Goal: Task Accomplishment & Management: Manage account settings

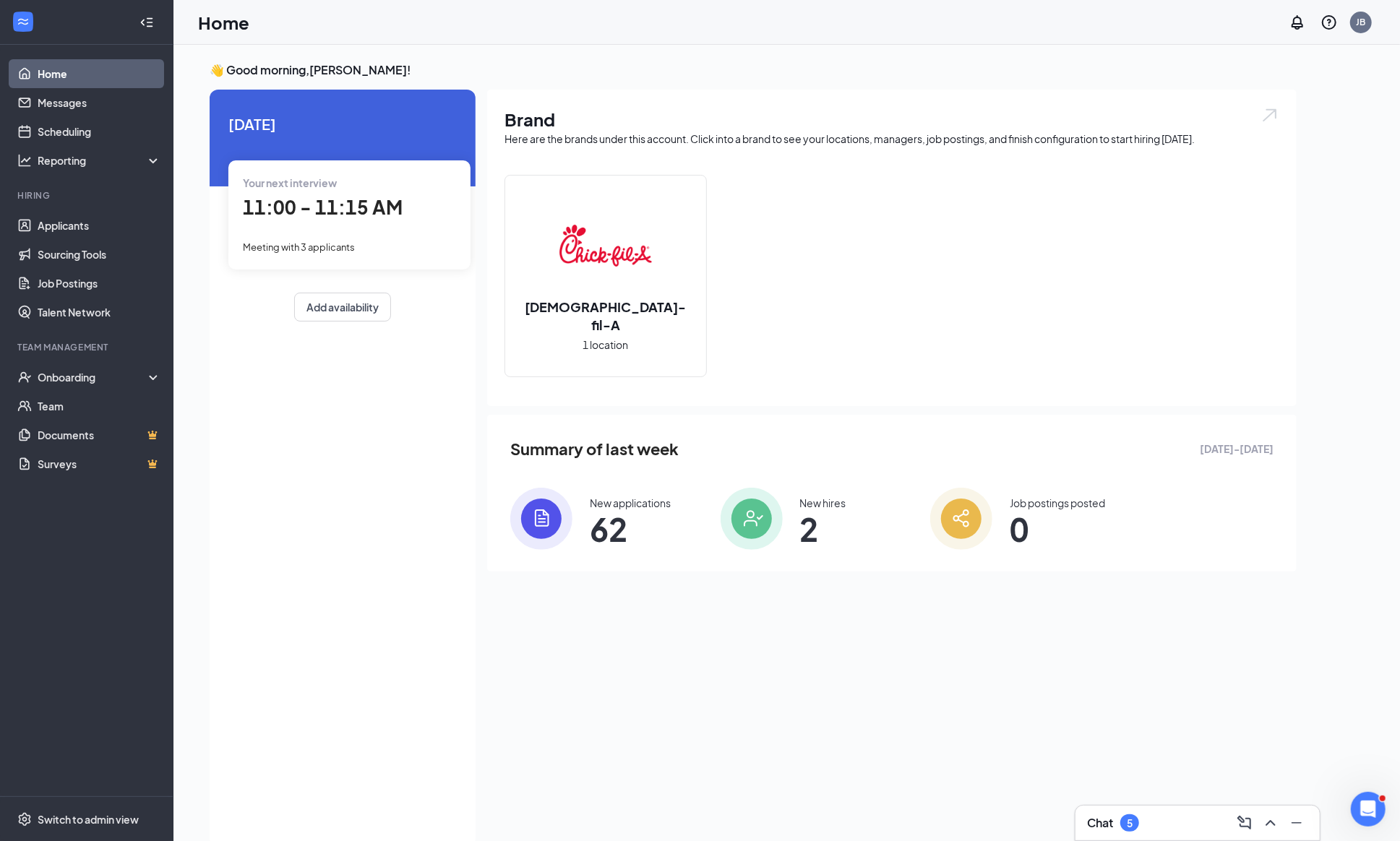
click at [619, 504] on div "New applications" at bounding box center [630, 503] width 81 height 15
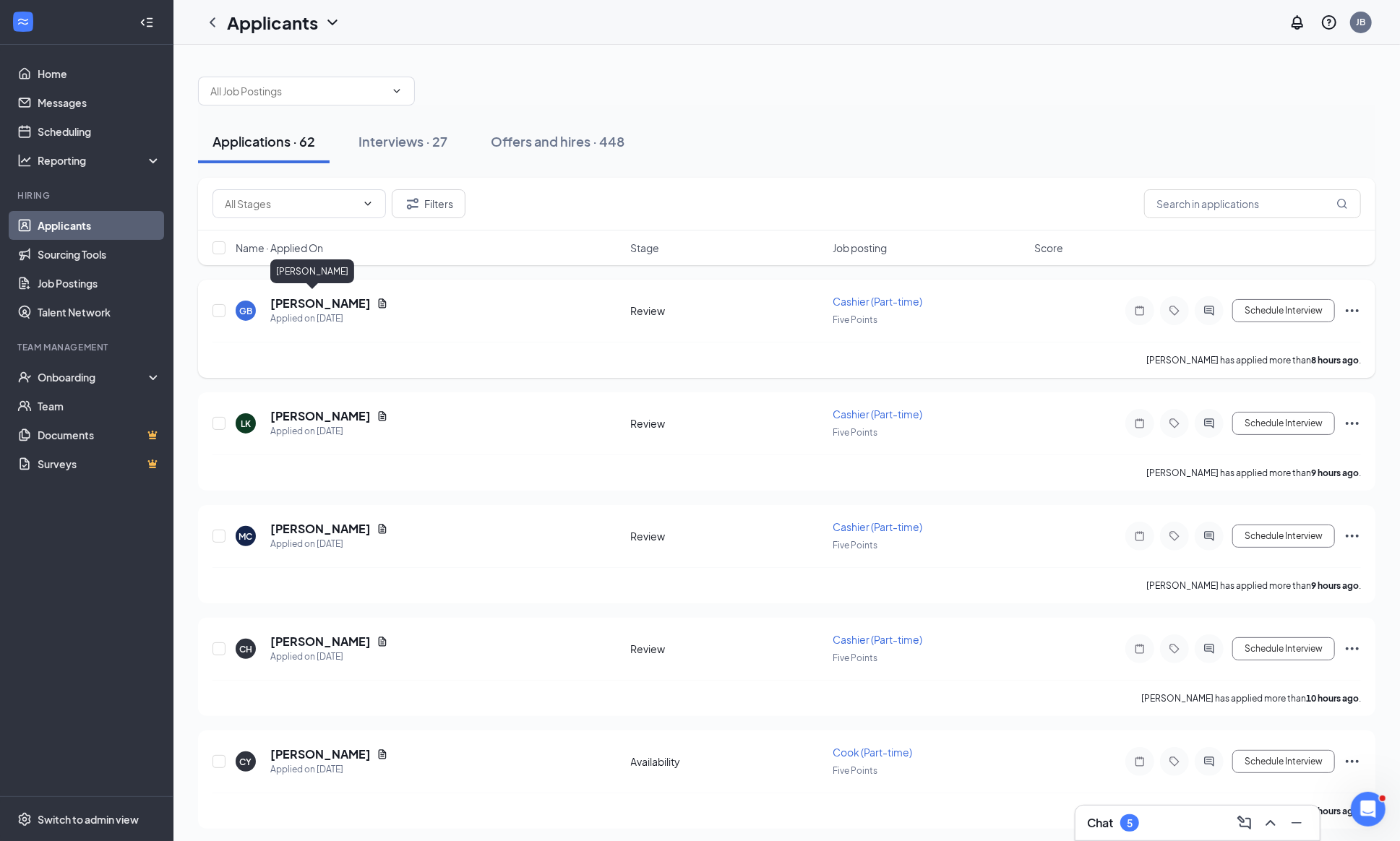
click at [347, 301] on h5 "[PERSON_NAME]" at bounding box center [320, 303] width 100 height 16
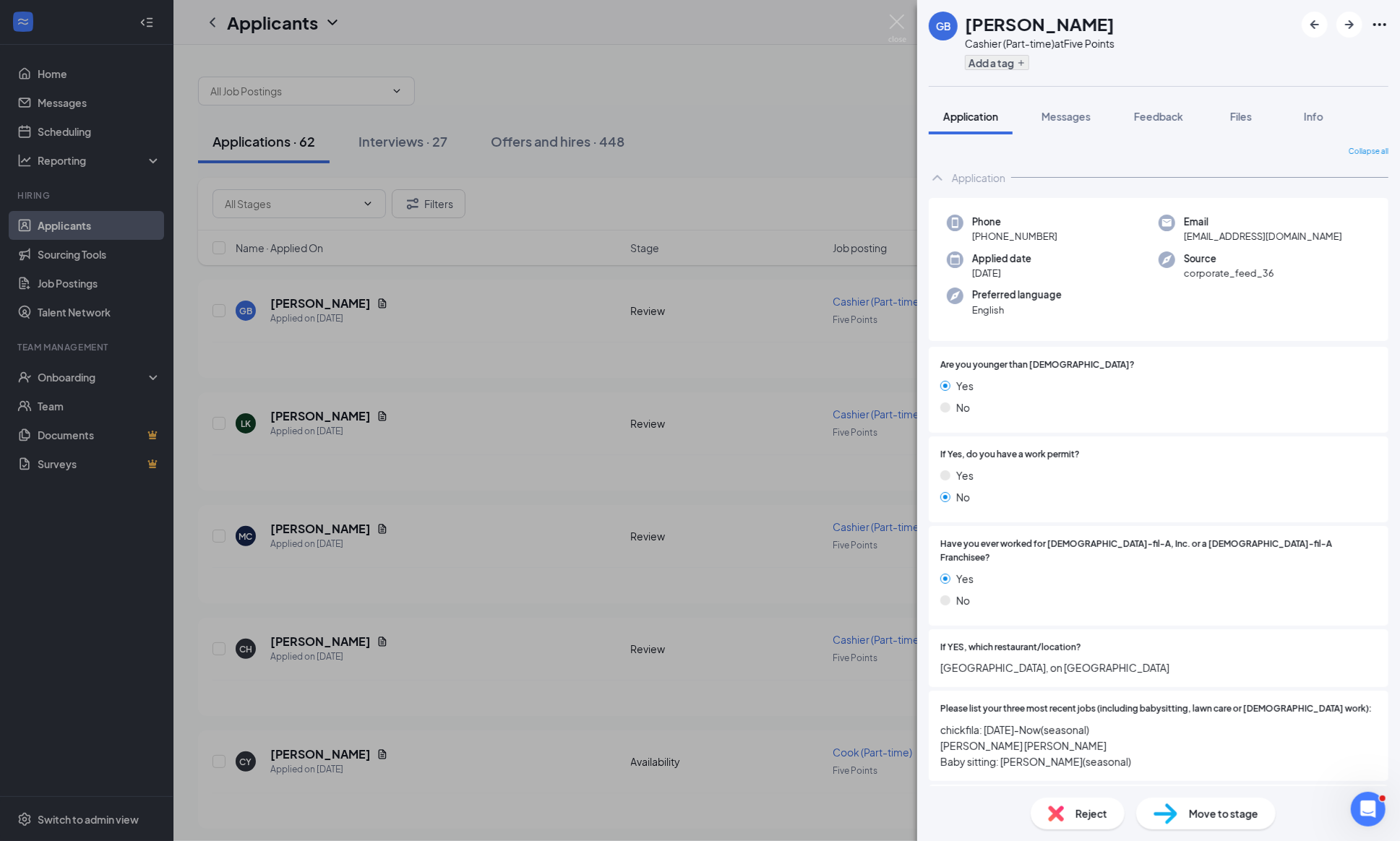
click at [990, 69] on button "Add a tag" at bounding box center [997, 63] width 65 height 16
click at [979, 122] on input "Prior CFA" at bounding box center [1002, 127] width 58 height 16
checkbox input "true"
click at [1188, 33] on div "GB [PERSON_NAME] Cashier (Part-time) at Five Points" at bounding box center [1158, 43] width 483 height 86
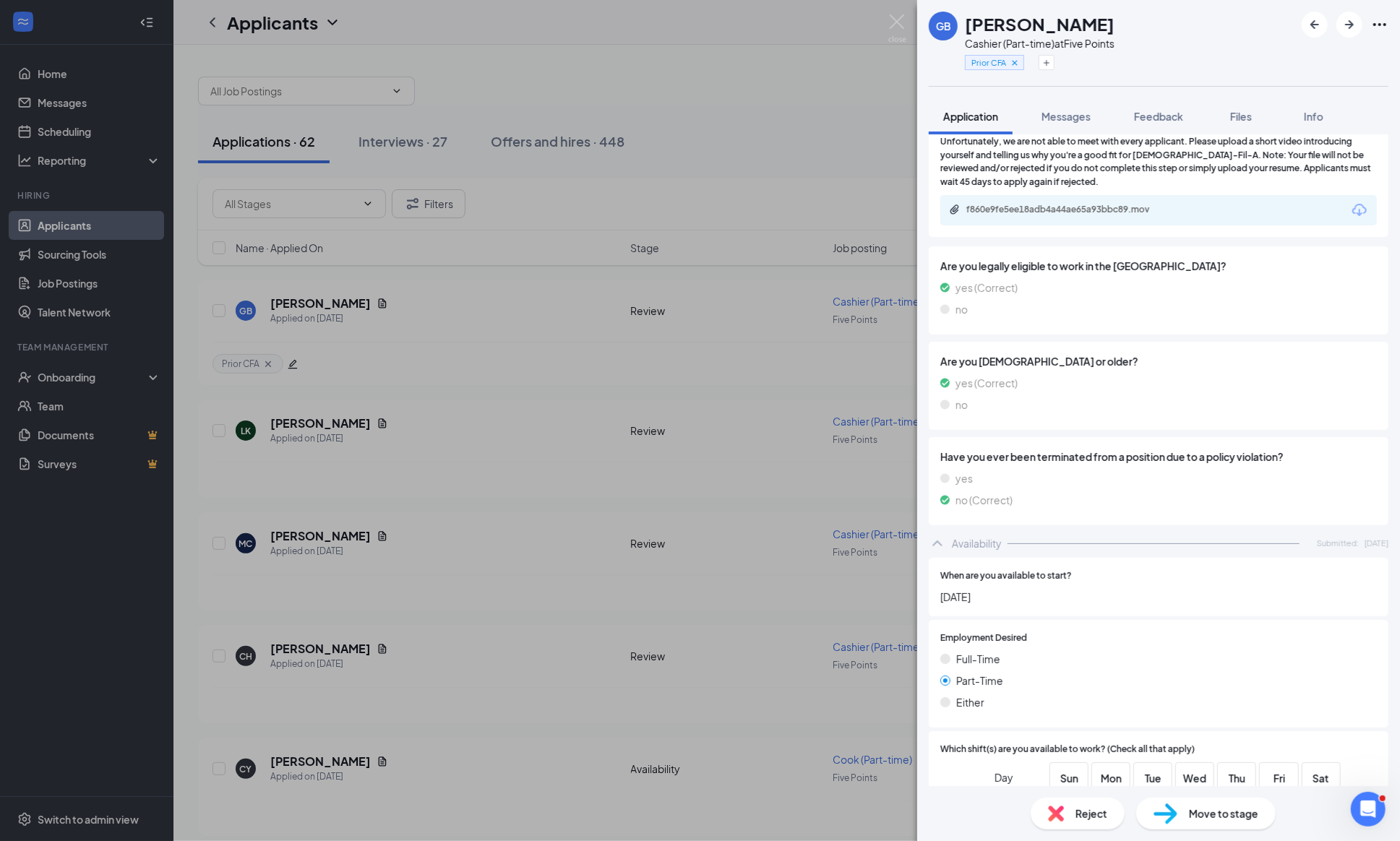
scroll to position [1226, 0]
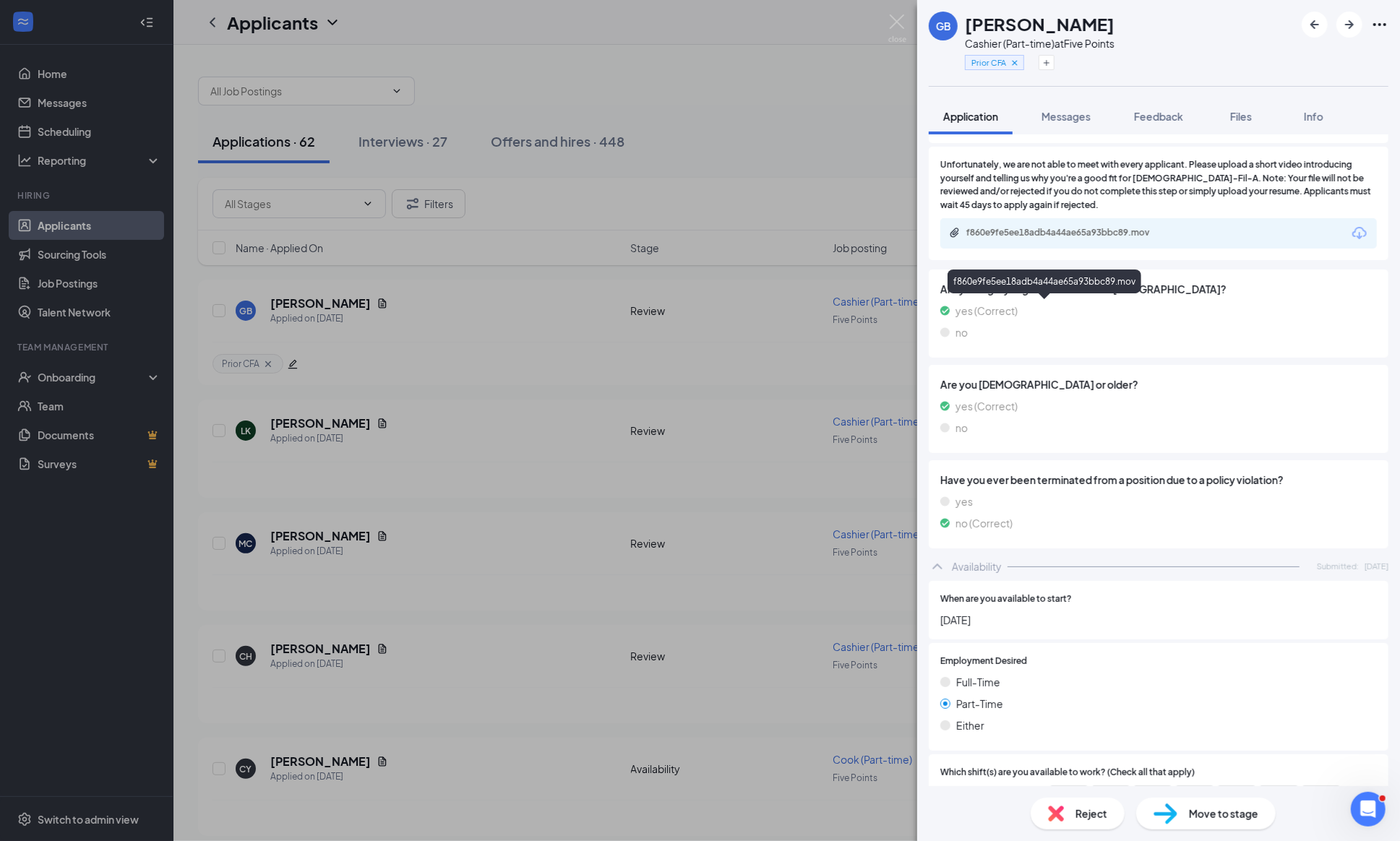
click at [1058, 239] on div "f860e9fe5ee18adb4a44ae65a93bbc89.mov" at bounding box center [1067, 232] width 202 height 12
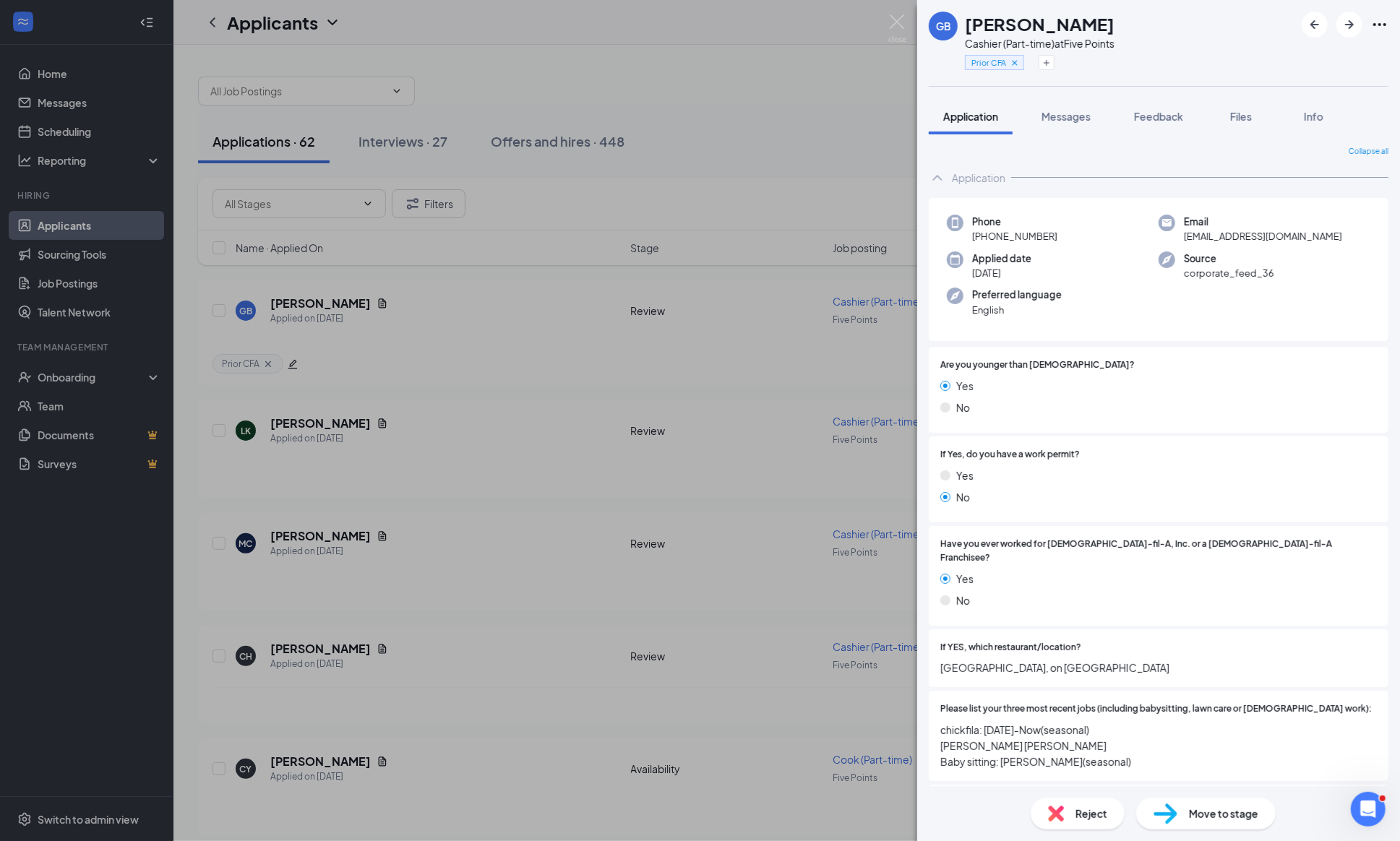
scroll to position [0, 0]
click at [1052, 65] on button "button" at bounding box center [1046, 63] width 16 height 16
click at [987, 108] on label "USC Job fair" at bounding box center [1008, 104] width 70 height 16
click at [987, 108] on input "USC Job fair" at bounding box center [1008, 104] width 70 height 16
click at [979, 104] on input "USC Job fair" at bounding box center [1008, 104] width 70 height 16
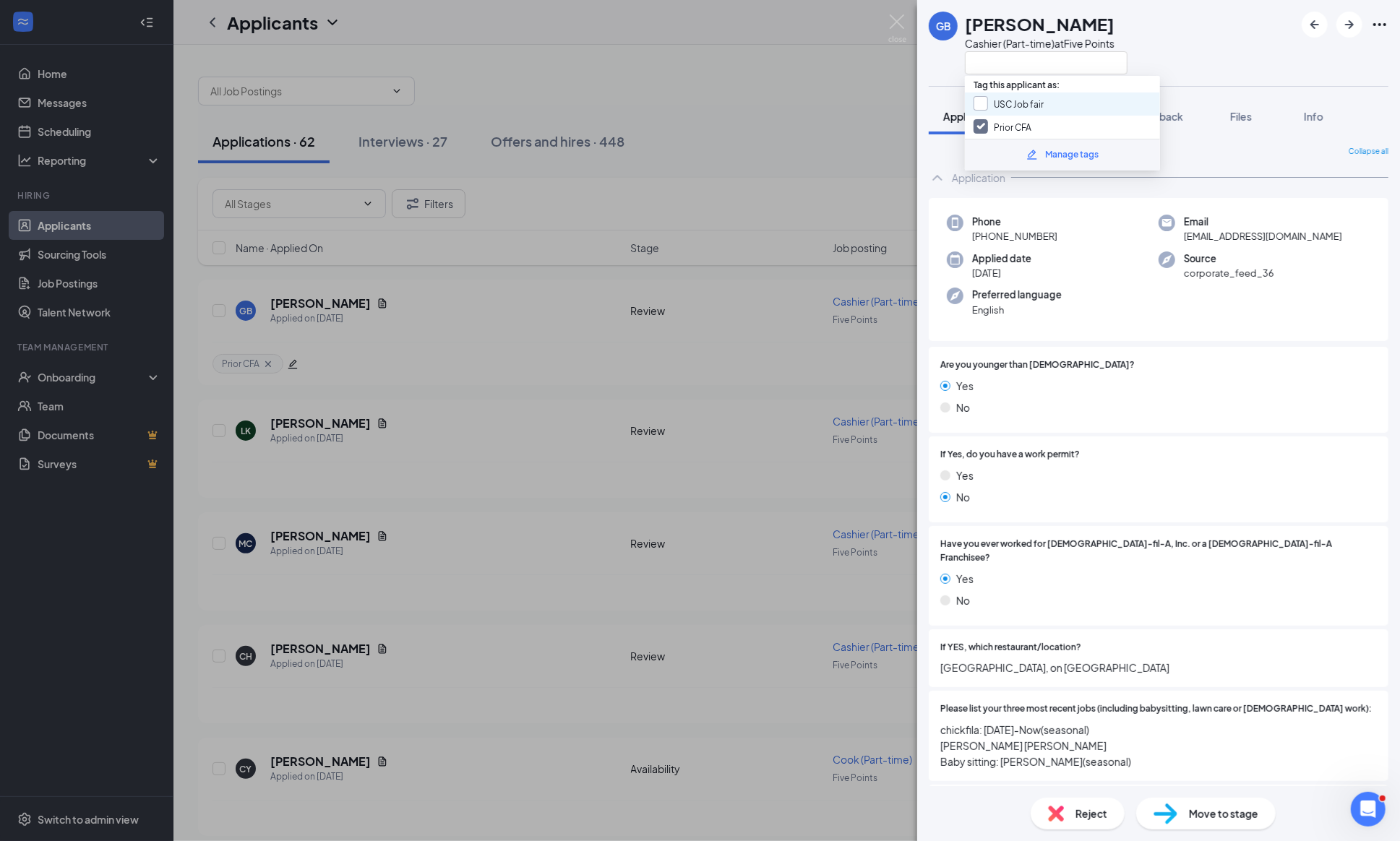
checkbox input "true"
click at [1196, 62] on div "GB [PERSON_NAME] Cashier (Part-time) at Five Points" at bounding box center [1158, 43] width 483 height 86
click at [899, 22] on img at bounding box center [896, 29] width 18 height 28
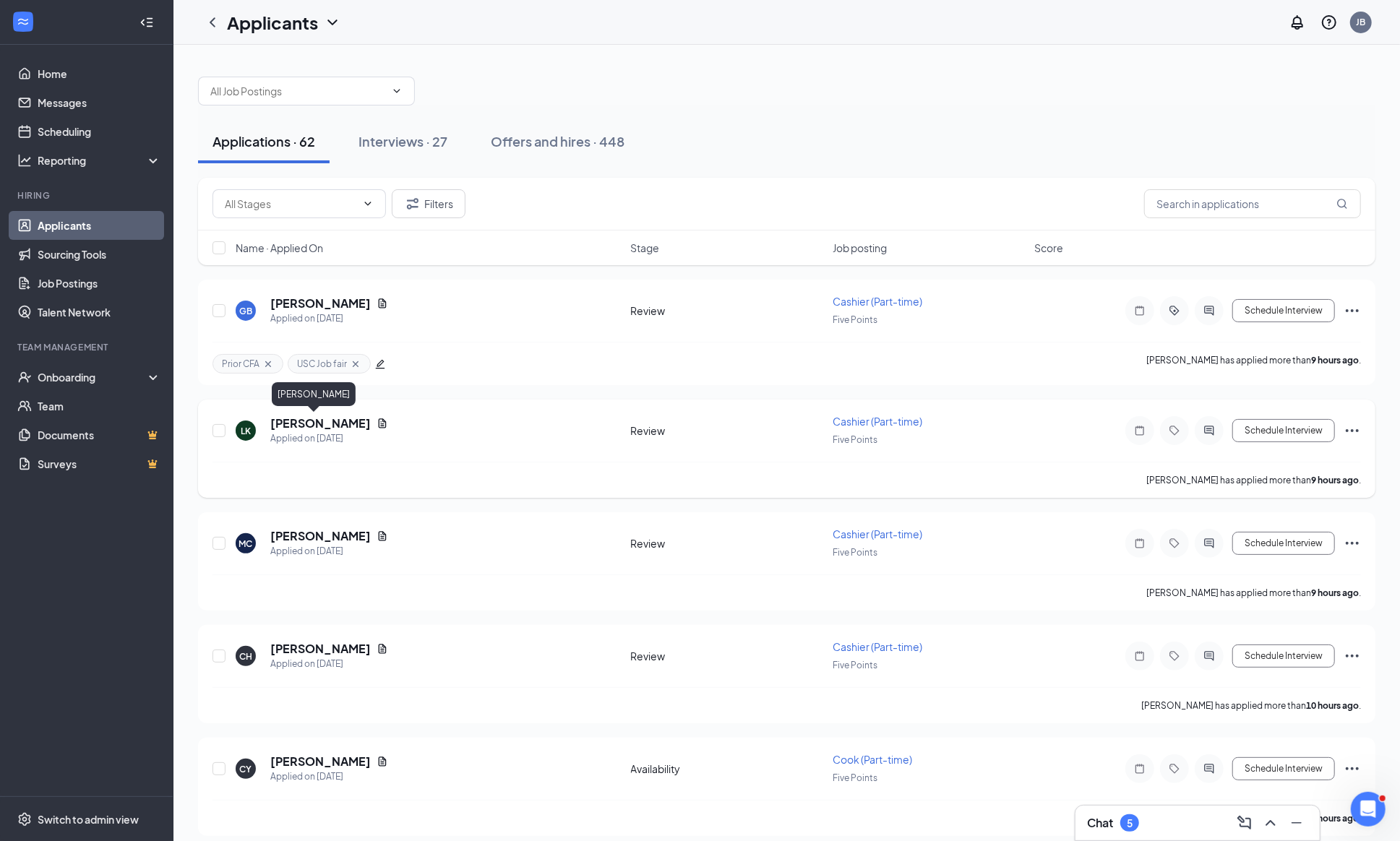
click at [348, 426] on h5 "[PERSON_NAME]" at bounding box center [320, 423] width 100 height 16
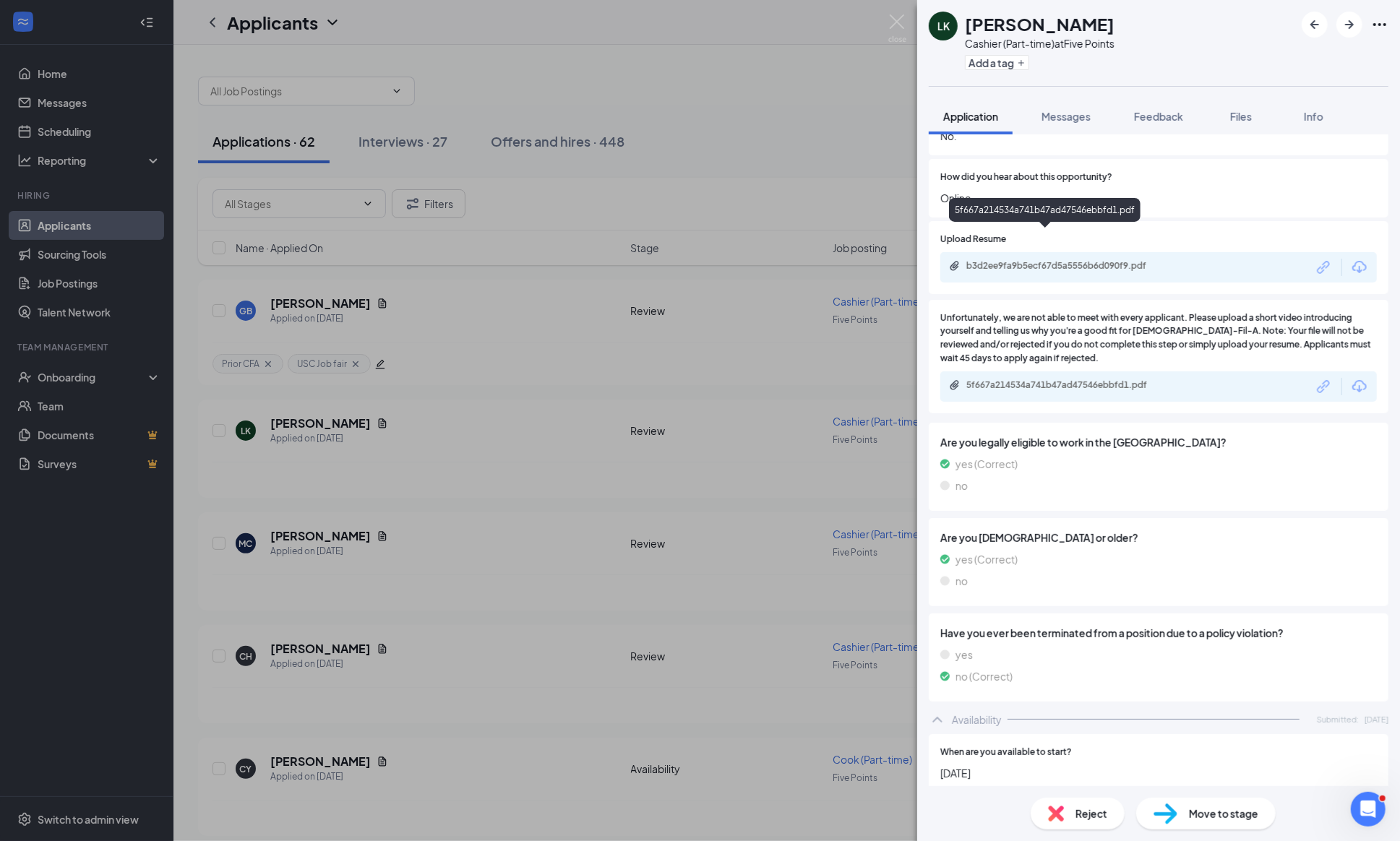
scroll to position [1114, 0]
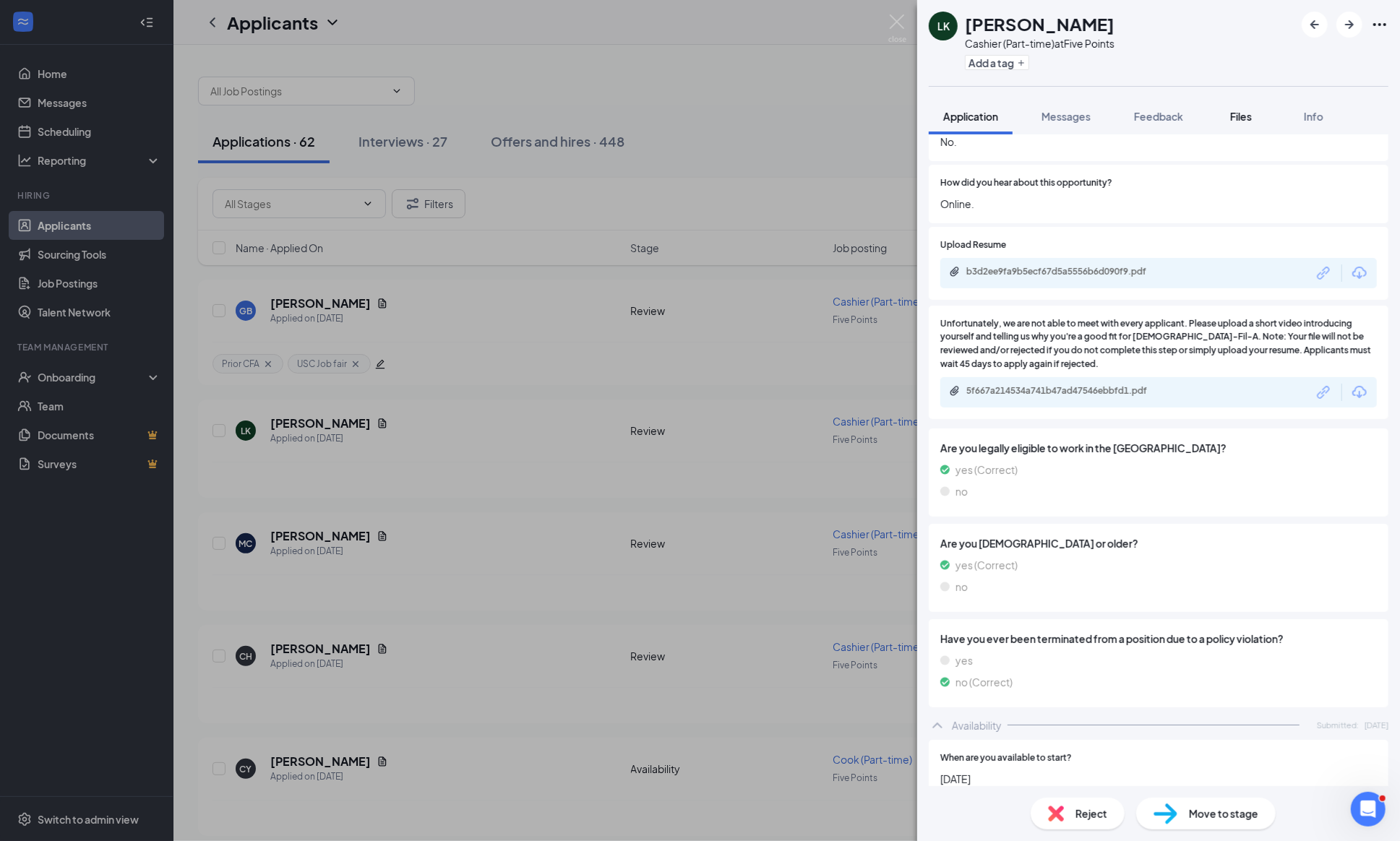
click at [1245, 122] on div "Files" at bounding box center [1240, 116] width 29 height 15
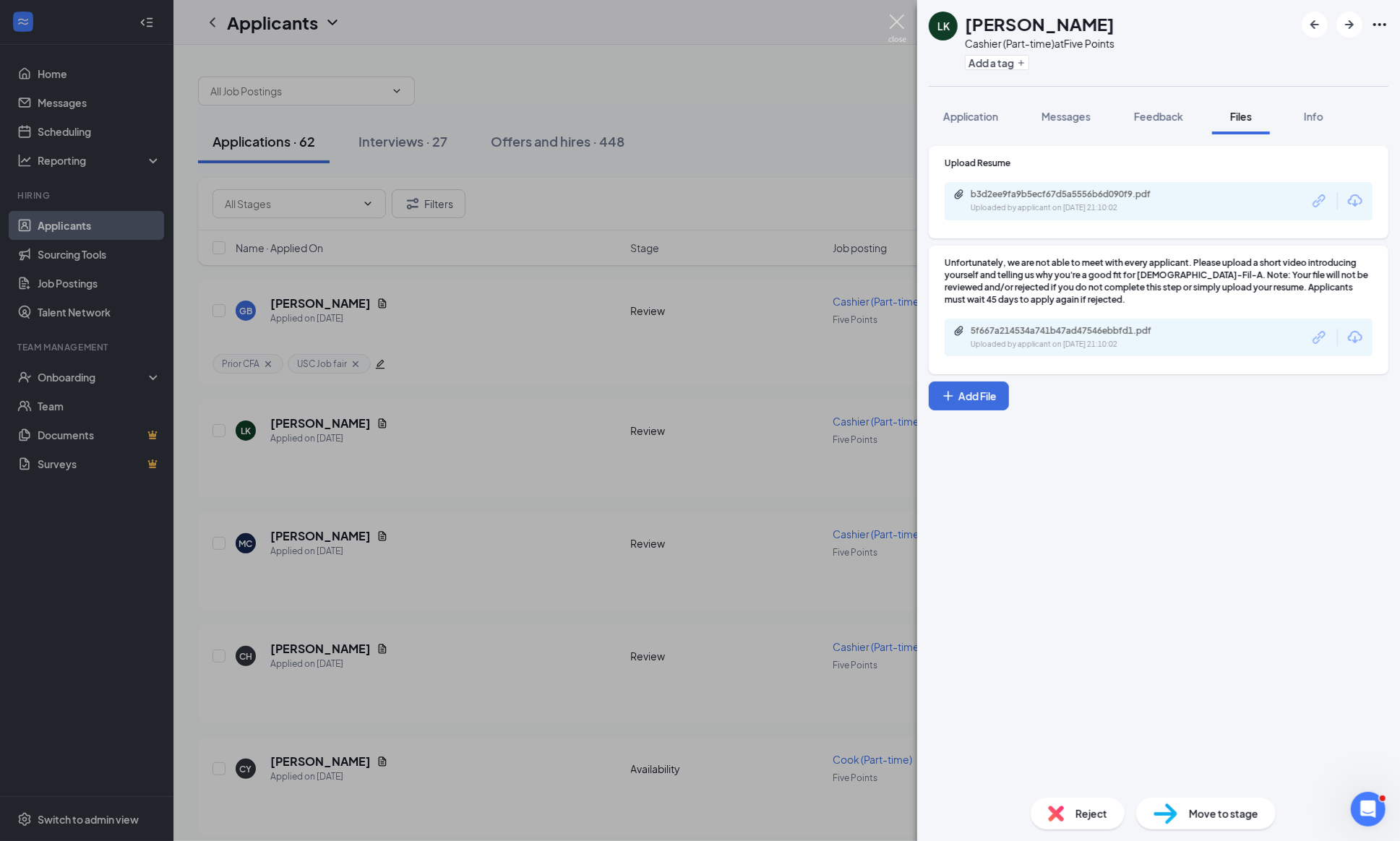
click at [897, 23] on img at bounding box center [896, 29] width 18 height 28
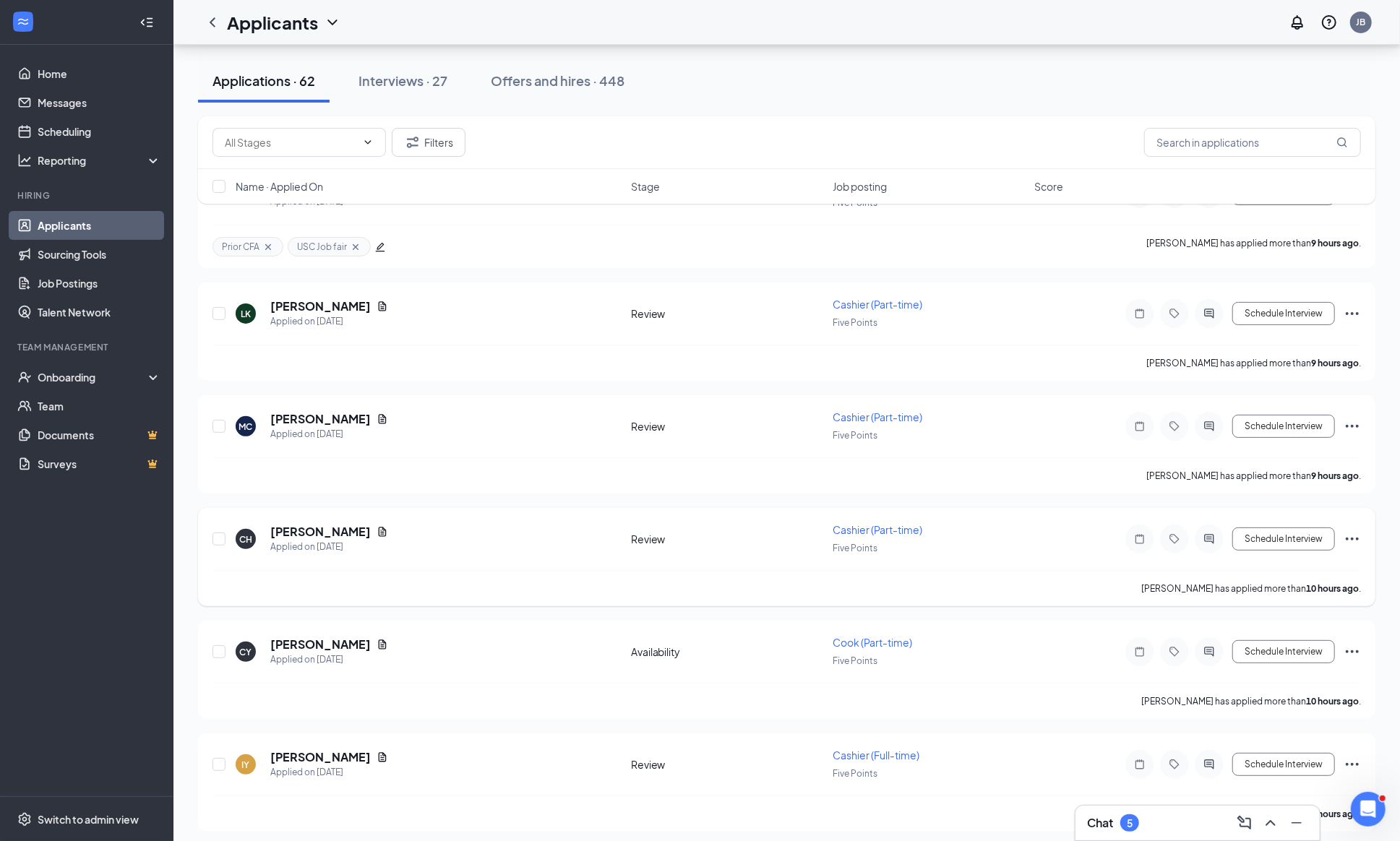
scroll to position [123, 0]
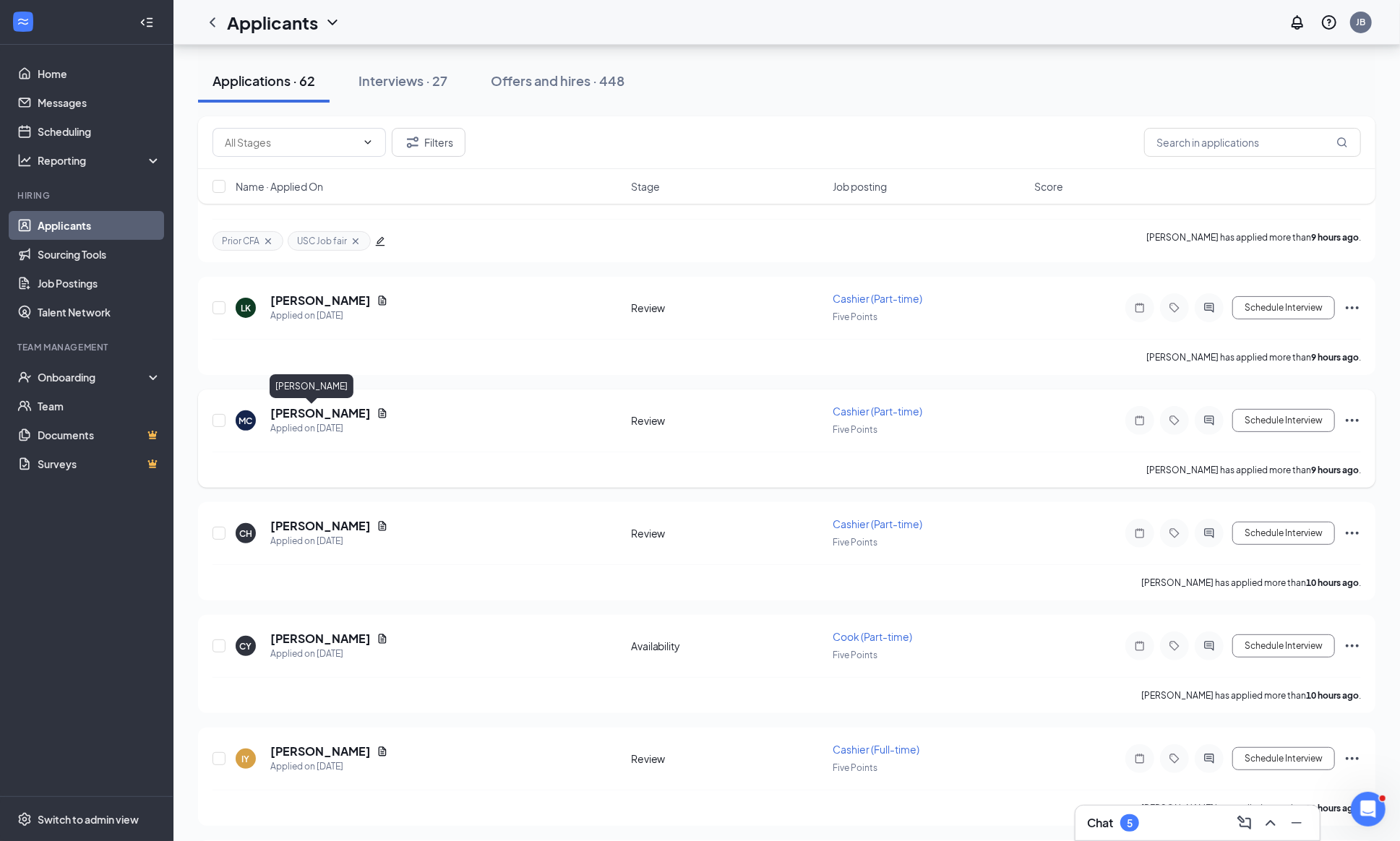
click at [327, 414] on h5 "[PERSON_NAME]" at bounding box center [320, 413] width 100 height 16
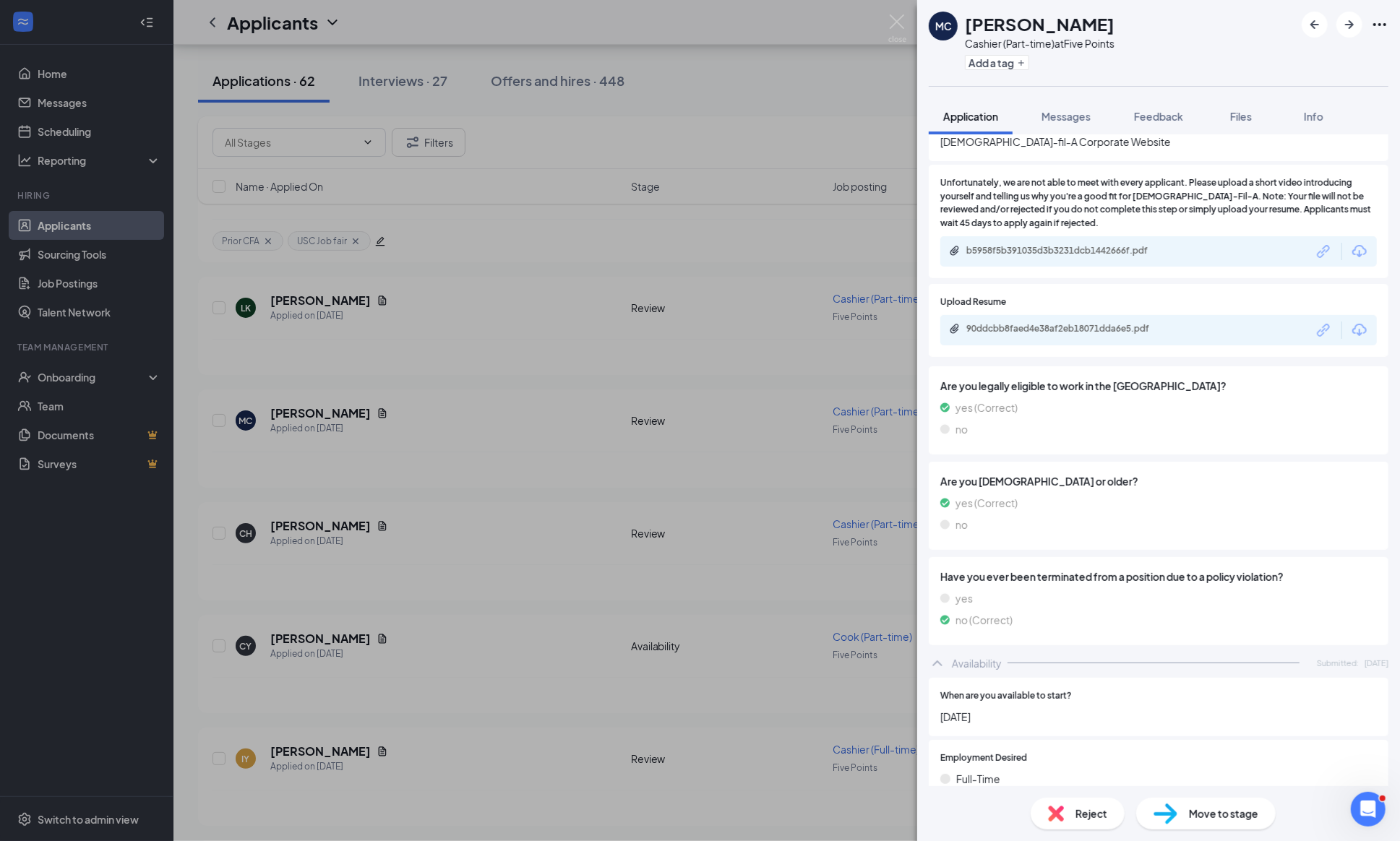
scroll to position [1209, 0]
click at [1049, 333] on div "90ddcbb8faed4e38af2eb18071dda6e5.pdf" at bounding box center [1067, 328] width 202 height 12
click at [1079, 117] on span "Messages" at bounding box center [1065, 116] width 49 height 13
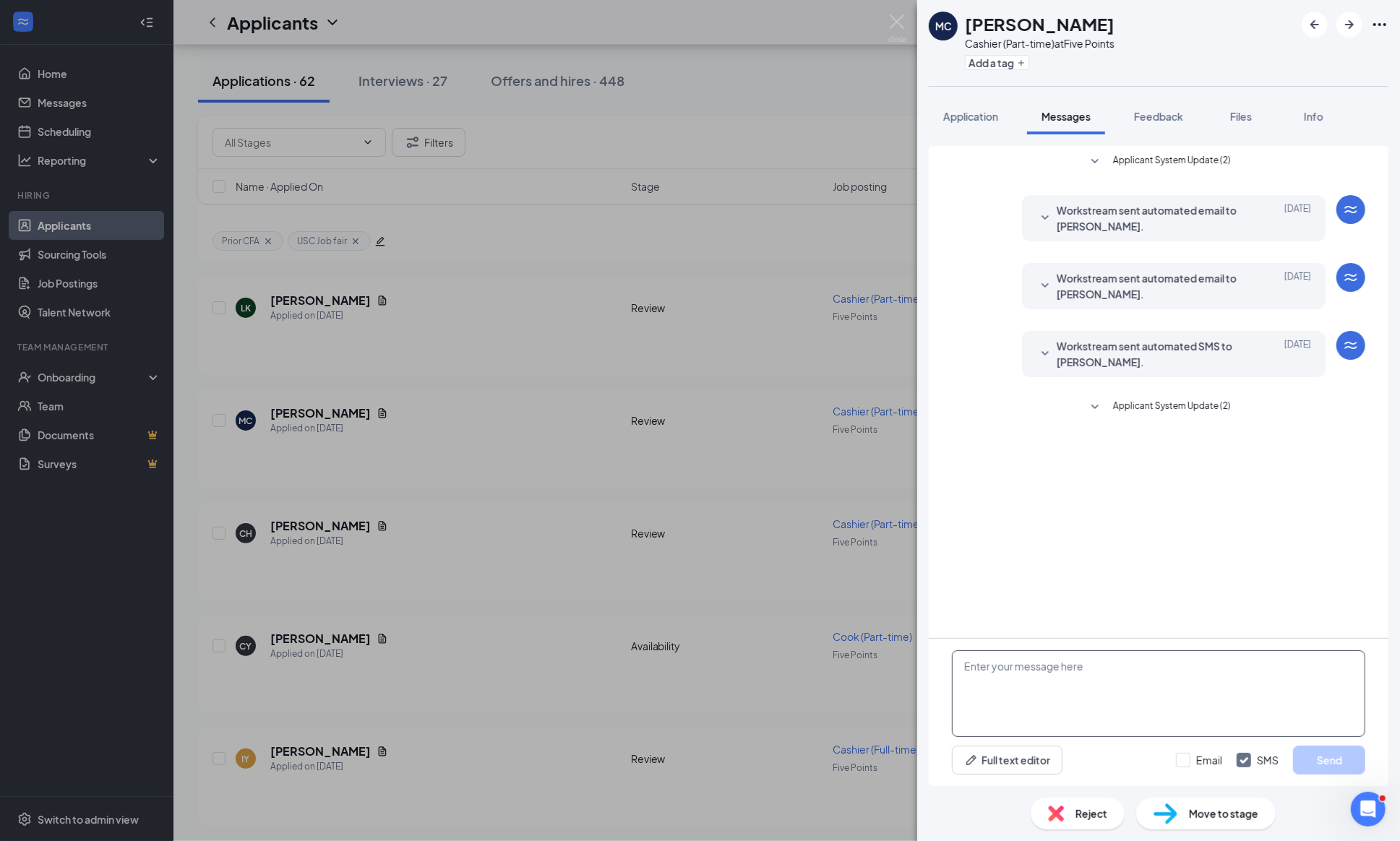
click at [994, 697] on textarea at bounding box center [1158, 694] width 414 height 87
paste textarea "Greetings! Thanks for your interest in joining our [DEMOGRAPHIC_DATA]-fil-A Tea…"
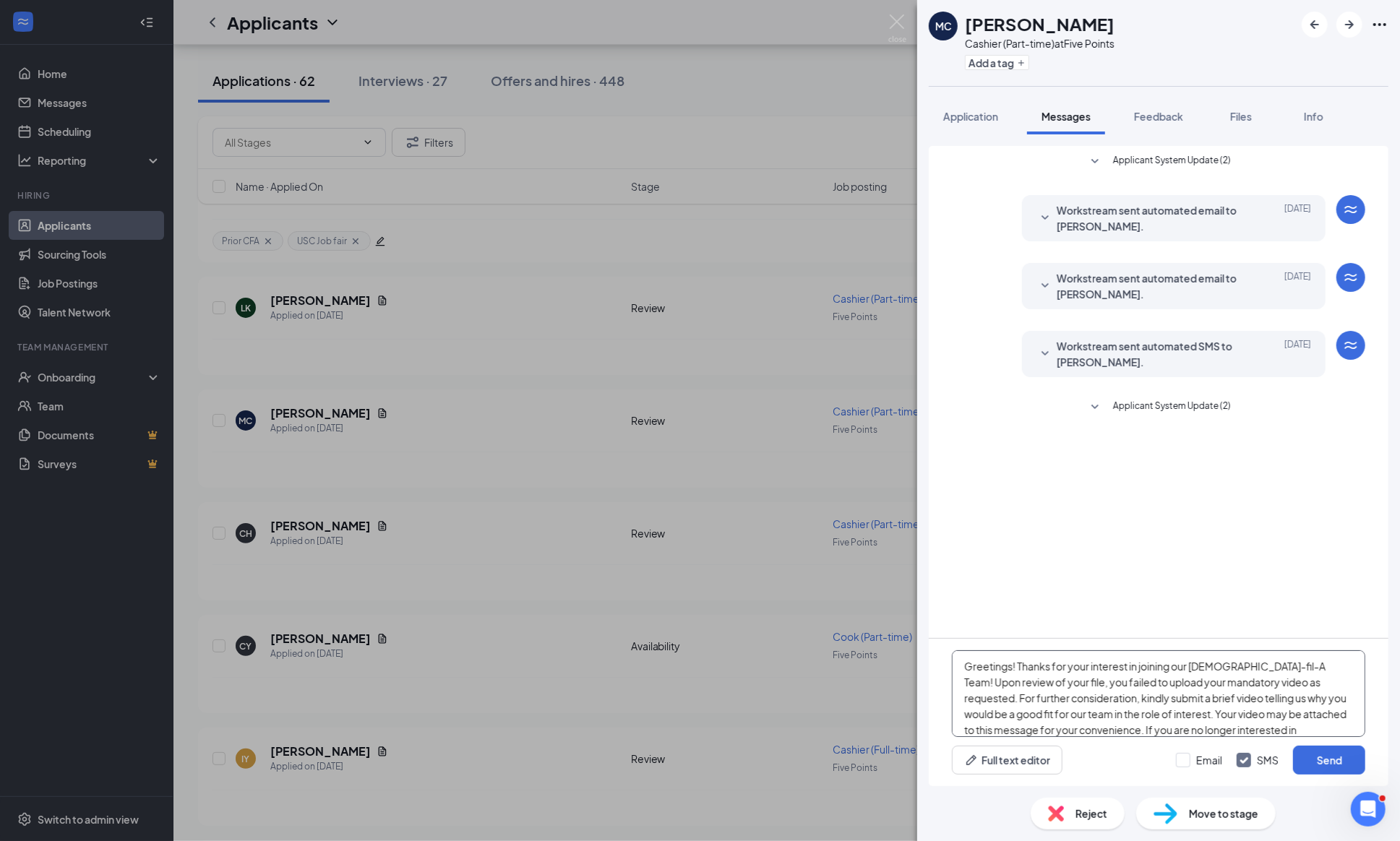
click at [1016, 663] on textarea "Greetings! Thanks for your interest in joining our [DEMOGRAPHIC_DATA]-fil-A Tea…" at bounding box center [1158, 694] width 414 height 87
type textarea "Greetings [PERSON_NAME]! Thanks for your interest in joining our [DEMOGRAPHIC_D…"
click at [1176, 764] on div at bounding box center [1182, 760] width 15 height 15
click at [1176, 764] on input "Email" at bounding box center [1198, 760] width 46 height 15
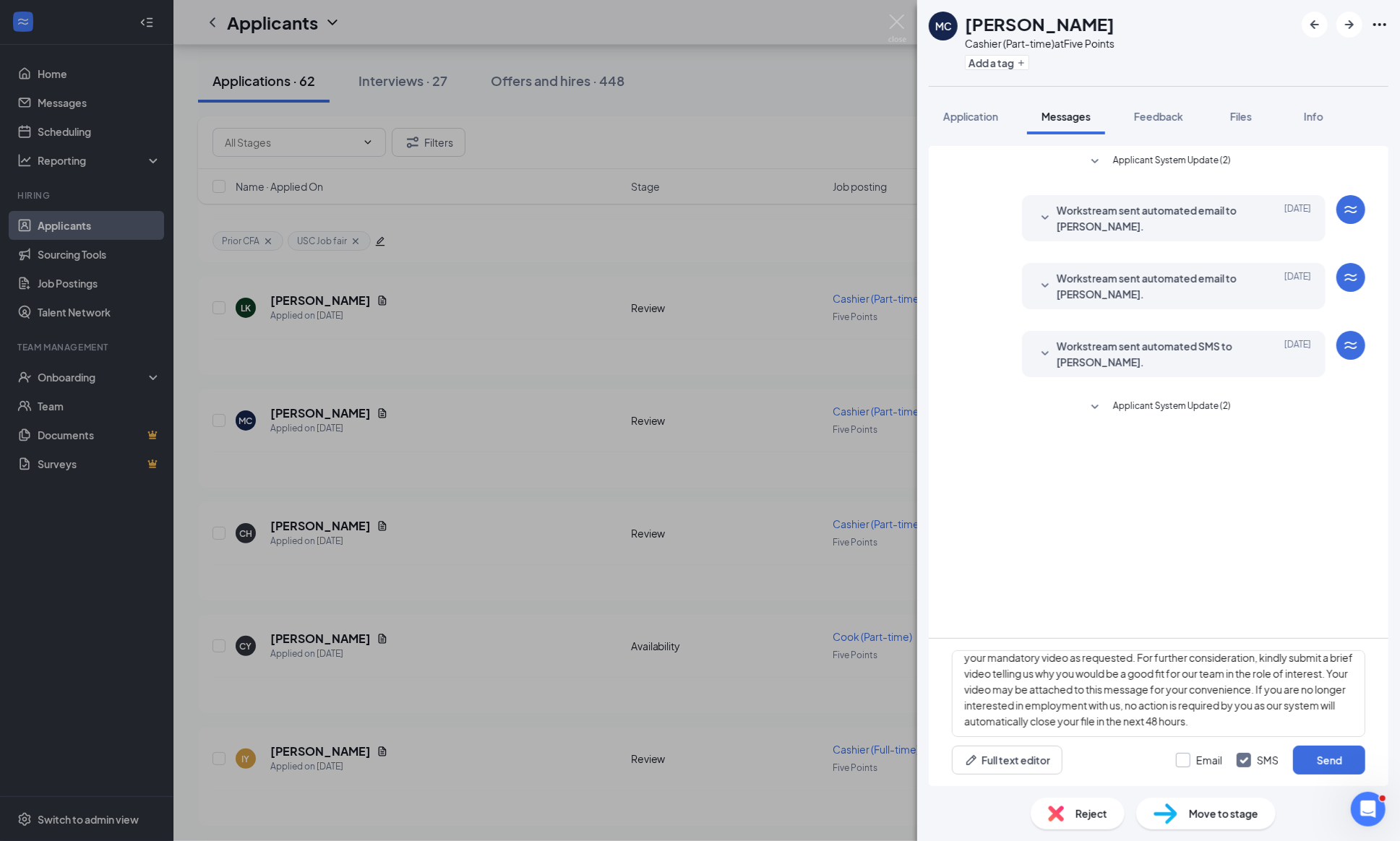
checkbox input "true"
click at [1315, 759] on button "Send" at bounding box center [1328, 759] width 72 height 29
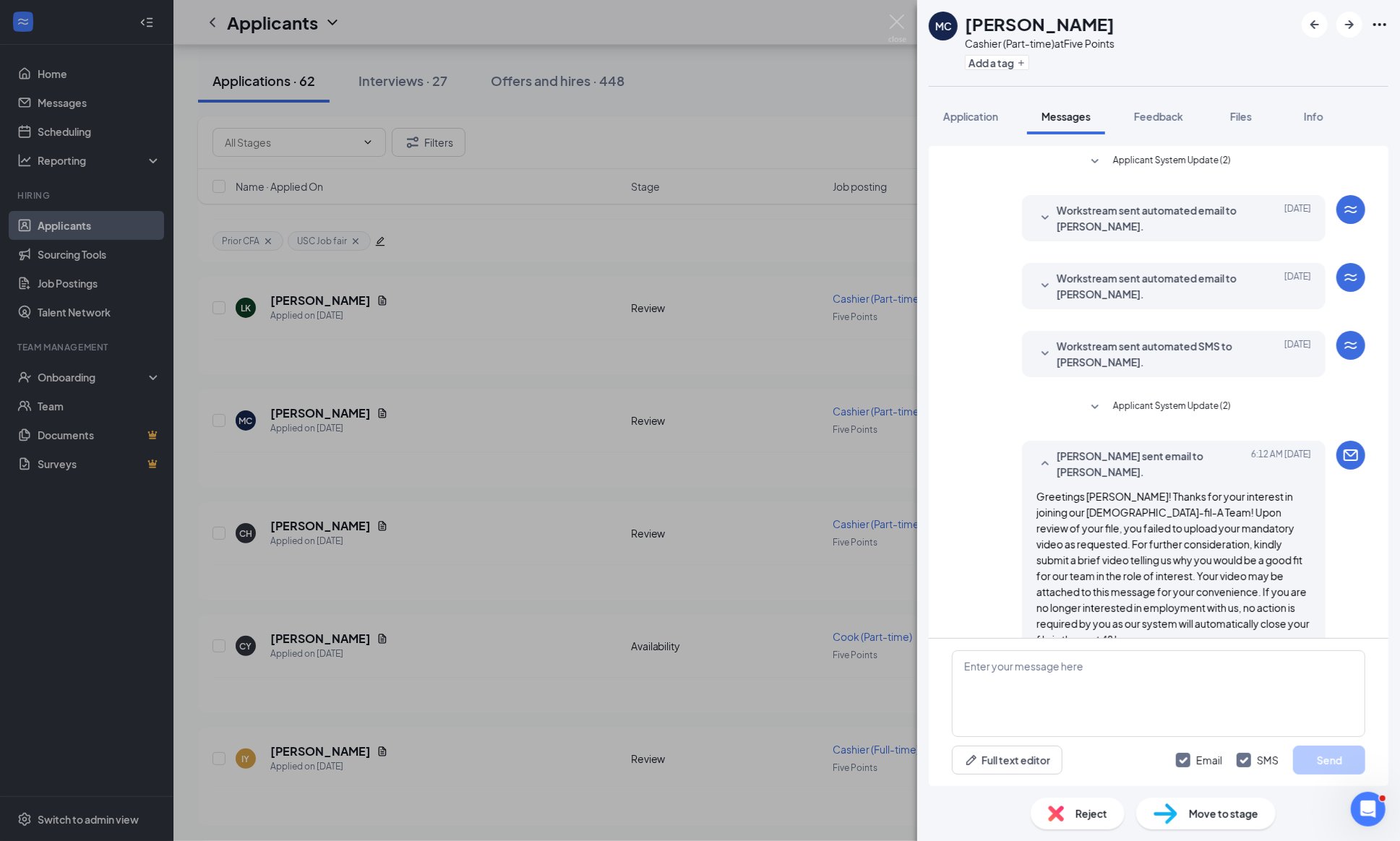
scroll to position [281, 0]
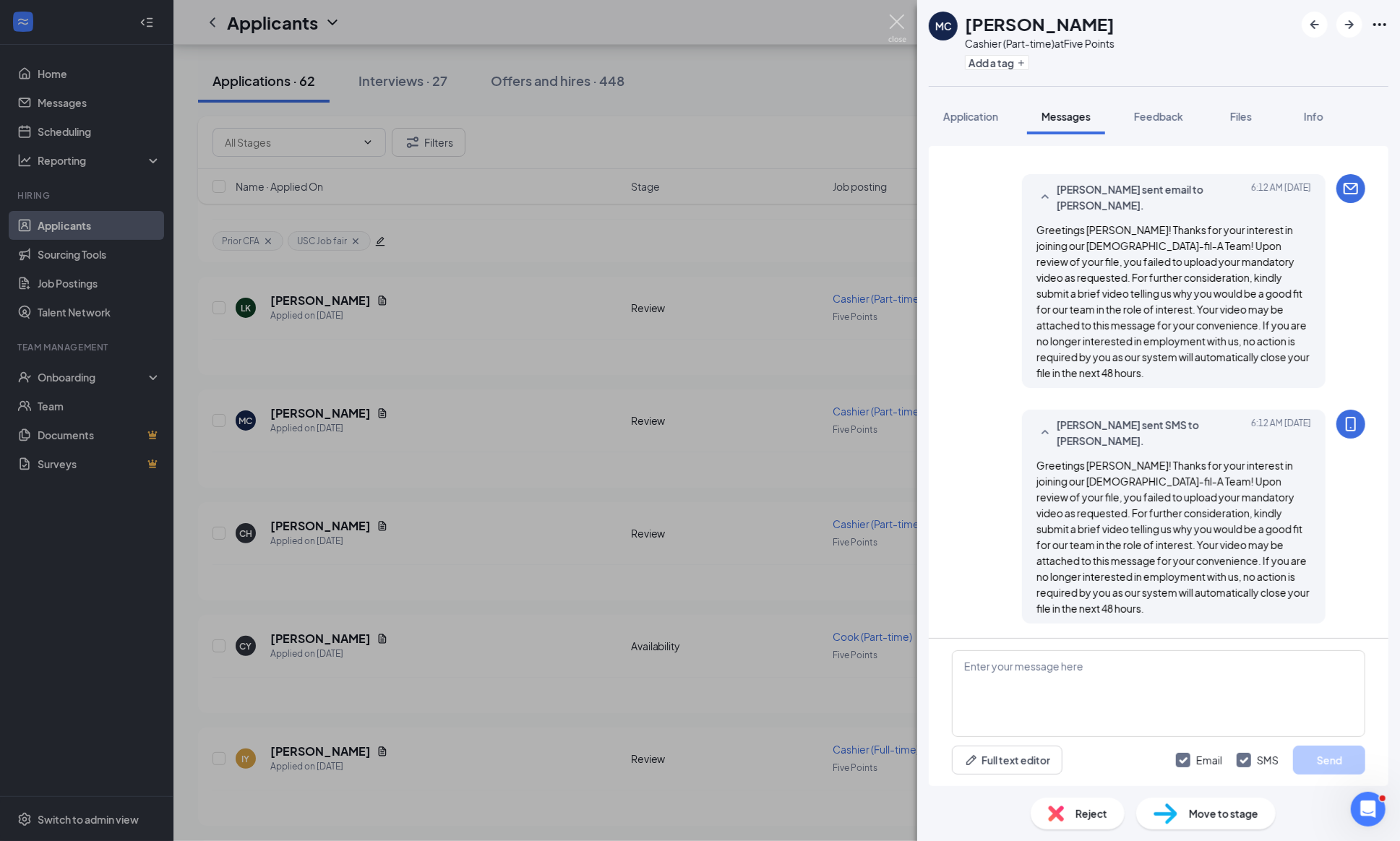
click at [899, 18] on img at bounding box center [896, 29] width 18 height 28
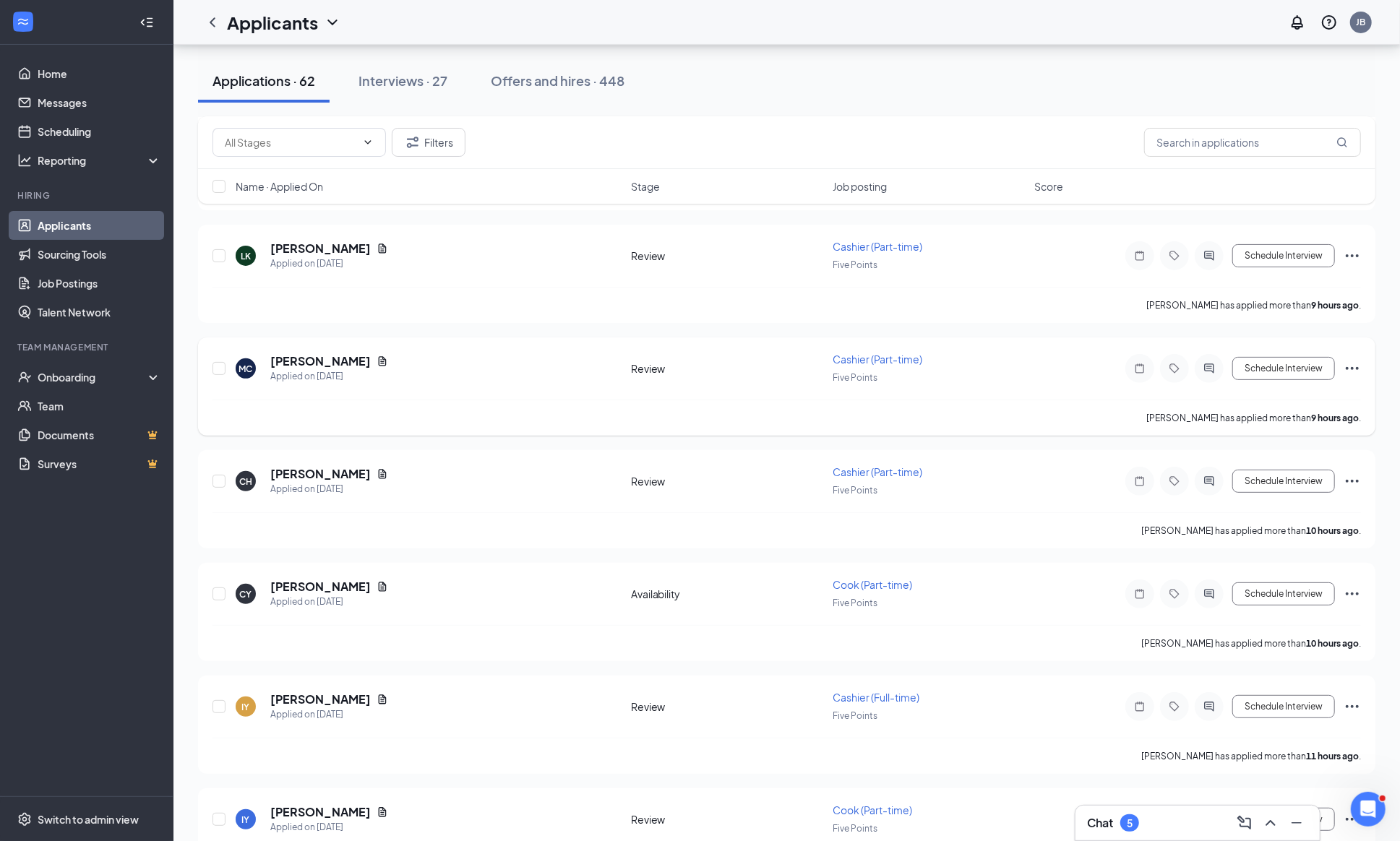
scroll to position [182, 0]
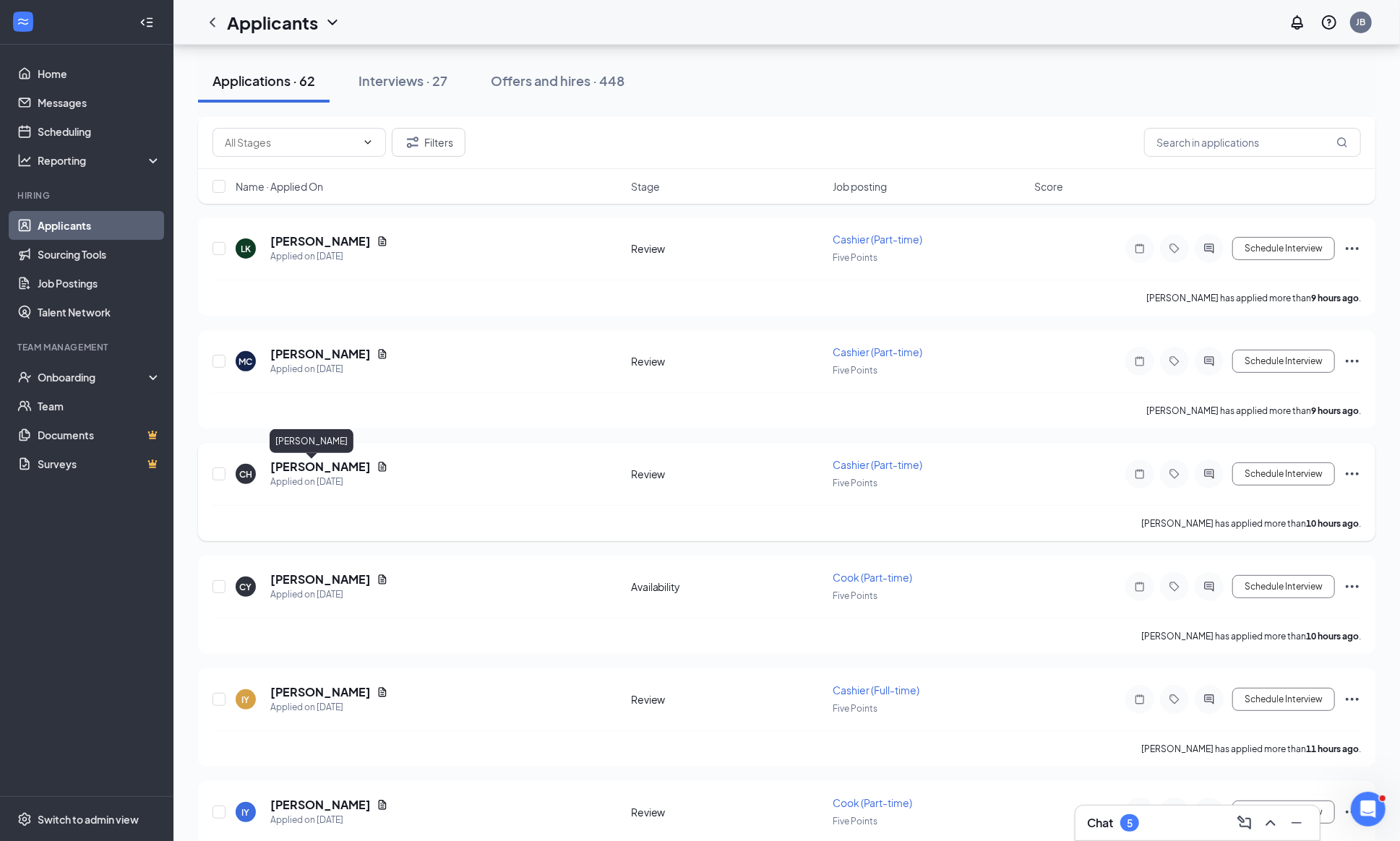
click at [351, 463] on h5 "[PERSON_NAME]" at bounding box center [320, 466] width 100 height 16
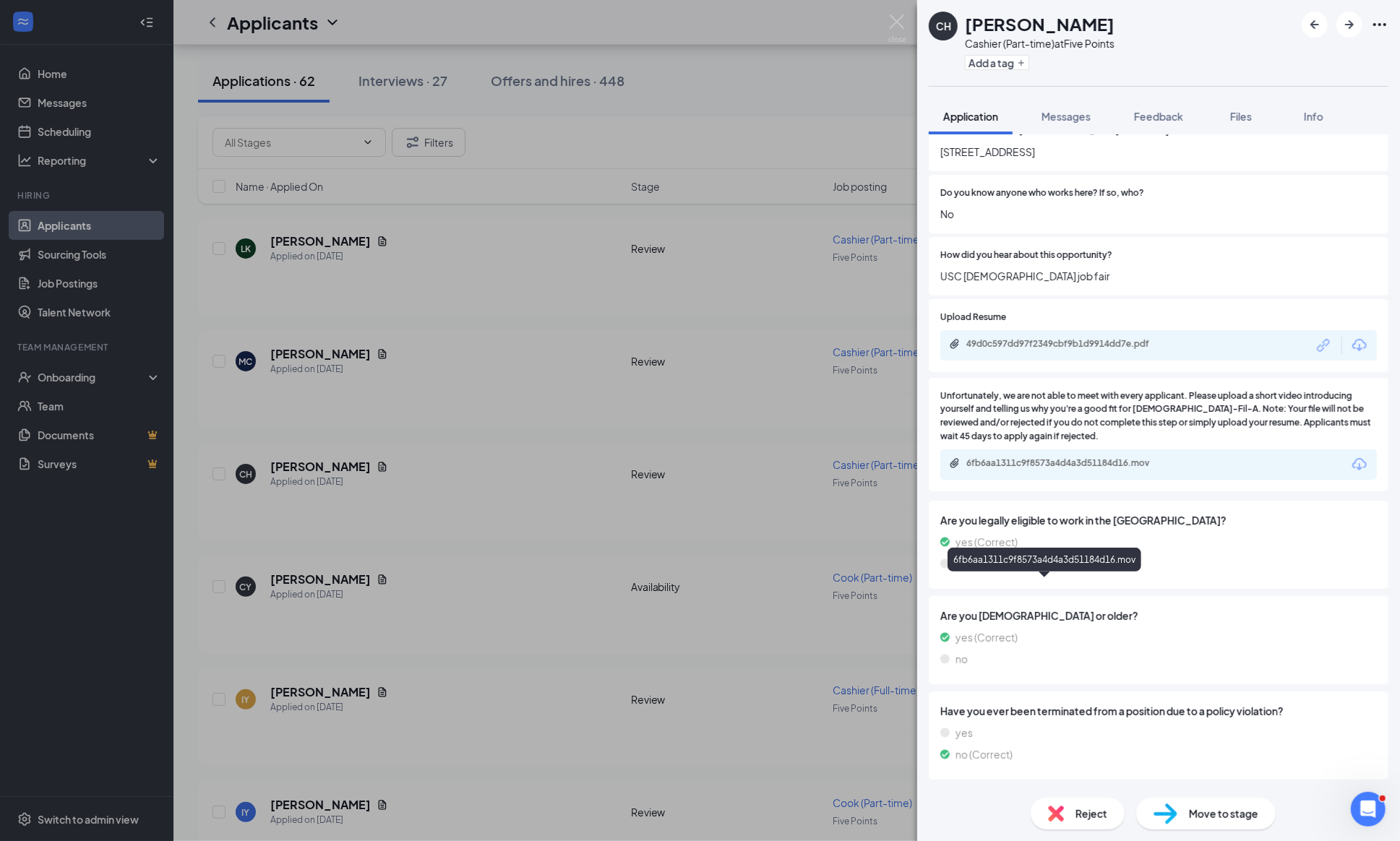
scroll to position [1201, 0]
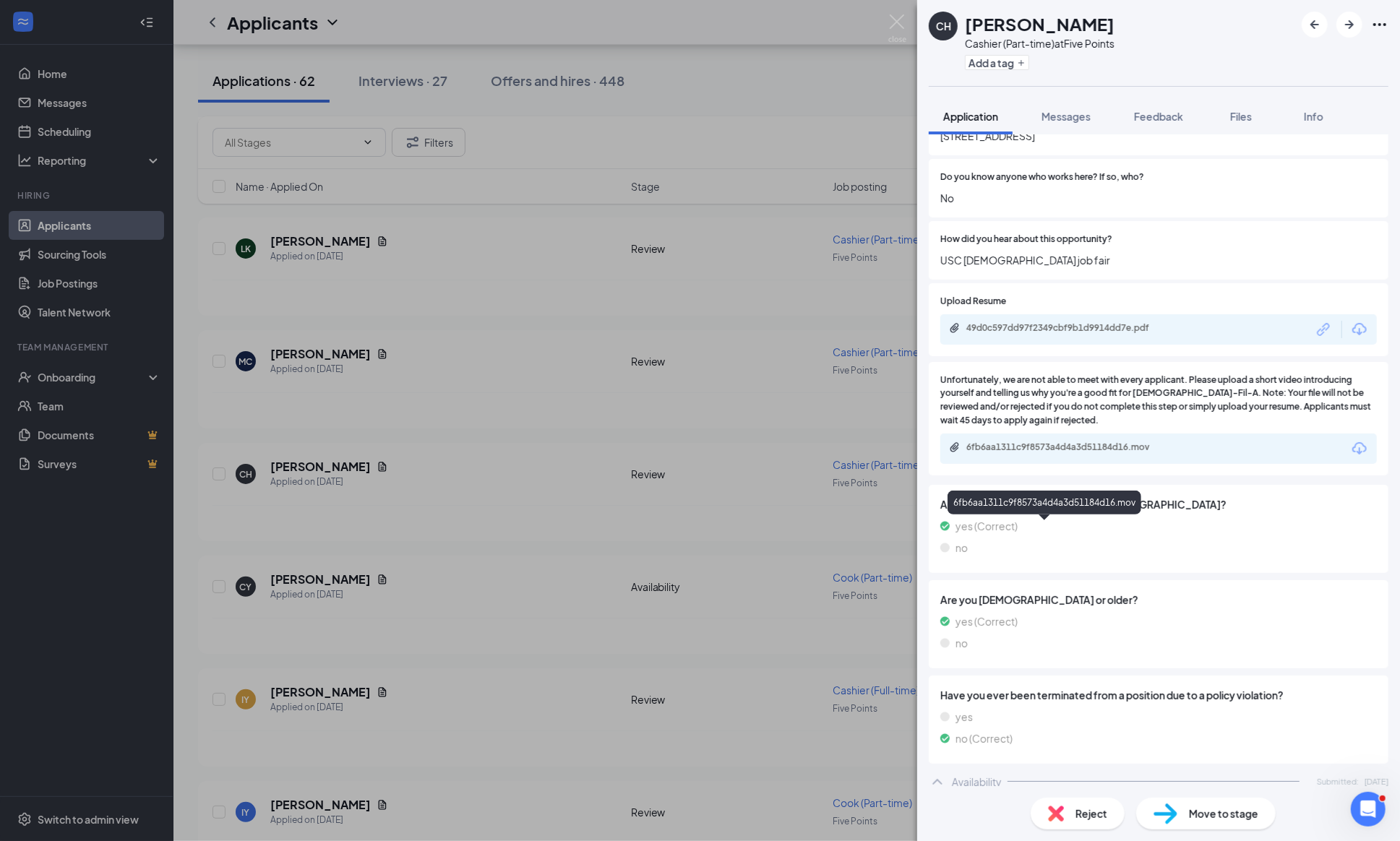
click at [1062, 453] on div "6fb6aa1311c9f8573a4d4a3d51184d16.mov" at bounding box center [1067, 447] width 202 height 12
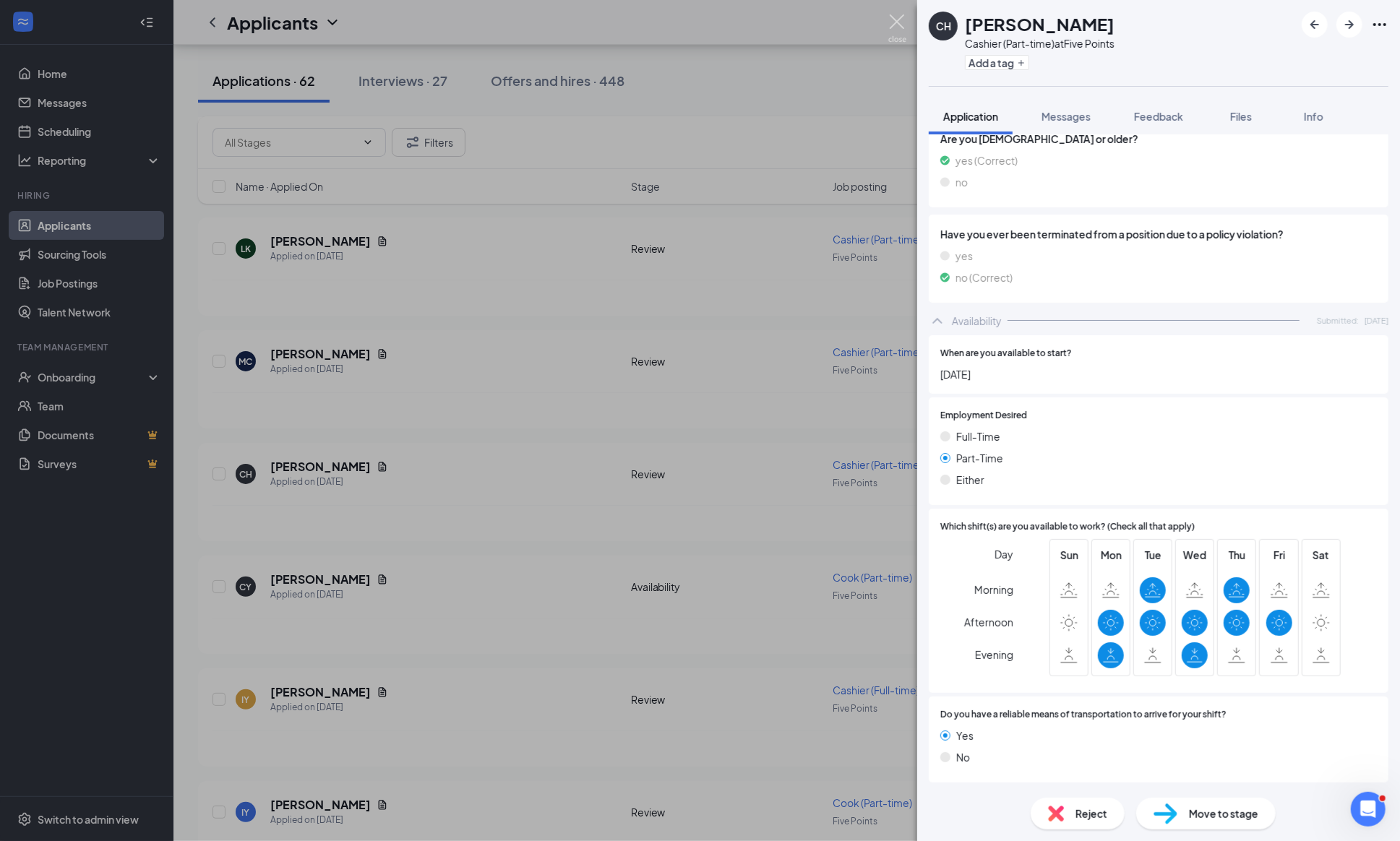
scroll to position [1760, 0]
click at [894, 19] on img at bounding box center [896, 29] width 18 height 28
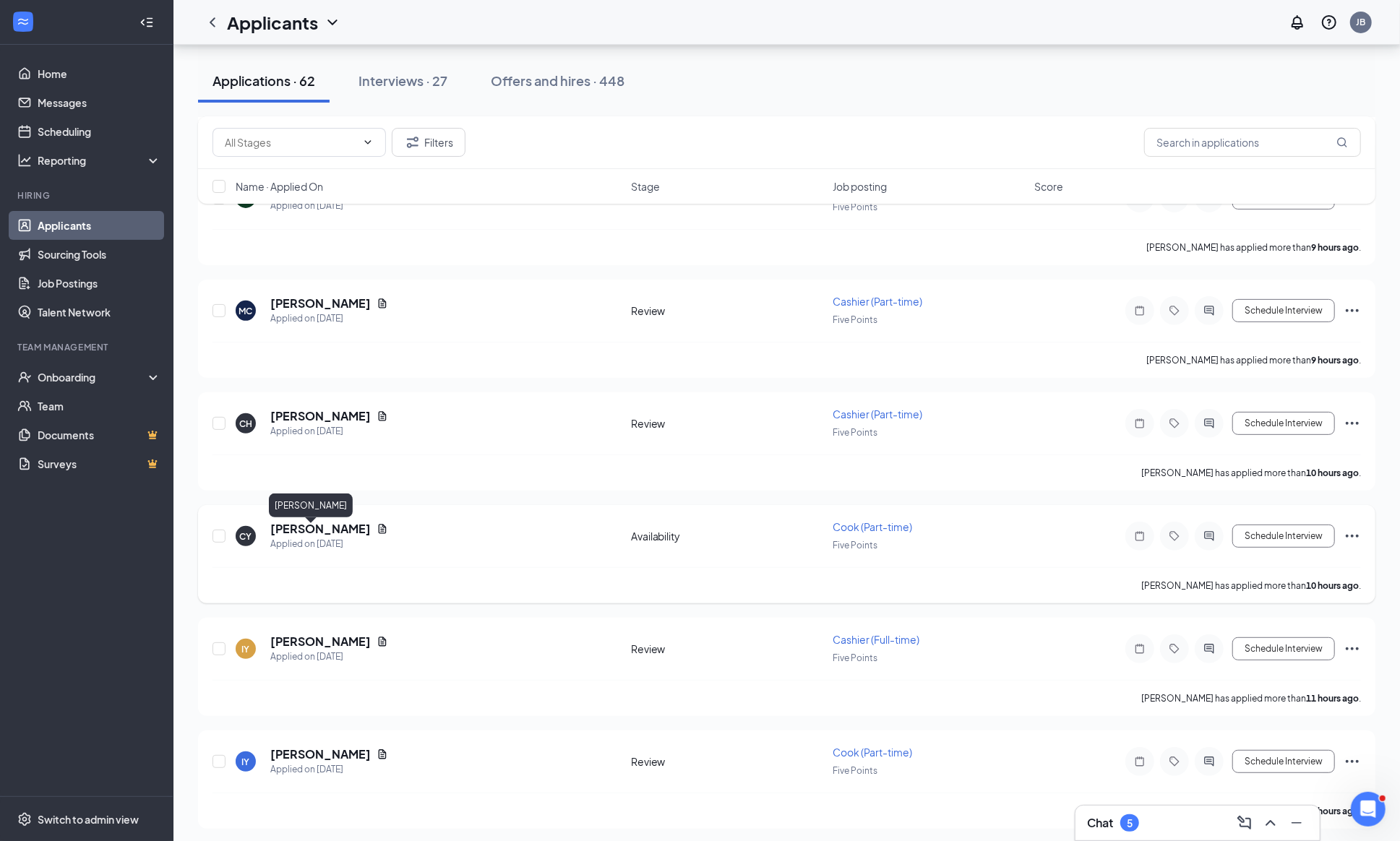
scroll to position [236, 0]
click at [295, 534] on h5 "[PERSON_NAME]" at bounding box center [320, 525] width 100 height 16
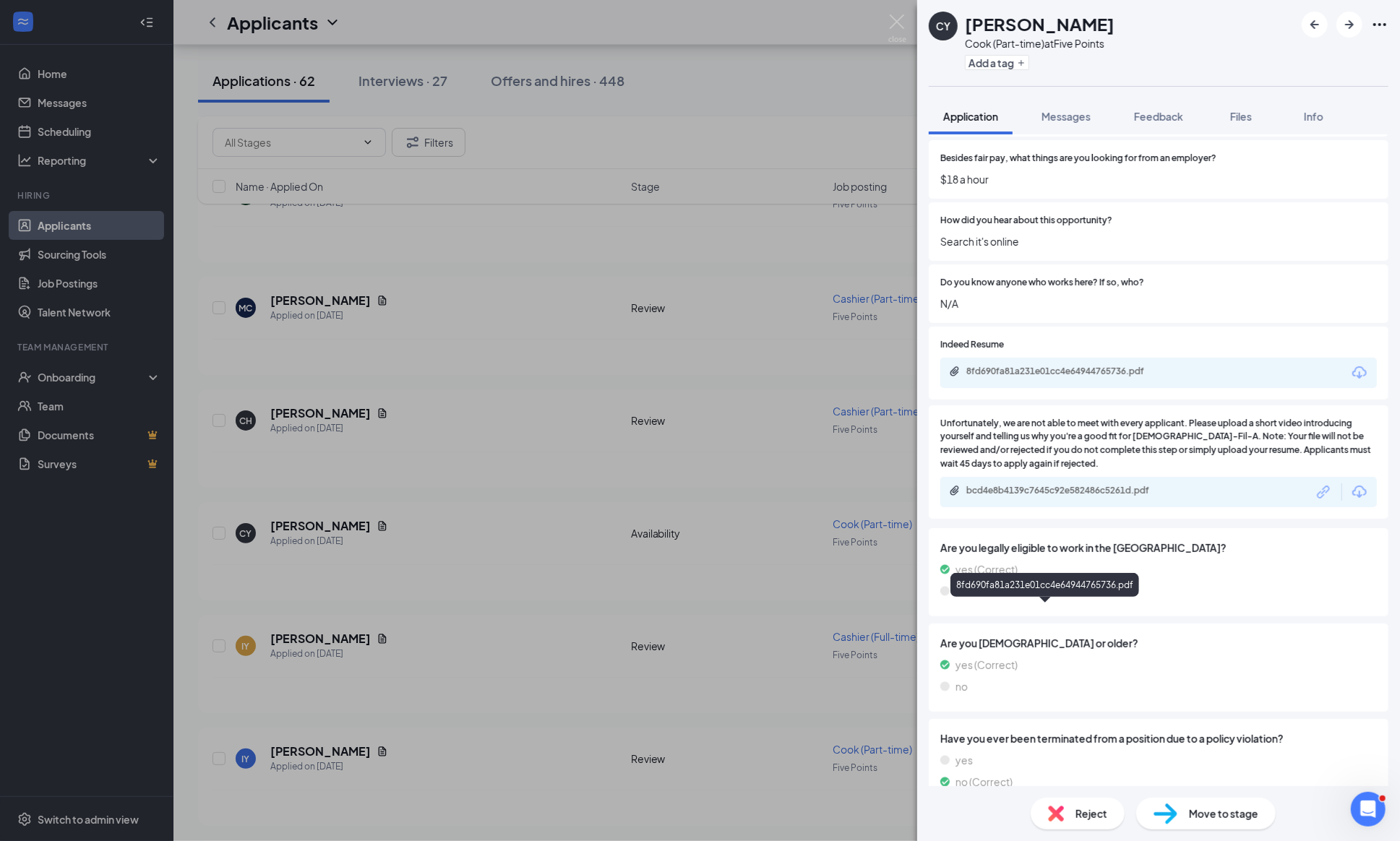
scroll to position [1000, 0]
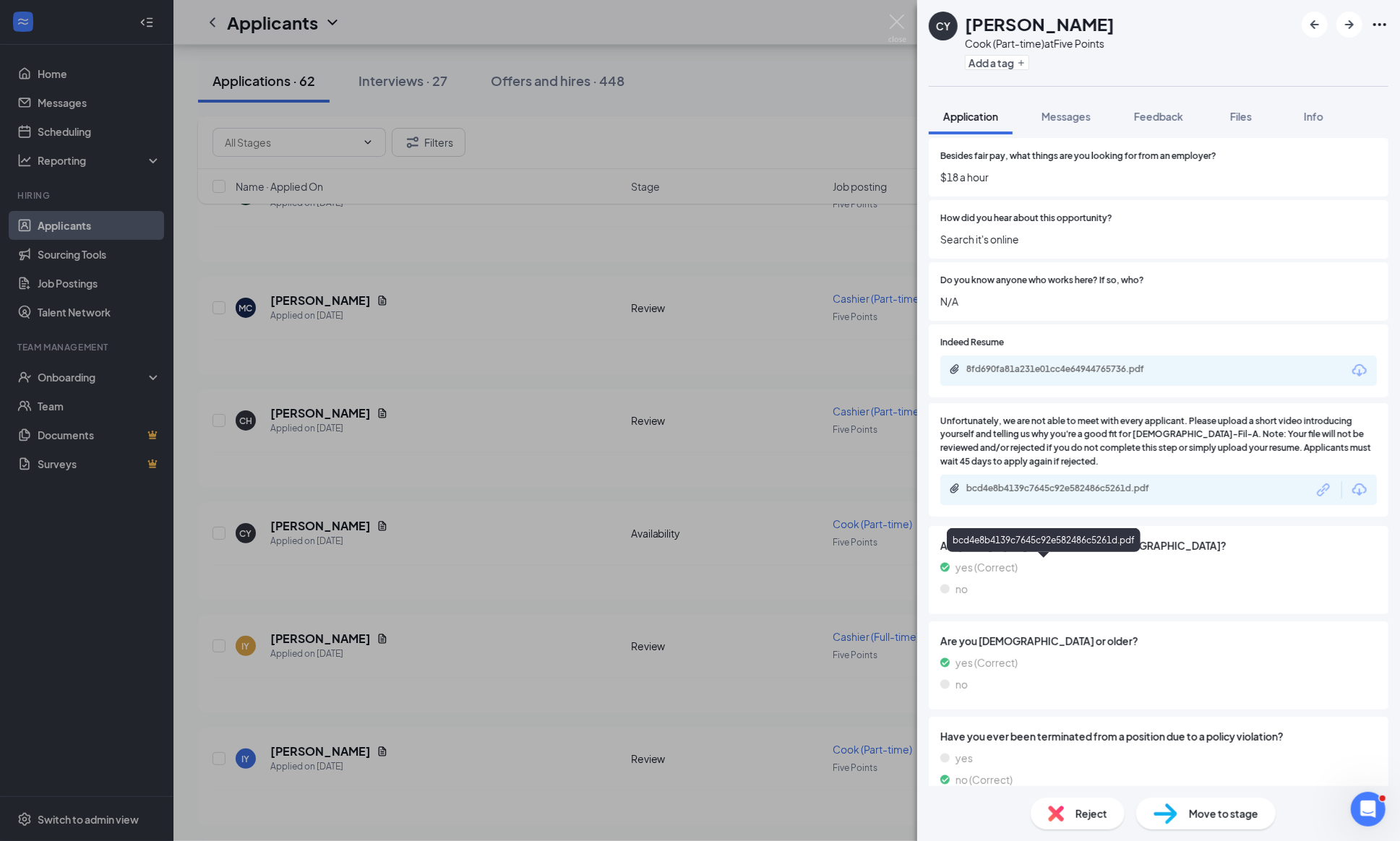
click at [1007, 494] on div "bcd4e8b4139c7645c92e582486c5261d.pdf" at bounding box center [1067, 488] width 202 height 12
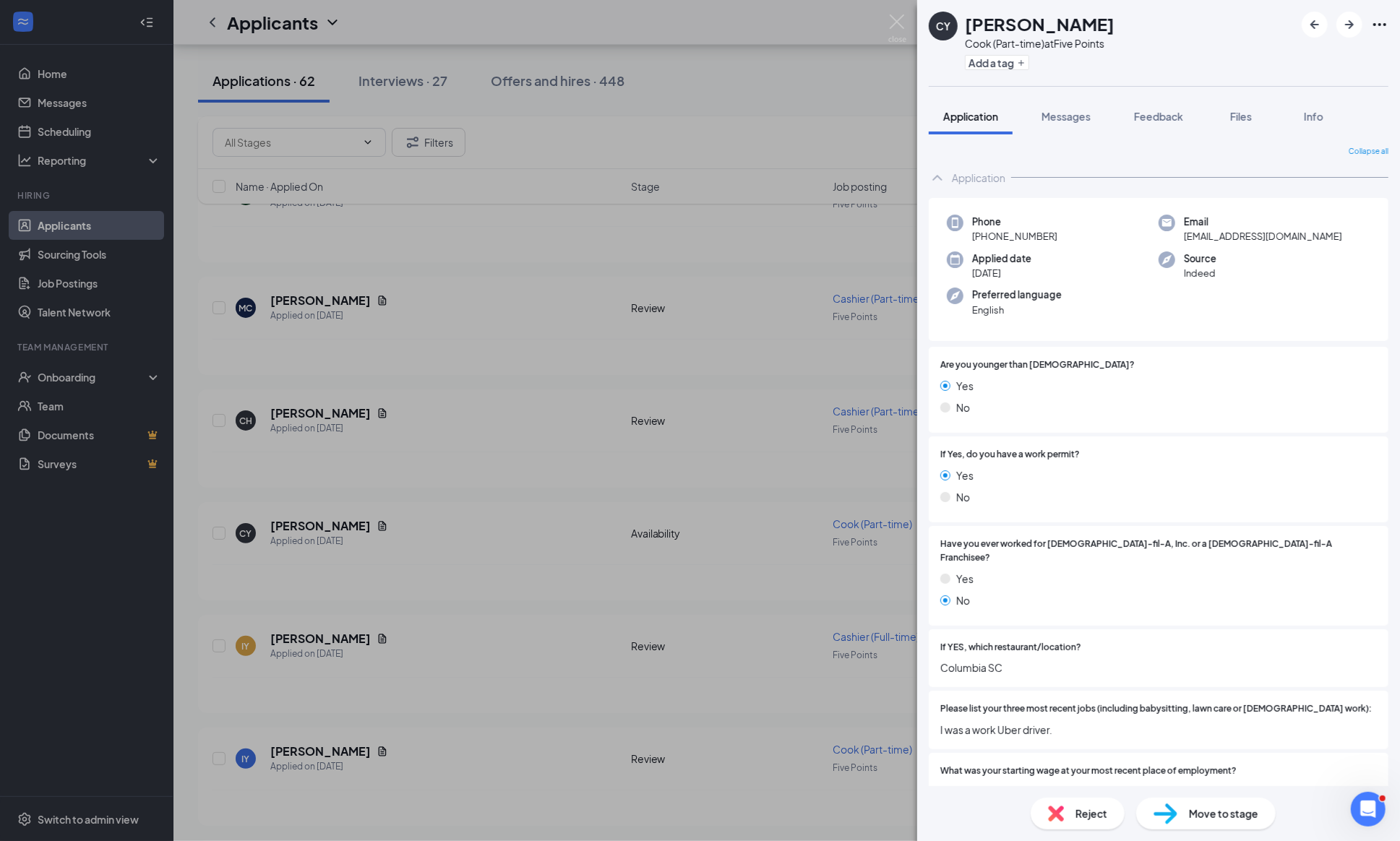
scroll to position [0, 0]
click at [1085, 818] on span "Reject" at bounding box center [1091, 813] width 32 height 16
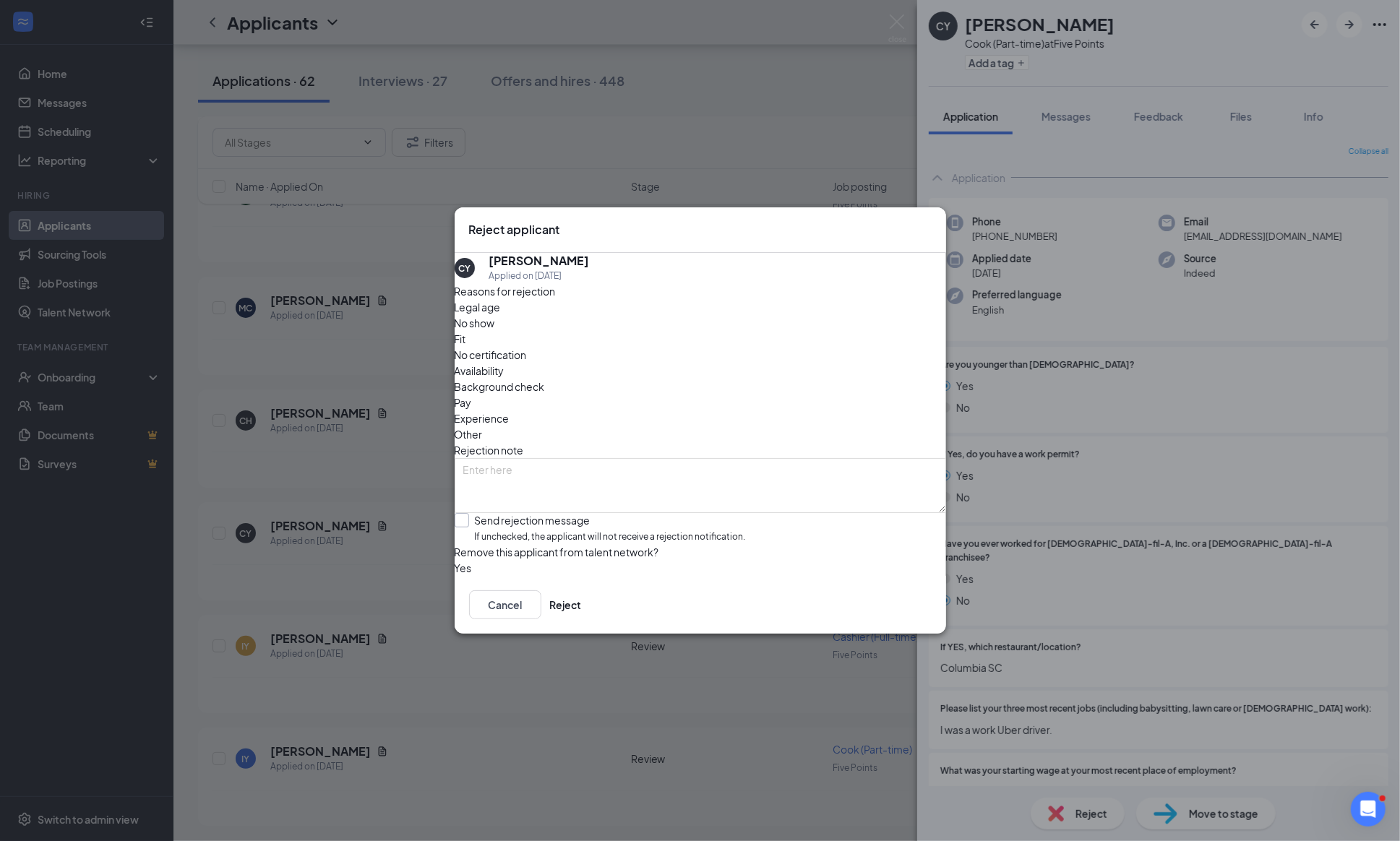
click at [469, 513] on div at bounding box center [462, 520] width 15 height 15
click at [476, 513] on input "Send rejection message If unchecked, the applicant will not receive a rejection…" at bounding box center [600, 529] width 292 height 31
checkbox input "true"
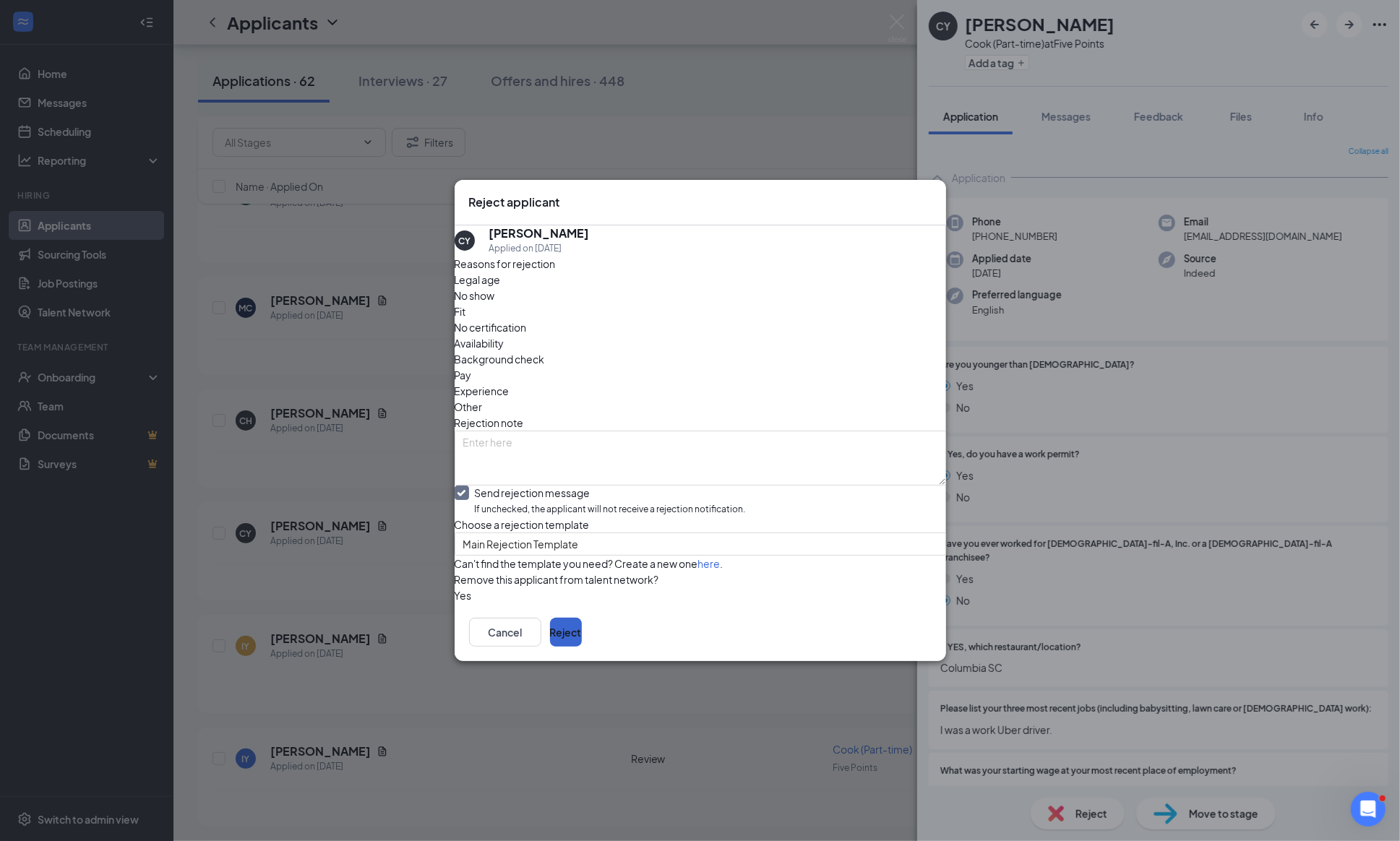
click at [581, 647] on button "Reject" at bounding box center [565, 632] width 32 height 29
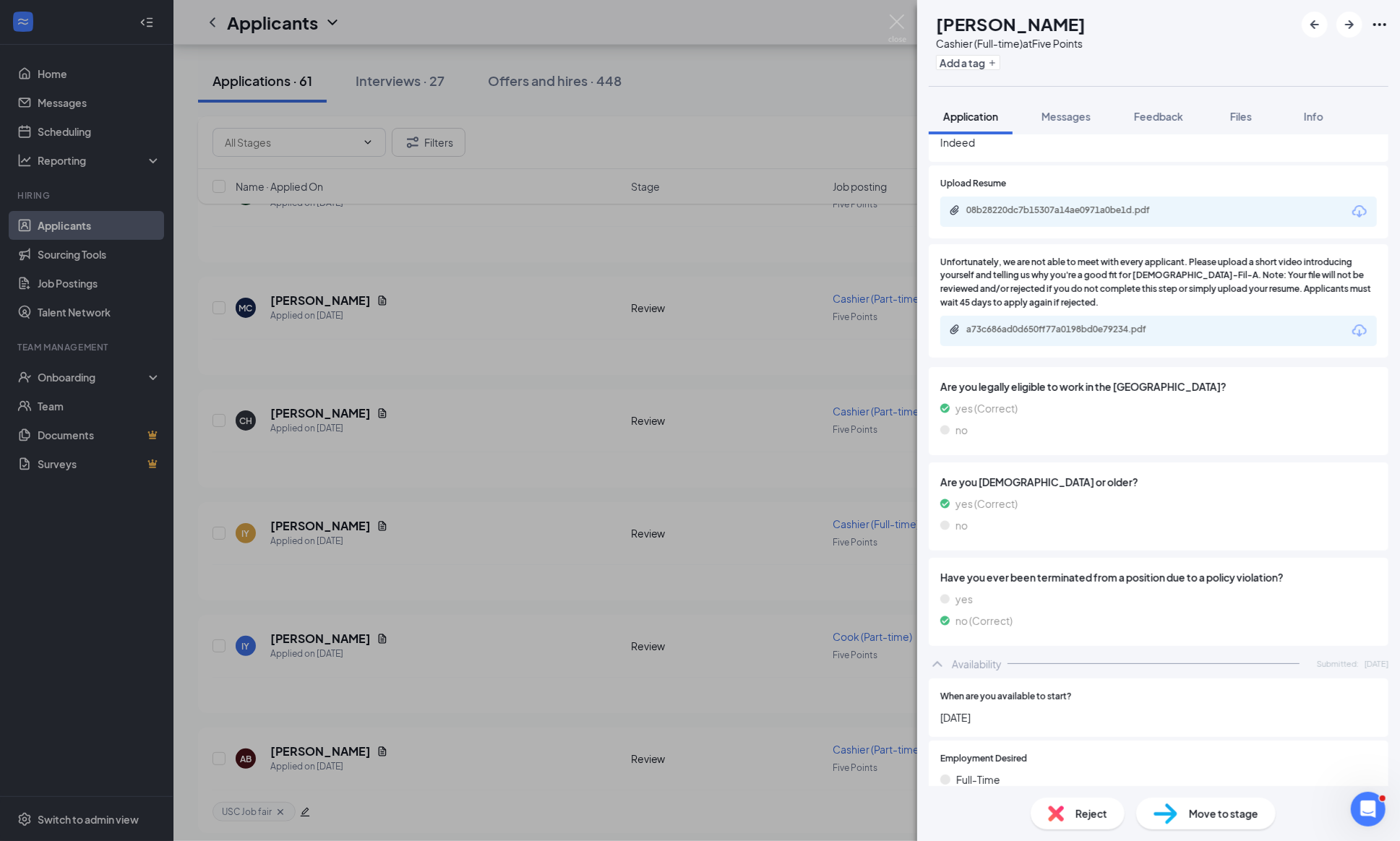
scroll to position [1188, 0]
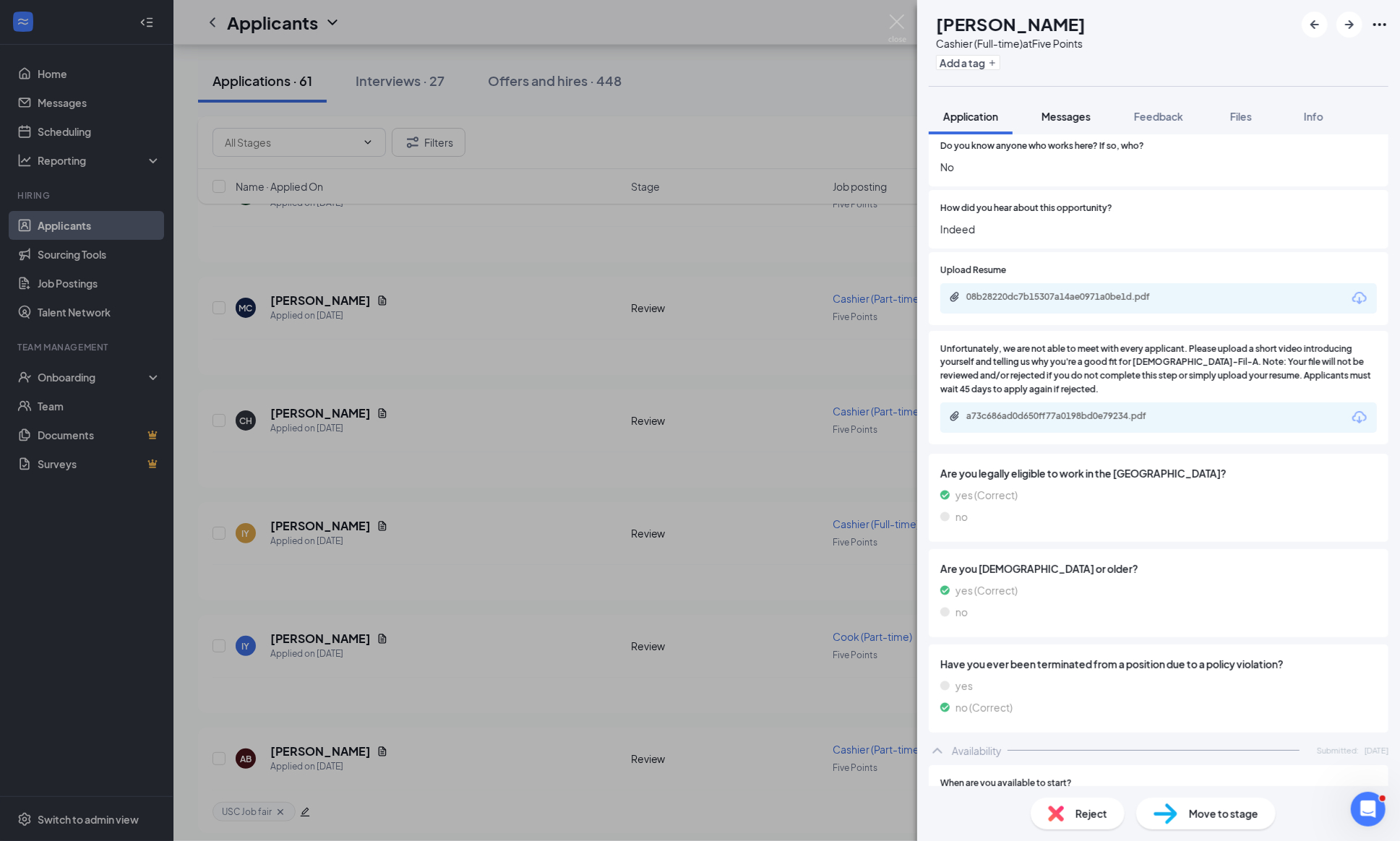
click at [1056, 113] on span "Messages" at bounding box center [1065, 116] width 49 height 13
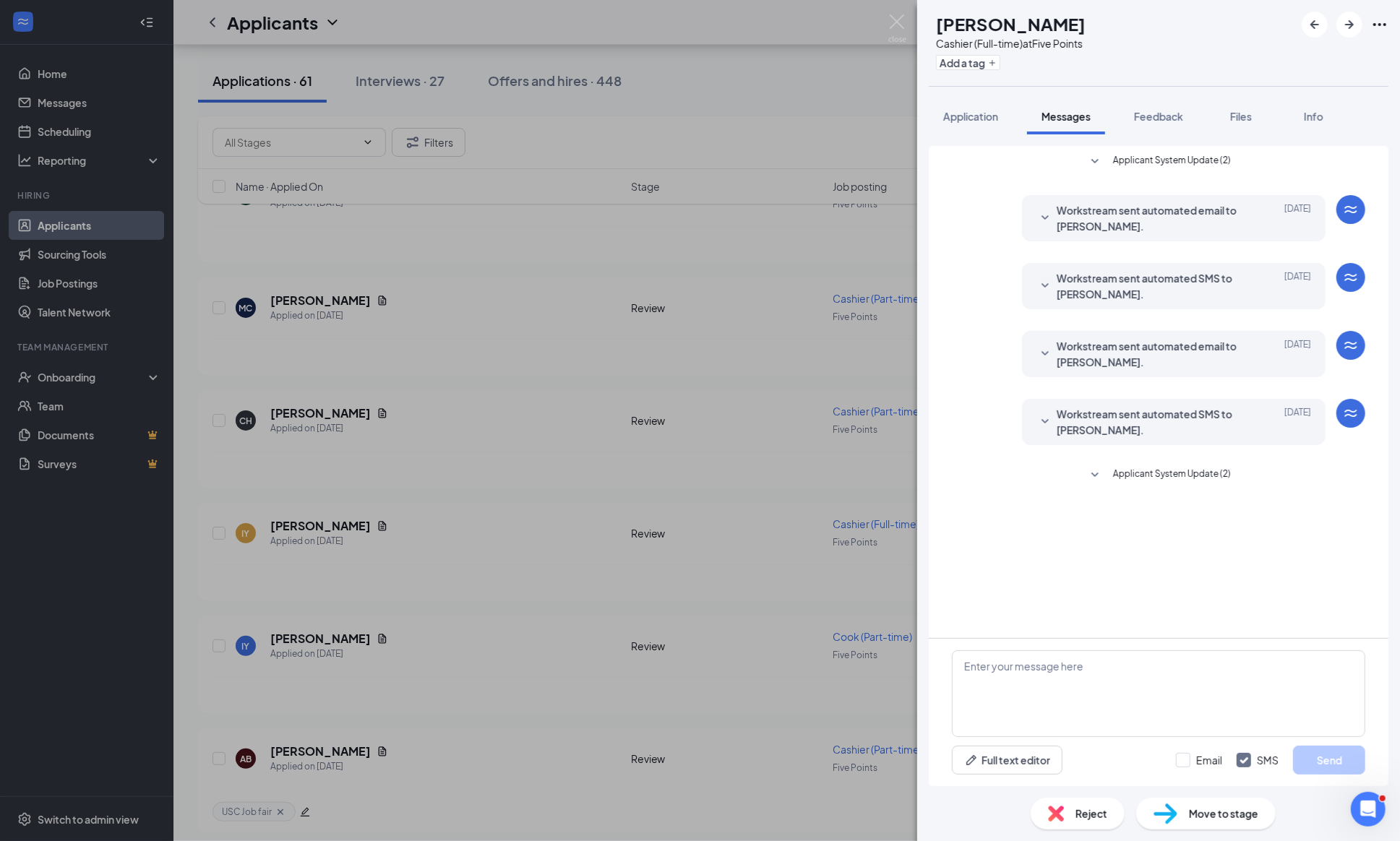
click at [1086, 158] on icon "SmallChevronDown" at bounding box center [1095, 162] width 17 height 17
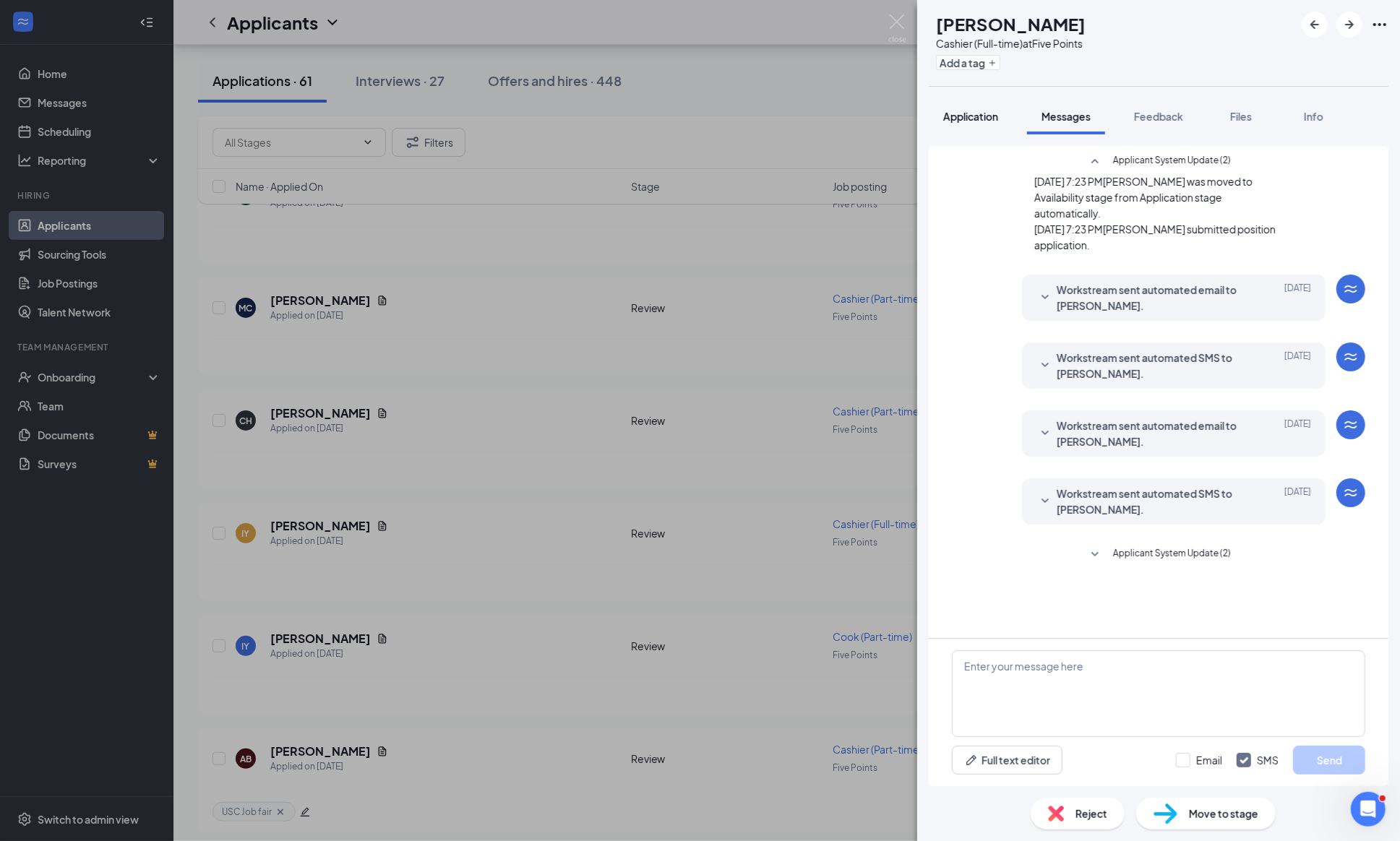
click at [964, 118] on span "Application" at bounding box center [970, 116] width 55 height 13
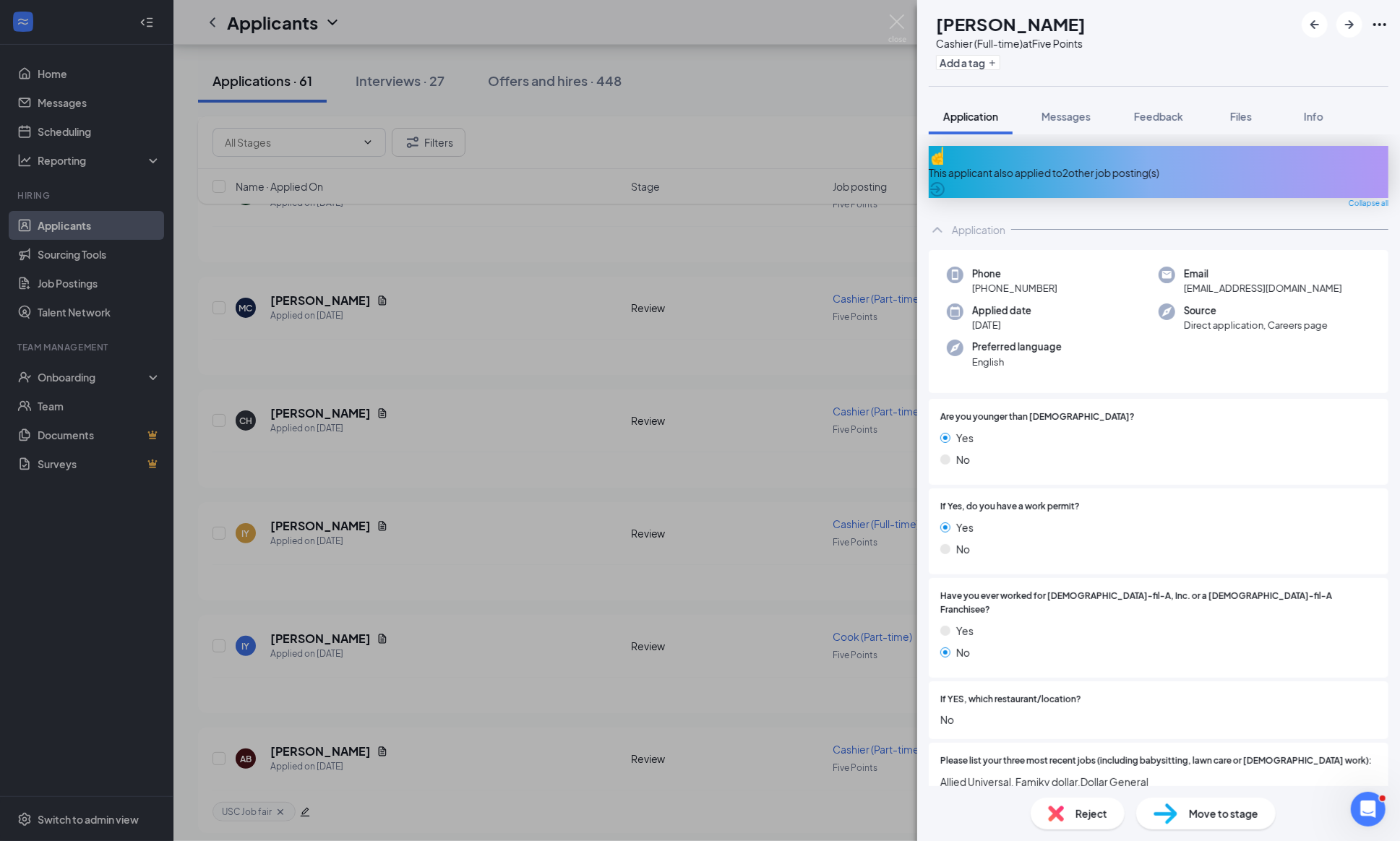
click at [1021, 165] on div "This applicant also applied to 2 other job posting(s)" at bounding box center [1157, 173] width 459 height 16
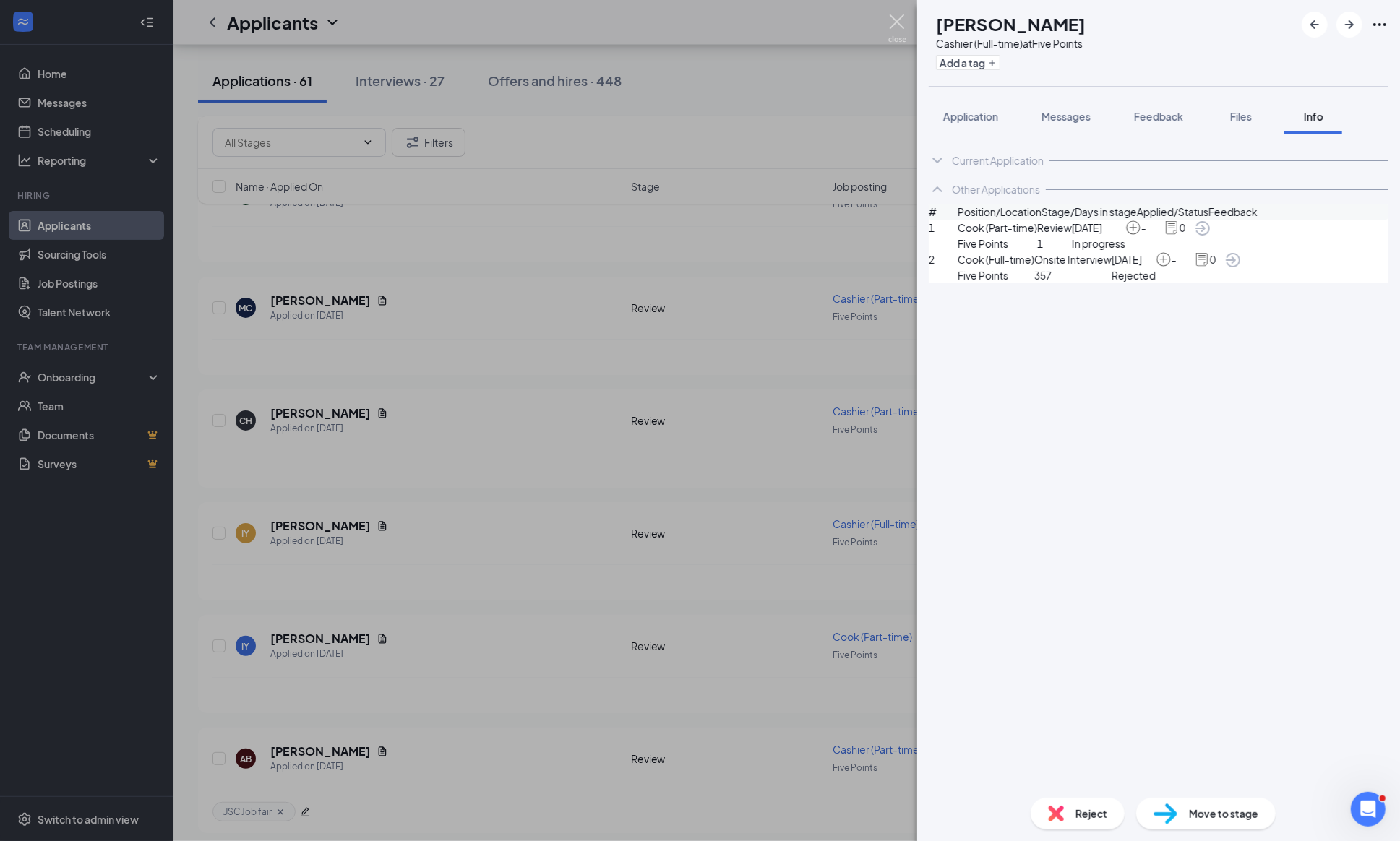
click at [891, 22] on img at bounding box center [896, 29] width 18 height 28
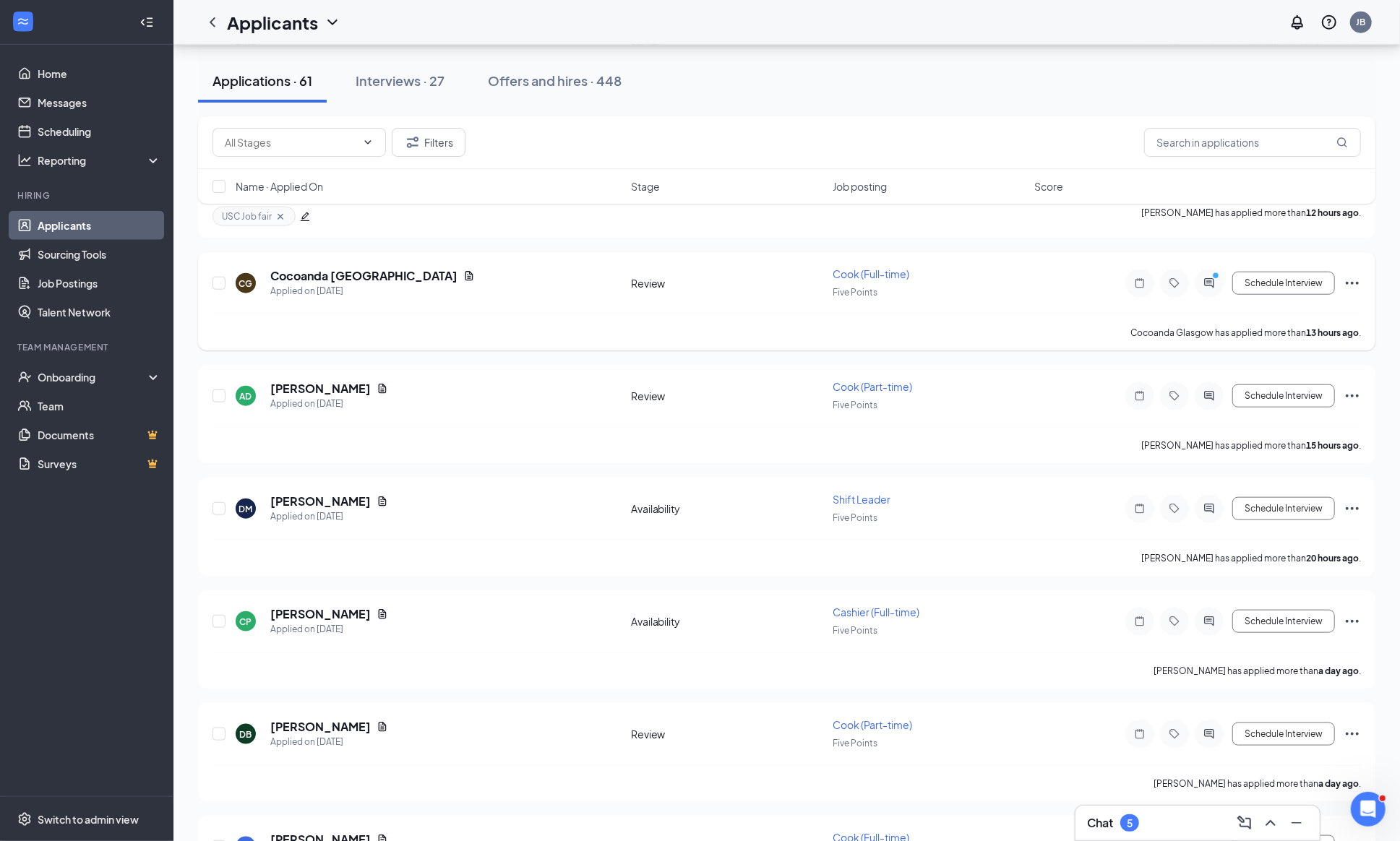
scroll to position [952, 0]
click at [1213, 277] on circle "PrimaryDot" at bounding box center [1216, 274] width 6 height 6
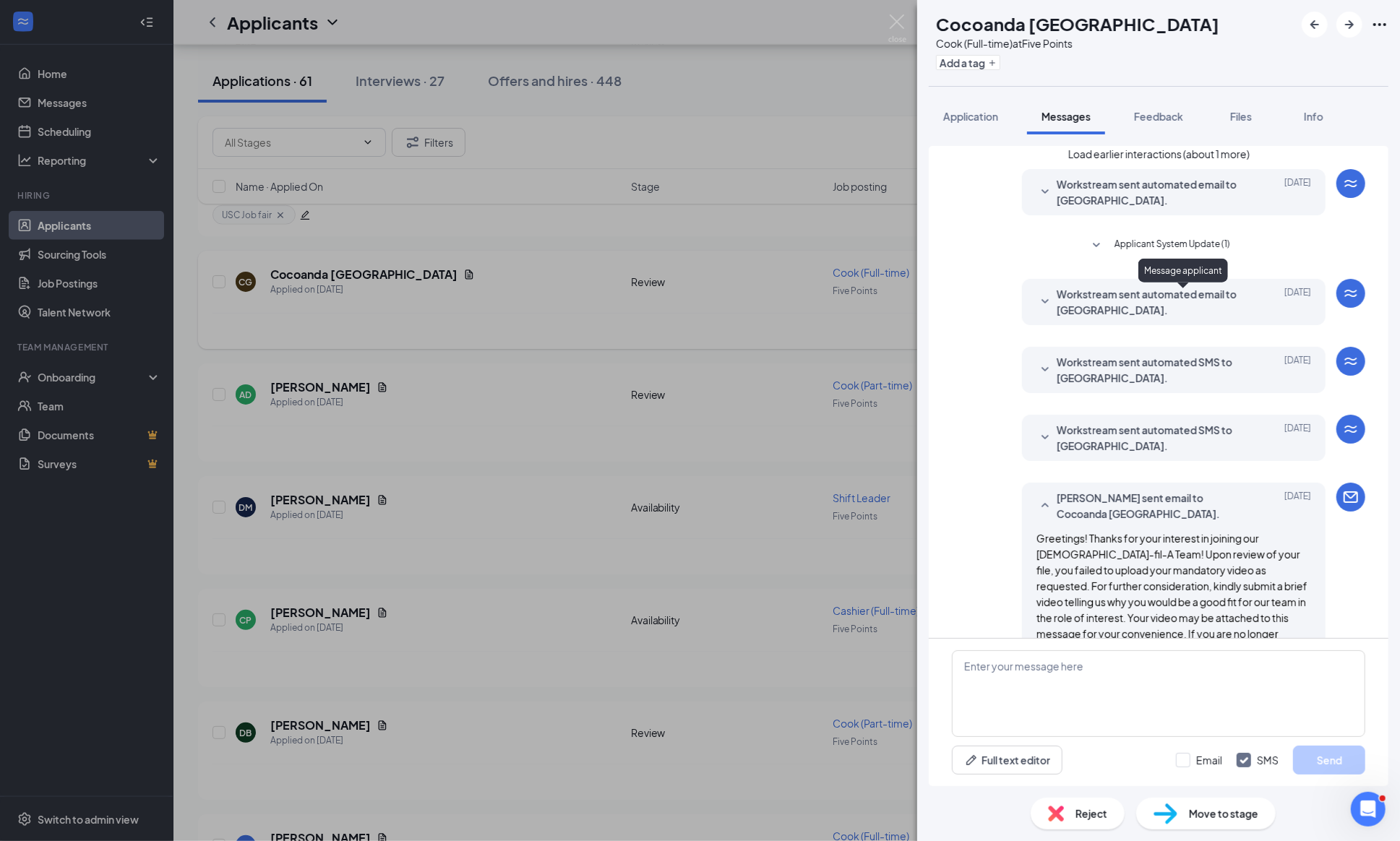
scroll to position [475, 0]
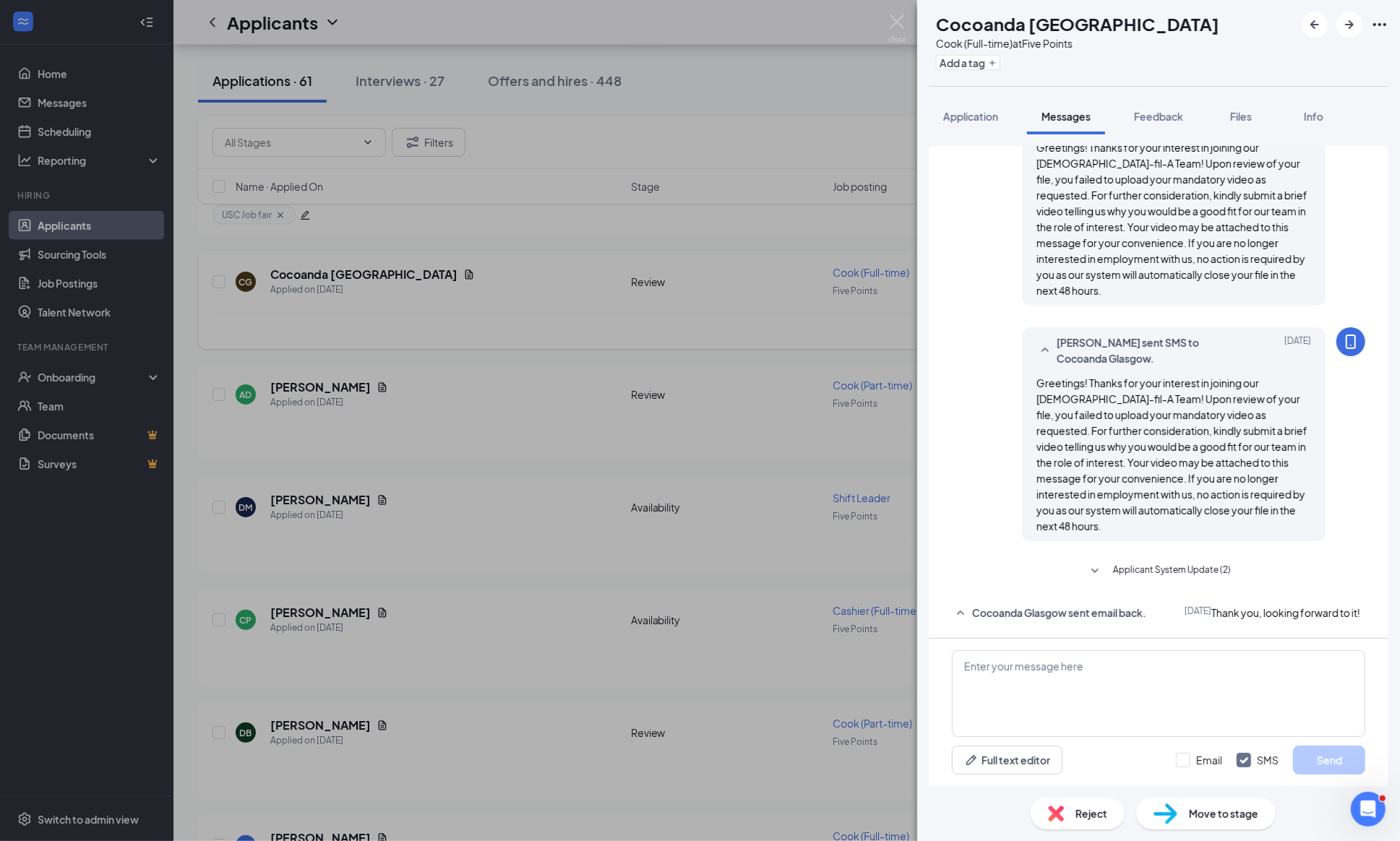
scroll to position [475, 0]
click at [1086, 563] on icon "SmallChevronDown" at bounding box center [1095, 571] width 17 height 17
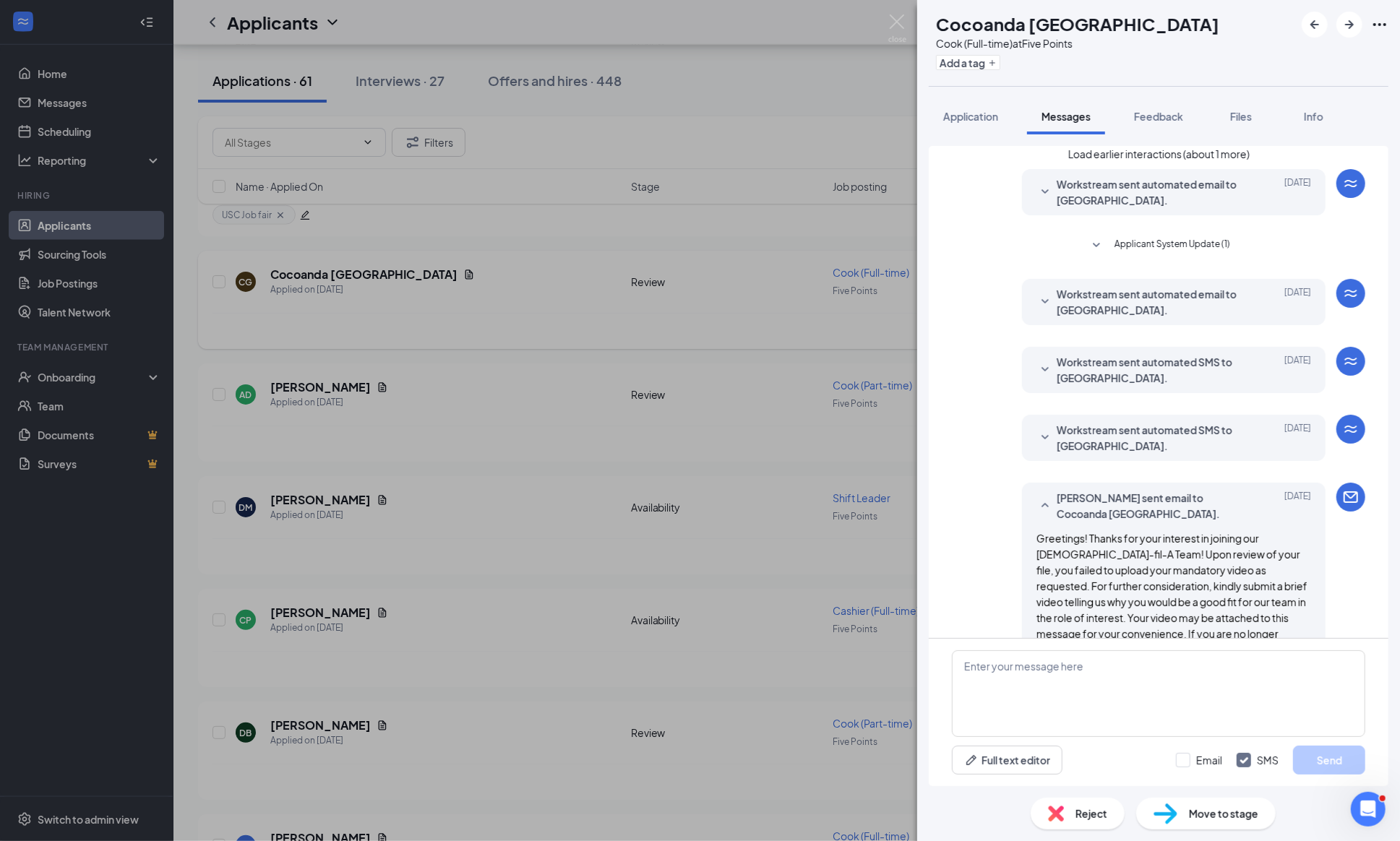
scroll to position [0, 0]
click at [1236, 119] on div "Files" at bounding box center [1240, 116] width 29 height 15
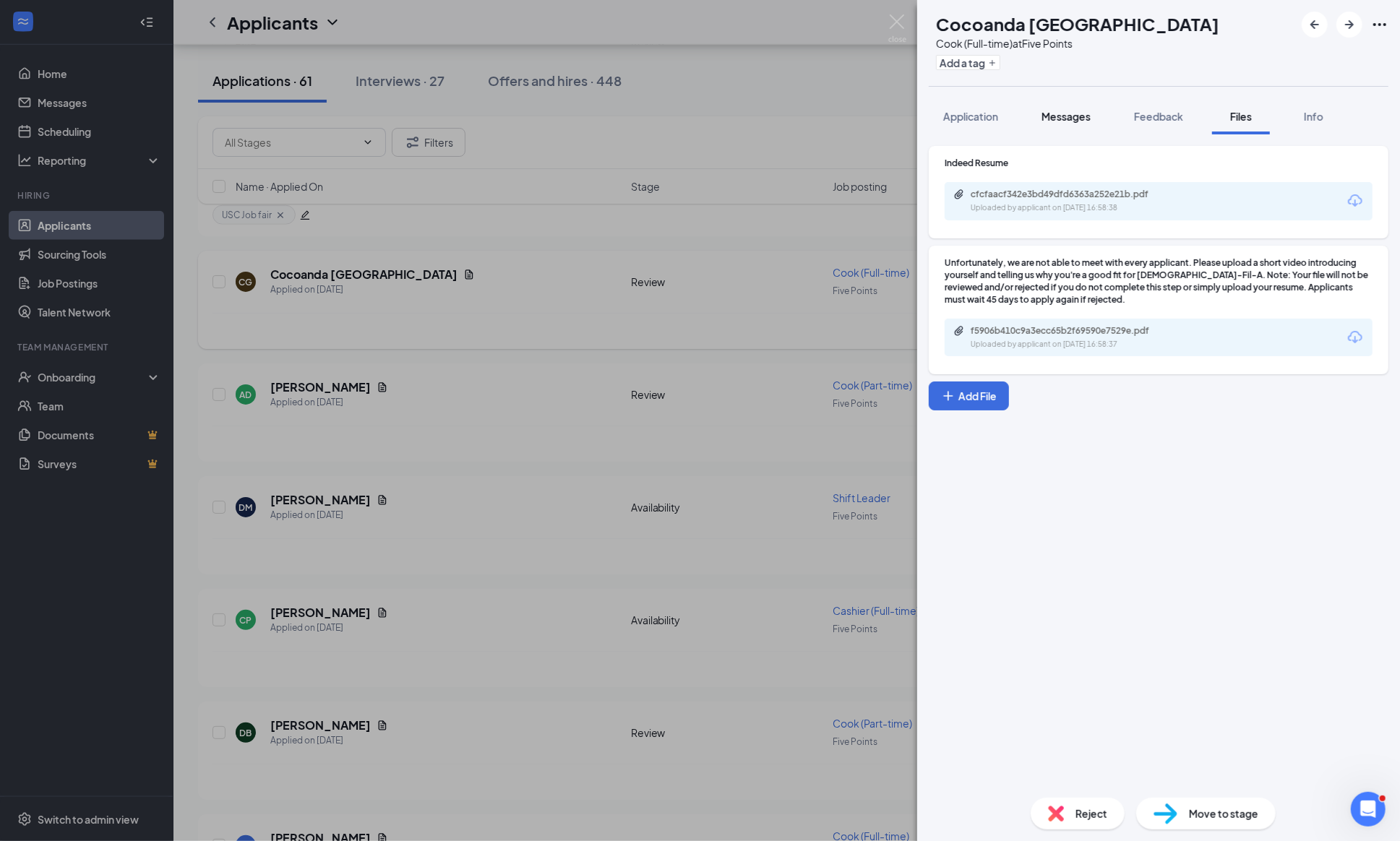
click at [1091, 109] on div "Messages" at bounding box center [1065, 116] width 49 height 15
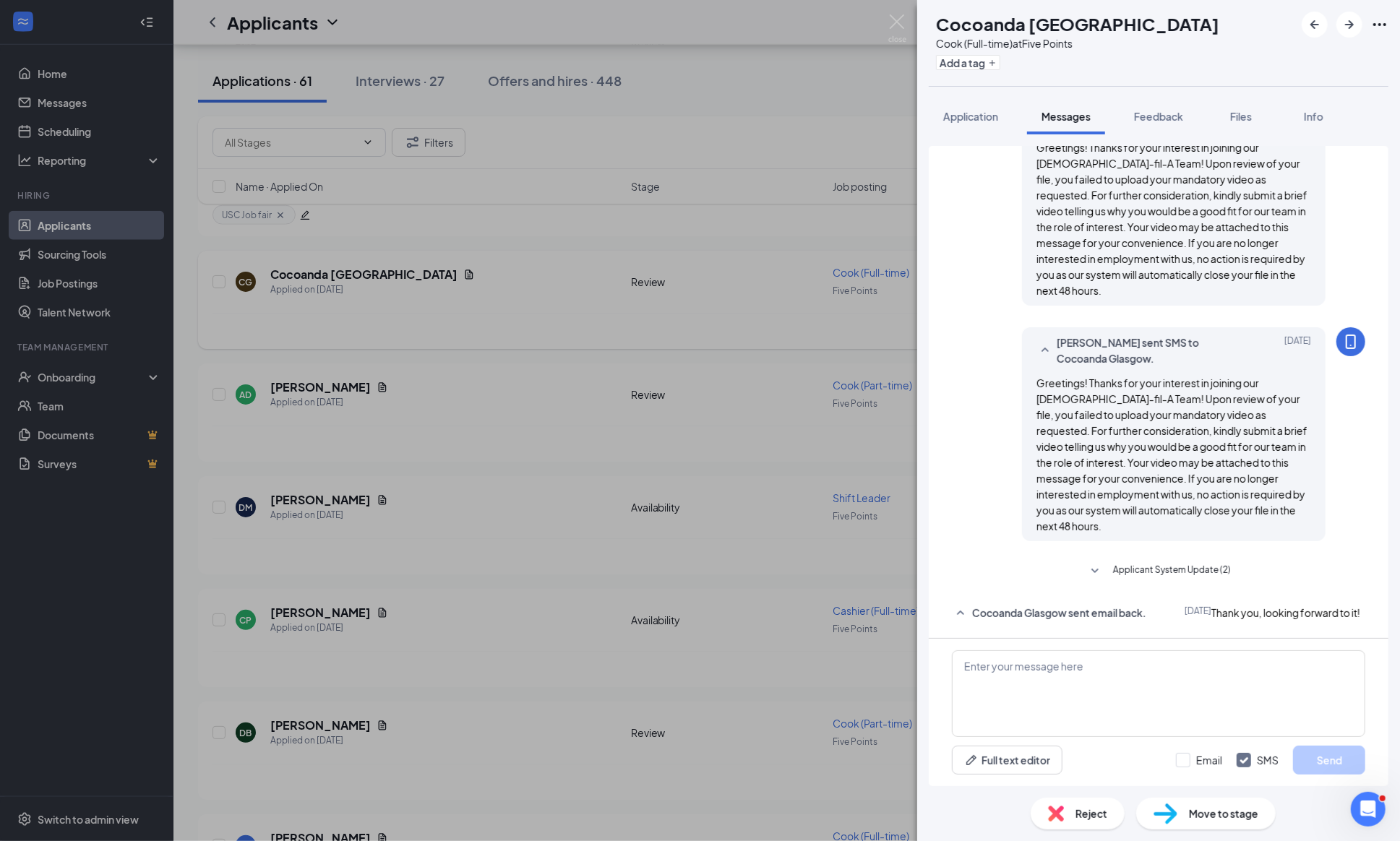
scroll to position [475, 0]
click at [1091, 517] on div "Load earlier interactions (about 1 more) Workstream sent automated email to [GE…" at bounding box center [1158, 197] width 414 height 883
click at [1086, 563] on icon "SmallChevronDown" at bounding box center [1095, 571] width 17 height 17
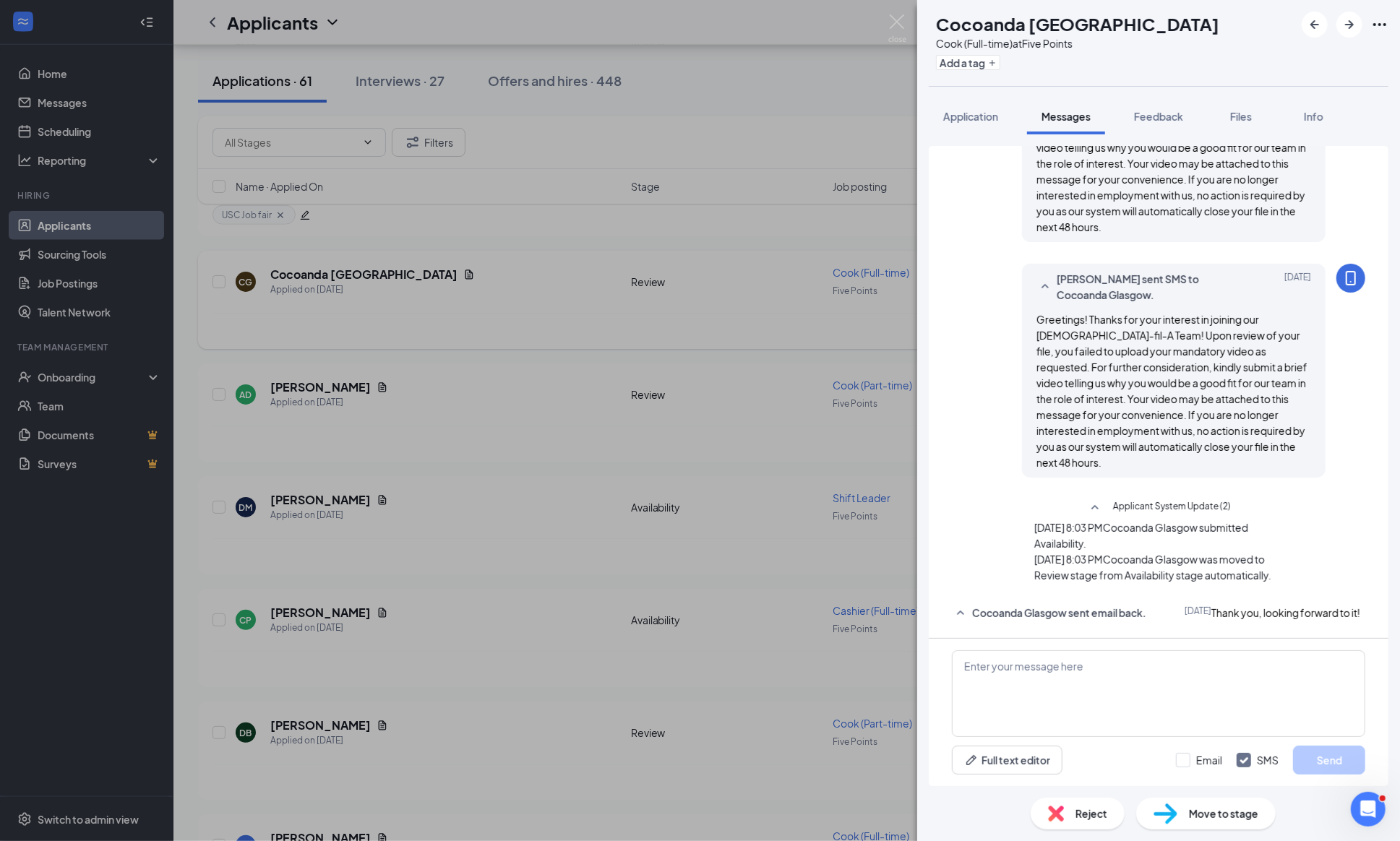
scroll to position [556, 0]
click at [975, 118] on span "Application" at bounding box center [970, 116] width 55 height 13
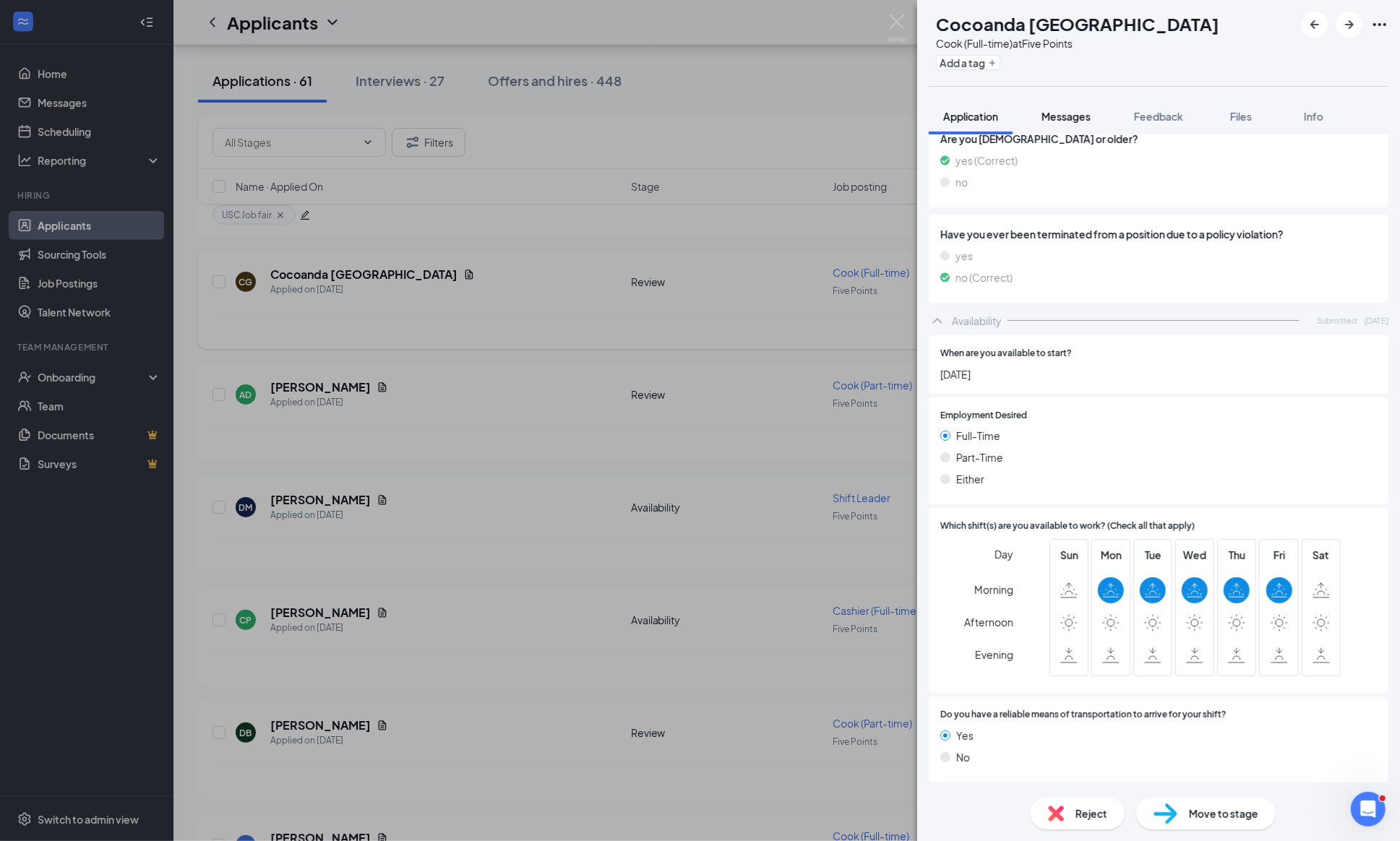
scroll to position [1667, 0]
click at [896, 25] on img at bounding box center [896, 29] width 18 height 28
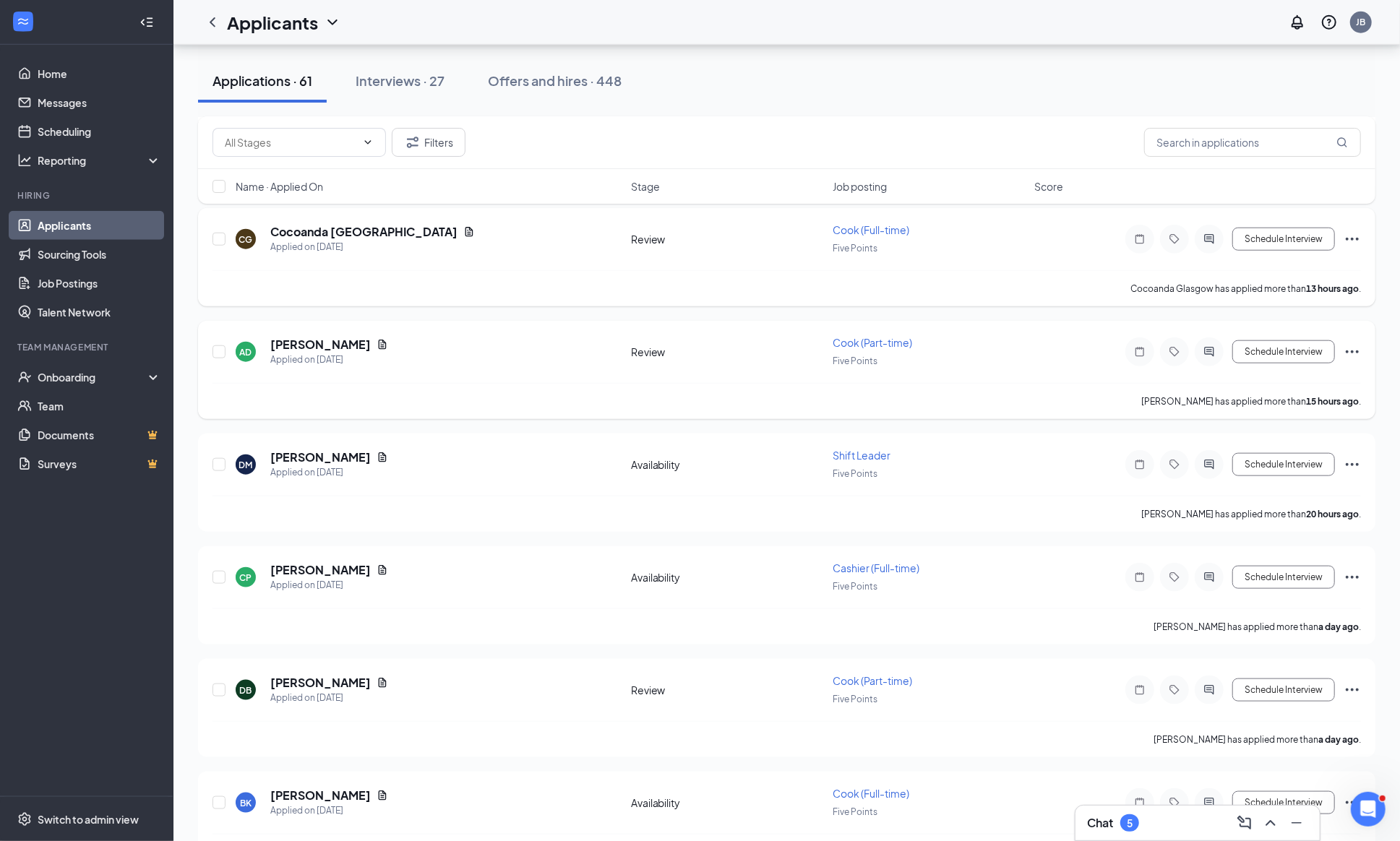
scroll to position [996, 0]
click at [1205, 355] on icon "ActiveChat" at bounding box center [1210, 351] width 9 height 9
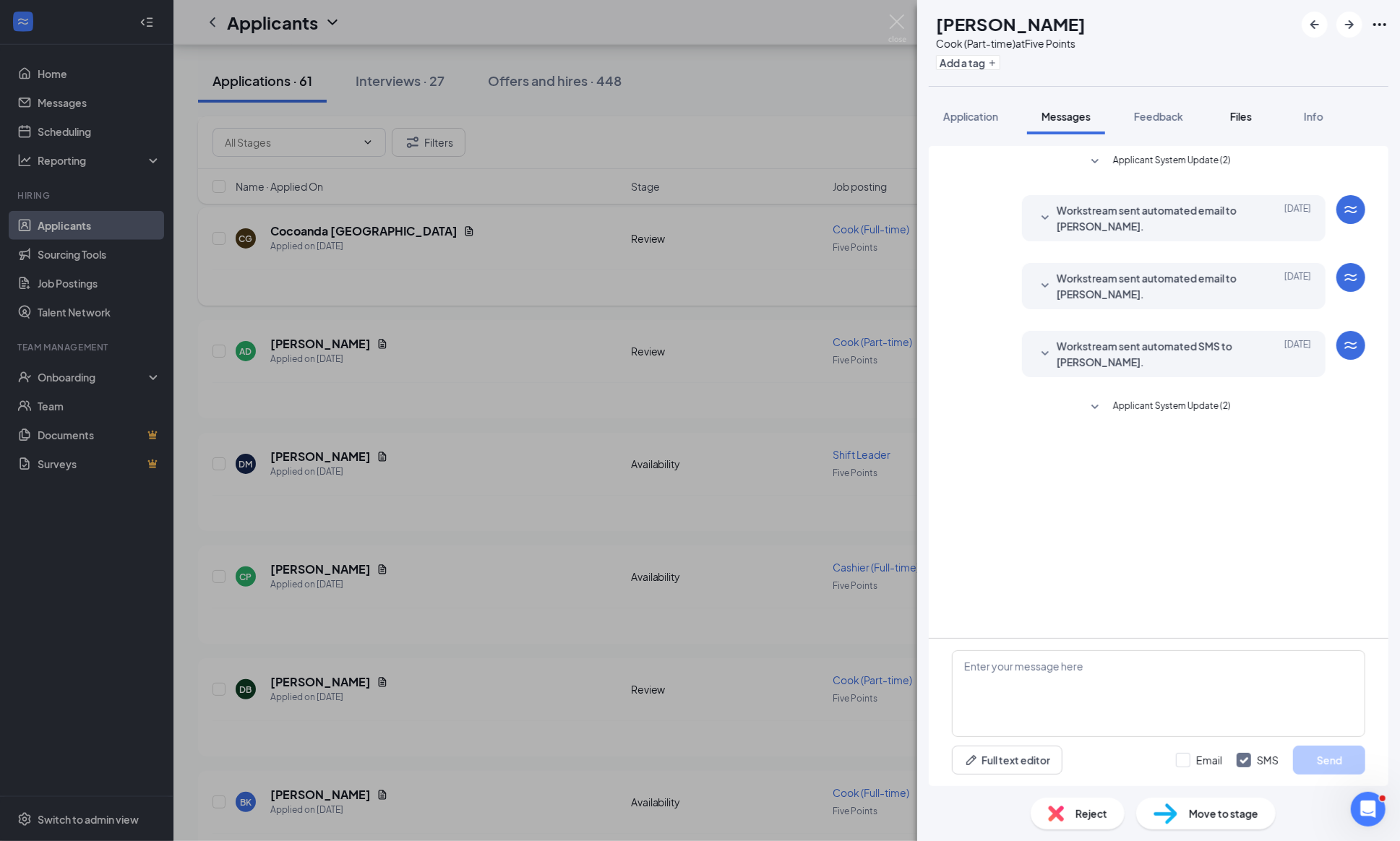
click at [1250, 120] on span "Files" at bounding box center [1241, 116] width 22 height 13
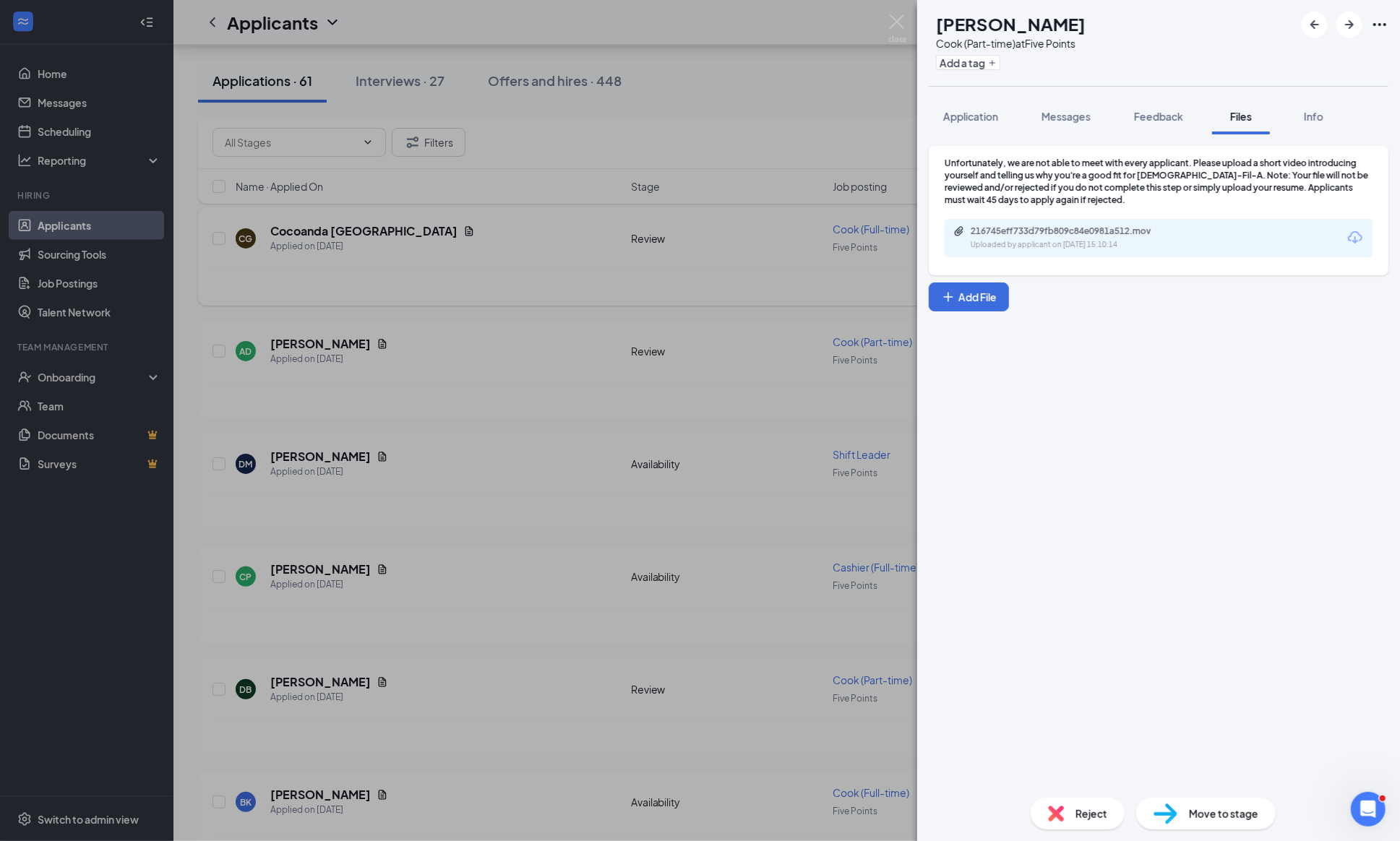
click at [887, 19] on div "AD [PERSON_NAME] (Part-time) at Five Points Add a tag Application Messages Feed…" at bounding box center [700, 420] width 1400 height 841
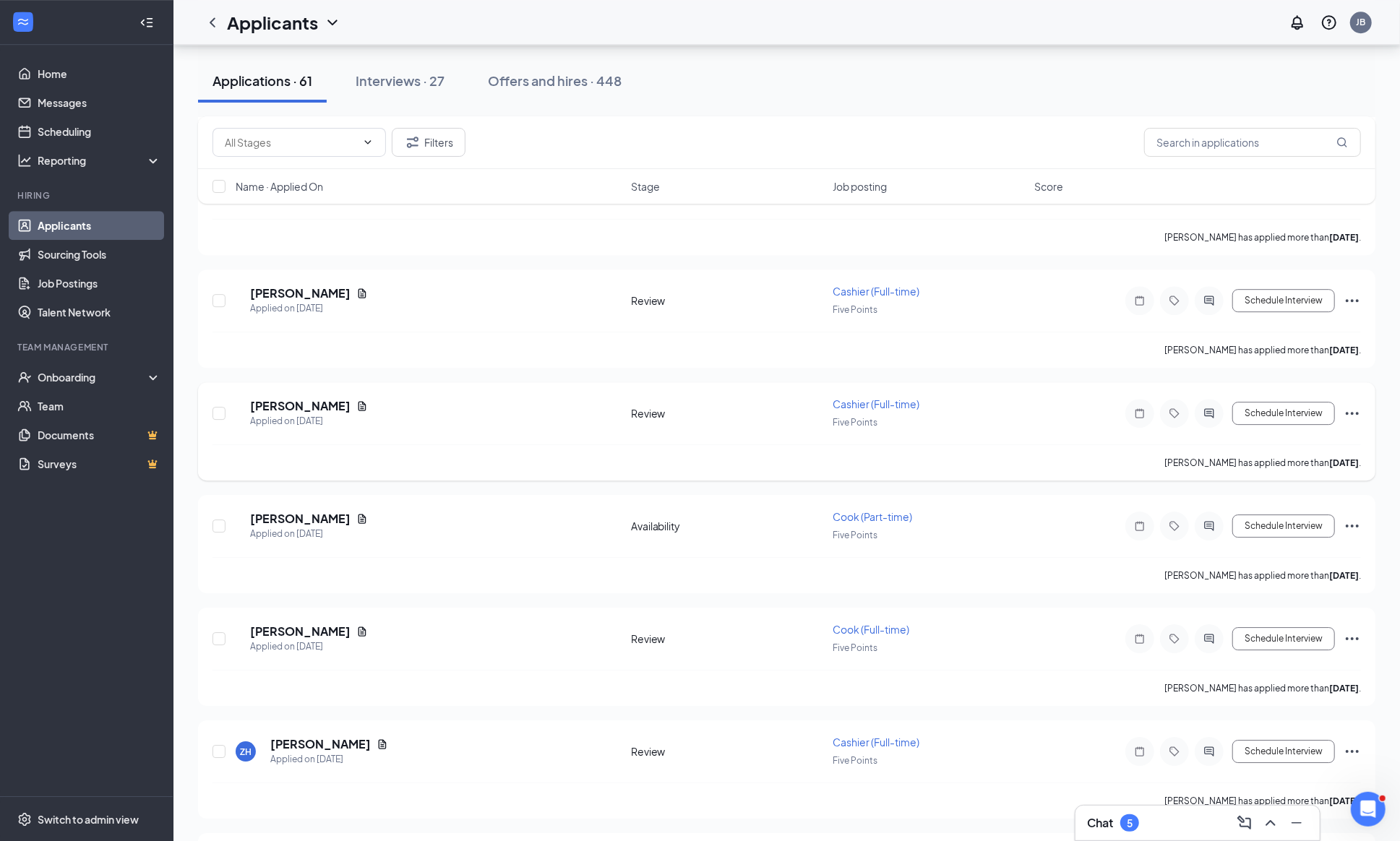
scroll to position [3186, 0]
click at [1200, 195] on icon "ActiveChat" at bounding box center [1209, 189] width 17 height 12
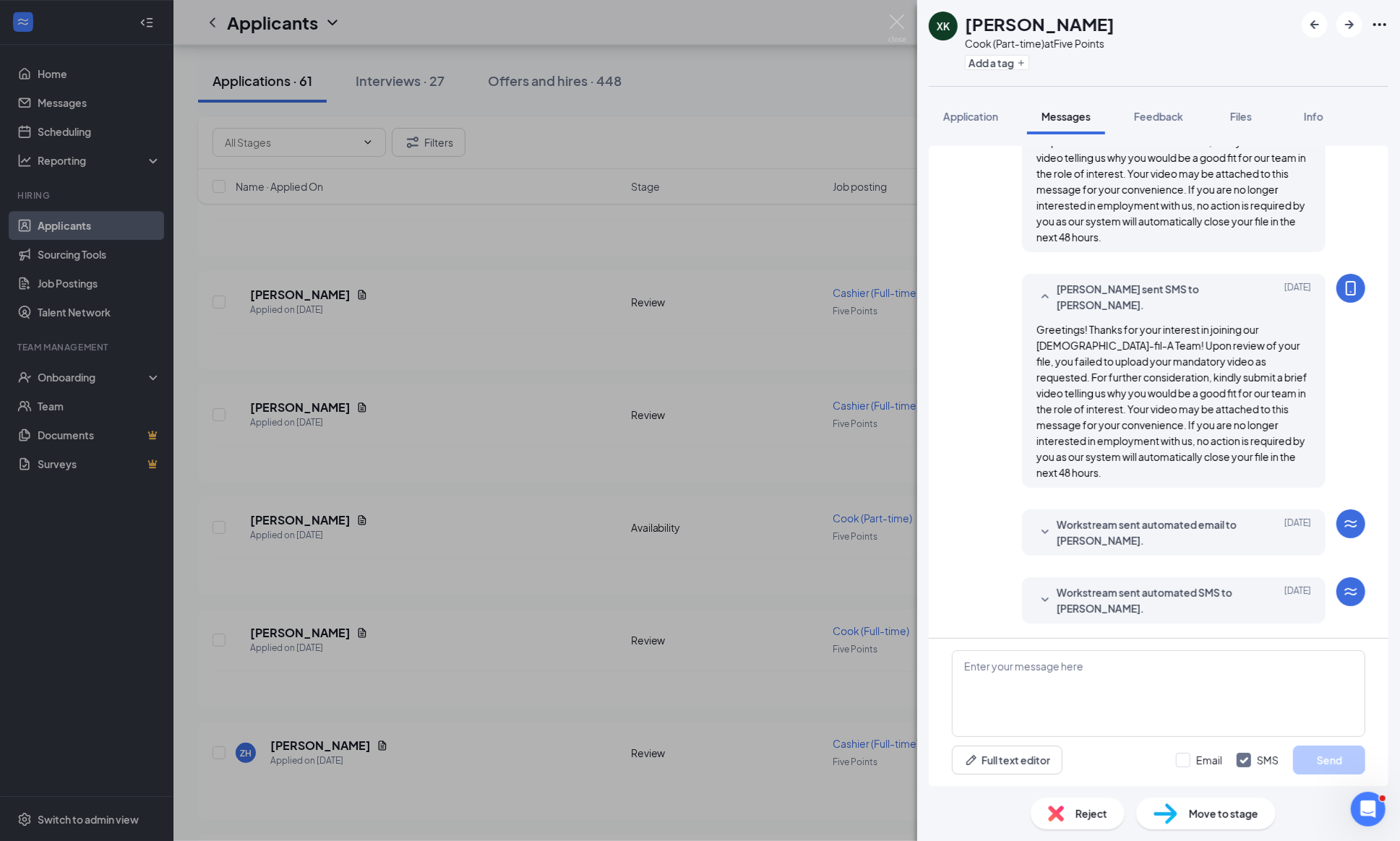
scroll to position [446, 0]
click at [1244, 112] on span "Files" at bounding box center [1241, 116] width 22 height 13
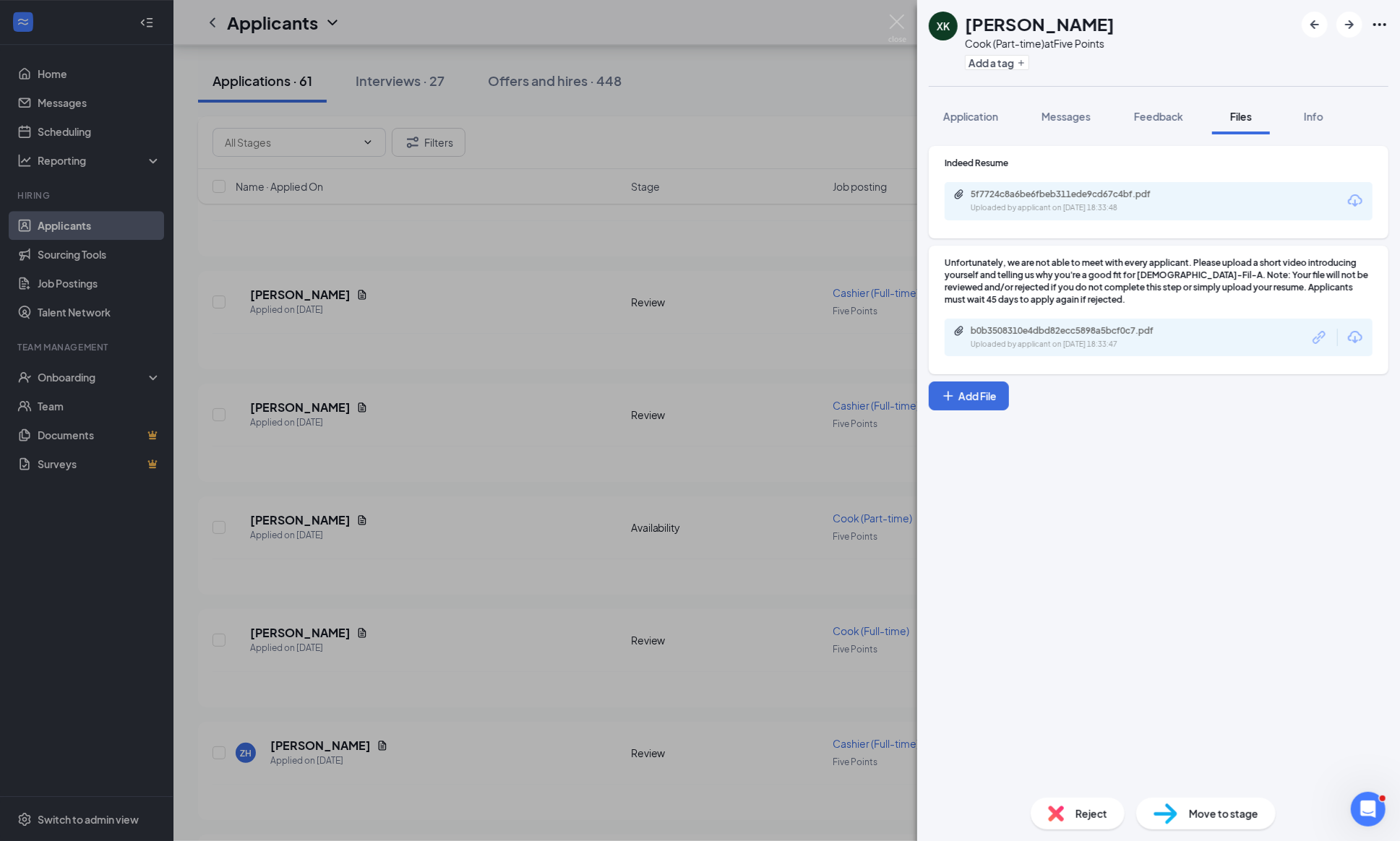
click at [1068, 801] on div "Reject" at bounding box center [1077, 813] width 94 height 32
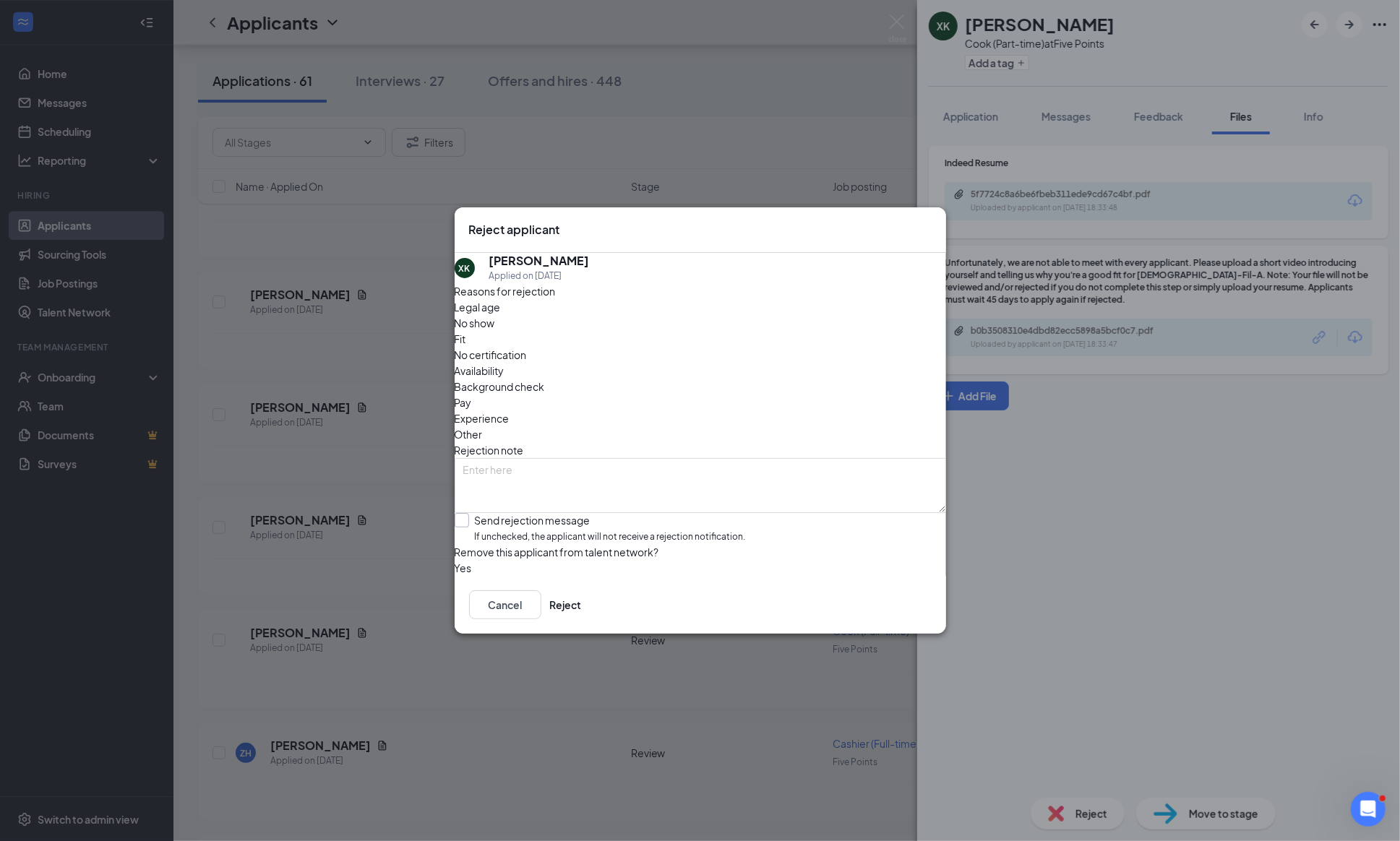
click at [469, 513] on input "Send rejection message If unchecked, the applicant will not receive a rejection…" at bounding box center [600, 529] width 292 height 31
checkbox input "true"
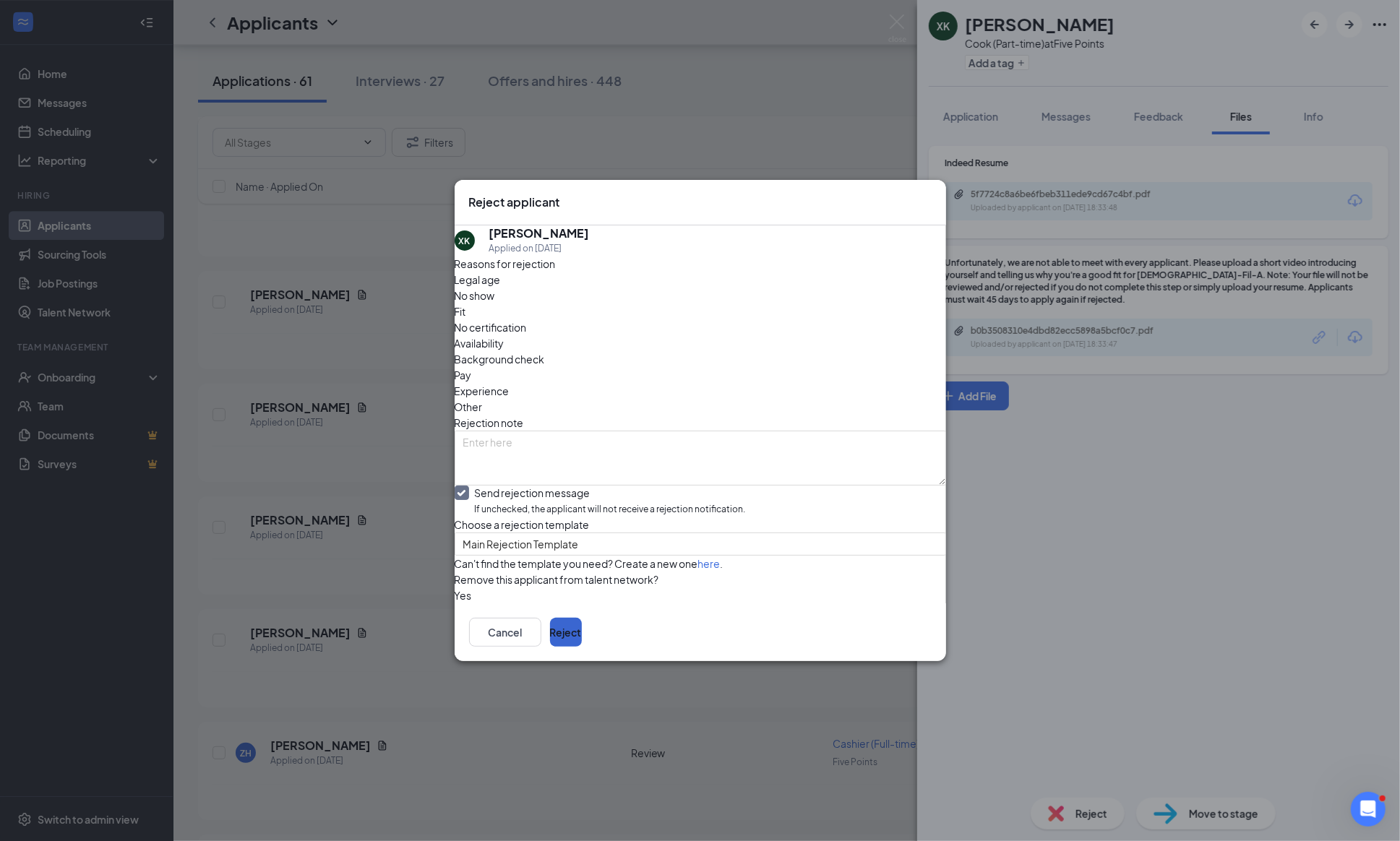
click at [581, 647] on button "Reject" at bounding box center [565, 632] width 32 height 29
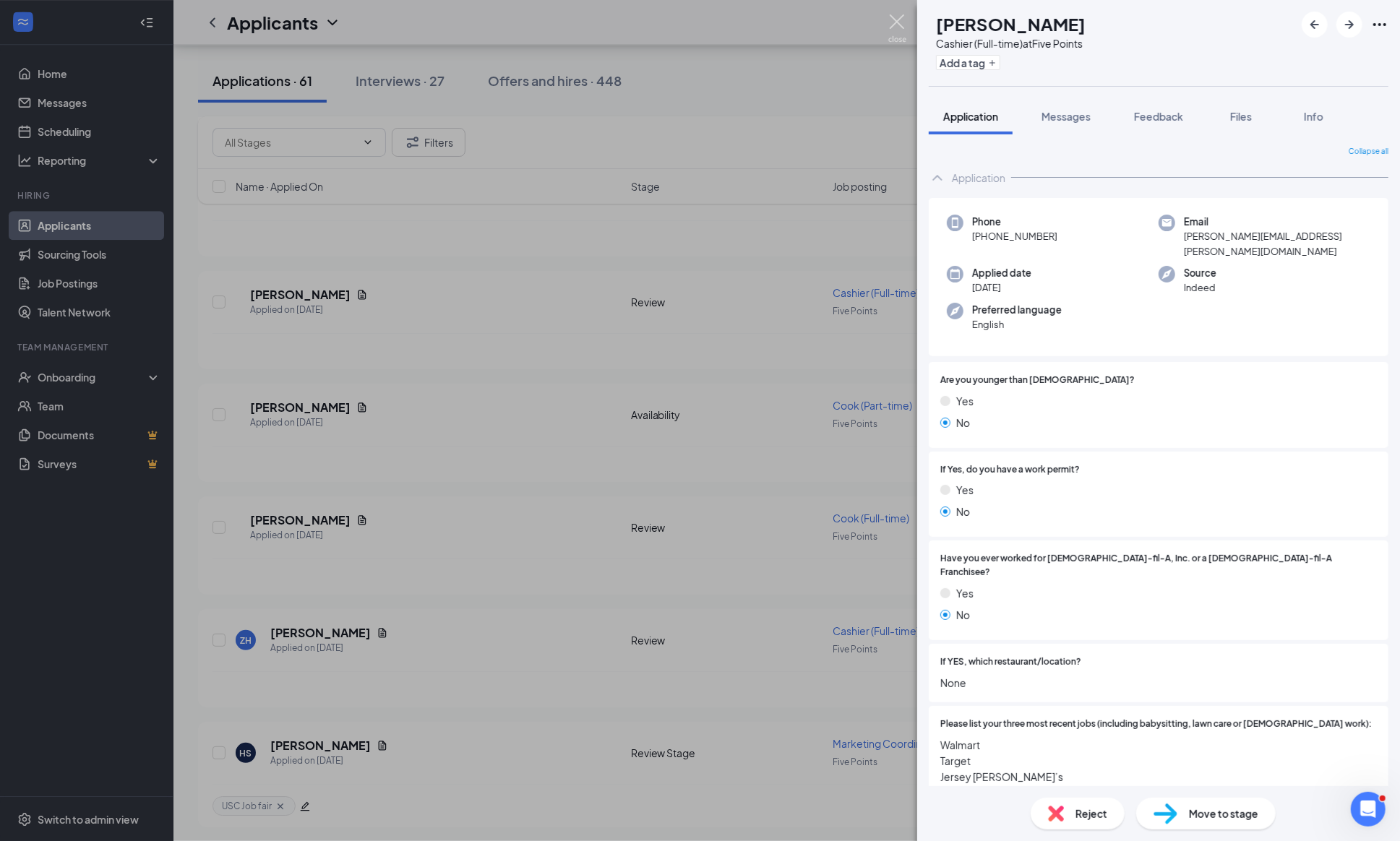
click at [895, 24] on img at bounding box center [896, 29] width 18 height 28
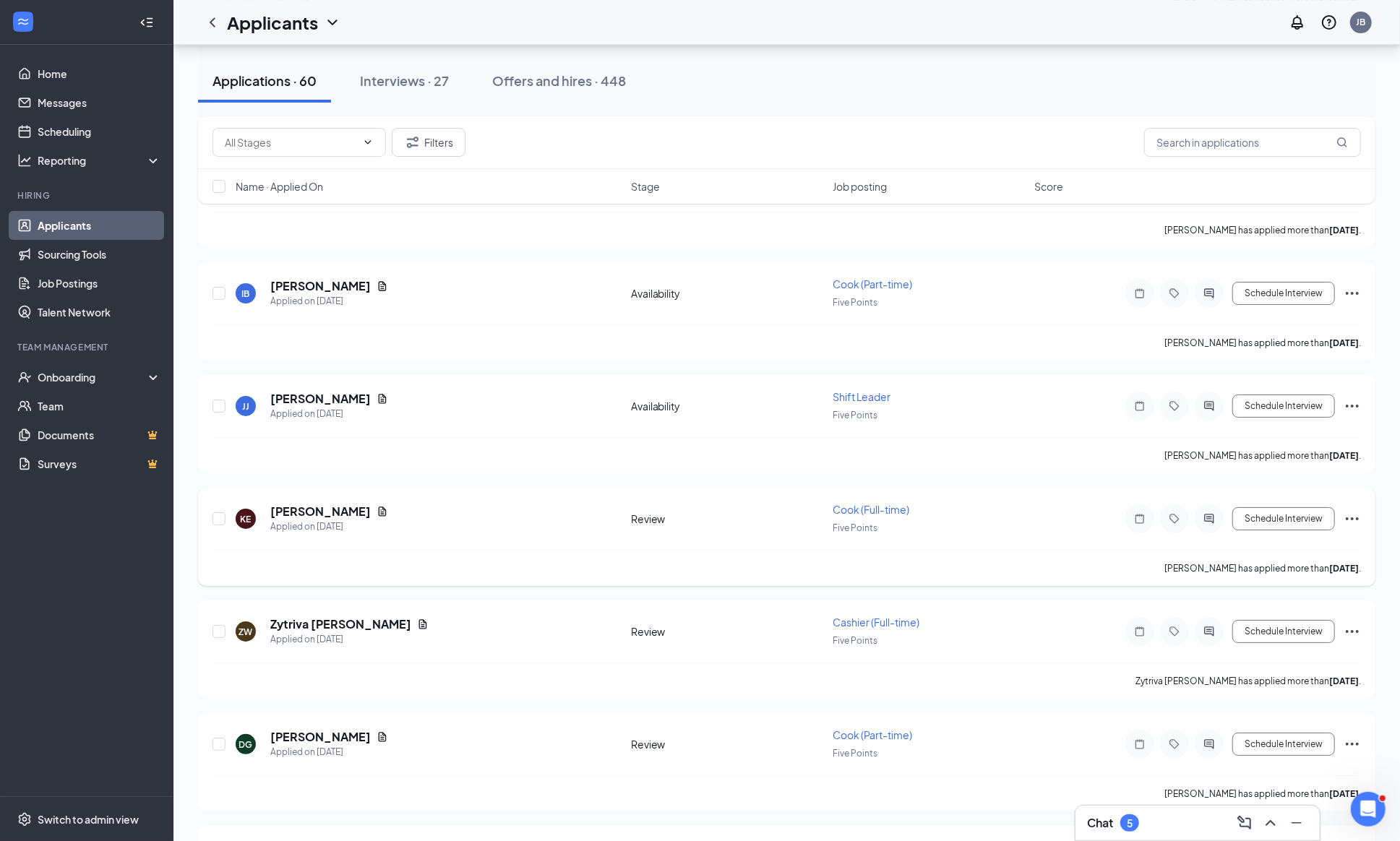
scroll to position [3994, 0]
click at [295, 291] on h5 "[PERSON_NAME]" at bounding box center [320, 283] width 100 height 16
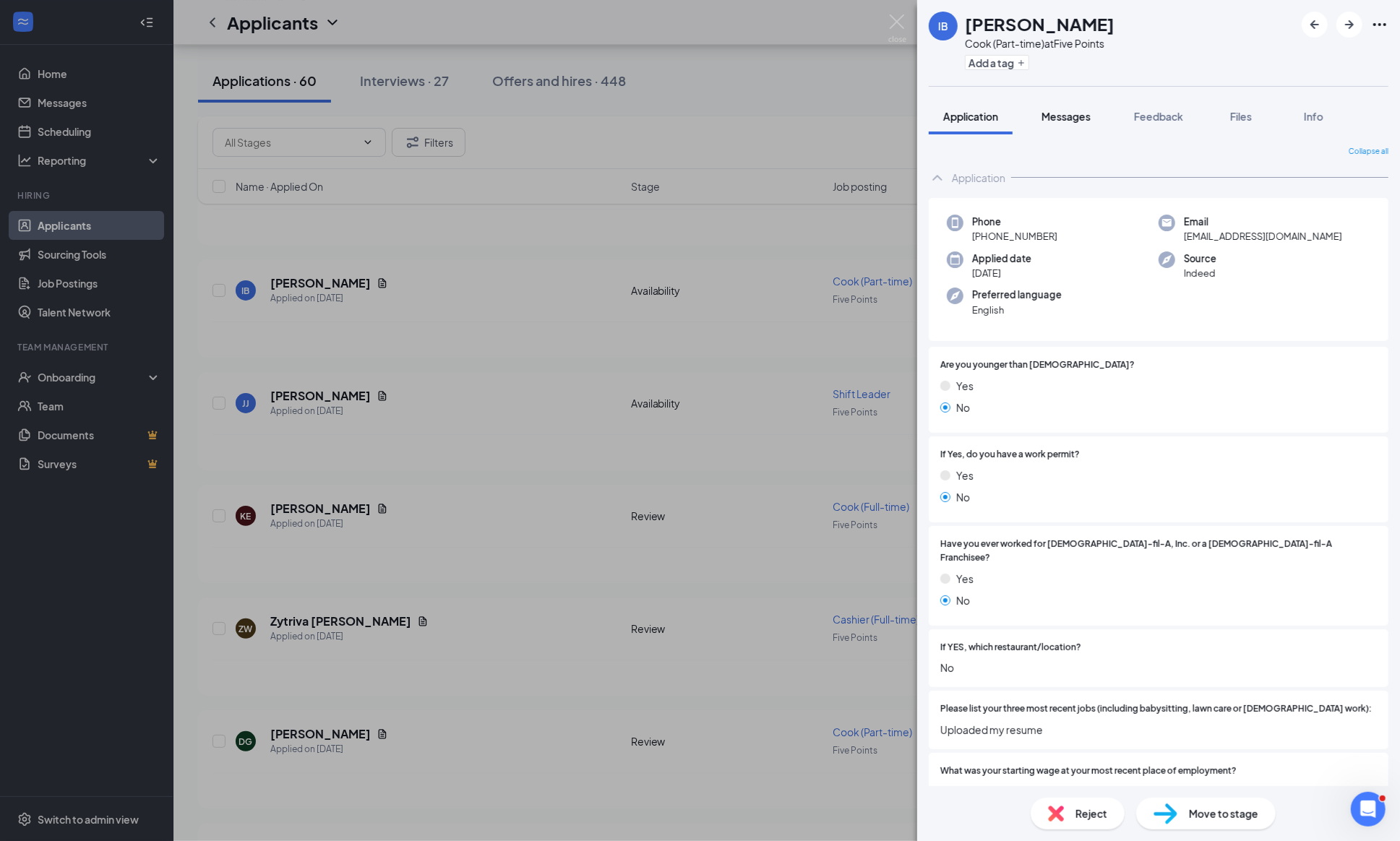
click at [1067, 110] on span "Messages" at bounding box center [1065, 116] width 49 height 13
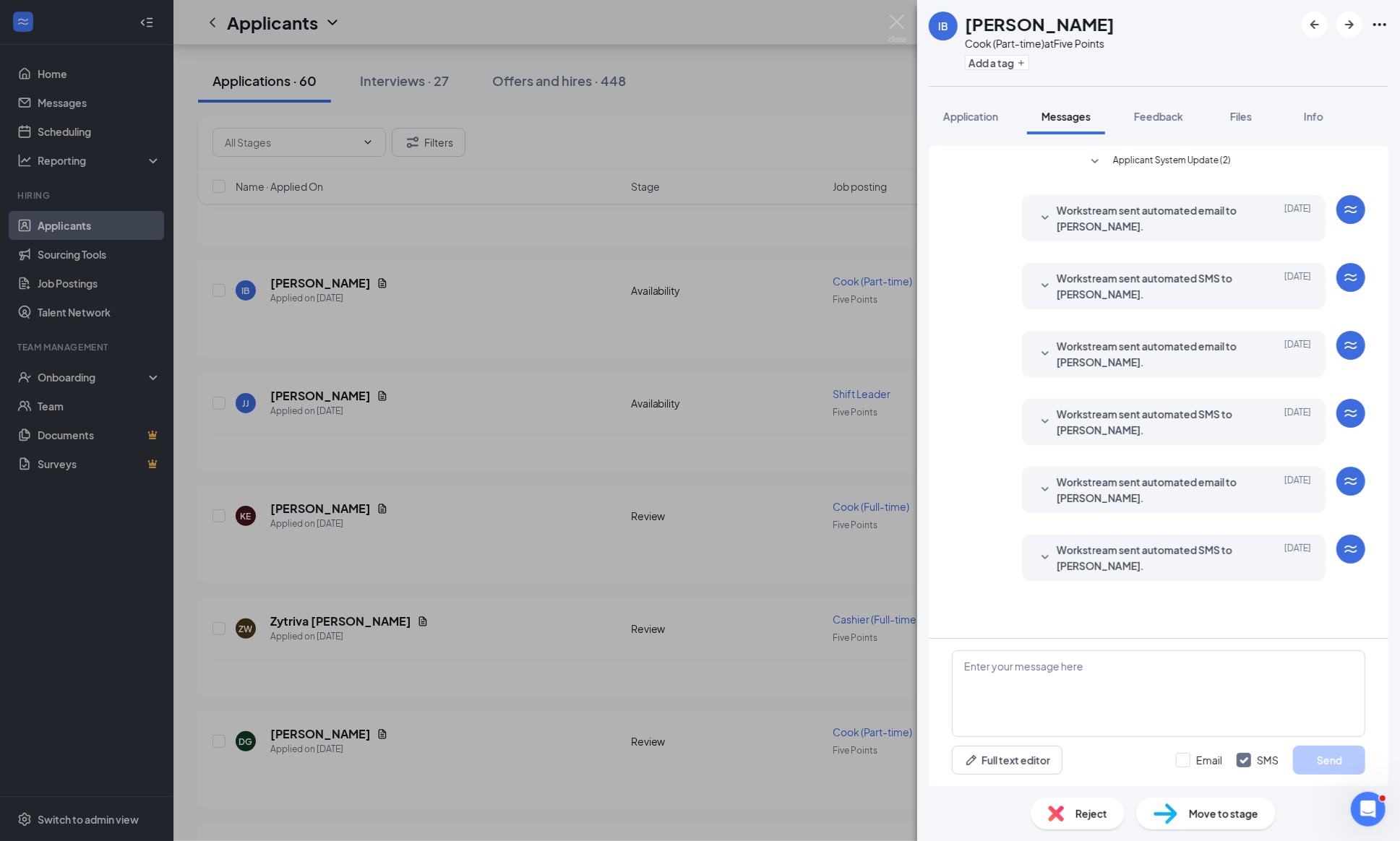
click at [1113, 162] on span "Applicant System Update (2)" at bounding box center [1172, 162] width 118 height 17
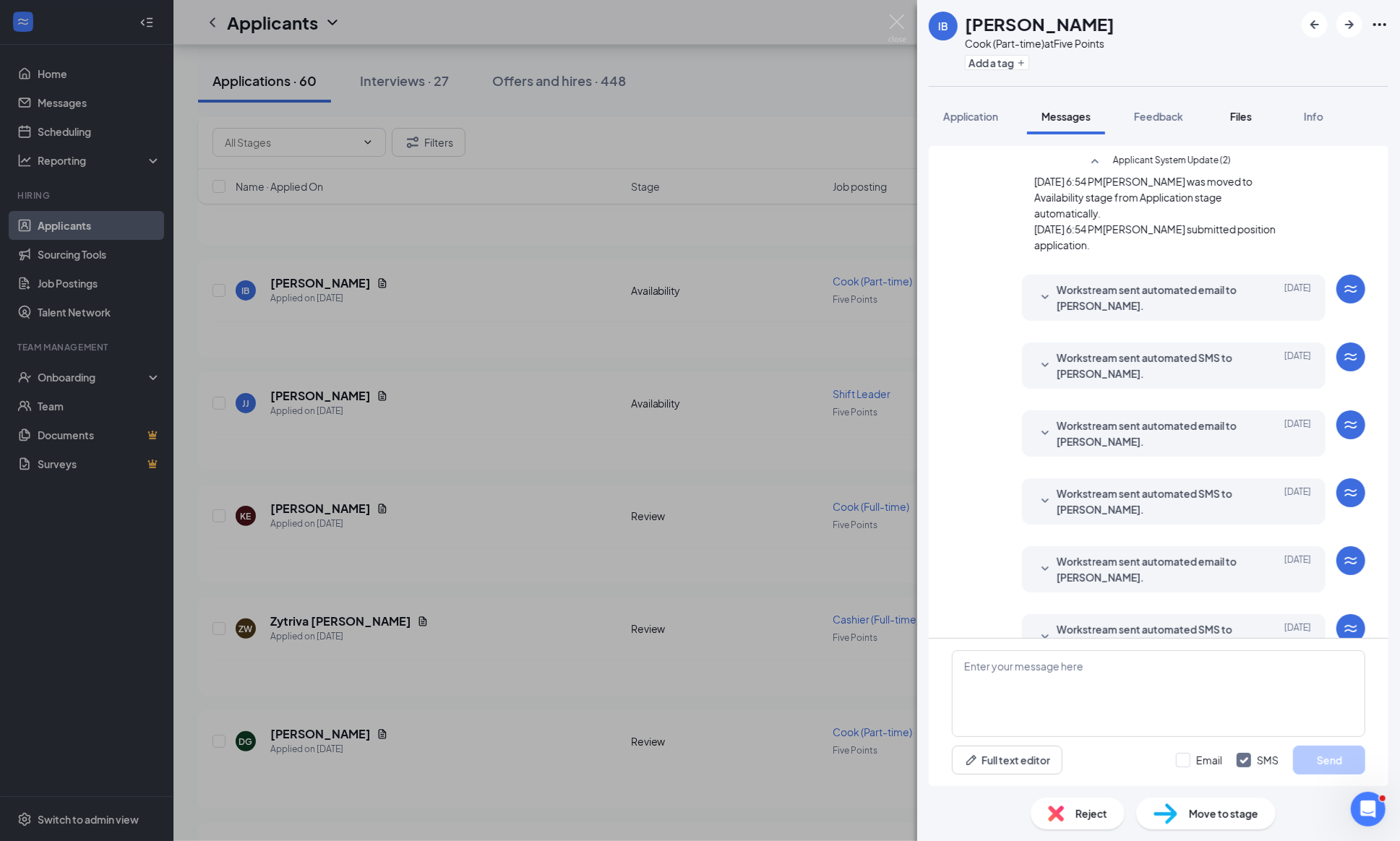
click at [1252, 111] on span "Files" at bounding box center [1241, 116] width 22 height 13
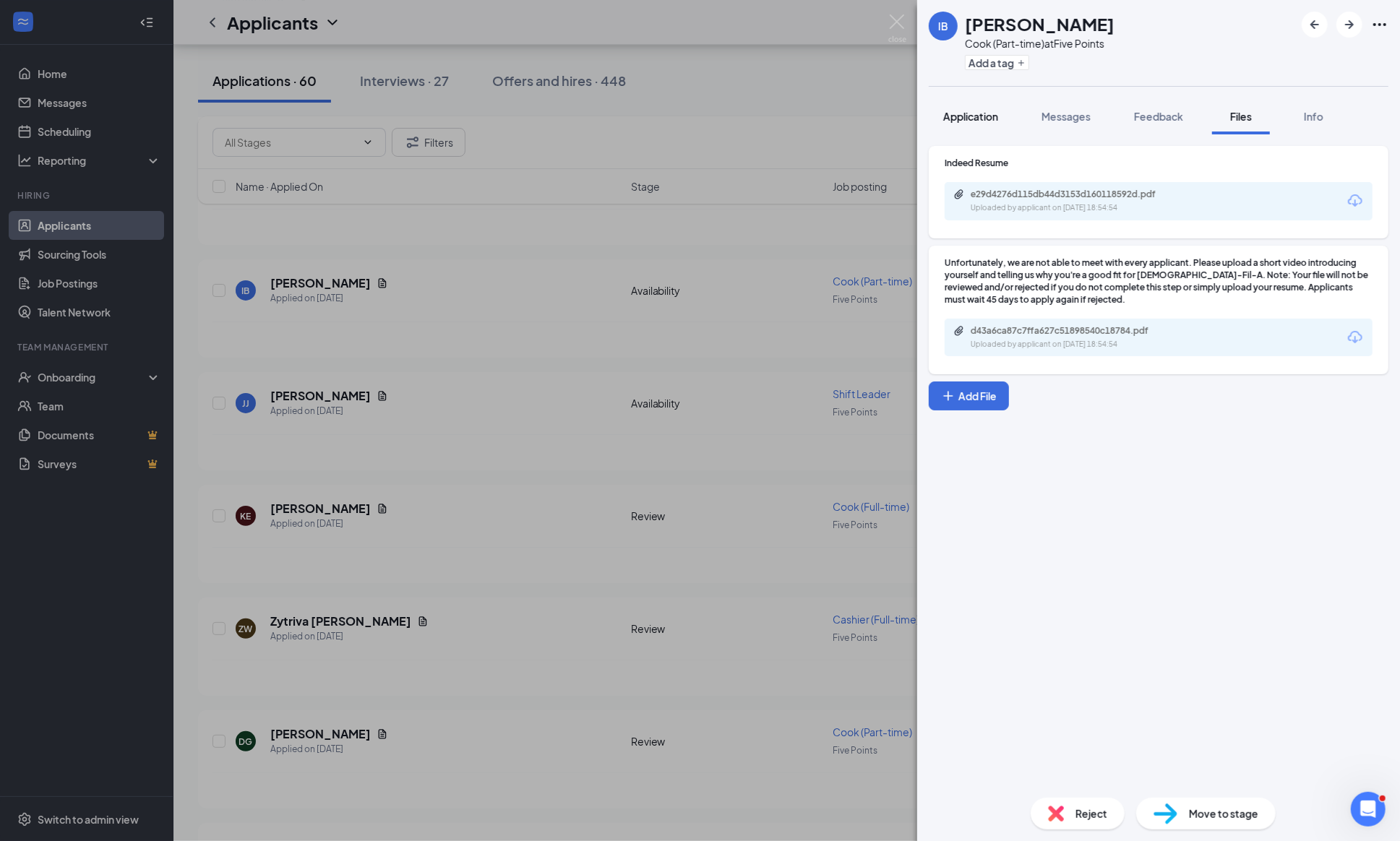
click at [987, 113] on span "Application" at bounding box center [970, 116] width 55 height 13
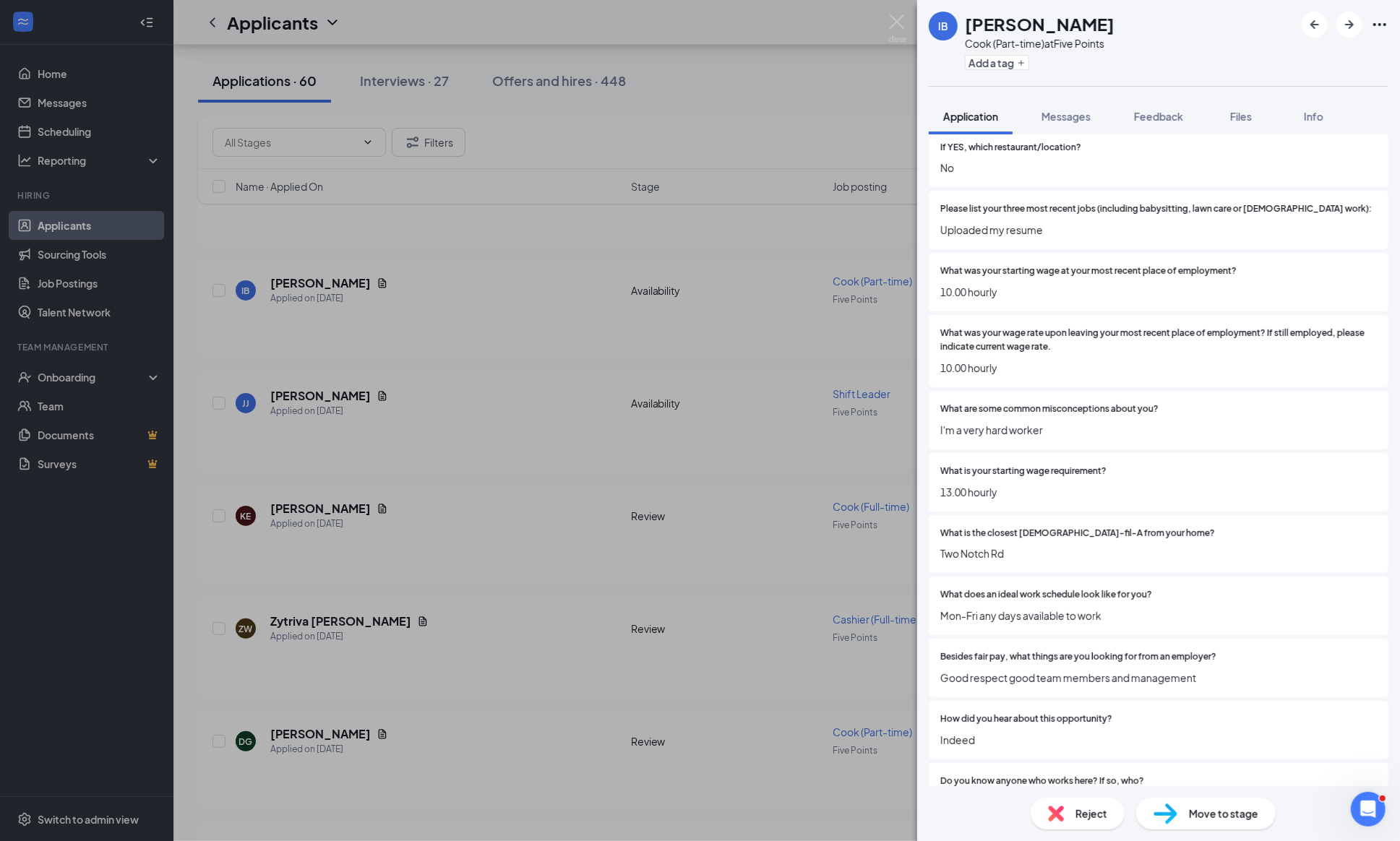
scroll to position [501, 0]
click at [1076, 118] on span "Messages" at bounding box center [1065, 116] width 49 height 13
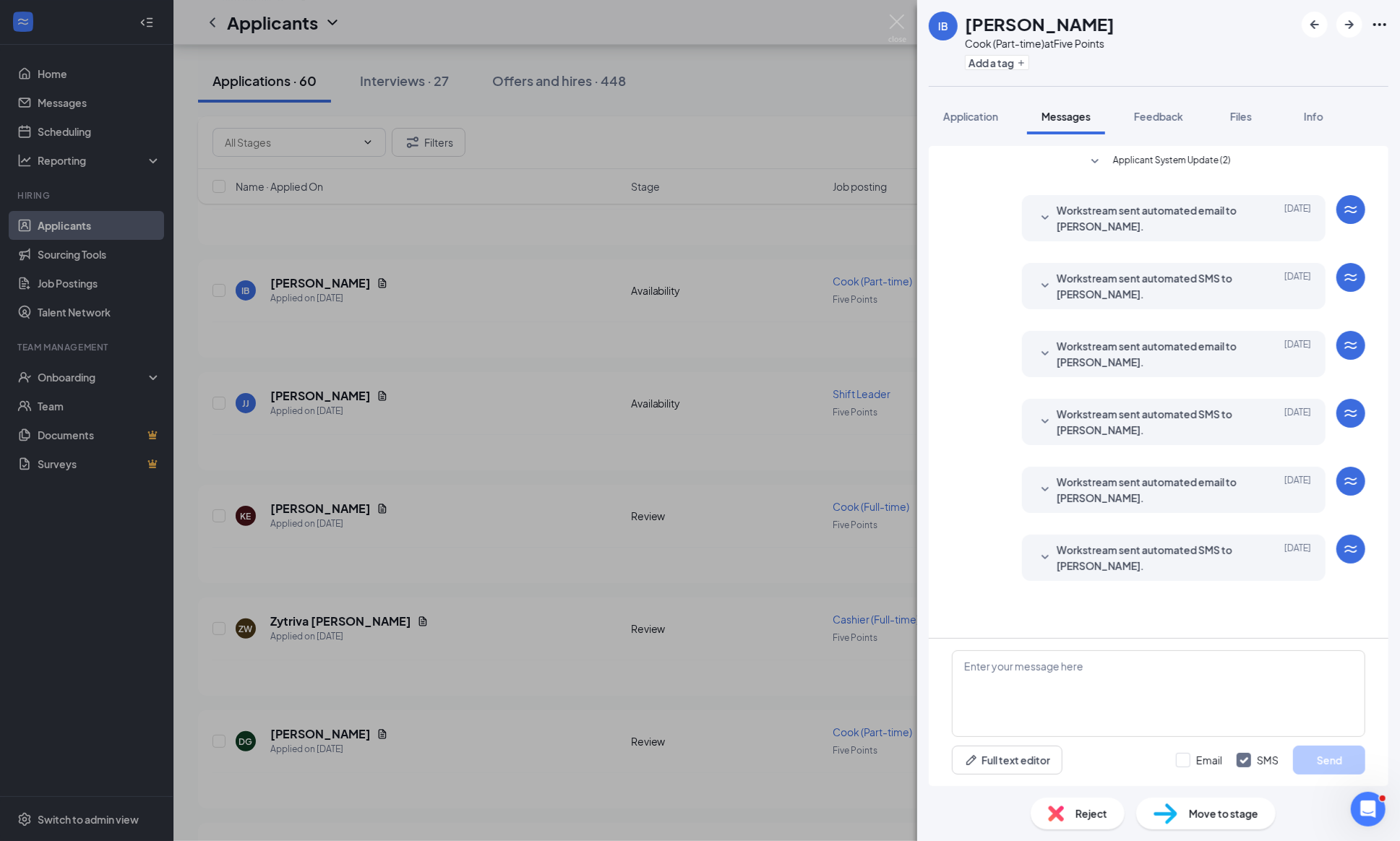
click at [1086, 156] on icon "SmallChevronDown" at bounding box center [1095, 162] width 17 height 17
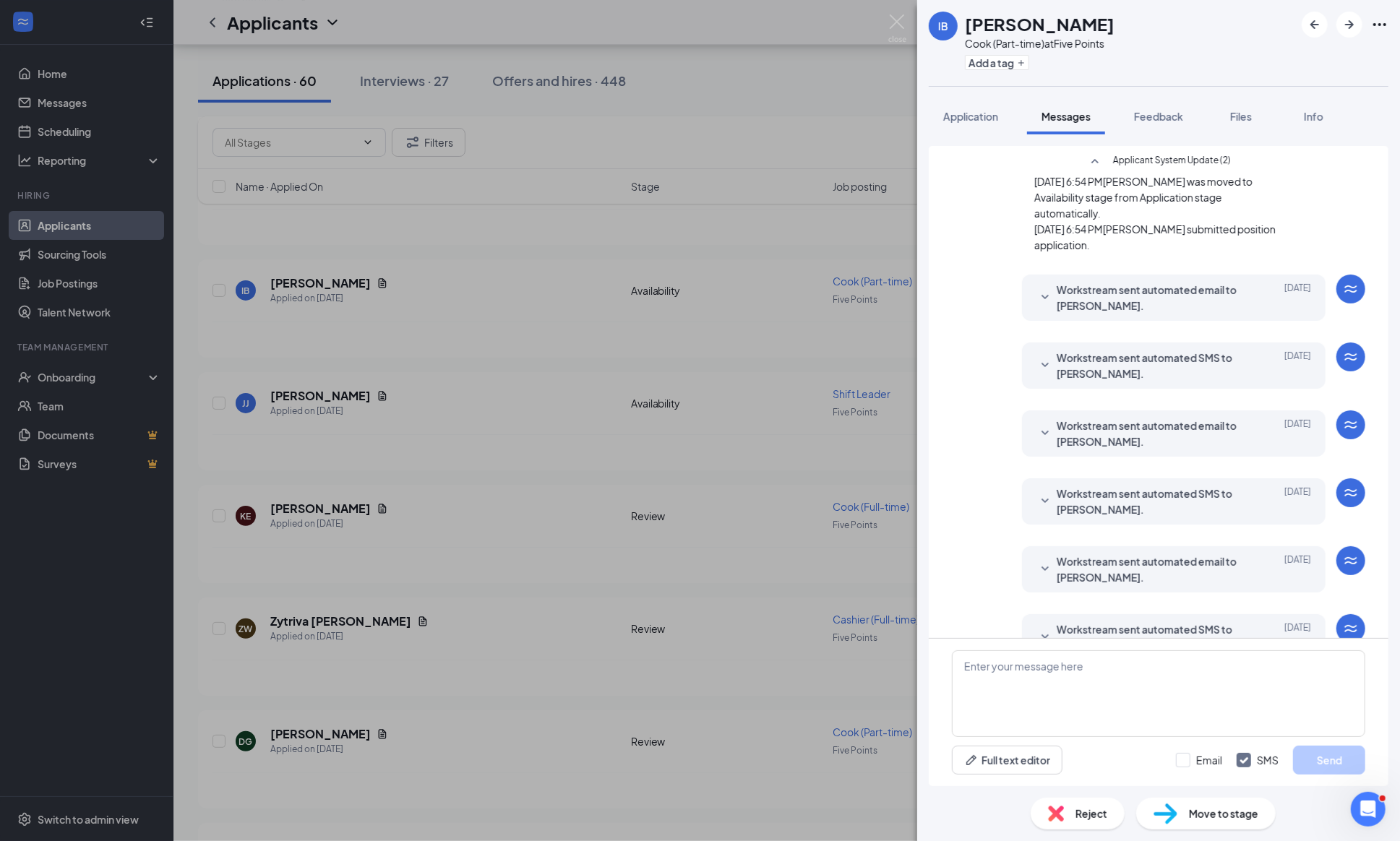
click at [1086, 156] on icon "SmallChevronUp" at bounding box center [1095, 162] width 17 height 17
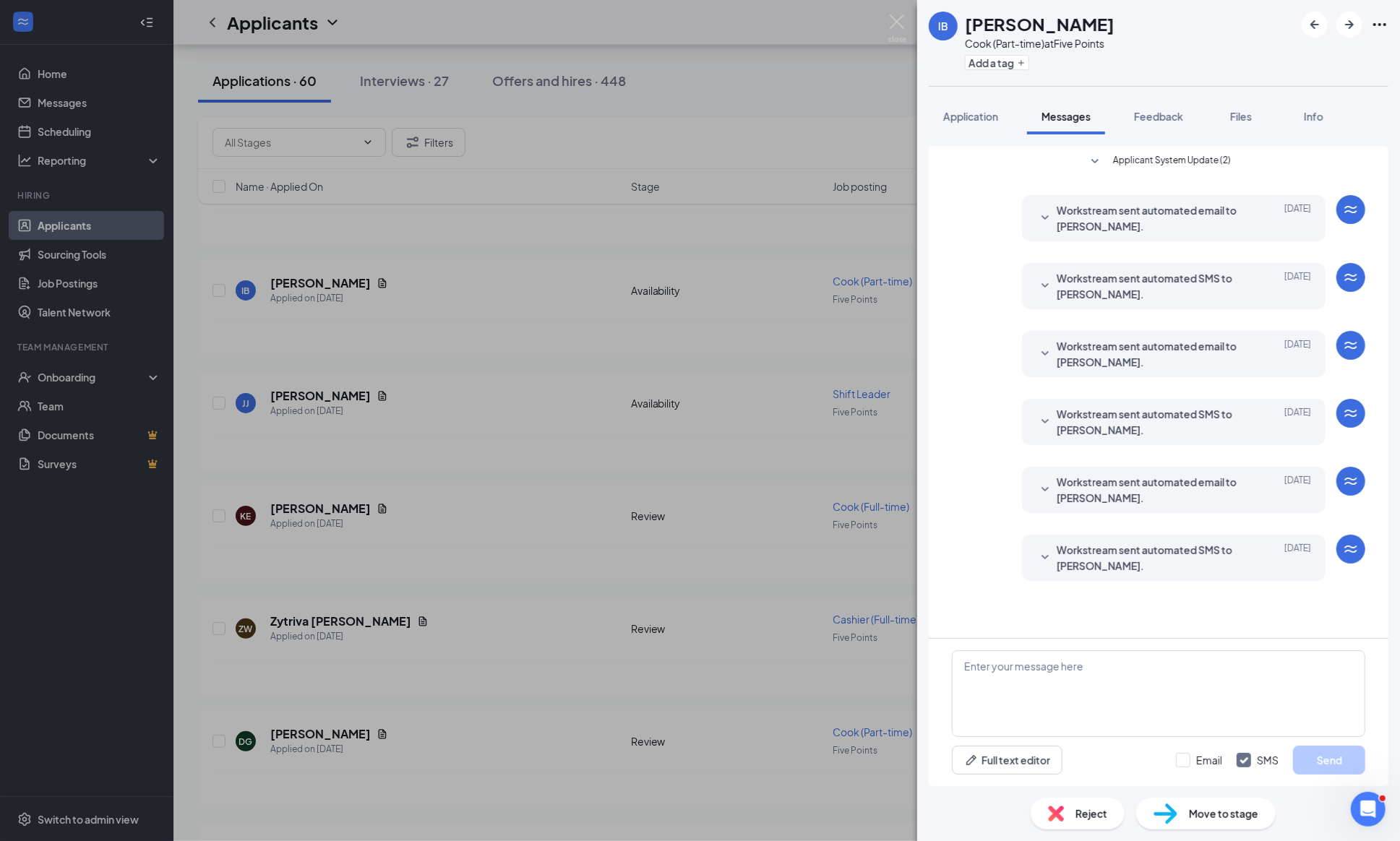
click at [1086, 156] on icon "SmallChevronDown" at bounding box center [1095, 162] width 17 height 17
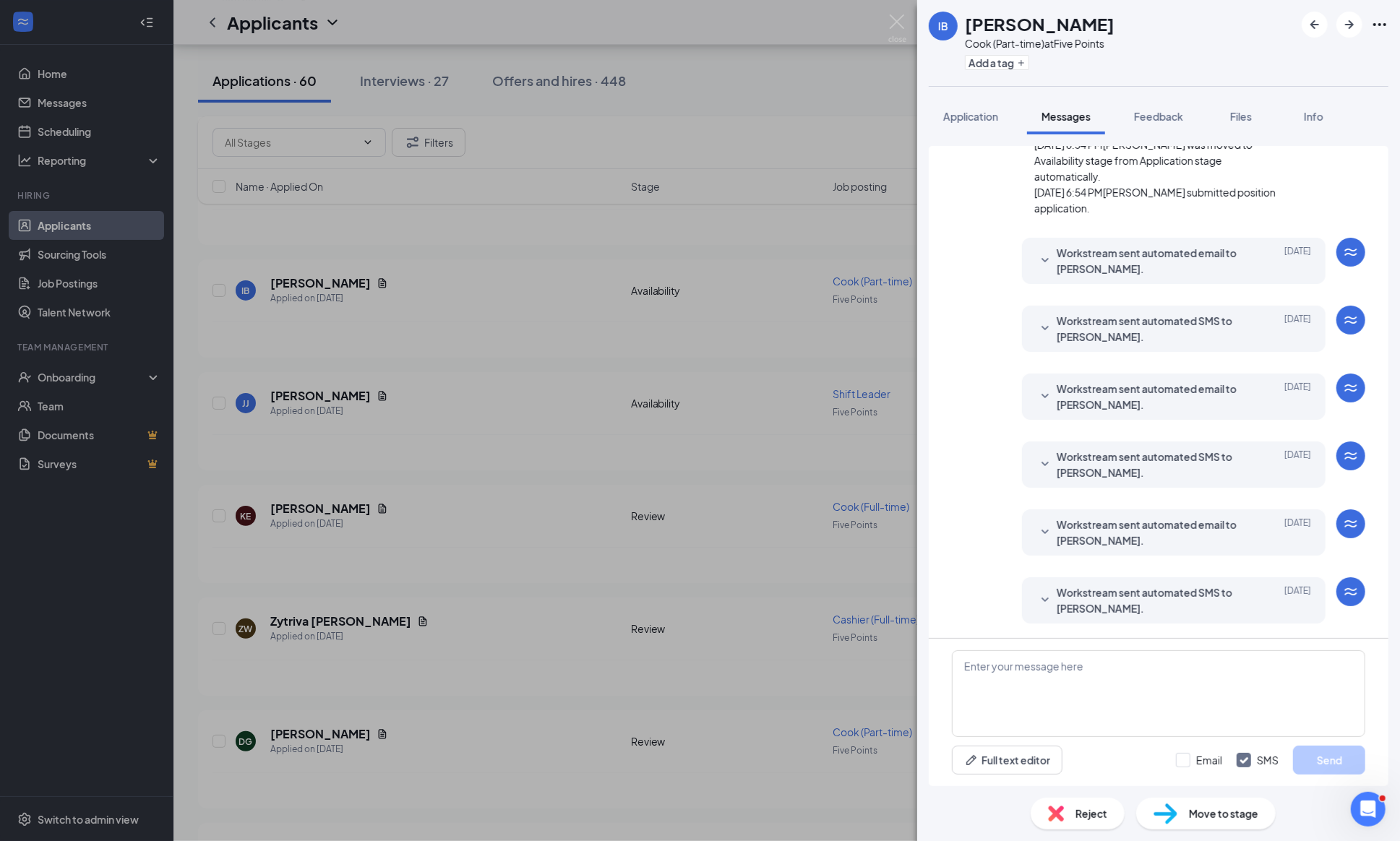
scroll to position [44, 0]
click at [1038, 604] on icon "SmallChevronDown" at bounding box center [1045, 600] width 17 height 17
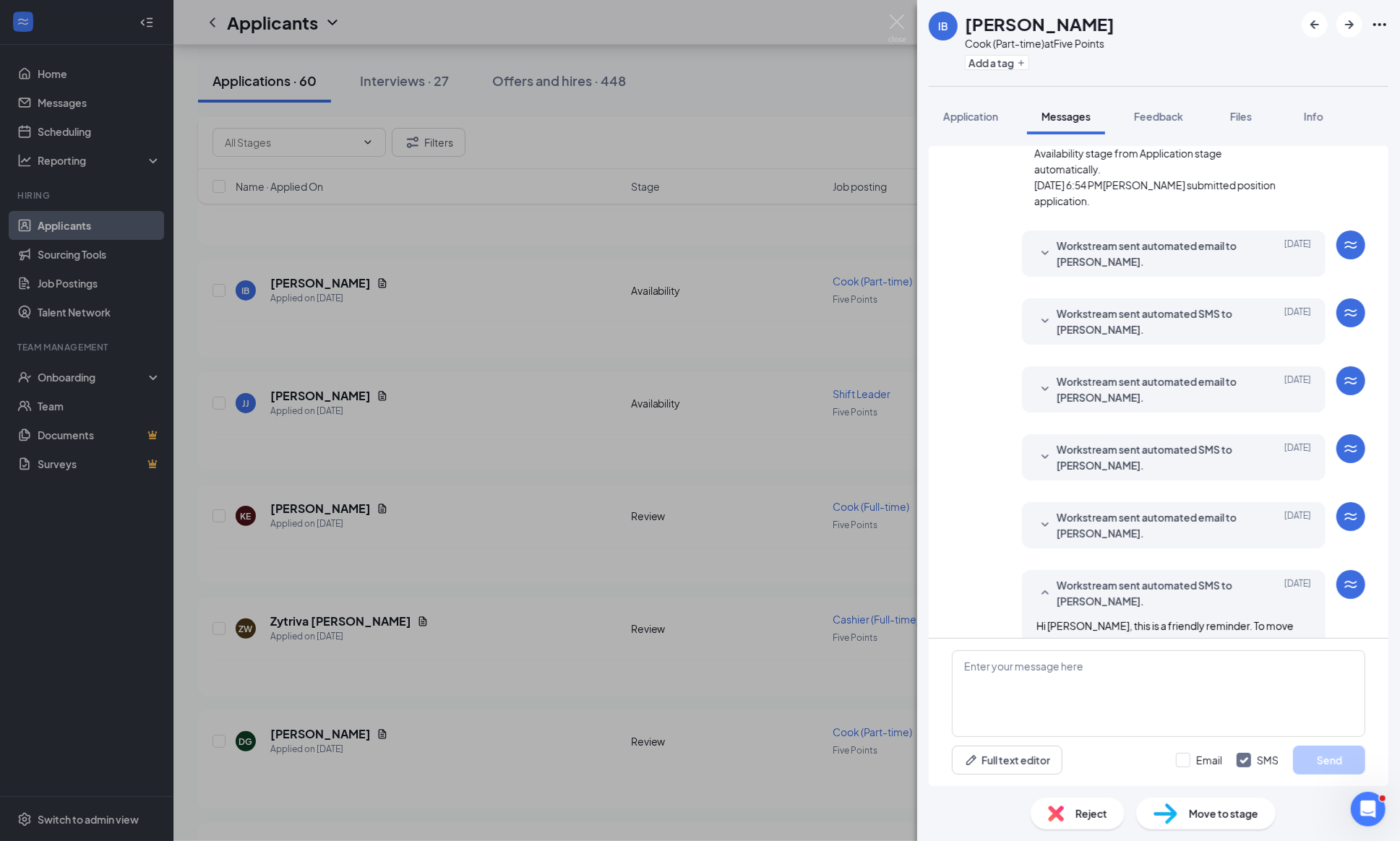
click at [1056, 246] on span "Workstream sent automated email to [PERSON_NAME]." at bounding box center [1151, 253] width 190 height 32
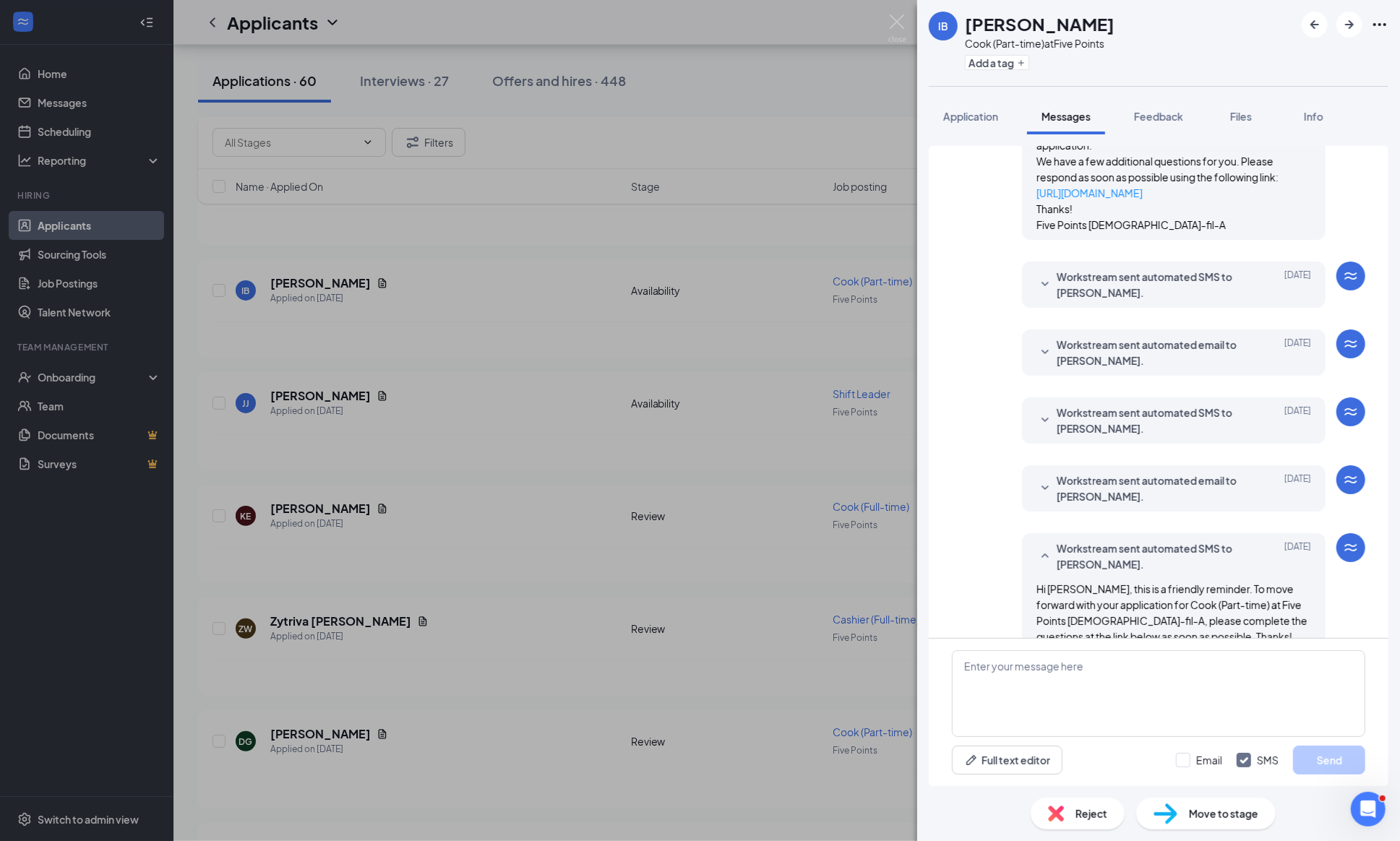
scroll to position [218, 0]
click at [1050, 281] on icon "SmallChevronDown" at bounding box center [1045, 283] width 17 height 17
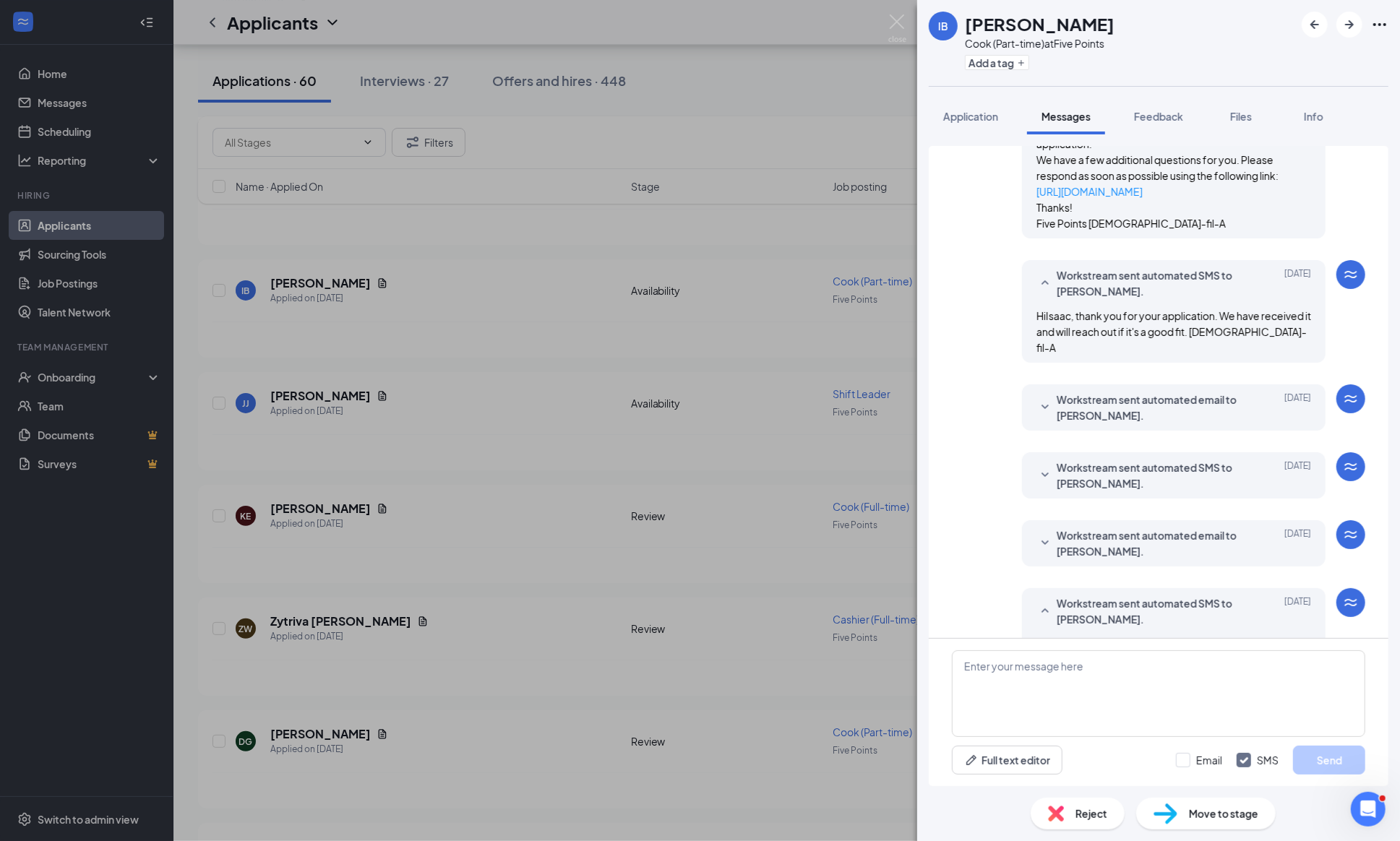
click at [1041, 412] on icon "SmallChevronDown" at bounding box center [1045, 407] width 17 height 17
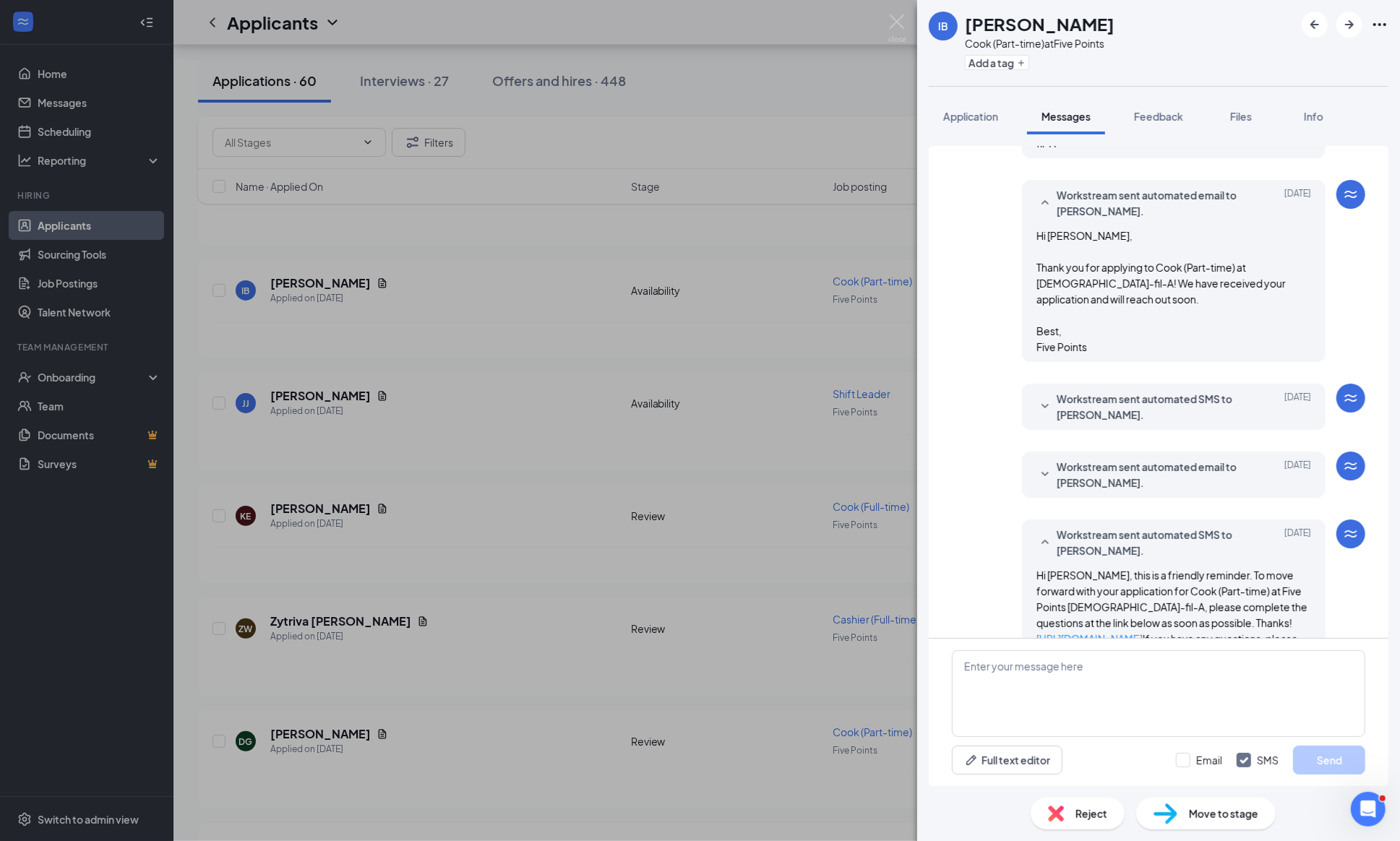
scroll to position [428, 0]
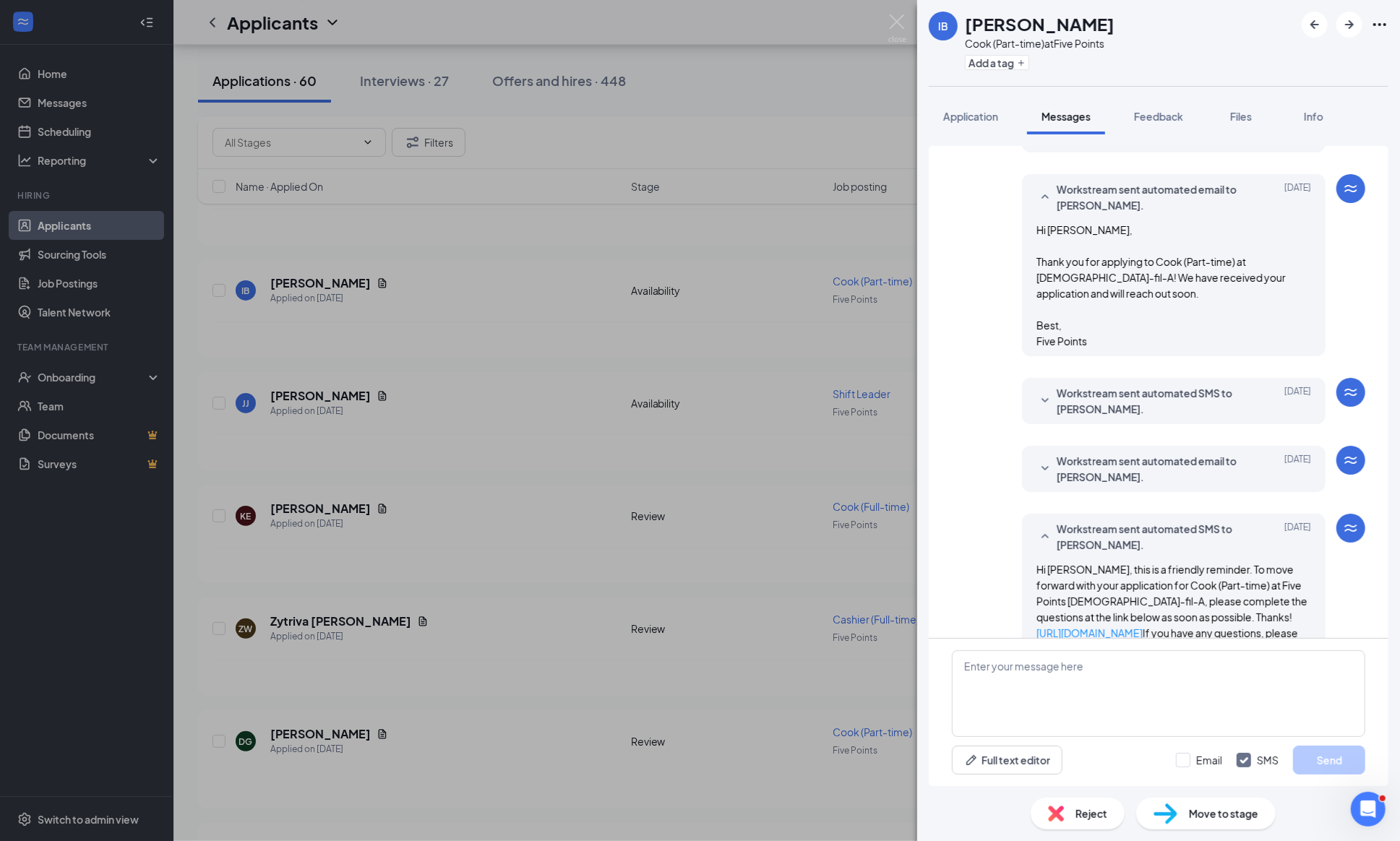
click at [1044, 410] on icon "SmallChevronDown" at bounding box center [1045, 401] width 17 height 17
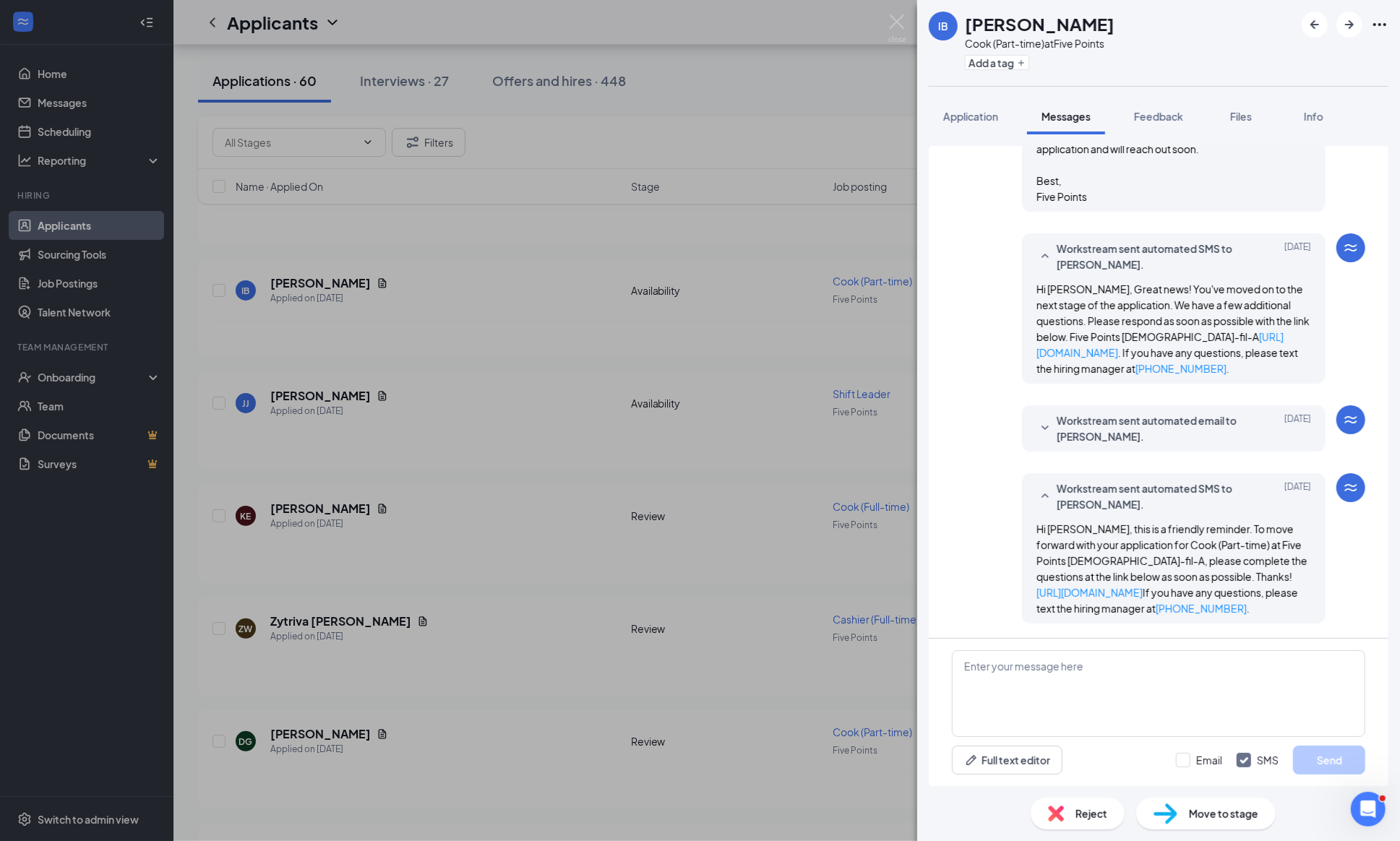
scroll to position [628, 0]
click at [1039, 420] on icon "SmallChevronDown" at bounding box center [1045, 428] width 17 height 17
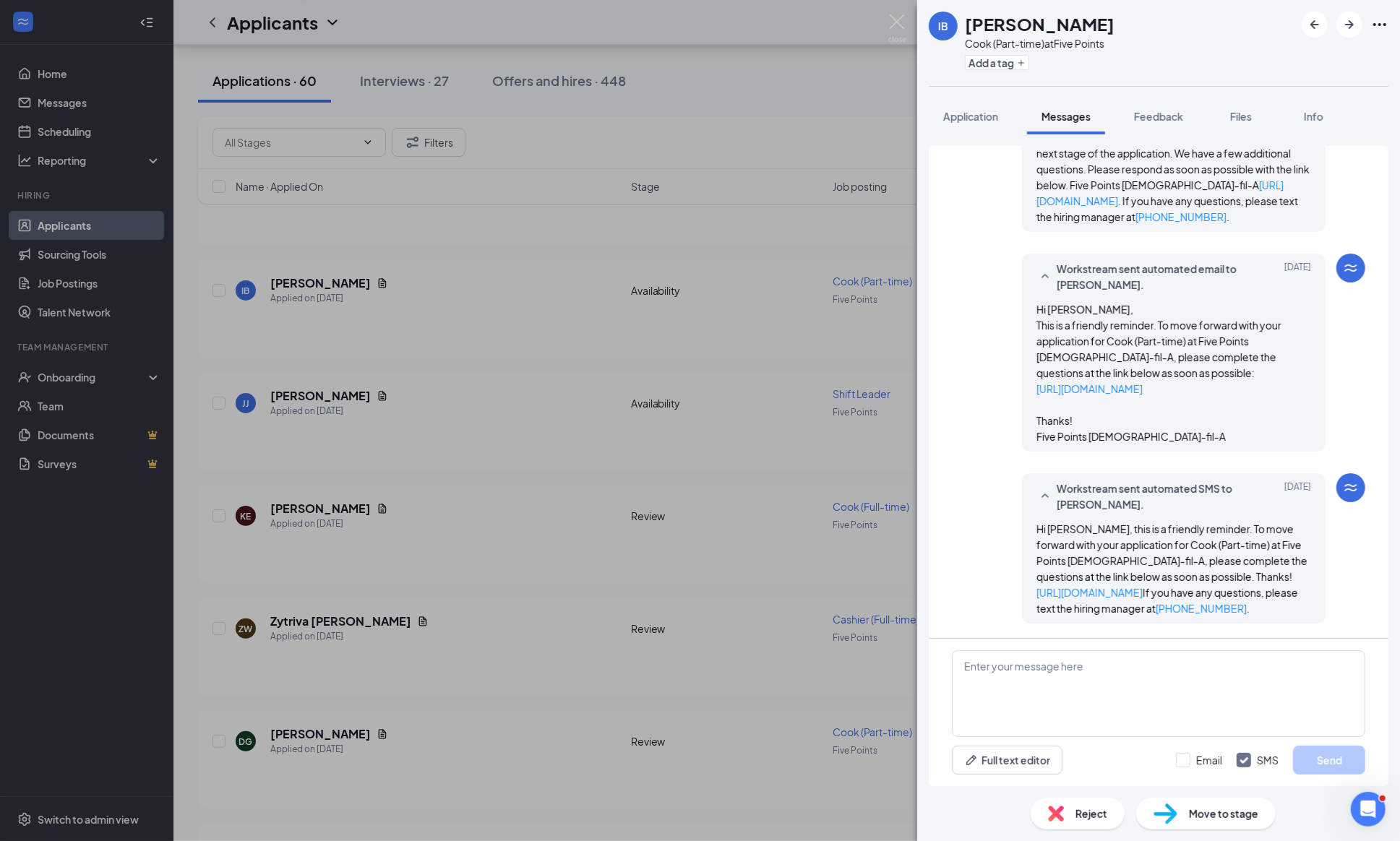
scroll to position [784, 0]
click at [1053, 821] on img at bounding box center [1056, 813] width 16 height 16
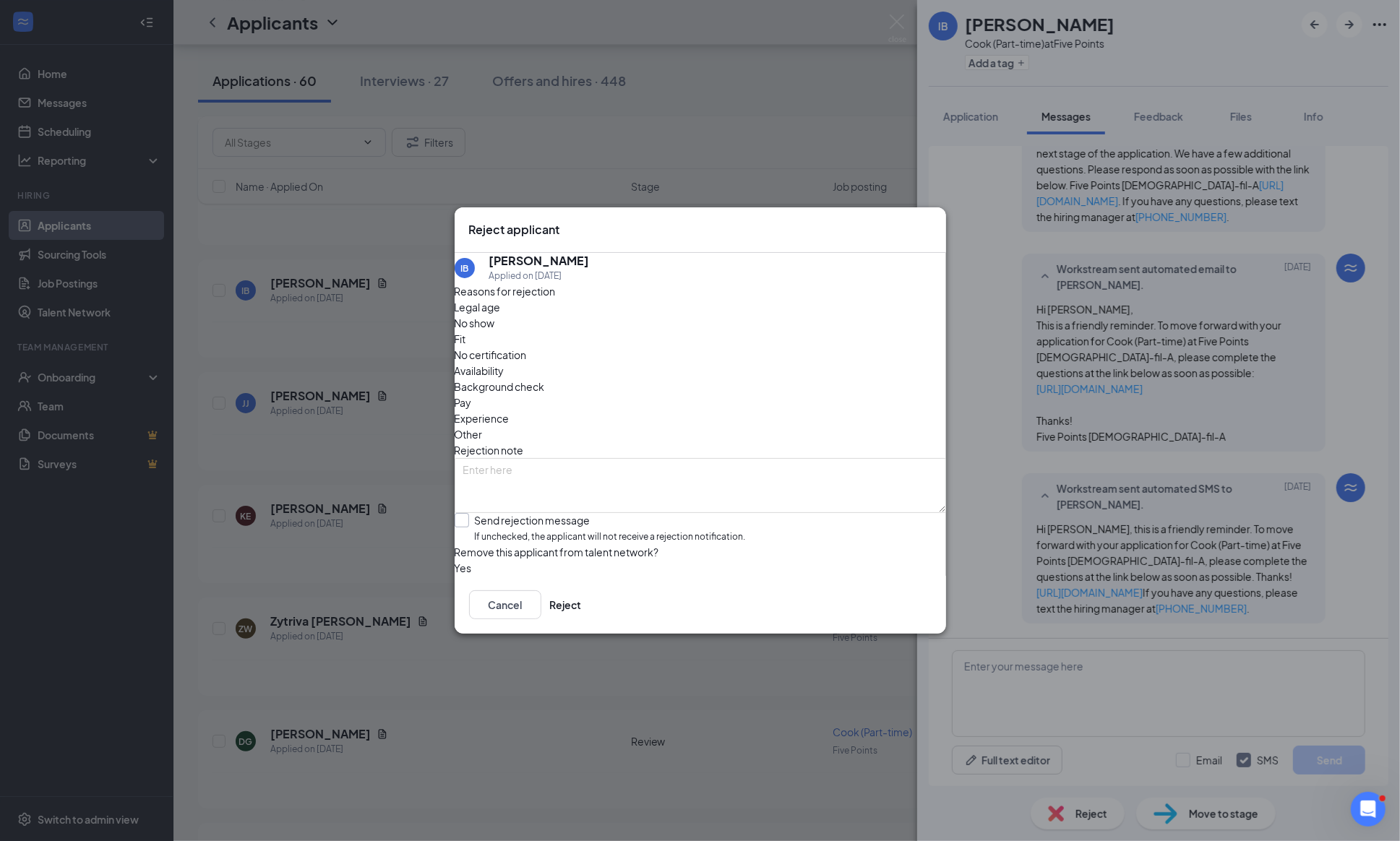
click at [475, 513] on input "Send rejection message If unchecked, the applicant will not receive a rejection…" at bounding box center [600, 529] width 292 height 31
checkbox input "true"
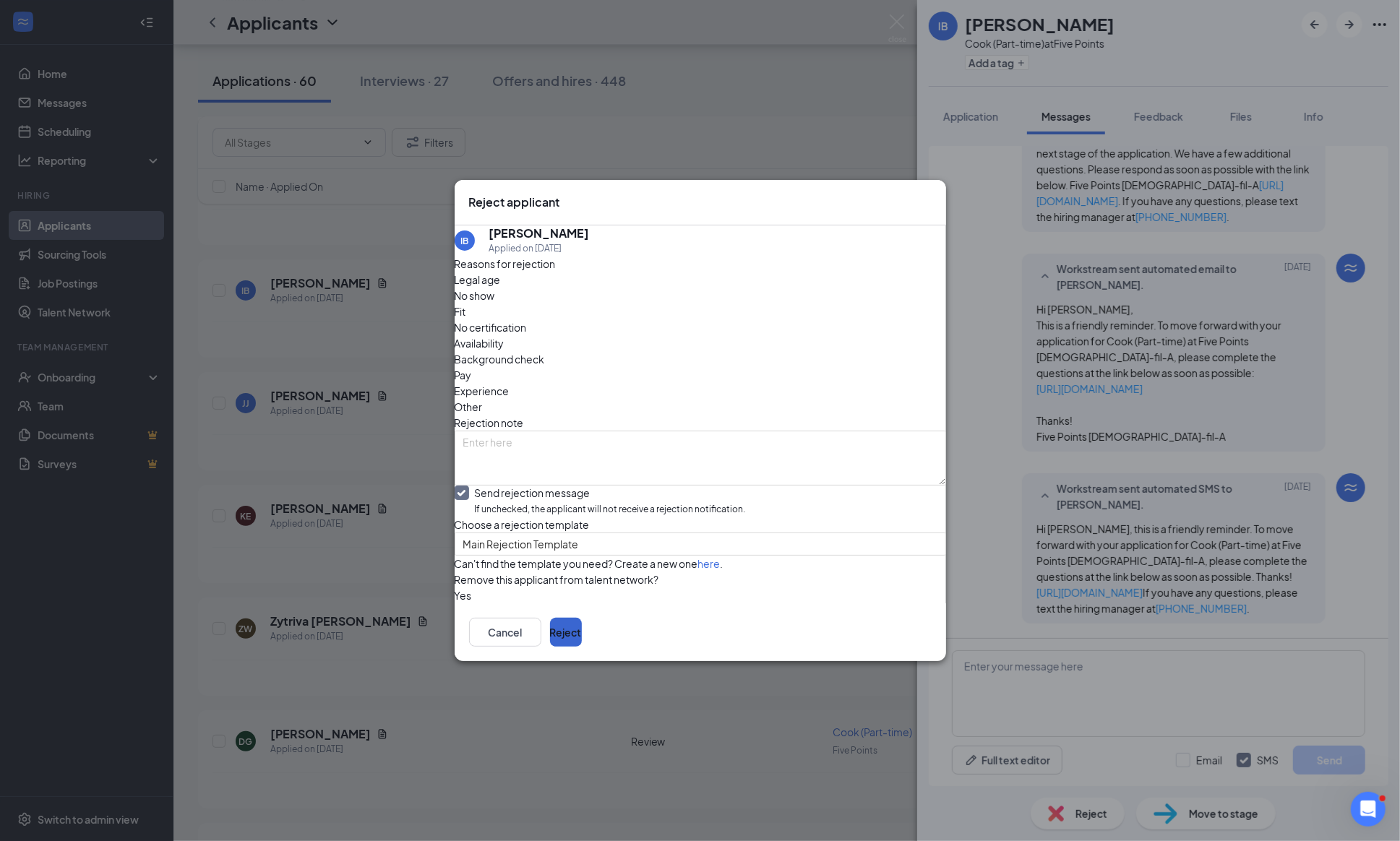
click at [581, 647] on button "Reject" at bounding box center [565, 632] width 32 height 29
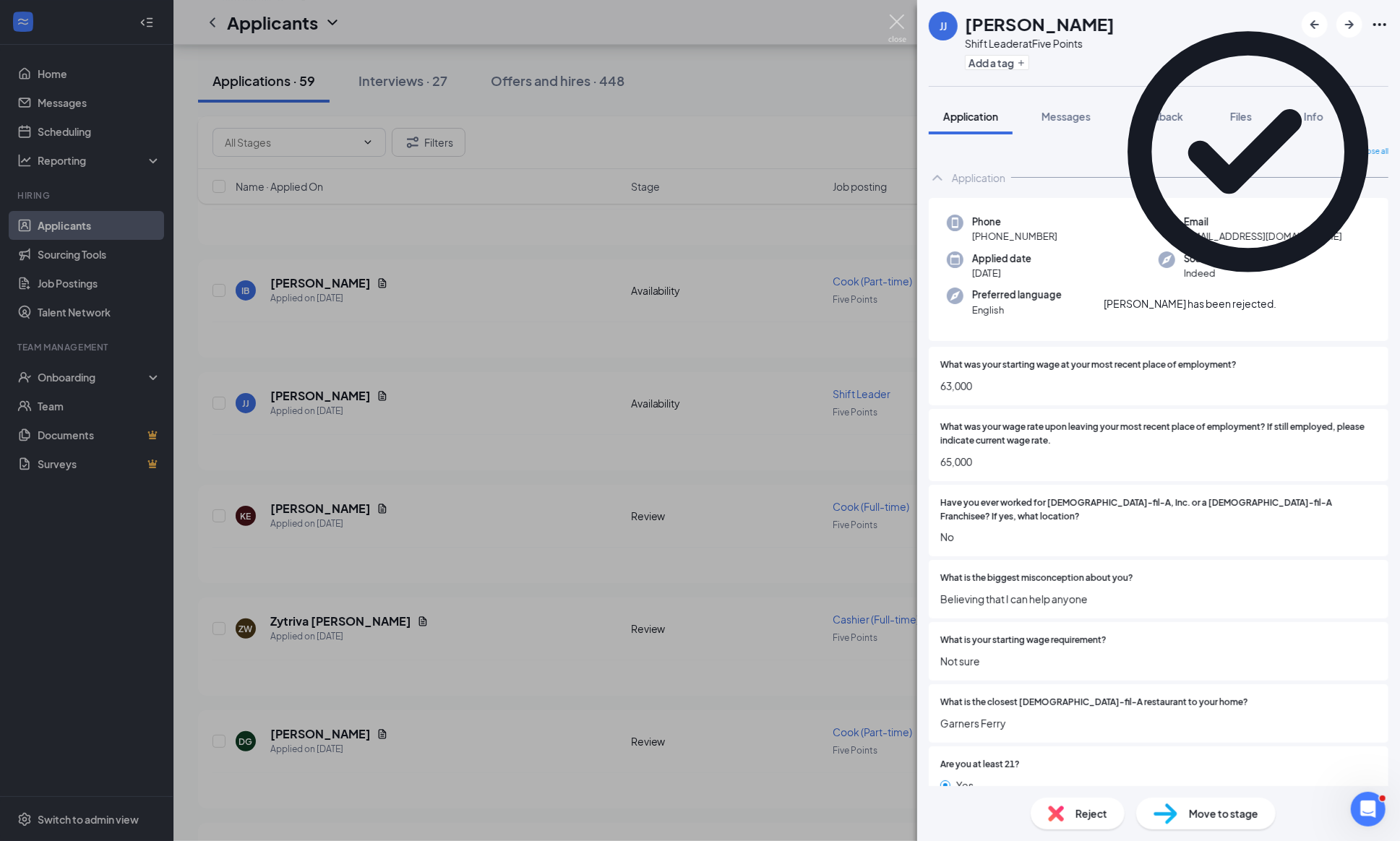
click at [894, 16] on img at bounding box center [896, 29] width 18 height 28
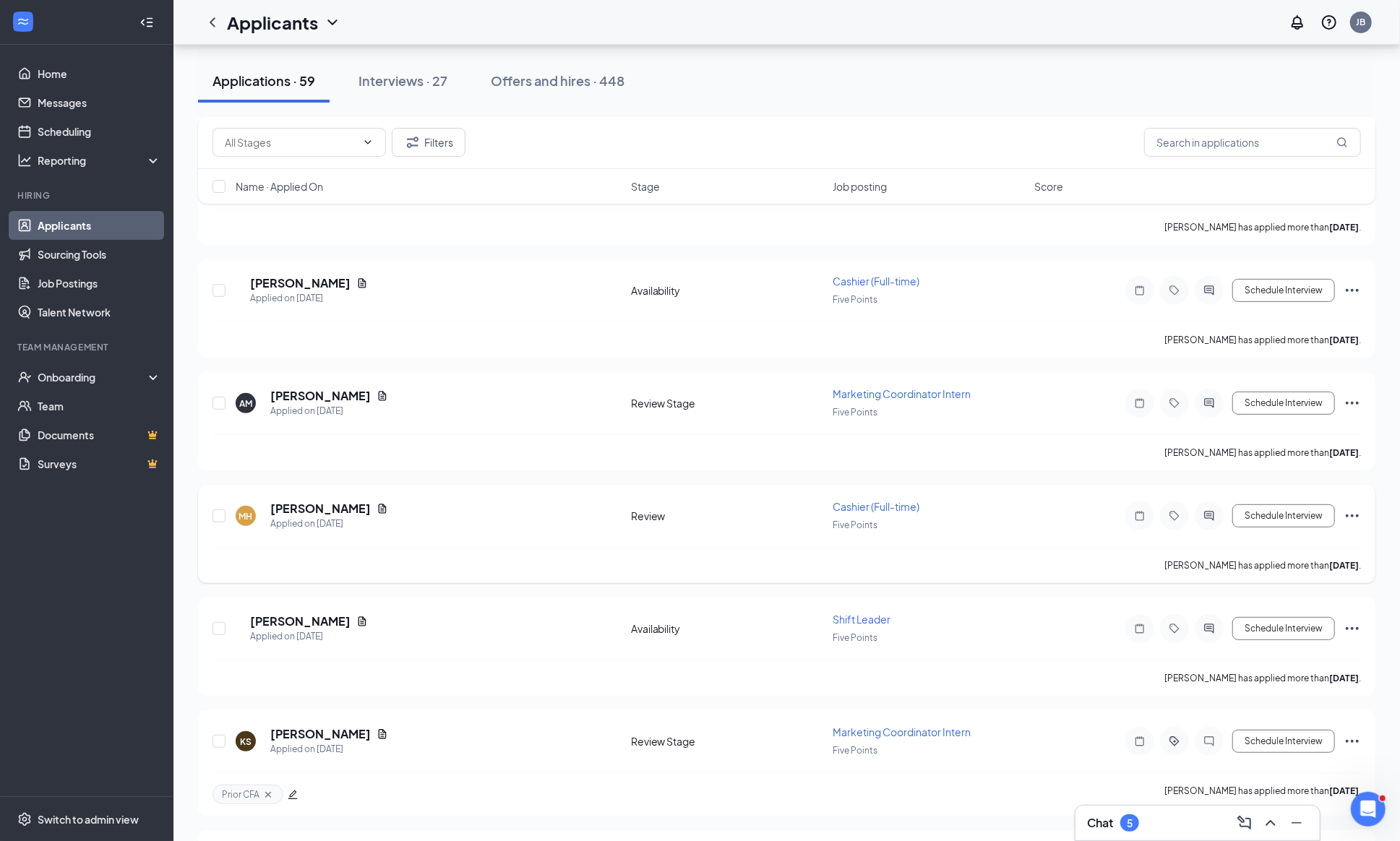
click at [1195, 530] on div at bounding box center [1209, 515] width 29 height 29
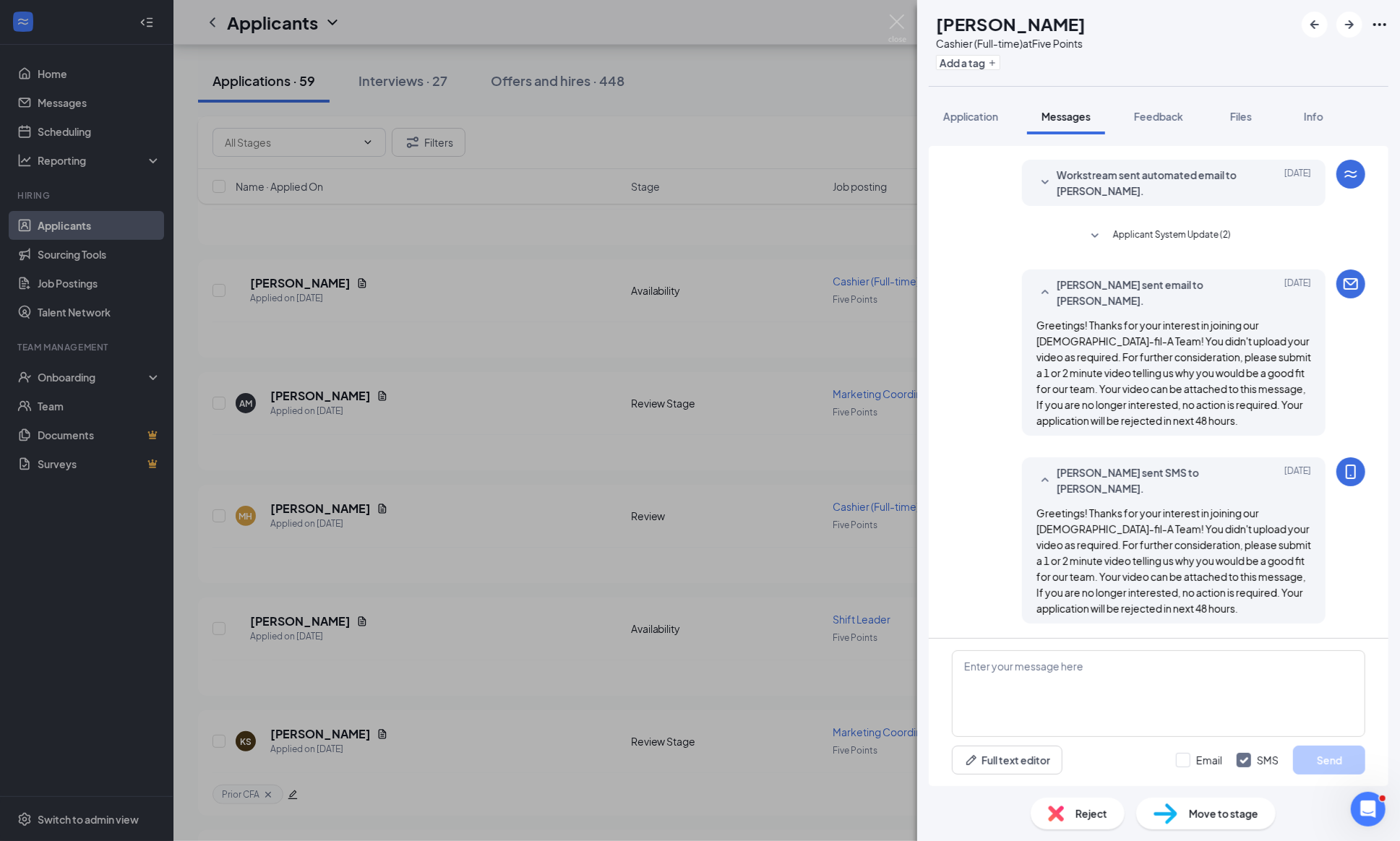
click at [1070, 810] on div "Reject" at bounding box center [1077, 813] width 94 height 32
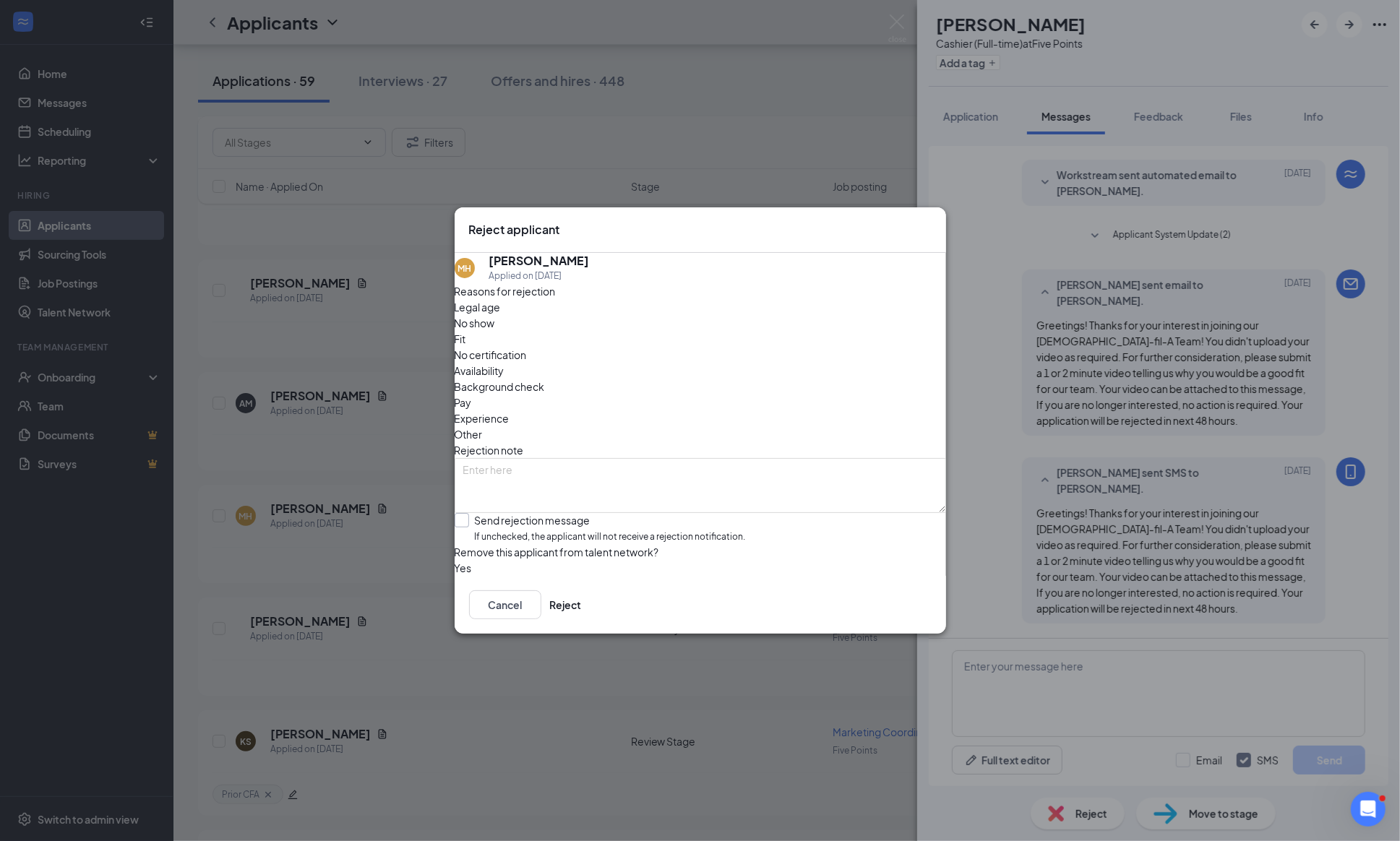
click at [476, 513] on input "Send rejection message If unchecked, the applicant will not receive a rejection…" at bounding box center [600, 529] width 292 height 31
checkbox input "true"
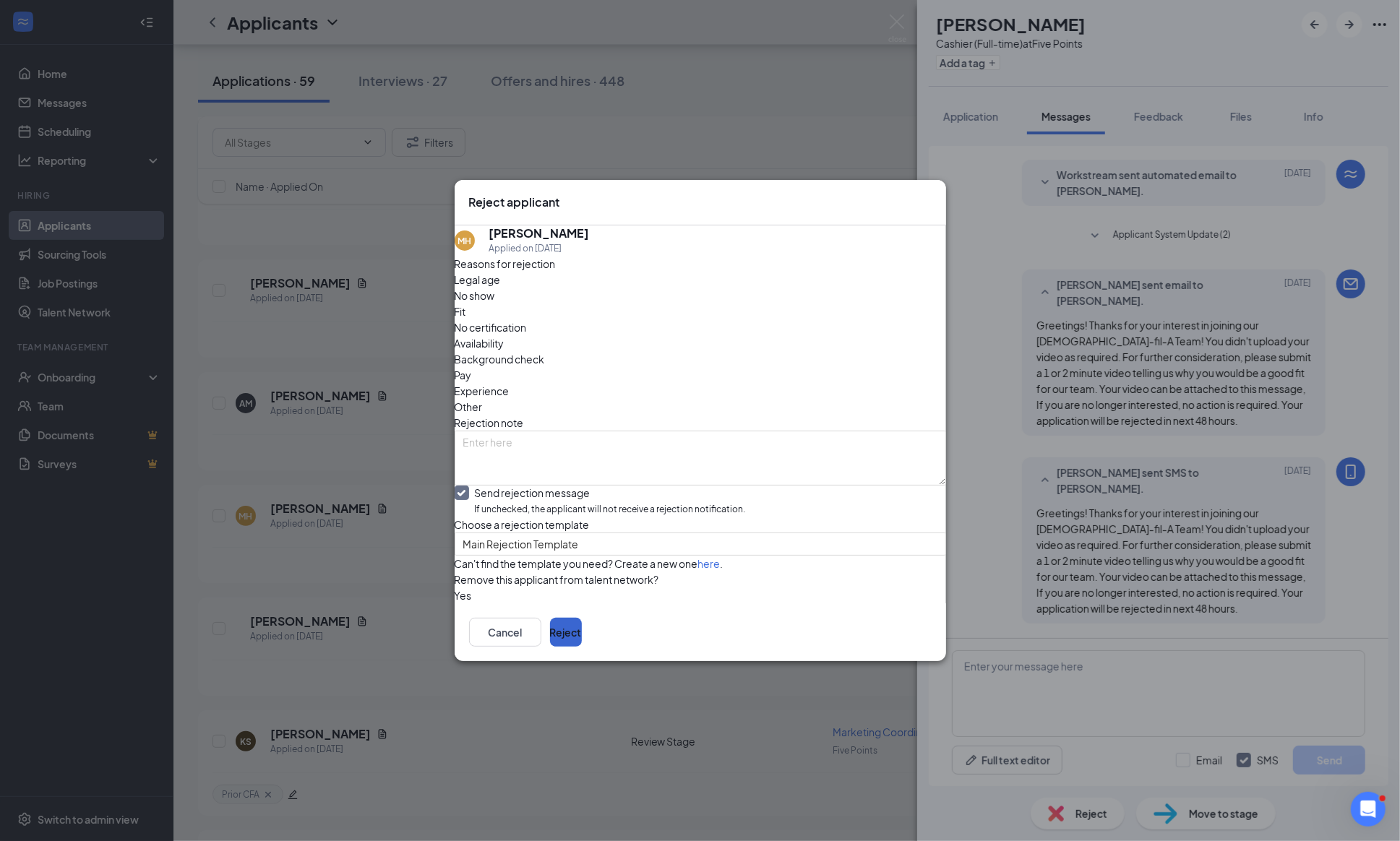
click at [581, 647] on button "Reject" at bounding box center [565, 632] width 32 height 29
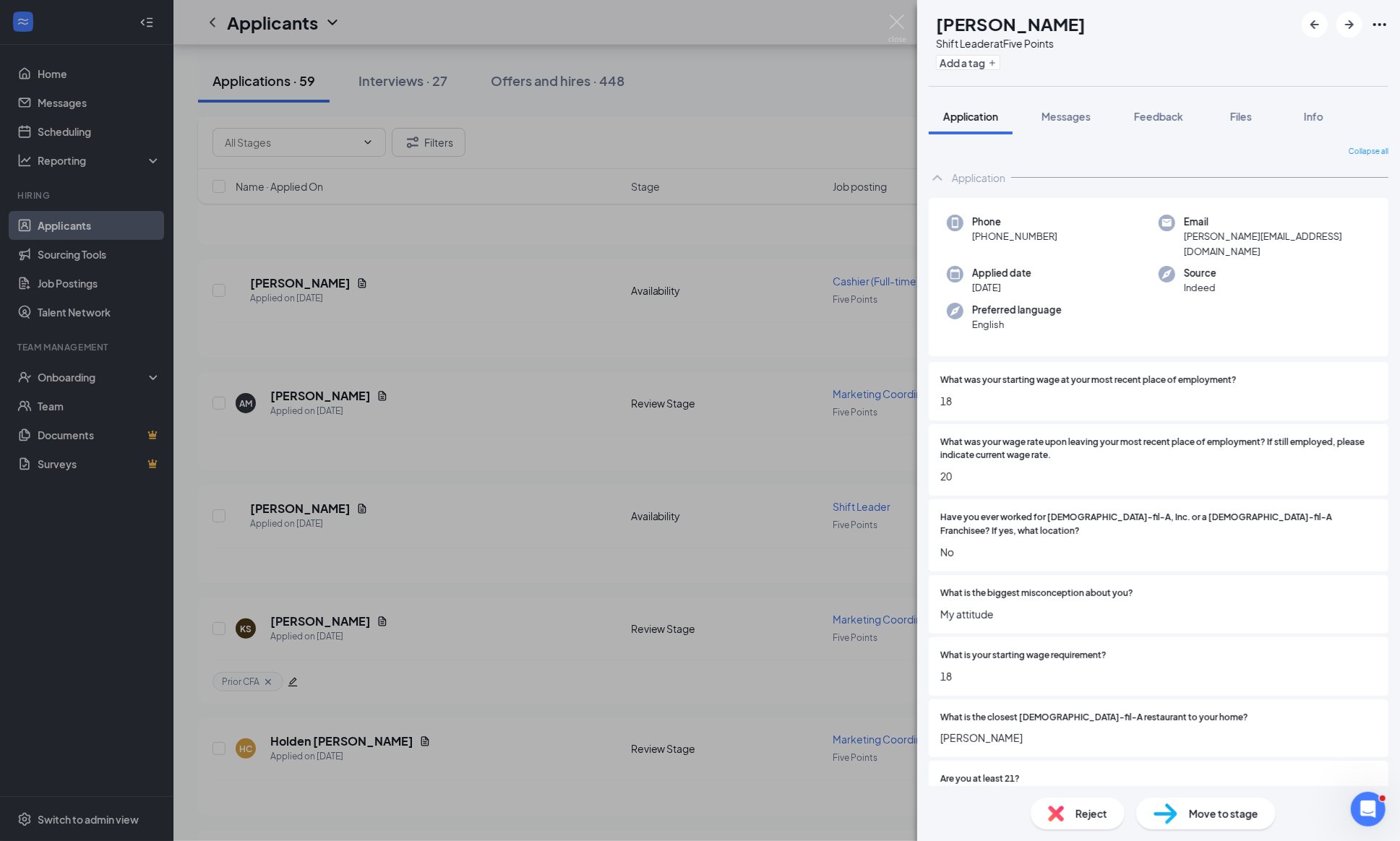
click at [883, 9] on div "FB [PERSON_NAME] Shift Leader at Five Points Add a tag Application Messages Fee…" at bounding box center [700, 420] width 1400 height 841
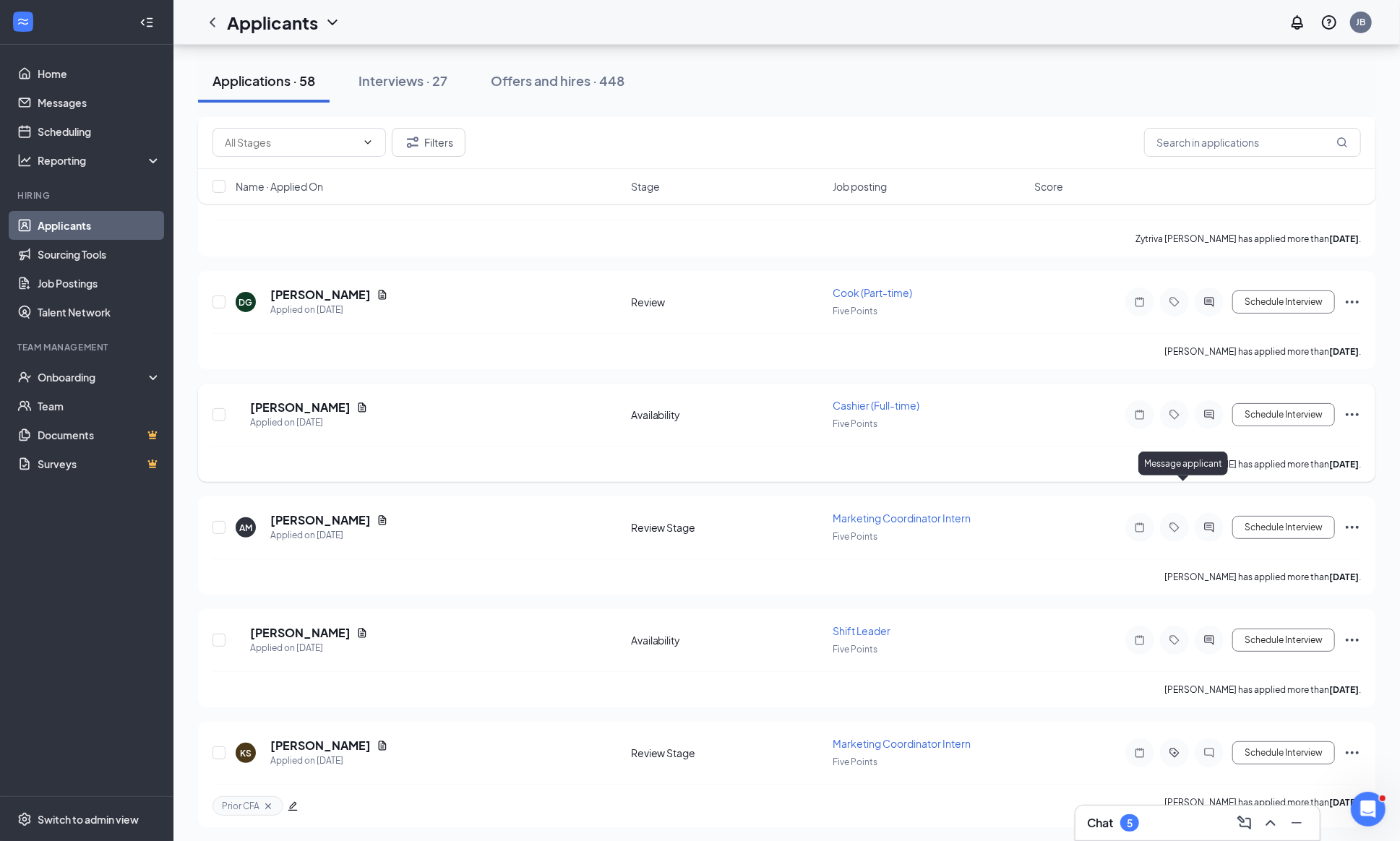
click at [1205, 419] on icon "ActiveChat" at bounding box center [1210, 414] width 9 height 9
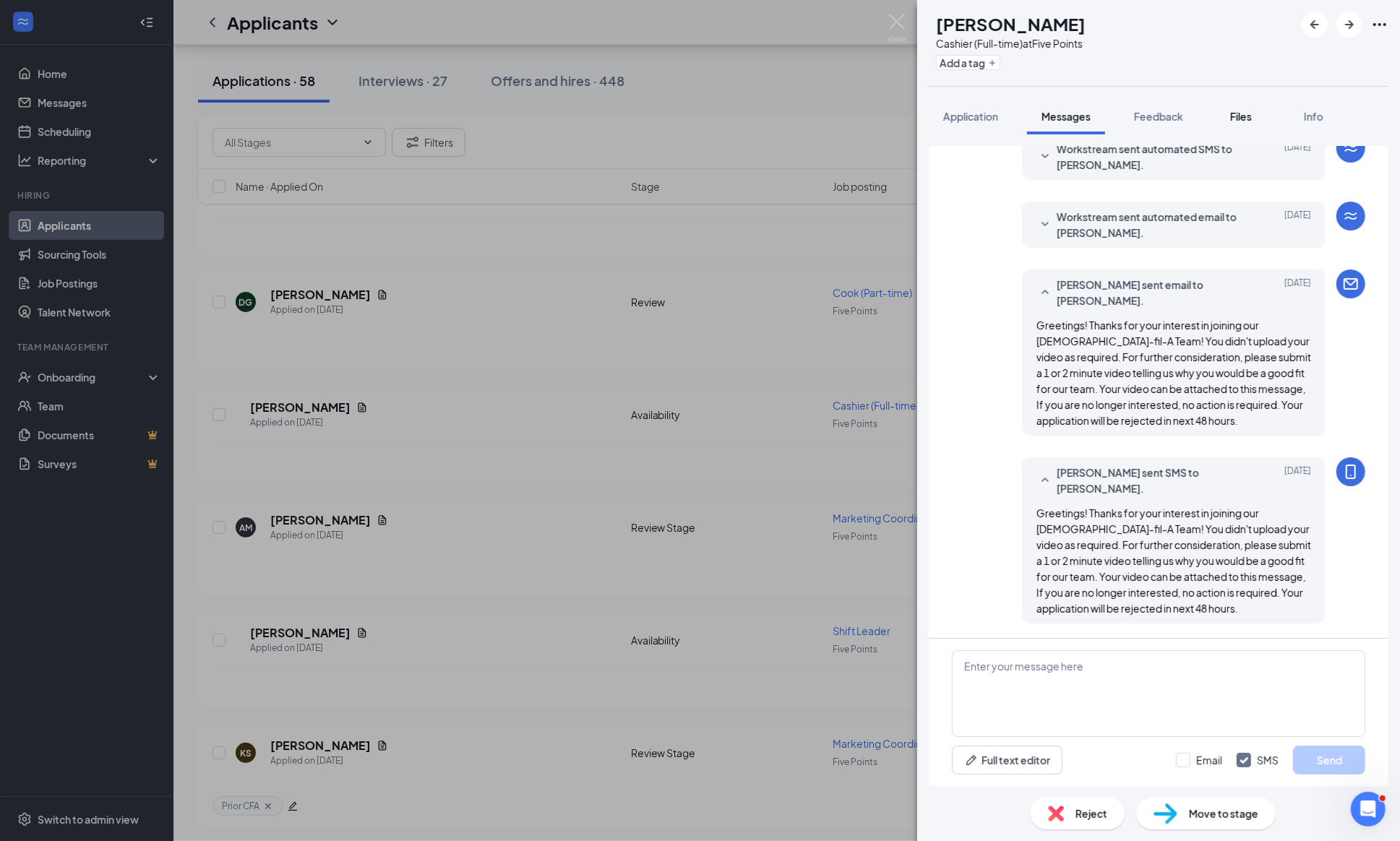
click at [1244, 118] on span "Files" at bounding box center [1241, 116] width 22 height 13
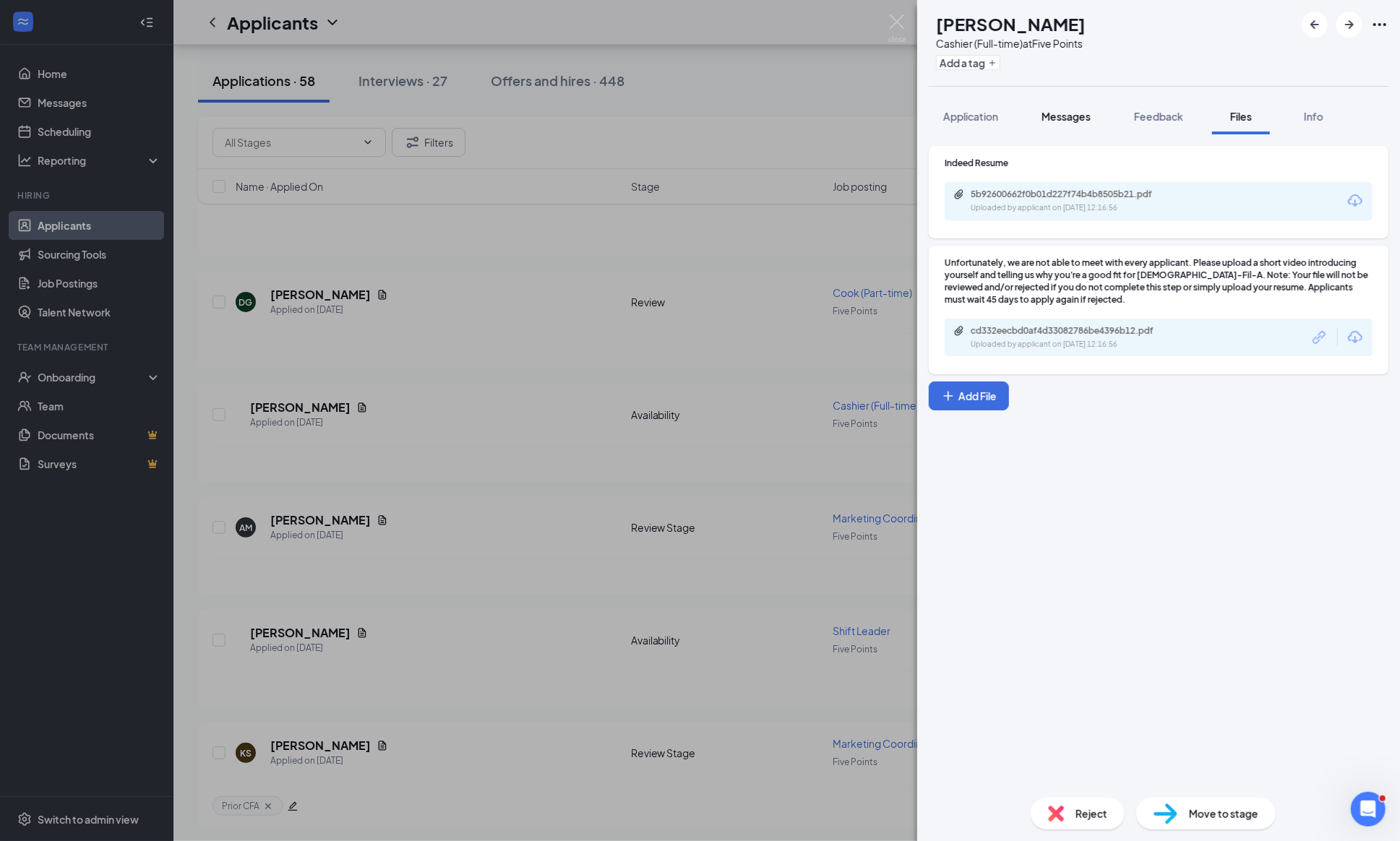
drag, startPoint x: 1073, startPoint y: 110, endPoint x: 1071, endPoint y: 101, distance: 9.2
click at [1073, 110] on span "Messages" at bounding box center [1065, 116] width 49 height 13
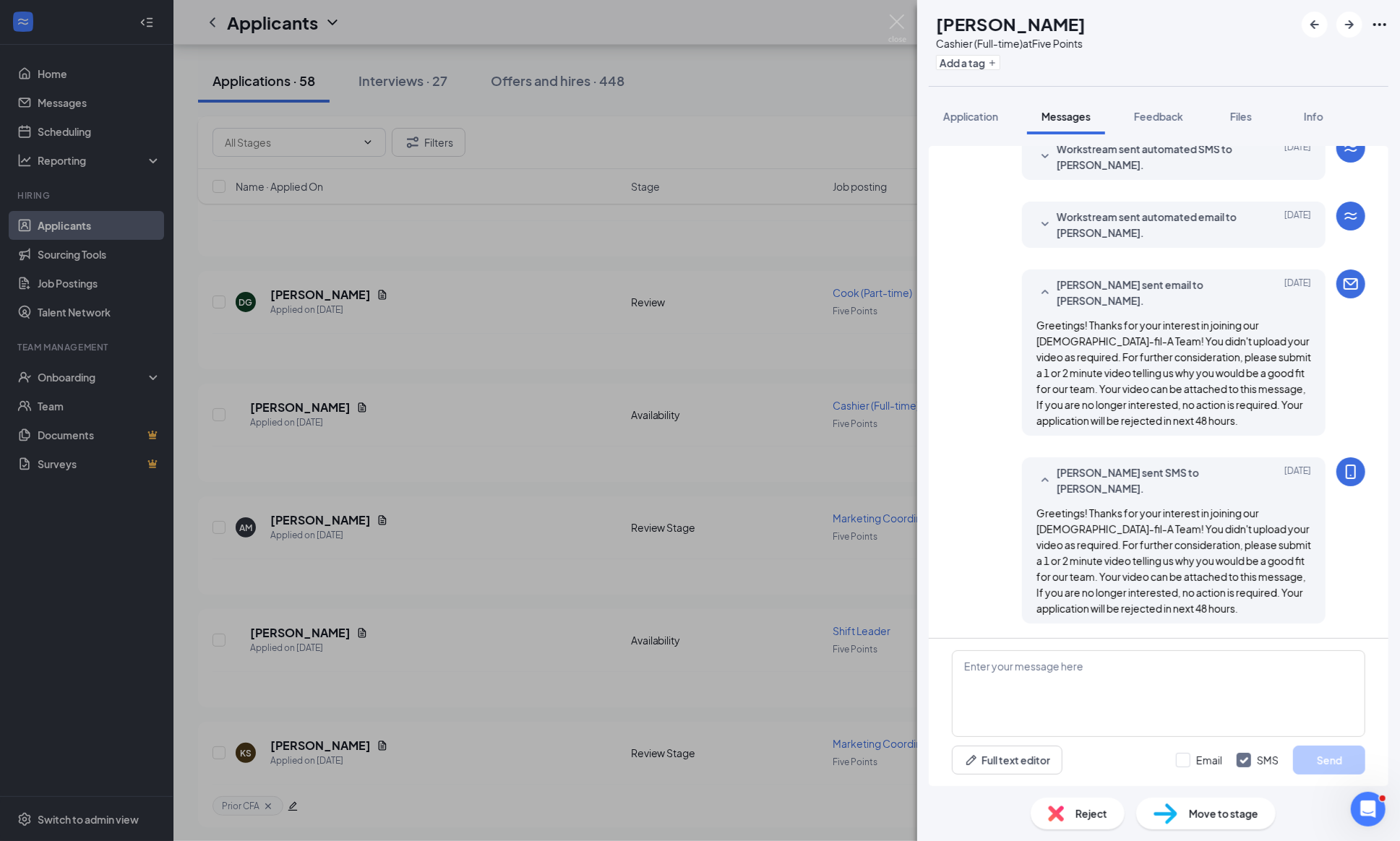
click at [1062, 815] on div "Reject" at bounding box center [1077, 813] width 94 height 32
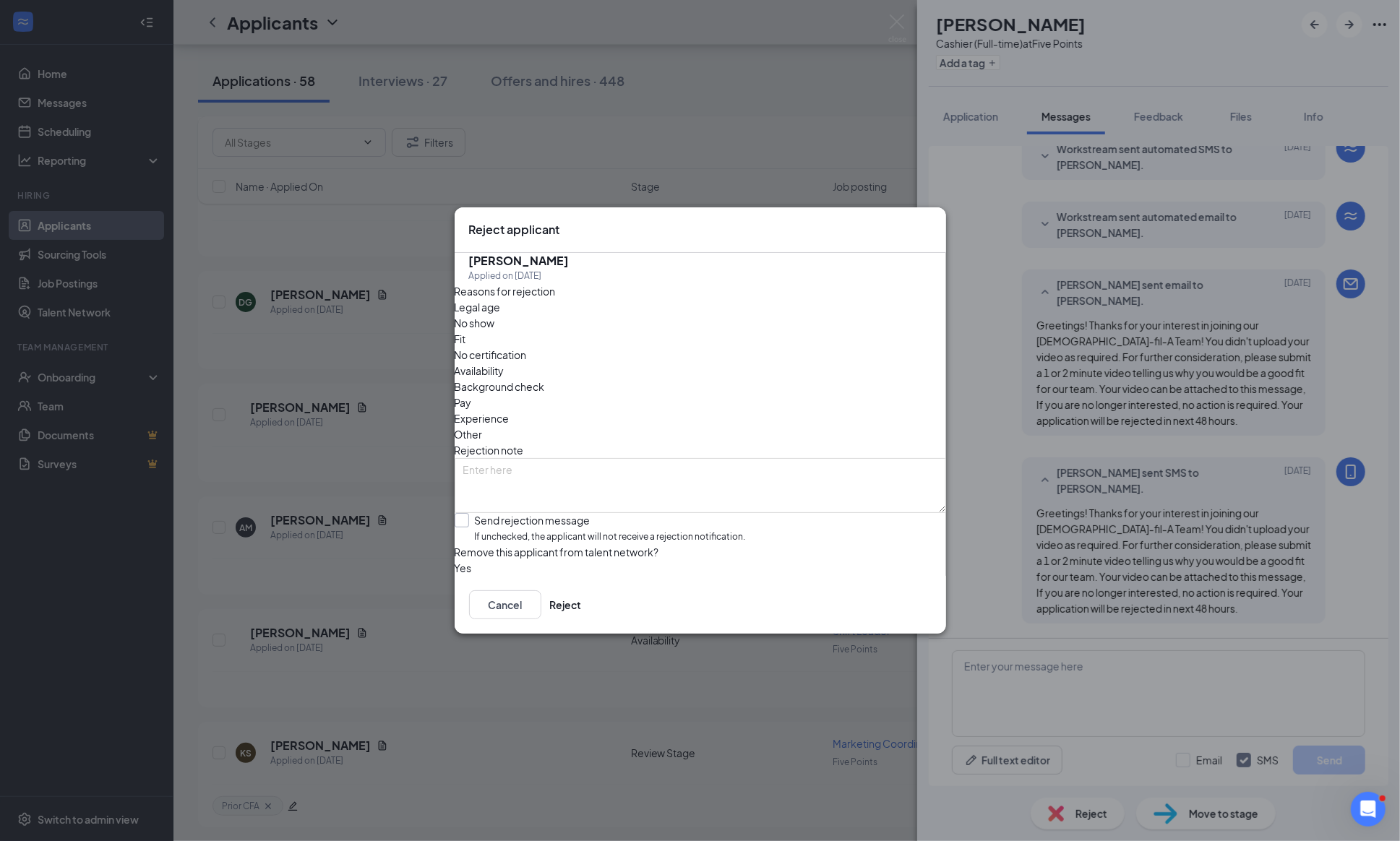
click at [484, 513] on label "Send rejection message If unchecked, the applicant will not receive a rejection…" at bounding box center [600, 529] width 292 height 31
click at [484, 513] on input "Send rejection message If unchecked, the applicant will not receive a rejection…" at bounding box center [600, 529] width 292 height 31
checkbox input "true"
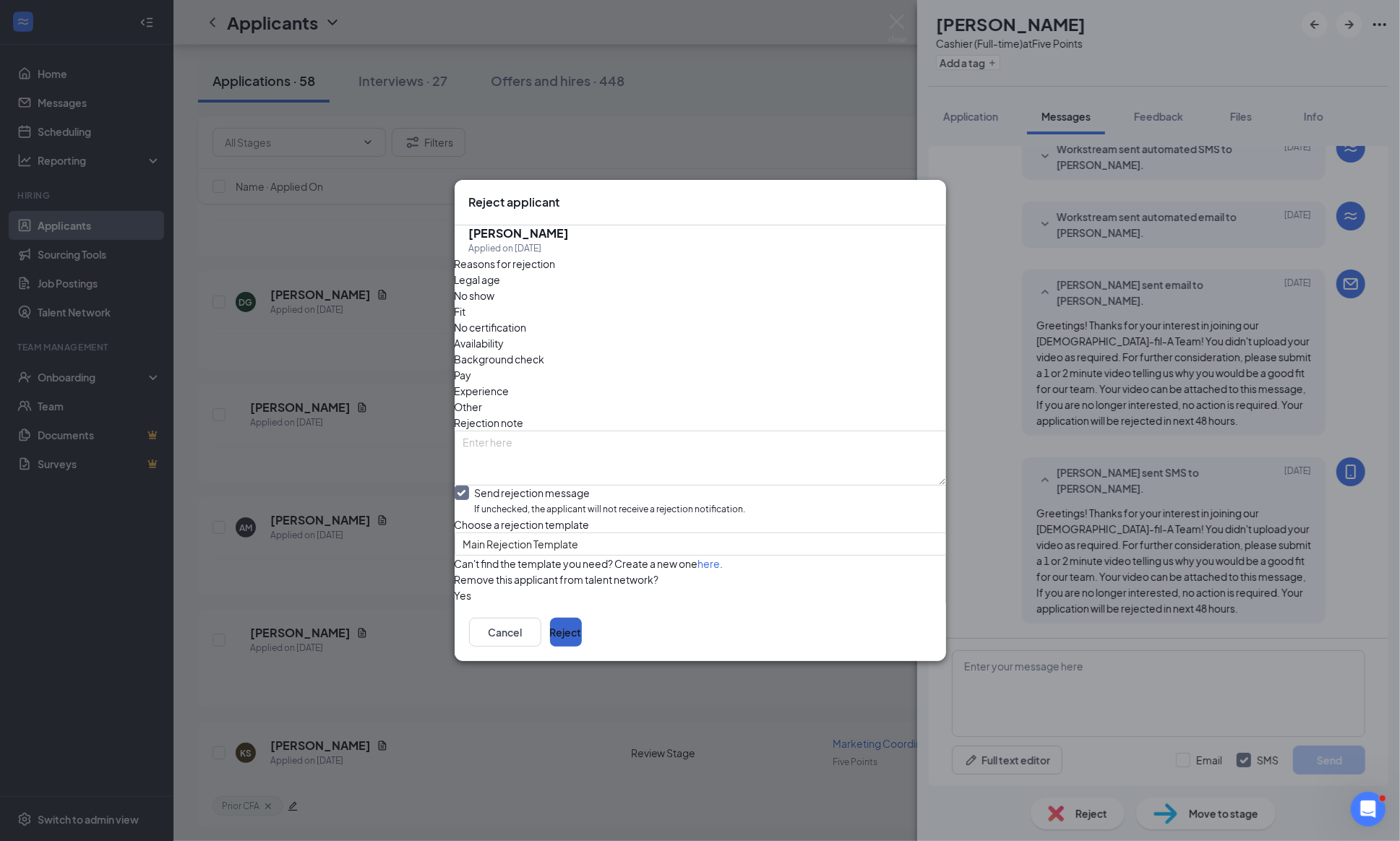
click at [581, 647] on button "Reject" at bounding box center [565, 632] width 32 height 29
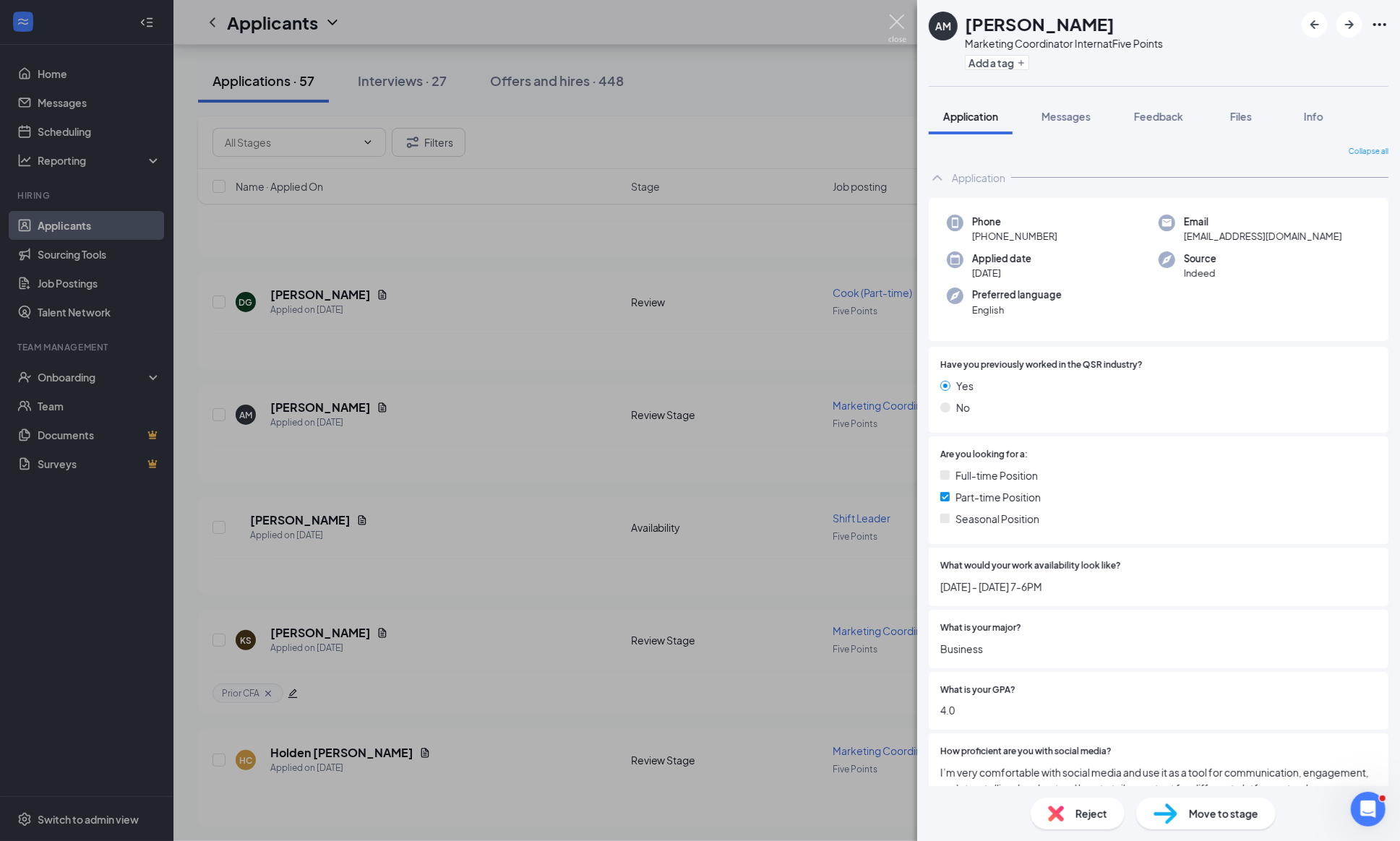
click at [899, 21] on img at bounding box center [896, 29] width 18 height 28
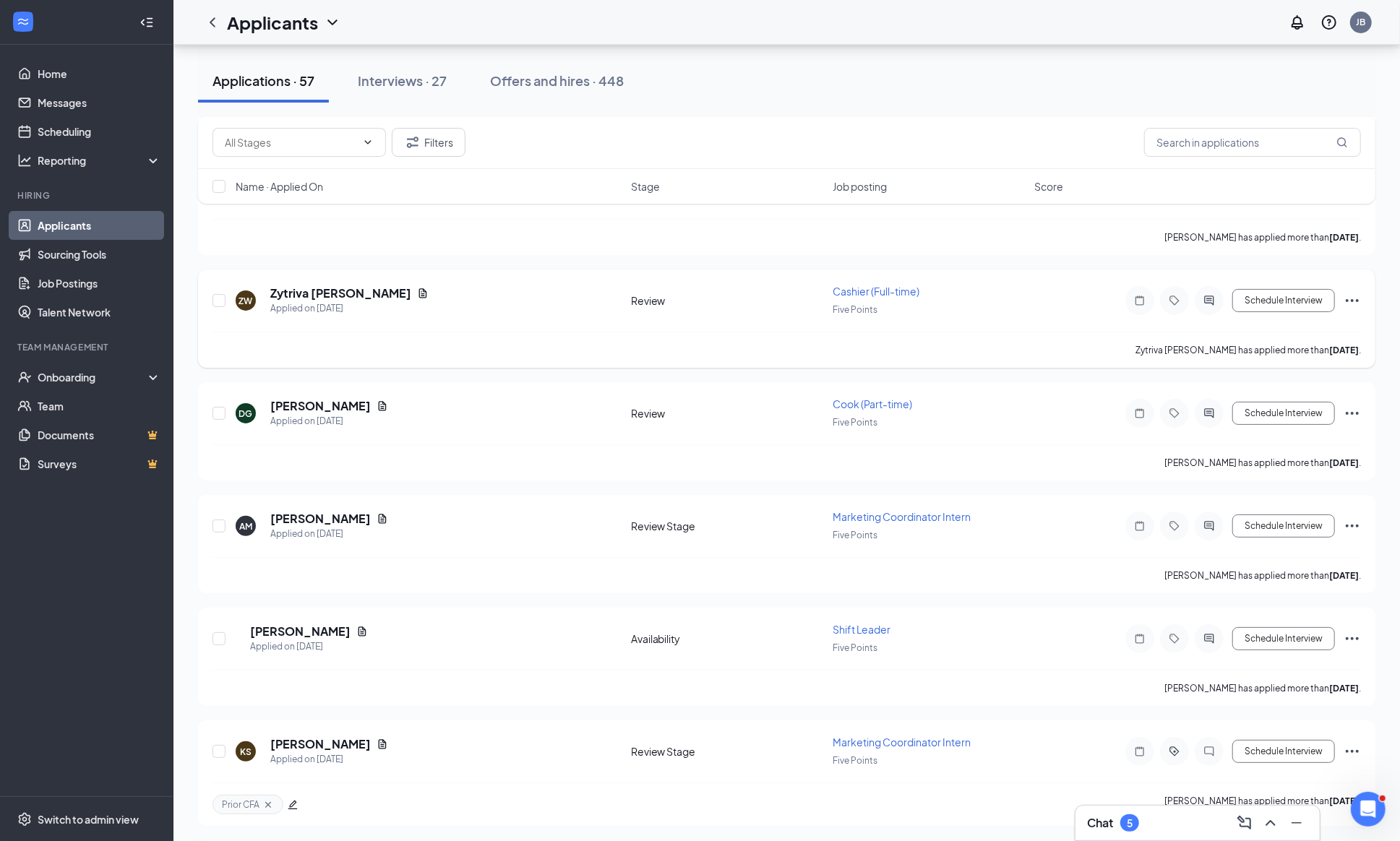
scroll to position [4208, 0]
click at [1200, 420] on icon "ActiveChat" at bounding box center [1209, 414] width 17 height 12
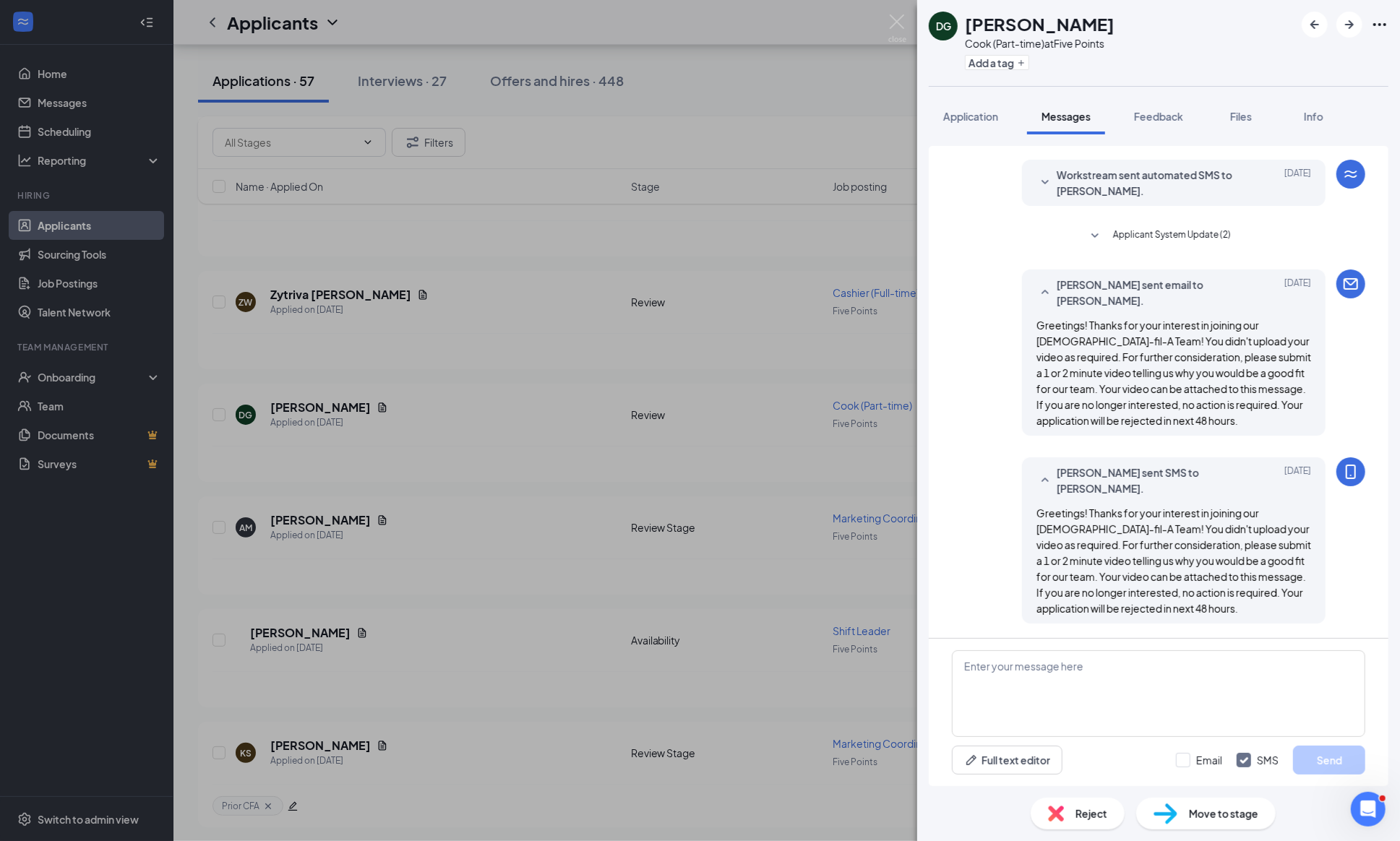
scroll to position [376, 0]
click at [1081, 813] on span "Reject" at bounding box center [1091, 813] width 32 height 16
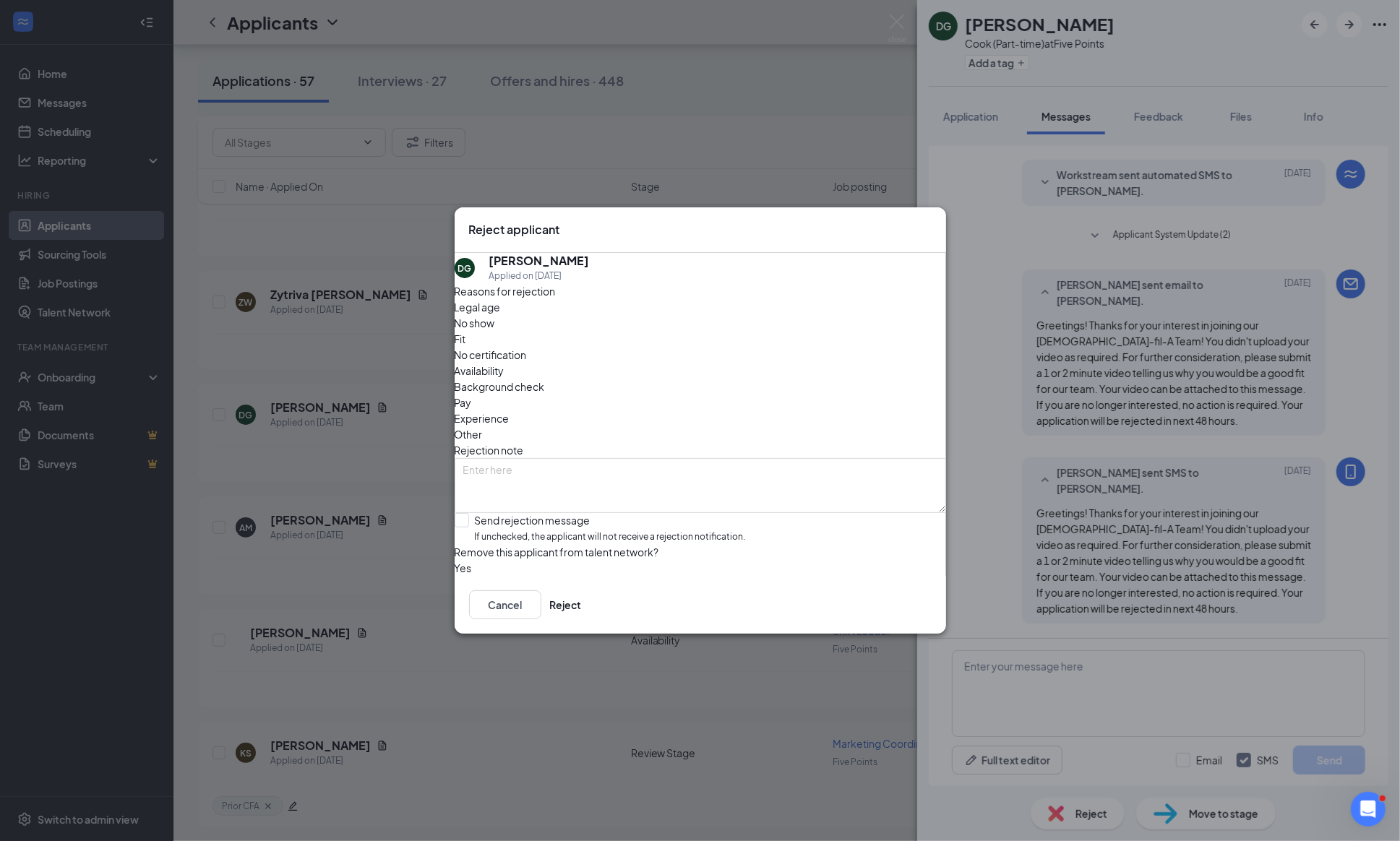
click at [474, 483] on div "Reasons for rejection Legal age No show Fit No certification Availability Backg…" at bounding box center [700, 429] width 491 height 292
click at [474, 513] on input "Send rejection message If unchecked, the applicant will not receive a rejection…" at bounding box center [600, 529] width 292 height 31
checkbox input "true"
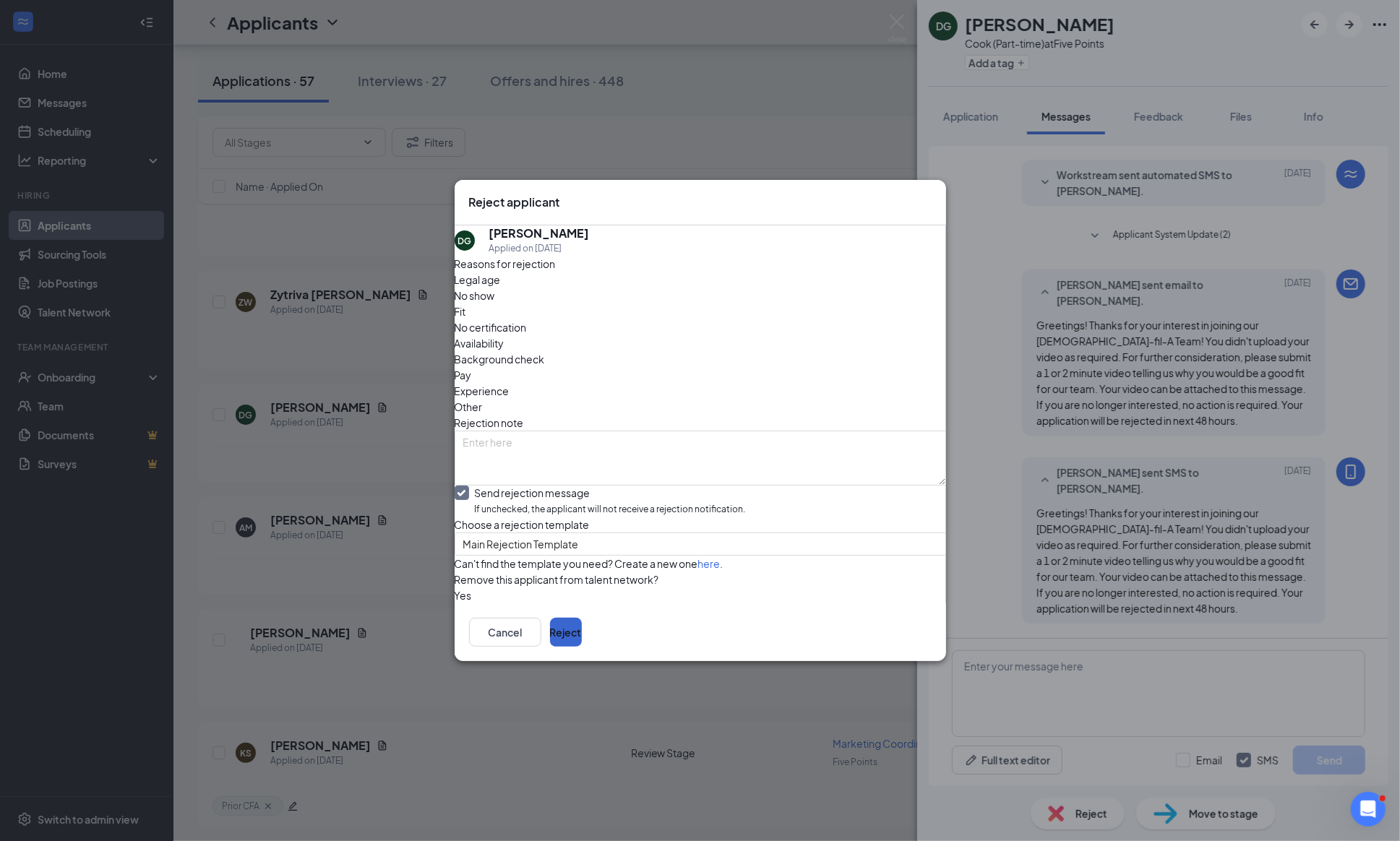
click at [581, 647] on button "Reject" at bounding box center [565, 632] width 32 height 29
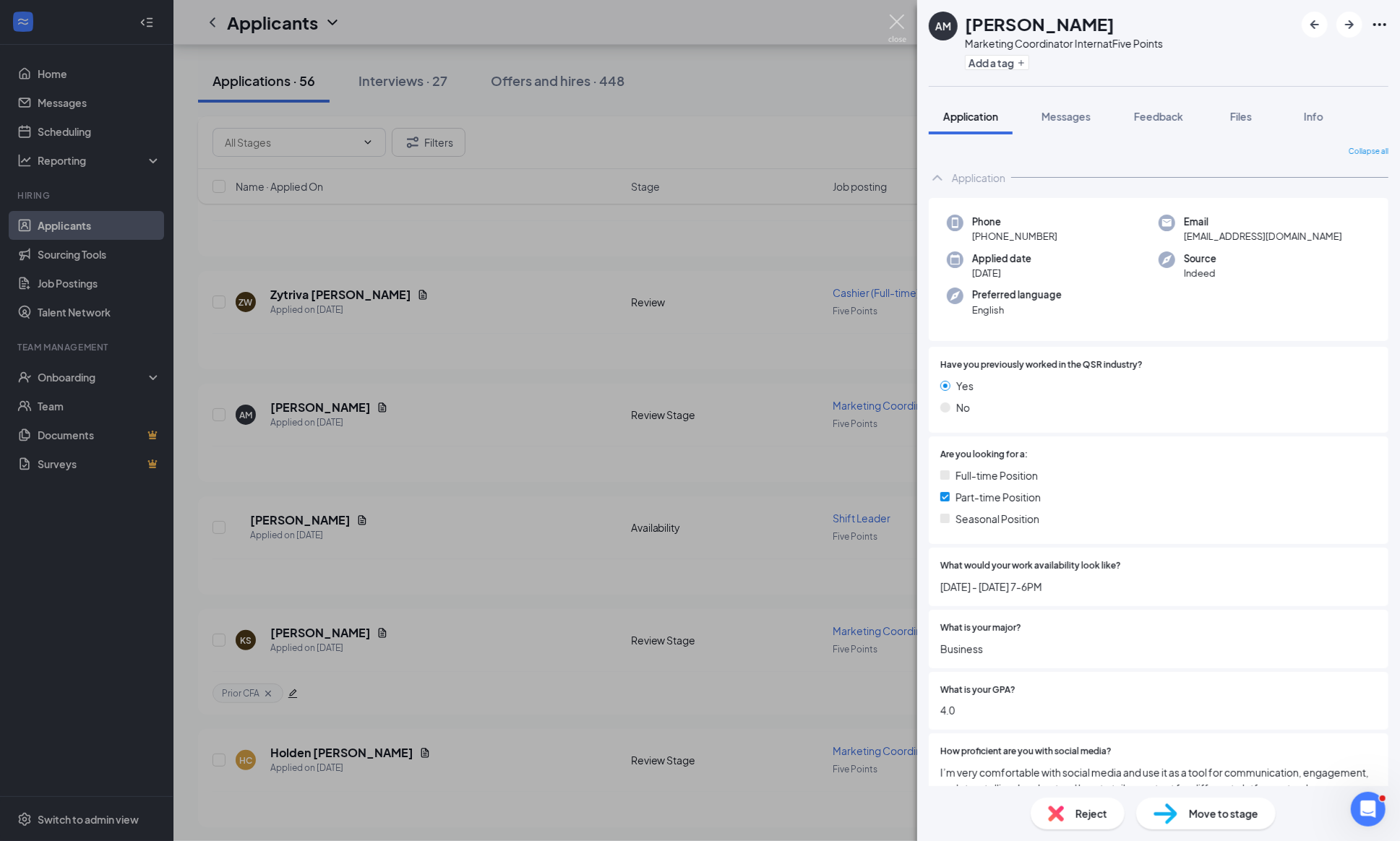
click at [902, 20] on img at bounding box center [896, 29] width 18 height 28
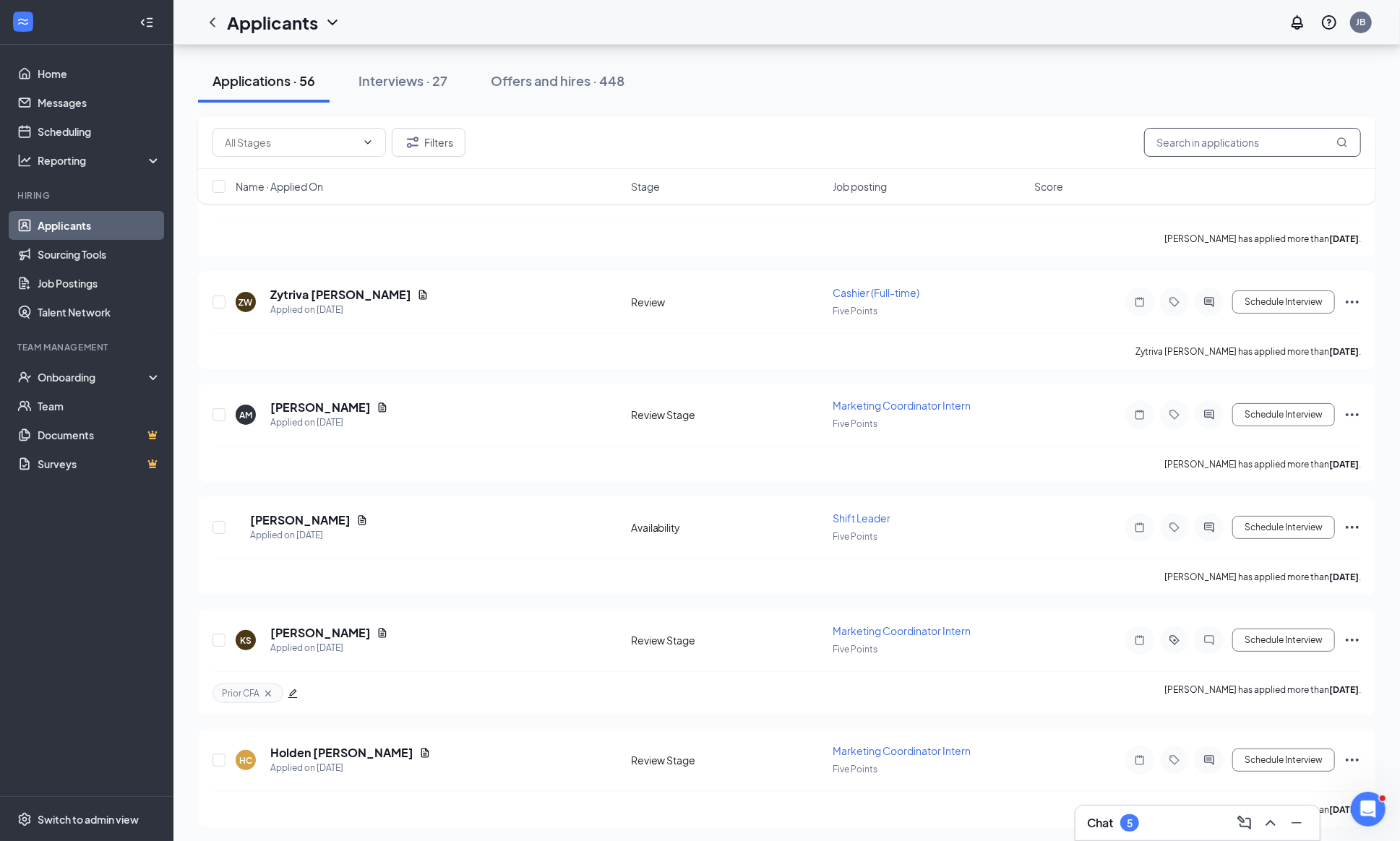
click at [1241, 138] on input "text" at bounding box center [1252, 142] width 217 height 29
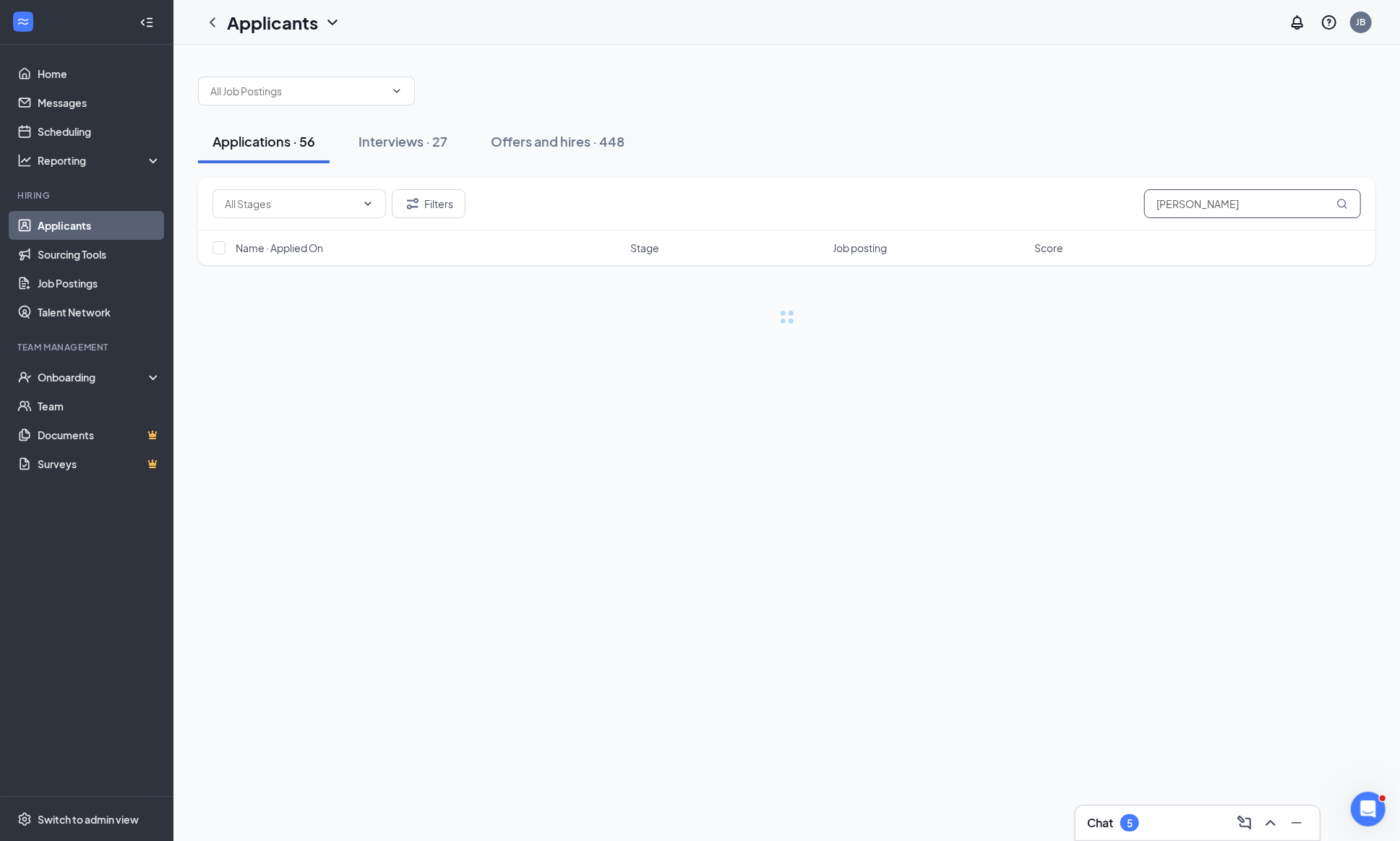
type input "[PERSON_NAME]"
click at [365, 198] on icon "ChevronDown" at bounding box center [368, 204] width 12 height 12
click at [504, 61] on div "Applications · 0 / 56 Interviews · 0 / 27 Offers and hires · 0 / 448 Filters [P…" at bounding box center [786, 285] width 1226 height 480
click at [426, 197] on button "Filters" at bounding box center [428, 204] width 74 height 29
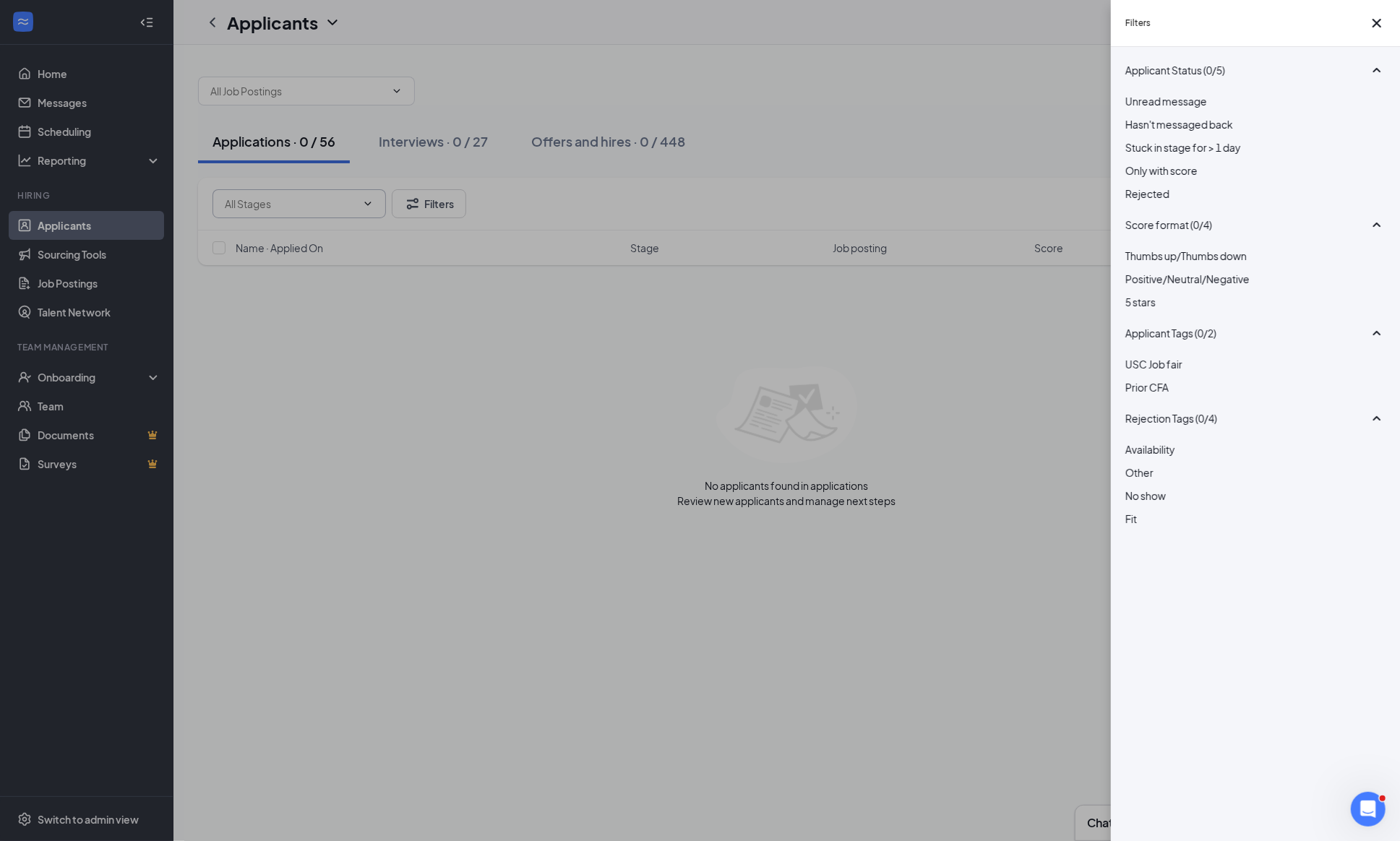
click at [1132, 186] on div at bounding box center [1255, 186] width 260 height 0
click at [937, 605] on div "Filters Applicant Status (1/5) Unread message Hasn't messaged back Stuck in sta…" at bounding box center [700, 420] width 1400 height 841
click at [1368, 22] on icon "Cross" at bounding box center [1377, 23] width 17 height 17
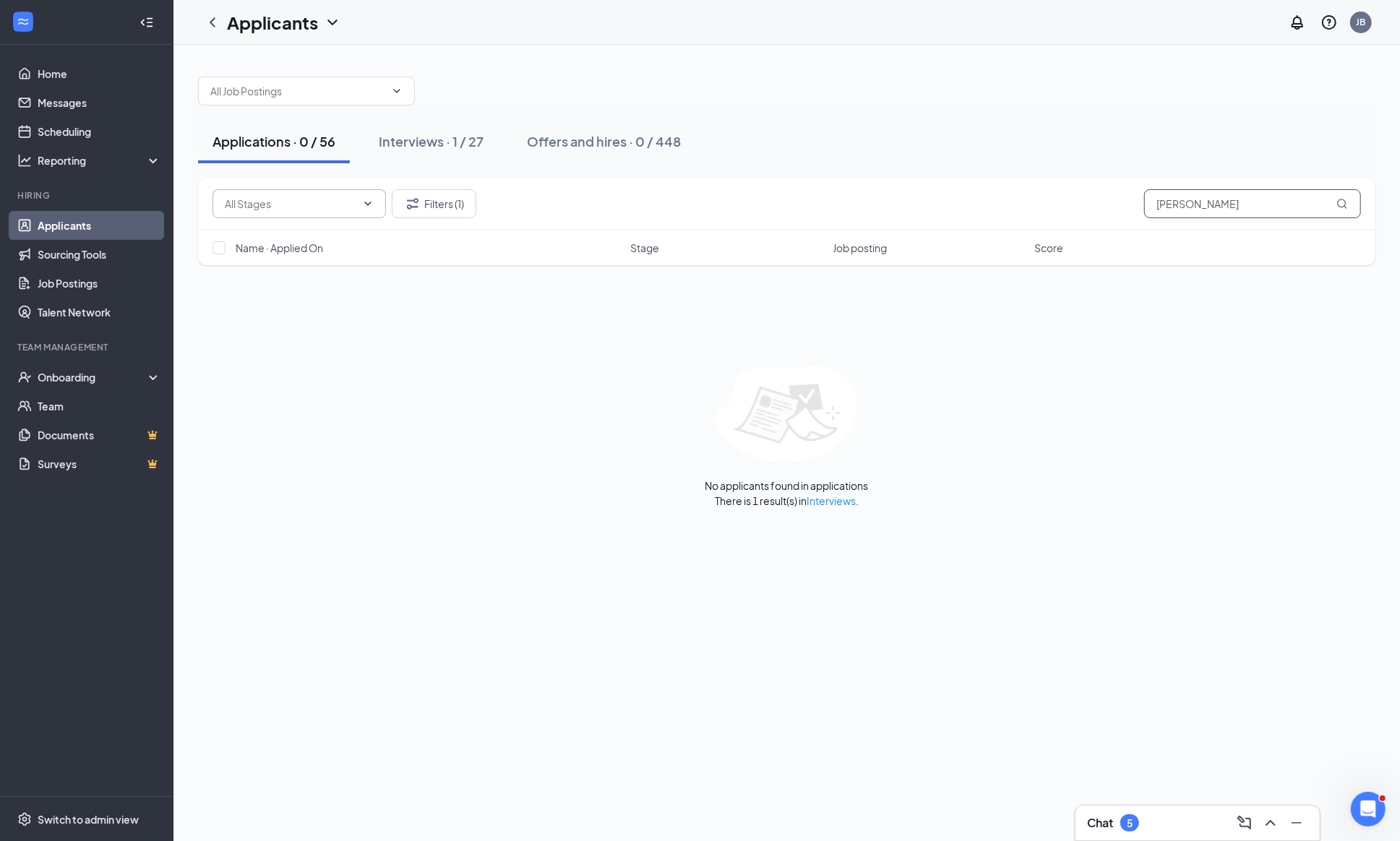
drag, startPoint x: 1245, startPoint y: 202, endPoint x: 1130, endPoint y: 159, distance: 122.8
click at [1130, 159] on div "Applications · 0 / 56 Interviews · 1 / 27 Offers and hires · 0 / 448 Filters (1…" at bounding box center [787, 285] width 1177 height 446
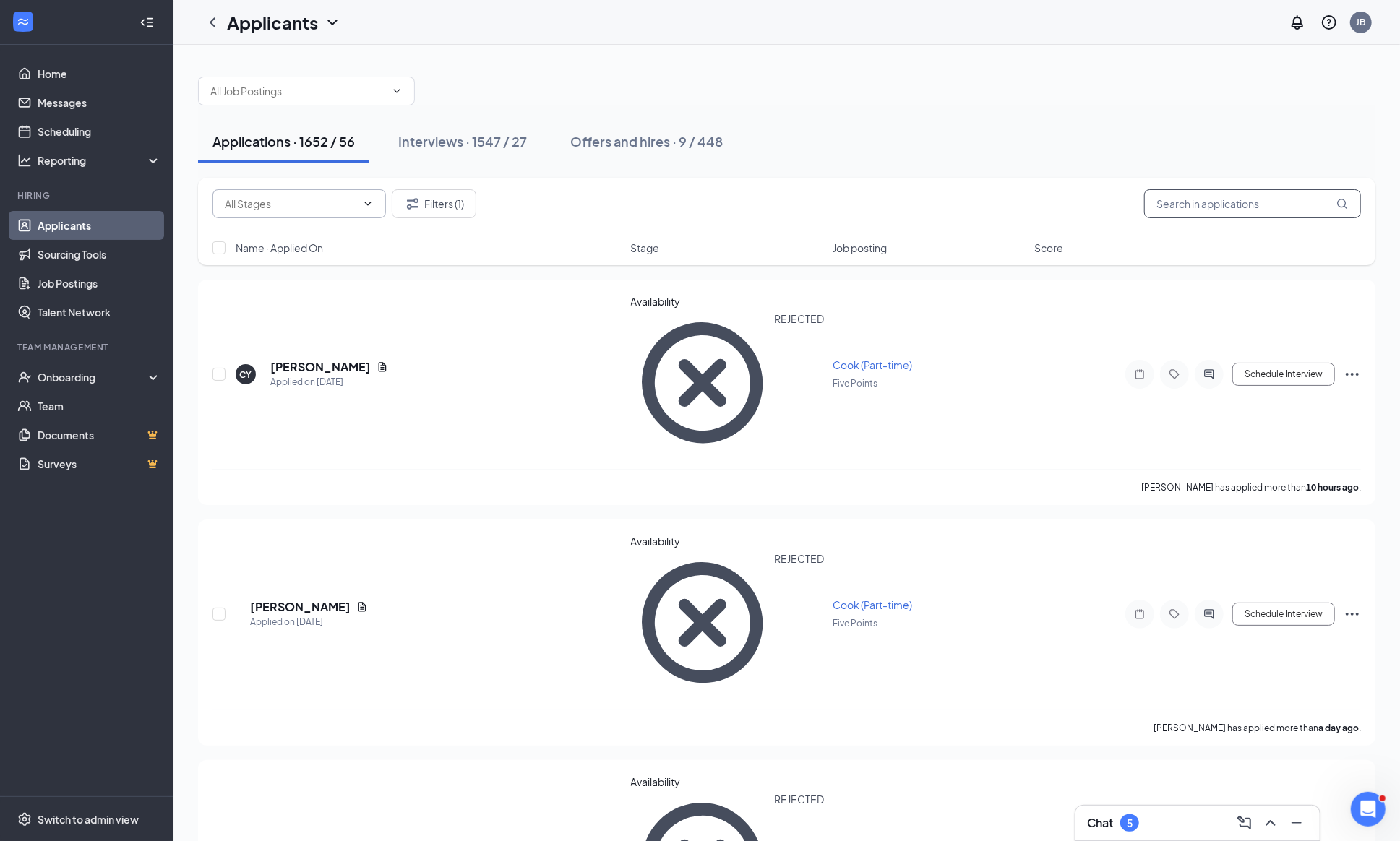
scroll to position [1, 0]
click at [426, 204] on button "Filters (1)" at bounding box center [434, 203] width 85 height 29
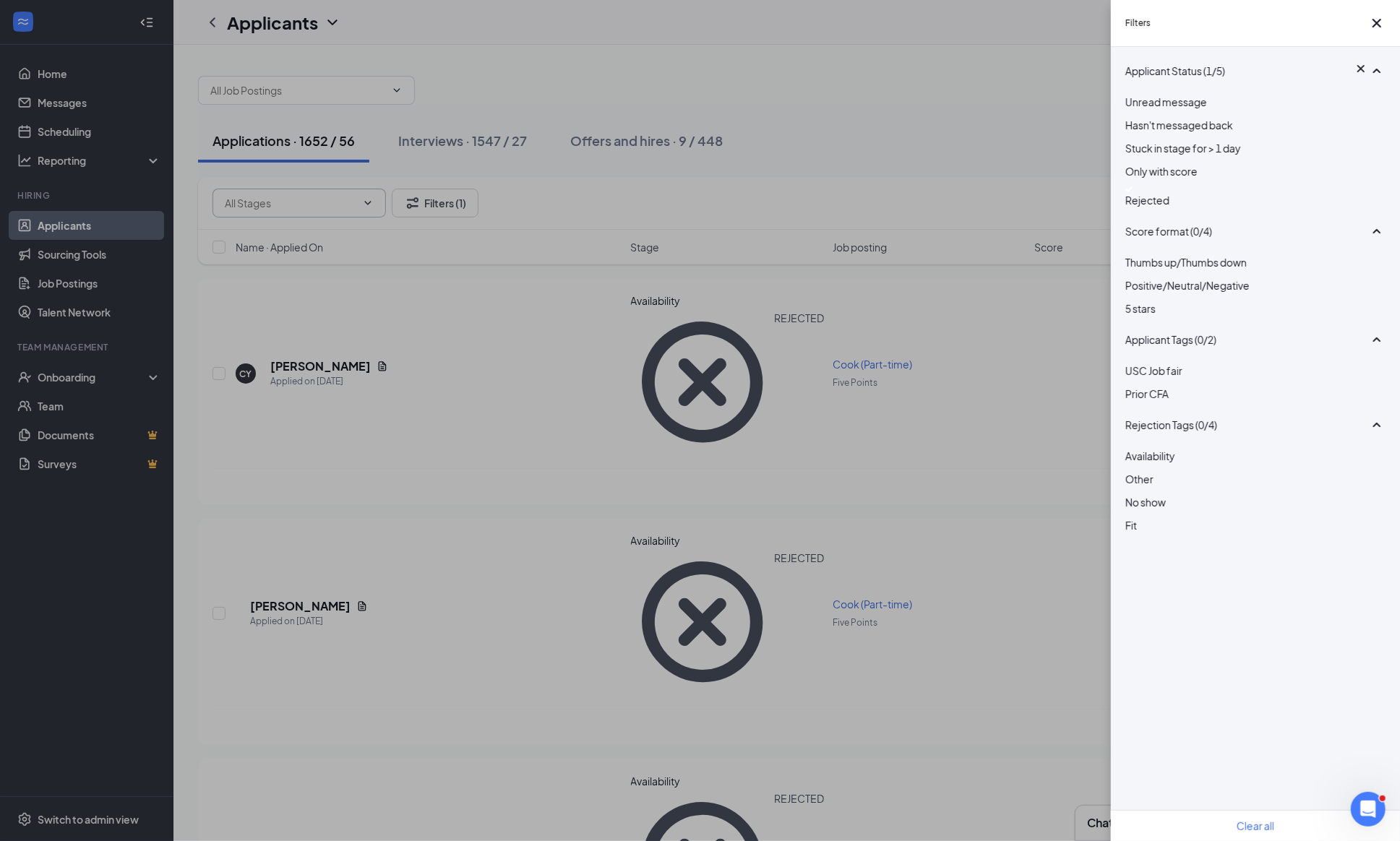
click at [1136, 192] on div at bounding box center [1255, 189] width 260 height 5
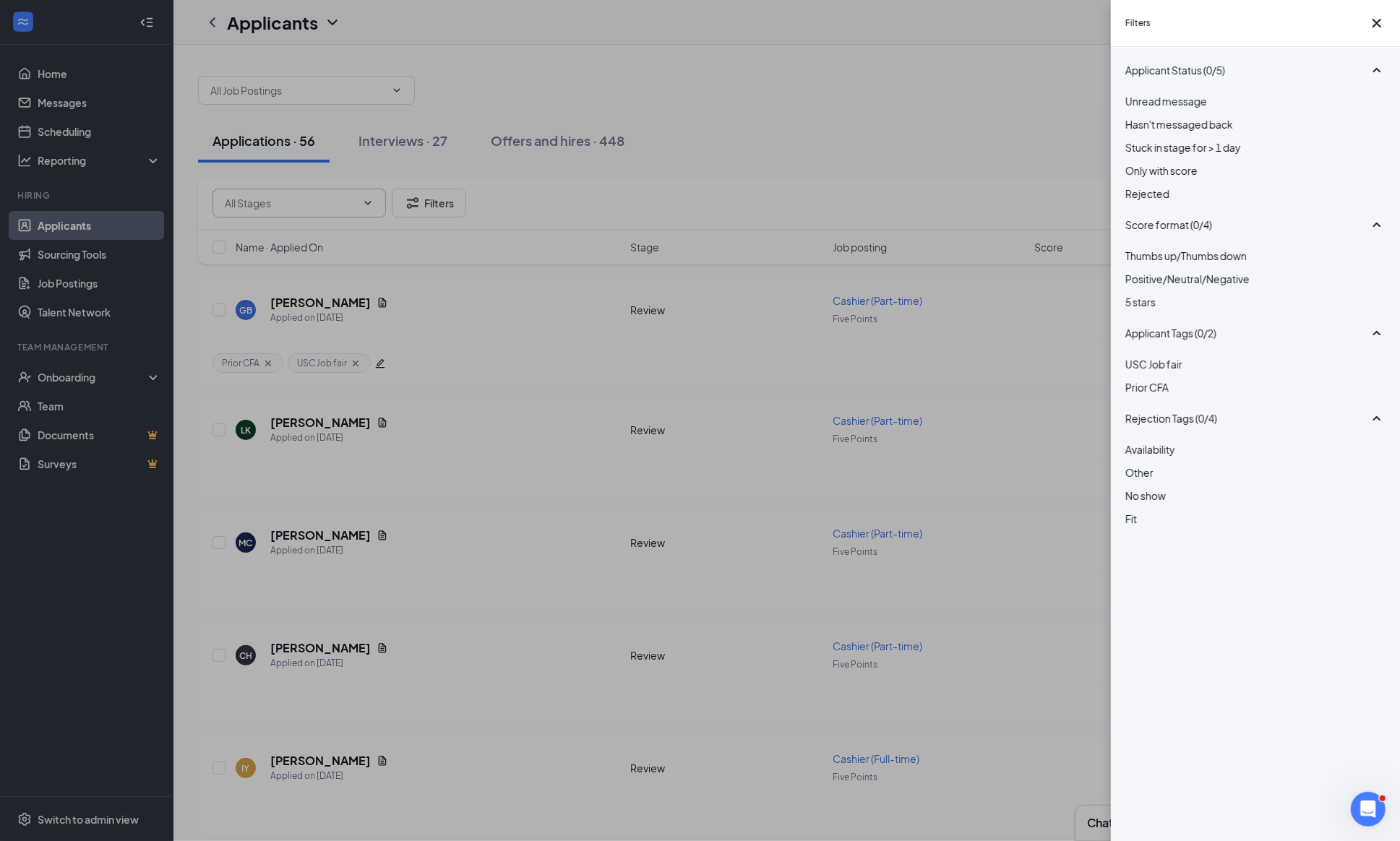
click at [1373, 11] on div "Filters" at bounding box center [1255, 23] width 289 height 47
click at [1374, 27] on icon "Cross" at bounding box center [1377, 23] width 17 height 17
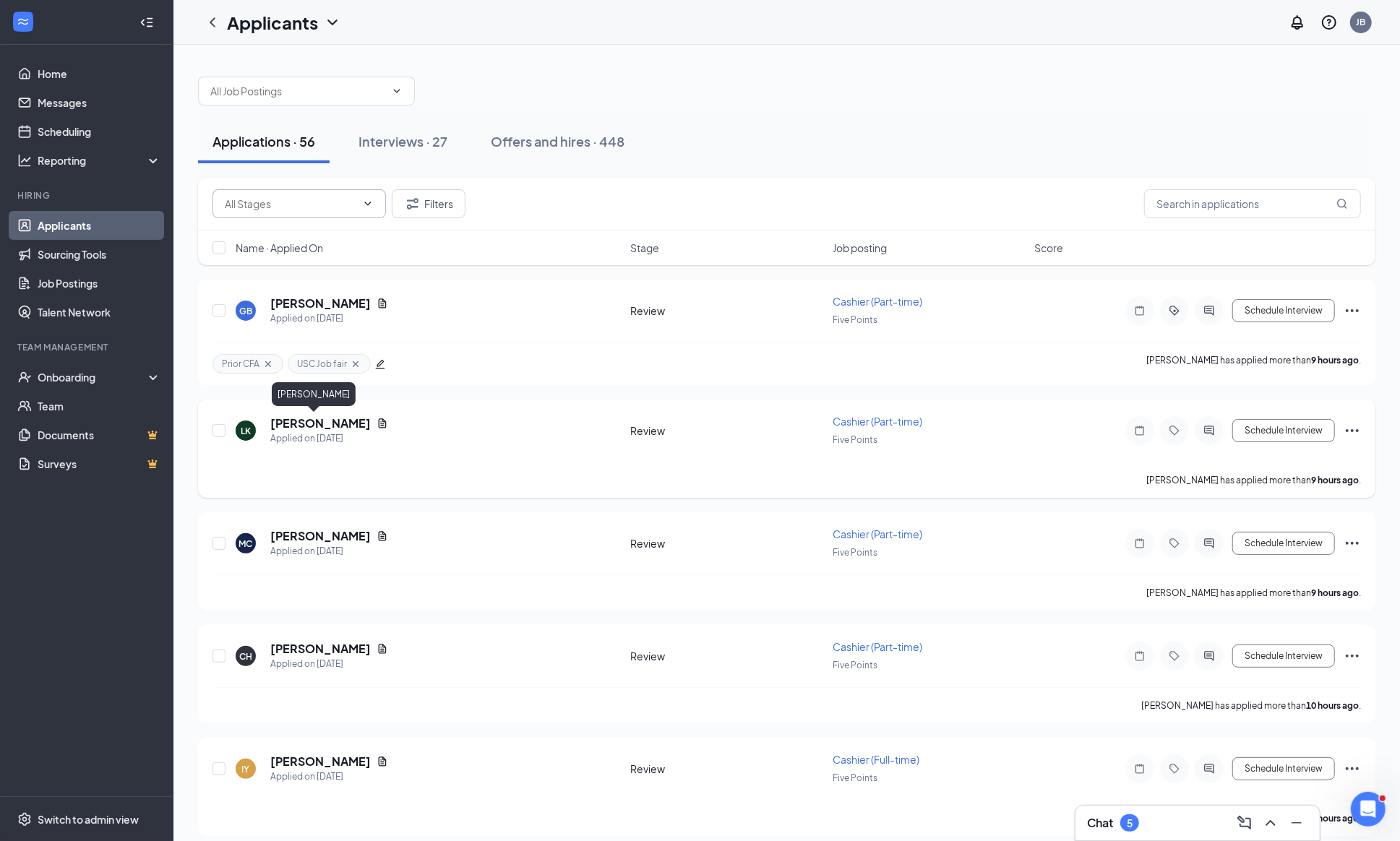
click at [319, 417] on h5 "[PERSON_NAME]" at bounding box center [320, 423] width 100 height 16
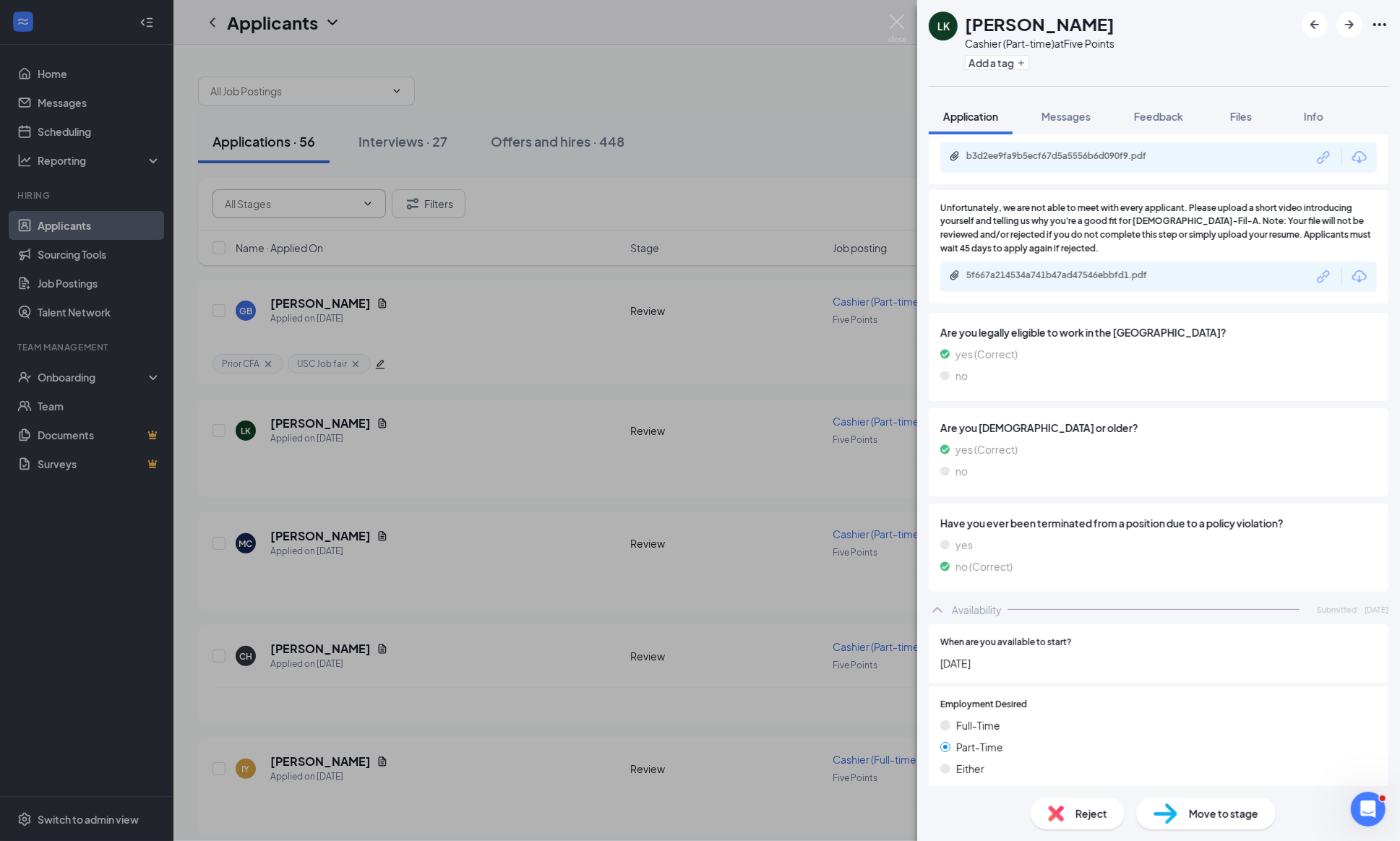
scroll to position [1214, 0]
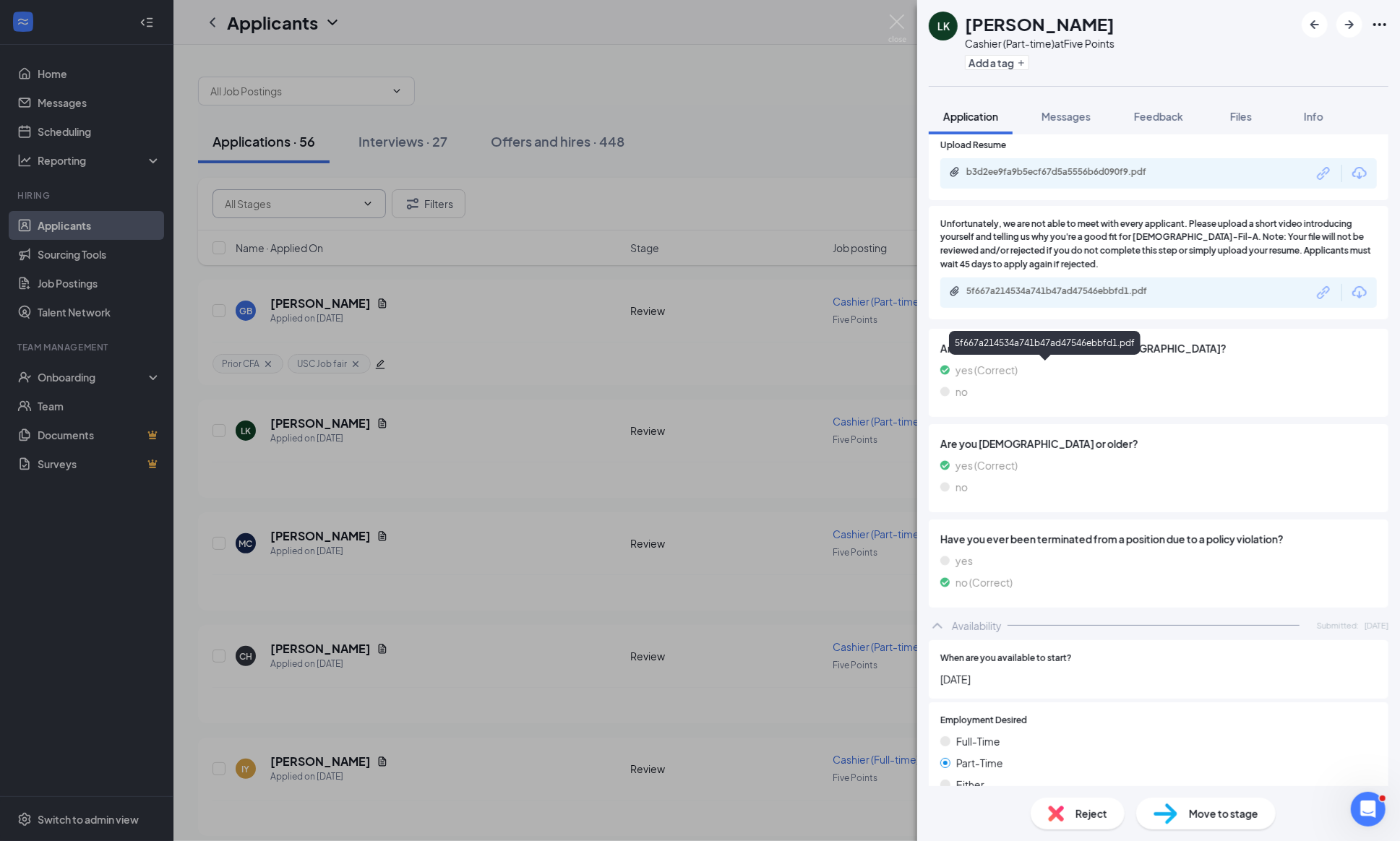
click at [1091, 297] on div "5f667a214534a741b47ad47546ebbfd1.pdf" at bounding box center [1067, 291] width 202 height 12
click at [892, 16] on img at bounding box center [896, 29] width 18 height 28
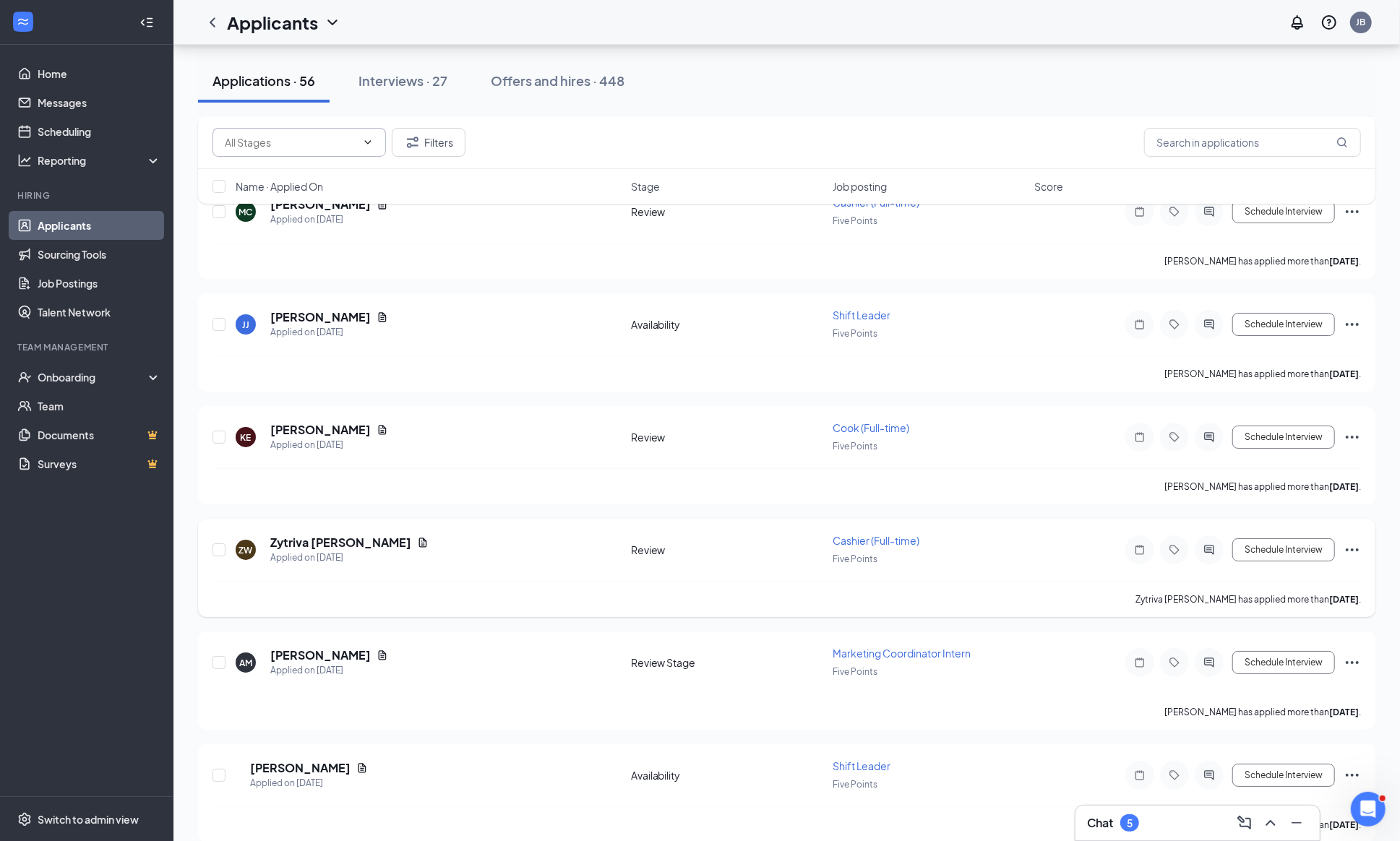
scroll to position [3960, 0]
click at [1200, 556] on icon "ActiveChat" at bounding box center [1209, 550] width 17 height 12
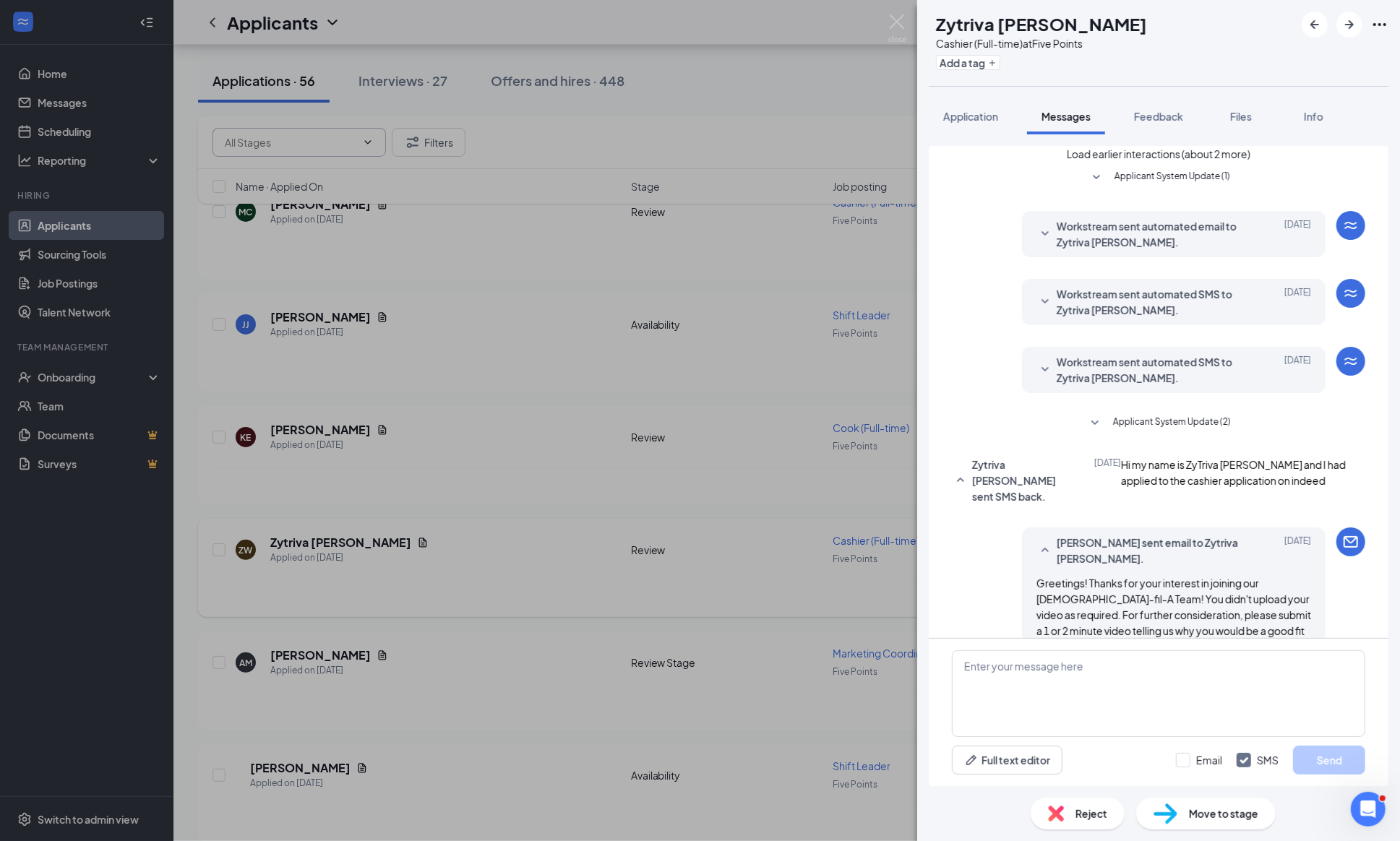
scroll to position [435, 0]
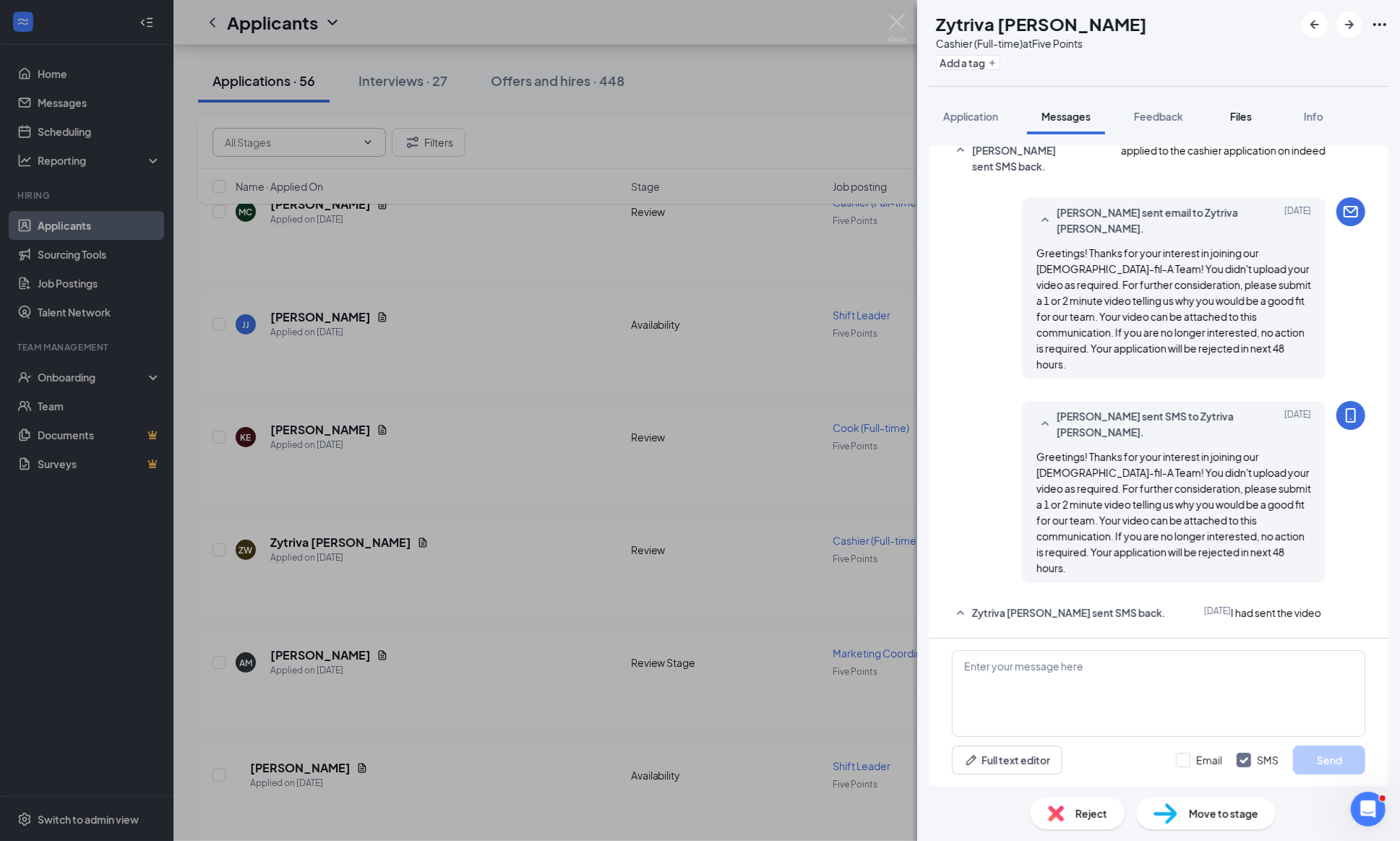
click at [1241, 127] on button "Files" at bounding box center [1241, 116] width 58 height 36
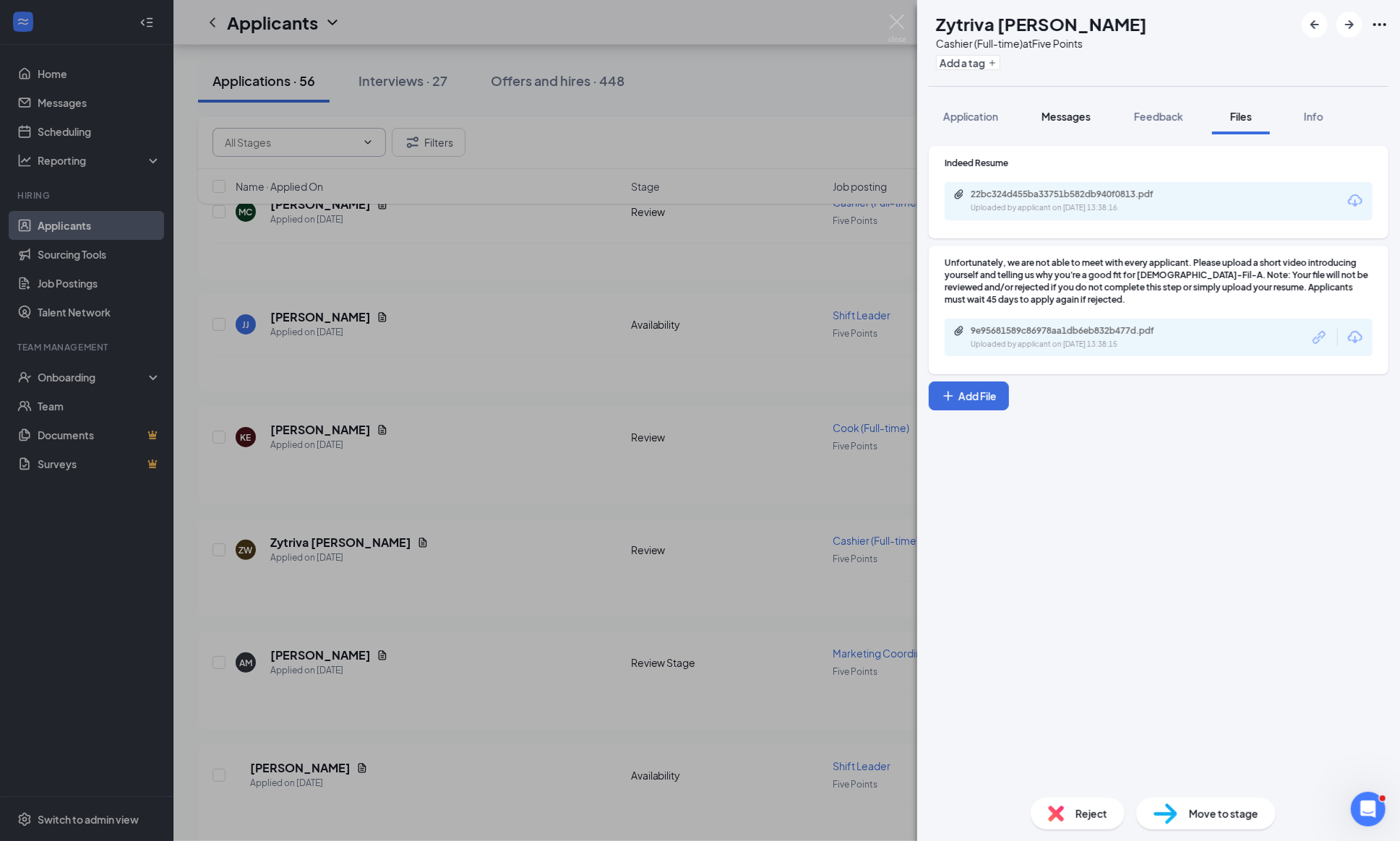
click at [1064, 117] on span "Messages" at bounding box center [1065, 116] width 49 height 13
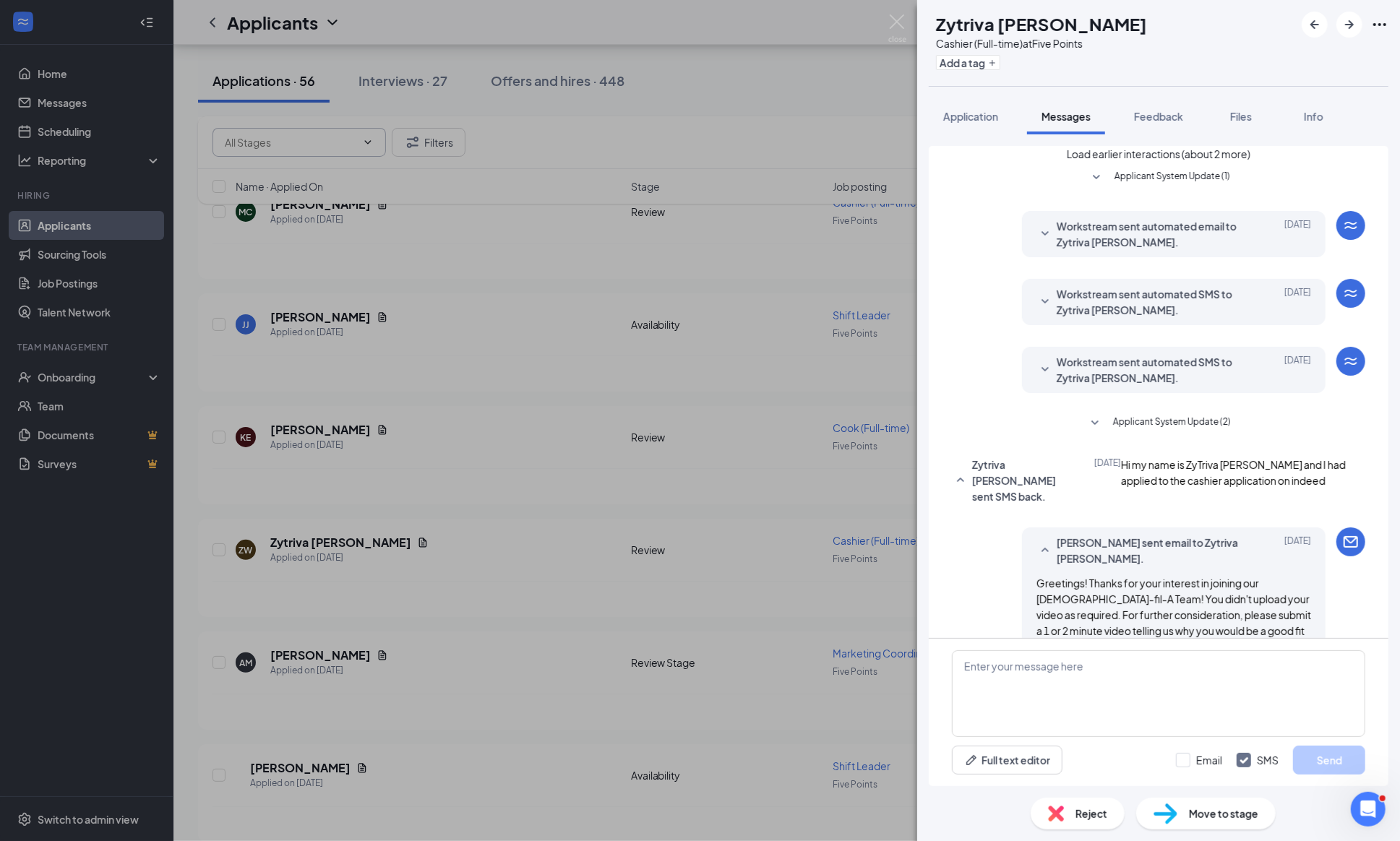
scroll to position [-1, 0]
click at [1088, 187] on icon "SmallChevronDown" at bounding box center [1096, 178] width 17 height 17
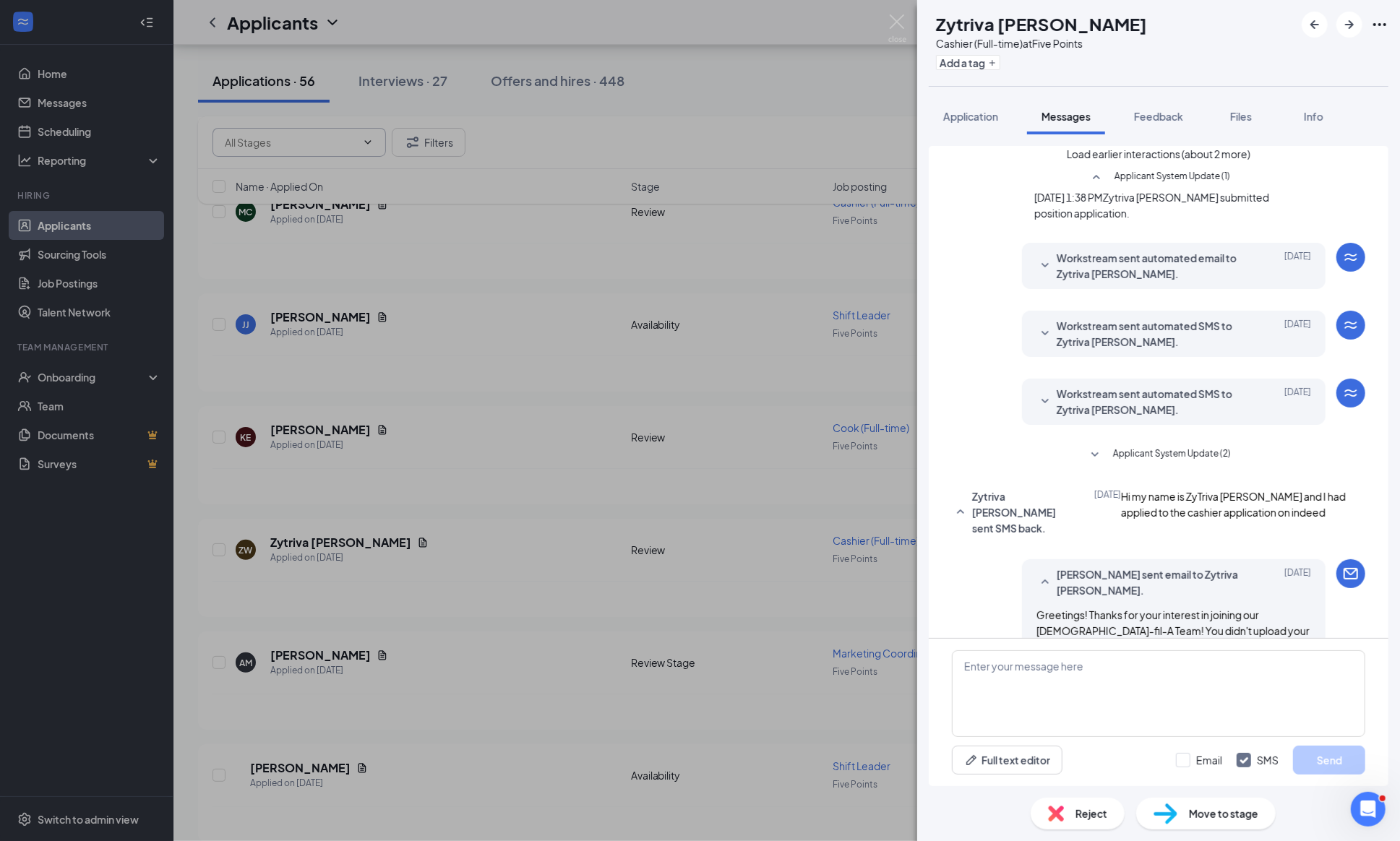
click at [1087, 162] on button "Load earlier interactions (about 2 more)" at bounding box center [1158, 154] width 183 height 16
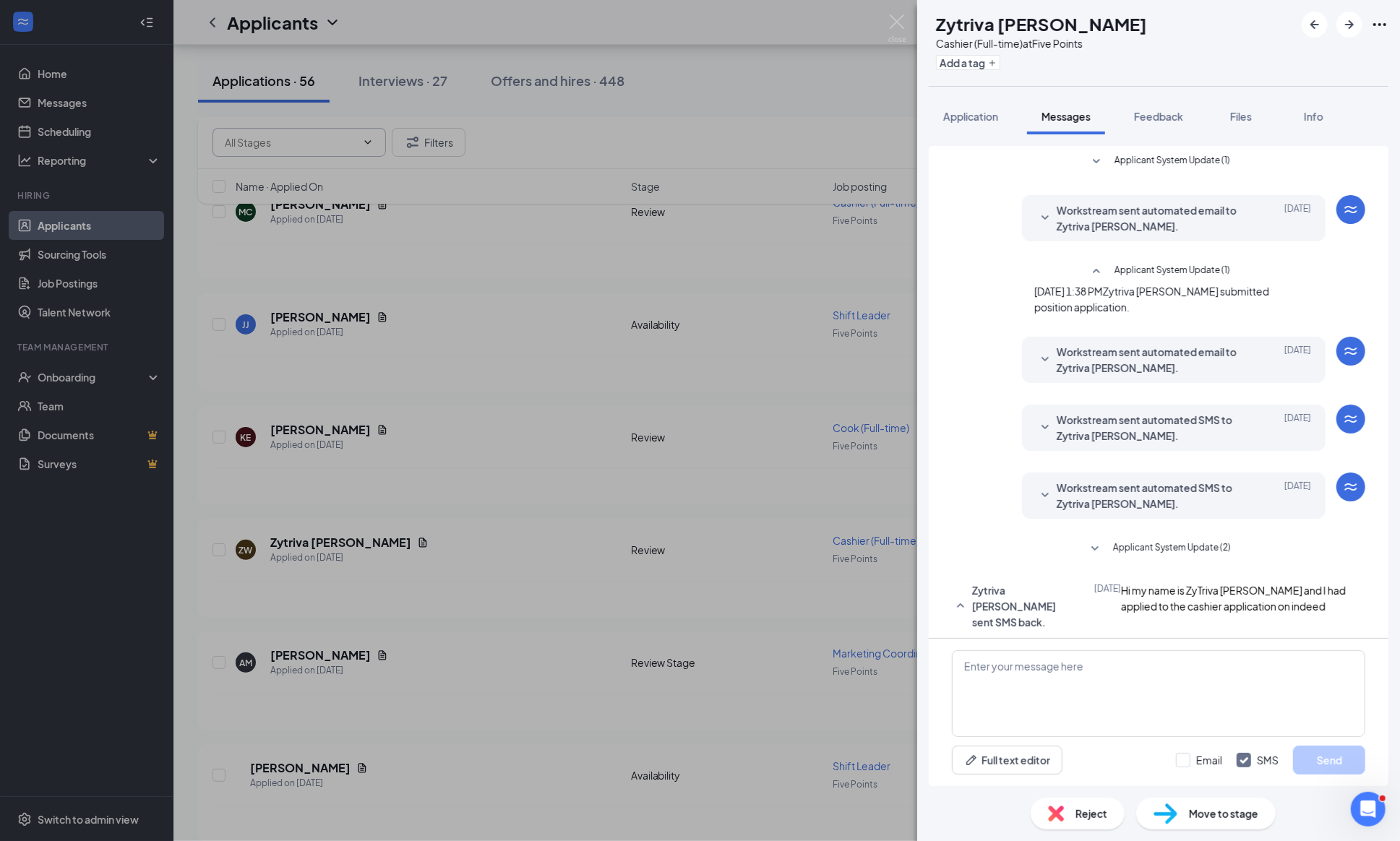
click at [1088, 164] on icon "SmallChevronDown" at bounding box center [1096, 162] width 17 height 17
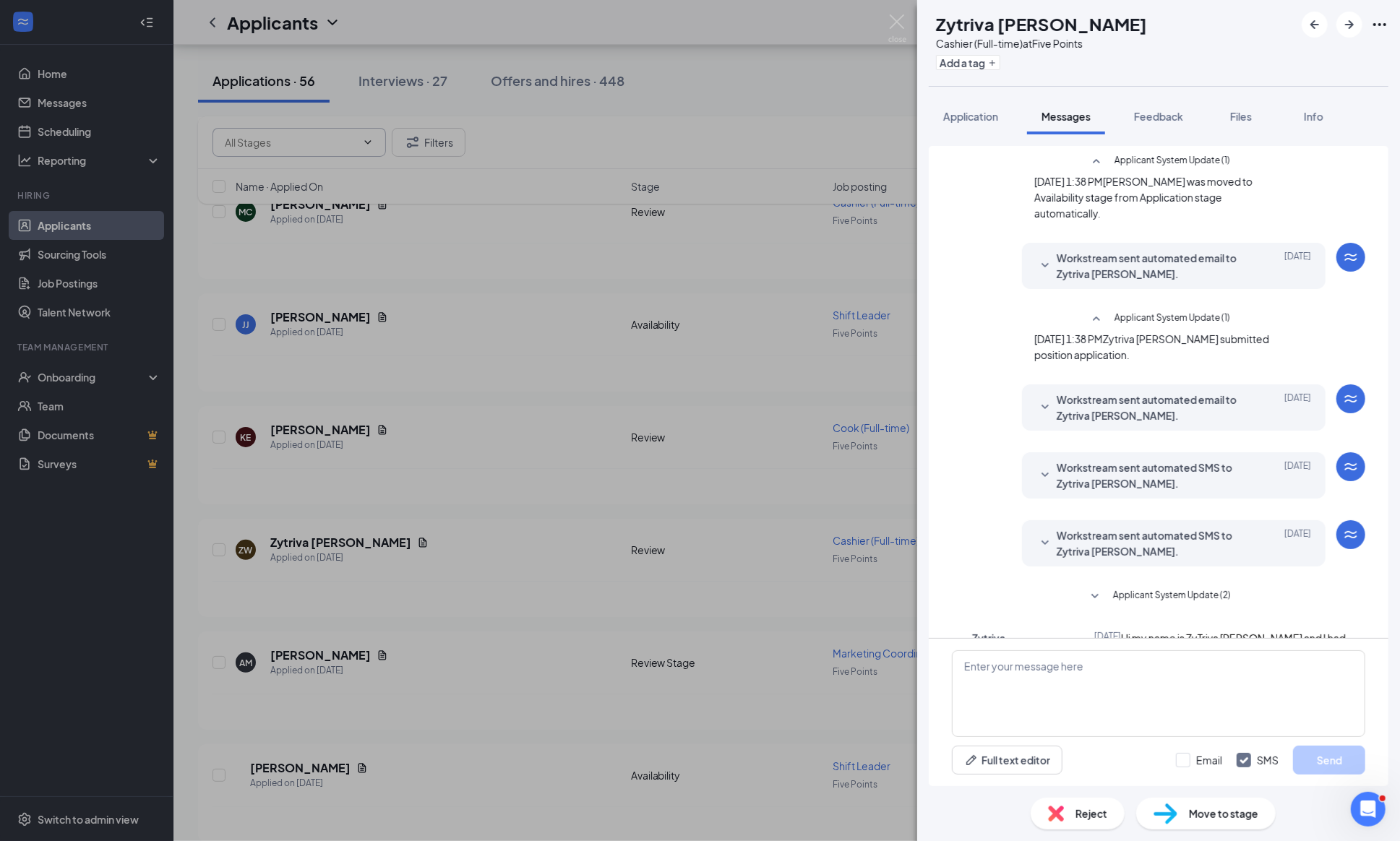
click at [1048, 259] on icon "SmallChevronDown" at bounding box center [1045, 266] width 17 height 17
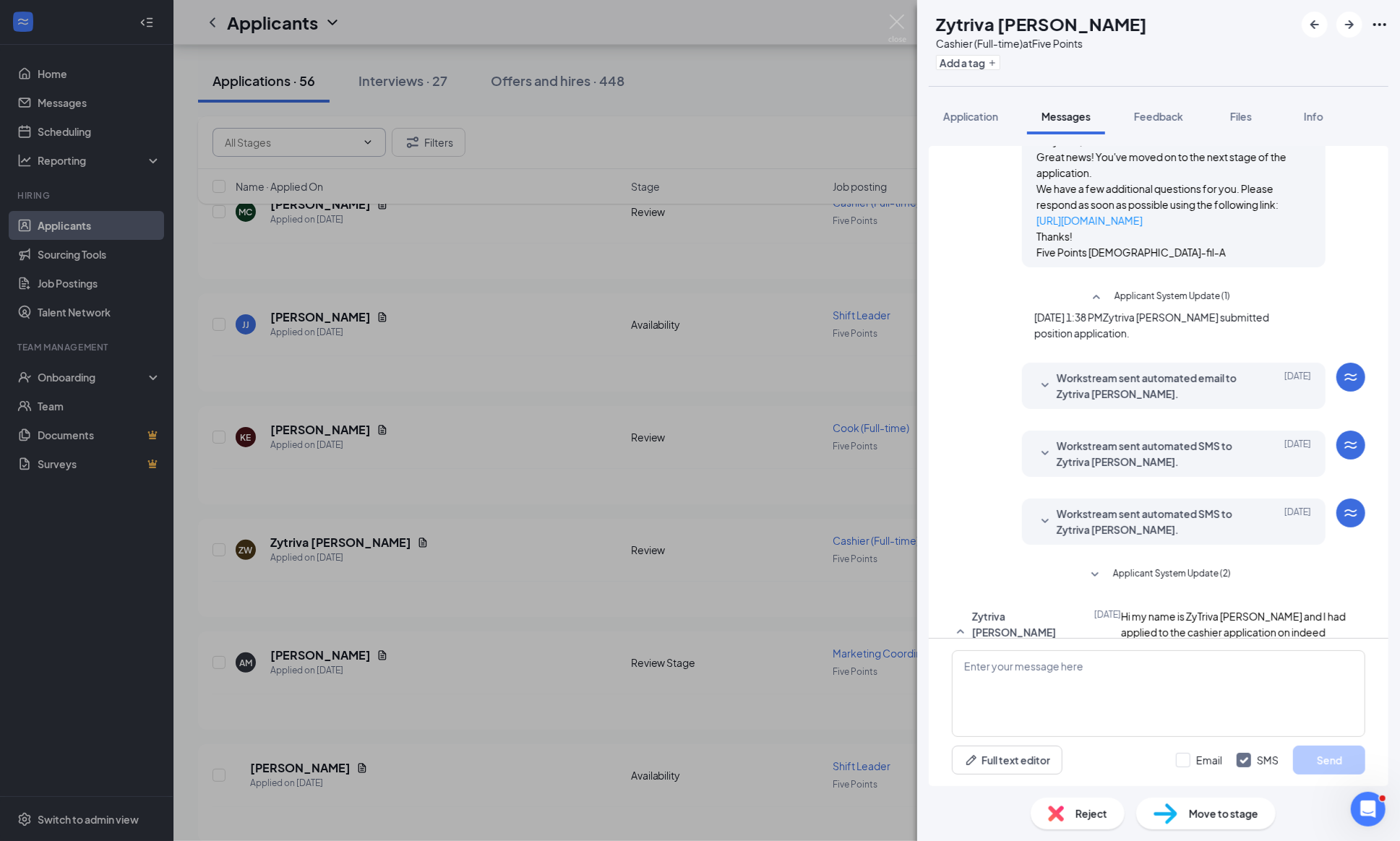
click at [1047, 383] on icon "SmallChevronDown" at bounding box center [1045, 386] width 17 height 17
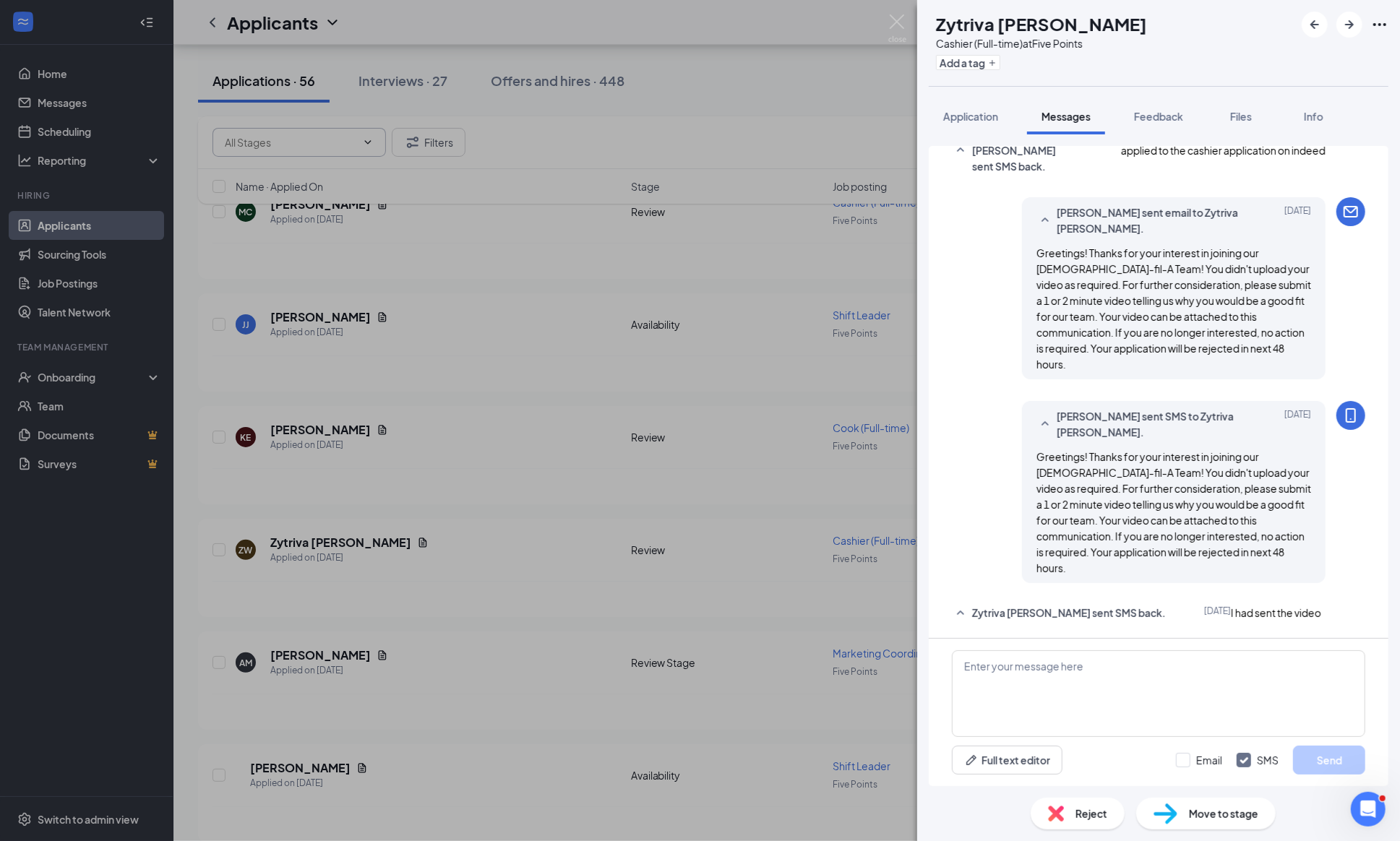
click at [1064, 820] on div "Reject" at bounding box center [1077, 813] width 94 height 32
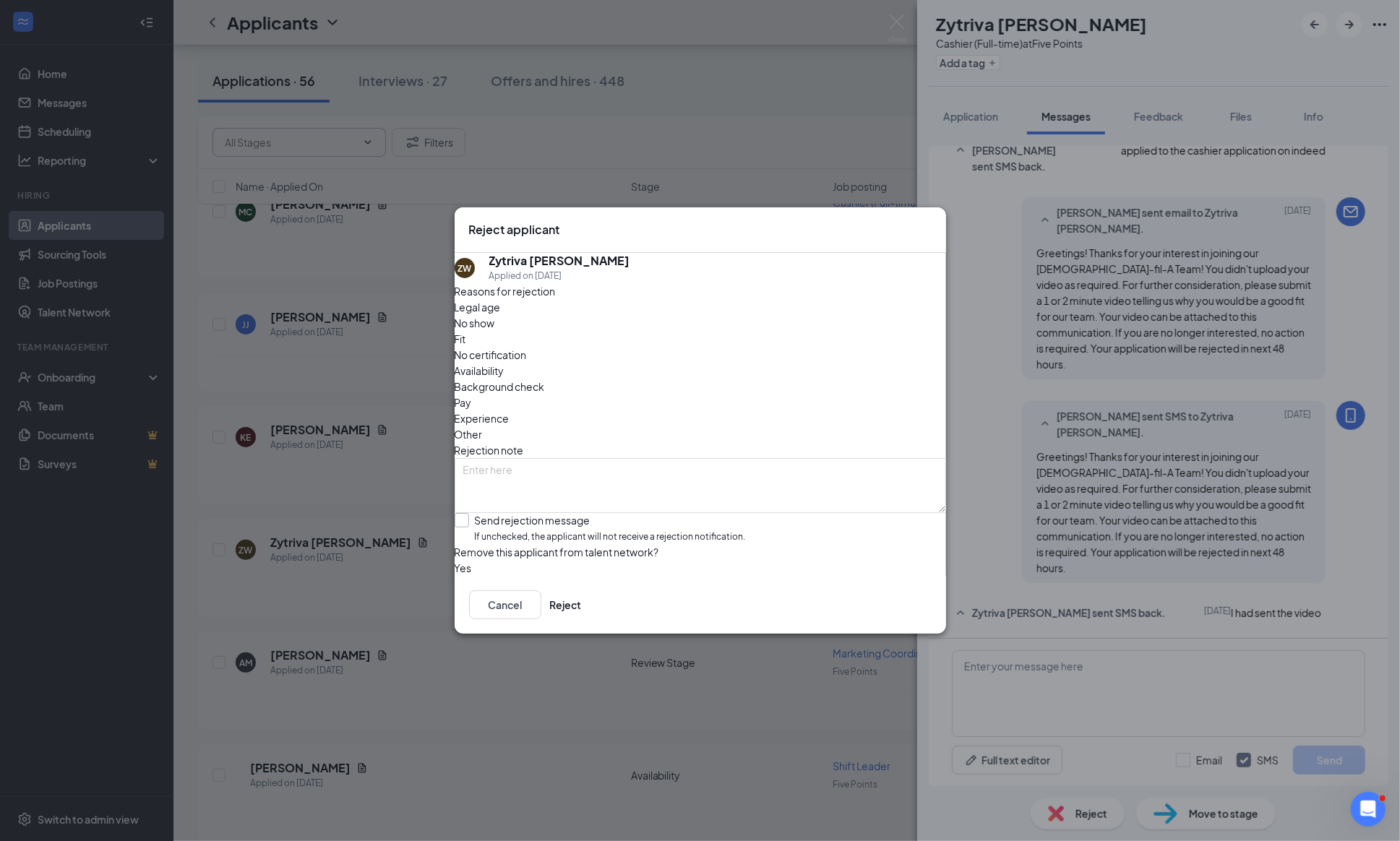
click at [471, 513] on input "Send rejection message If unchecked, the applicant will not receive a rejection…" at bounding box center [600, 529] width 292 height 31
checkbox input "true"
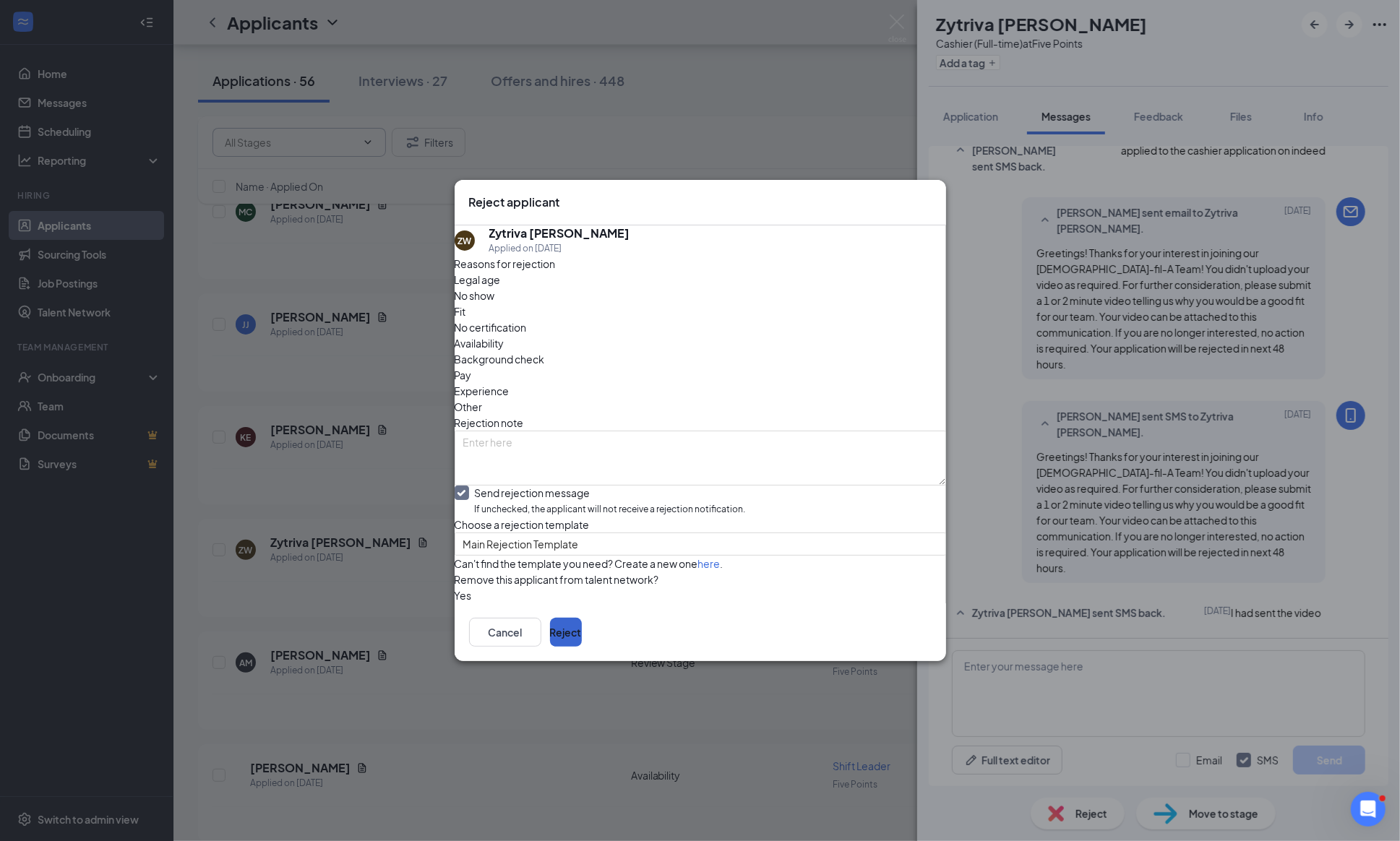
click at [581, 647] on button "Reject" at bounding box center [565, 632] width 32 height 29
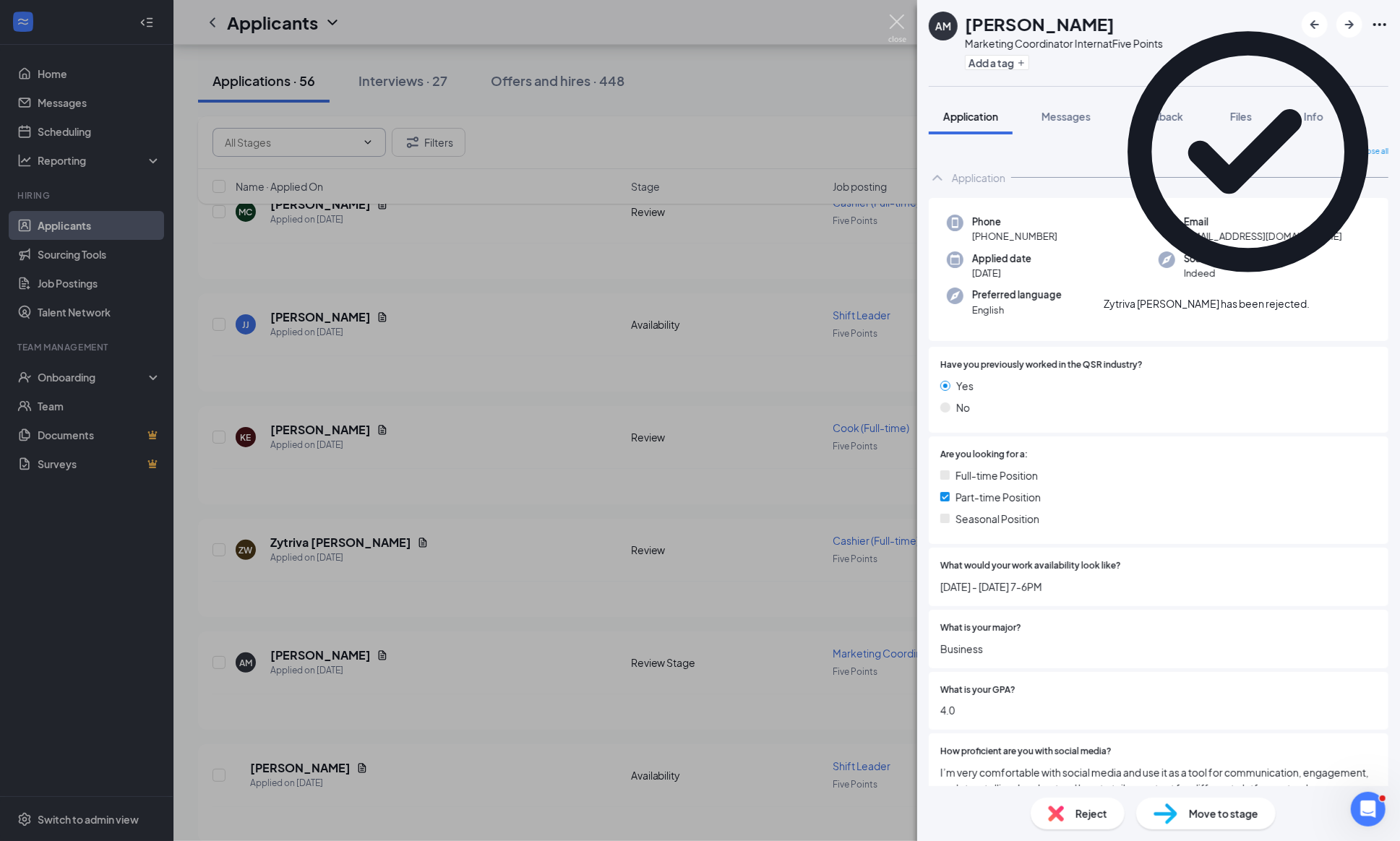
click at [894, 21] on img at bounding box center [896, 29] width 18 height 28
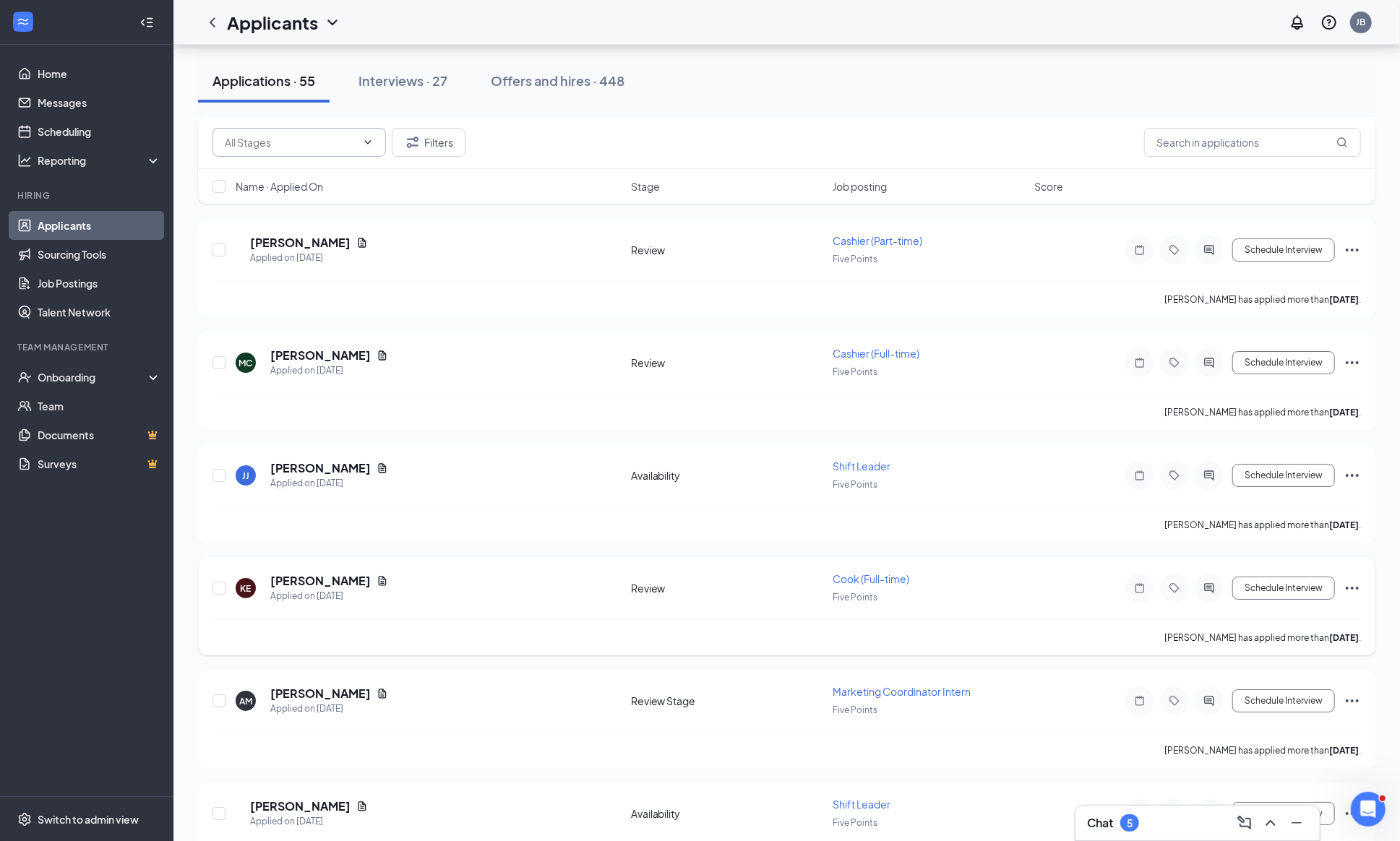
scroll to position [3810, 0]
click at [1205, 591] on icon "ActiveChat" at bounding box center [1210, 586] width 9 height 9
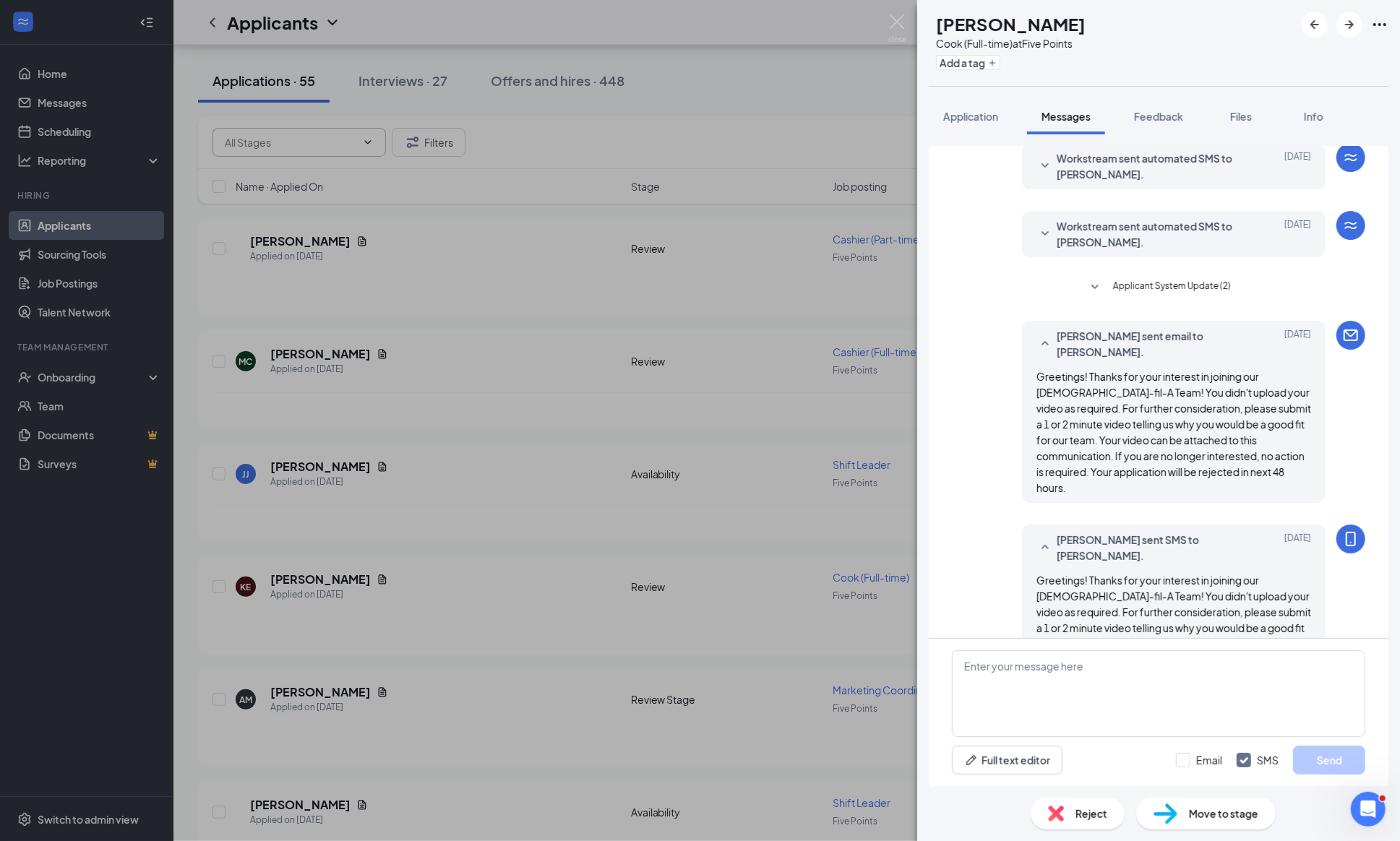
scroll to position [326, 0]
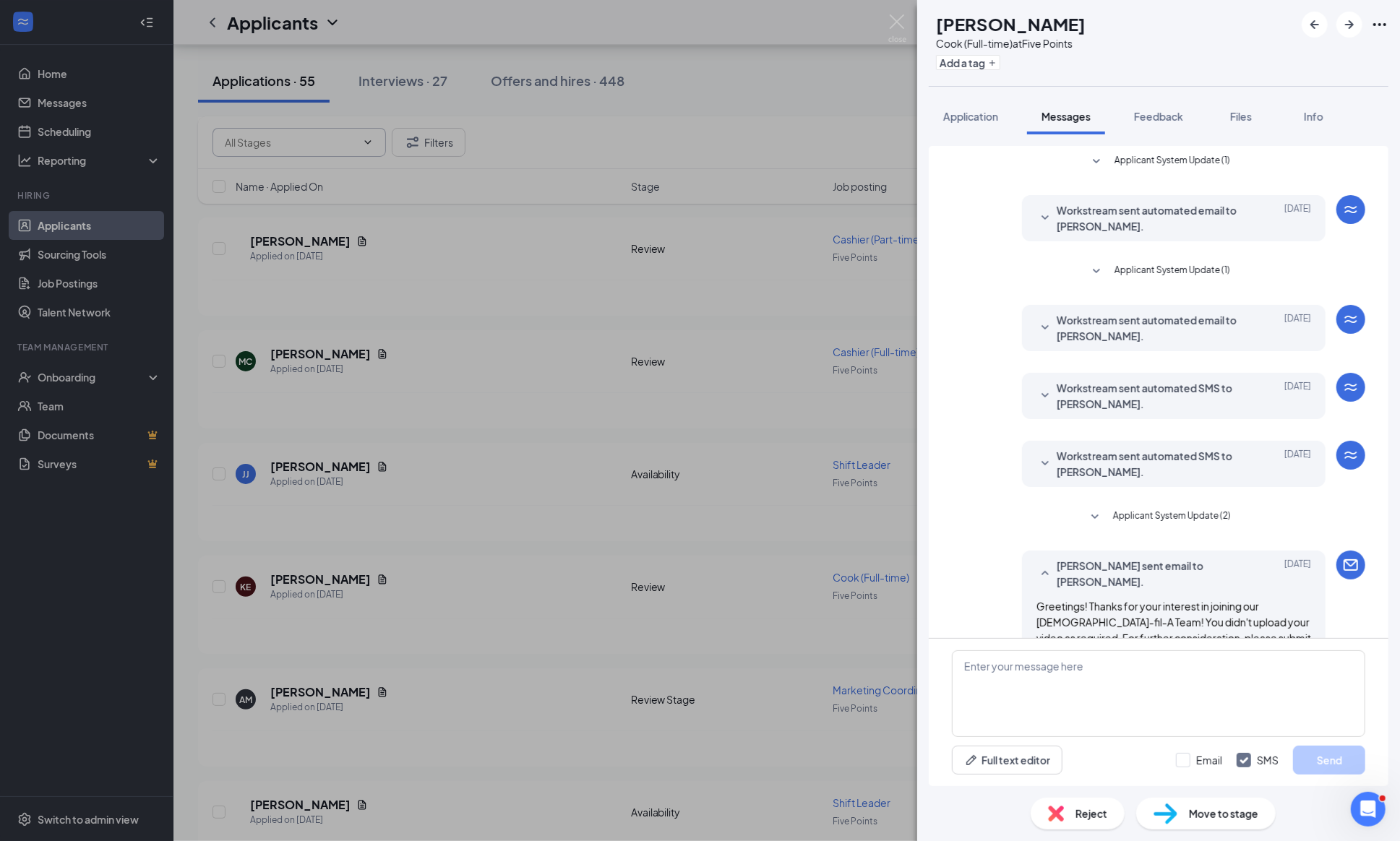
click at [1081, 811] on span "Reject" at bounding box center [1091, 813] width 32 height 16
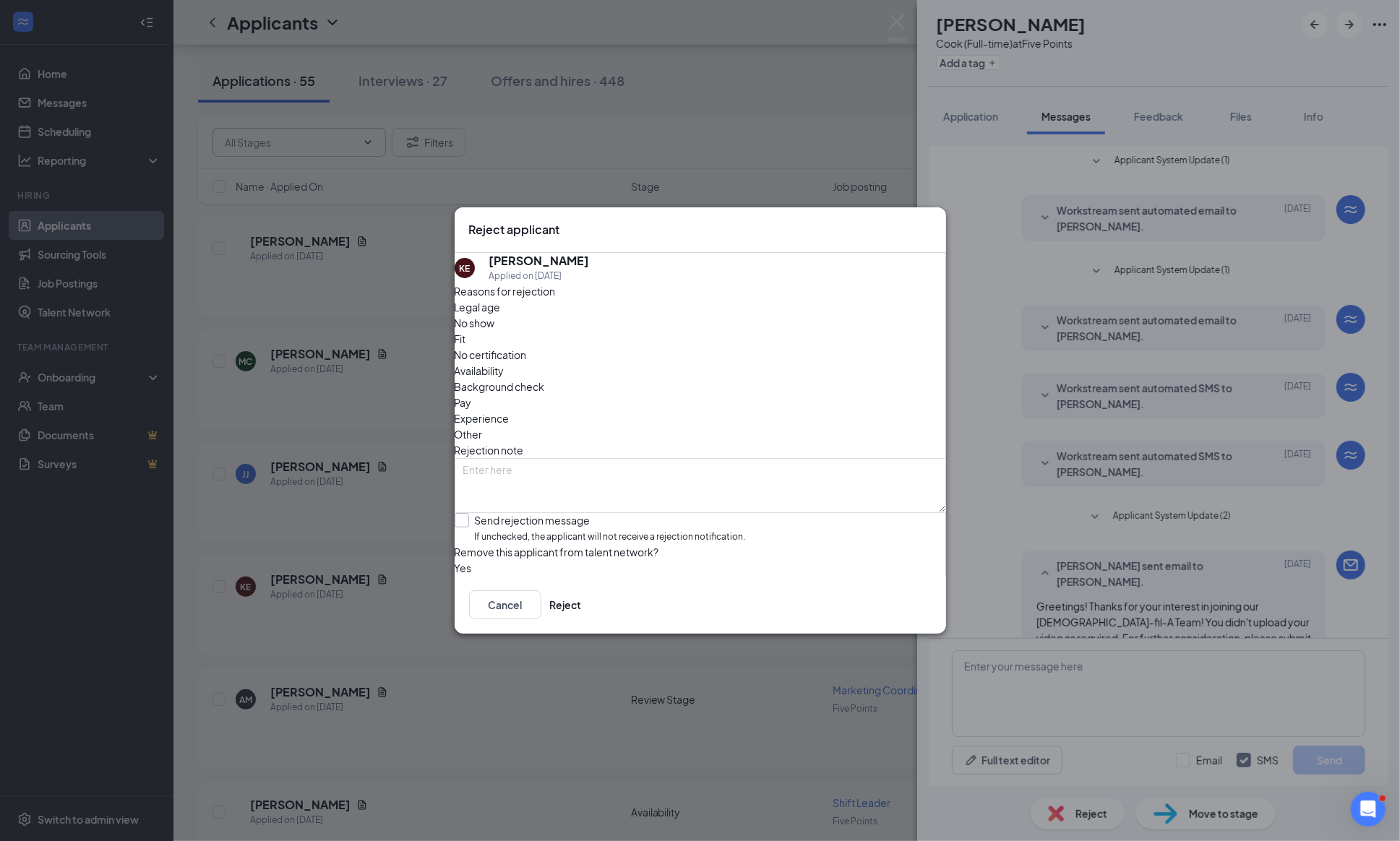
click at [476, 513] on input "Send rejection message If unchecked, the applicant will not receive a rejection…" at bounding box center [600, 529] width 292 height 31
checkbox input "true"
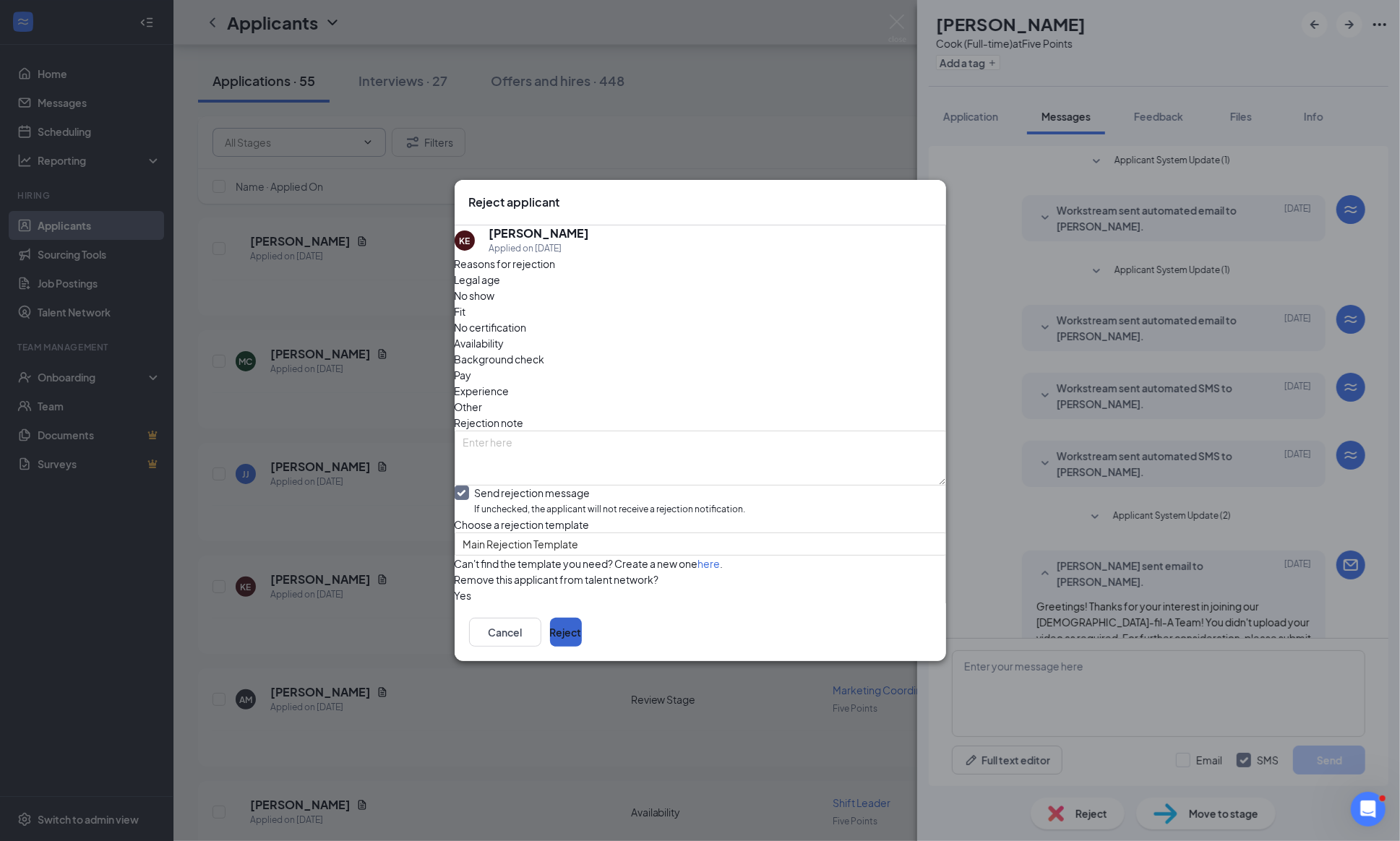
click at [581, 647] on button "Reject" at bounding box center [565, 632] width 32 height 29
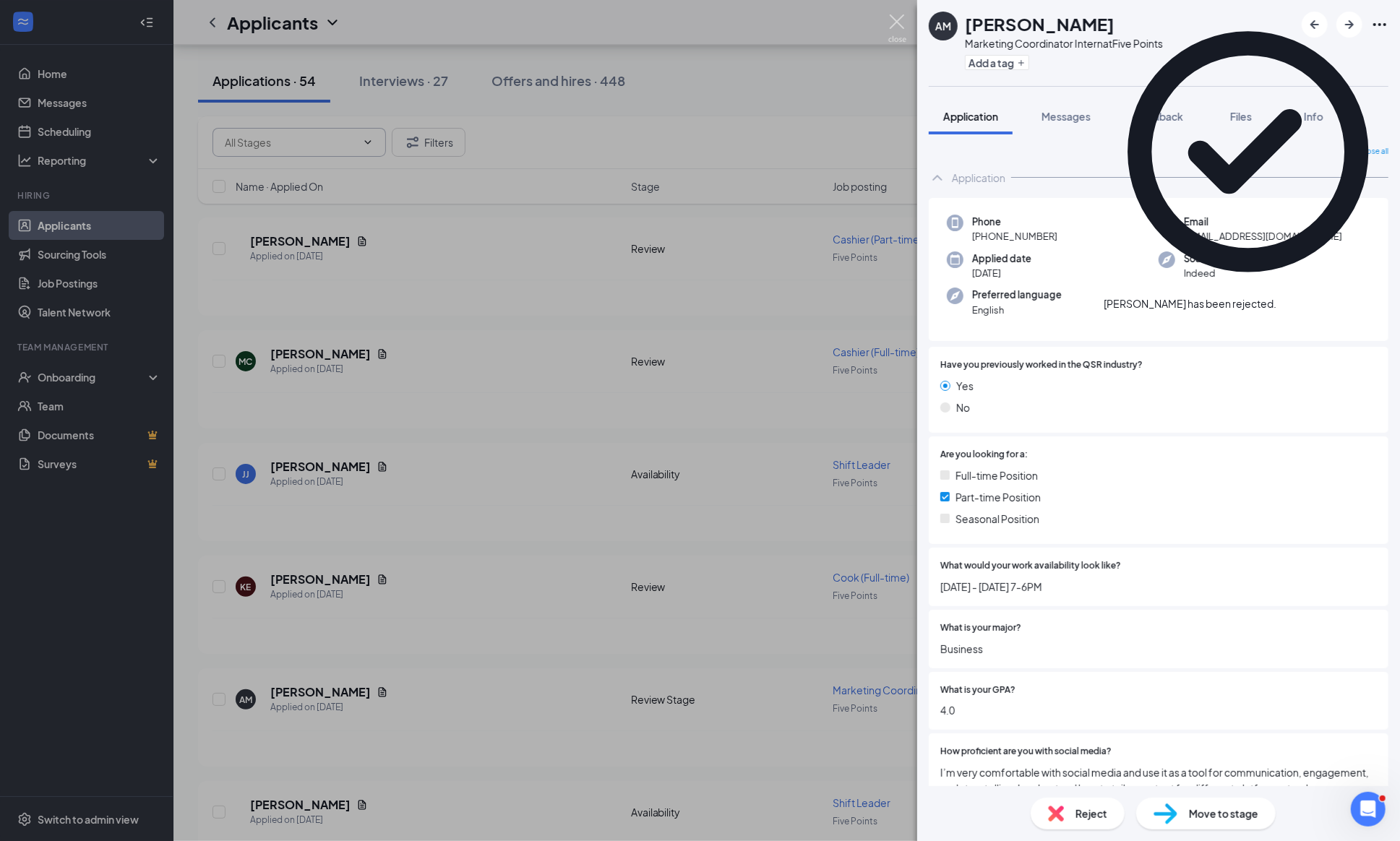
click at [894, 19] on img at bounding box center [896, 29] width 18 height 28
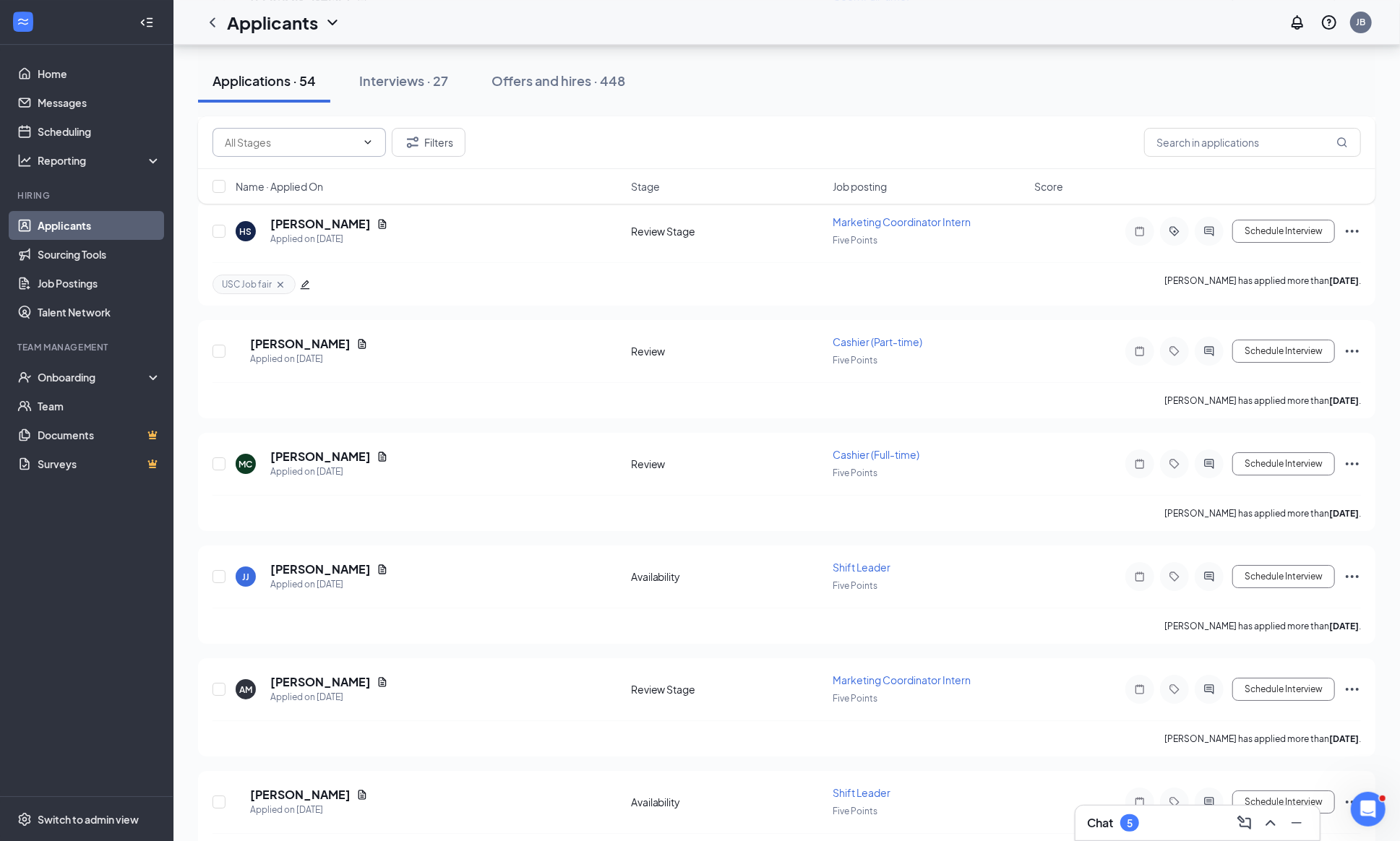
scroll to position [3706, 0]
click at [1200, 585] on icon "ActiveChat" at bounding box center [1209, 578] width 17 height 12
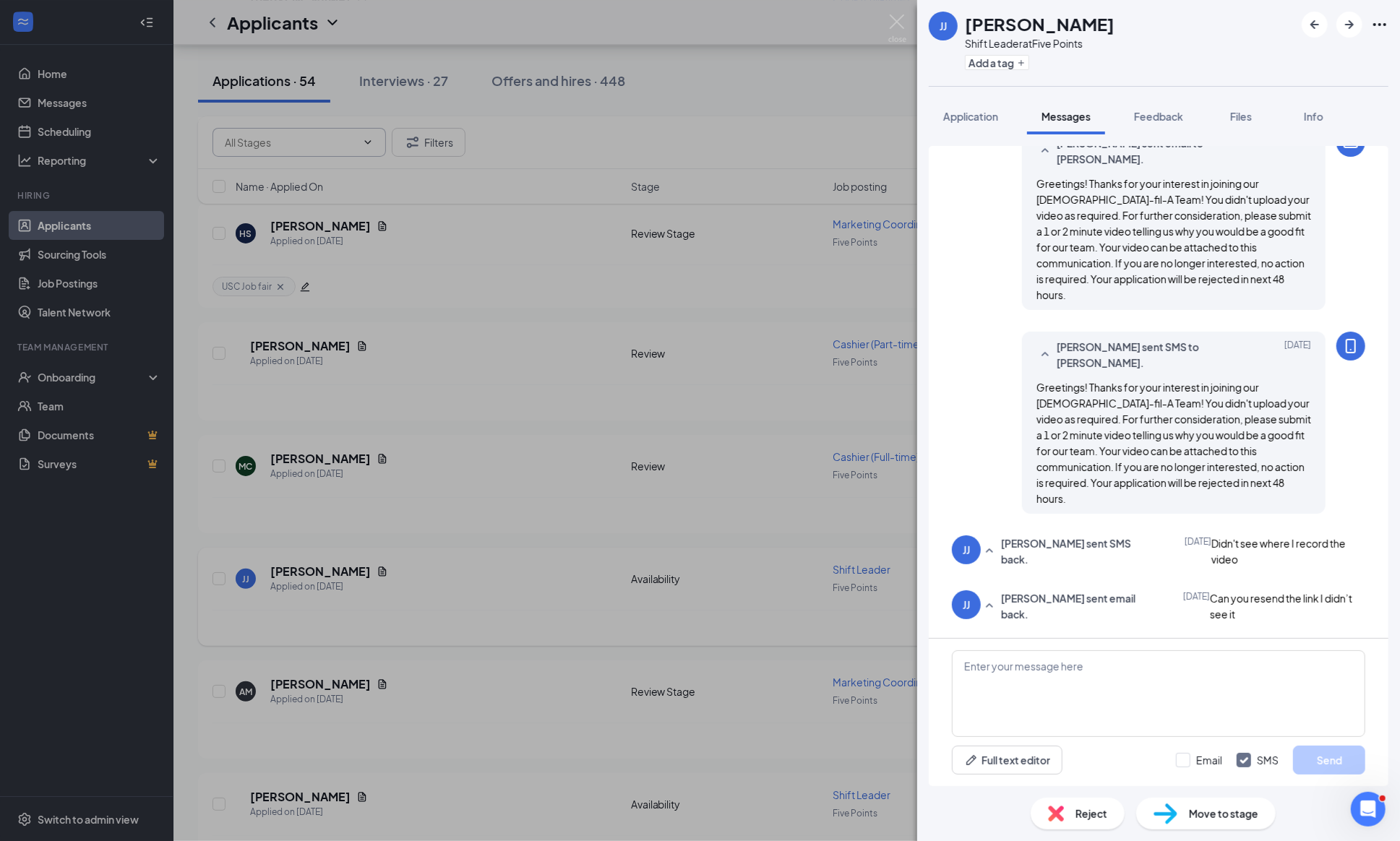
scroll to position [487, 0]
click at [1084, 794] on div "Reject Move to stage" at bounding box center [1158, 813] width 483 height 55
click at [1071, 822] on div "Reject" at bounding box center [1077, 813] width 94 height 32
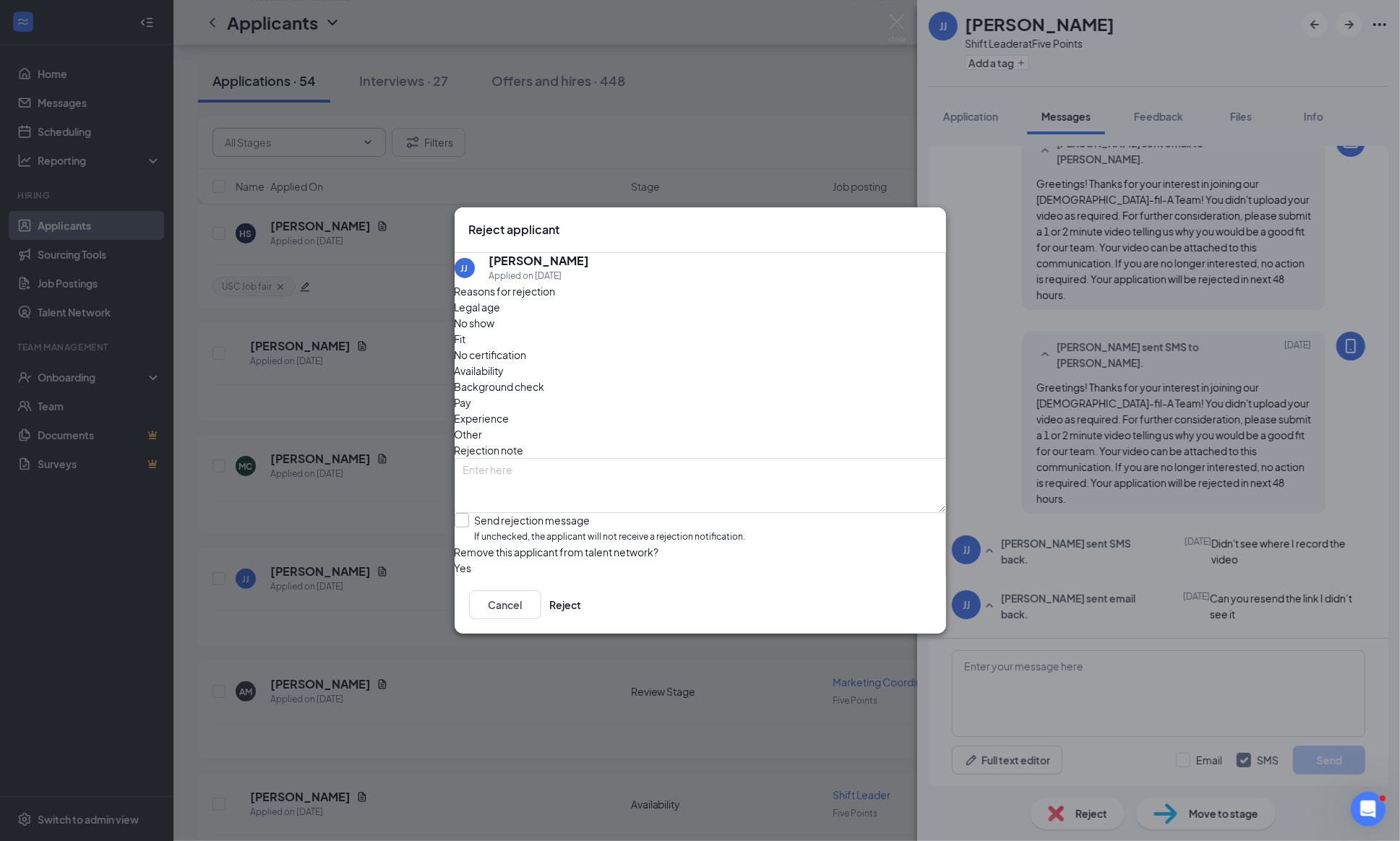
click at [476, 513] on input "Send rejection message If unchecked, the applicant will not receive a rejection…" at bounding box center [600, 529] width 292 height 31
checkbox input "true"
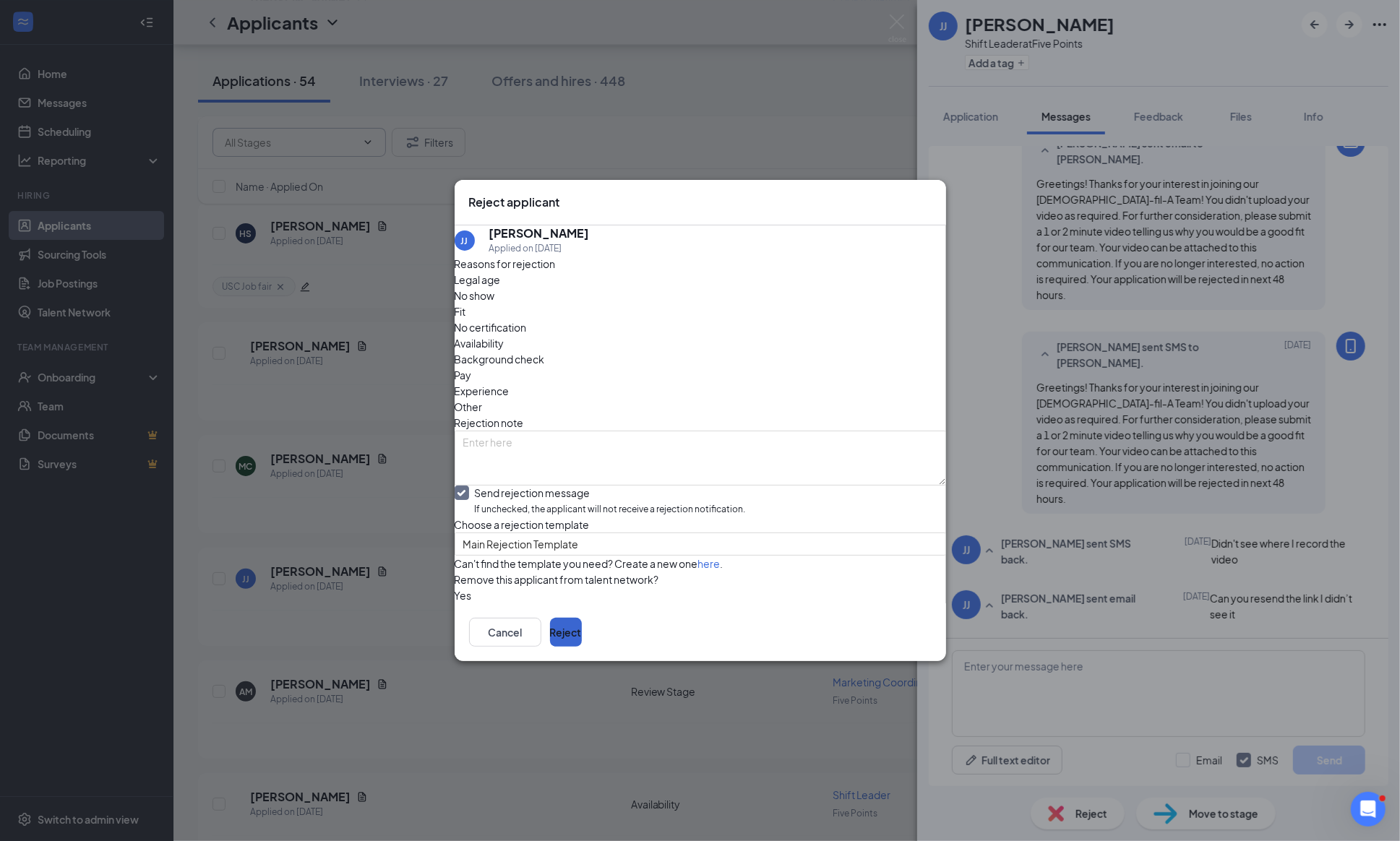
click at [581, 647] on button "Reject" at bounding box center [565, 632] width 32 height 29
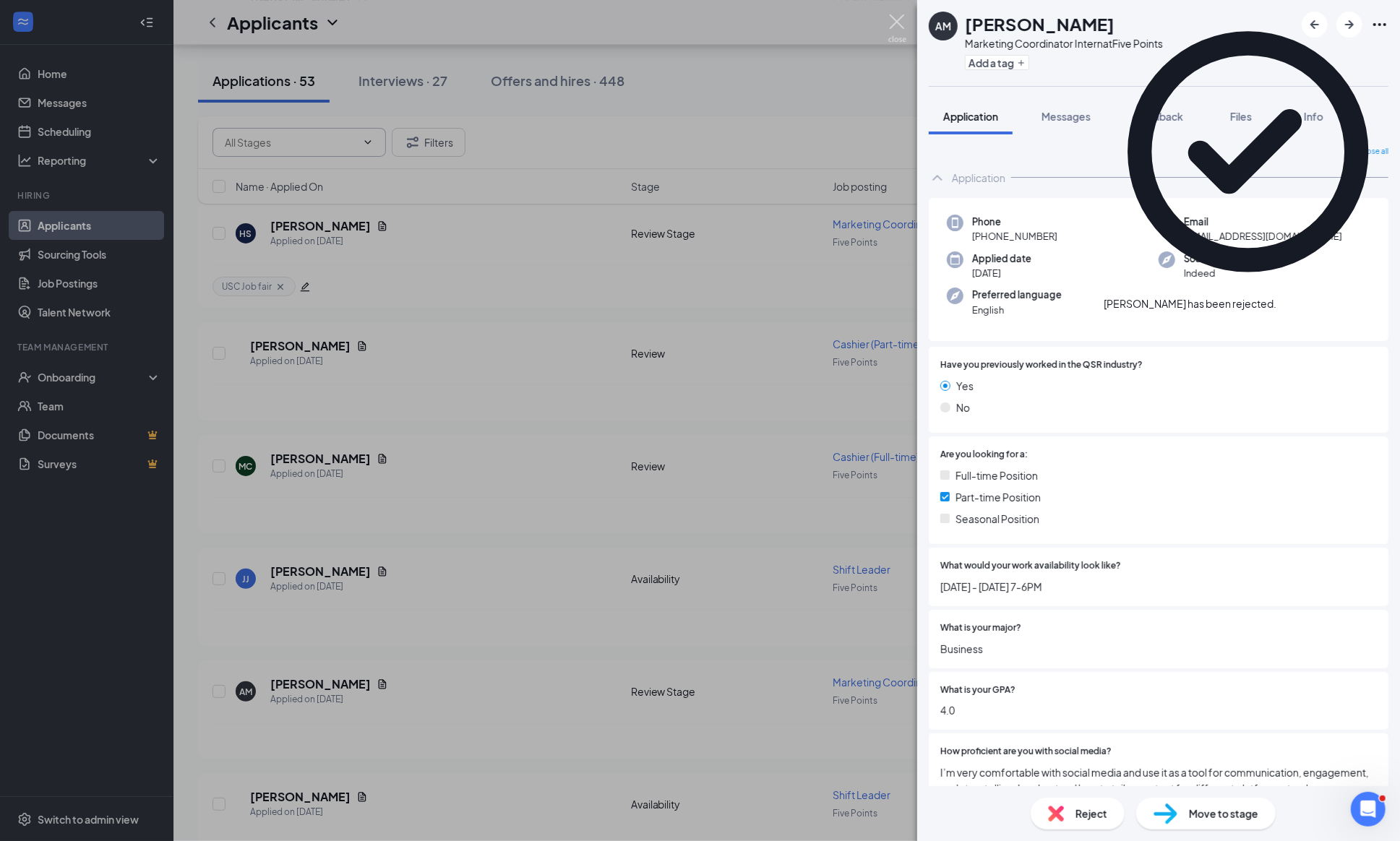
click at [900, 19] on img at bounding box center [896, 29] width 18 height 28
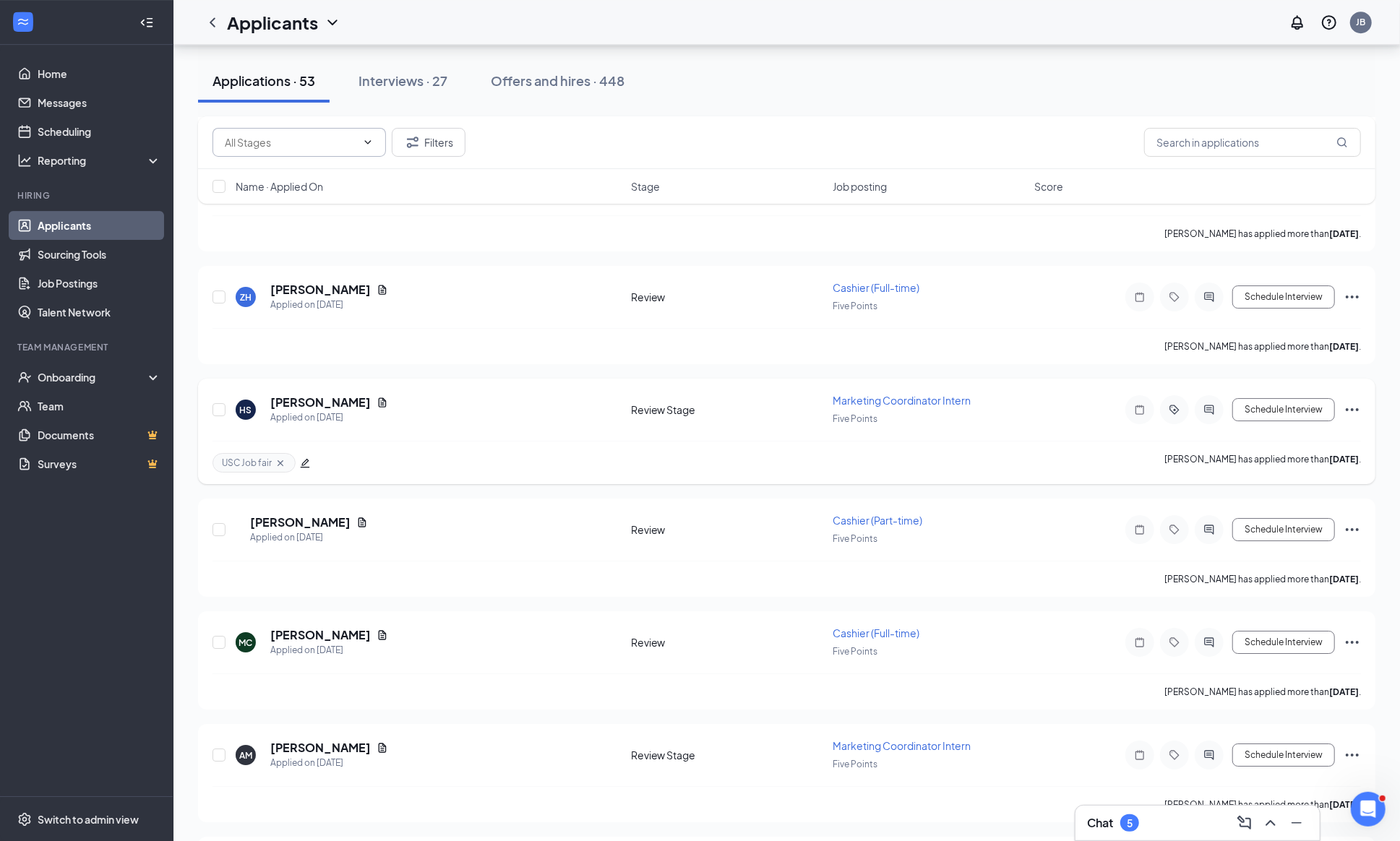
scroll to position [3530, 0]
click at [1200, 648] on icon "ActiveChat" at bounding box center [1209, 642] width 17 height 12
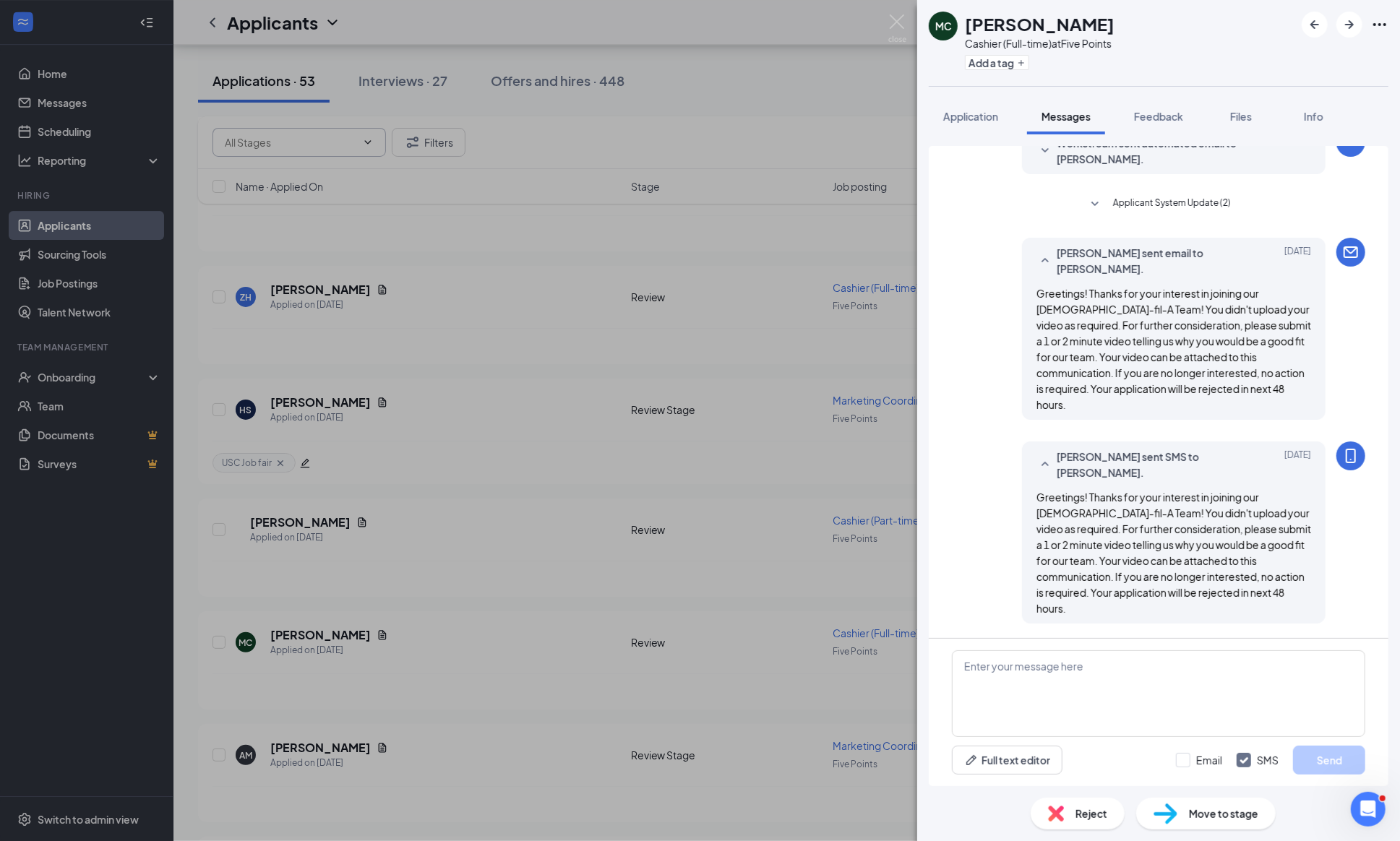
scroll to position [257, 0]
click at [1067, 811] on div "Reject" at bounding box center [1077, 813] width 94 height 32
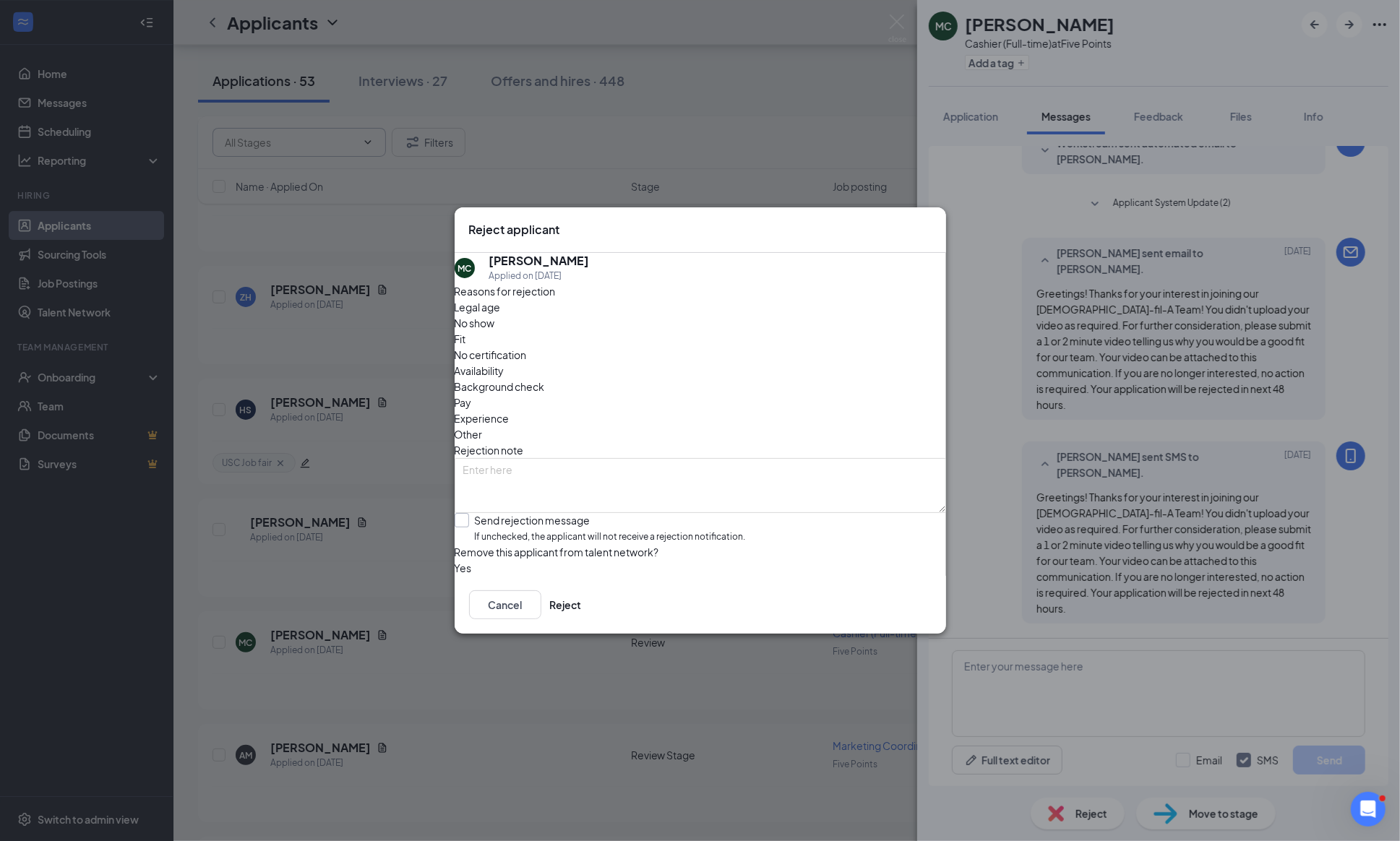
click at [469, 513] on div at bounding box center [462, 520] width 15 height 15
click at [477, 513] on input "Send rejection message If unchecked, the applicant will not receive a rejection…" at bounding box center [600, 529] width 292 height 31
checkbox input "true"
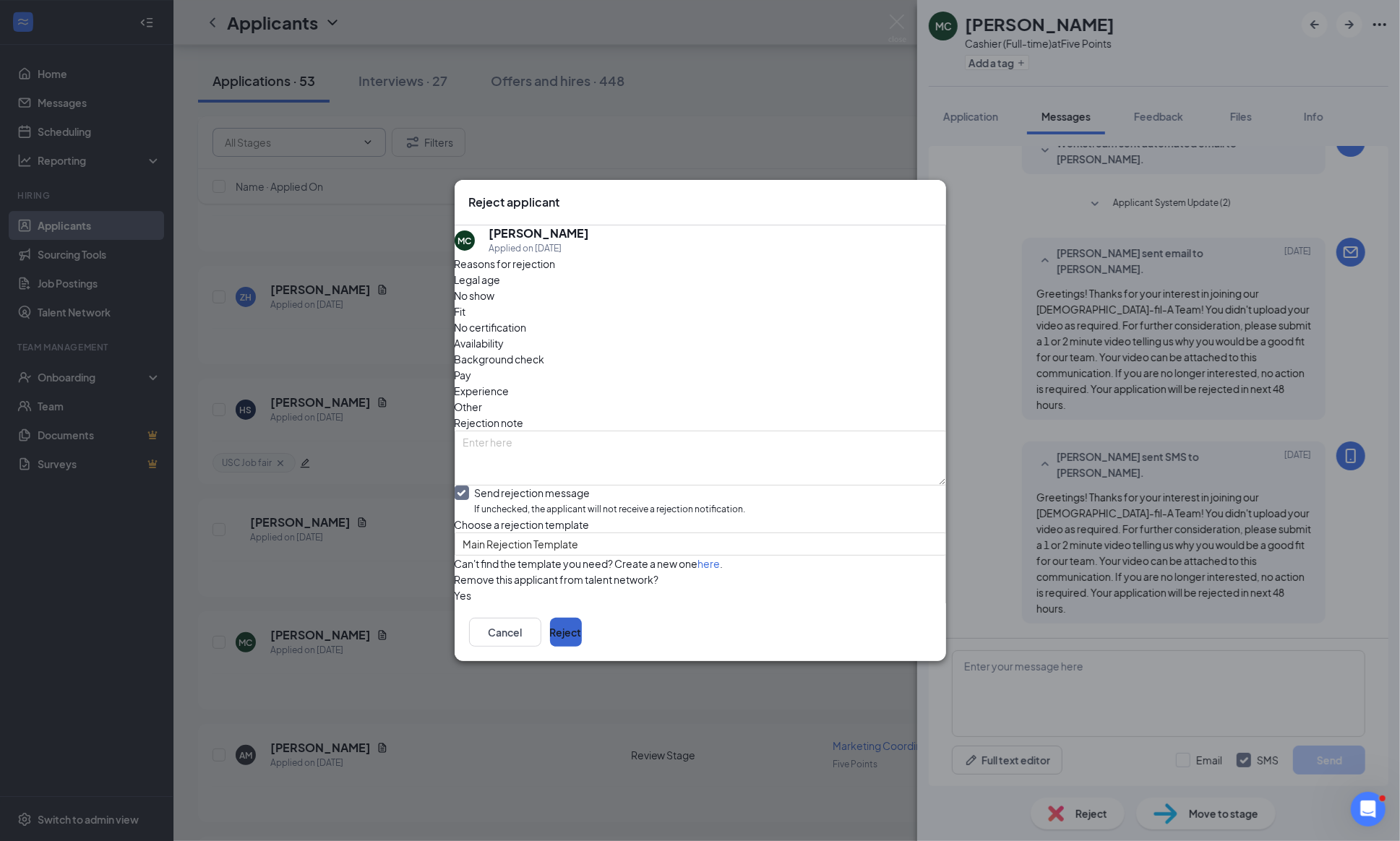
click at [581, 647] on button "Reject" at bounding box center [565, 632] width 32 height 29
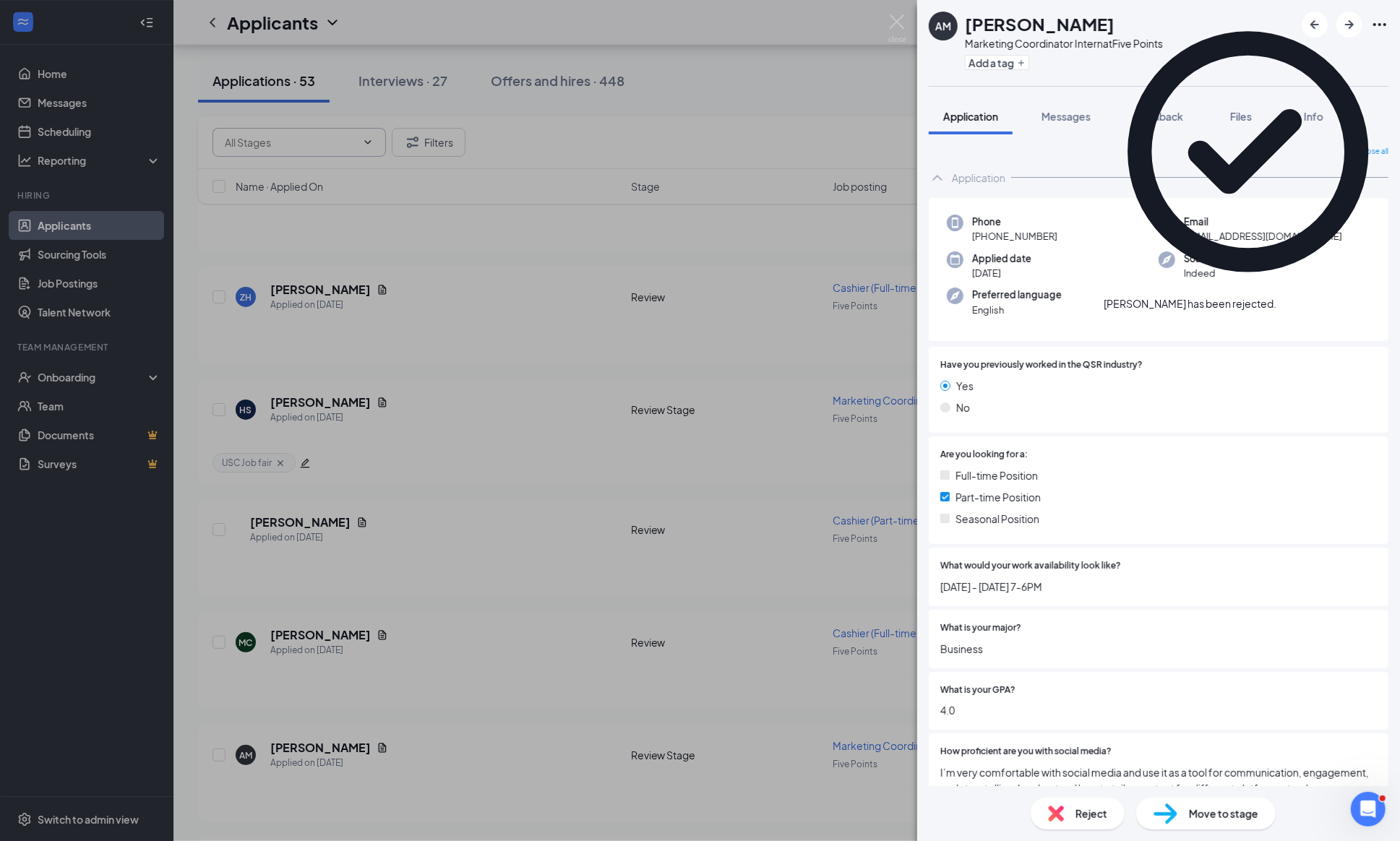
click at [897, 12] on div "AM [PERSON_NAME] Marketing Coordinator Intern at Five Points Add a tag Applicat…" at bounding box center [700, 420] width 1400 height 841
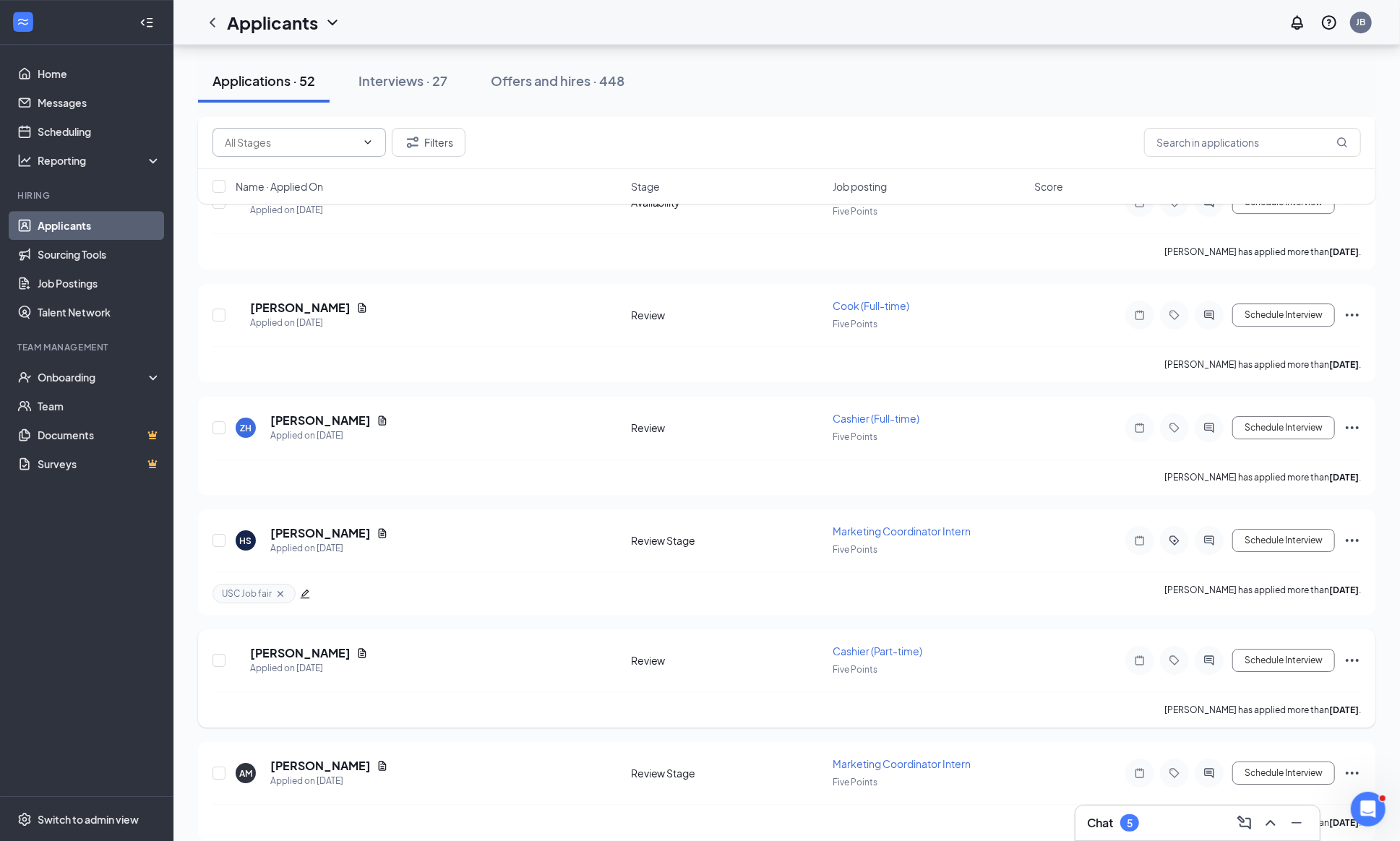
scroll to position [3391, 0]
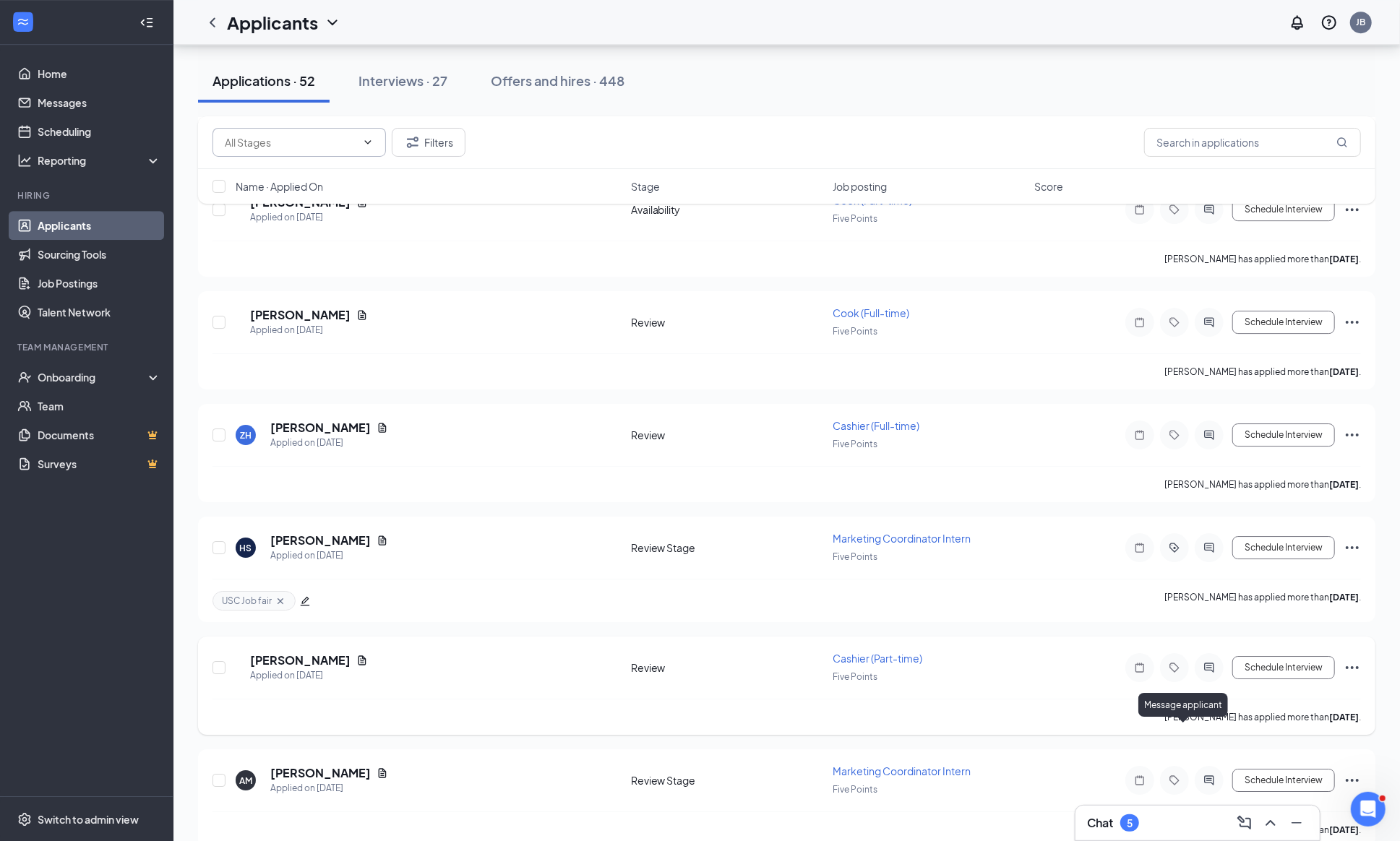
click at [1205, 672] on icon "ActiveChat" at bounding box center [1210, 667] width 9 height 9
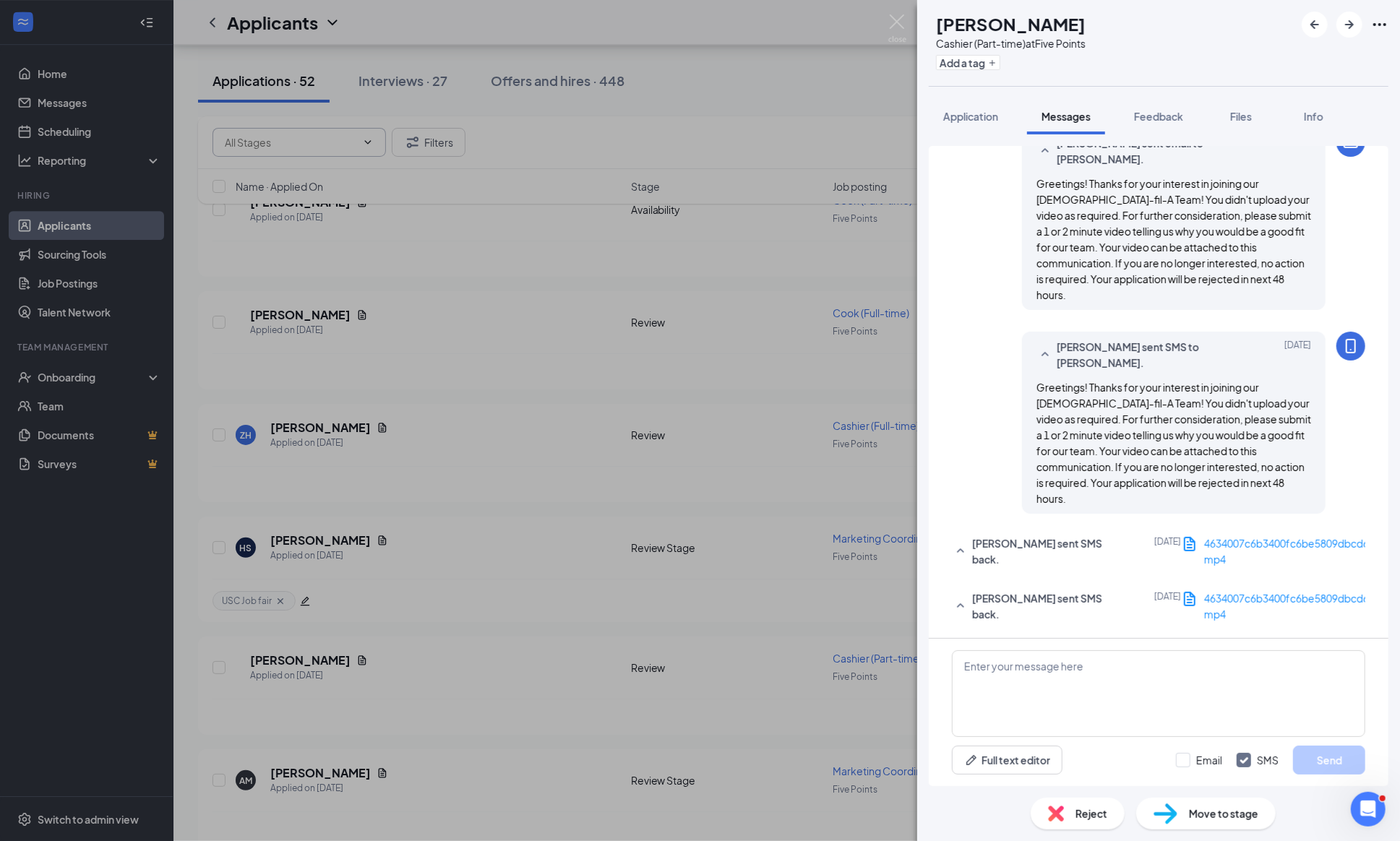
scroll to position [500, 0]
click at [894, 21] on img at bounding box center [896, 29] width 18 height 28
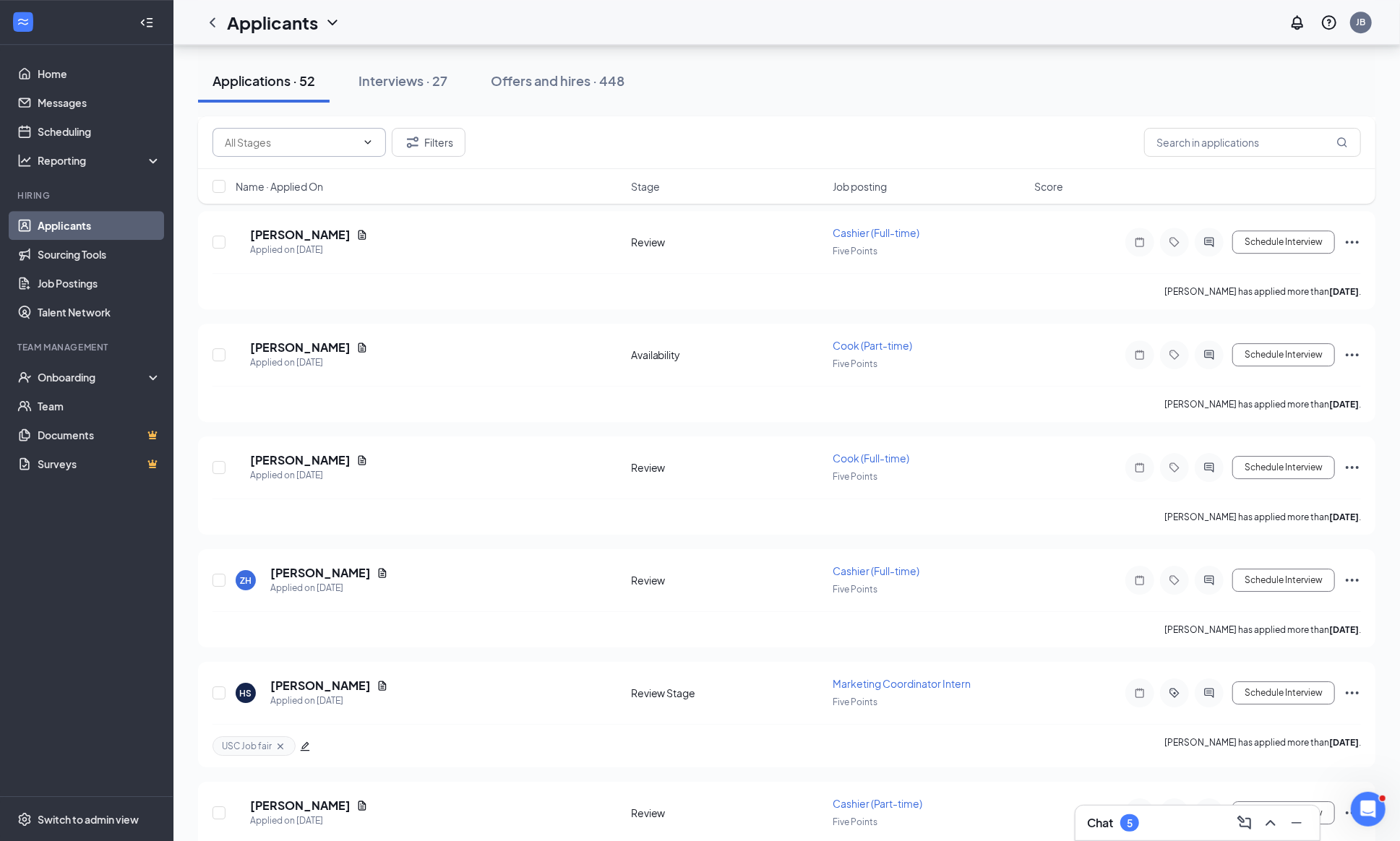
scroll to position [3237, 0]
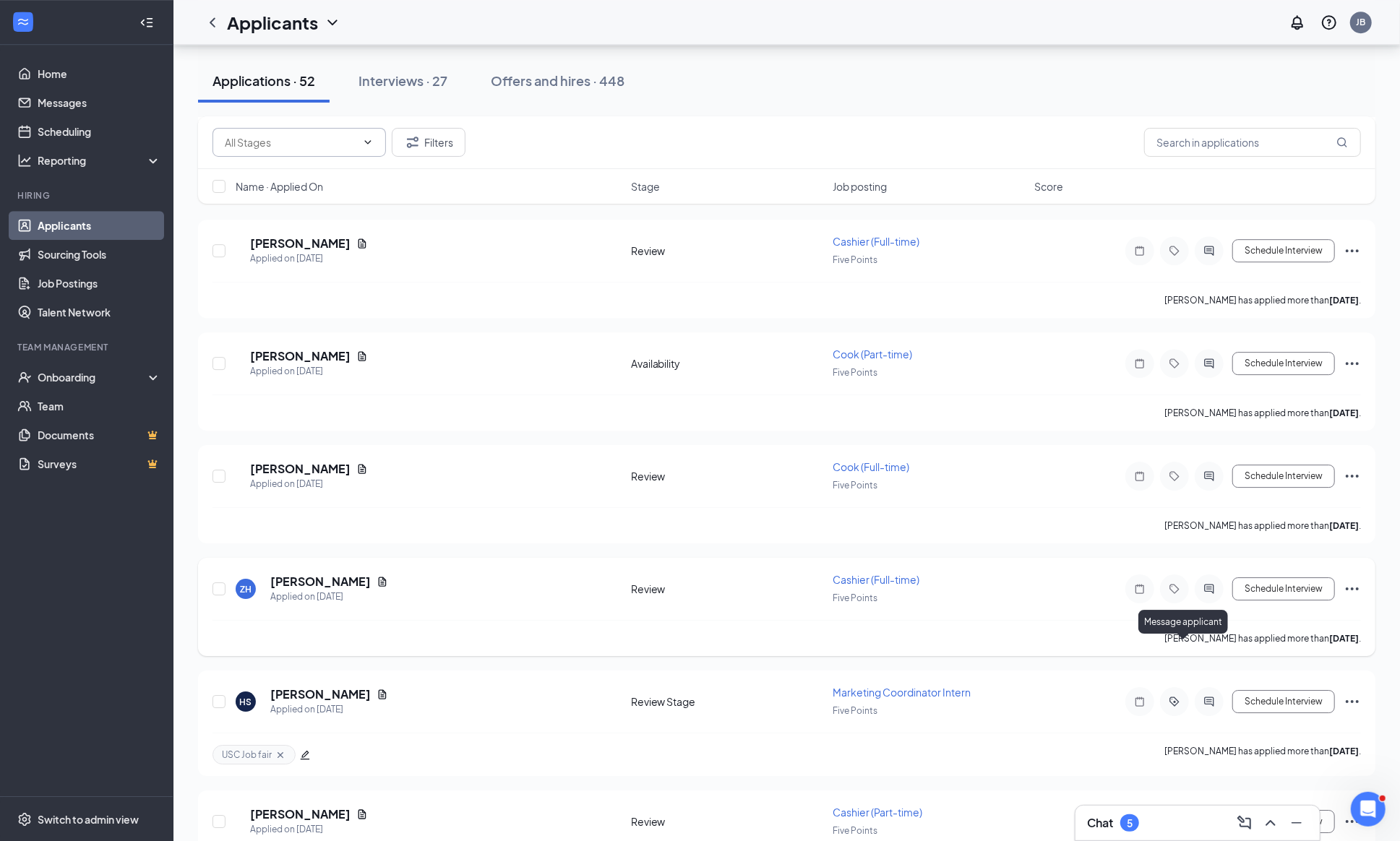
click at [1200, 595] on icon "ActiveChat" at bounding box center [1209, 588] width 17 height 12
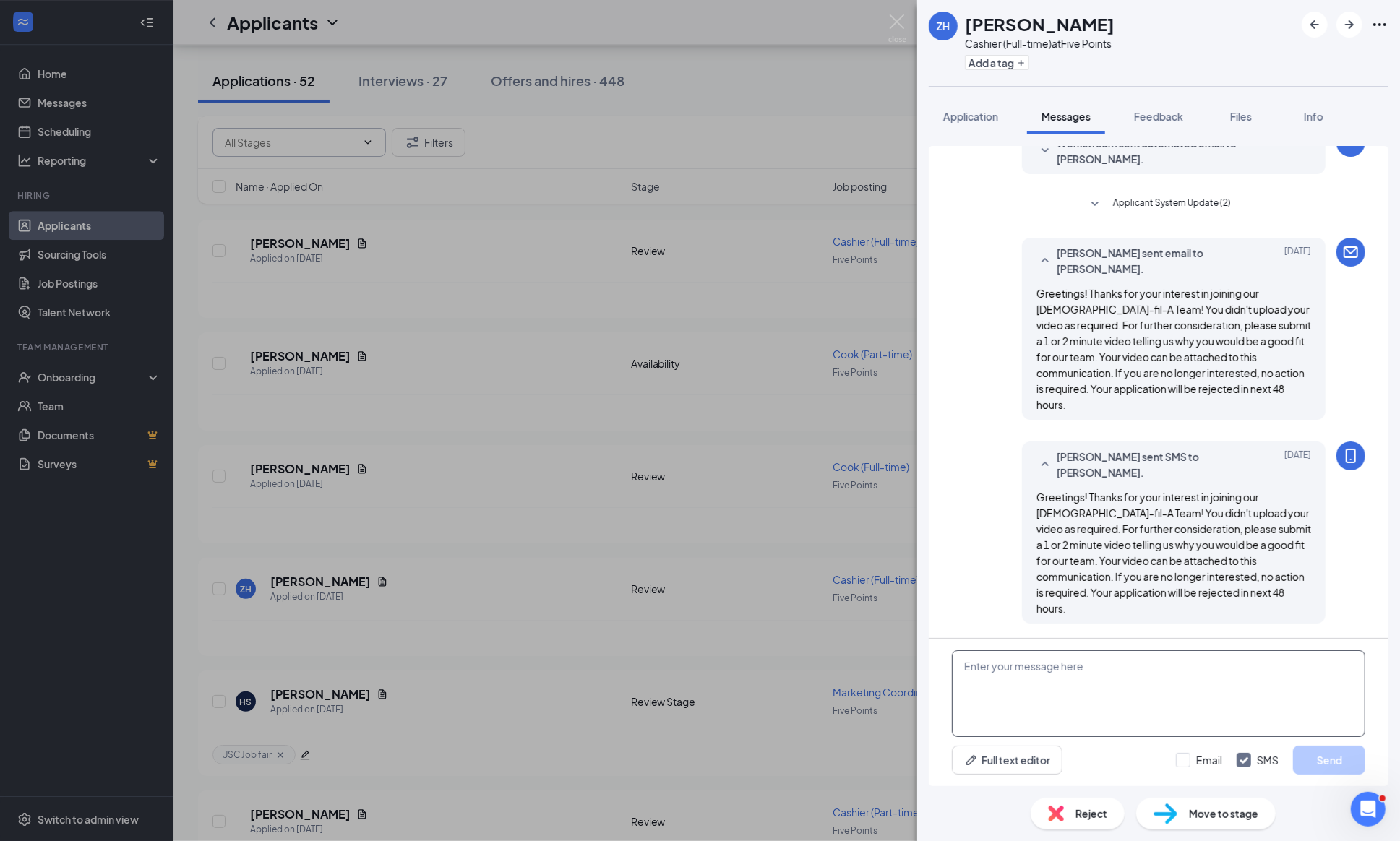
scroll to position [215, 0]
click at [1082, 814] on span "Reject" at bounding box center [1091, 813] width 32 height 16
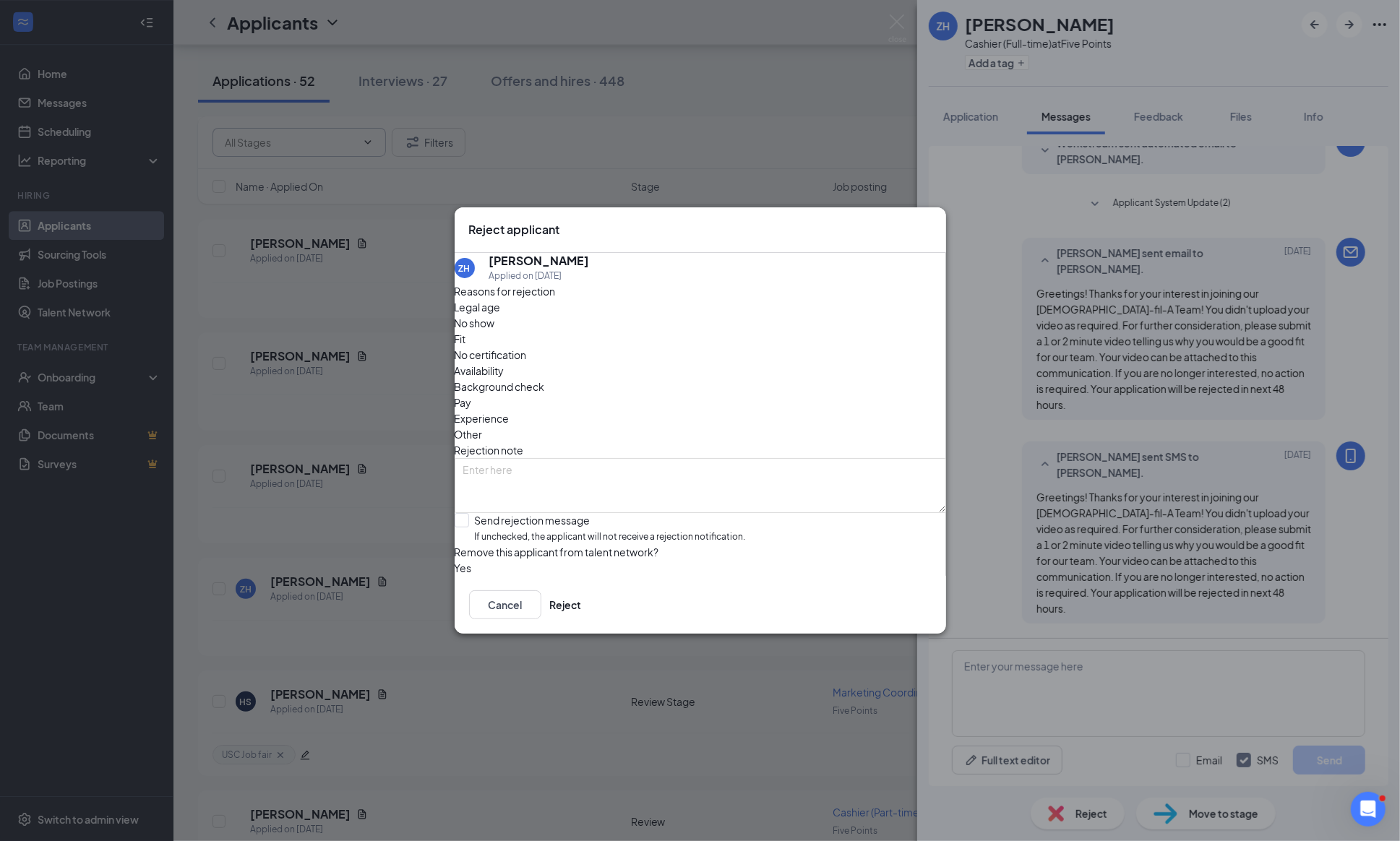
click at [818, 605] on div "Cancel Reject" at bounding box center [700, 605] width 491 height 58
click at [541, 619] on button "Cancel" at bounding box center [504, 604] width 72 height 29
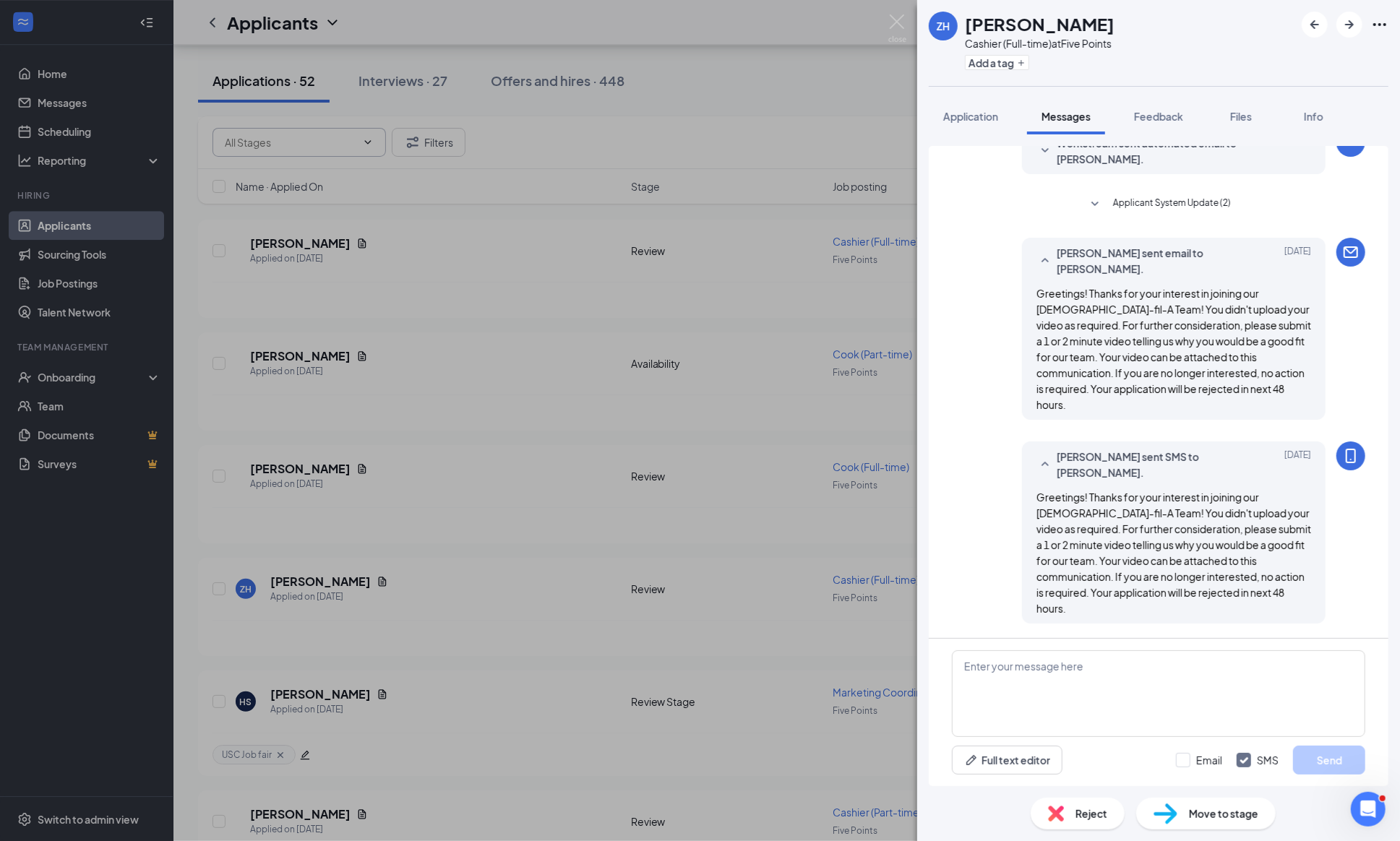
click at [1091, 196] on button "Applicant System Update (2)" at bounding box center [1158, 204] width 145 height 17
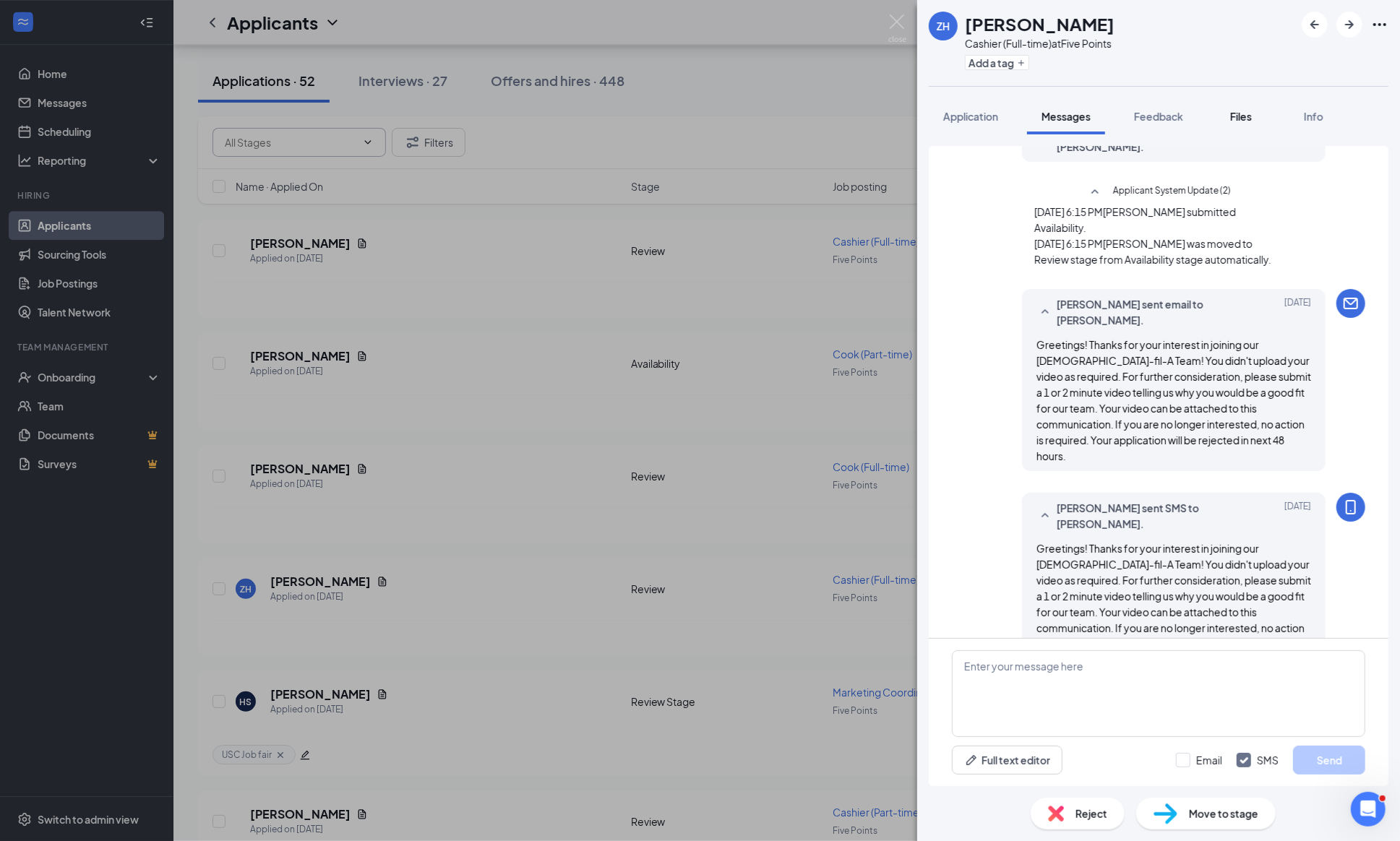
click at [1255, 126] on button "Files" at bounding box center [1241, 116] width 58 height 36
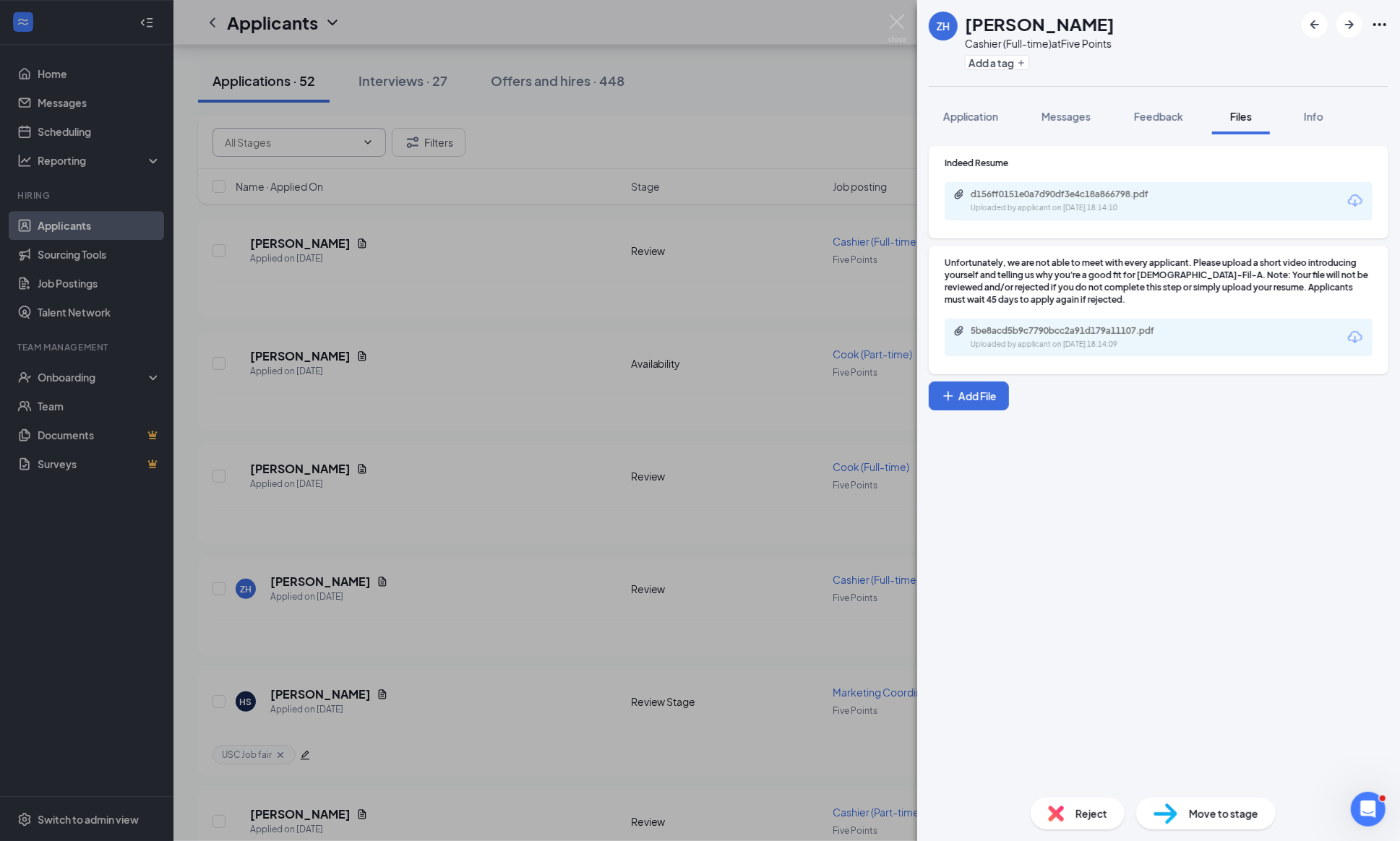
click at [1067, 803] on div "Reject" at bounding box center [1077, 813] width 94 height 32
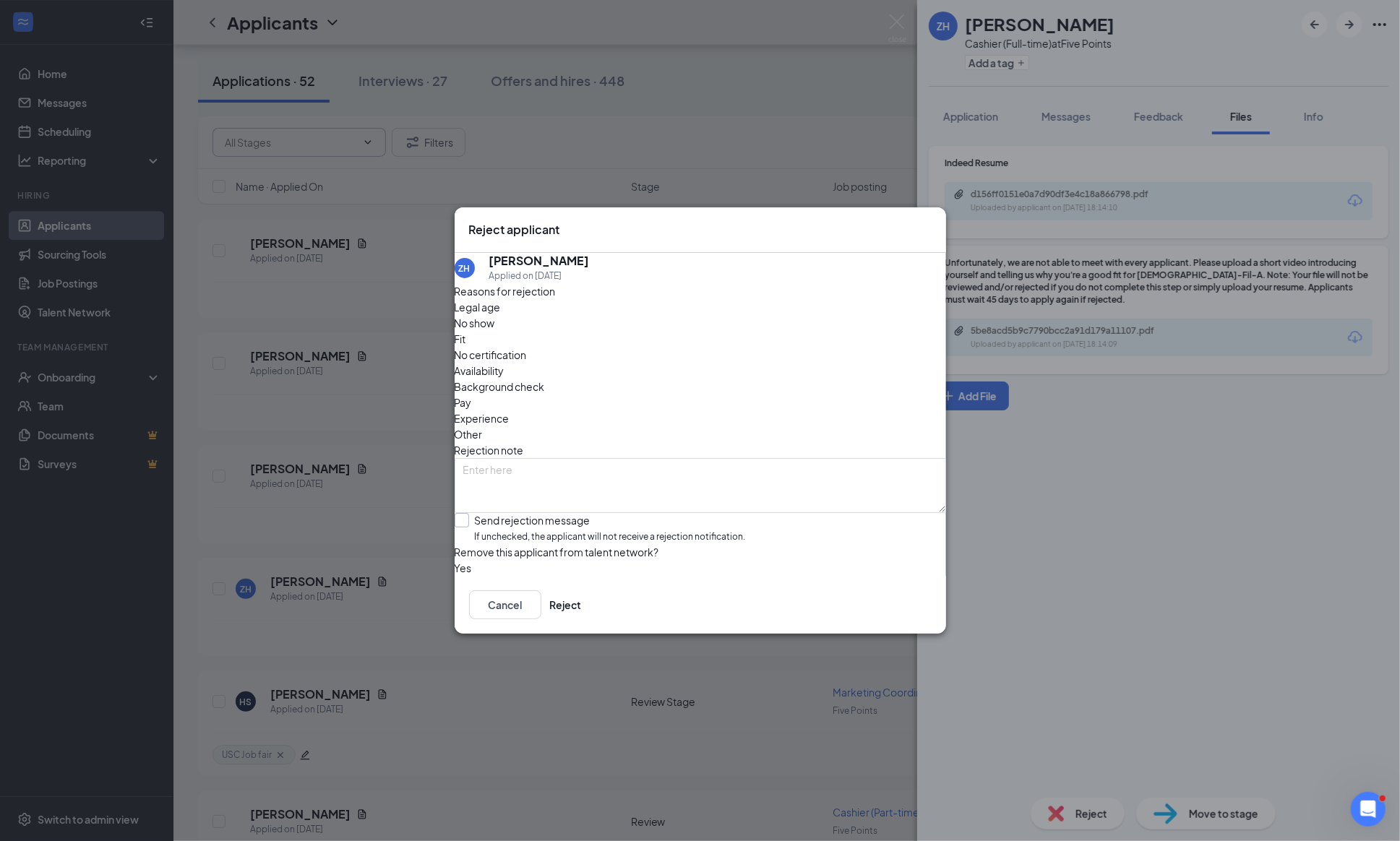
click at [469, 513] on div at bounding box center [462, 520] width 15 height 15
click at [477, 513] on input "Send rejection message If unchecked, the applicant will not receive a rejection…" at bounding box center [600, 529] width 292 height 31
checkbox input "true"
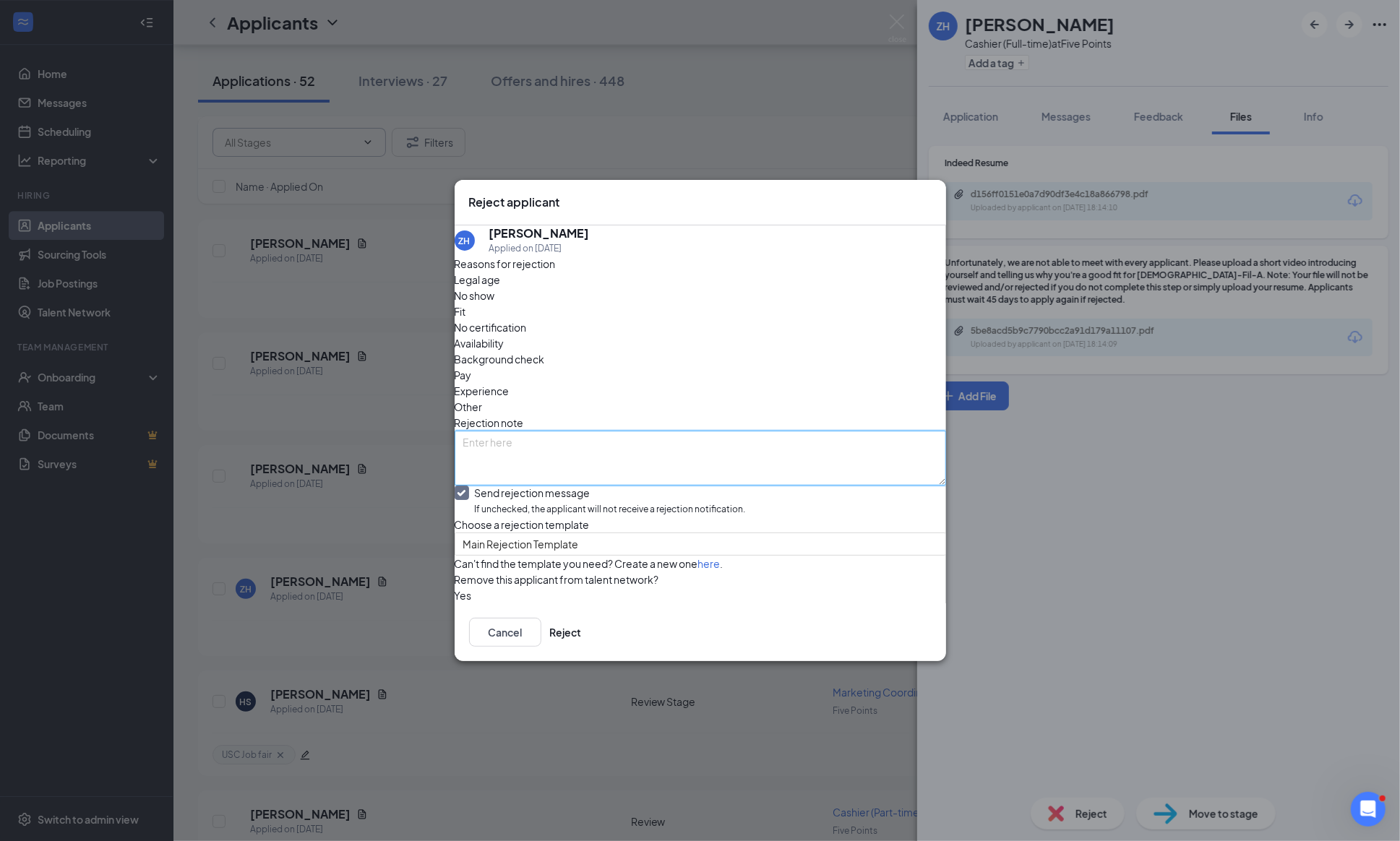
click at [686, 431] on textarea at bounding box center [700, 458] width 491 height 55
type textarea "No video"
click at [581, 647] on button "Reject" at bounding box center [565, 632] width 32 height 29
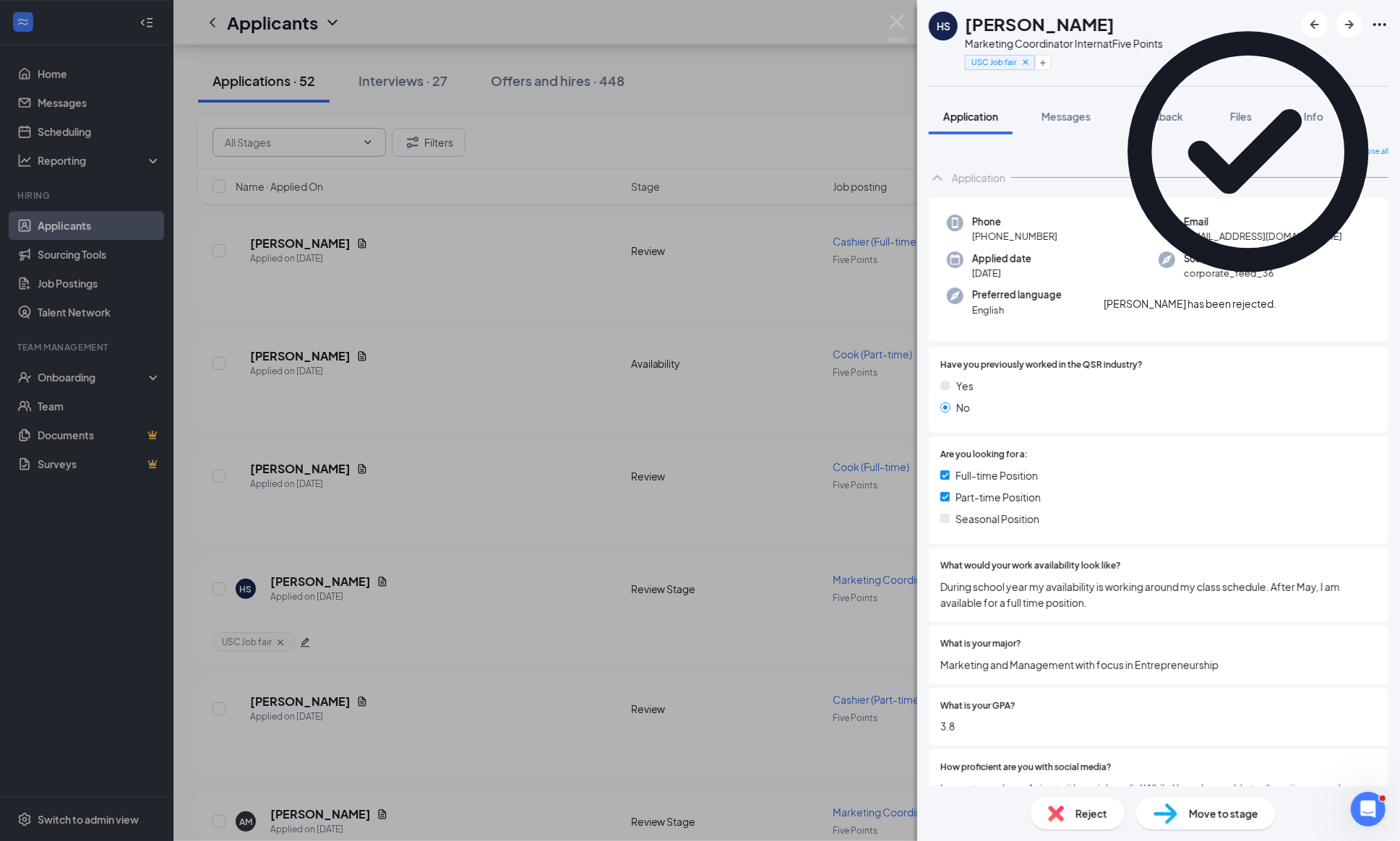
click at [905, 10] on div "HS [PERSON_NAME] Marketing Coordinator Intern at Five Points USC Job fair Appli…" at bounding box center [700, 420] width 1400 height 841
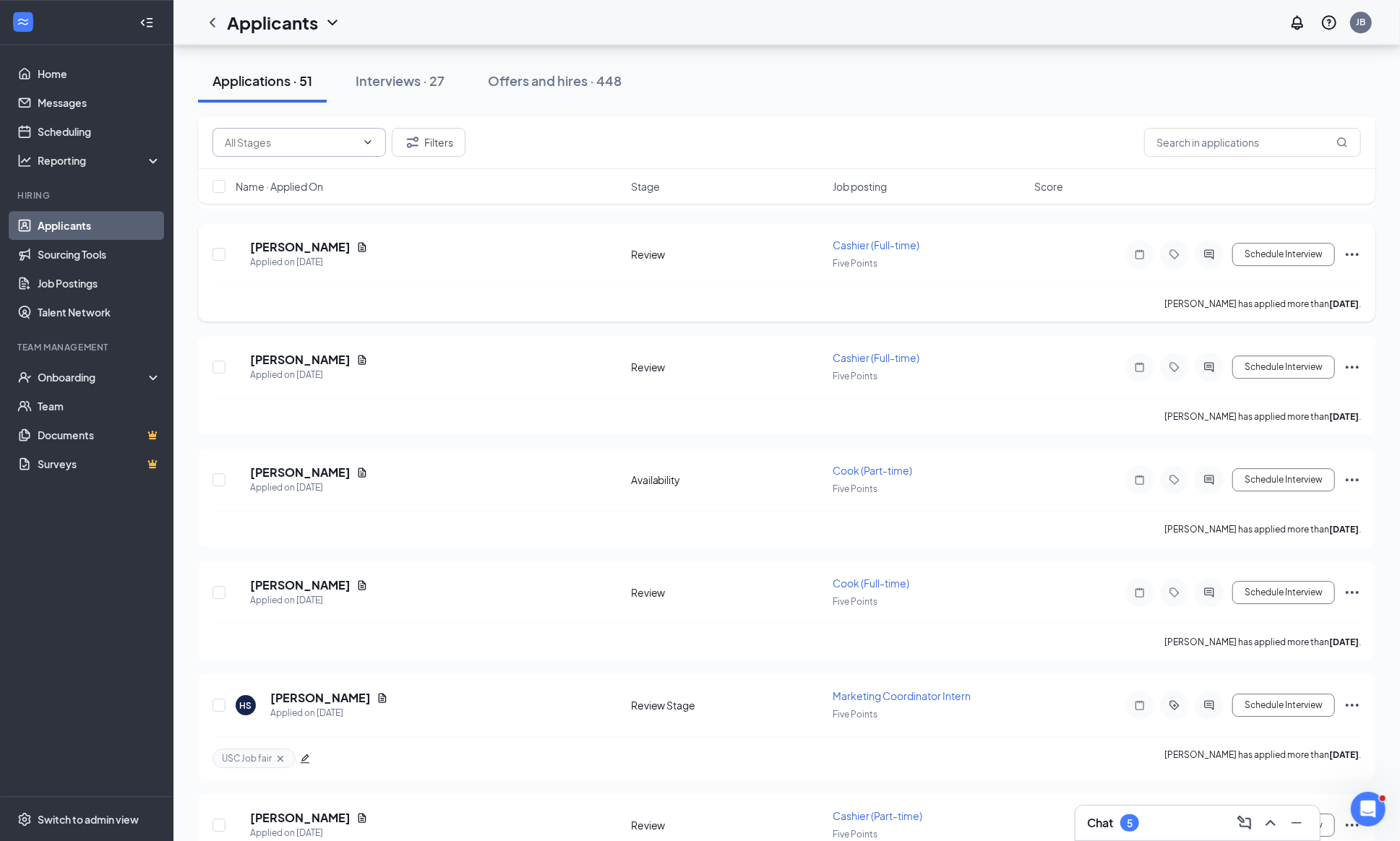
scroll to position [3118, 0]
click at [1200, 488] on icon "ActiveChat" at bounding box center [1209, 483] width 17 height 12
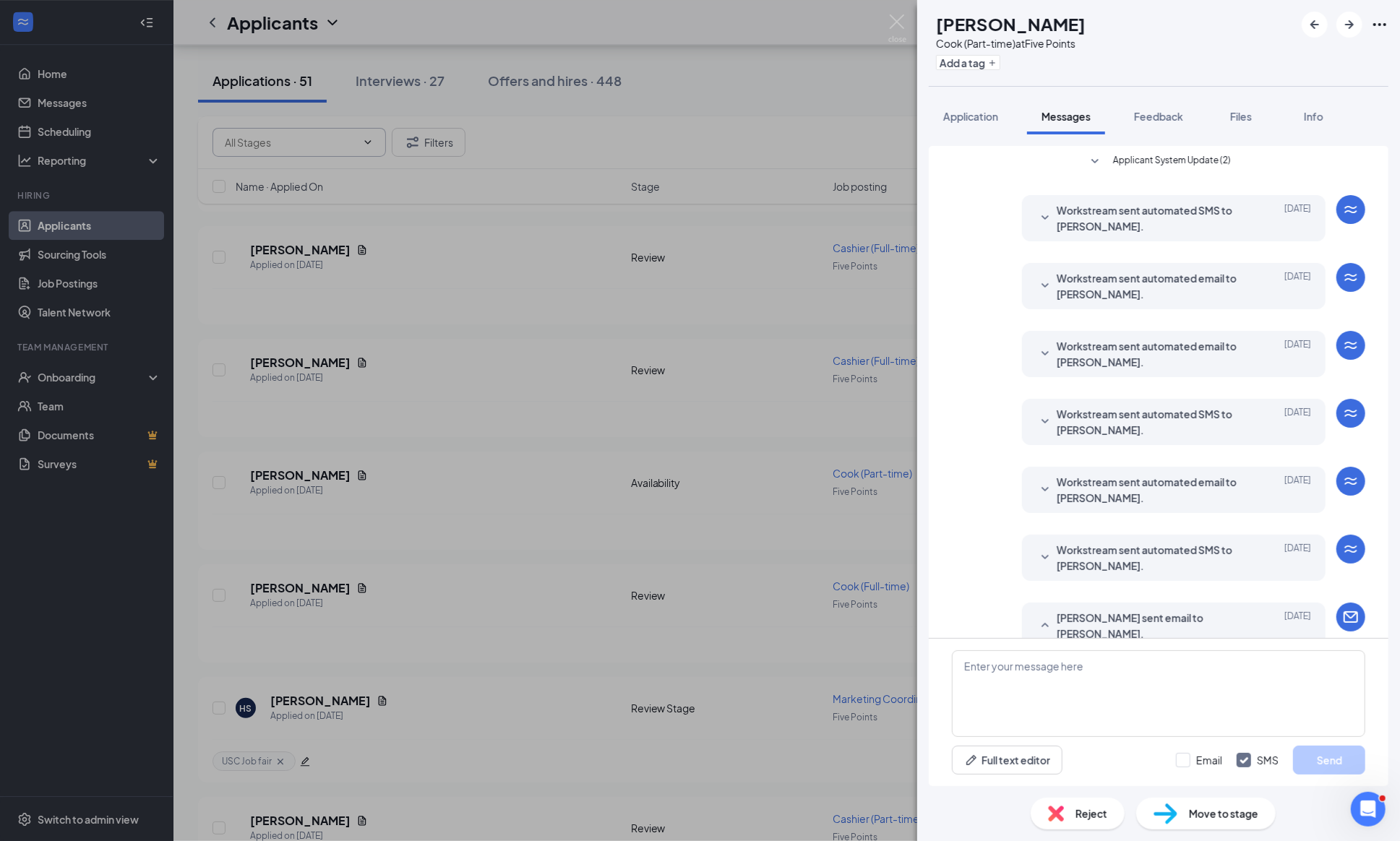
scroll to position [446, 0]
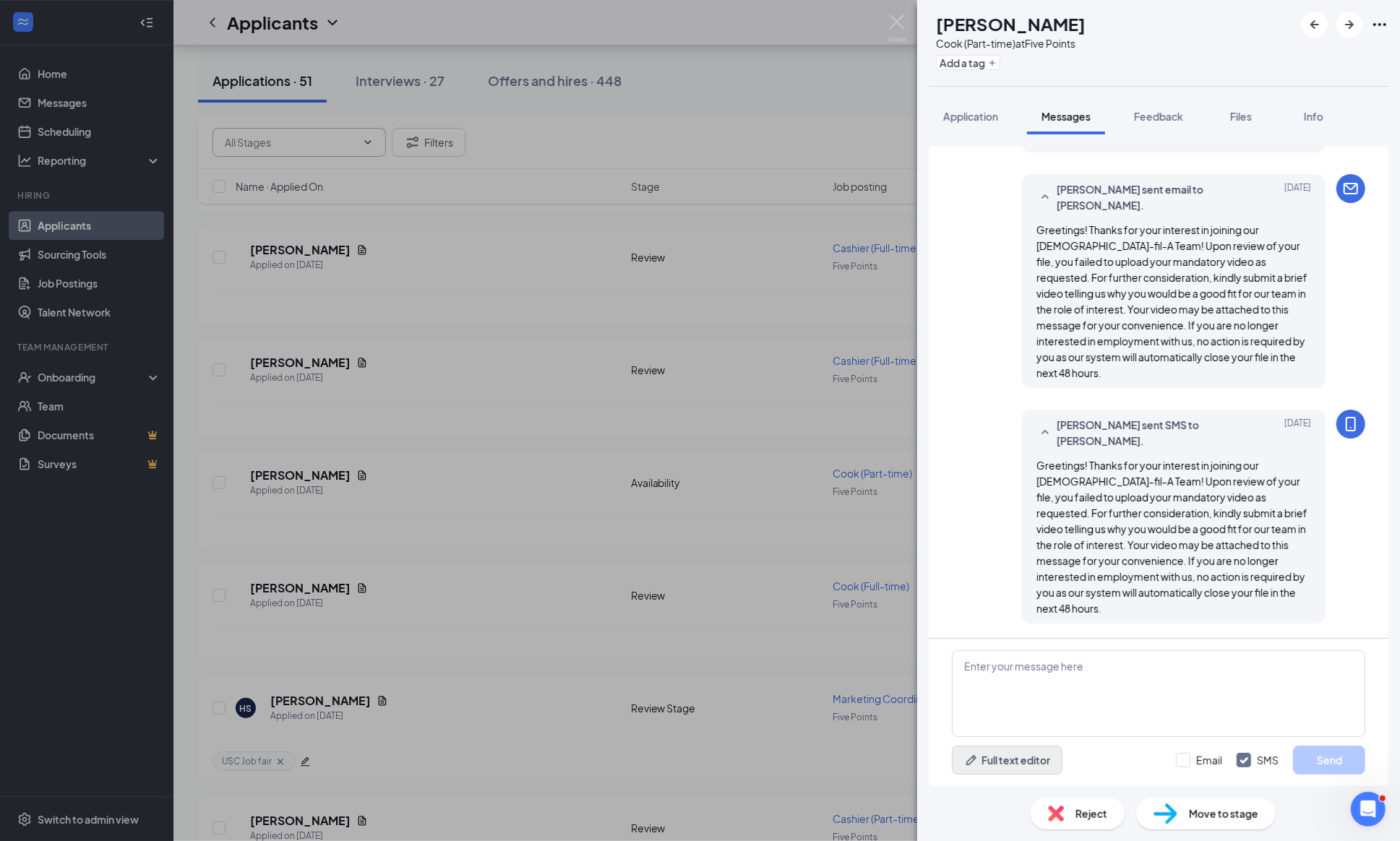
click at [1000, 754] on button "Full text editor" at bounding box center [1007, 759] width 110 height 29
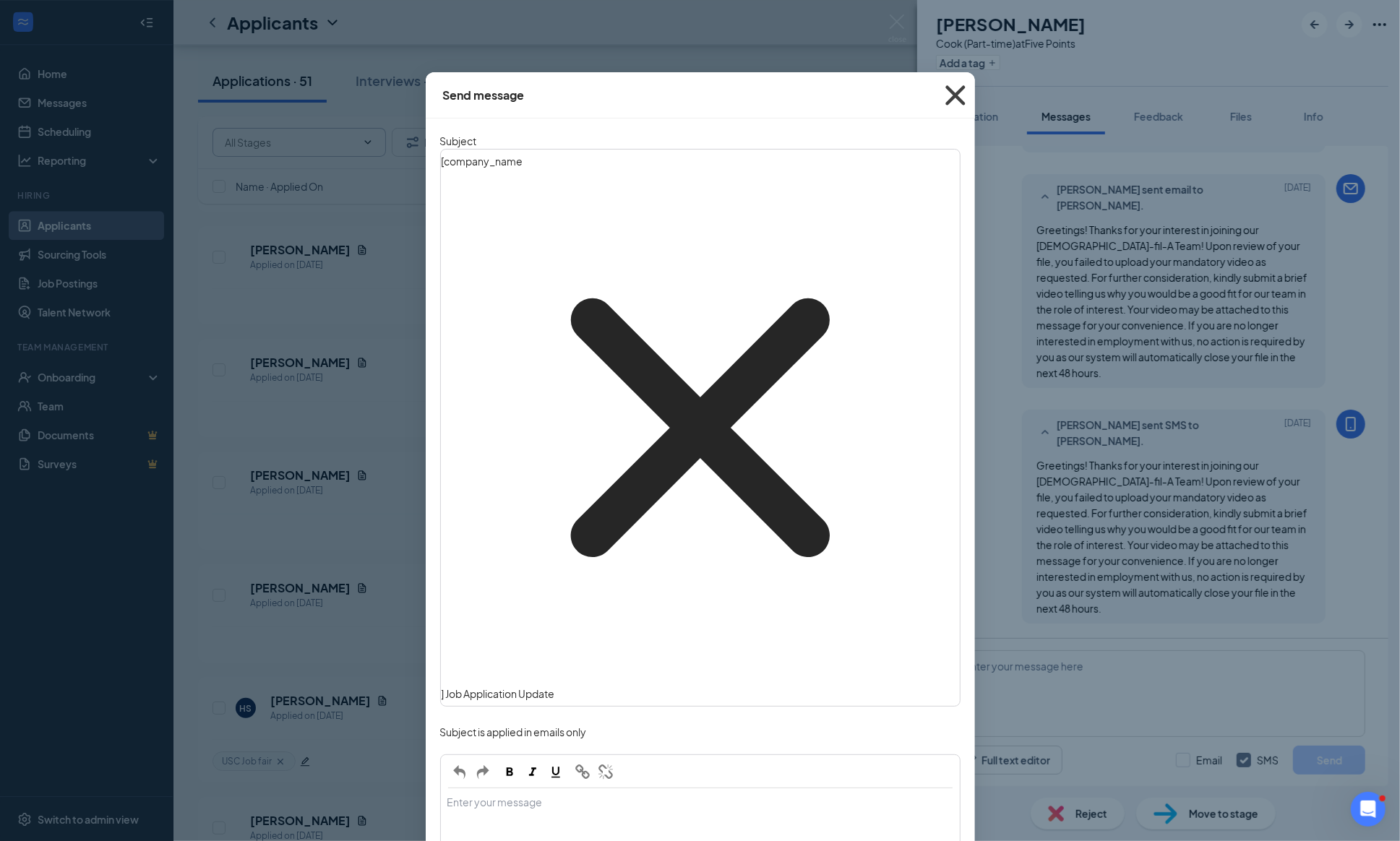
click at [948, 93] on icon "Cross" at bounding box center [955, 96] width 39 height 39
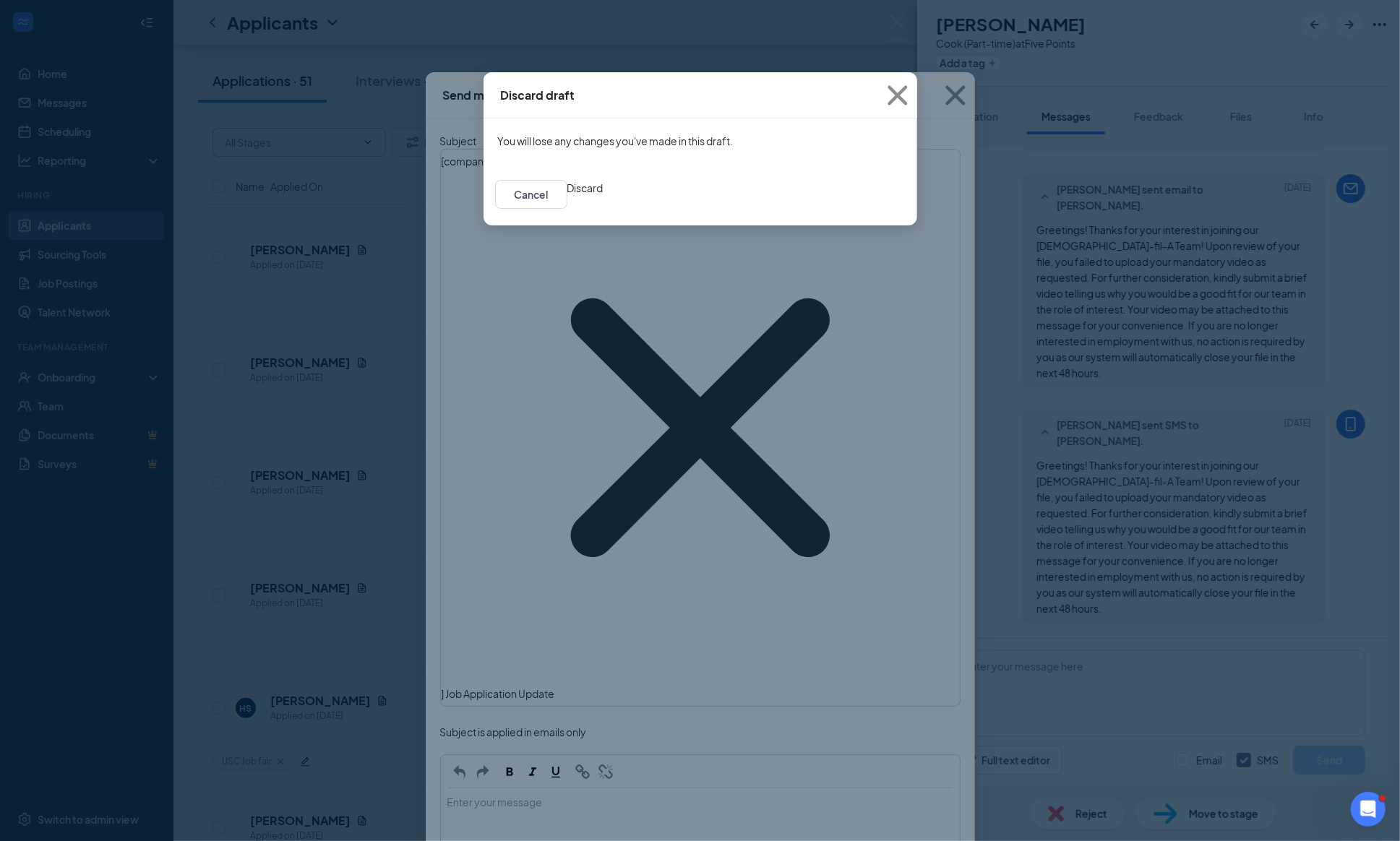
click at [603, 196] on button "Discard" at bounding box center [585, 187] width 36 height 16
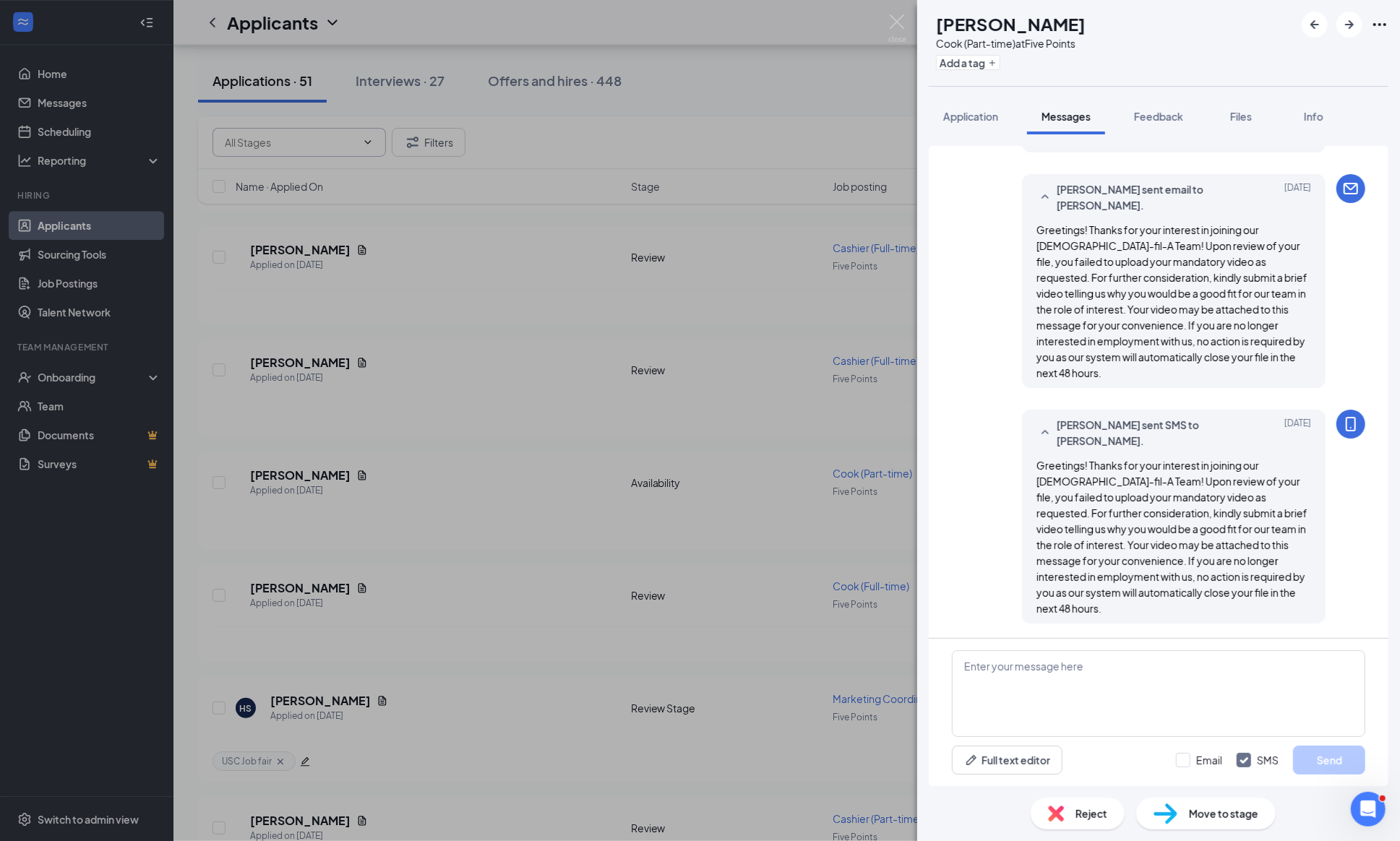
click at [1091, 814] on span "Reject" at bounding box center [1091, 813] width 32 height 16
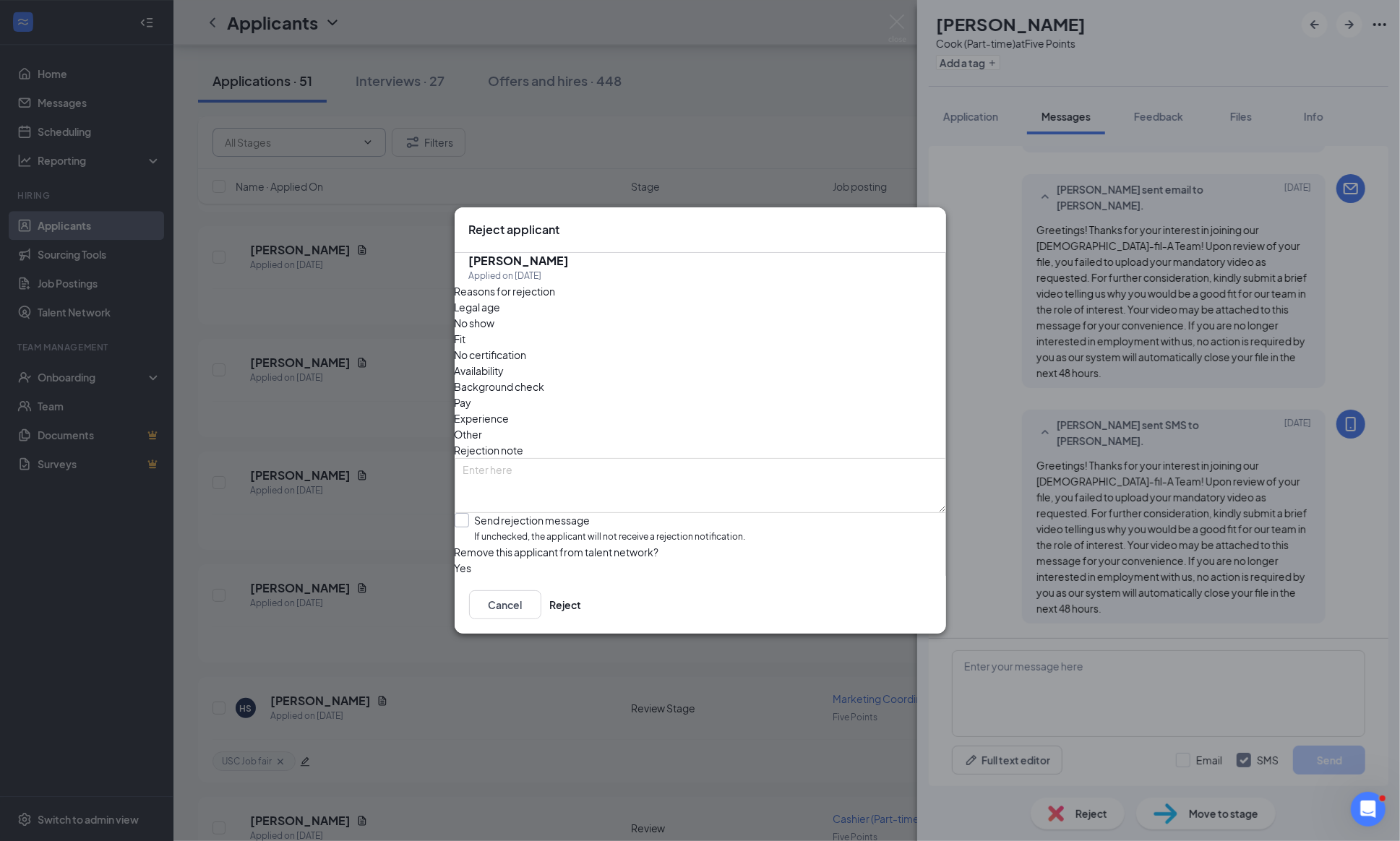
click at [469, 513] on div at bounding box center [462, 520] width 15 height 15
click at [477, 513] on input "Send rejection message If unchecked, the applicant will not receive a rejection…" at bounding box center [600, 529] width 292 height 31
checkbox input "true"
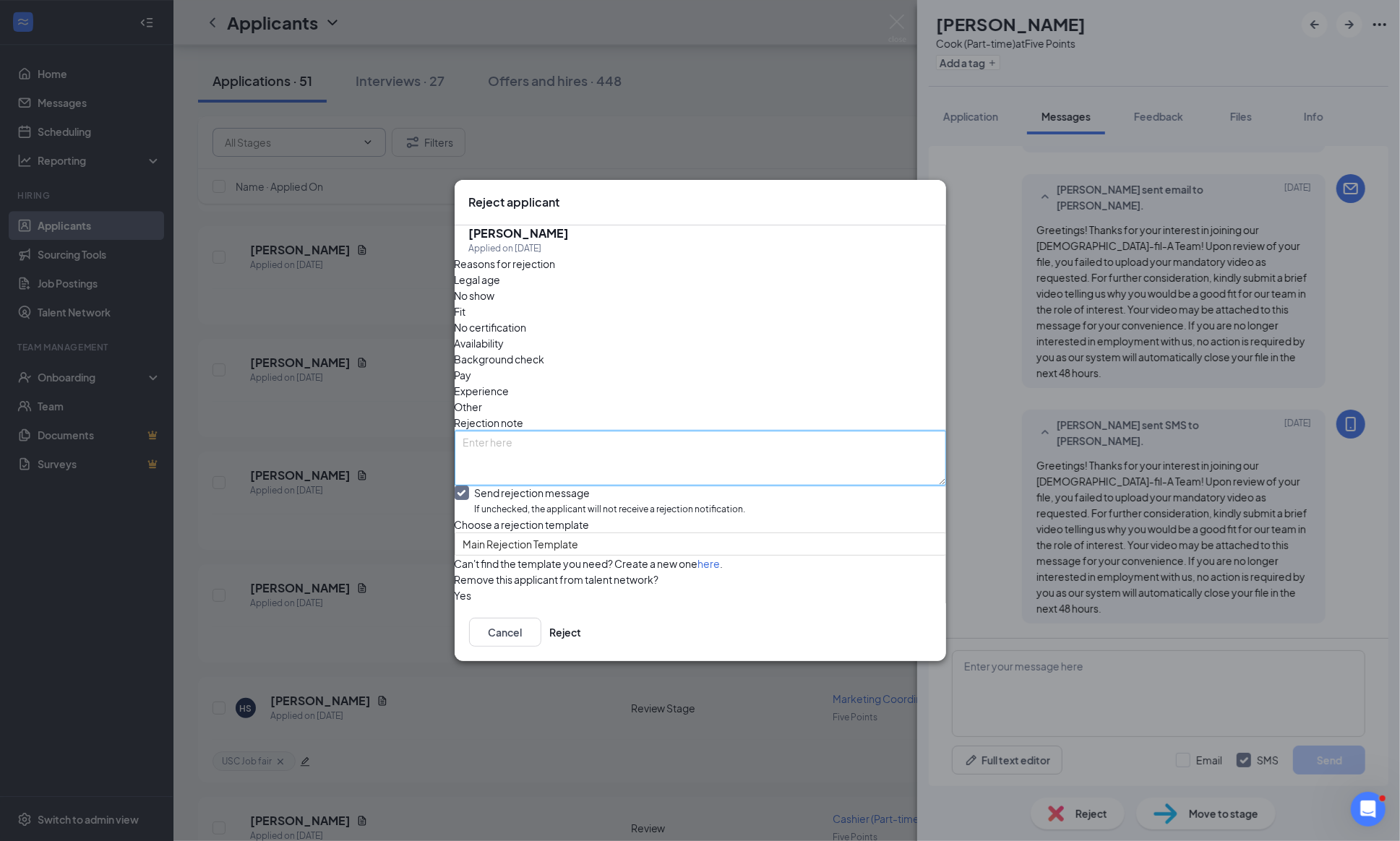
click at [498, 431] on textarea at bounding box center [700, 458] width 491 height 55
type textarea "No video"
click at [581, 647] on button "Reject" at bounding box center [565, 632] width 32 height 29
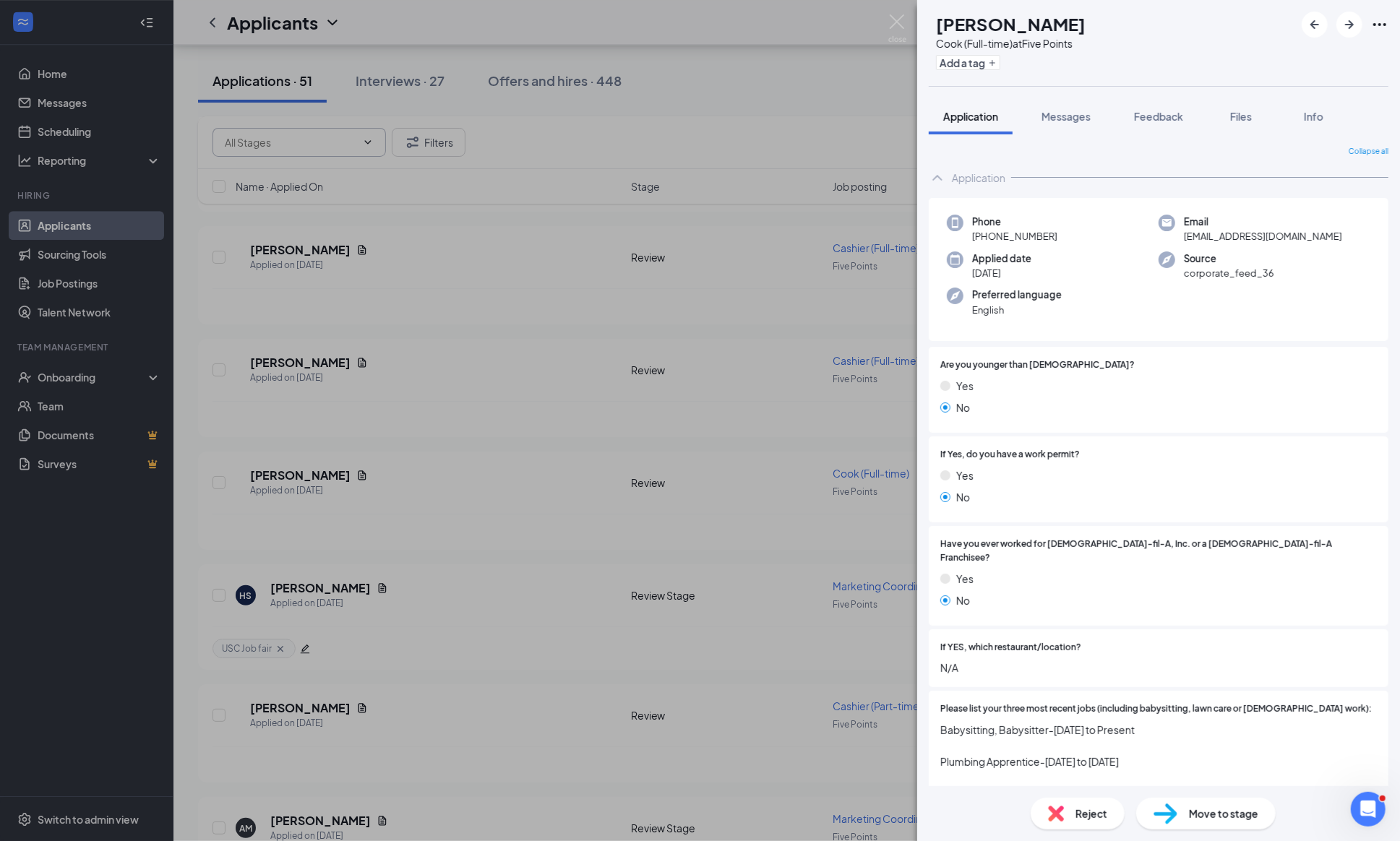
click at [890, 13] on div "ZW [PERSON_NAME] (Full-time) at Five Points Add a tag Application Messages Feed…" at bounding box center [700, 420] width 1400 height 841
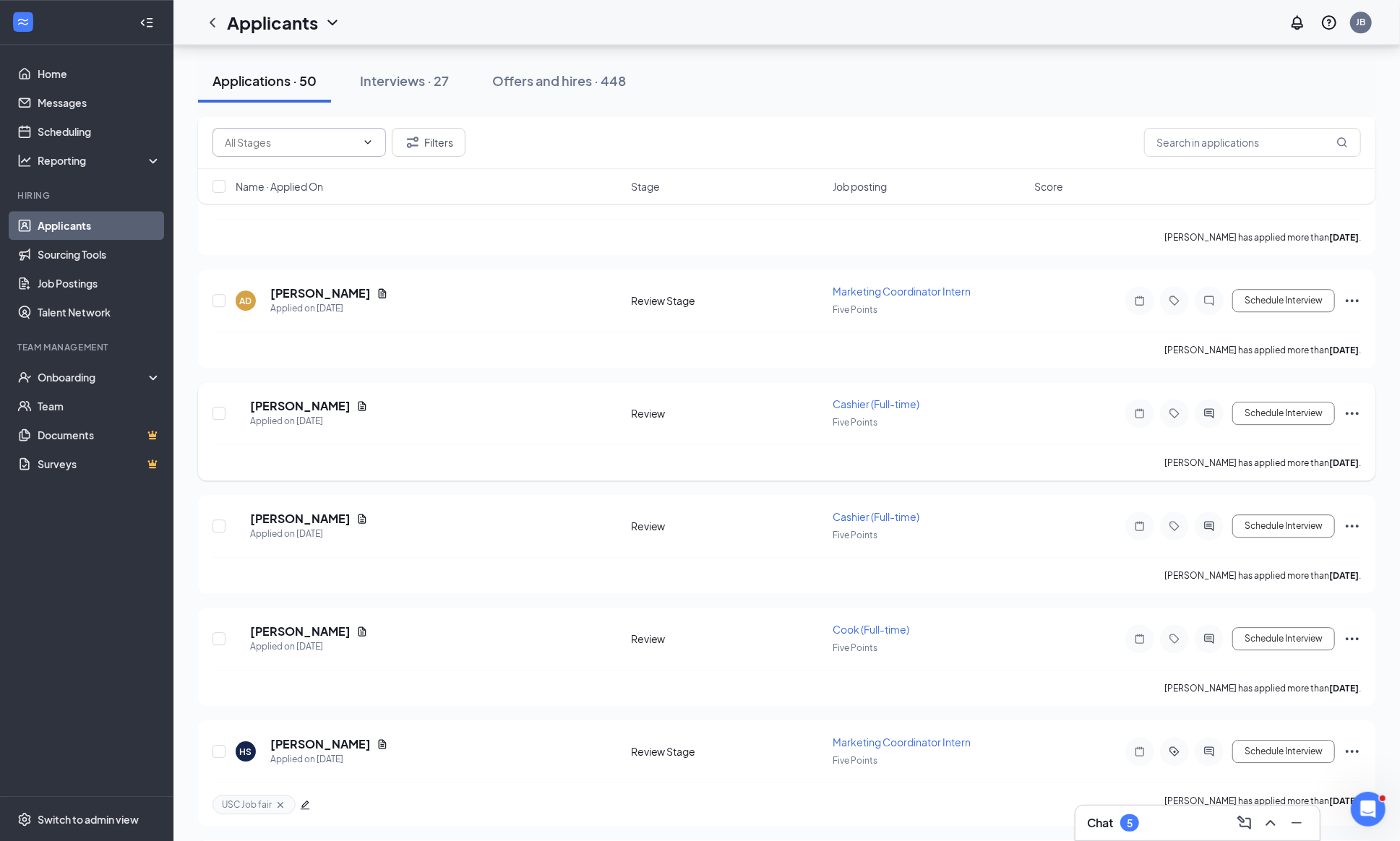
scroll to position [2959, 0]
click at [1205, 533] on icon "ActiveChat" at bounding box center [1210, 529] width 9 height 9
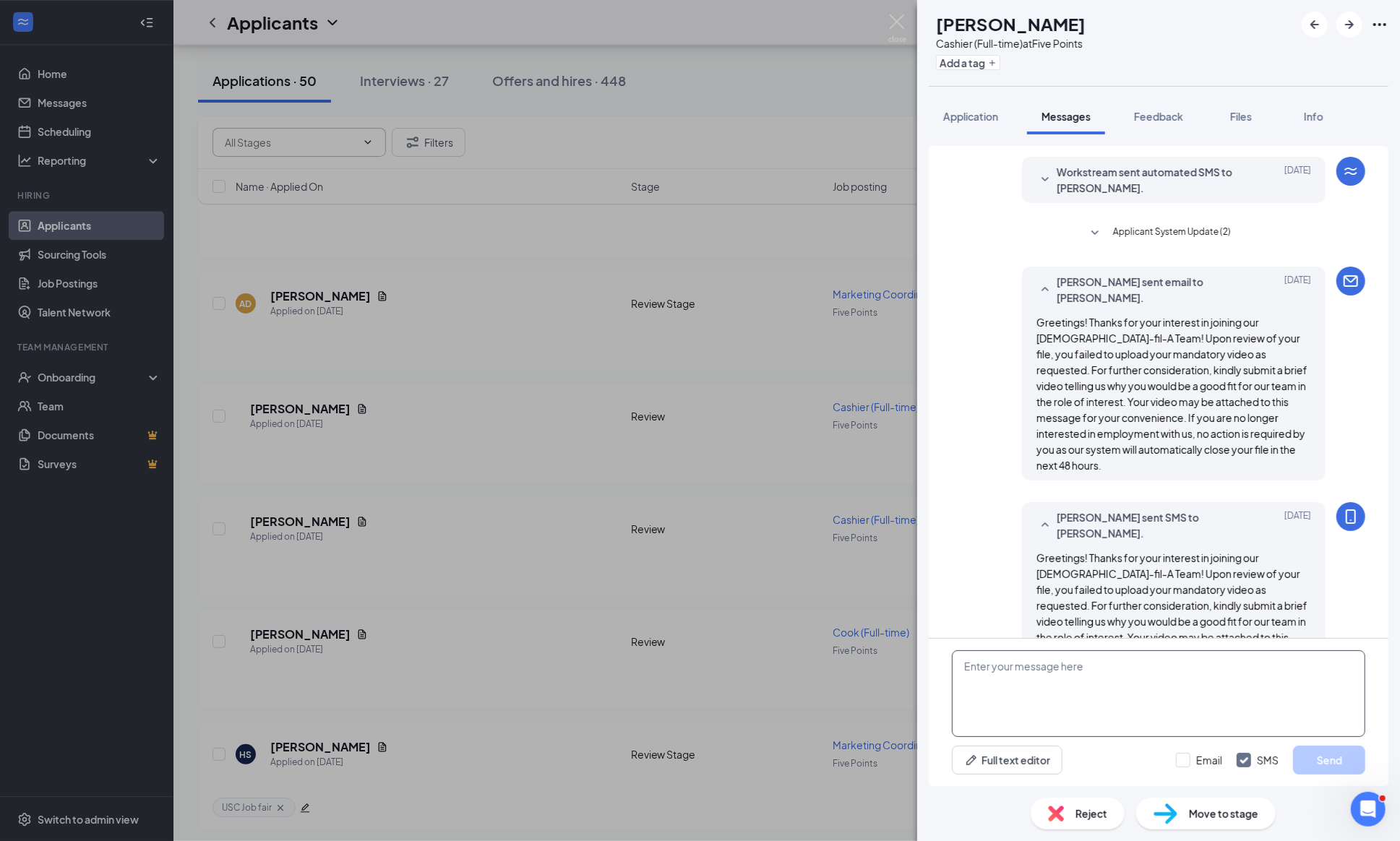
scroll to position [348, 0]
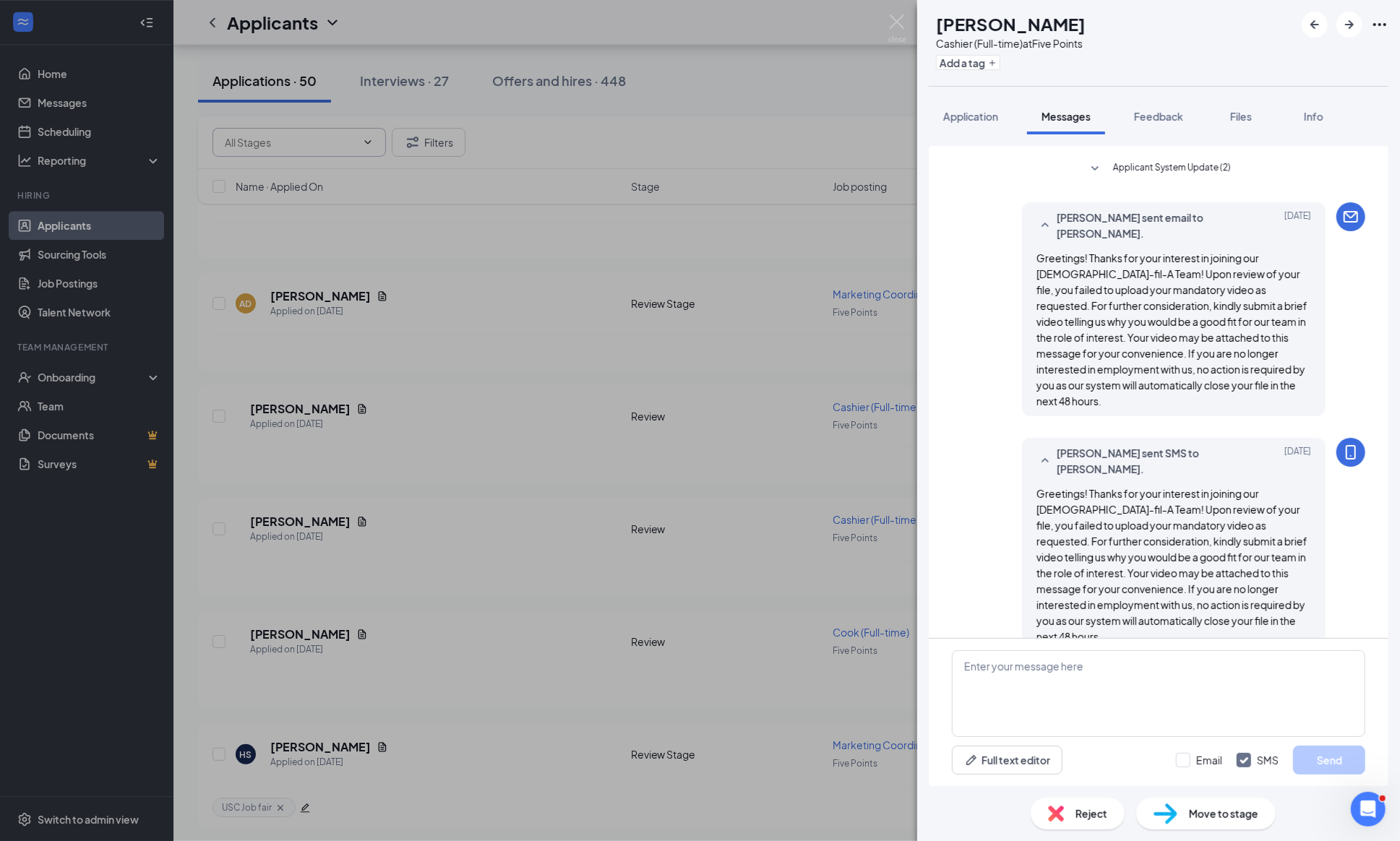
click at [1061, 827] on div "Reject" at bounding box center [1077, 813] width 94 height 32
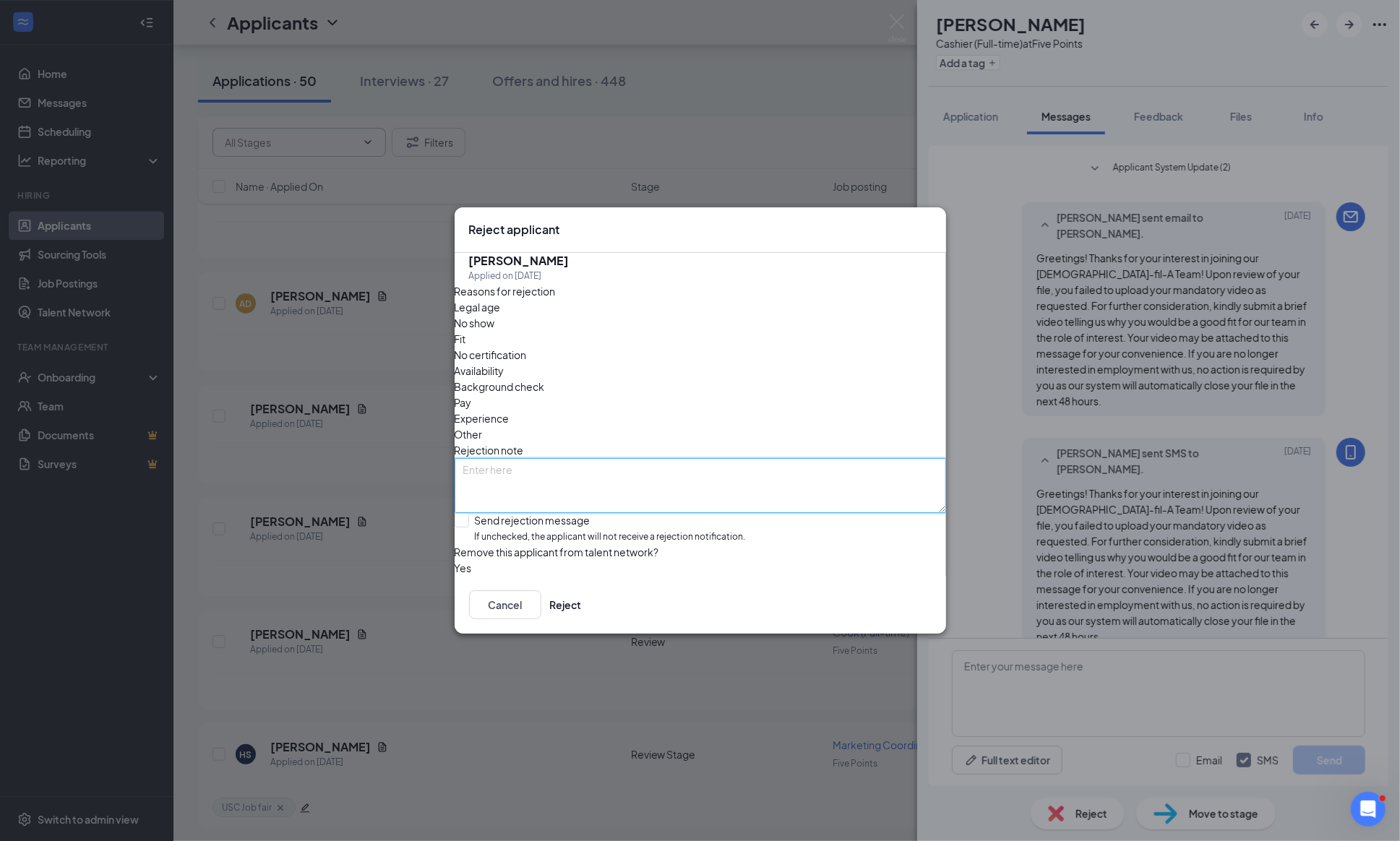
click at [523, 458] on textarea at bounding box center [700, 485] width 491 height 55
type textarea "No video"
click at [473, 513] on input "Send rejection message If unchecked, the applicant will not receive a rejection…" at bounding box center [600, 529] width 292 height 31
checkbox input "true"
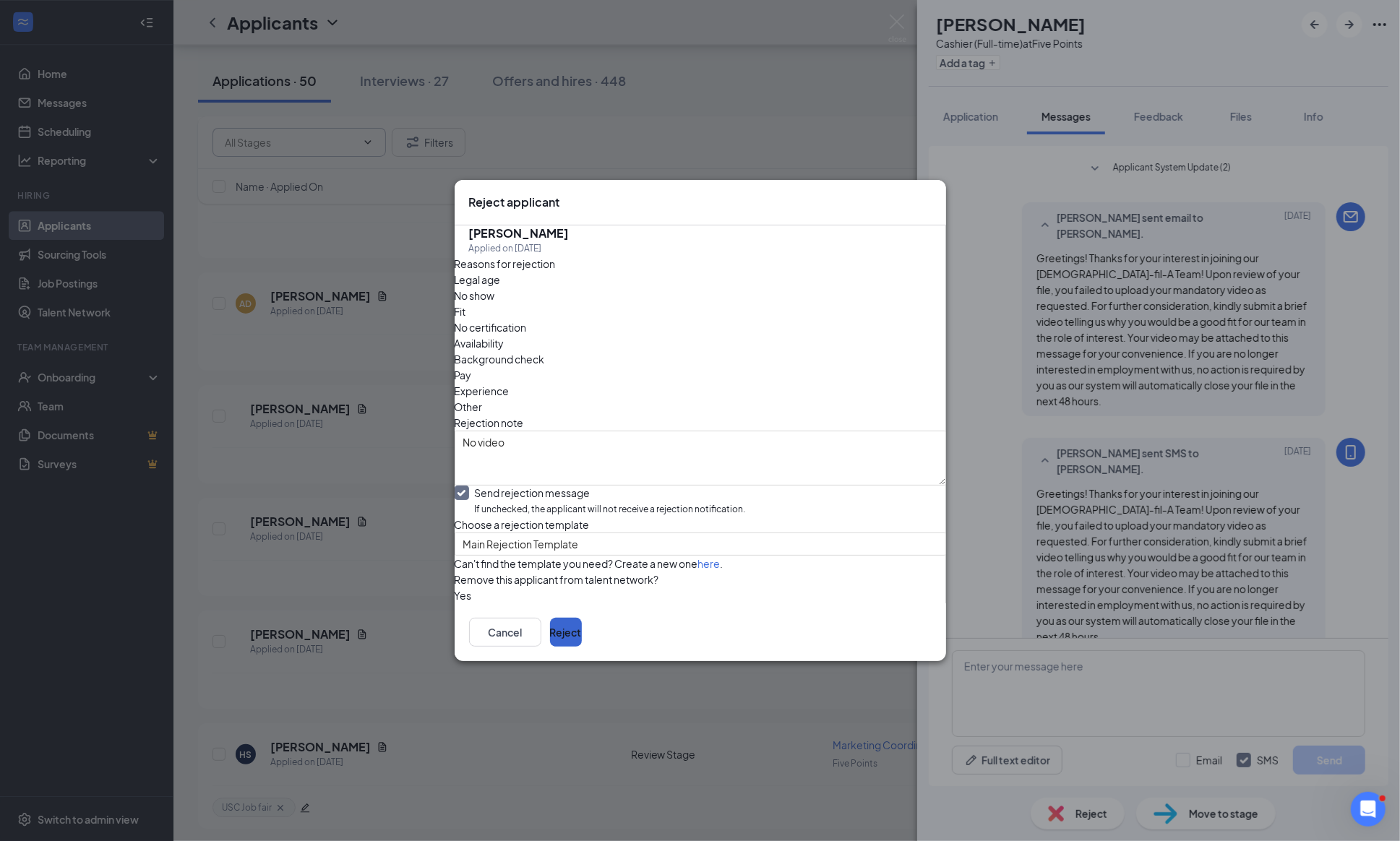
click at [581, 647] on button "Reject" at bounding box center [565, 632] width 32 height 29
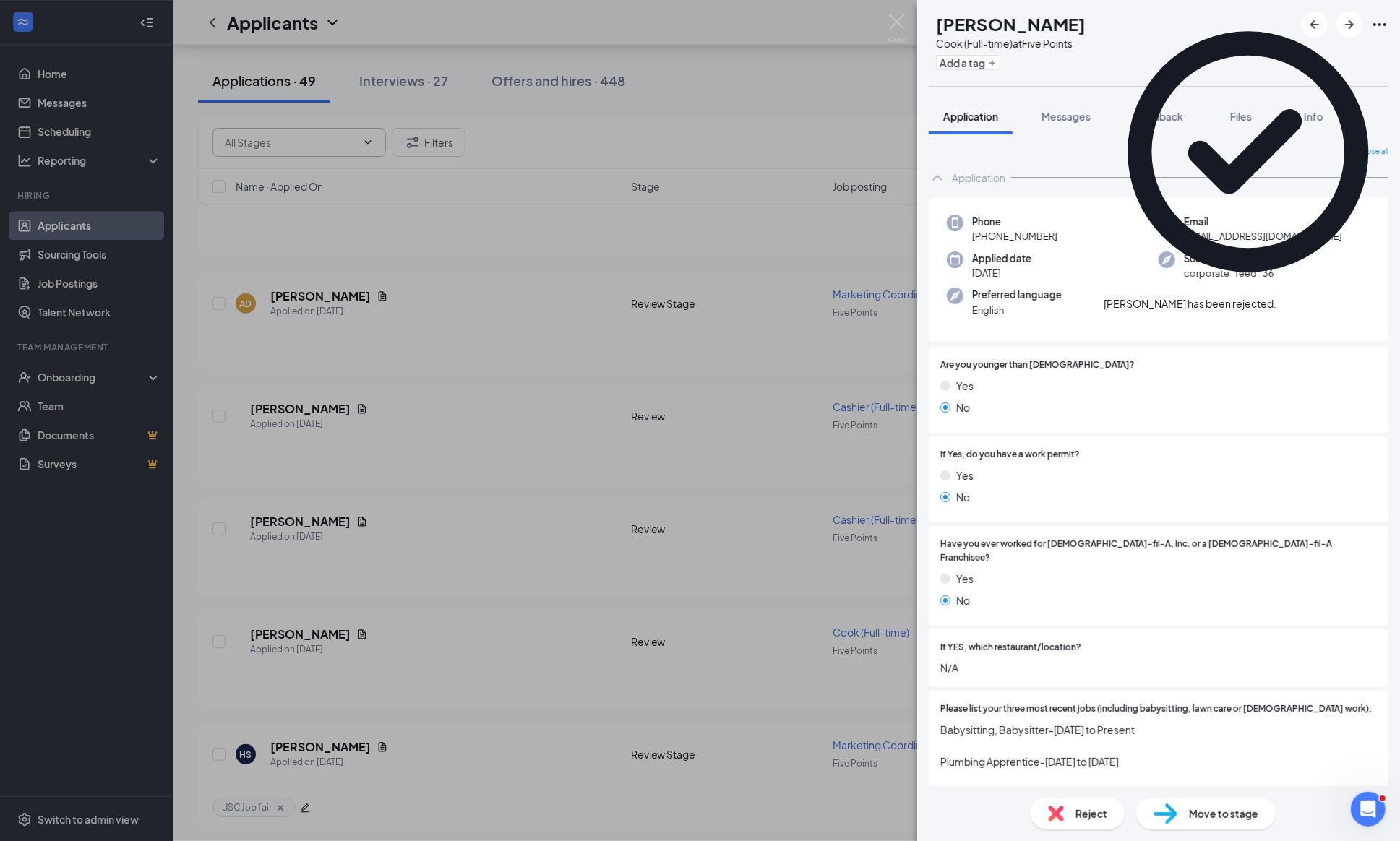
click at [897, 13] on div "ZW [PERSON_NAME] (Full-time) at Five Points Add a tag Application Messages Feed…" at bounding box center [700, 420] width 1400 height 841
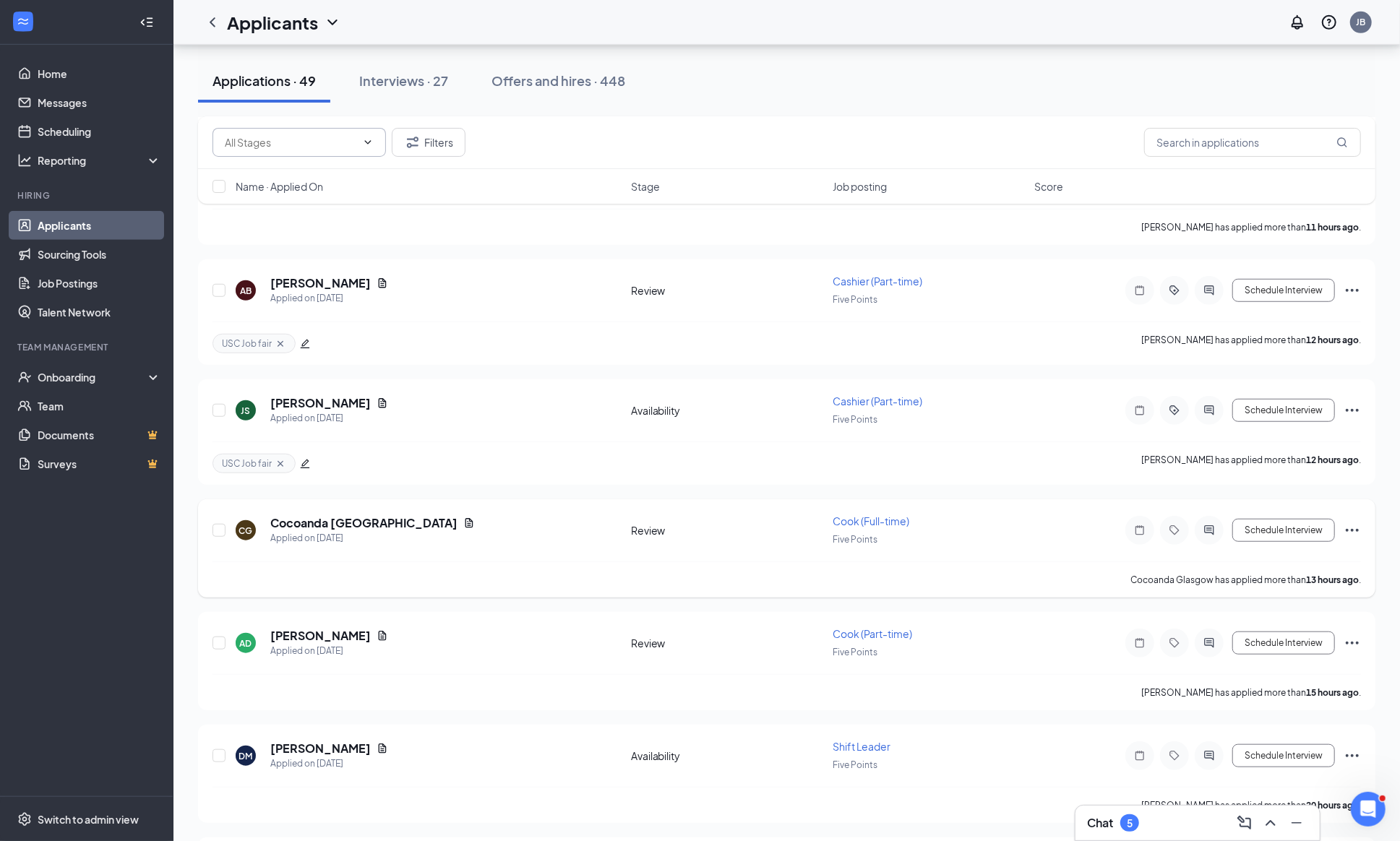
scroll to position [708, 0]
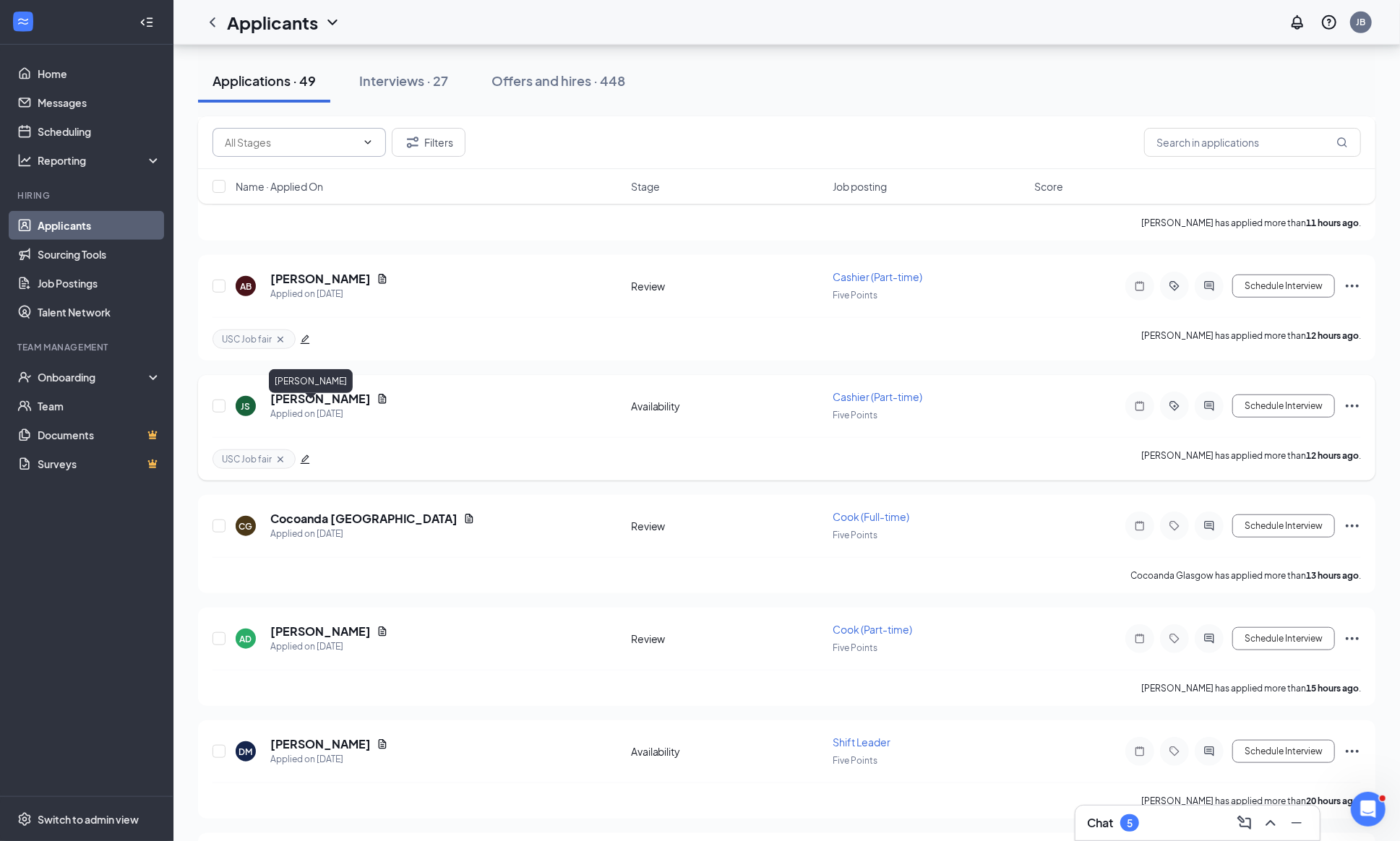
click at [302, 407] on h5 "[PERSON_NAME]" at bounding box center [320, 399] width 100 height 16
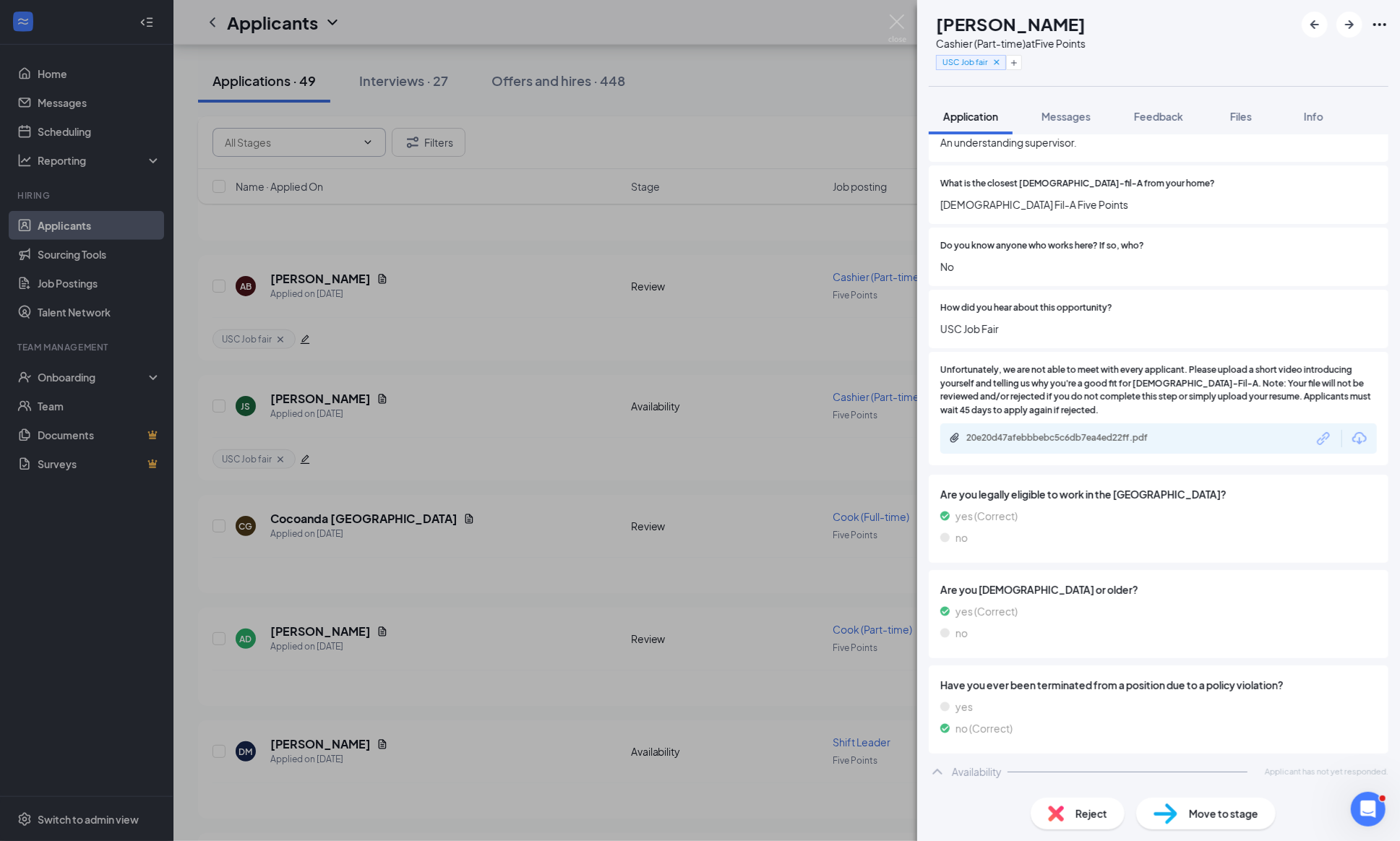
scroll to position [1088, 0]
click at [1161, 814] on img at bounding box center [1165, 814] width 24 height 21
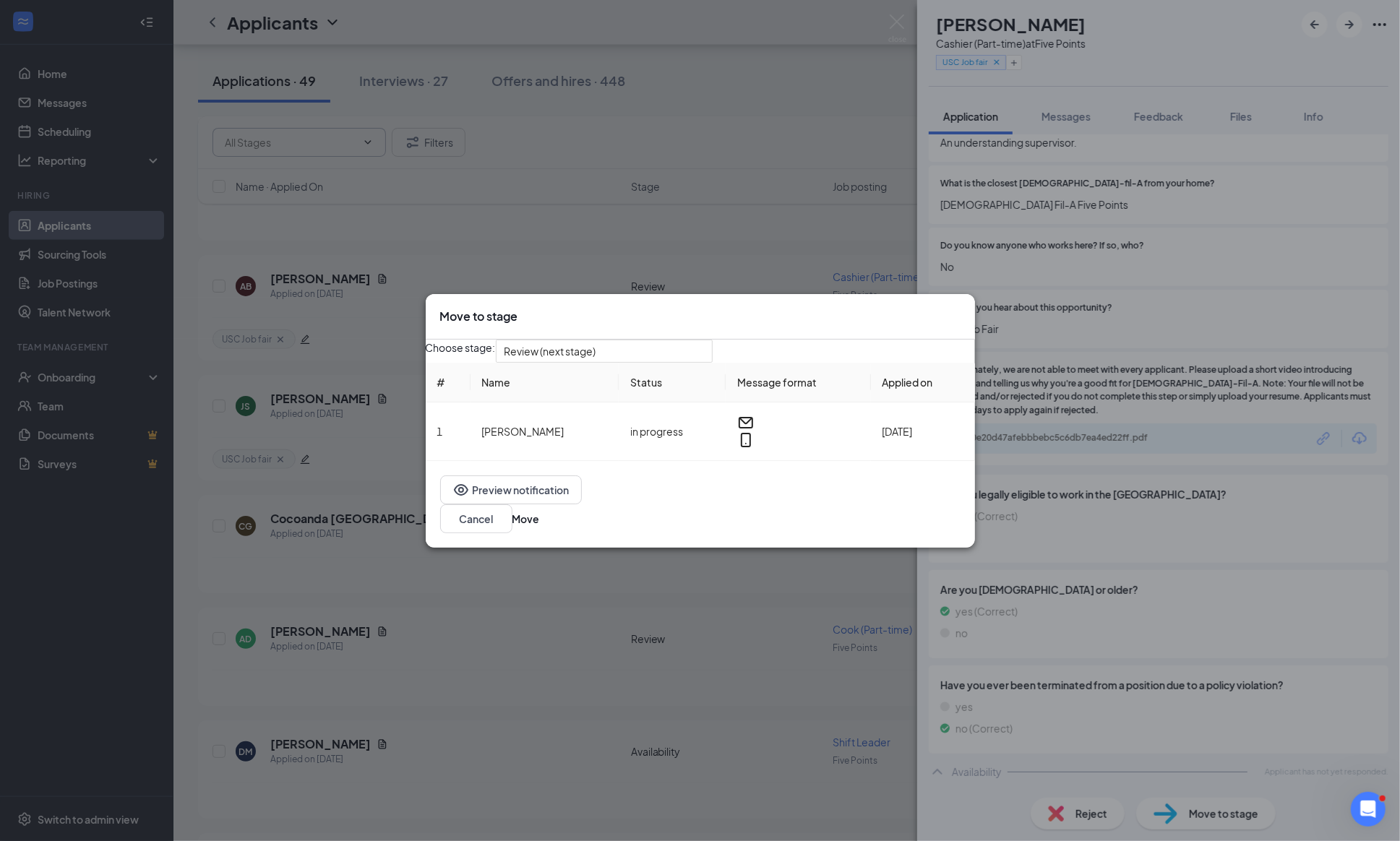
click at [960, 309] on icon "Cross" at bounding box center [960, 309] width 0 height 0
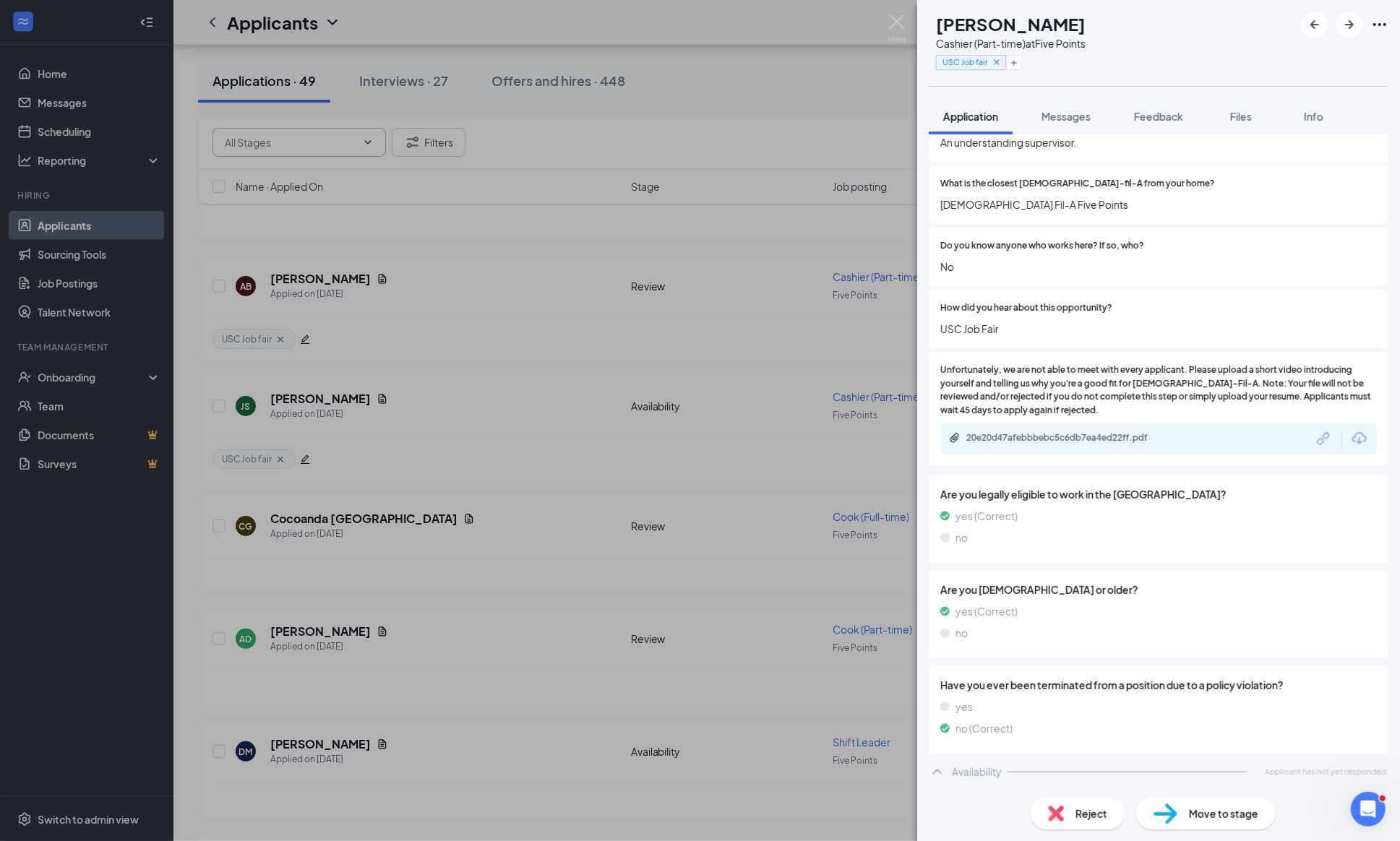
click at [1192, 818] on span "Move to stage" at bounding box center [1223, 813] width 69 height 16
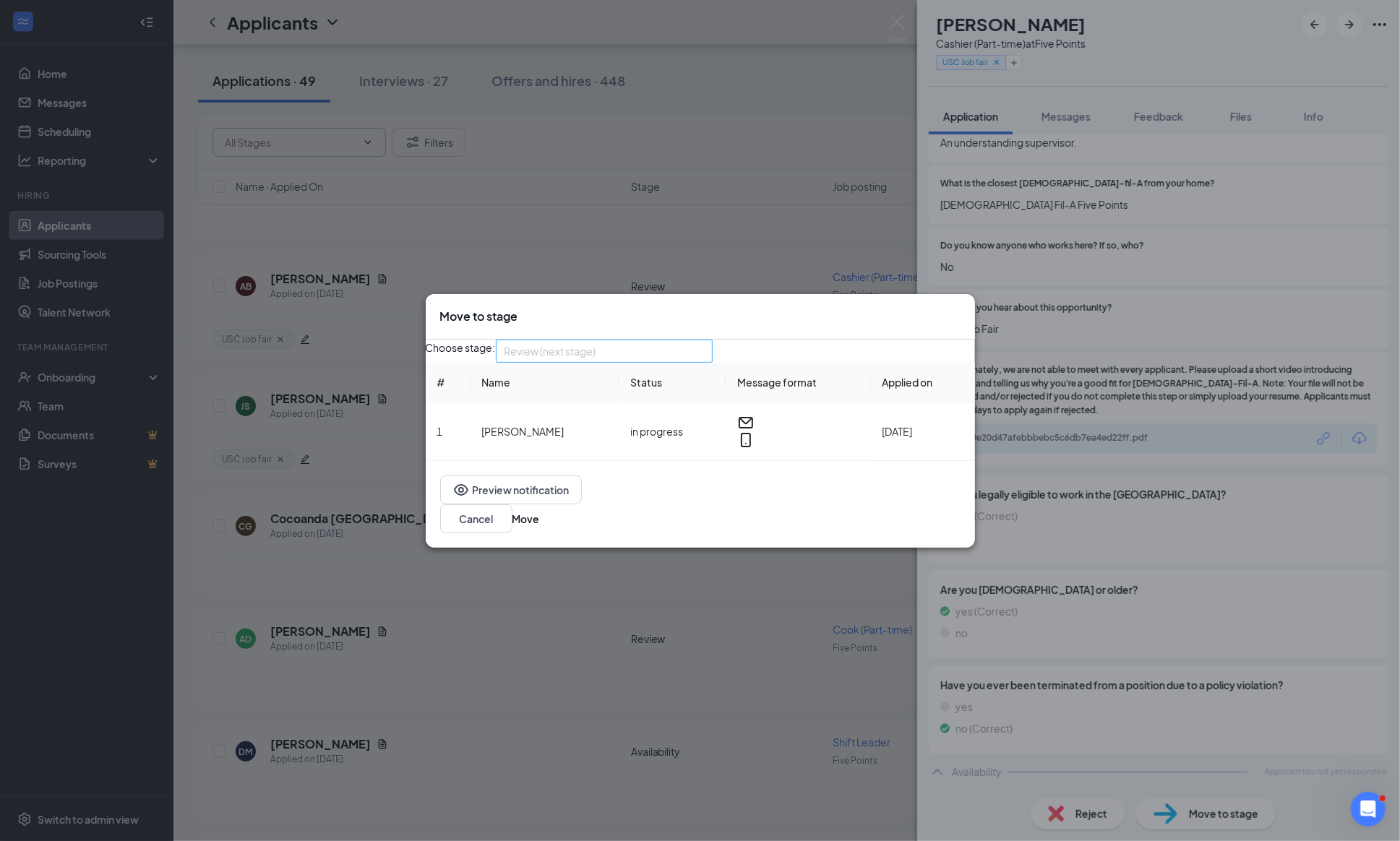
click at [703, 359] on span "Review (next stage)" at bounding box center [604, 351] width 200 height 22
click at [579, 426] on span "Job Offer" at bounding box center [557, 418] width 45 height 16
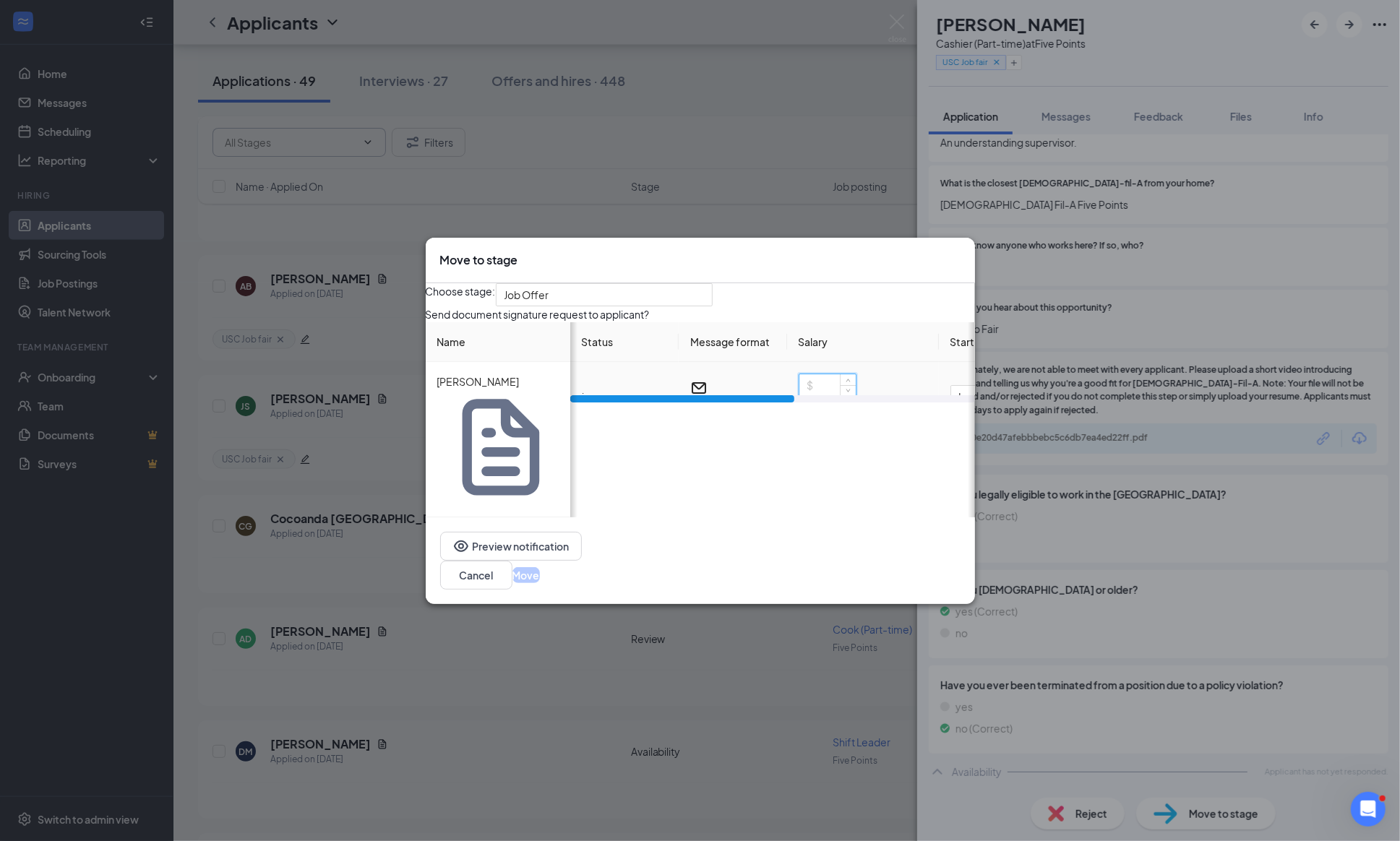
click at [821, 396] on input at bounding box center [827, 386] width 57 height 22
type input "13"
click at [831, 325] on div "Choose stage: Job Offer 3245276 3925850 3245279 Application Availability (curre…" at bounding box center [700, 400] width 549 height 234
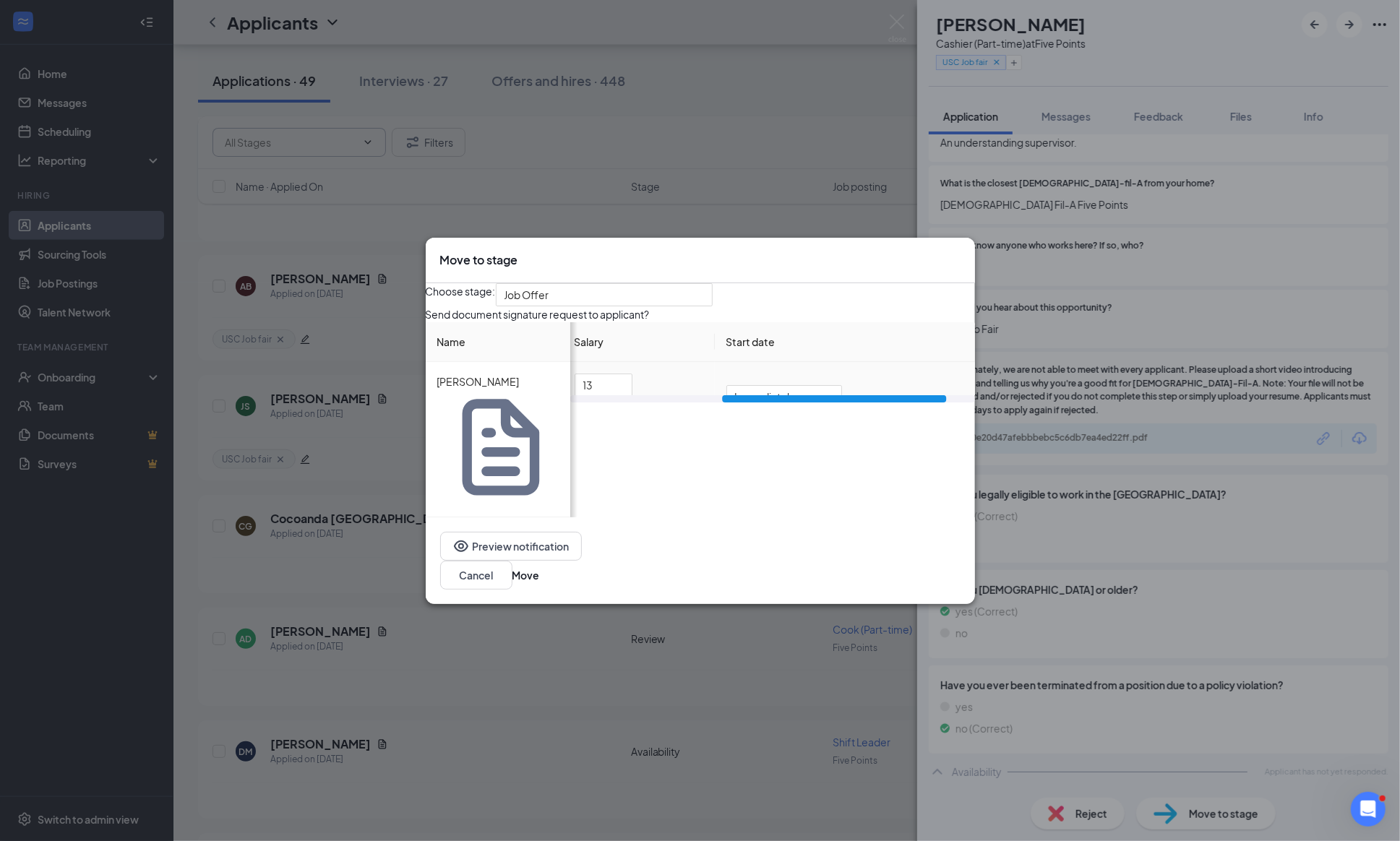
scroll to position [0, 253]
click at [808, 407] on span "Immediately" at bounding box center [784, 396] width 98 height 22
click at [741, 352] on span "Specific date" at bounding box center [733, 344] width 63 height 16
click at [853, 466] on div "Send document signature request to applicant? Name [PERSON_NAME] Status Message…" at bounding box center [700, 411] width 549 height 211
type input "[DATE]"
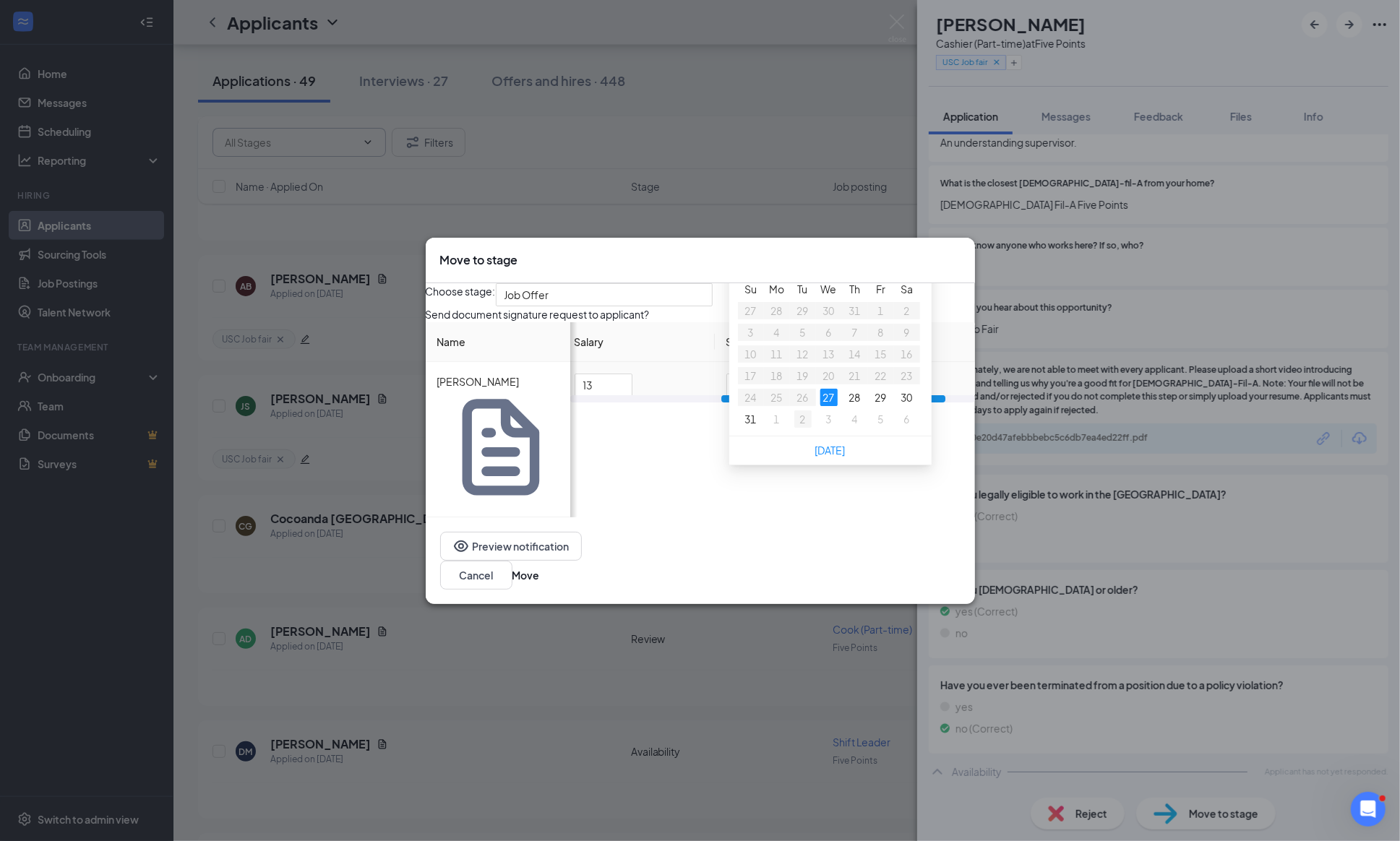
click at [812, 427] on div "2" at bounding box center [803, 419] width 17 height 17
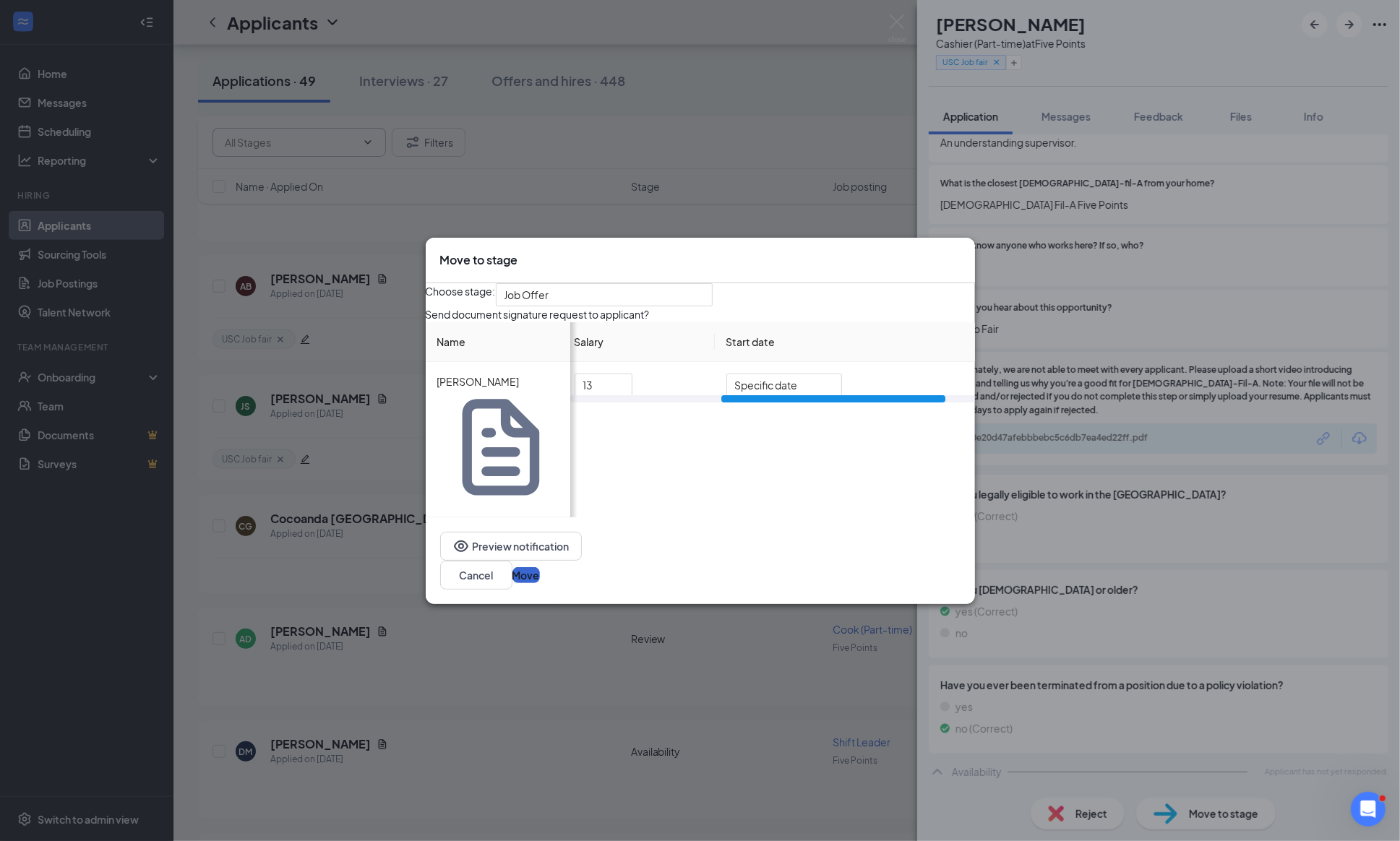
click at [539, 567] on button "Move" at bounding box center [525, 575] width 27 height 16
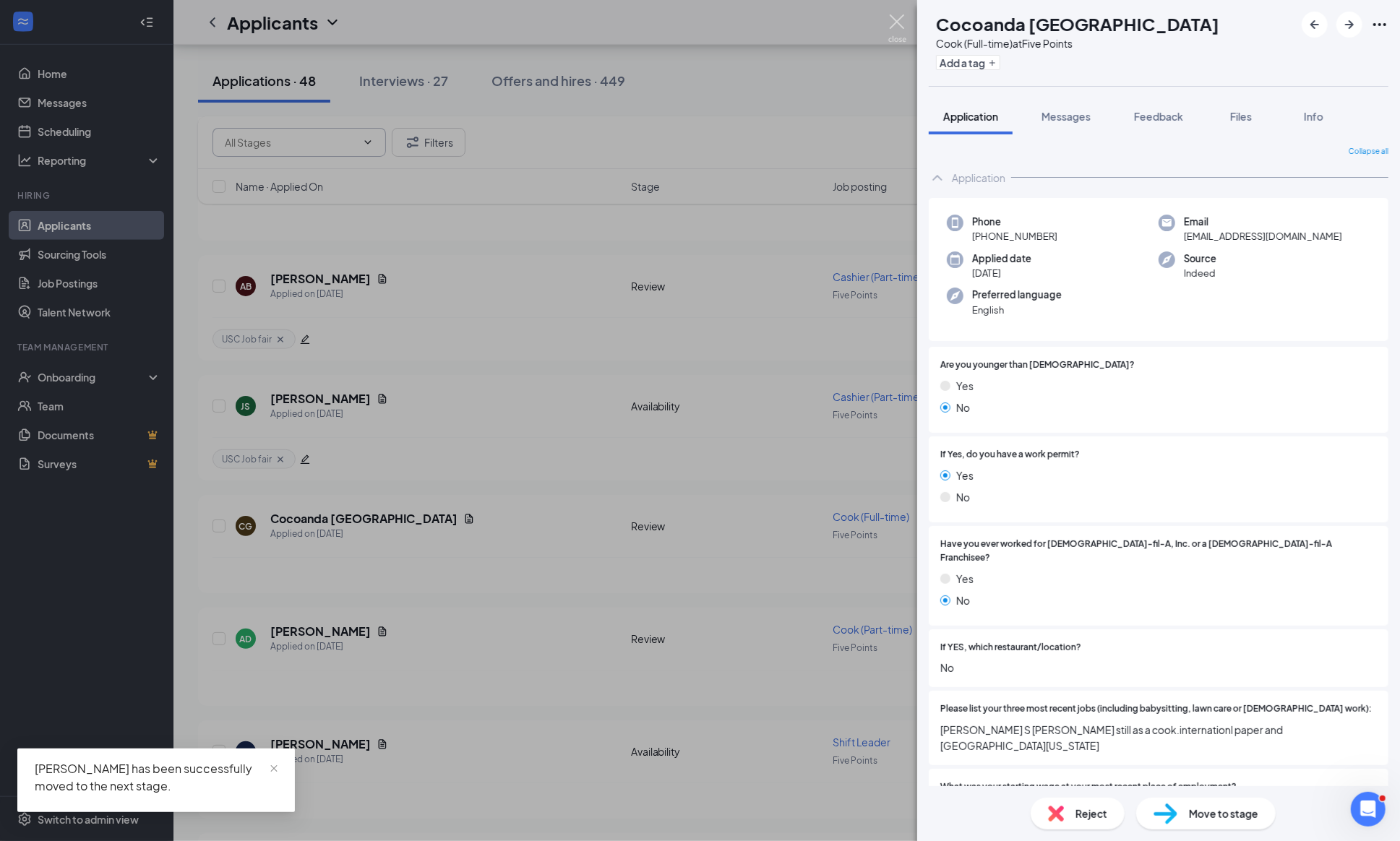
click at [900, 16] on img at bounding box center [896, 29] width 18 height 28
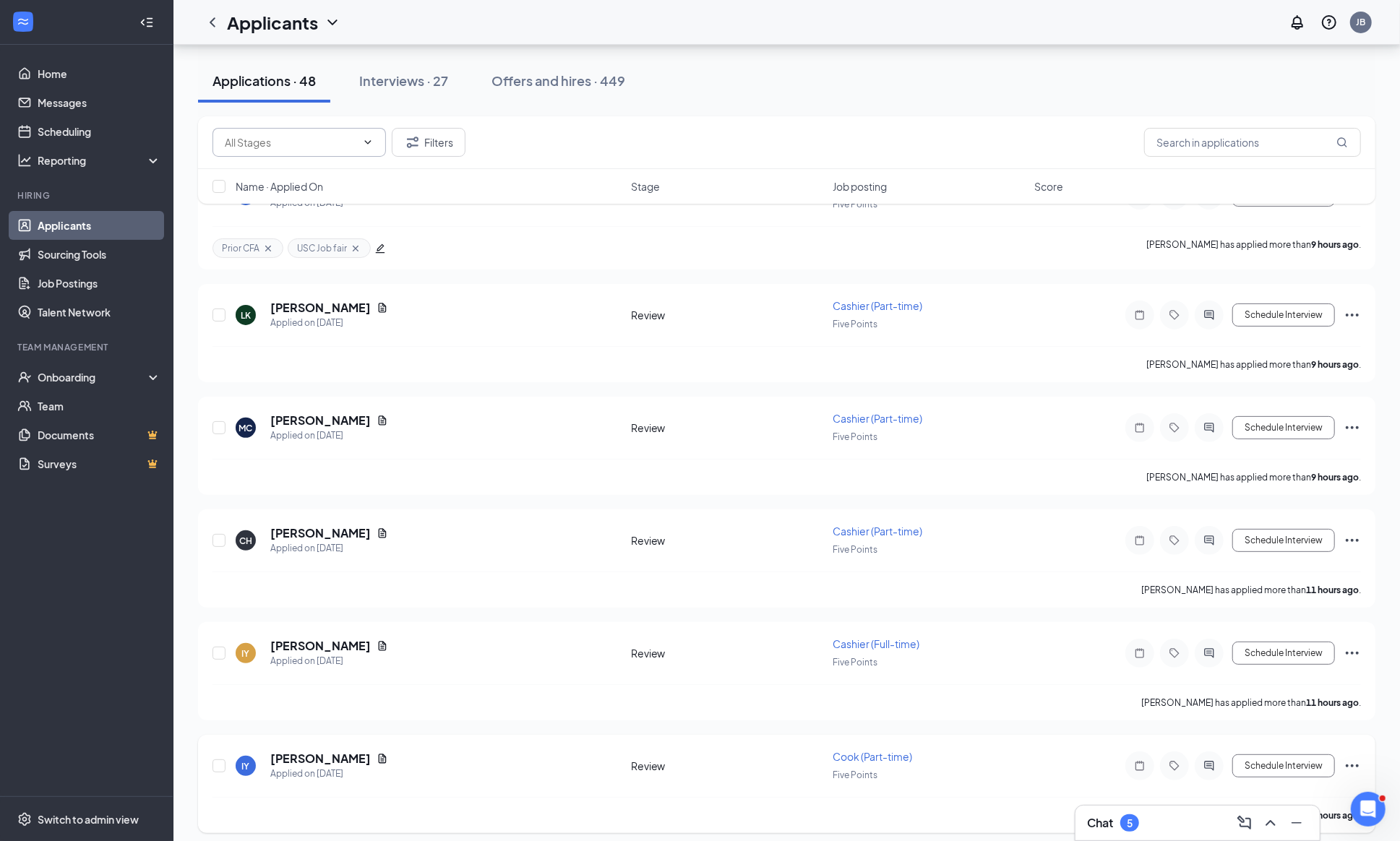
scroll to position [99, 0]
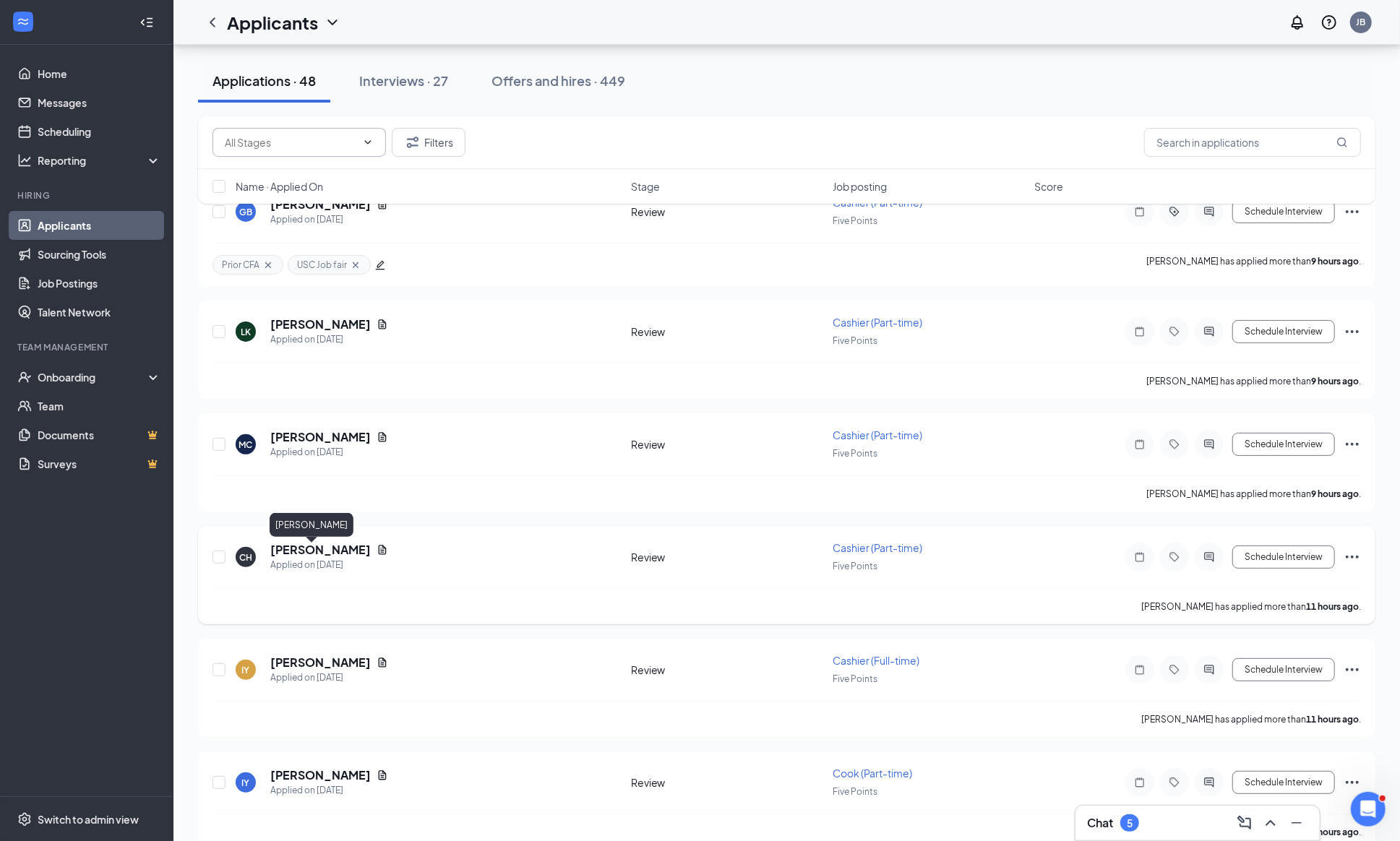
click at [308, 549] on h5 "[PERSON_NAME]" at bounding box center [320, 550] width 100 height 16
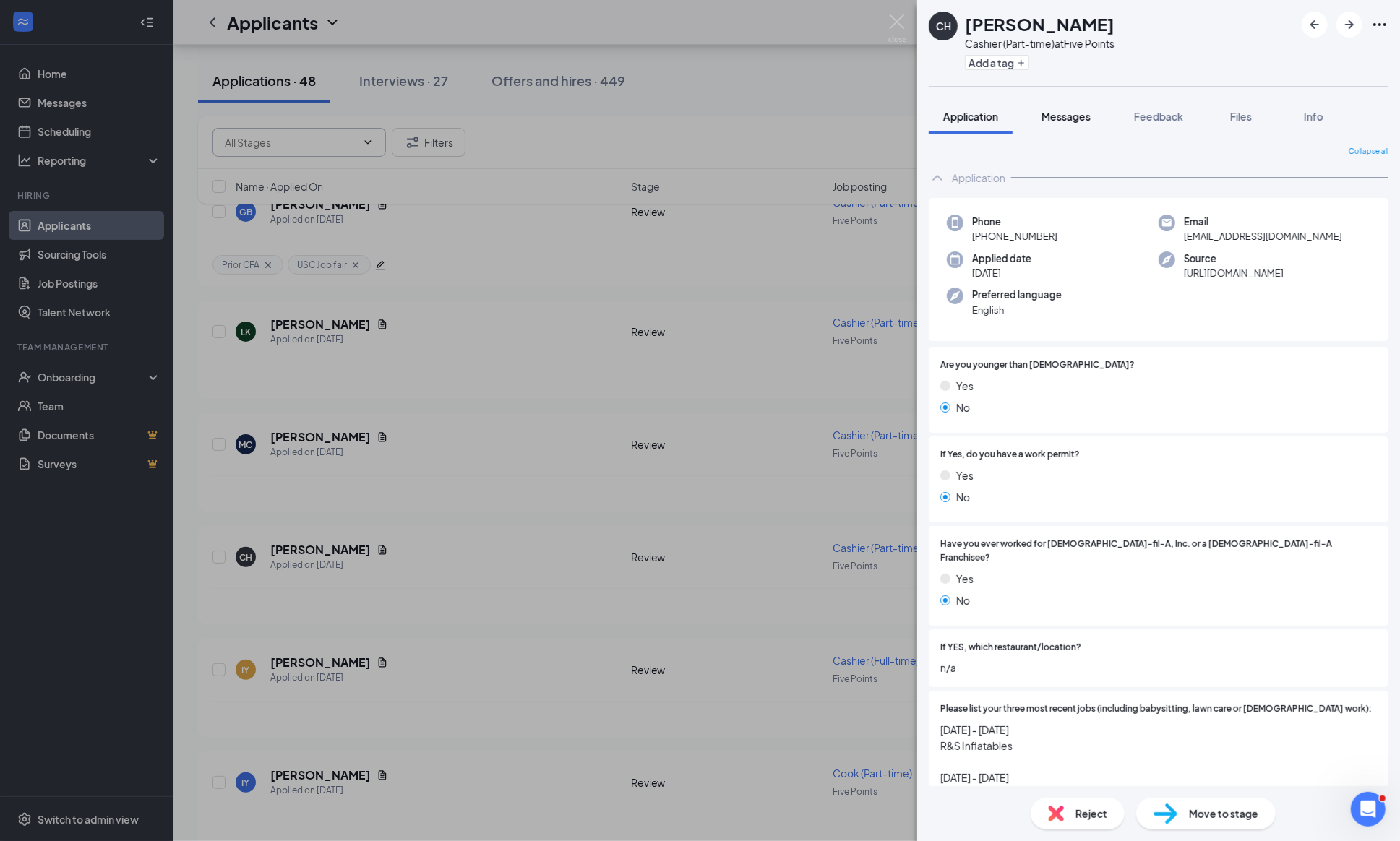
click at [1082, 112] on span "Messages" at bounding box center [1065, 116] width 49 height 13
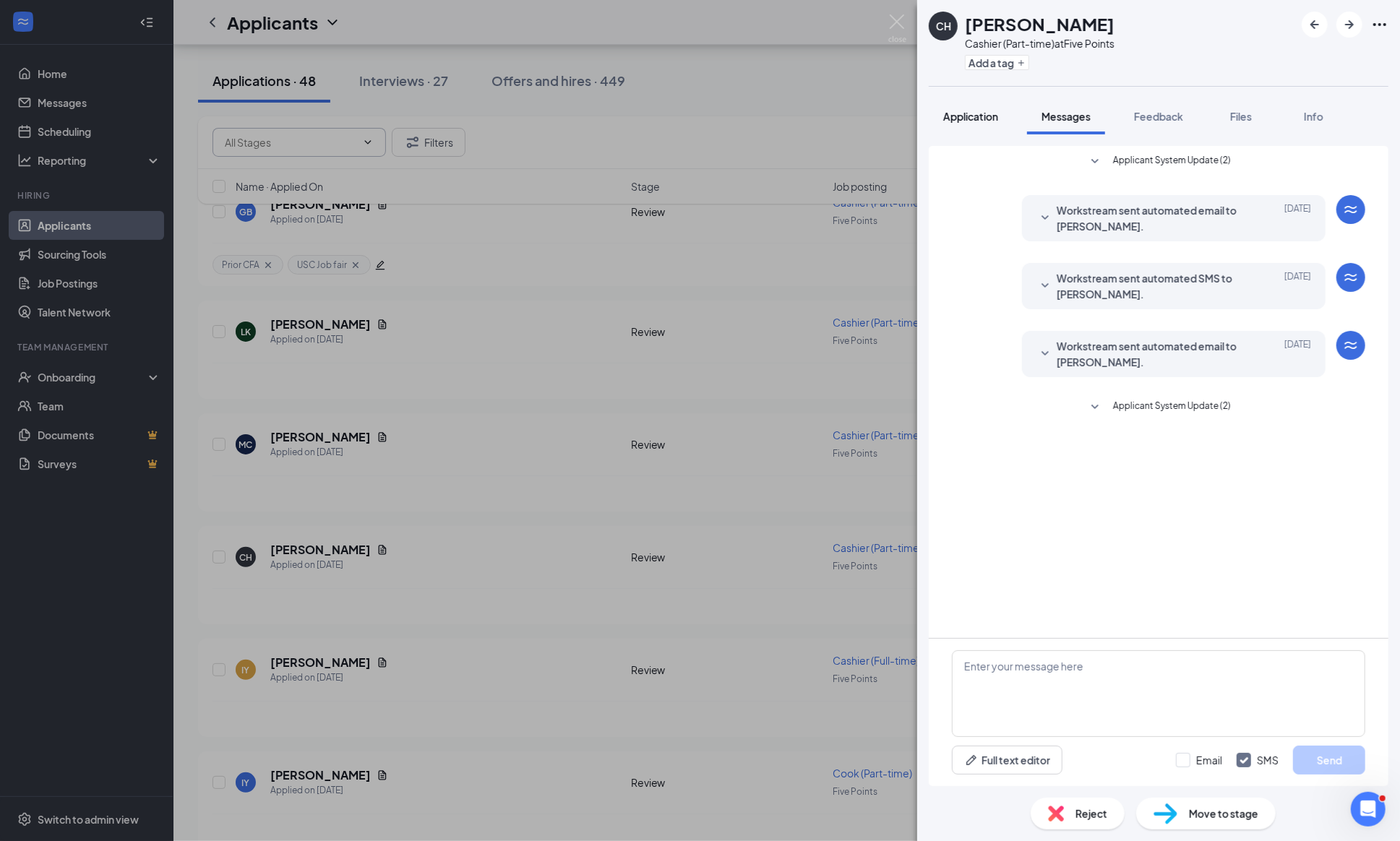
click at [990, 111] on span "Application" at bounding box center [970, 116] width 55 height 13
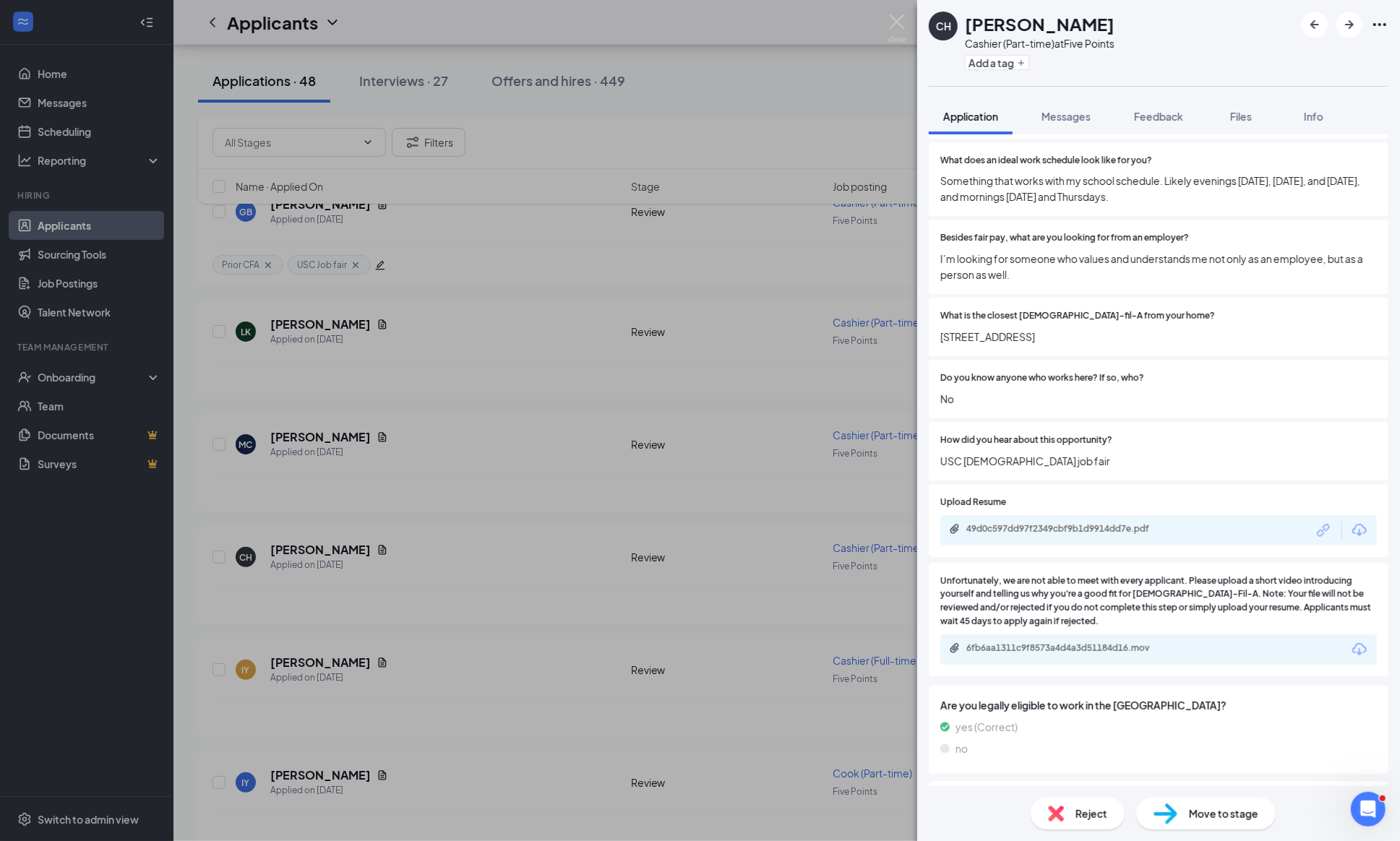
scroll to position [991, 0]
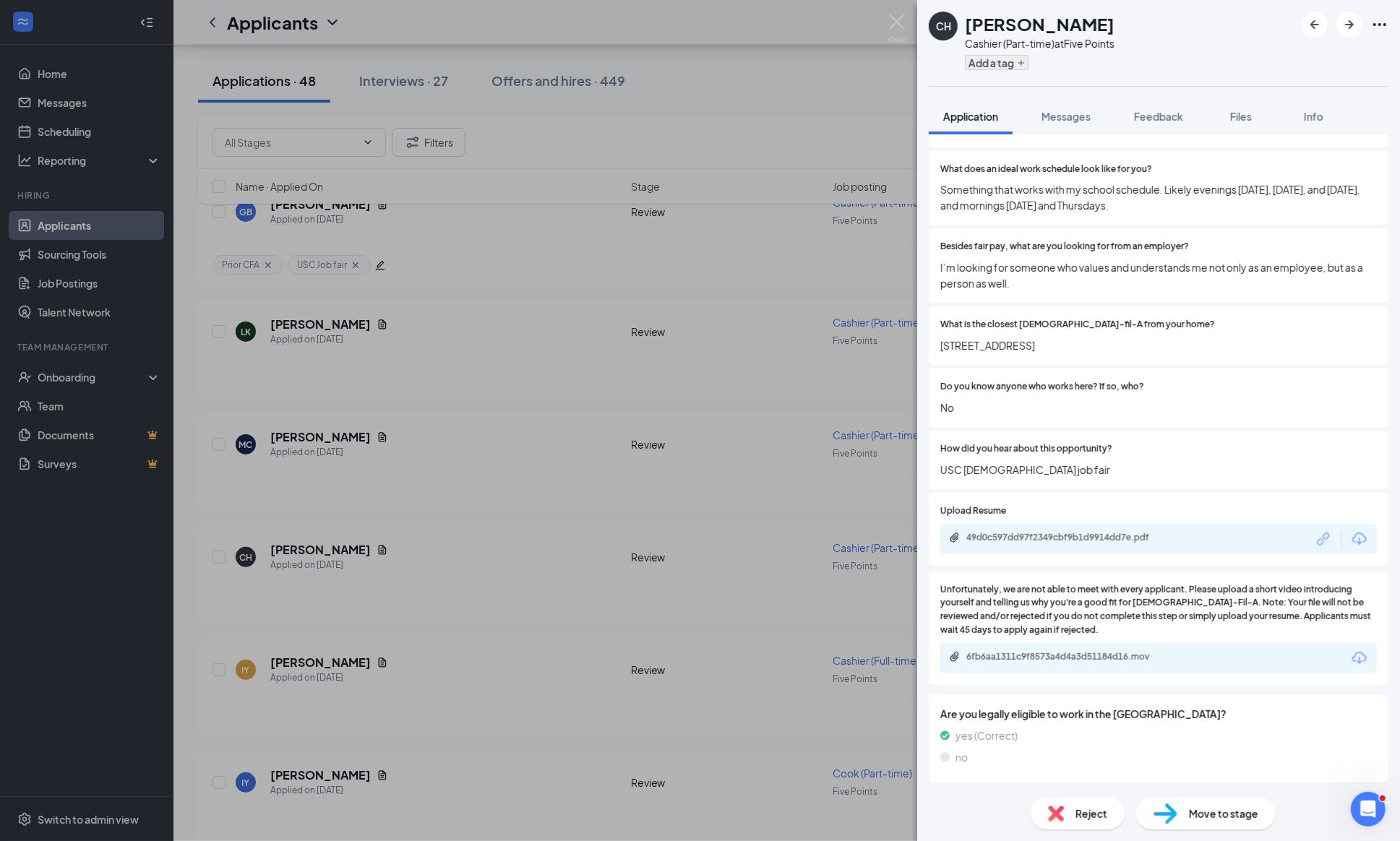
click at [990, 60] on button "Add a tag" at bounding box center [997, 63] width 65 height 16
click at [978, 103] on input "USC Job fair" at bounding box center [1008, 105] width 70 height 16
checkbox input "true"
click at [1226, 394] on div at bounding box center [1259, 387] width 232 height 14
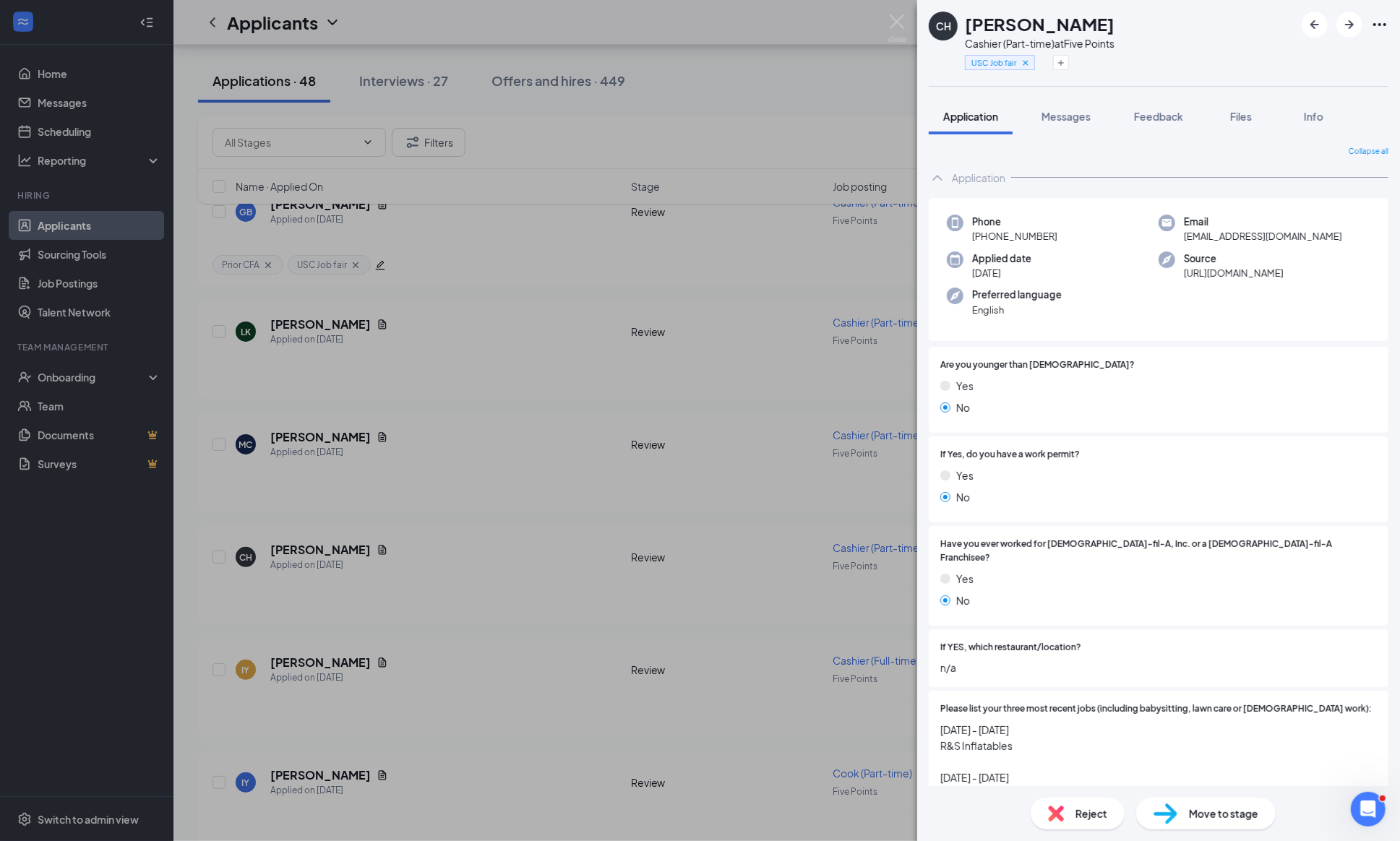
scroll to position [0, 0]
click at [1175, 815] on img at bounding box center [1165, 814] width 24 height 21
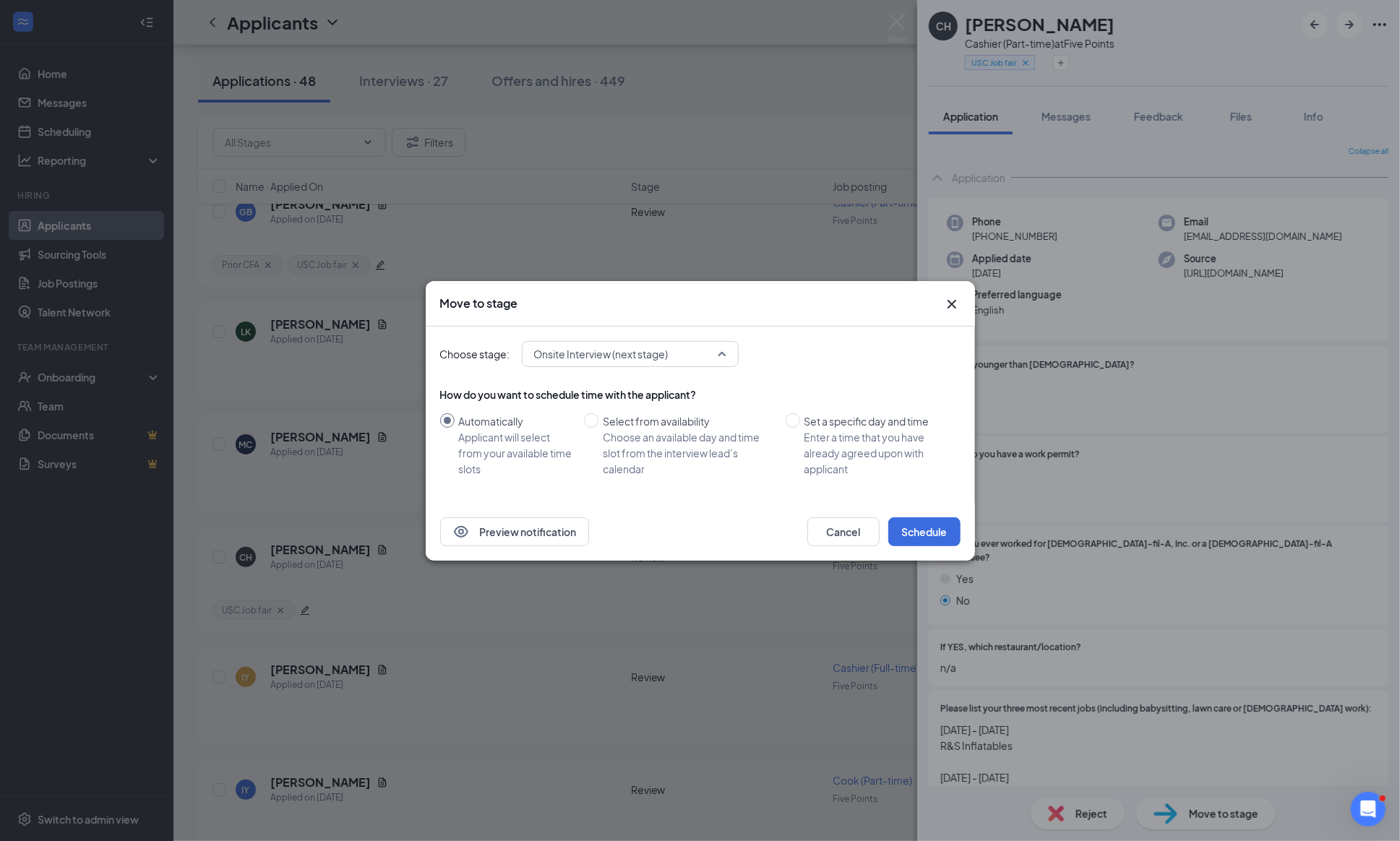
click at [724, 345] on div "Onsite Interview (next stage) 4019012 3245276 3925850 Application Availability …" at bounding box center [630, 354] width 217 height 26
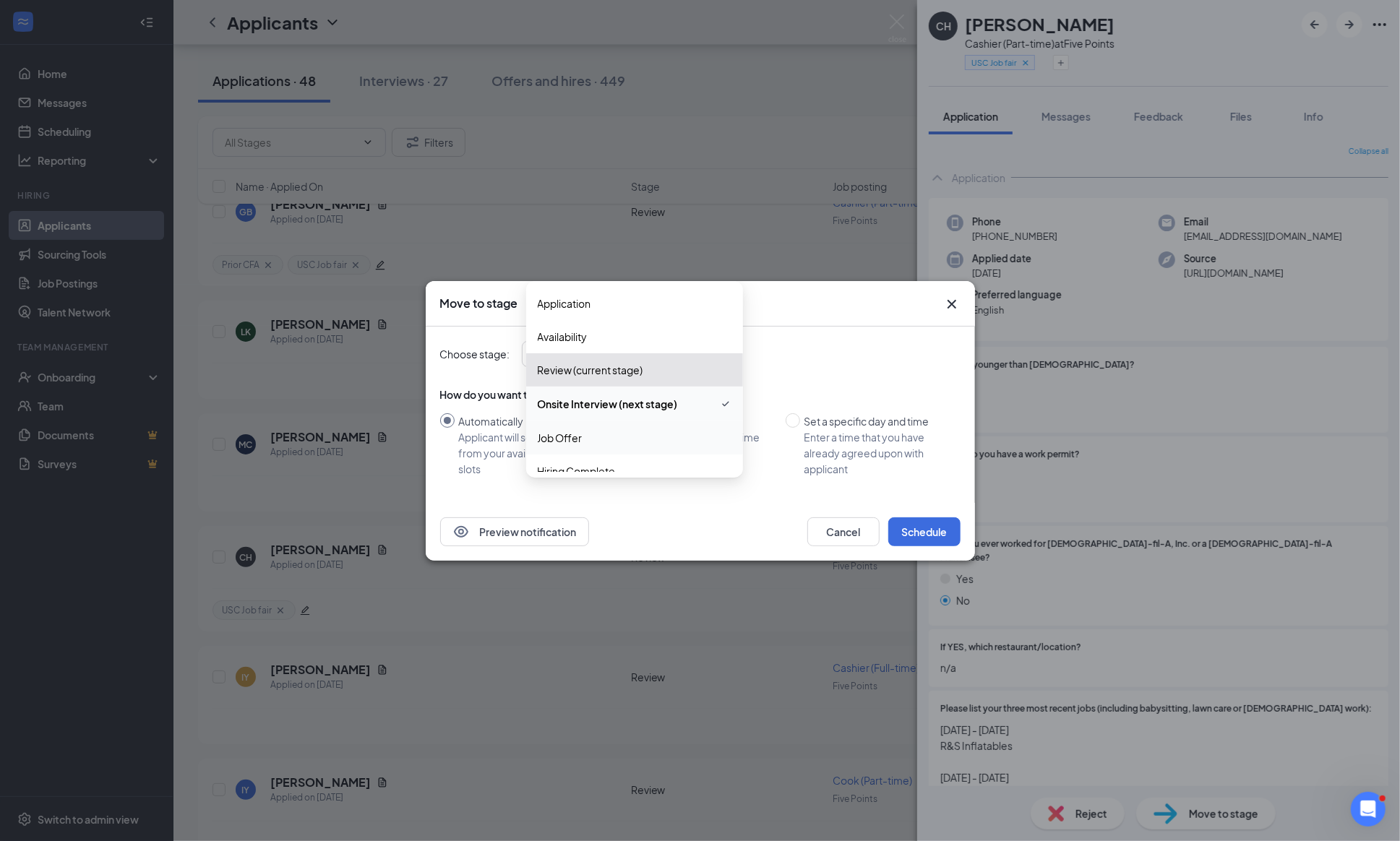
click at [637, 438] on span "Job Offer" at bounding box center [634, 438] width 194 height 16
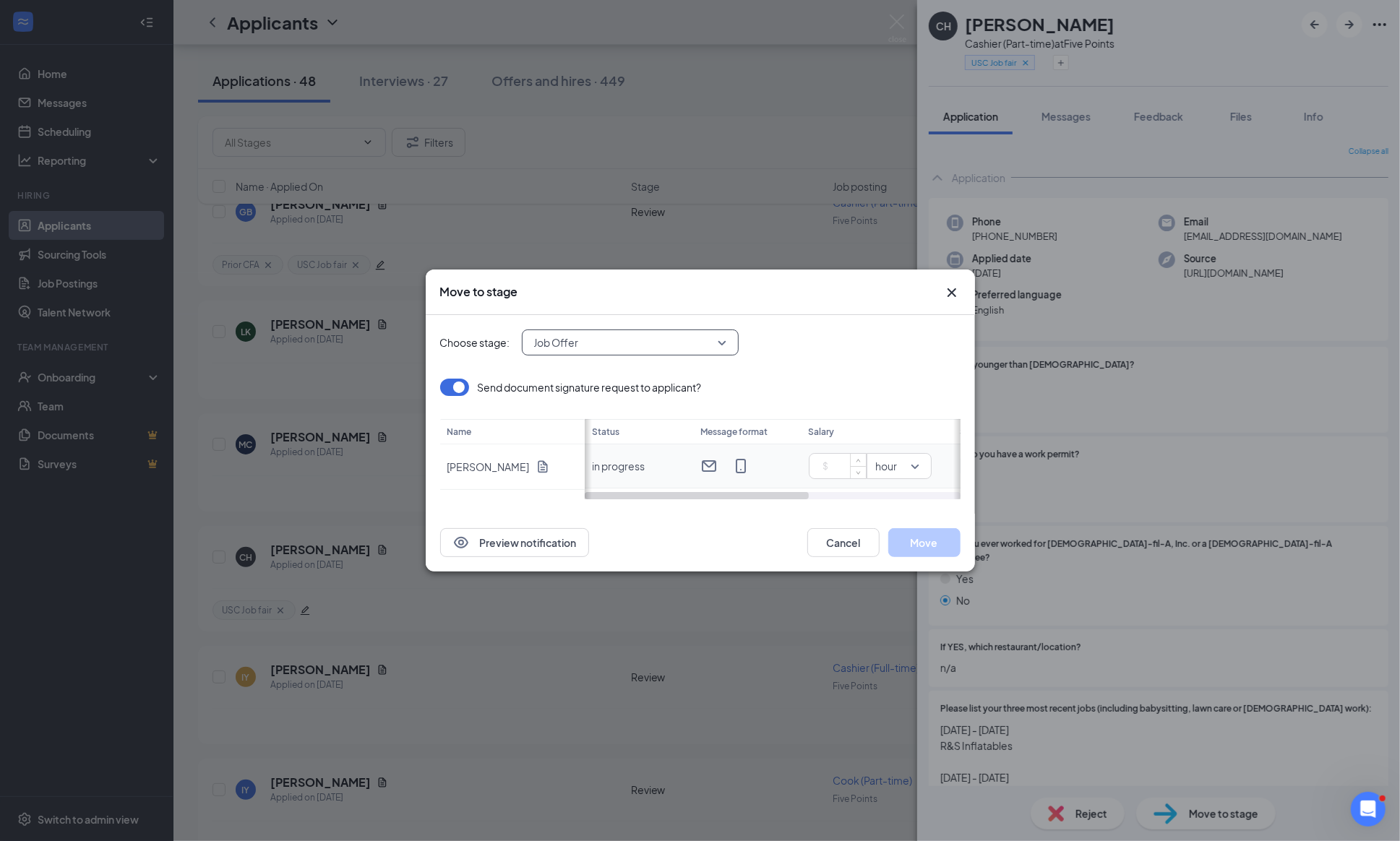
click at [834, 469] on input at bounding box center [840, 466] width 51 height 22
type input "12"
click at [882, 336] on div "Choose stage: Job Offer 3245276 3925850 3245279 Application Availability Review…" at bounding box center [700, 342] width 520 height 26
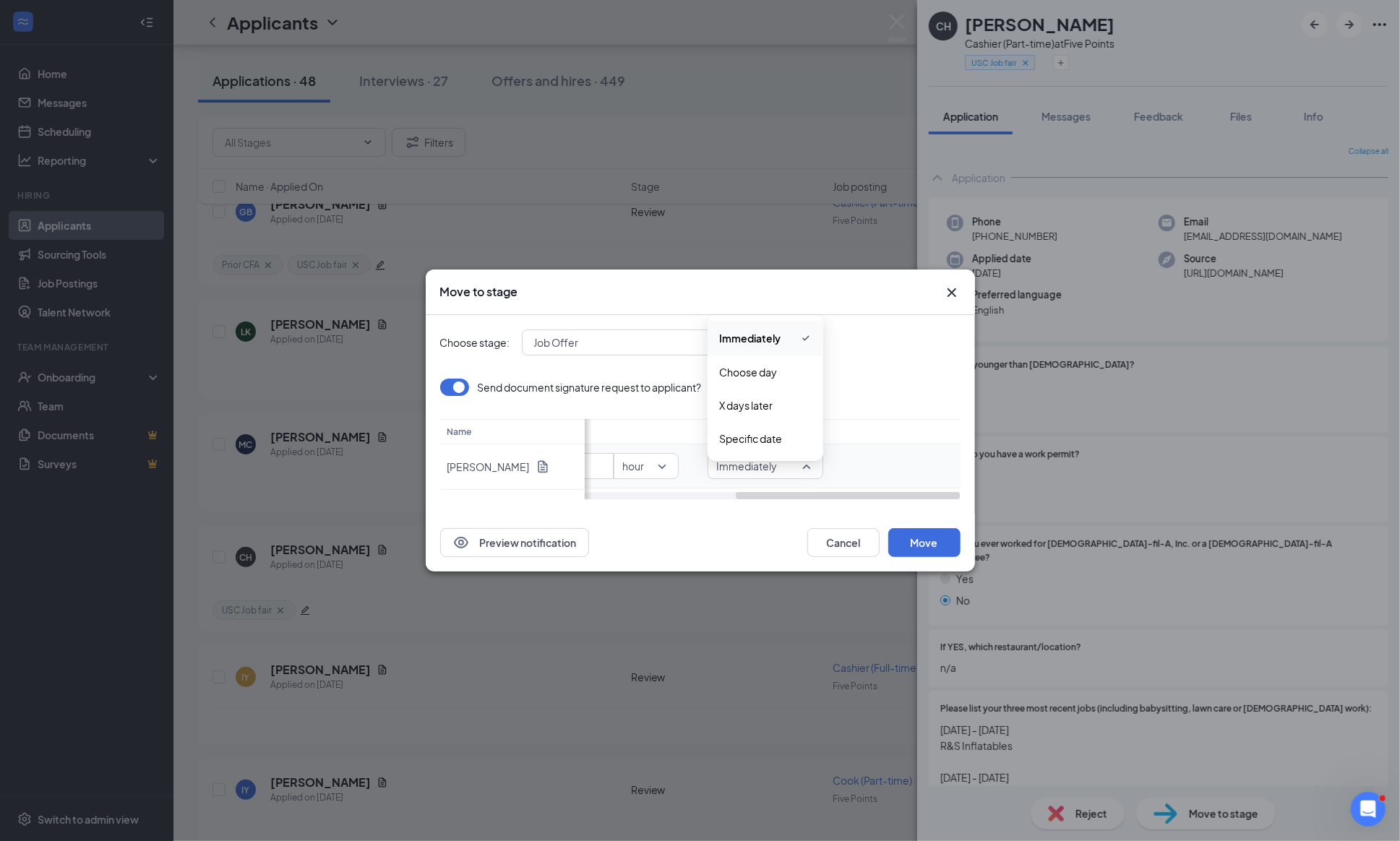
click at [810, 465] on span "Immediately" at bounding box center [765, 466] width 97 height 16
click at [764, 441] on span "Specific date" at bounding box center [750, 438] width 63 height 16
click at [926, 472] on div "[DATE]" at bounding box center [888, 466] width 97 height 16
type input "[DATE]"
click at [813, 490] on div "2" at bounding box center [817, 491] width 17 height 17
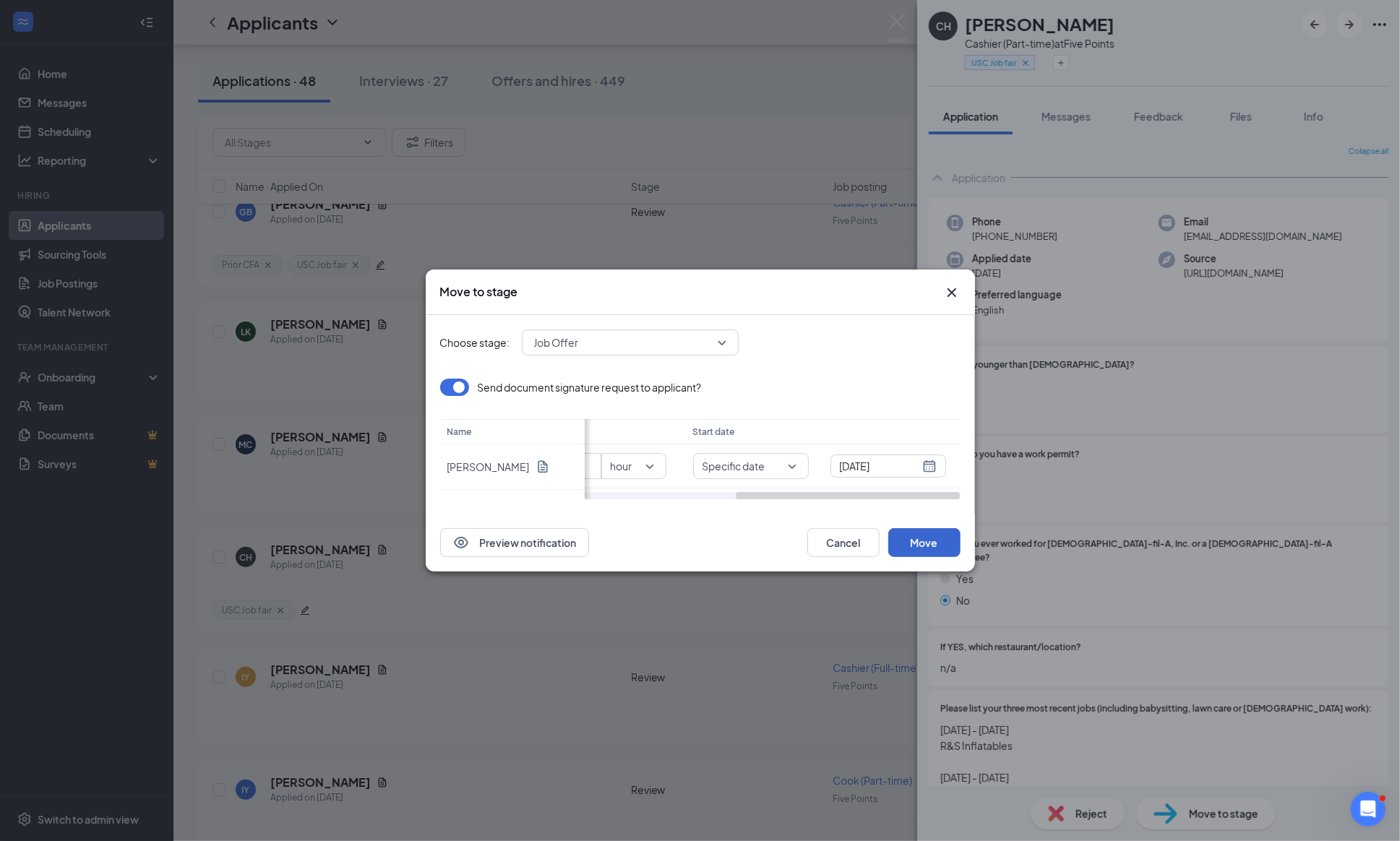
click at [918, 541] on button "Move" at bounding box center [923, 542] width 72 height 29
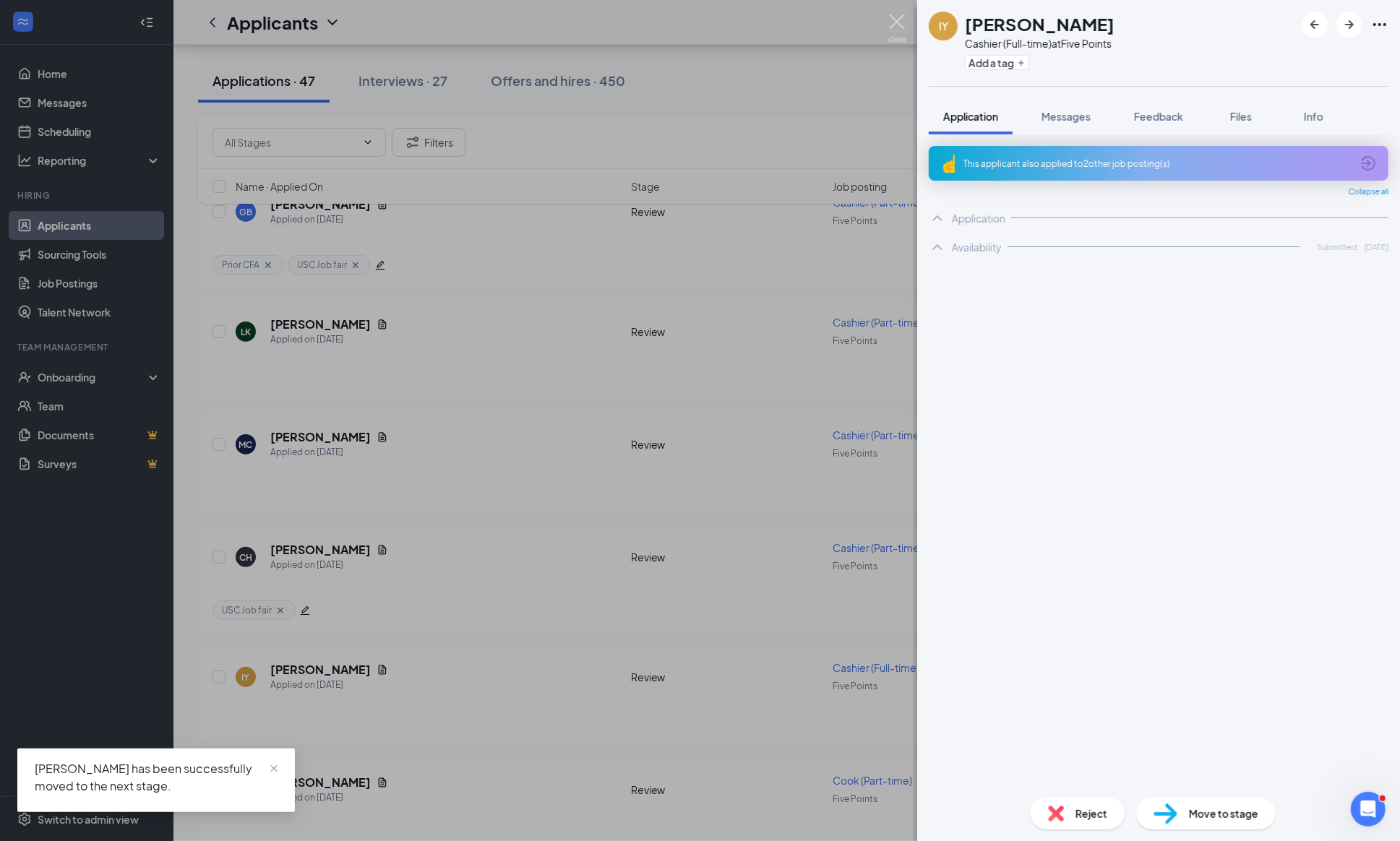
click at [896, 16] on img at bounding box center [896, 29] width 18 height 28
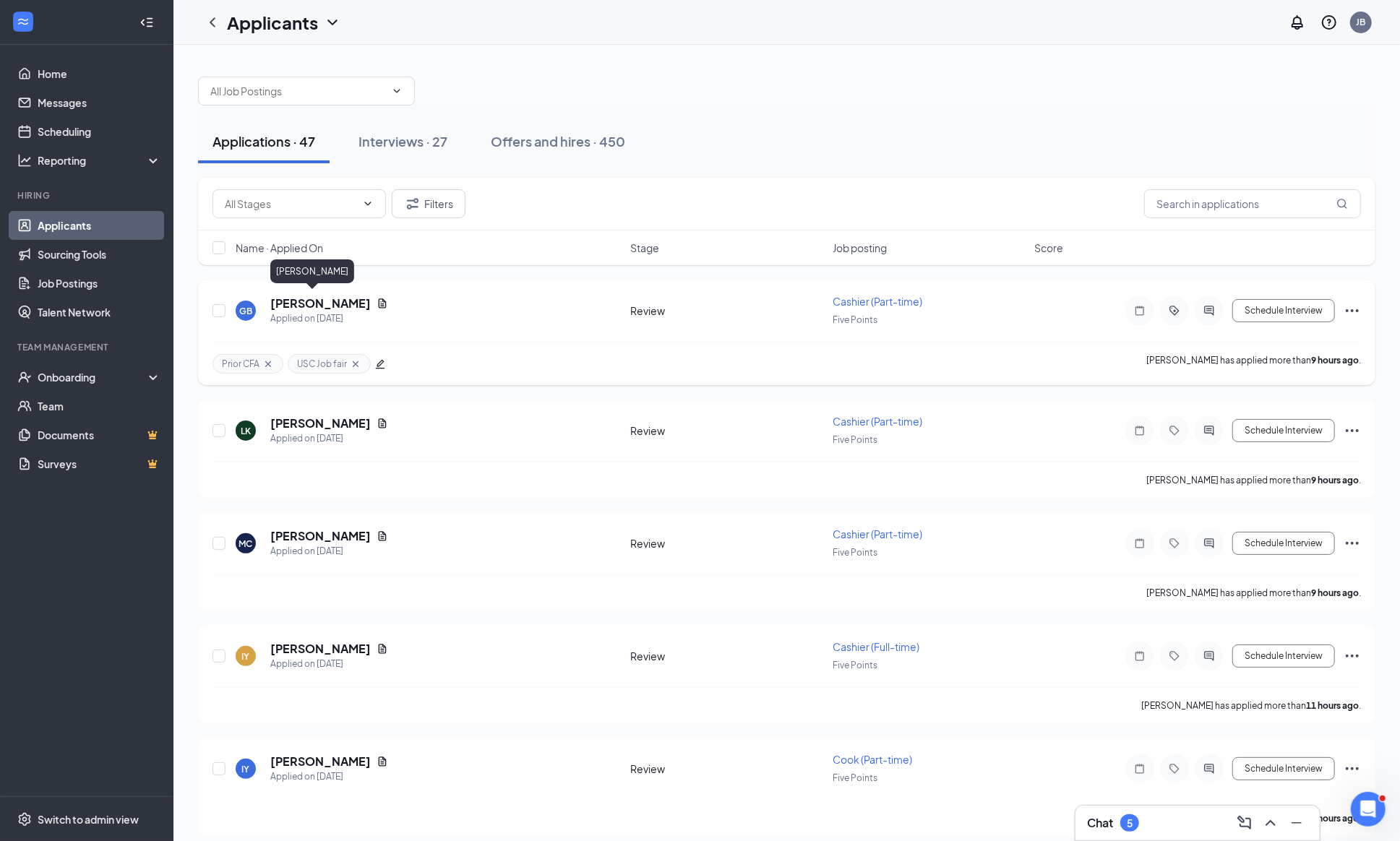
click at [347, 296] on h5 "[PERSON_NAME]" at bounding box center [320, 303] width 100 height 16
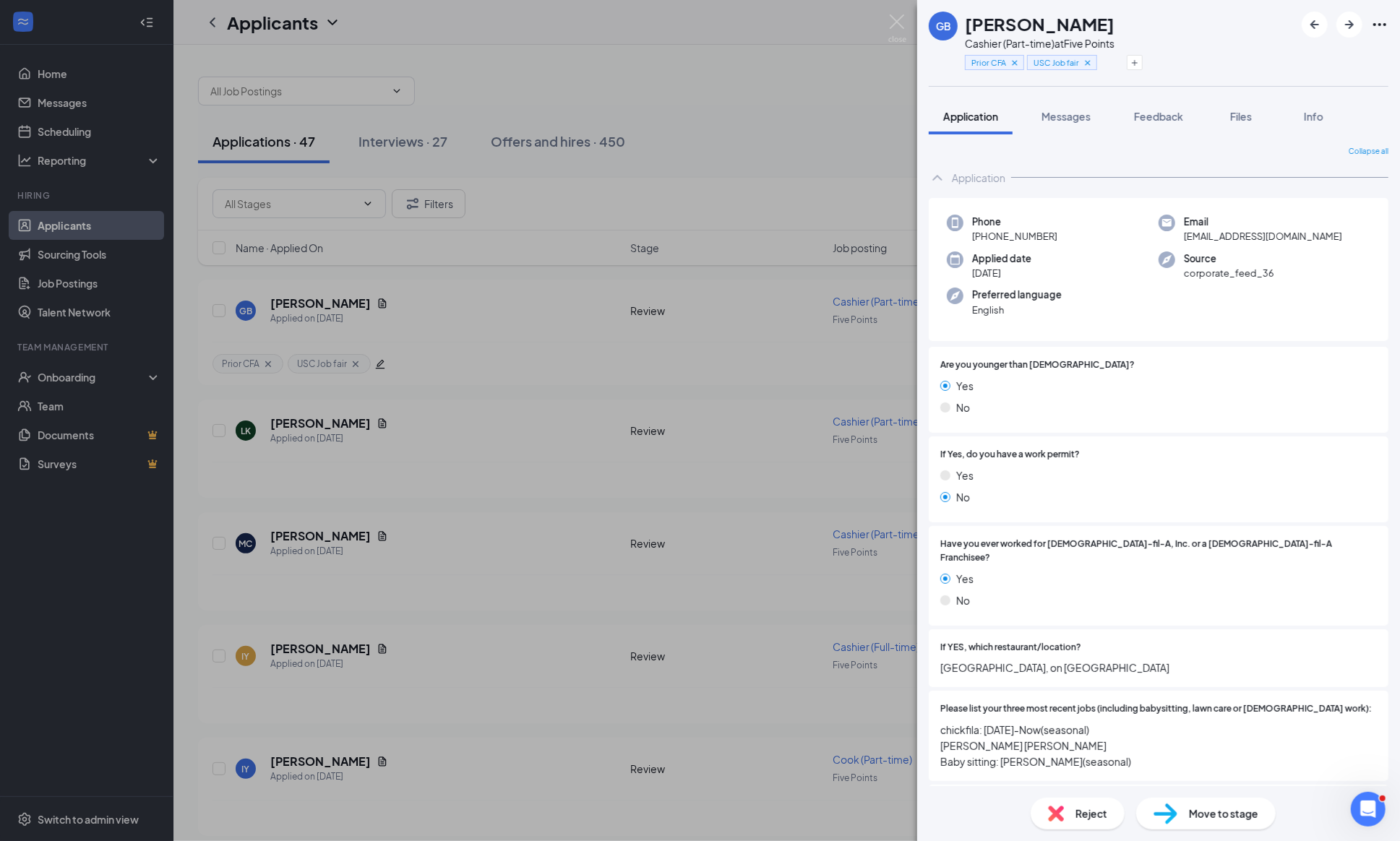
click at [1194, 815] on span "Move to stage" at bounding box center [1223, 813] width 69 height 16
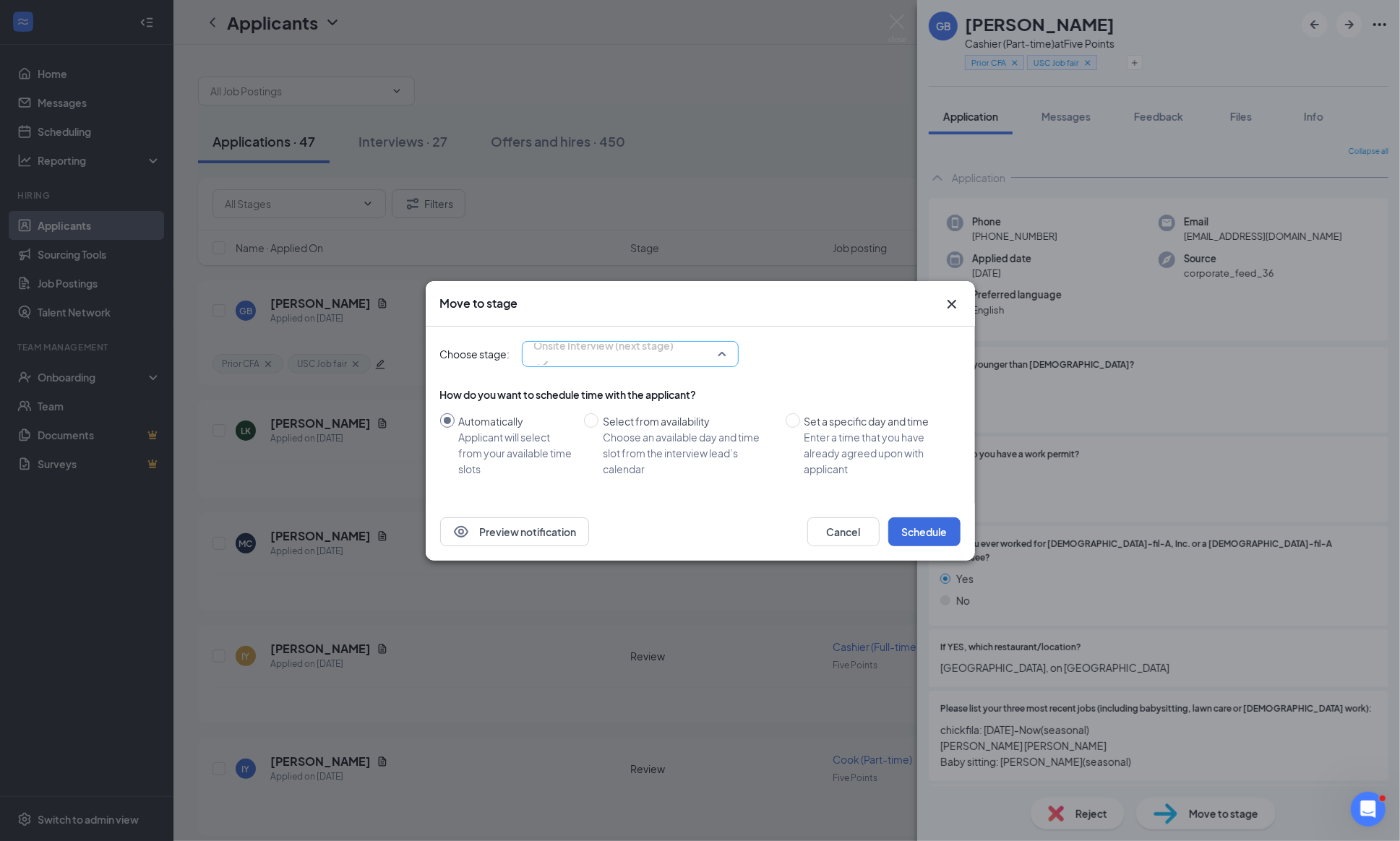
click at [724, 350] on div "Onsite Interview (next stage) 4019012 3245276 3925850 Application Availability …" at bounding box center [630, 354] width 217 height 26
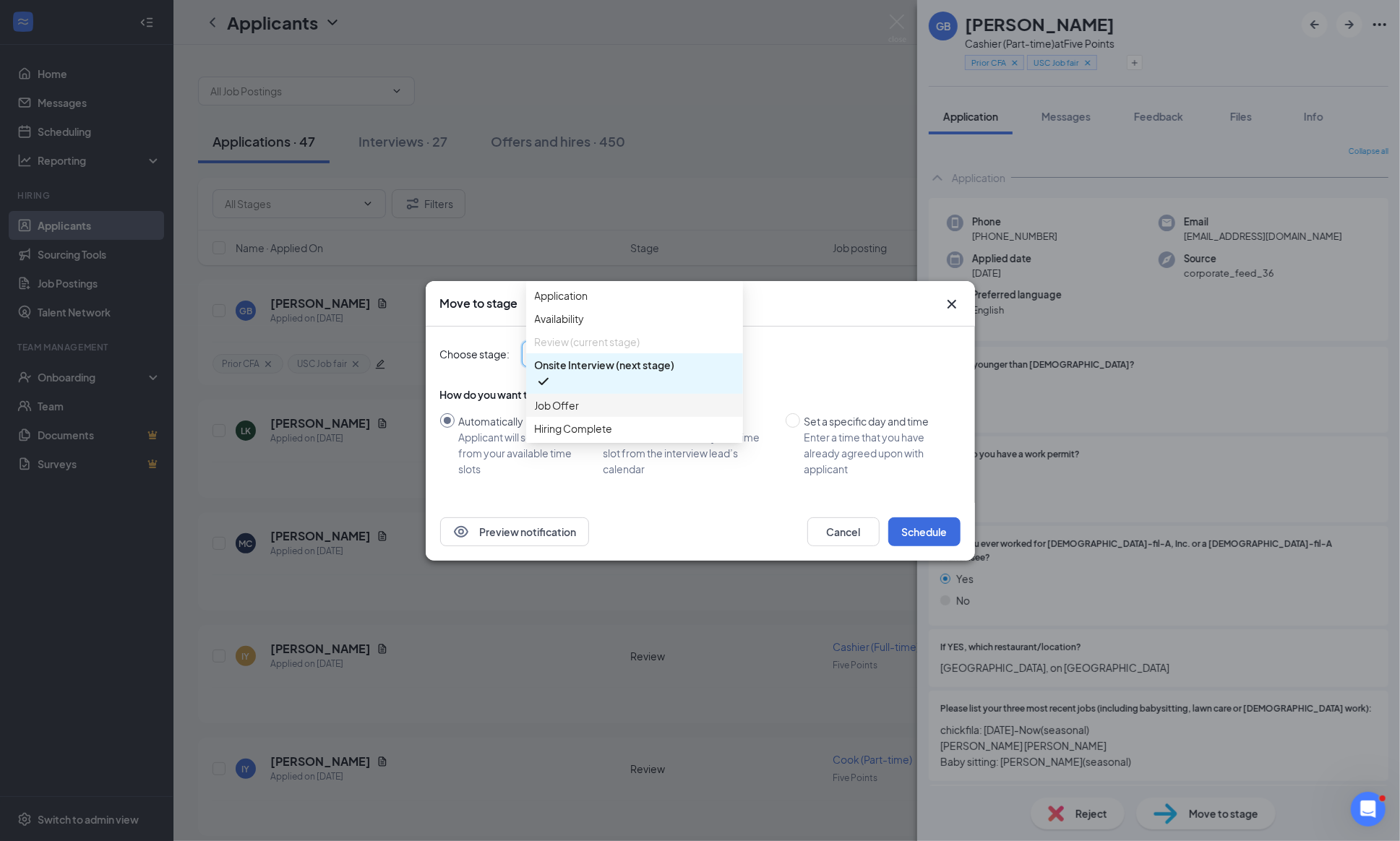
click at [605, 417] on div "Job Offer" at bounding box center [634, 406] width 217 height 23
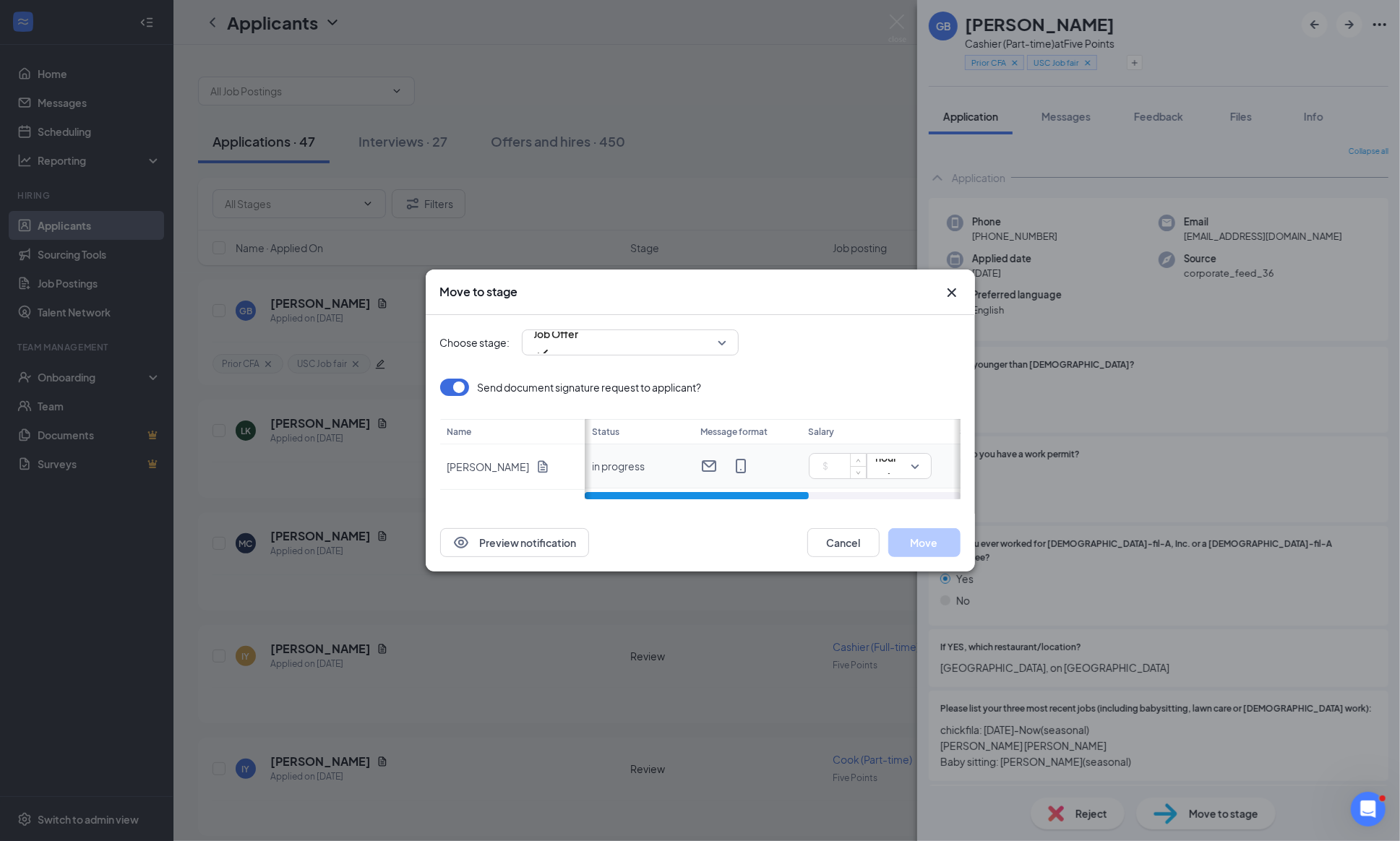
click at [833, 460] on input at bounding box center [840, 466] width 51 height 22
type input "13"
click at [854, 358] on div "Choose stage: Job Offer 3245276 3925850 3245279 Application Availability Review…" at bounding box center [700, 414] width 520 height 199
click at [807, 466] on span "Immediately" at bounding box center [765, 466] width 97 height 16
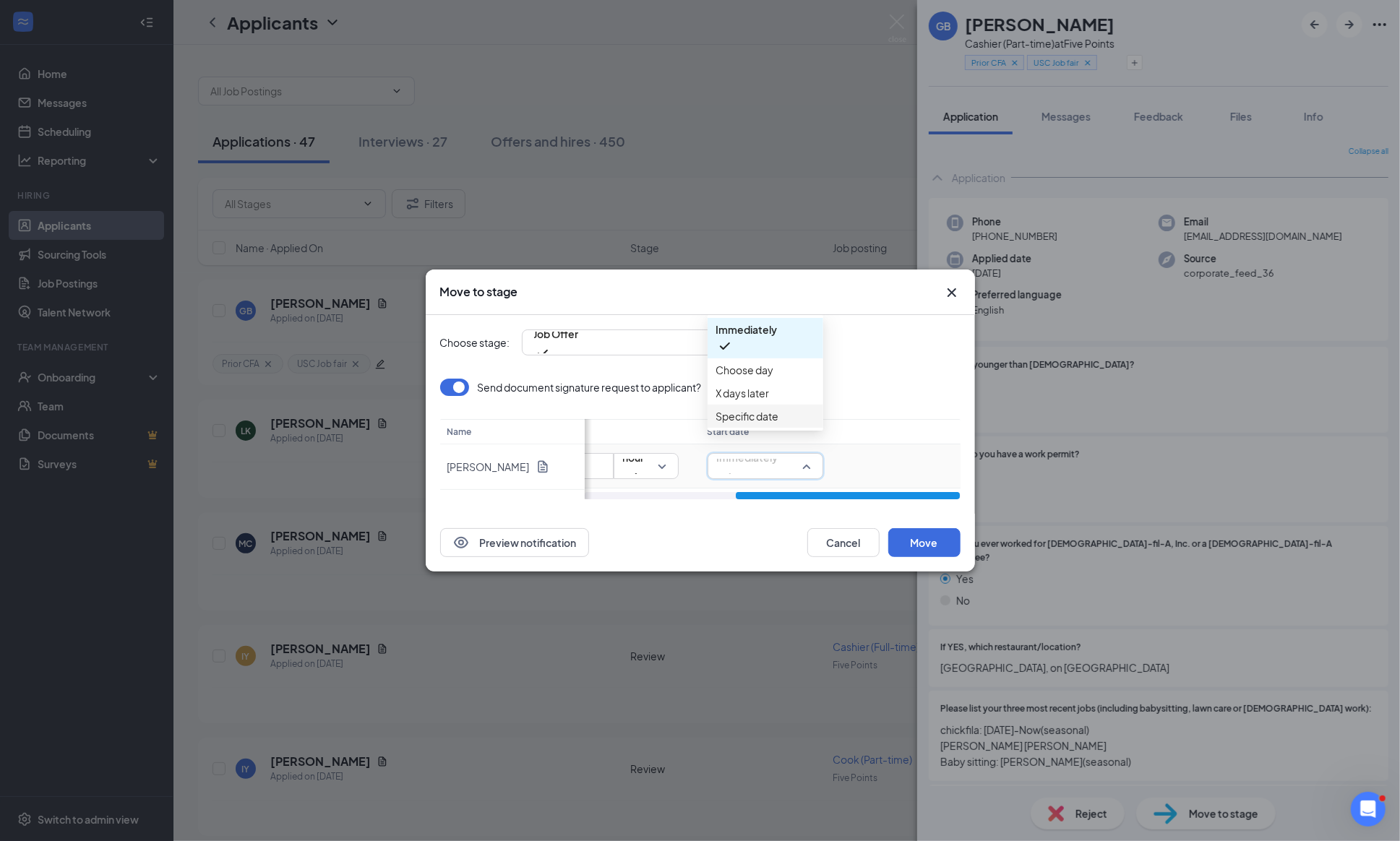
click at [737, 424] on span "Specific date" at bounding box center [747, 416] width 63 height 16
click at [929, 469] on div "[DATE]" at bounding box center [888, 466] width 97 height 16
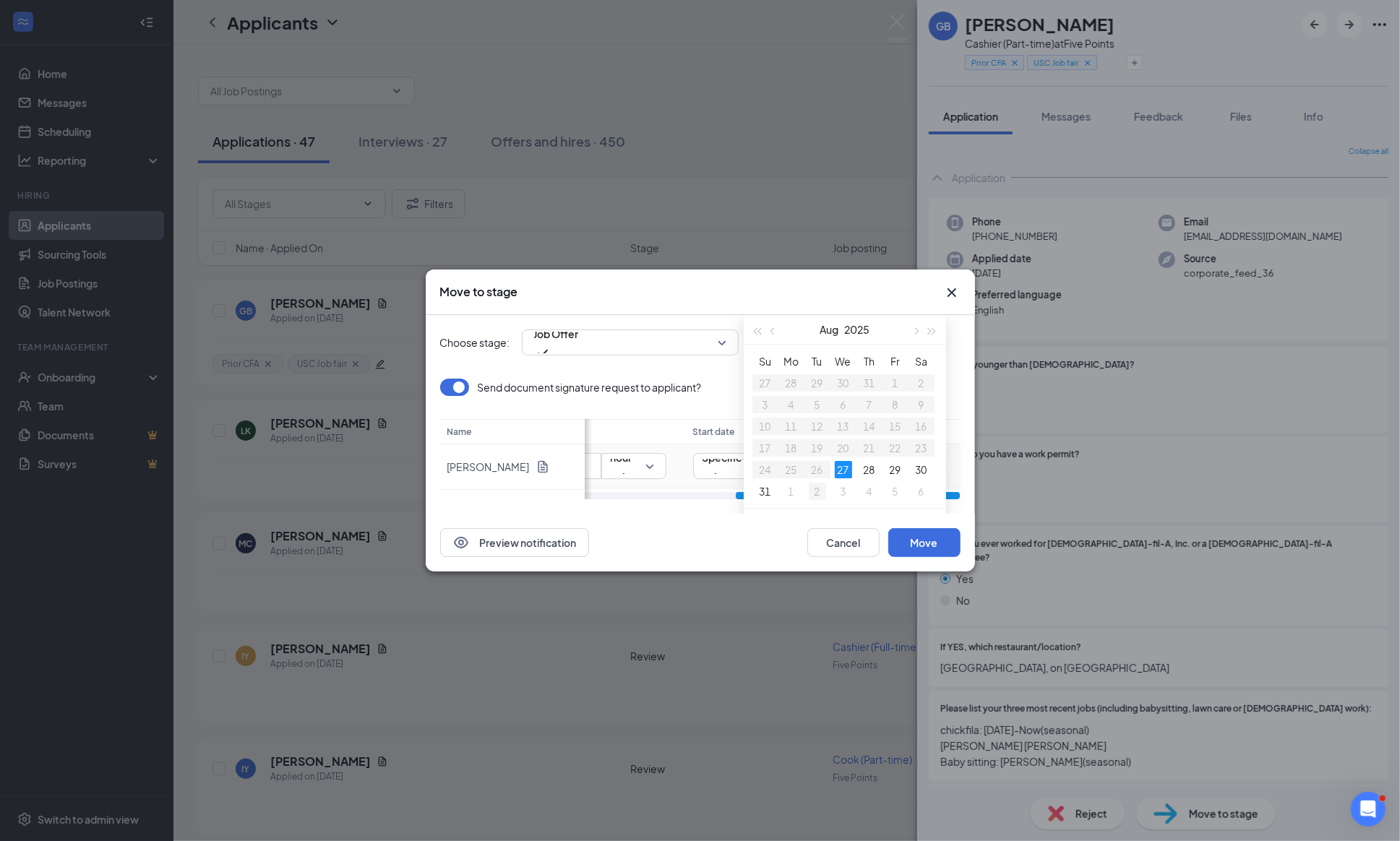
type input "[DATE]"
click at [818, 494] on div "2" at bounding box center [817, 491] width 17 height 17
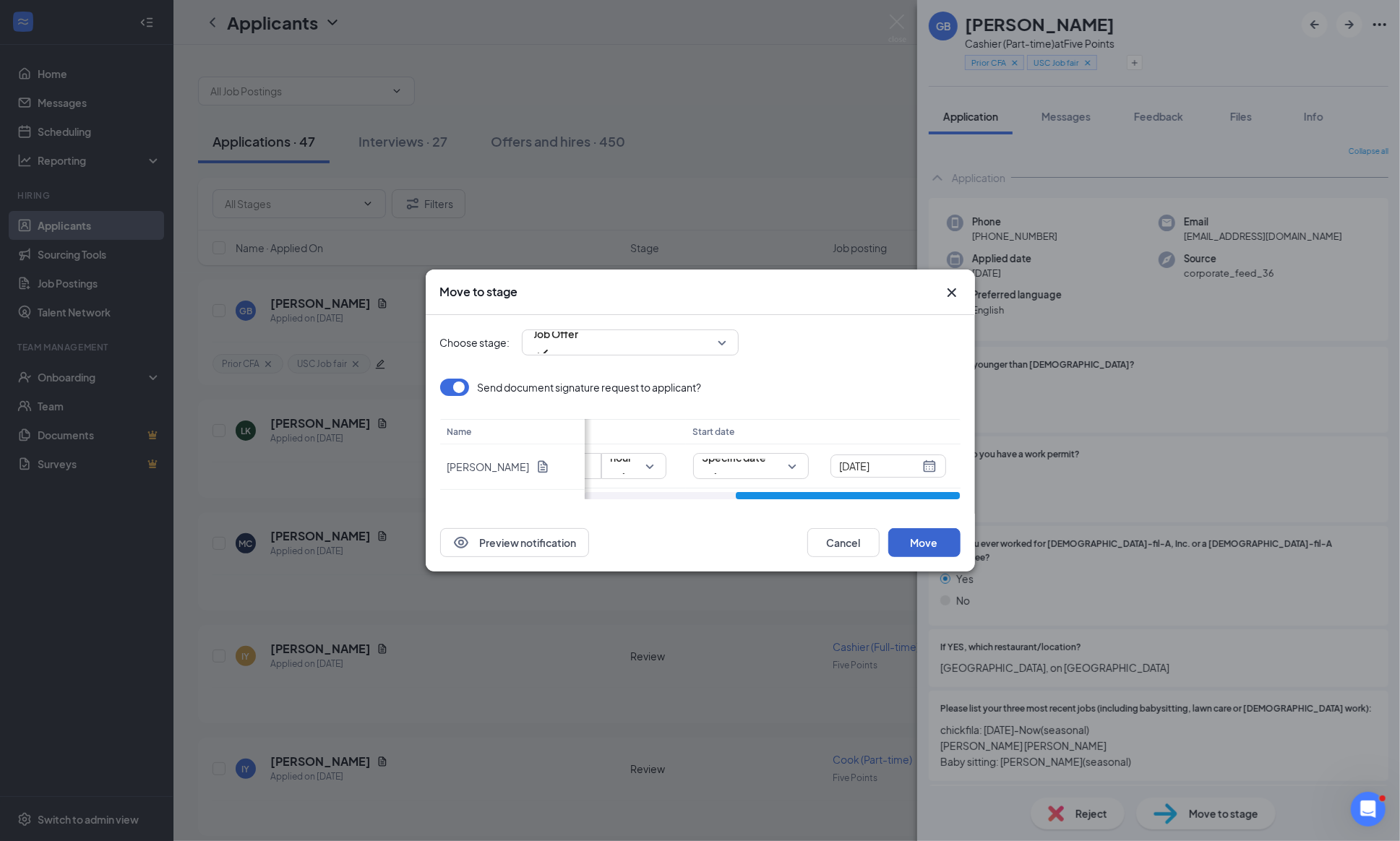
click at [928, 543] on button "Move" at bounding box center [923, 542] width 72 height 29
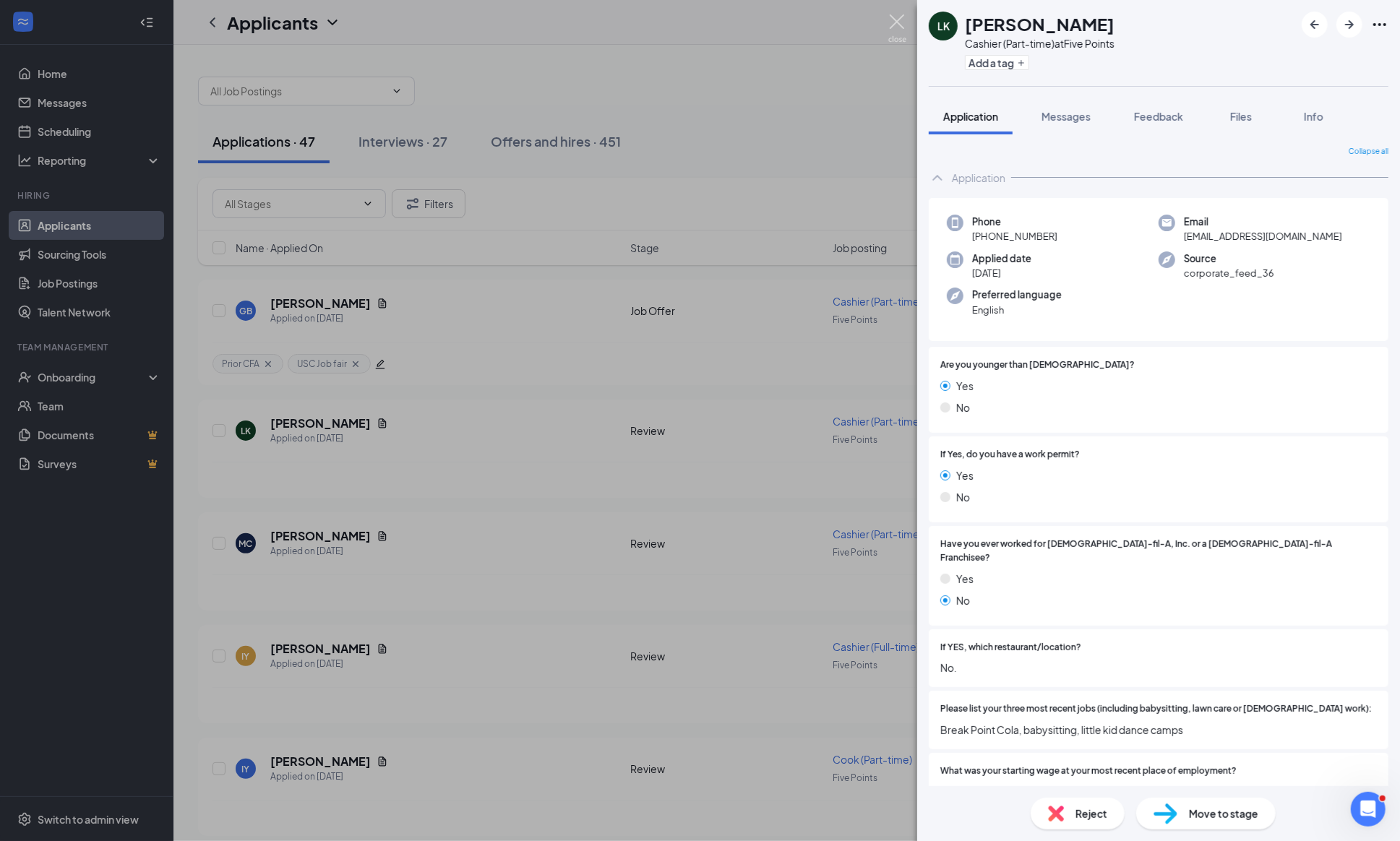
click at [894, 26] on img at bounding box center [896, 29] width 18 height 28
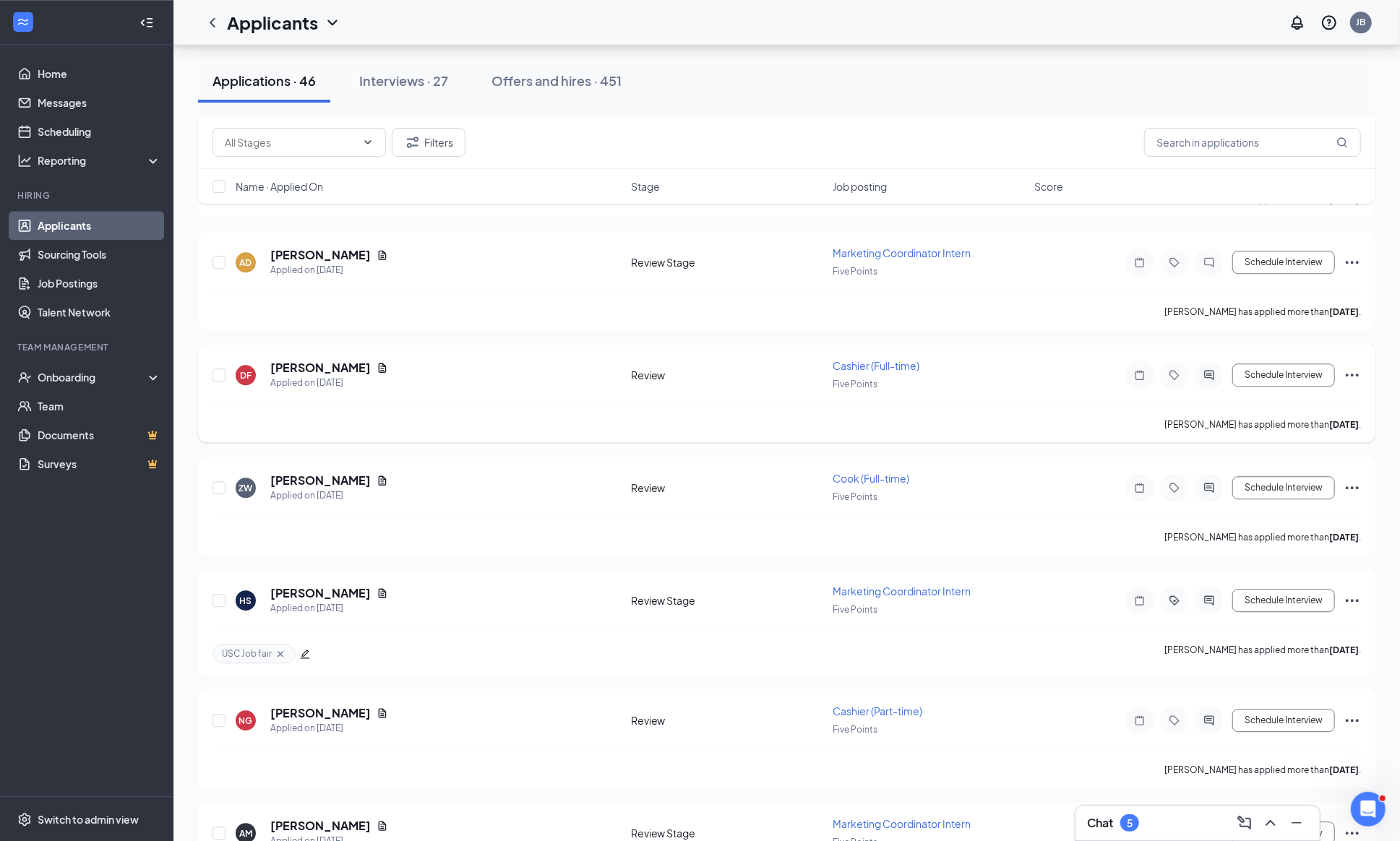
scroll to position [2659, 0]
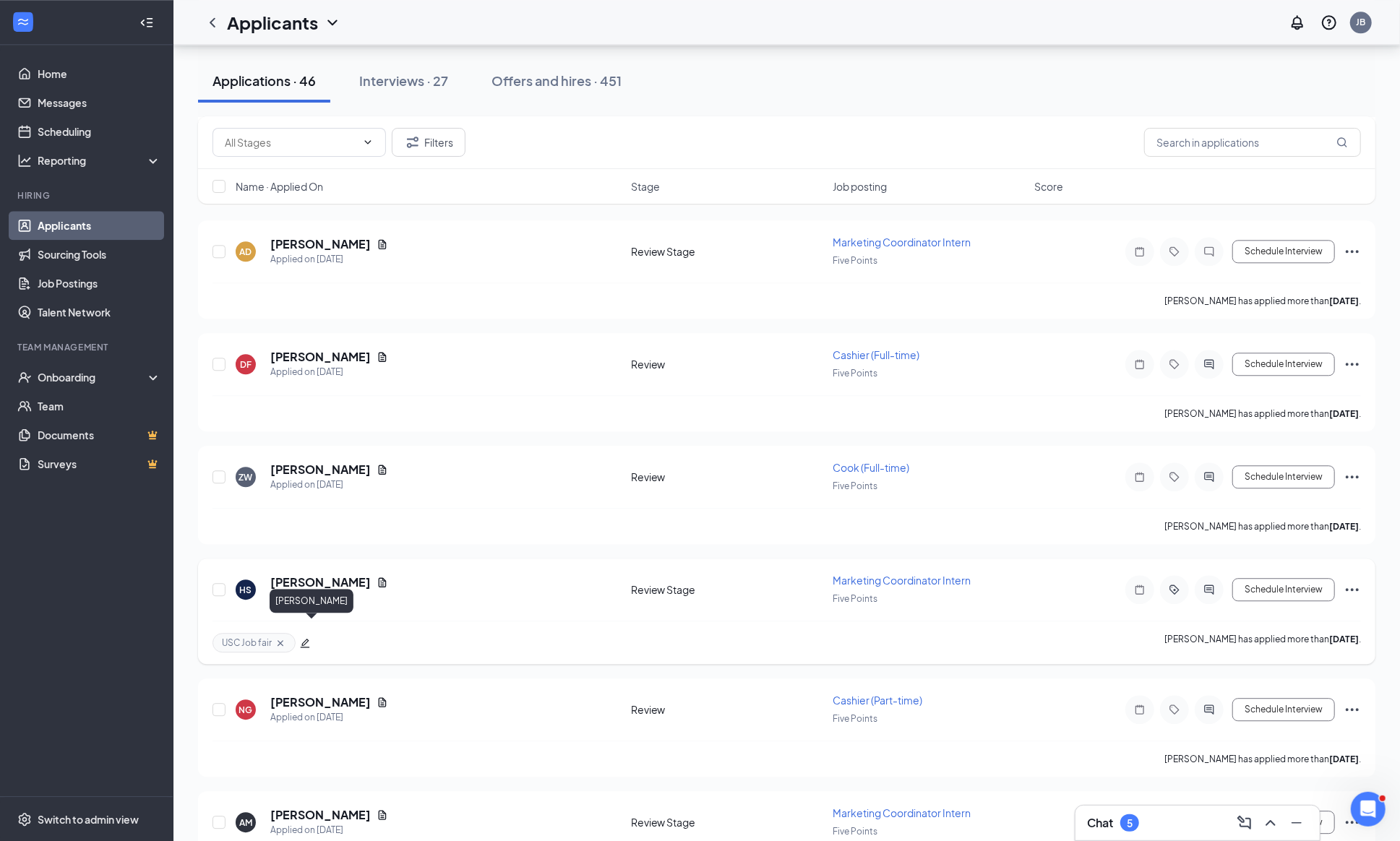
click at [316, 590] on h5 "[PERSON_NAME]" at bounding box center [320, 582] width 100 height 16
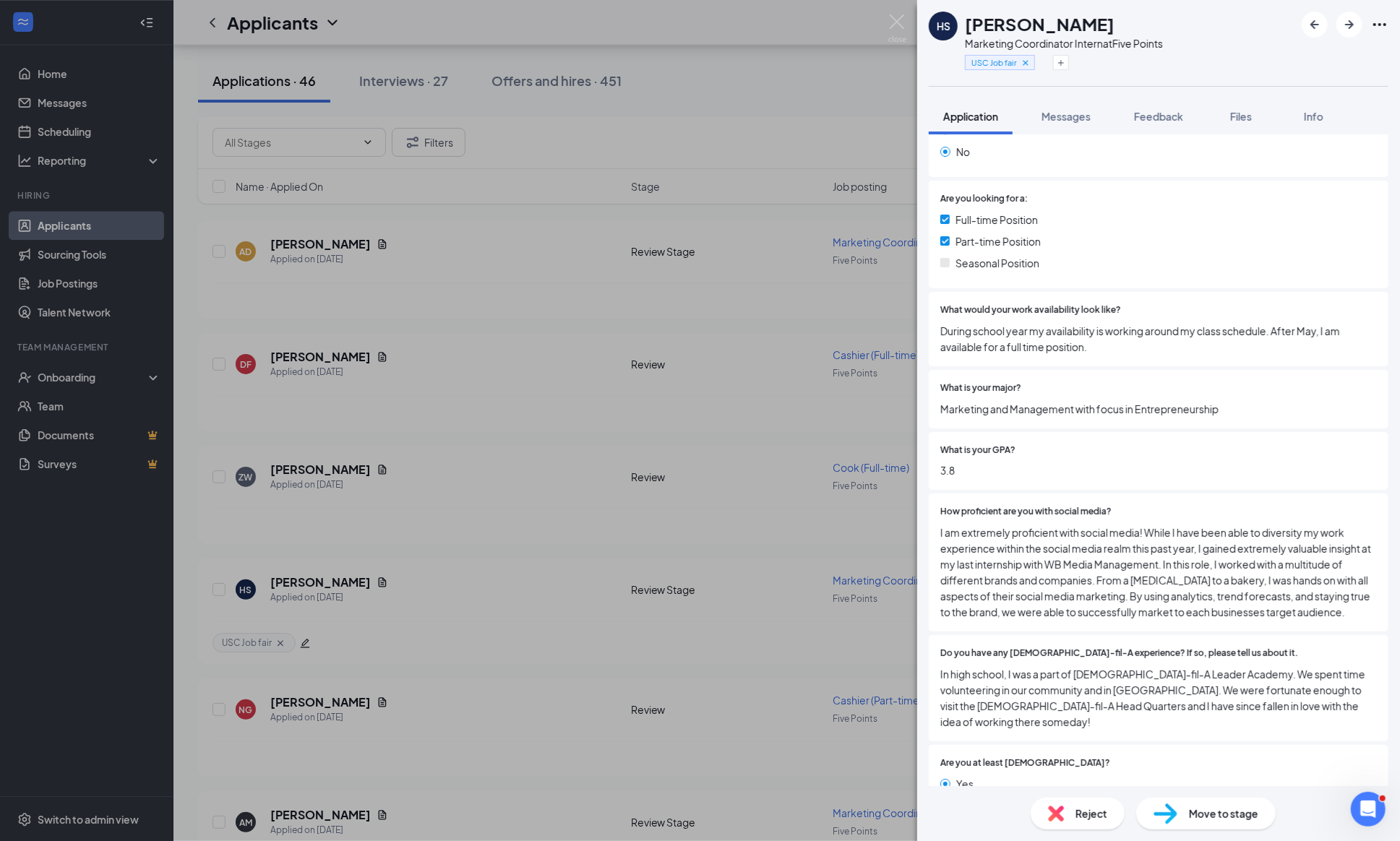
scroll to position [254, 0]
click at [1067, 119] on span "Messages" at bounding box center [1065, 116] width 49 height 13
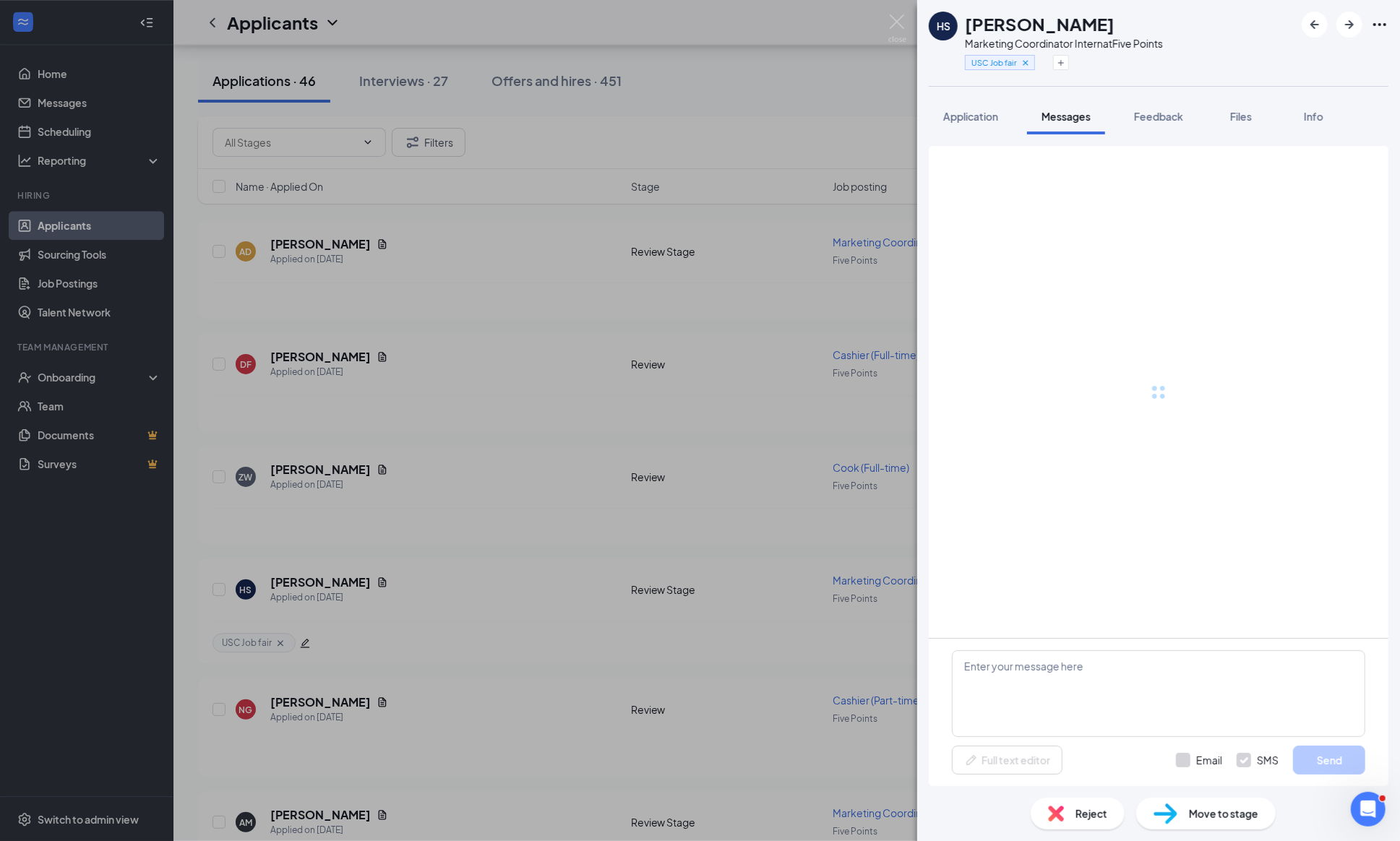
scroll to position [82, 0]
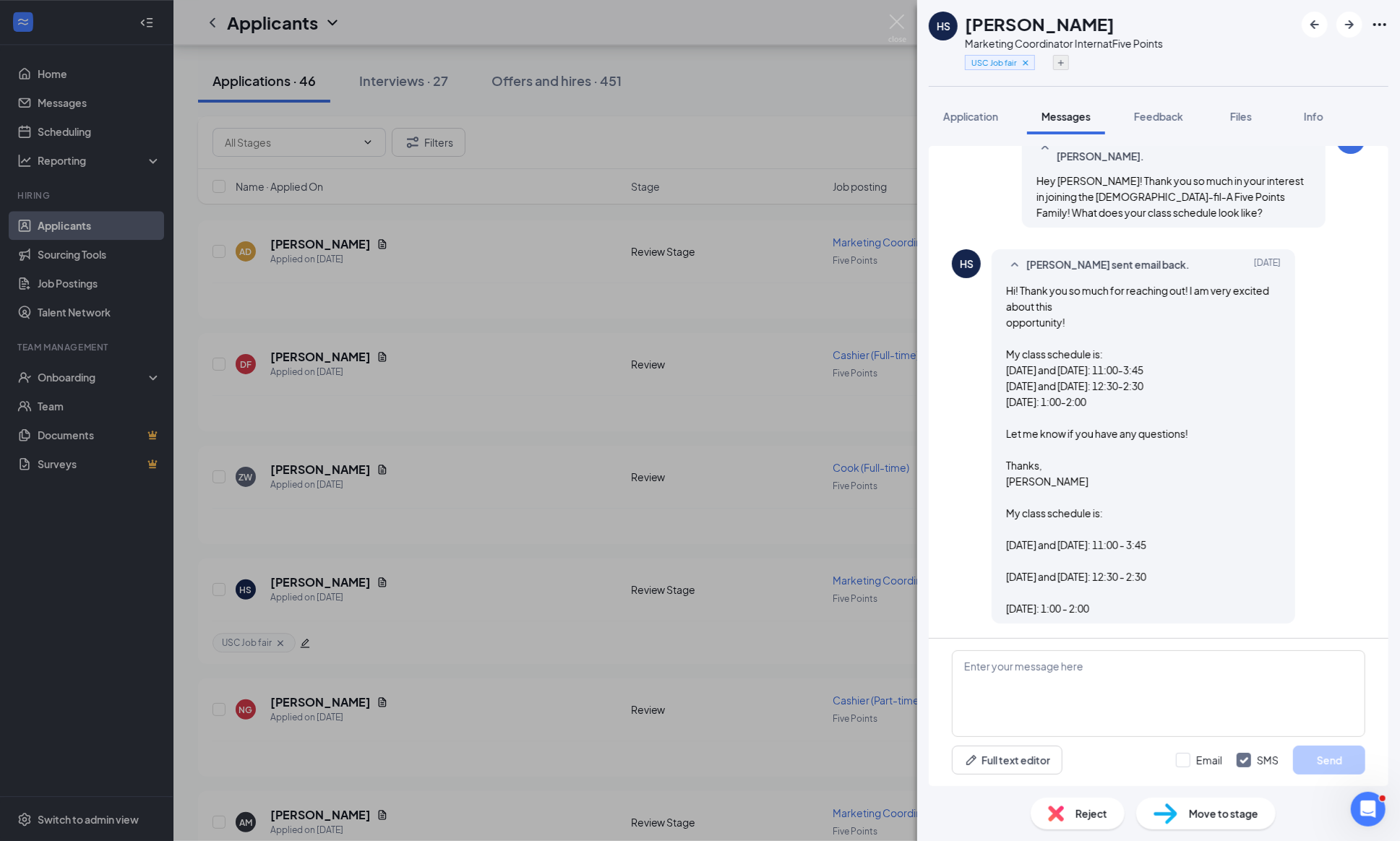
click at [1062, 62] on icon "Plus" at bounding box center [1060, 62] width 9 height 9
click at [977, 124] on input "Prior CFA" at bounding box center [1002, 127] width 58 height 16
checkbox input "true"
click at [979, 104] on input "USC Job fair" at bounding box center [1008, 104] width 70 height 16
checkbox input "false"
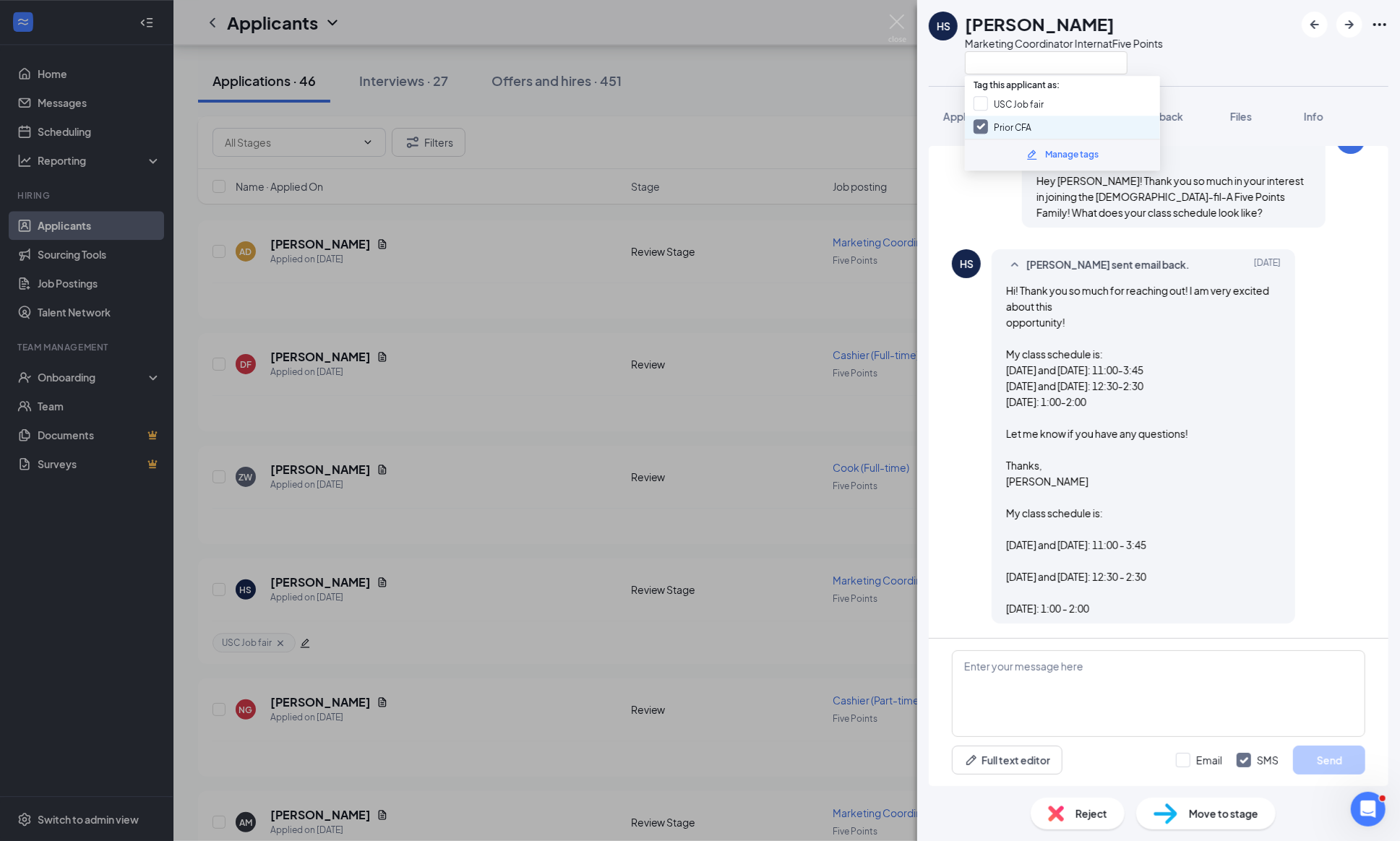
click at [979, 125] on input "Prior CFA" at bounding box center [1002, 127] width 58 height 16
checkbox input "false"
click at [965, 178] on div "James Bennett sent email to Hannah Spavelko. Aug 24 Hey Hannah! Thank you so mu…" at bounding box center [1158, 180] width 414 height 110
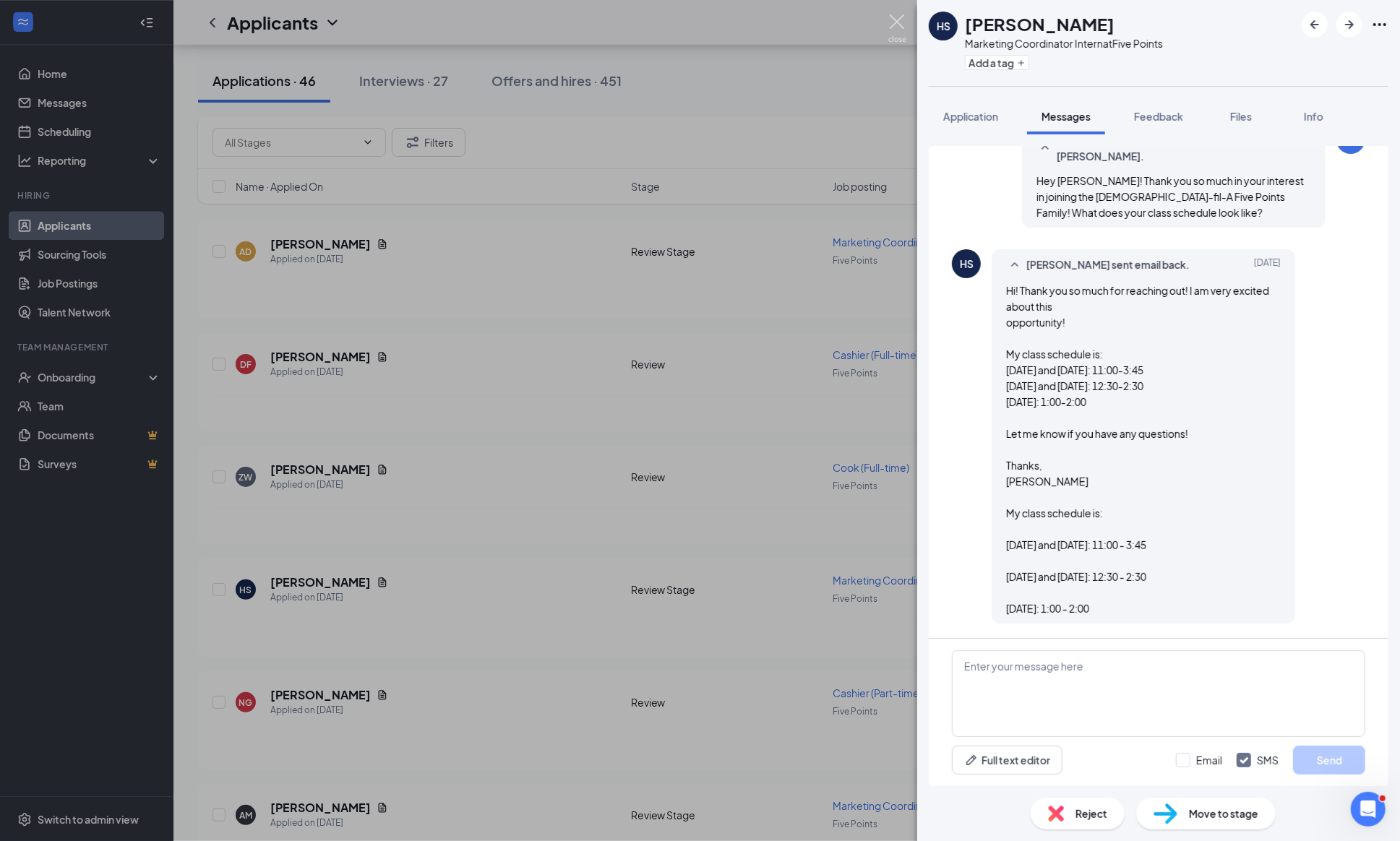
click at [892, 20] on img at bounding box center [896, 29] width 18 height 28
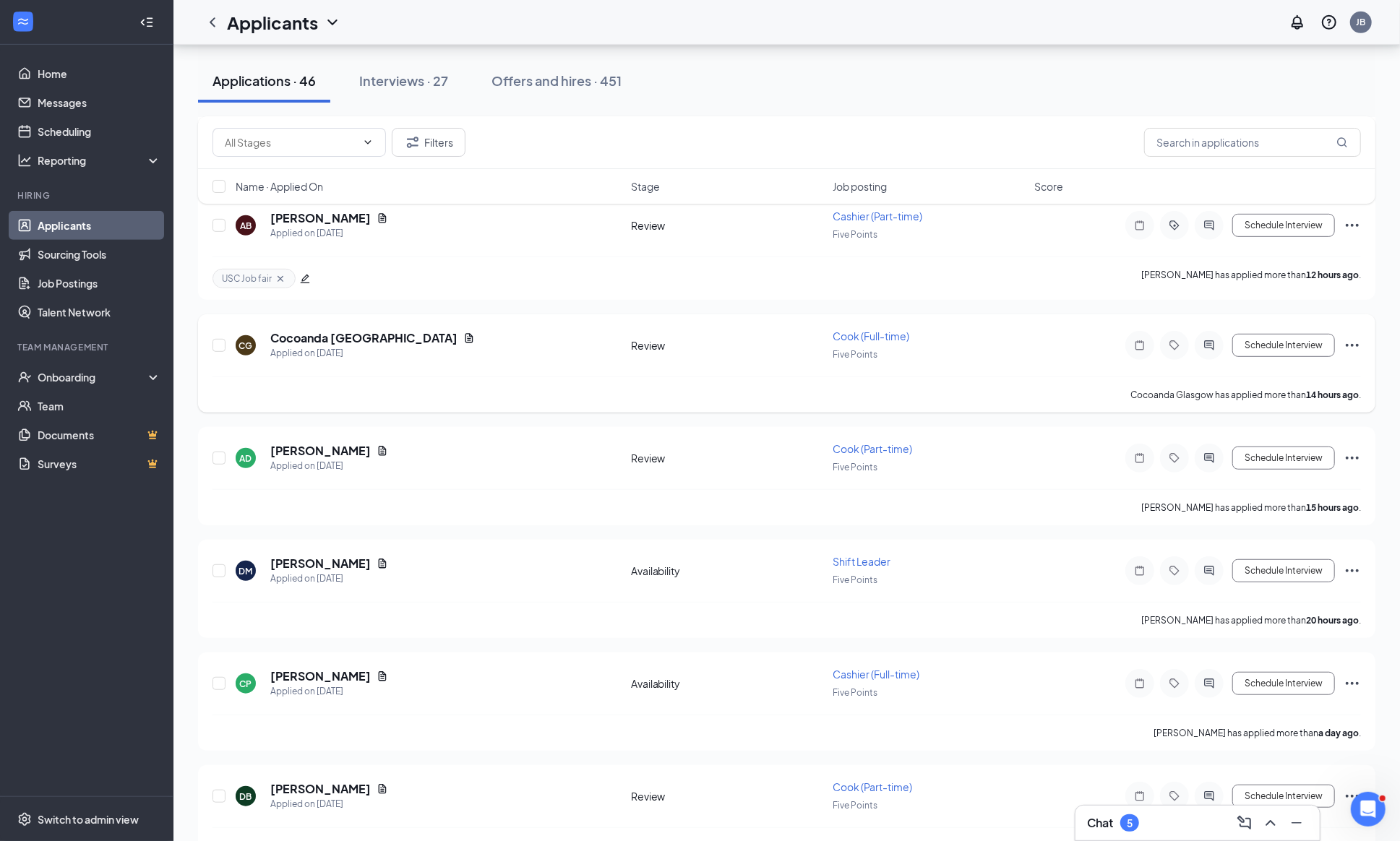
scroll to position [476, 0]
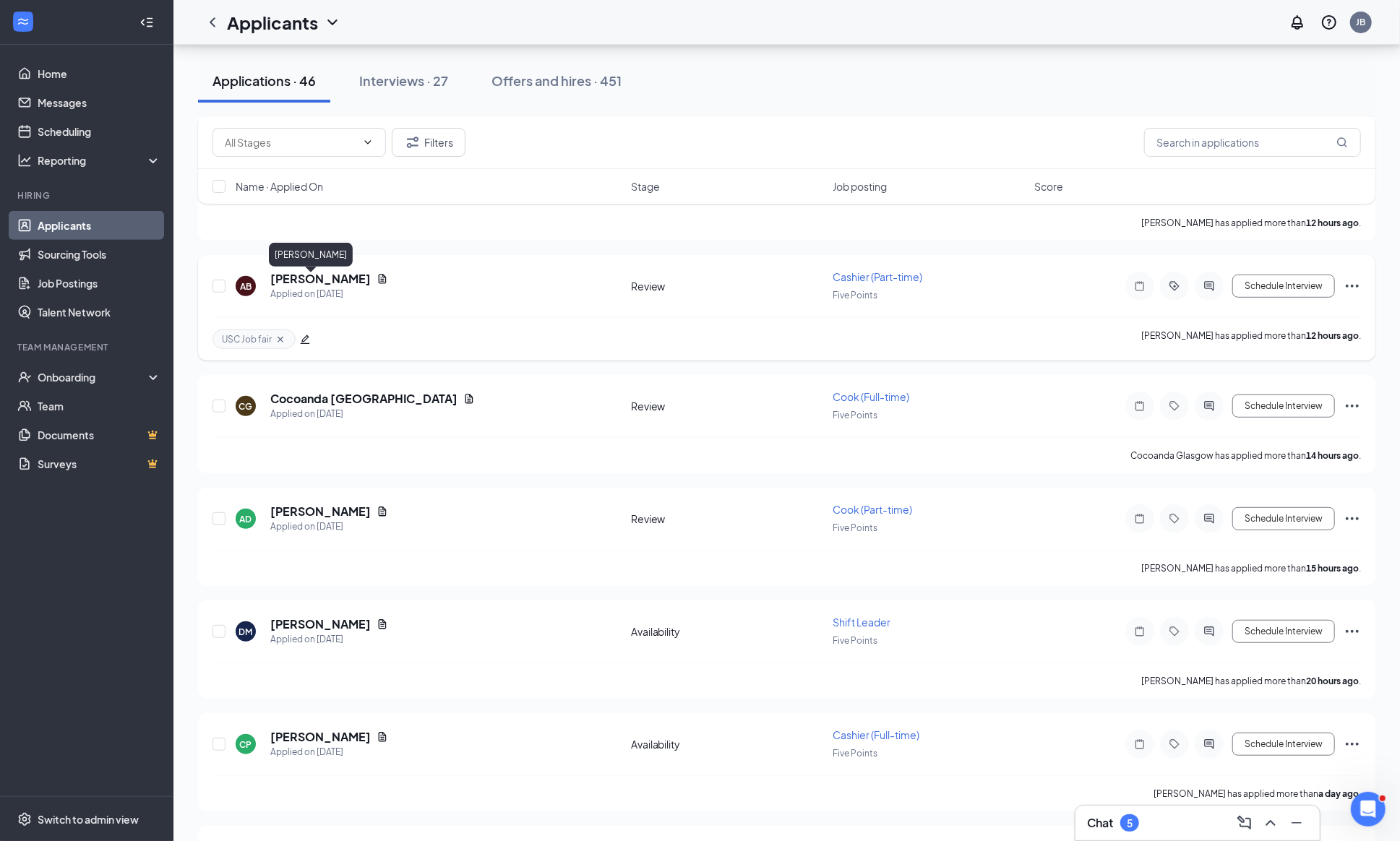
click at [296, 282] on h5 "[PERSON_NAME]" at bounding box center [320, 279] width 100 height 16
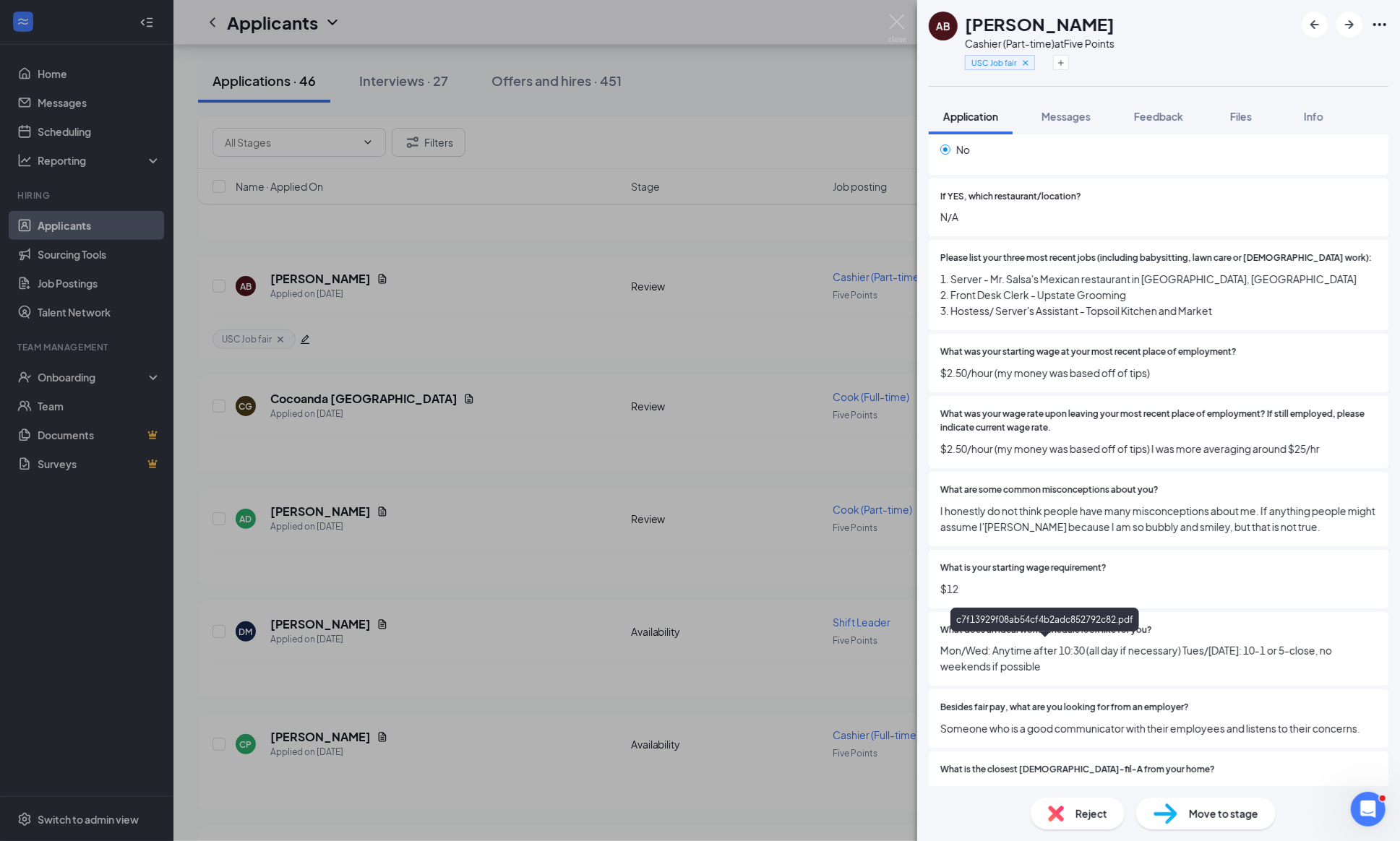
scroll to position [466, 0]
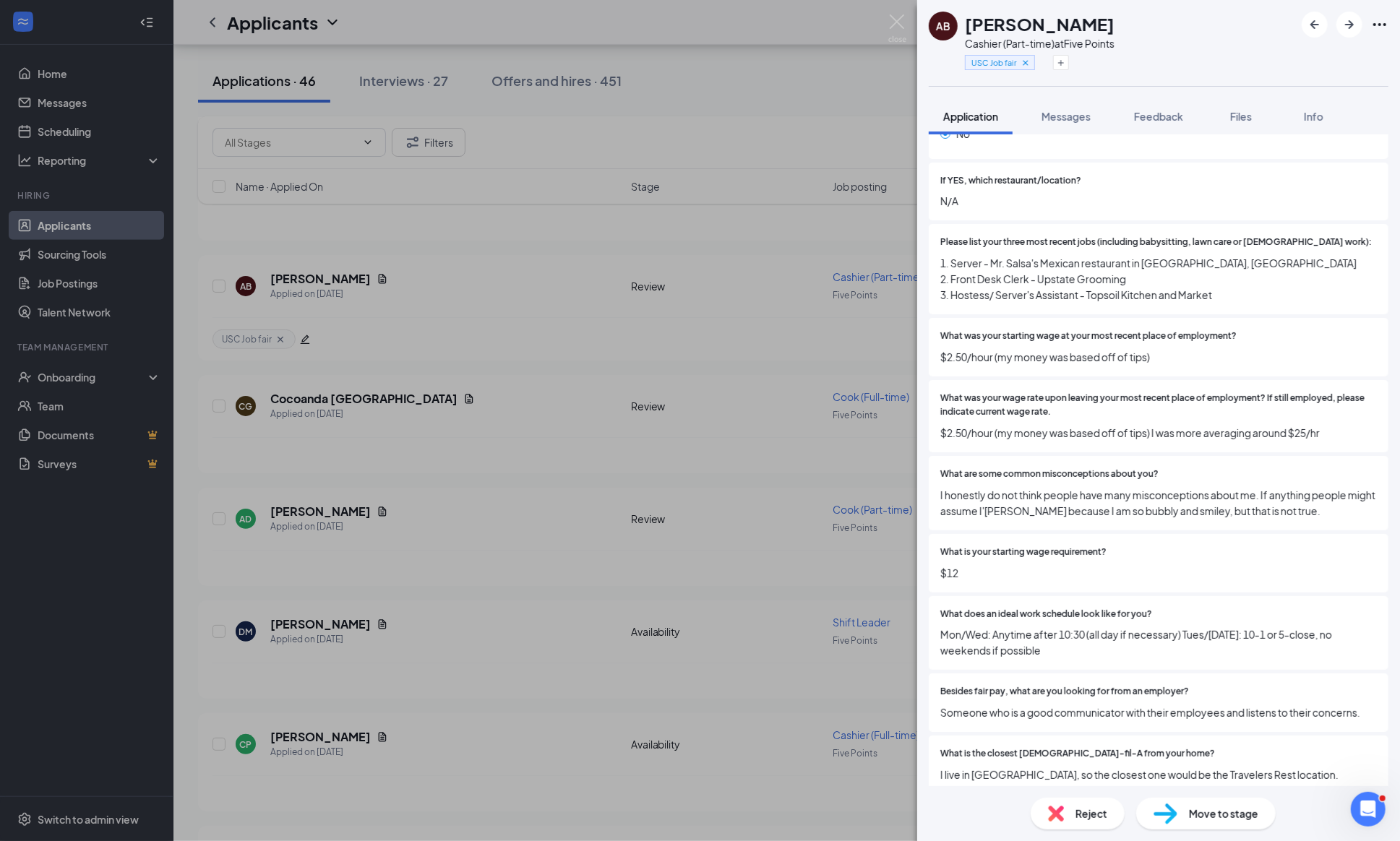
click at [1194, 807] on span "Move to stage" at bounding box center [1223, 813] width 69 height 16
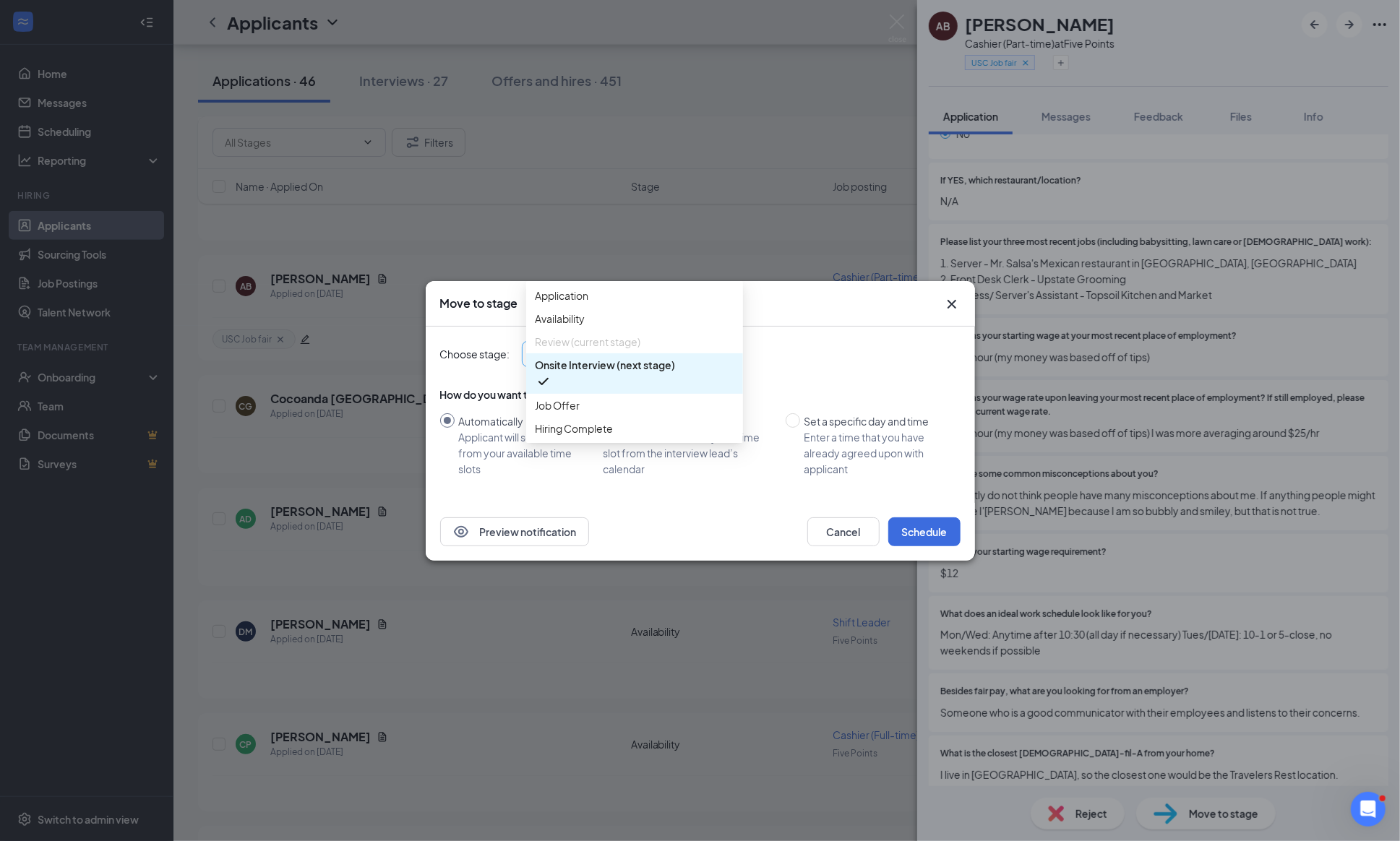
click at [728, 346] on div "Onsite Interview (next stage) 4019012 3245276 3925850 Application Availability …" at bounding box center [630, 354] width 217 height 26
click at [594, 414] on span "Job Offer" at bounding box center [634, 405] width 200 height 16
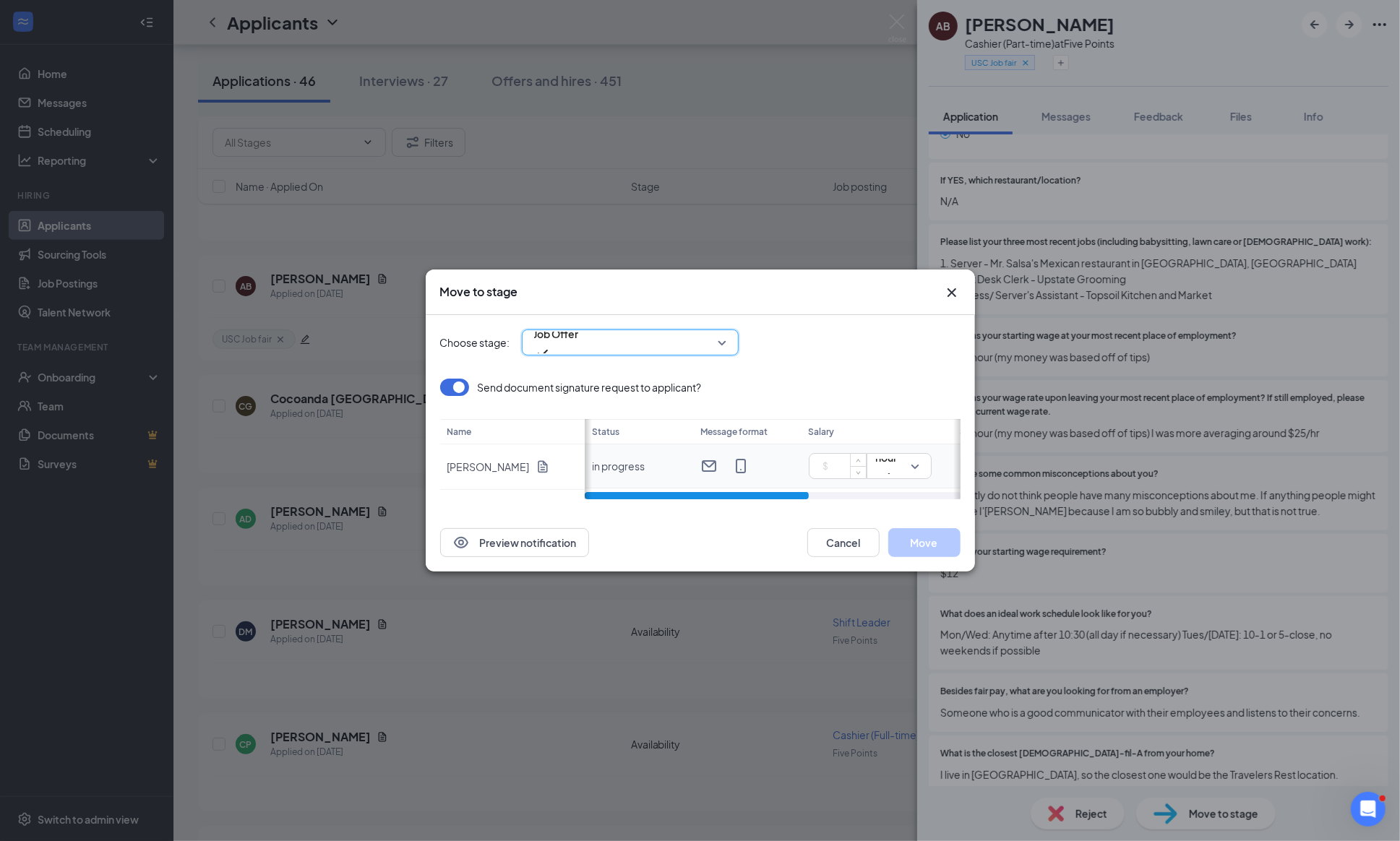
click at [831, 462] on input at bounding box center [840, 466] width 51 height 22
type input "q"
type input "12"
click at [836, 379] on div "Send document signature request to applicant?" at bounding box center [700, 387] width 520 height 17
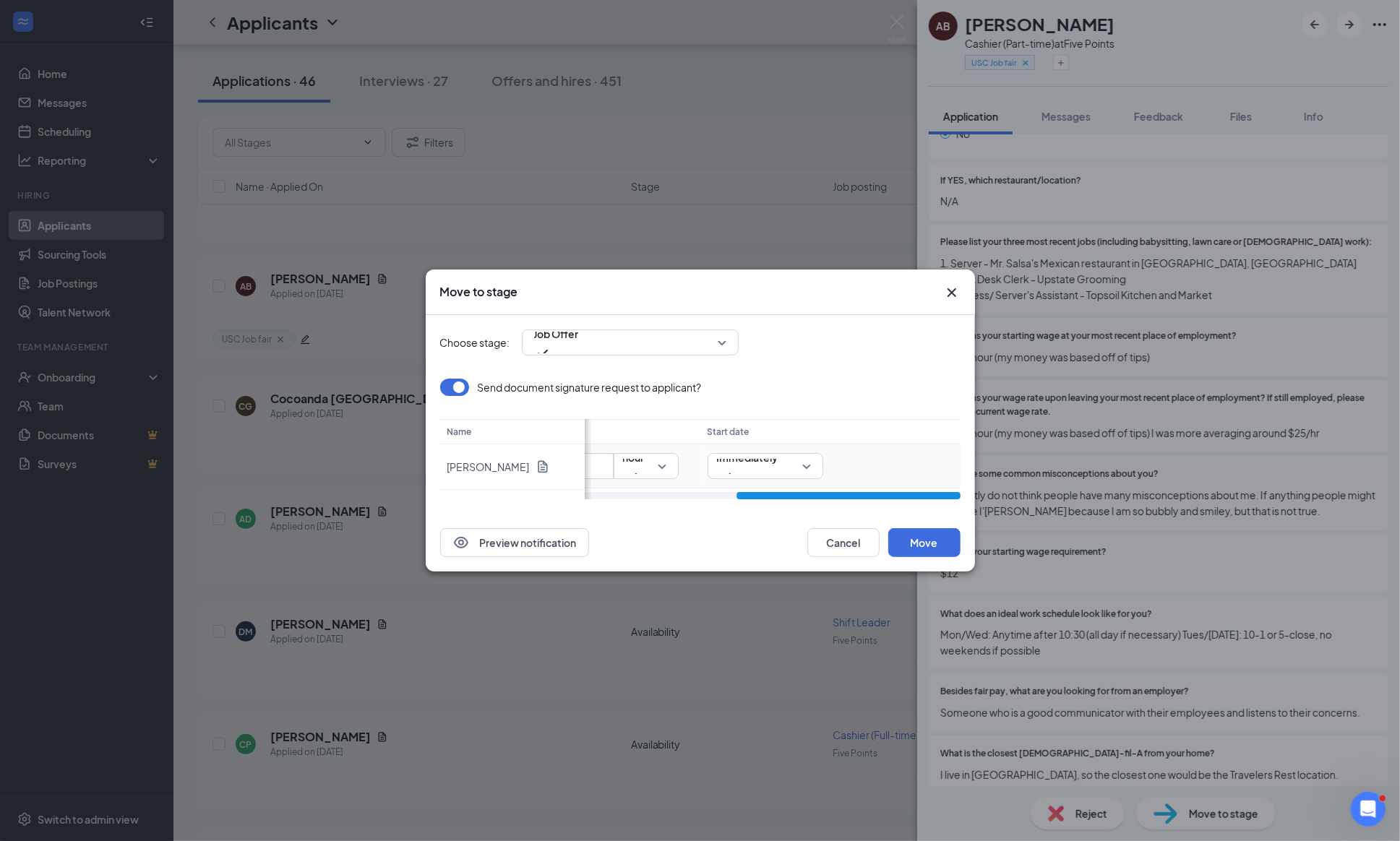
scroll to position [0, 253]
click at [805, 466] on span "Immediately" at bounding box center [765, 466] width 97 height 16
click at [744, 424] on span "Specific date" at bounding box center [747, 416] width 63 height 16
click at [858, 463] on div "Send document signature request to applicant? Name Addy Bonesso Status Message …" at bounding box center [700, 438] width 520 height 120
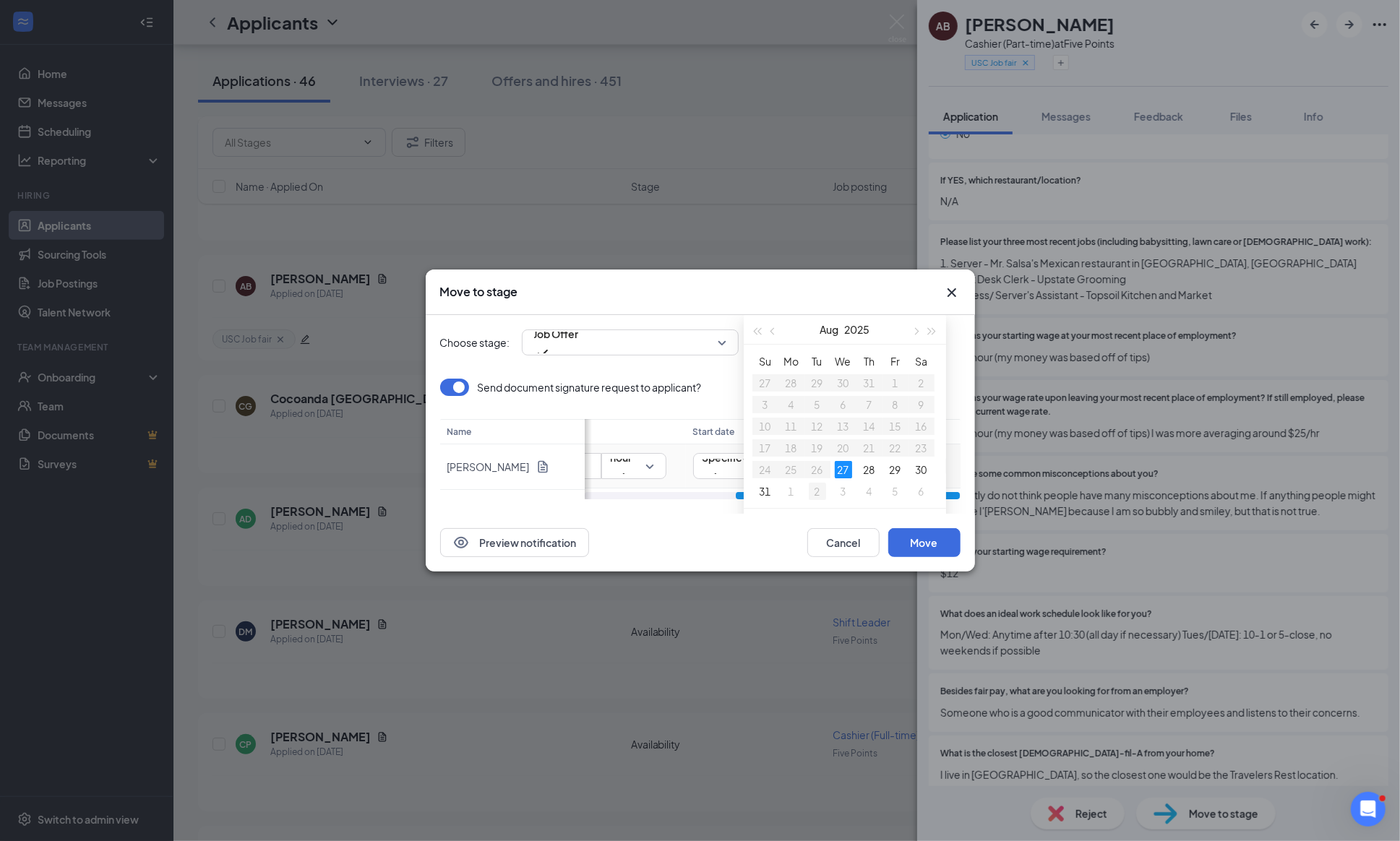
type input "[DATE]"
click at [816, 489] on div "2" at bounding box center [817, 491] width 17 height 17
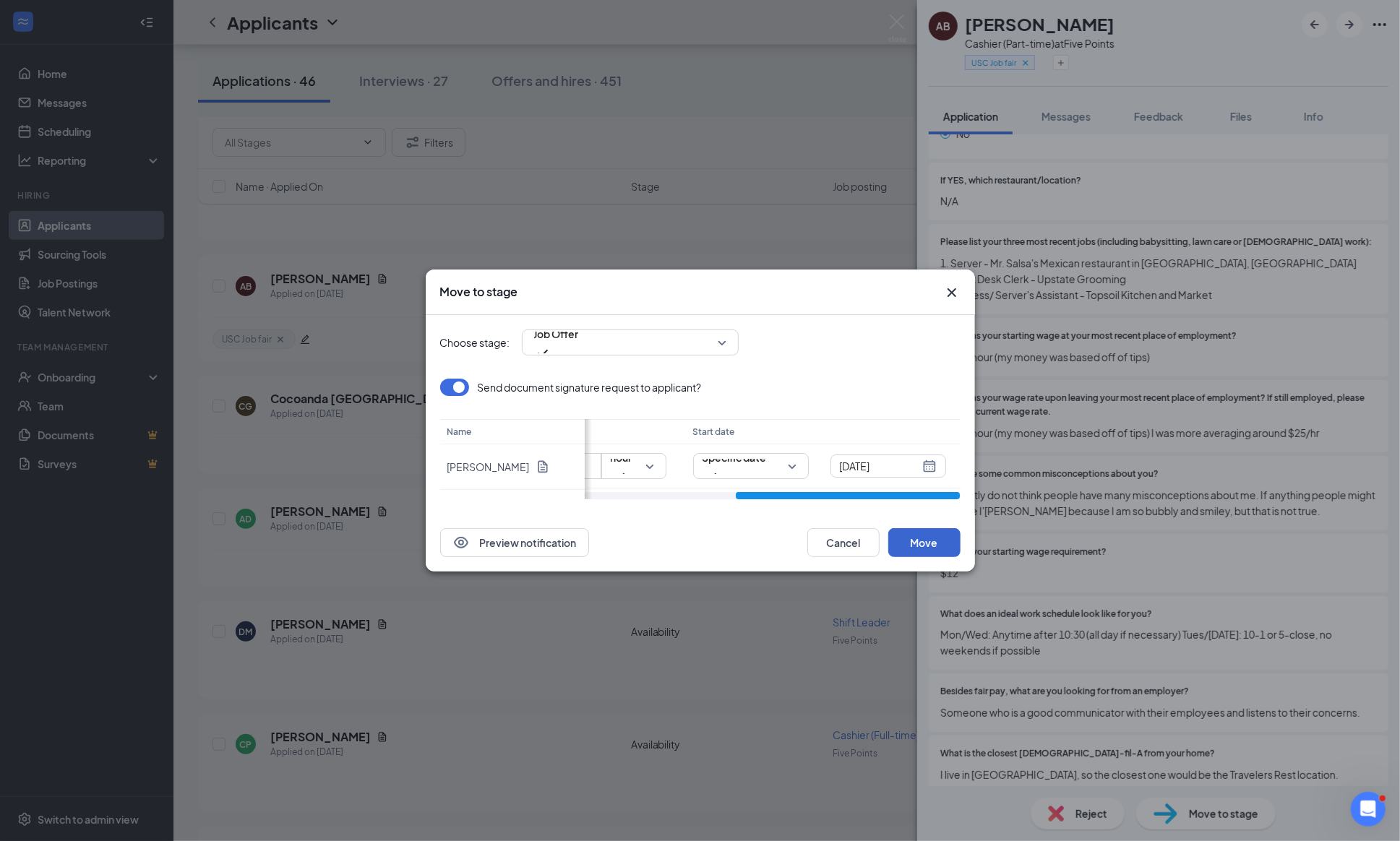
click at [913, 544] on button "Move" at bounding box center [923, 542] width 72 height 29
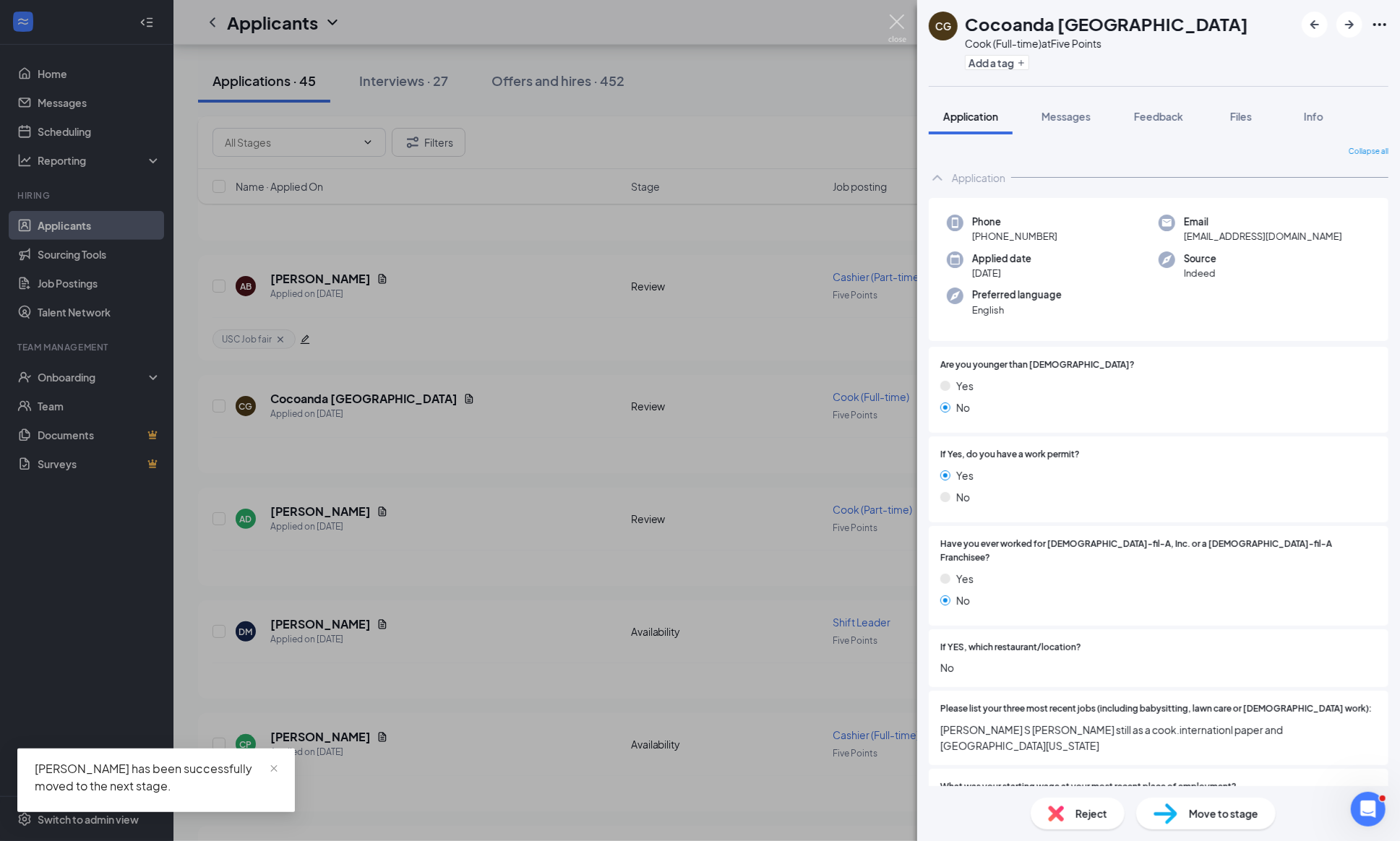
click at [897, 16] on img at bounding box center [896, 29] width 18 height 28
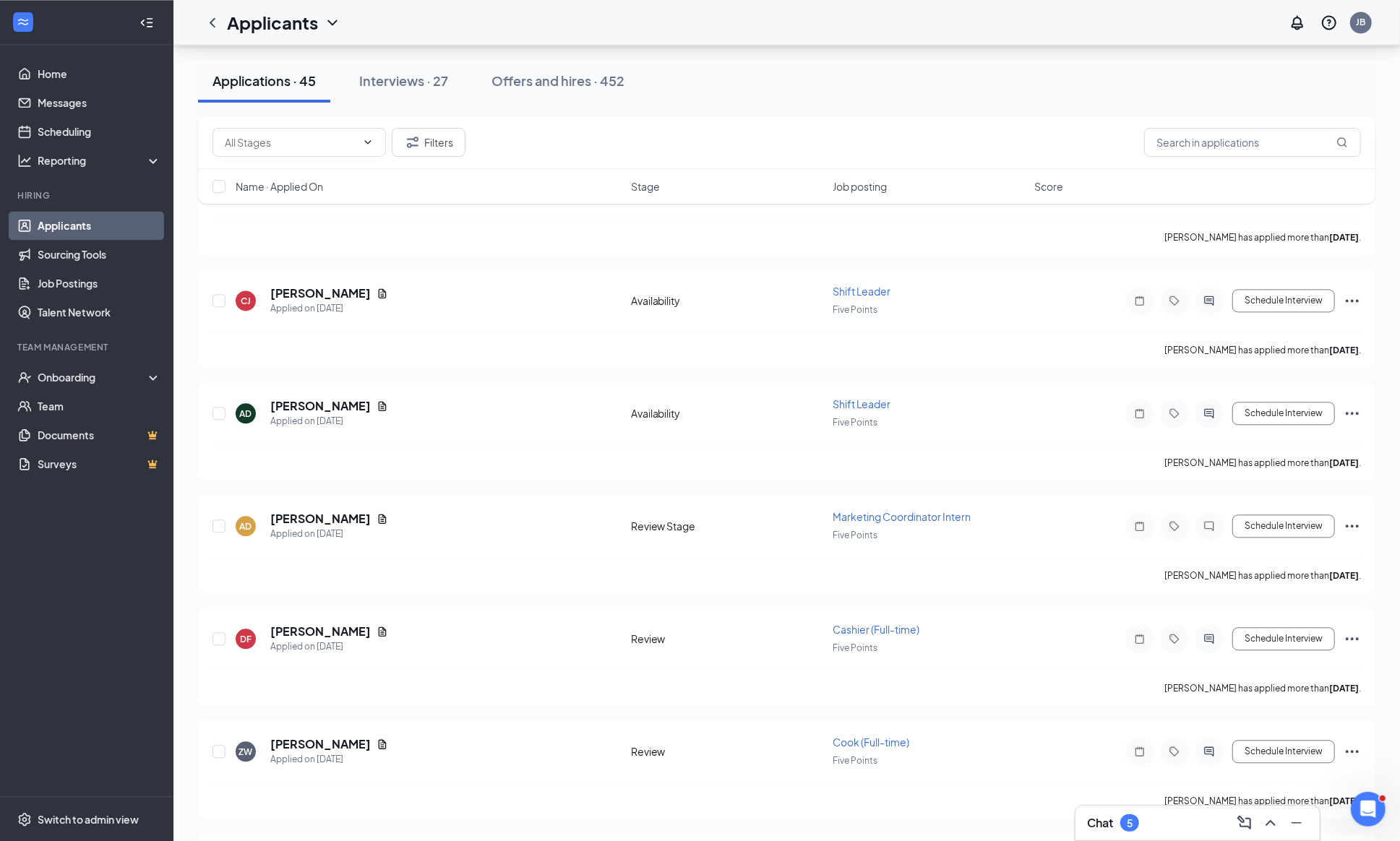
scroll to position [2261, 0]
click at [395, 77] on div "Interviews · 27" at bounding box center [403, 80] width 89 height 18
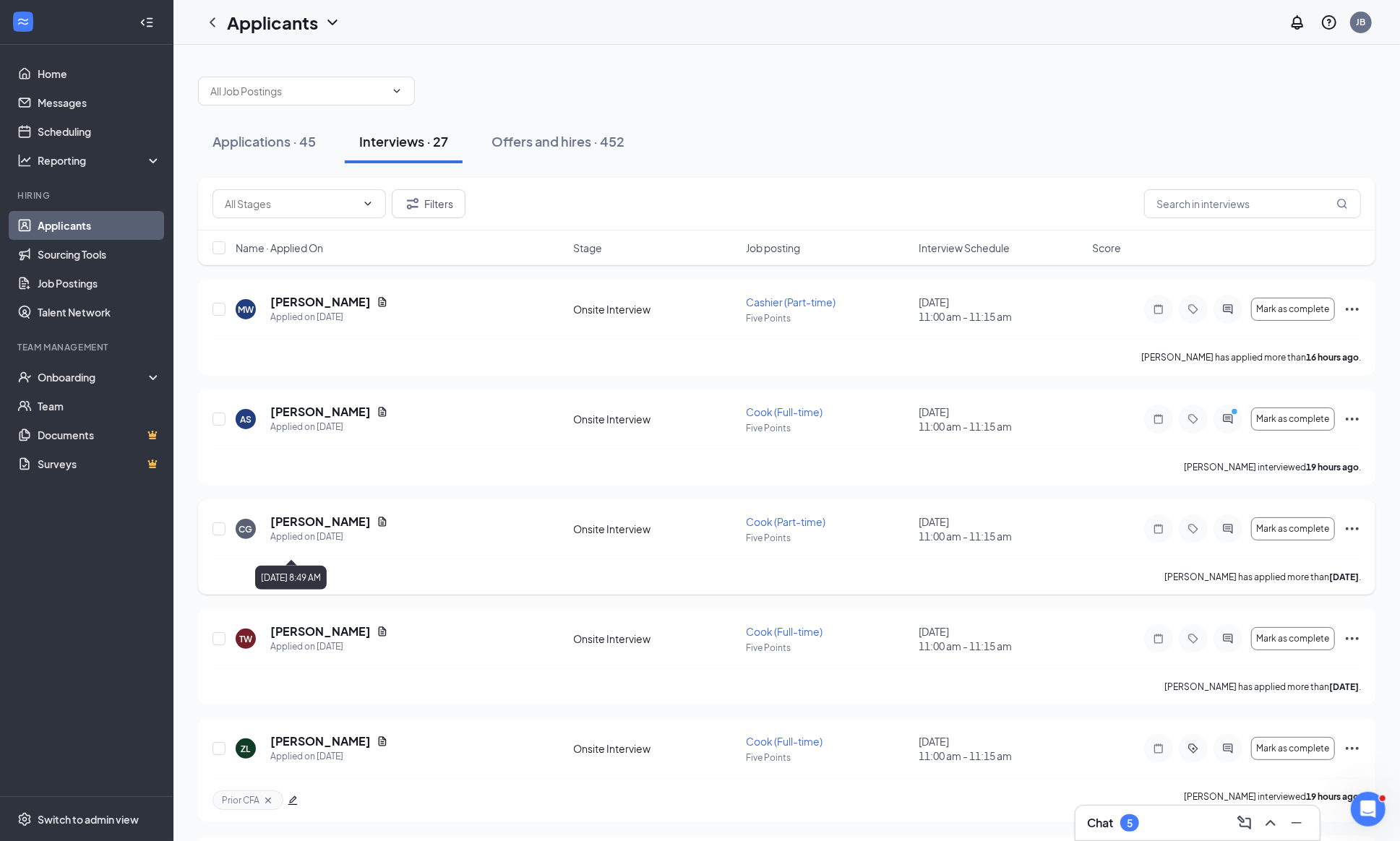
scroll to position [57, 0]
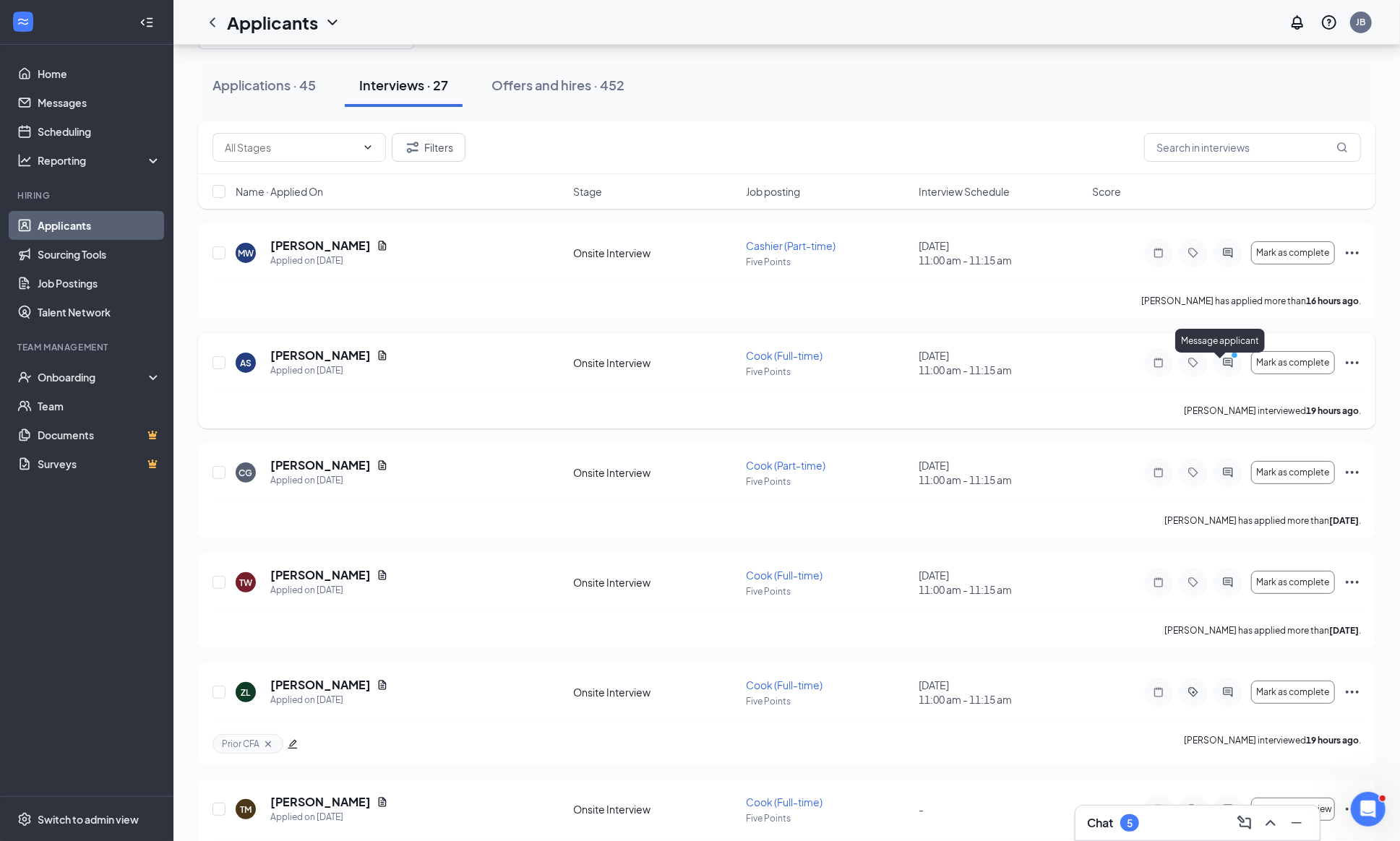
click at [1226, 367] on icon "ActiveChat" at bounding box center [1227, 362] width 9 height 9
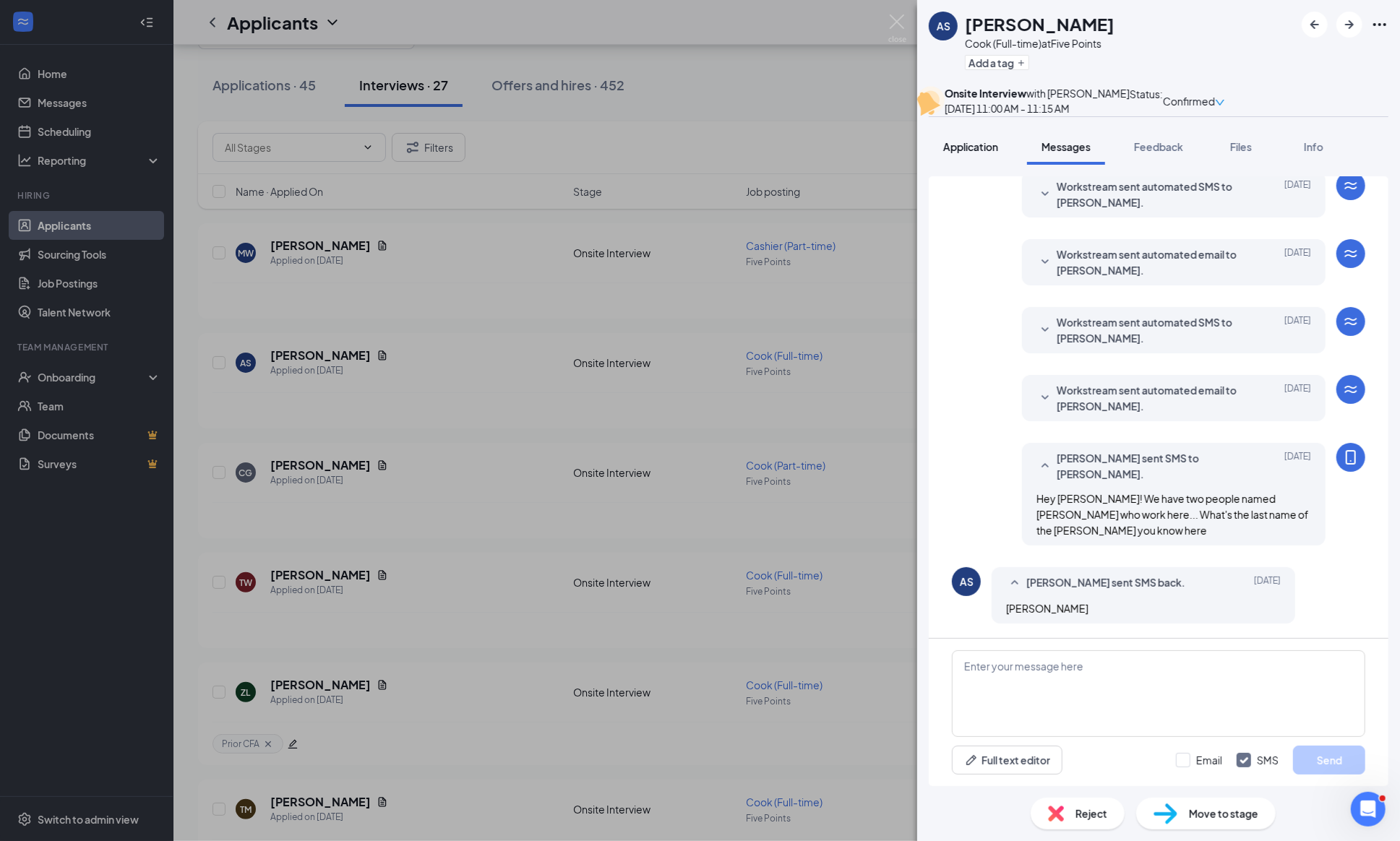
scroll to position [344, 0]
click at [895, 19] on img at bounding box center [896, 29] width 18 height 28
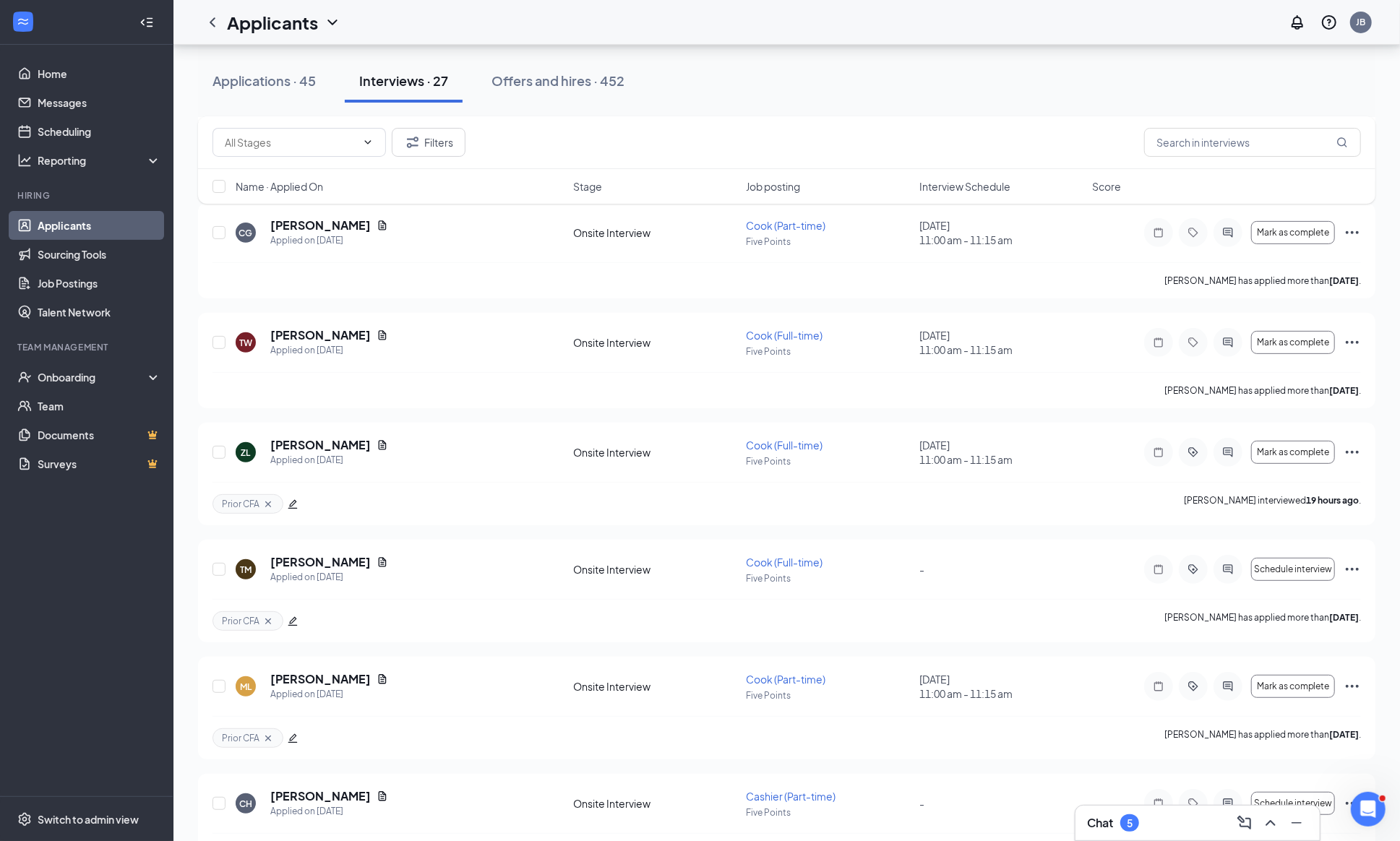
scroll to position [309, 0]
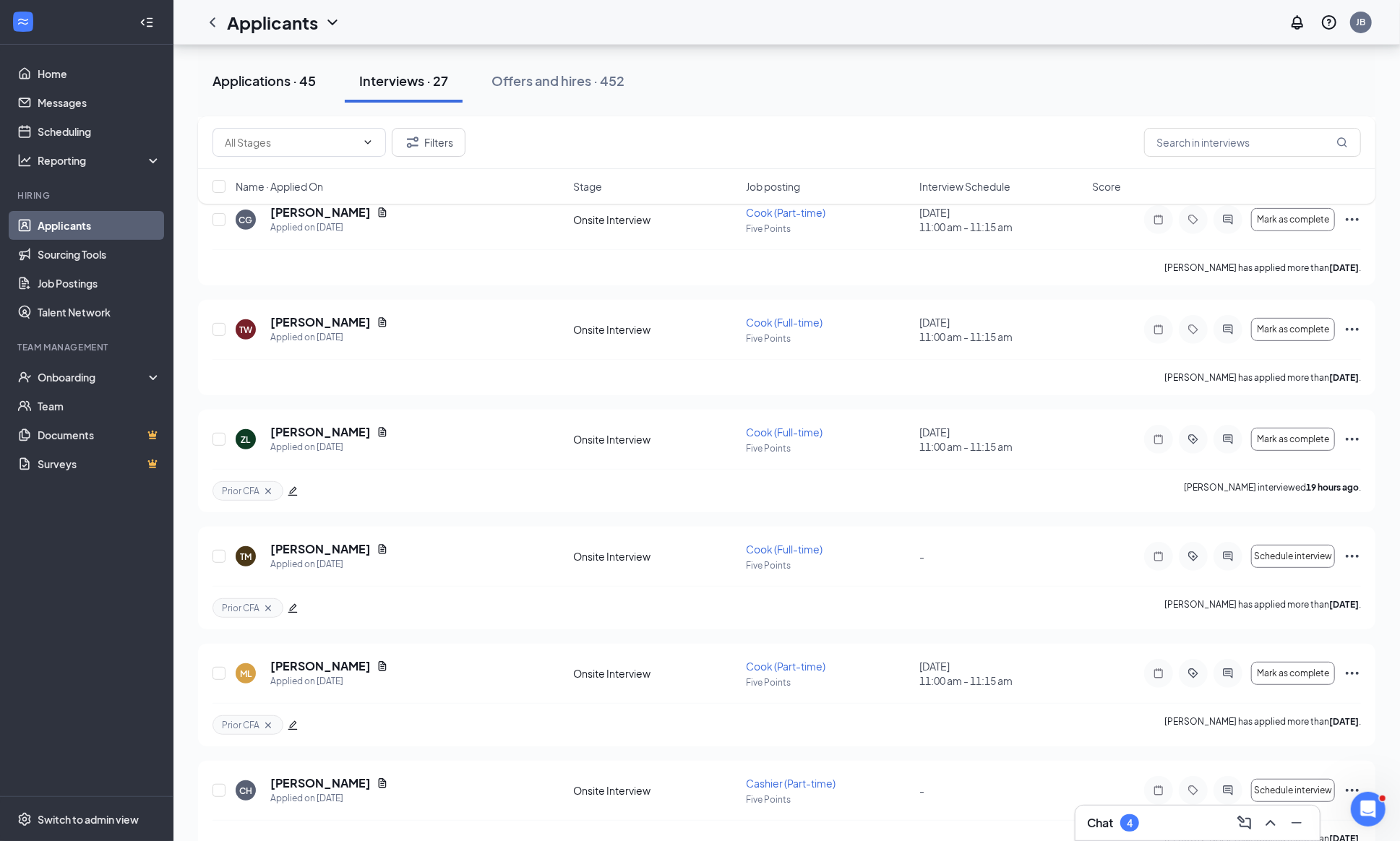
click at [246, 85] on div "Applications · 45" at bounding box center [264, 80] width 103 height 18
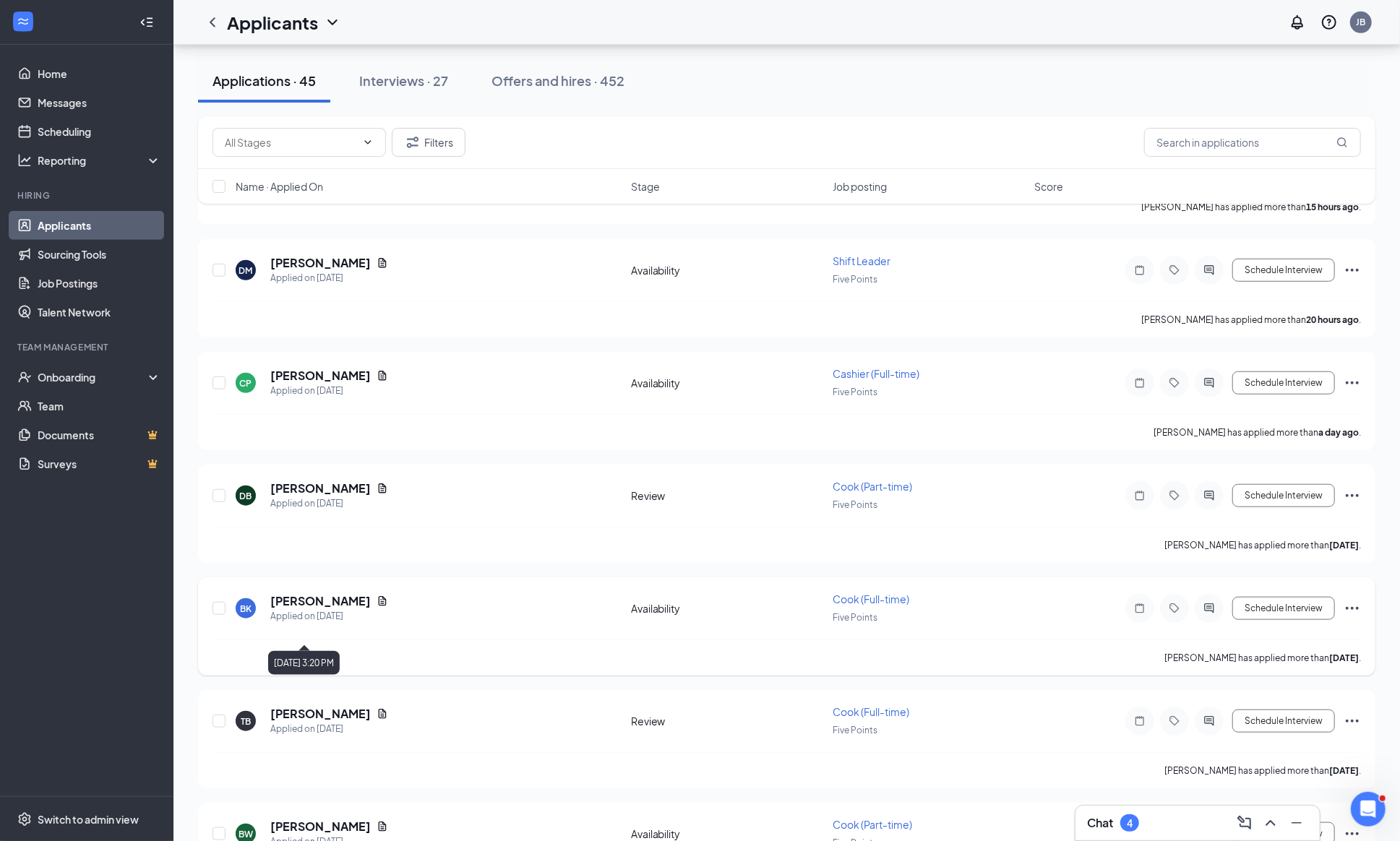
scroll to position [738, 0]
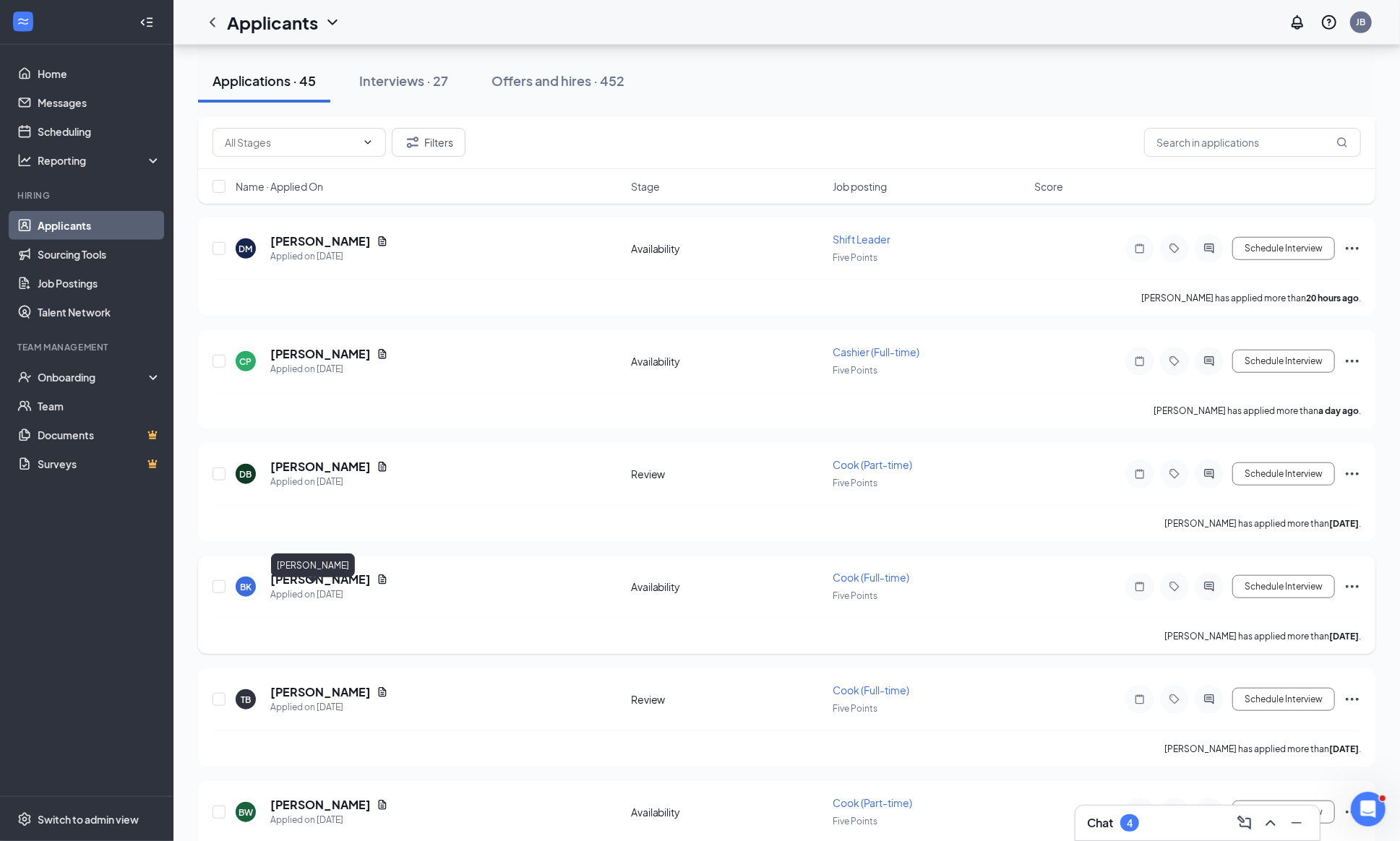
click at [284, 588] on h5 "[PERSON_NAME]" at bounding box center [320, 579] width 100 height 16
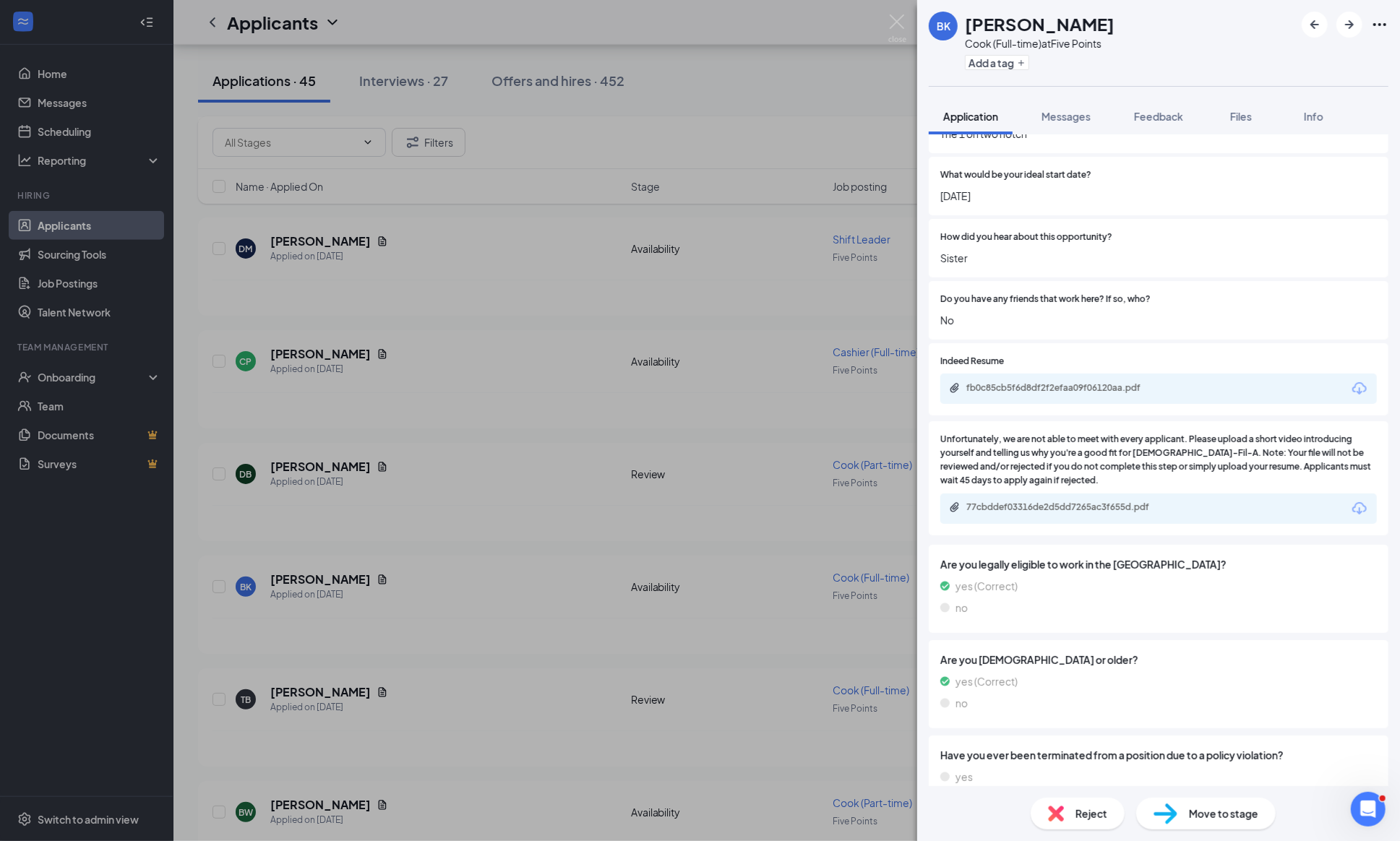
scroll to position [1038, 0]
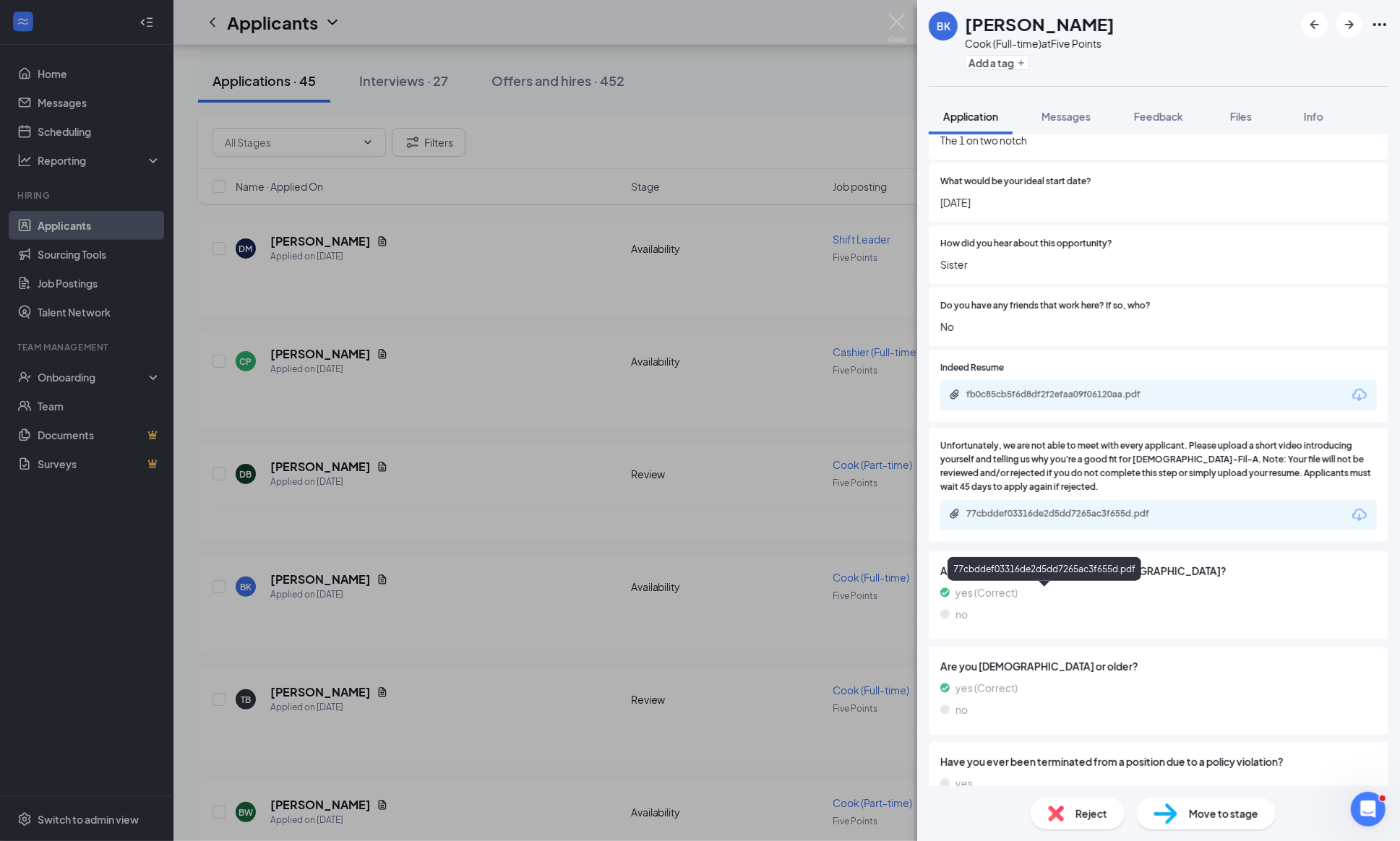
click at [1104, 519] on div "77cbddef03316de2d5dd7265ac3f655d.pdf" at bounding box center [1067, 513] width 202 height 12
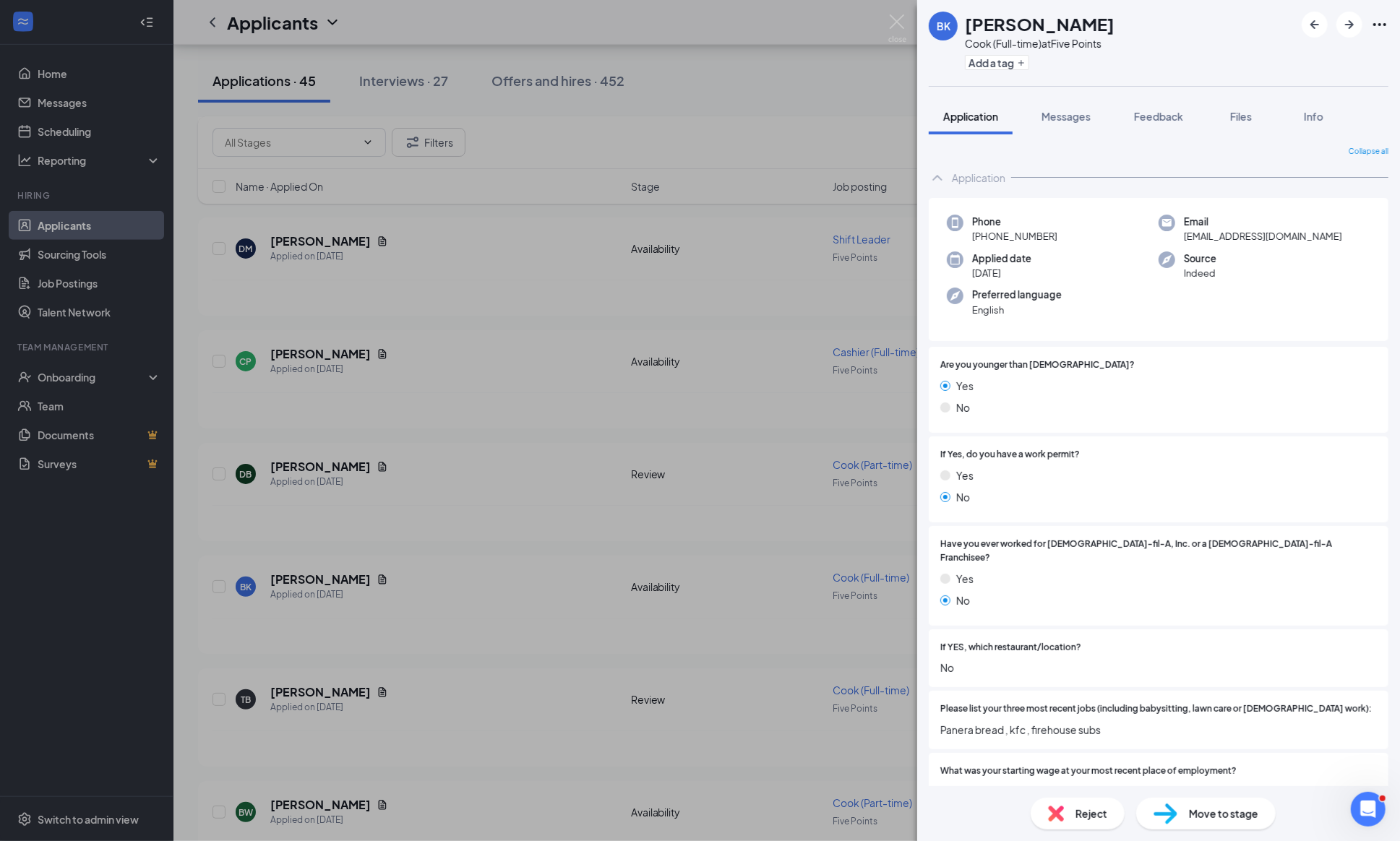
scroll to position [0, 0]
click at [1062, 115] on span "Messages" at bounding box center [1065, 116] width 49 height 13
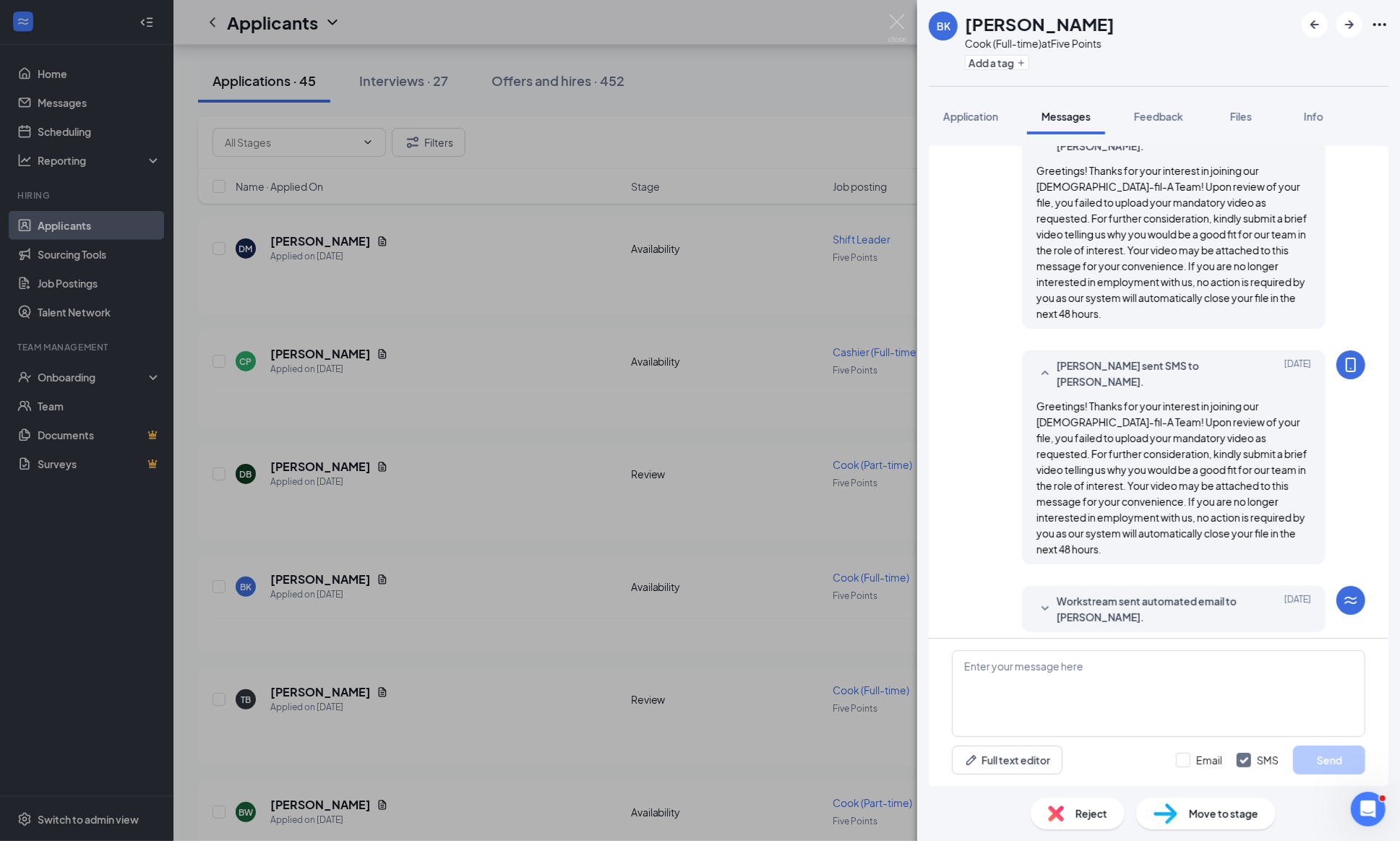
scroll to position [487, 0]
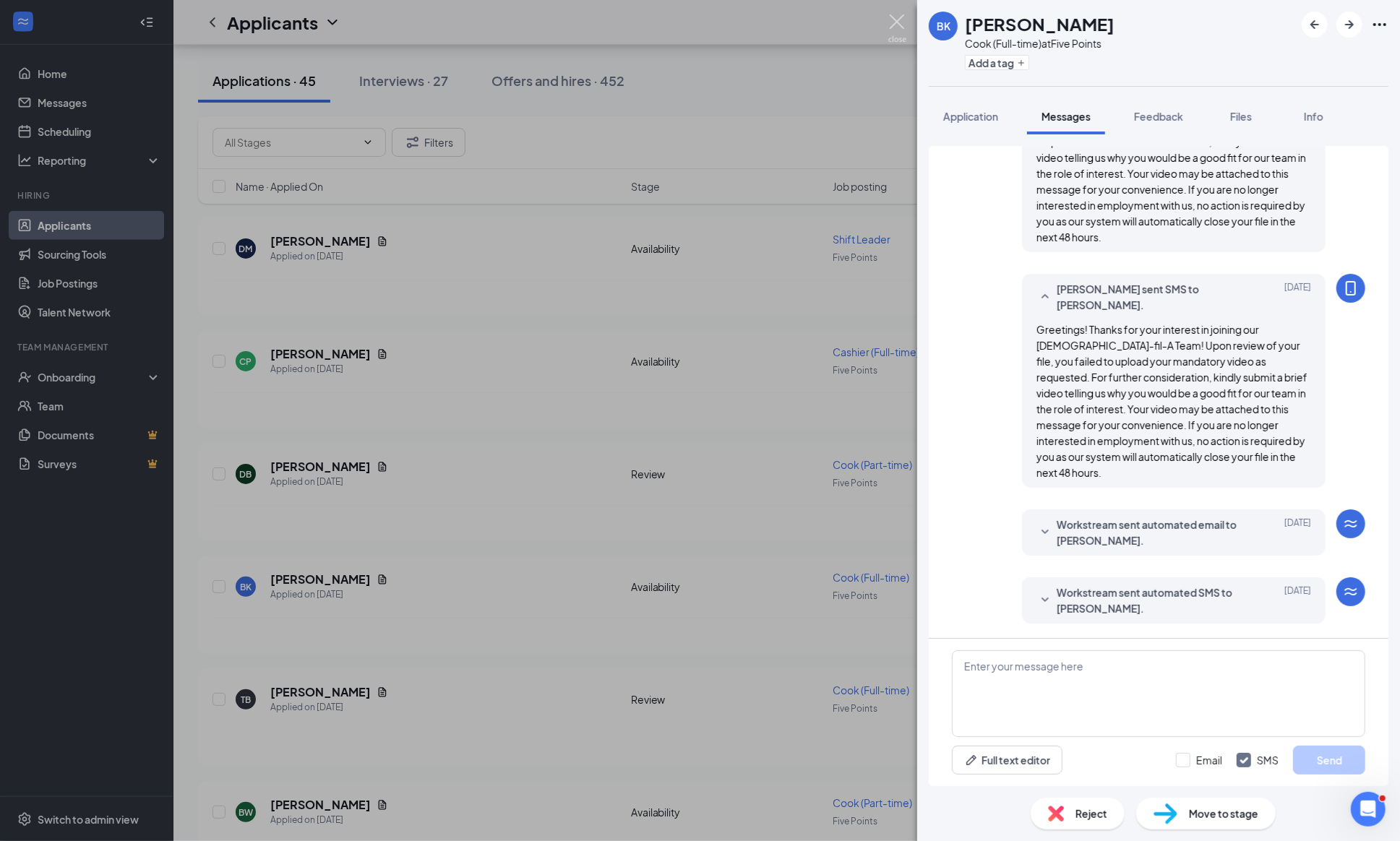
click at [892, 24] on img at bounding box center [896, 29] width 18 height 28
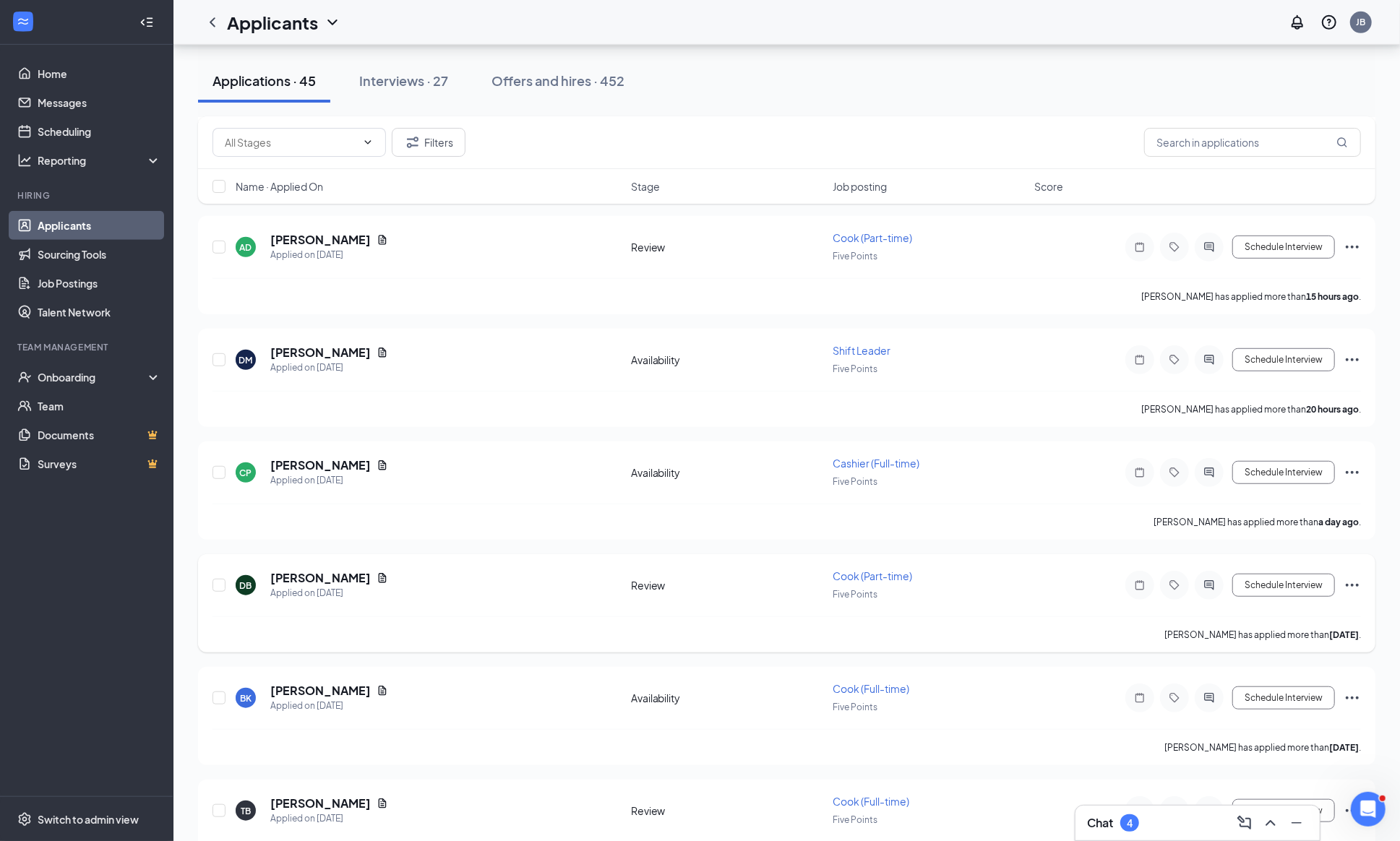
scroll to position [619, 0]
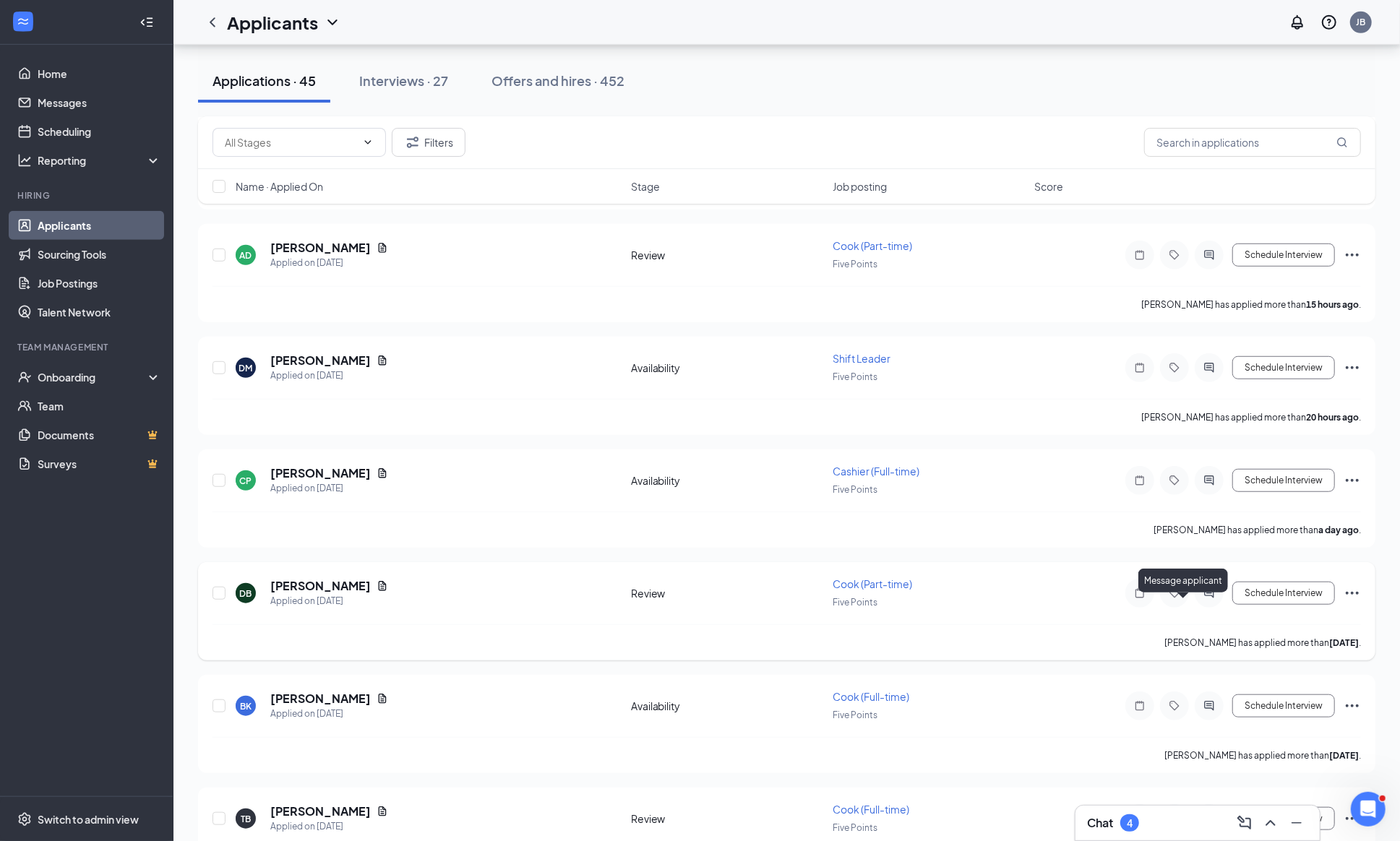
click at [1200, 599] on icon "ActiveChat" at bounding box center [1209, 593] width 17 height 12
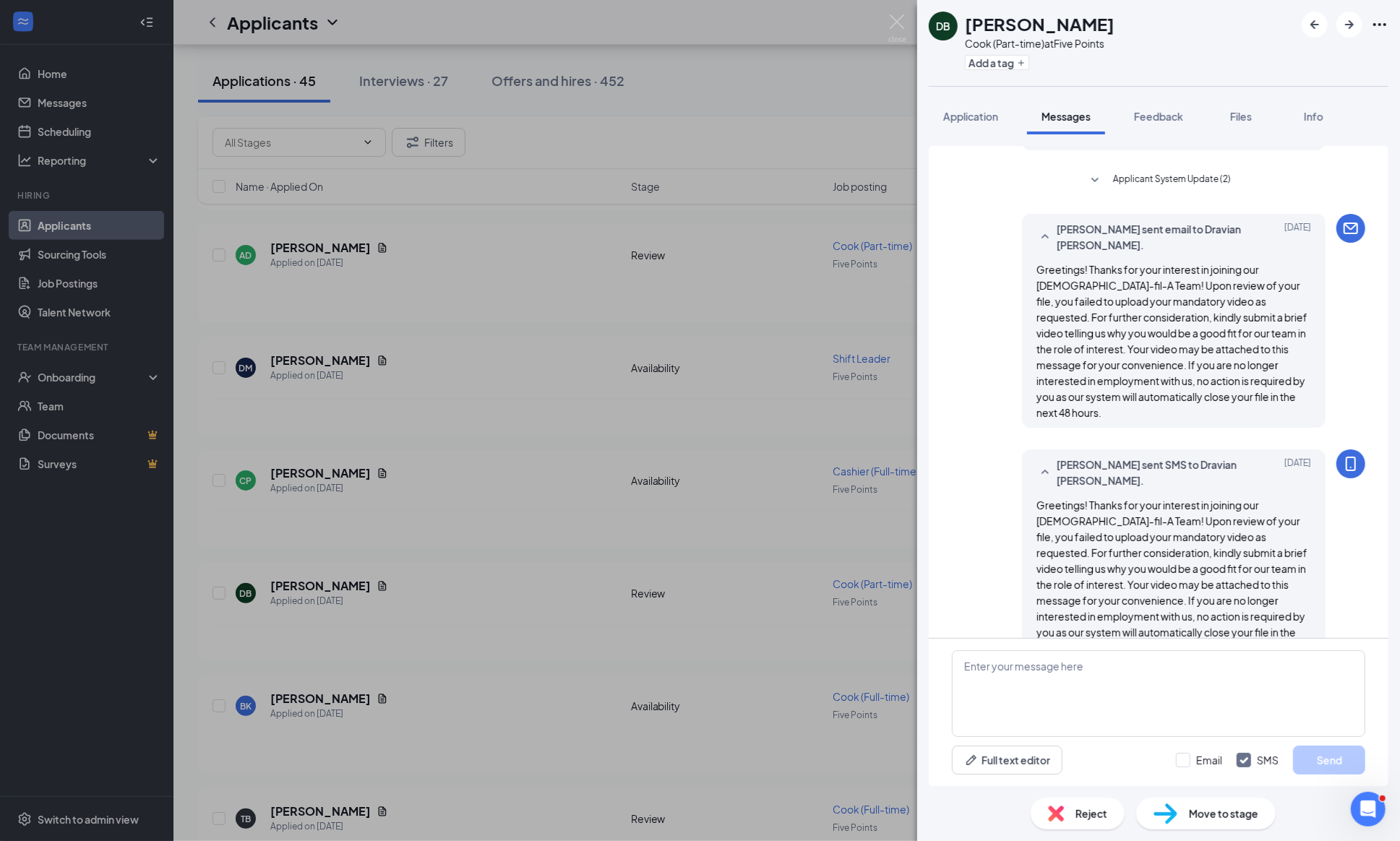
scroll to position [281, 0]
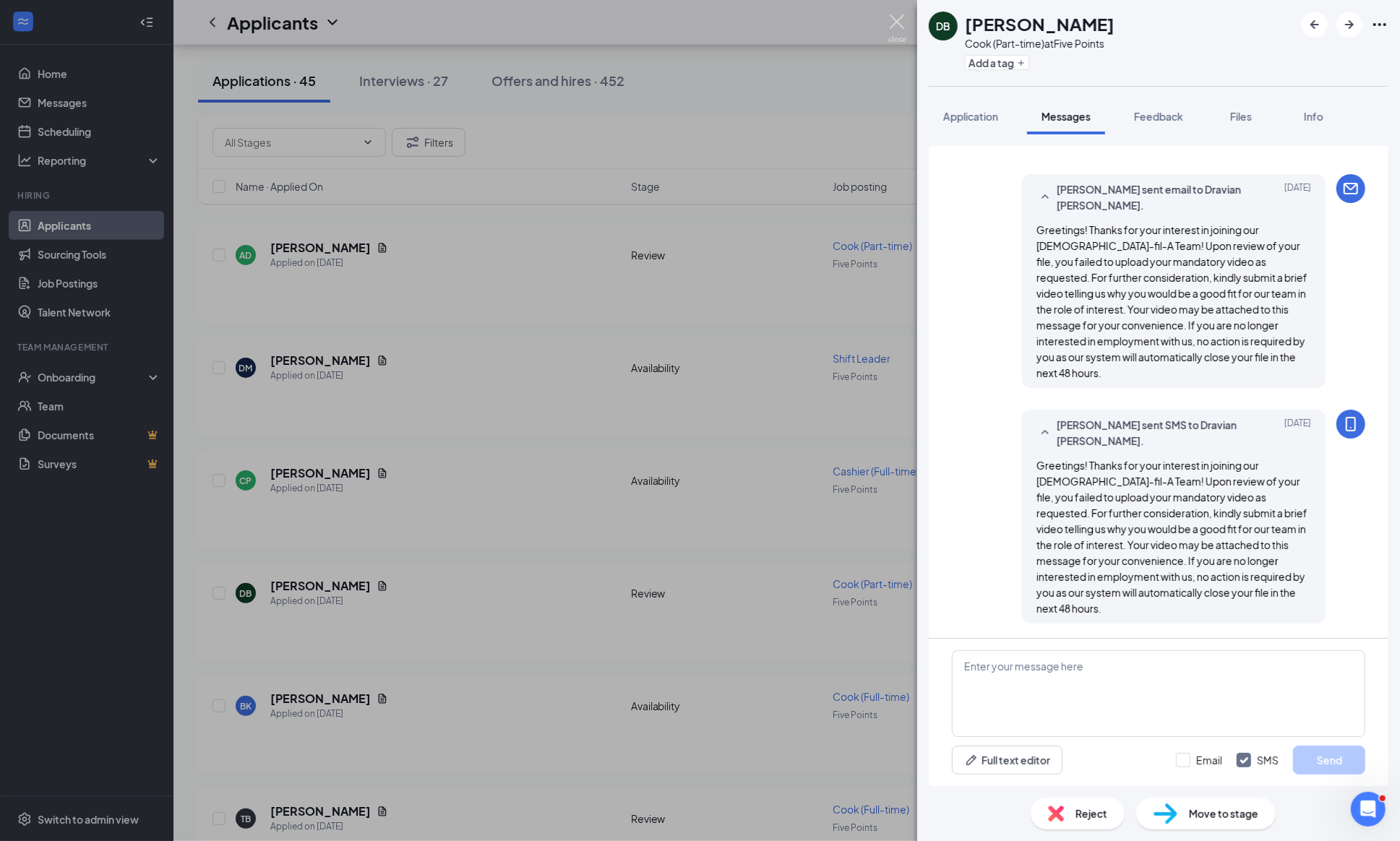
click at [897, 16] on img at bounding box center [896, 29] width 18 height 28
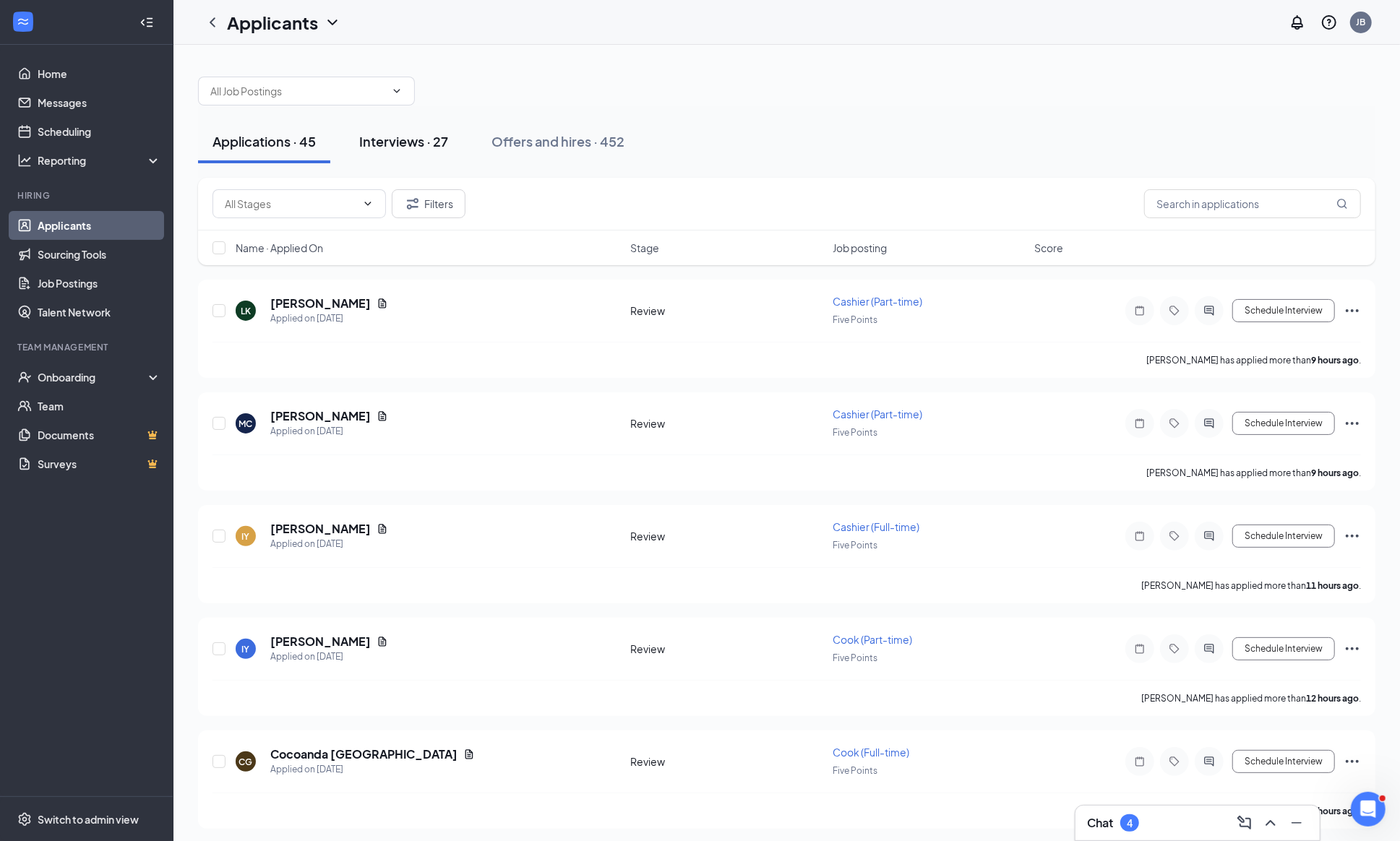
click at [402, 134] on div "Interviews · 27" at bounding box center [403, 141] width 89 height 18
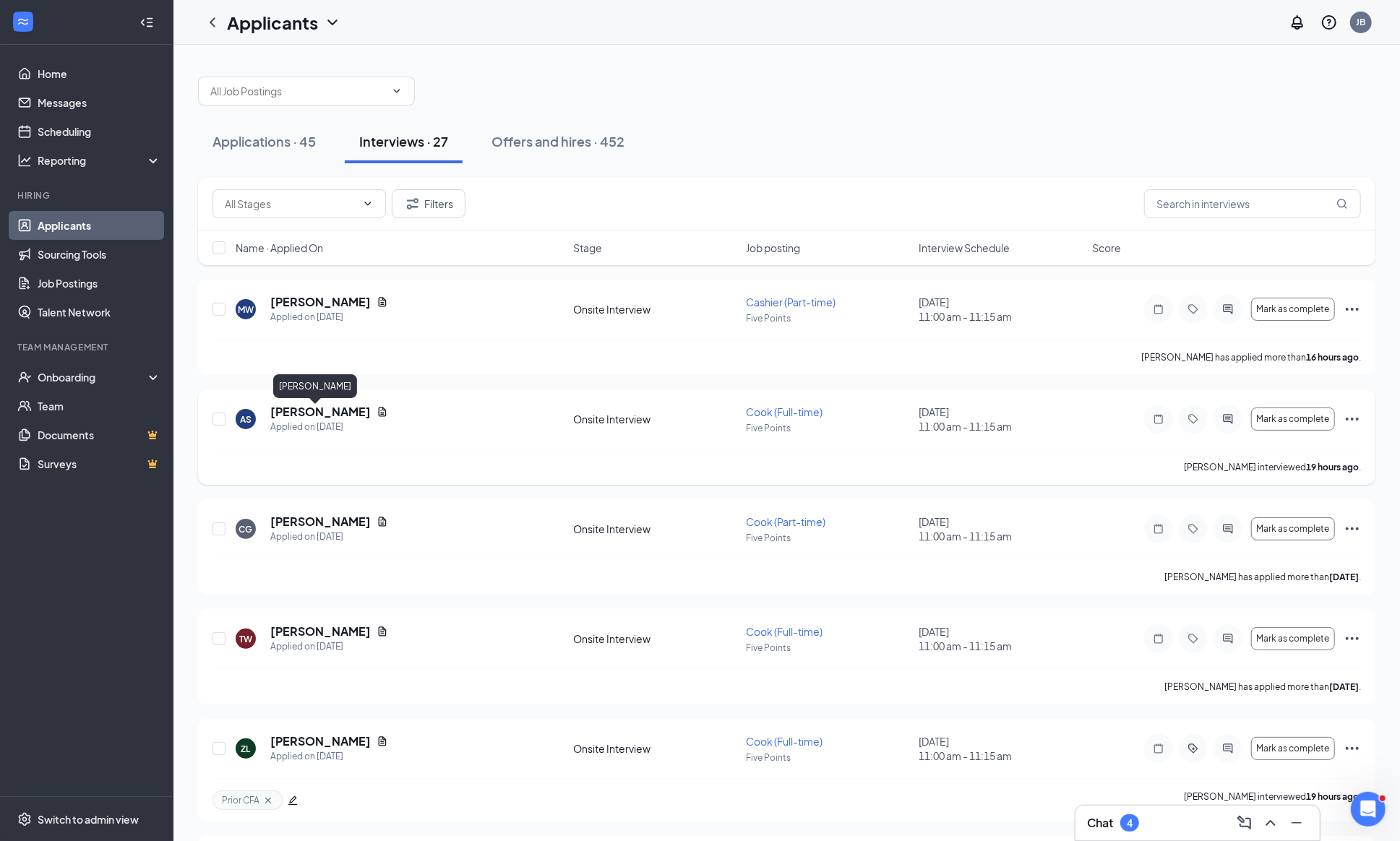
click at [371, 411] on h5 "Aldrin Serrano-Martinez" at bounding box center [320, 412] width 100 height 16
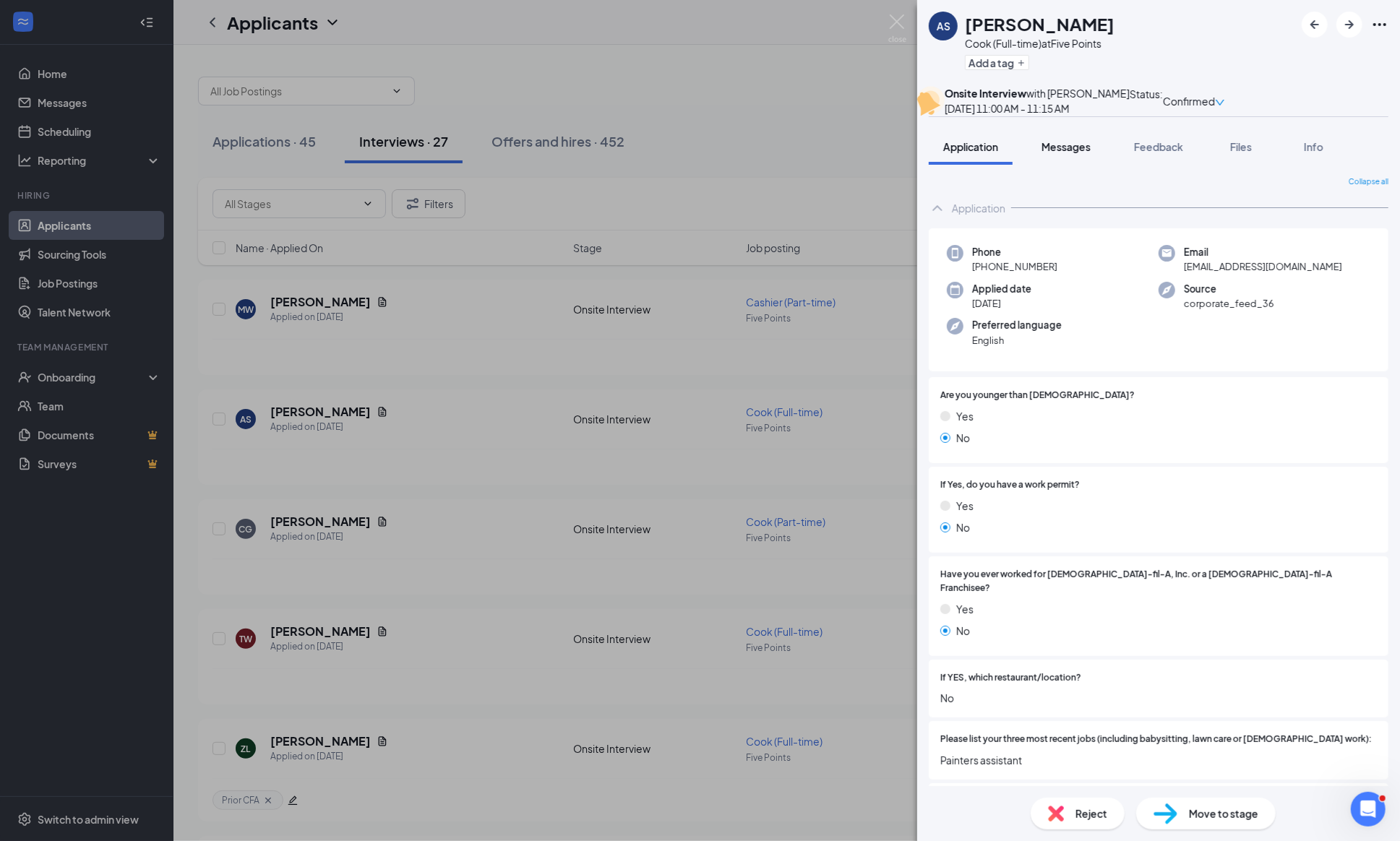
click at [1067, 153] on span "Messages" at bounding box center [1065, 146] width 49 height 13
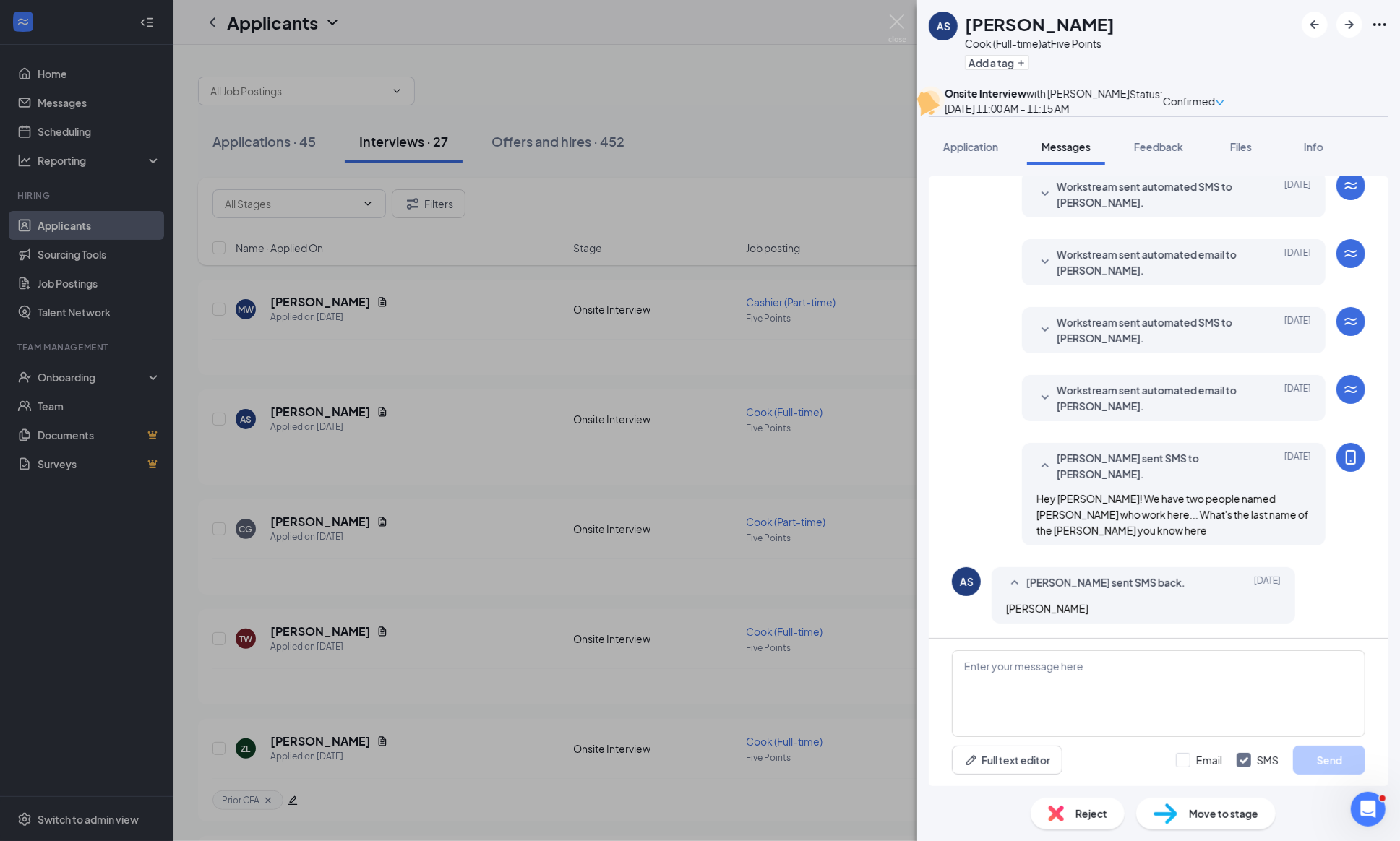
scroll to position [344, 0]
click at [957, 153] on span "Application" at bounding box center [970, 146] width 55 height 13
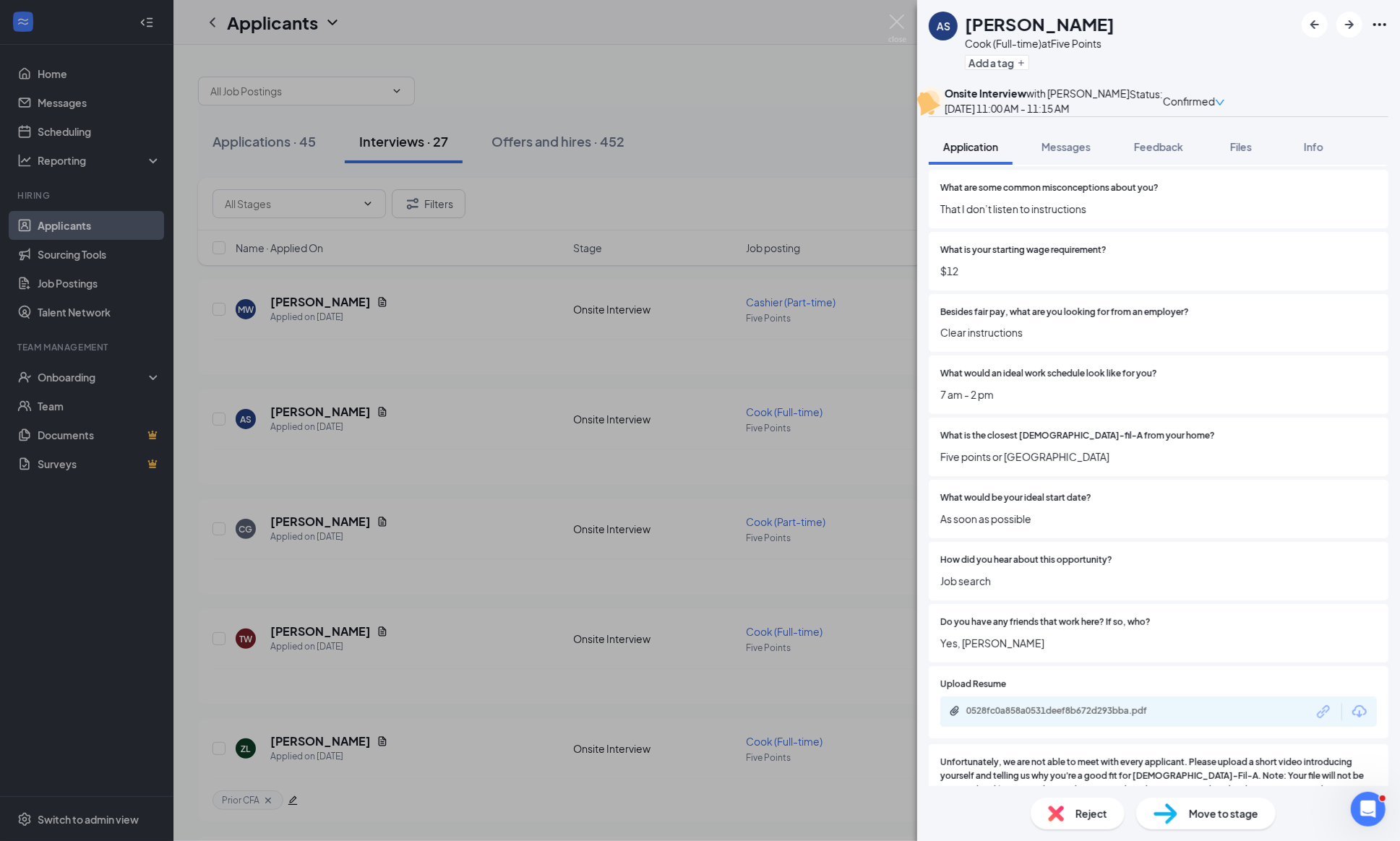
scroll to position [727, 0]
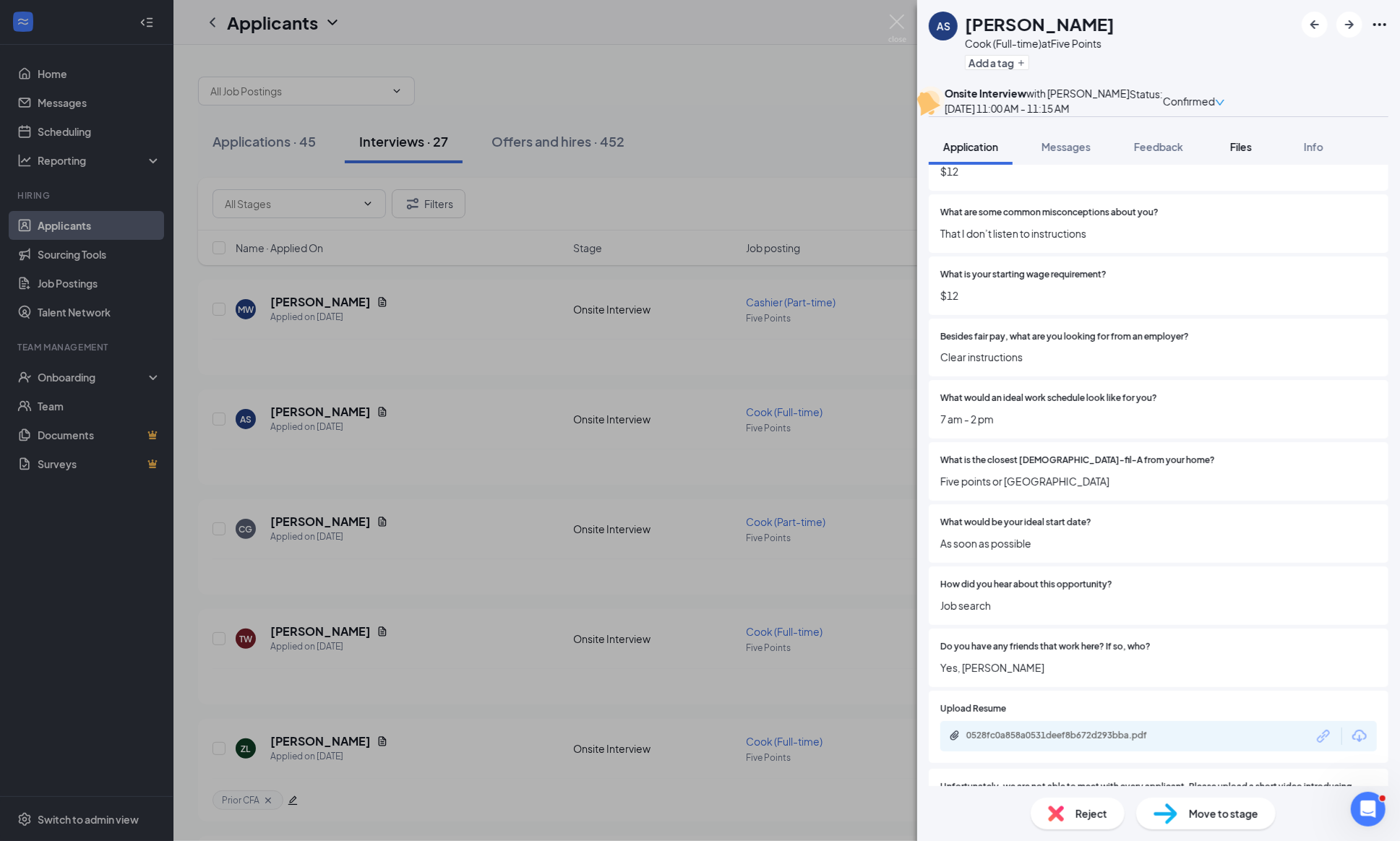
click at [1255, 154] on div "Files" at bounding box center [1240, 146] width 29 height 15
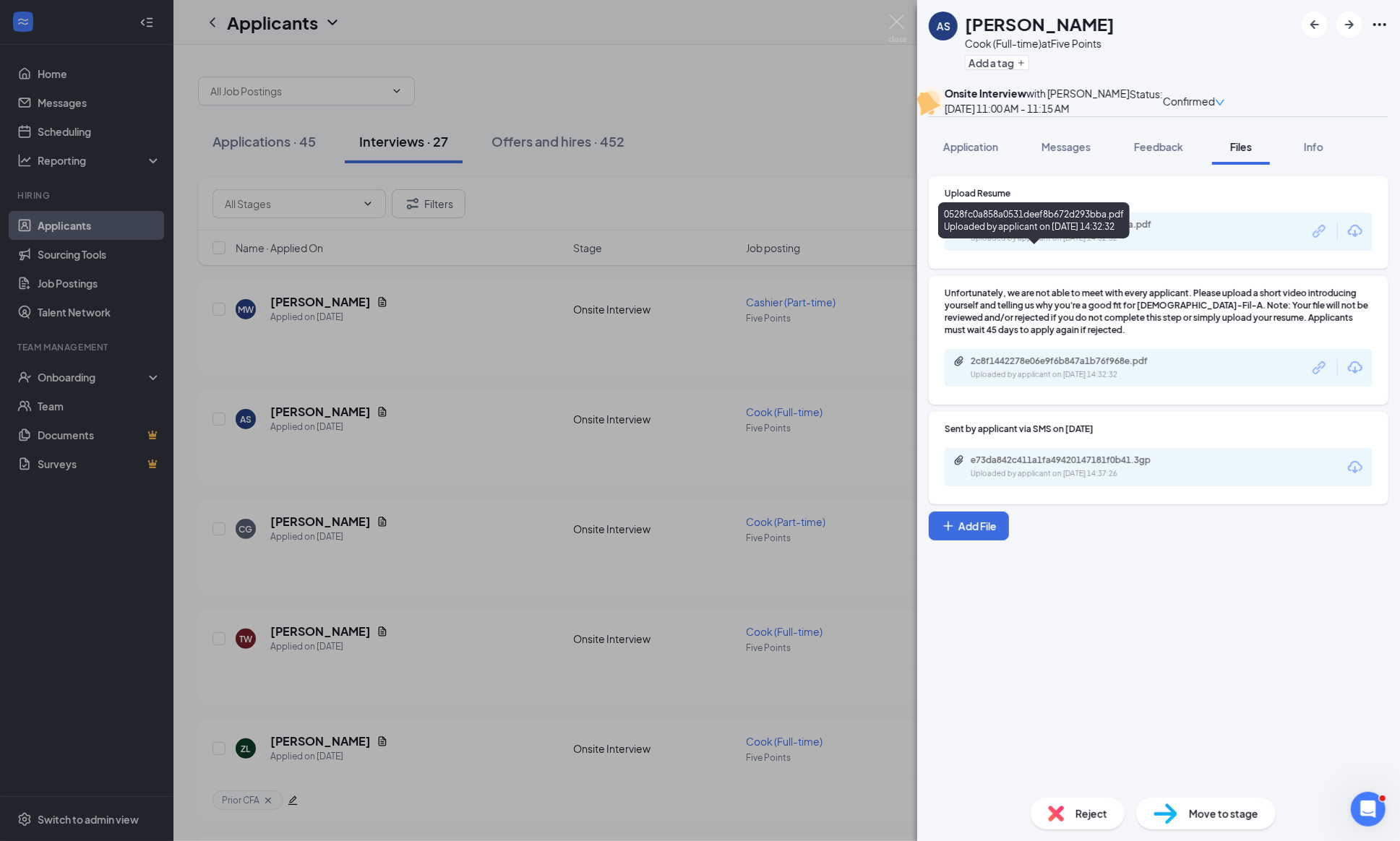
click at [1050, 231] on div "0528fc0a858a0531deef8b672d293bba.pdf" at bounding box center [1071, 225] width 202 height 12
click at [1056, 153] on span "Messages" at bounding box center [1065, 146] width 49 height 13
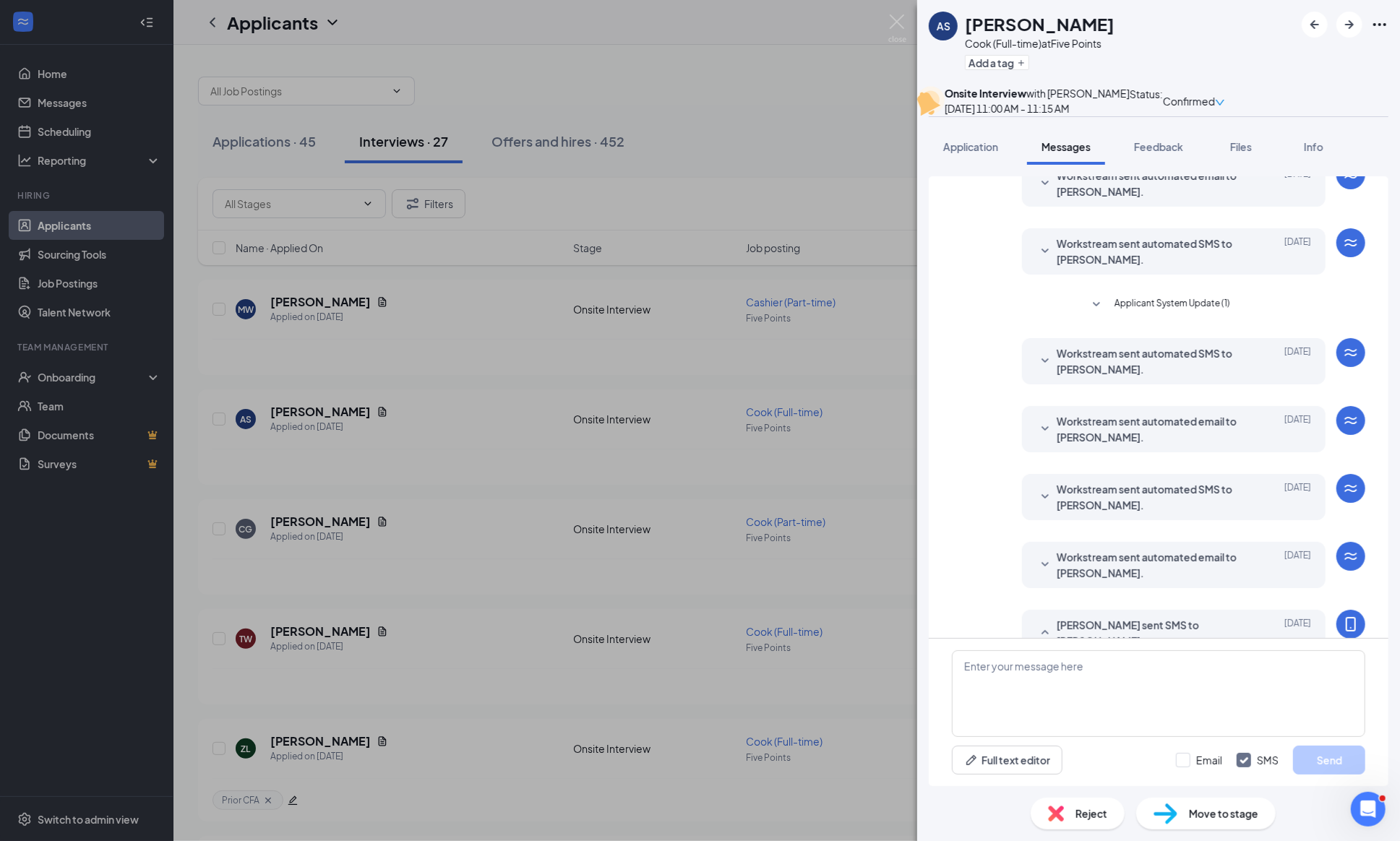
scroll to position [344, 0]
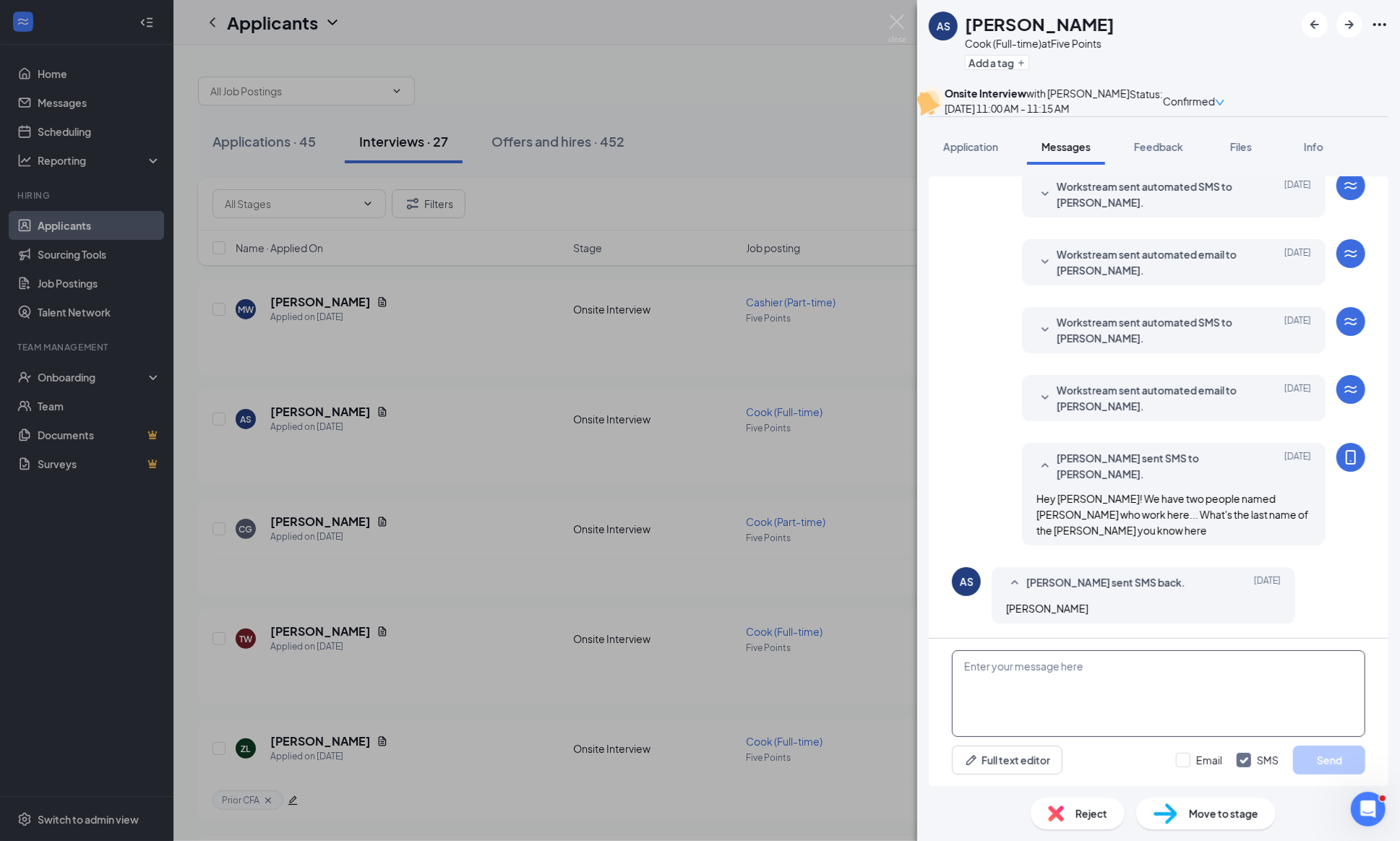
click at [1045, 686] on textarea at bounding box center [1158, 694] width 414 height 87
type textarea "D"
click at [955, 153] on span "Application" at bounding box center [970, 146] width 55 height 13
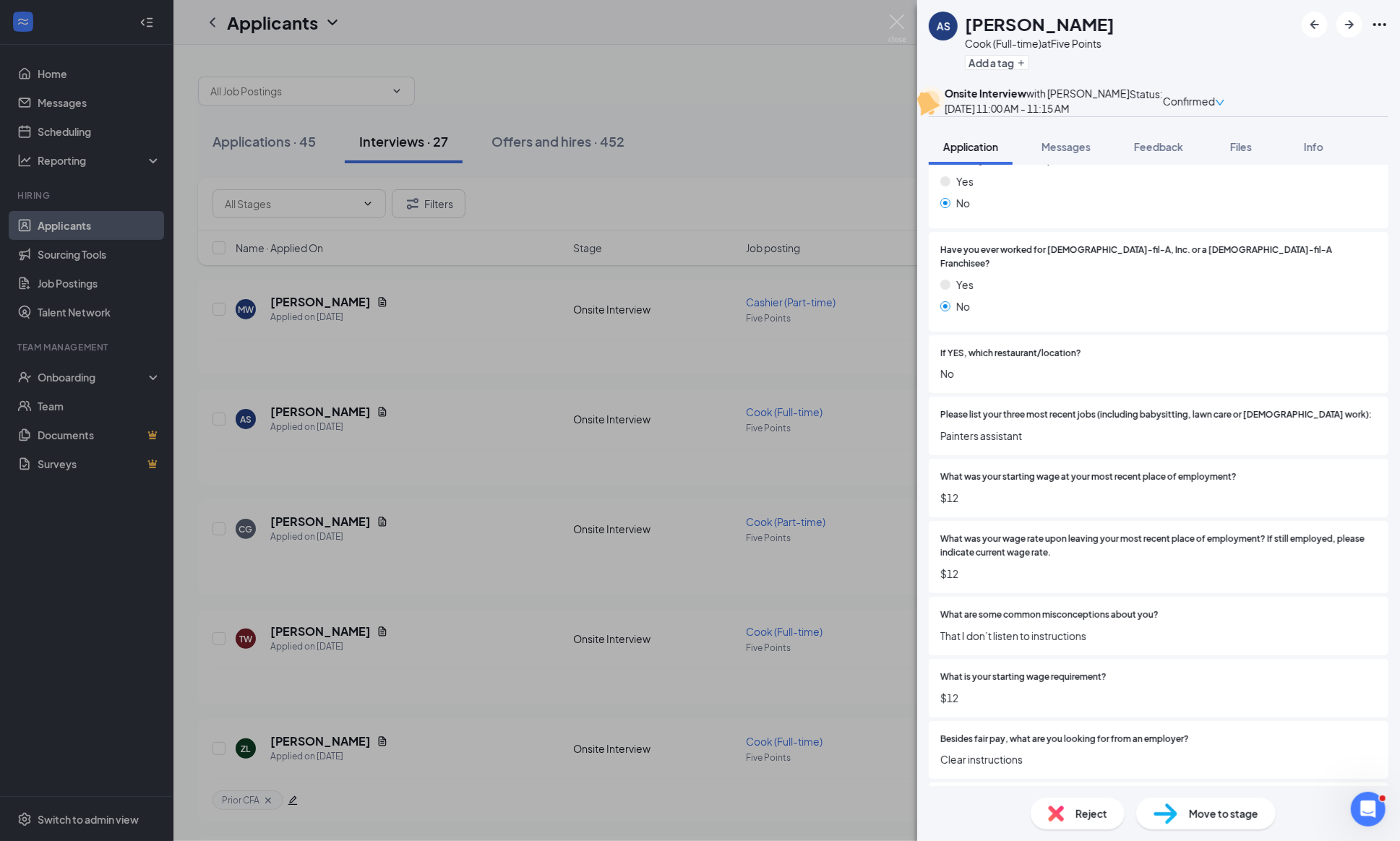
scroll to position [319, 0]
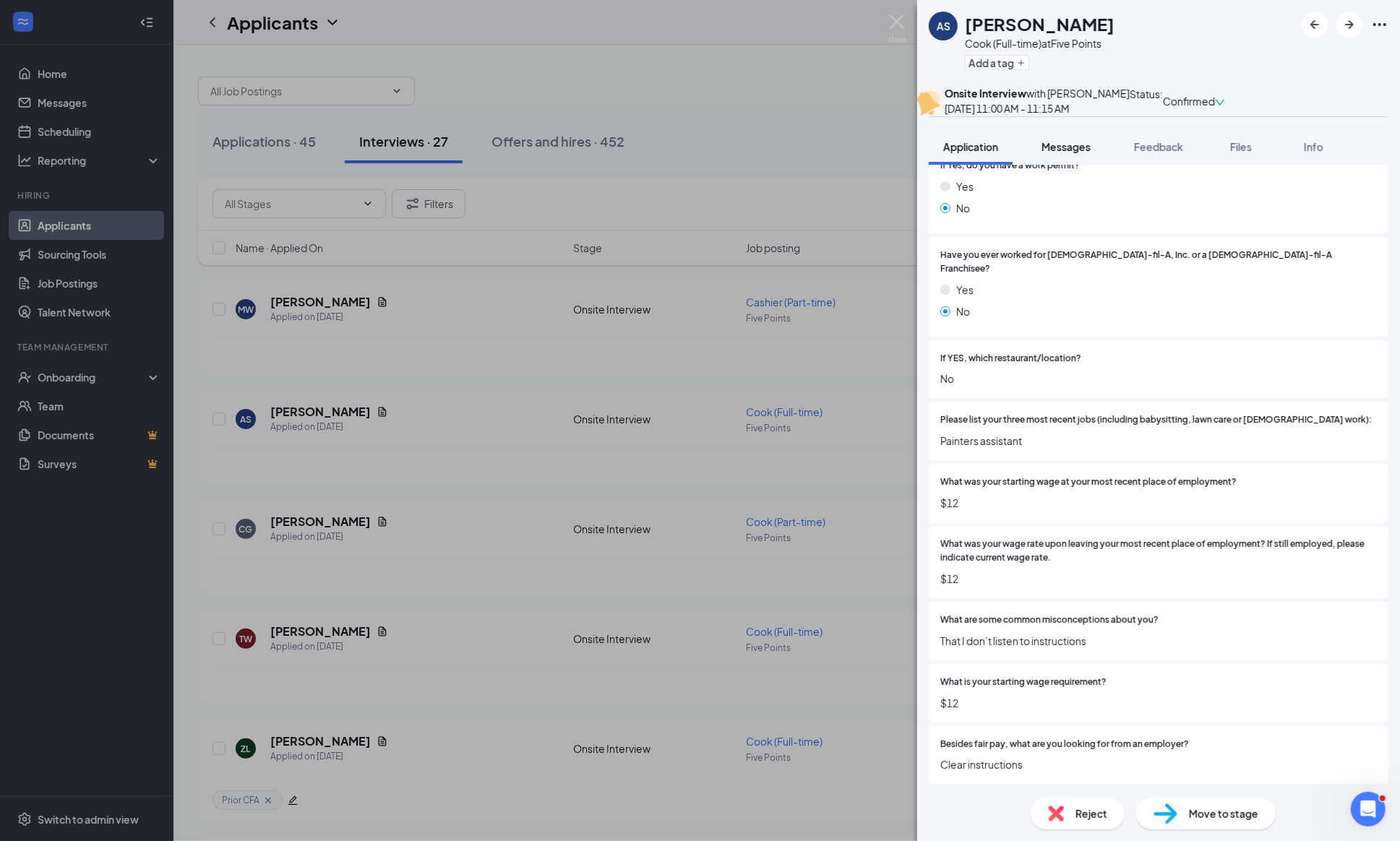
click at [1055, 154] on div "Messages" at bounding box center [1065, 146] width 49 height 15
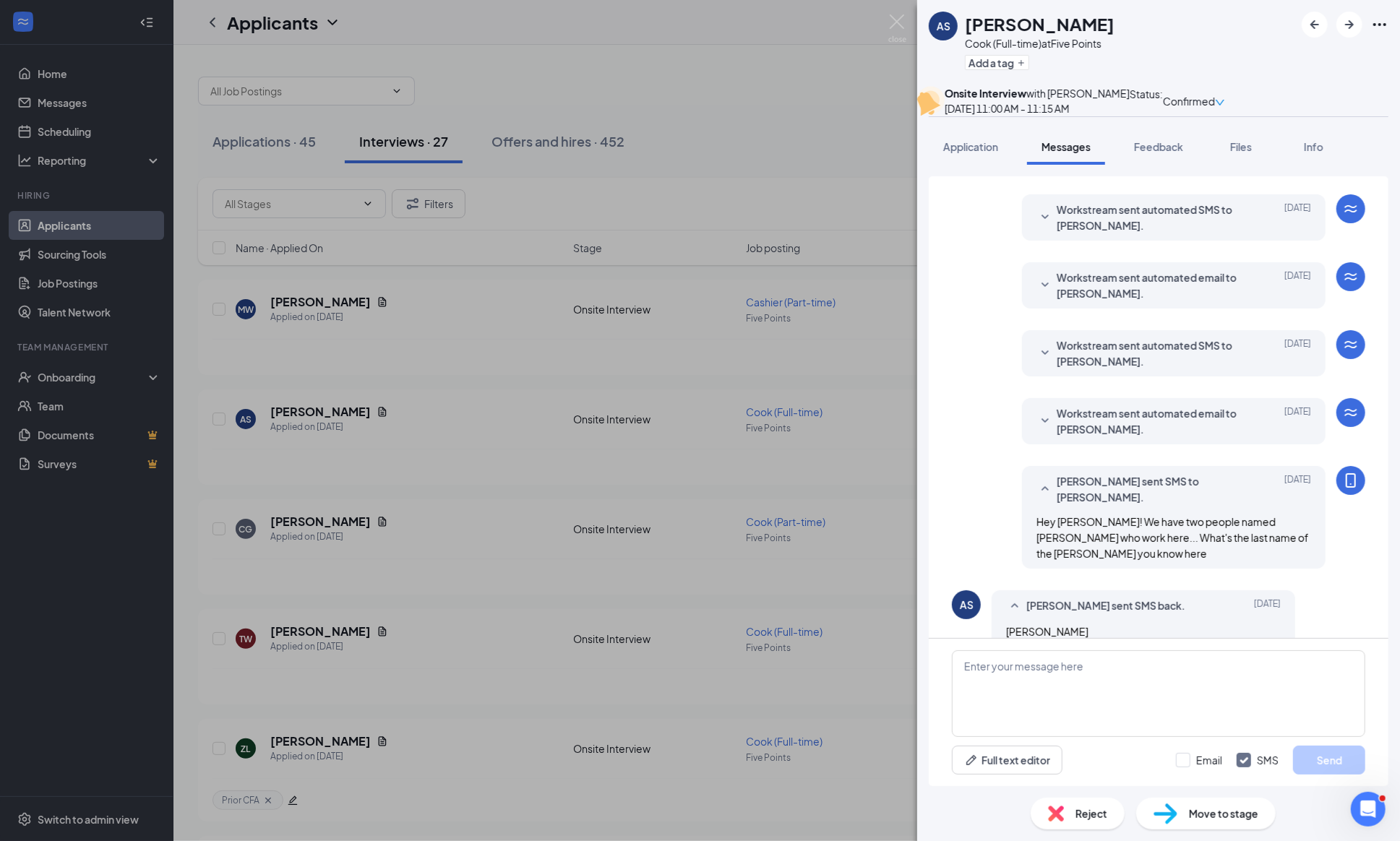
scroll to position [344, 0]
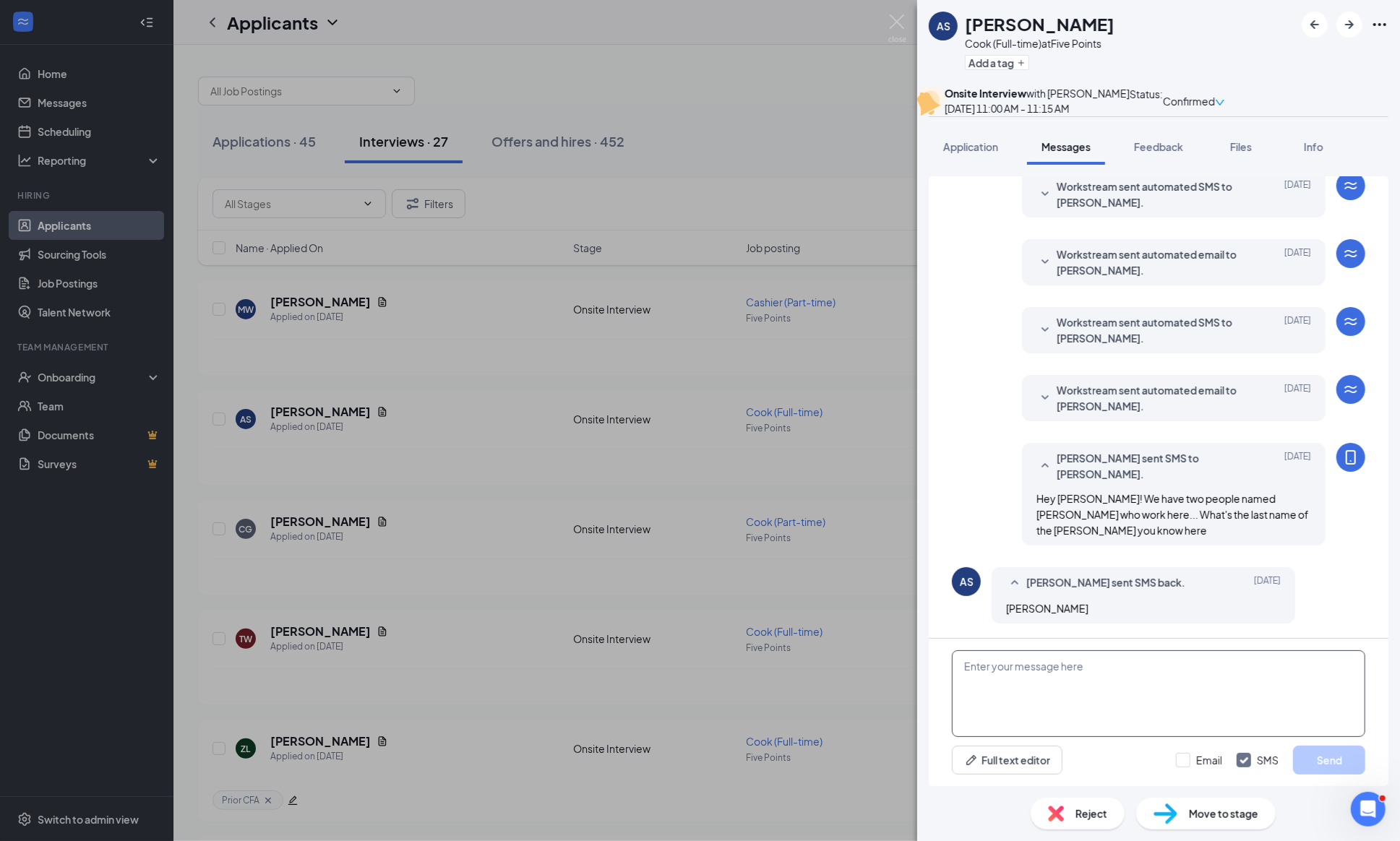
drag, startPoint x: 979, startPoint y: 677, endPoint x: 979, endPoint y: 631, distance: 46.0
click at [979, 677] on textarea at bounding box center [1158, 694] width 414 height 87
type textarea "D"
click at [951, 153] on span "Application" at bounding box center [970, 146] width 55 height 13
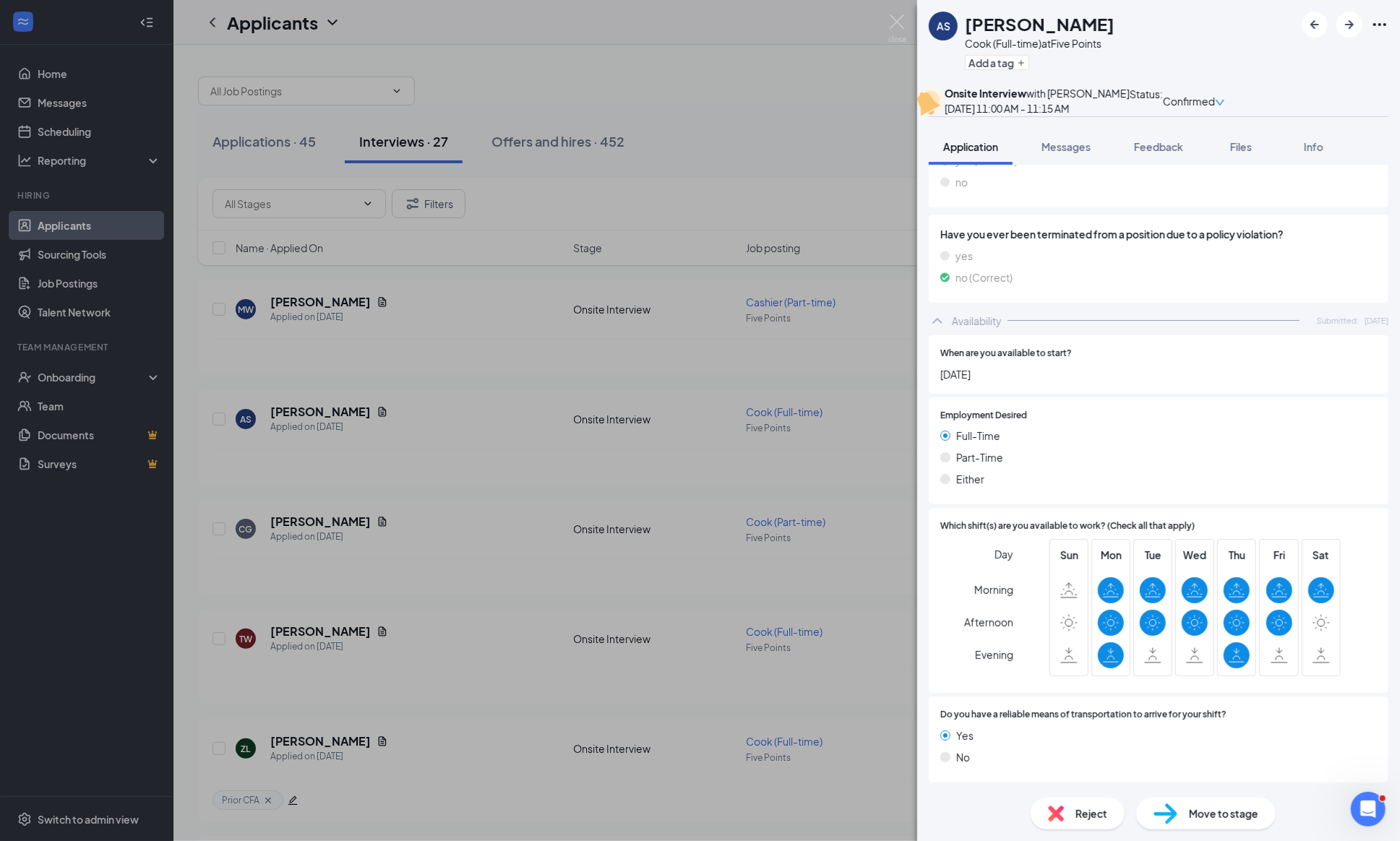
scroll to position [1729, 0]
click at [1067, 153] on span "Messages" at bounding box center [1065, 146] width 49 height 13
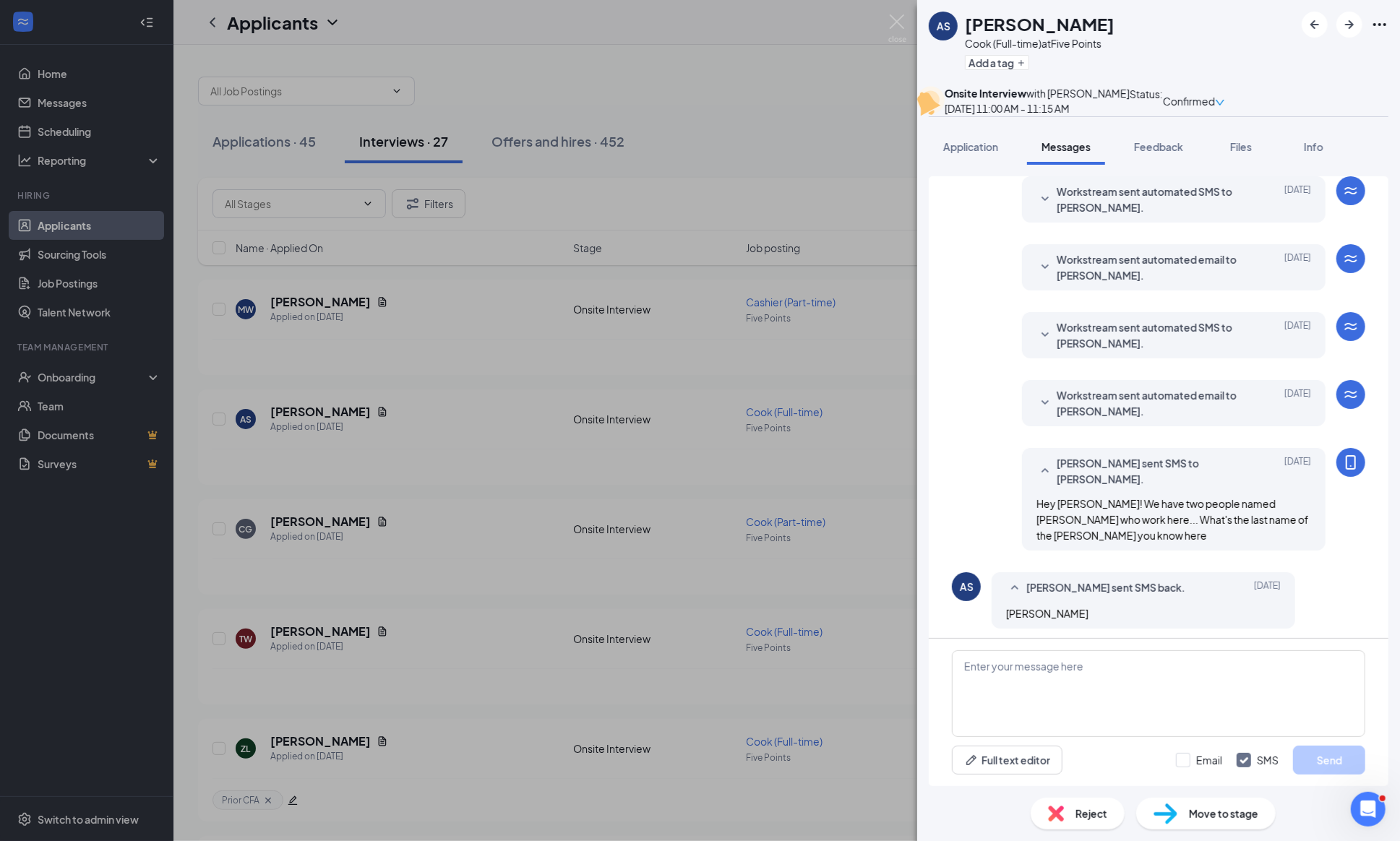
scroll to position [344, 0]
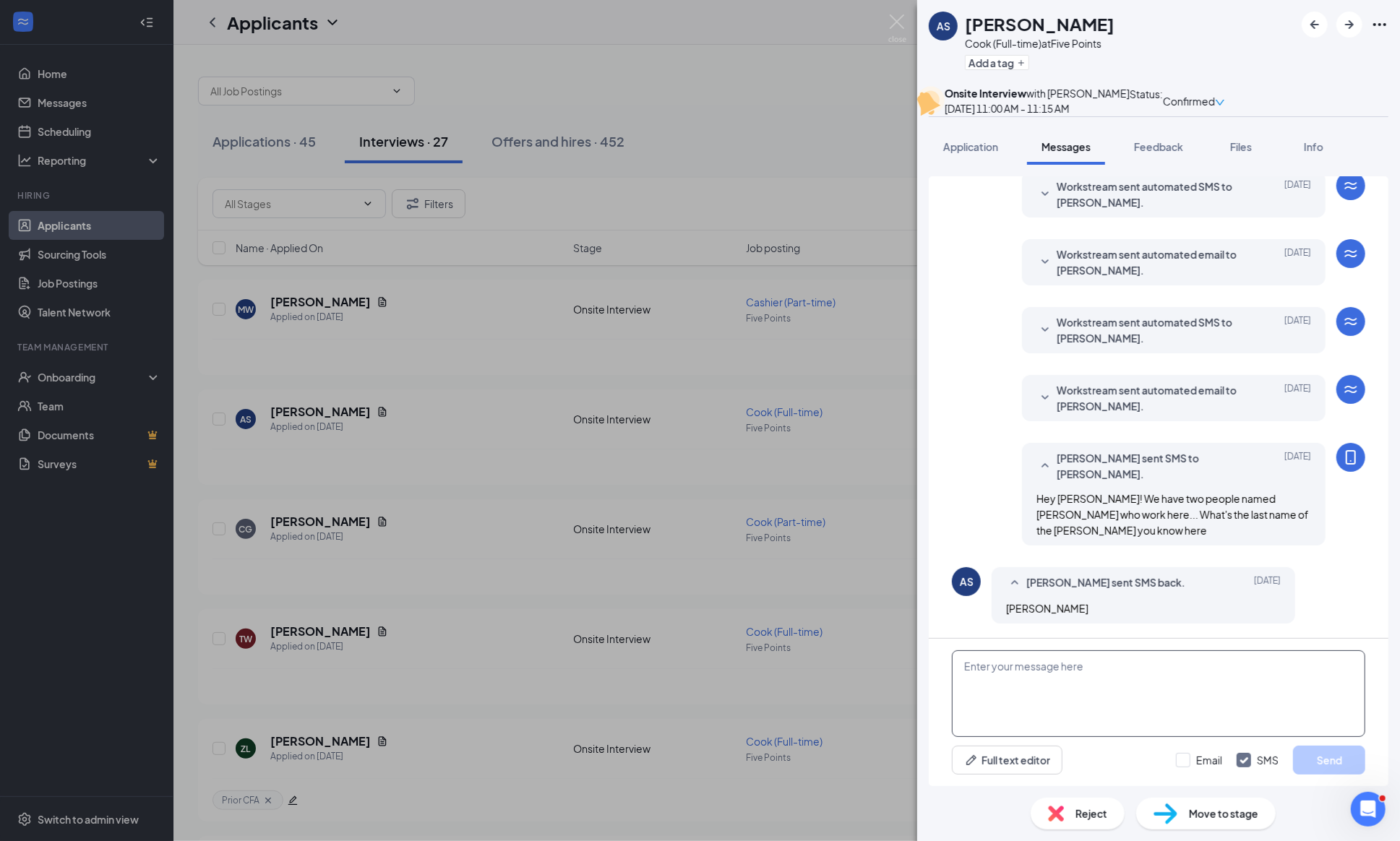
drag, startPoint x: 1030, startPoint y: 693, endPoint x: 1030, endPoint y: 682, distance: 11.0
click at [1030, 692] on textarea at bounding box center [1158, 694] width 414 height 87
type textarea "What would be your work availability if hired?"
click at [1176, 753] on input "Email" at bounding box center [1198, 760] width 46 height 15
checkbox input "true"
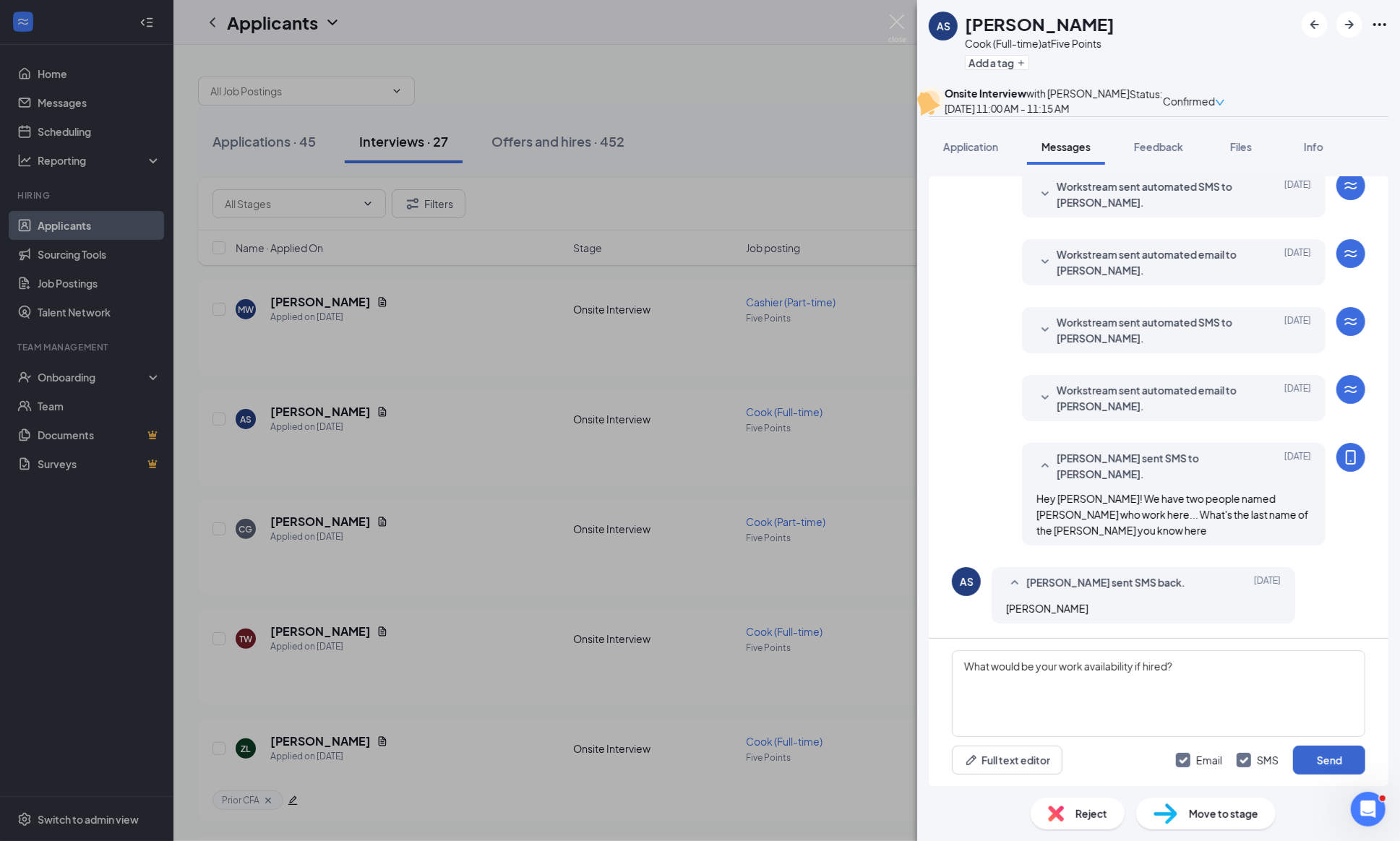
click at [1310, 760] on button "Send" at bounding box center [1328, 759] width 72 height 29
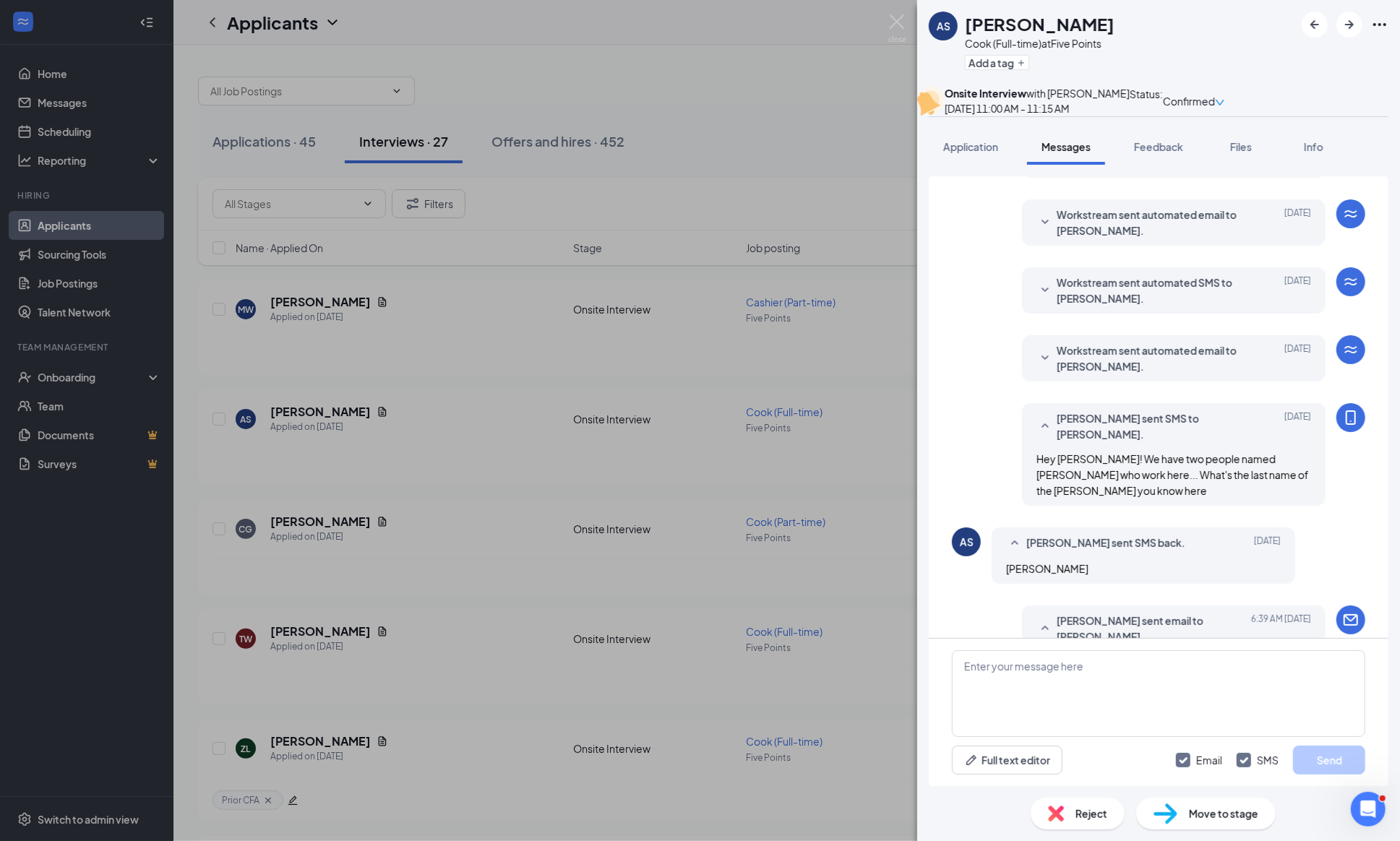
scroll to position [532, 0]
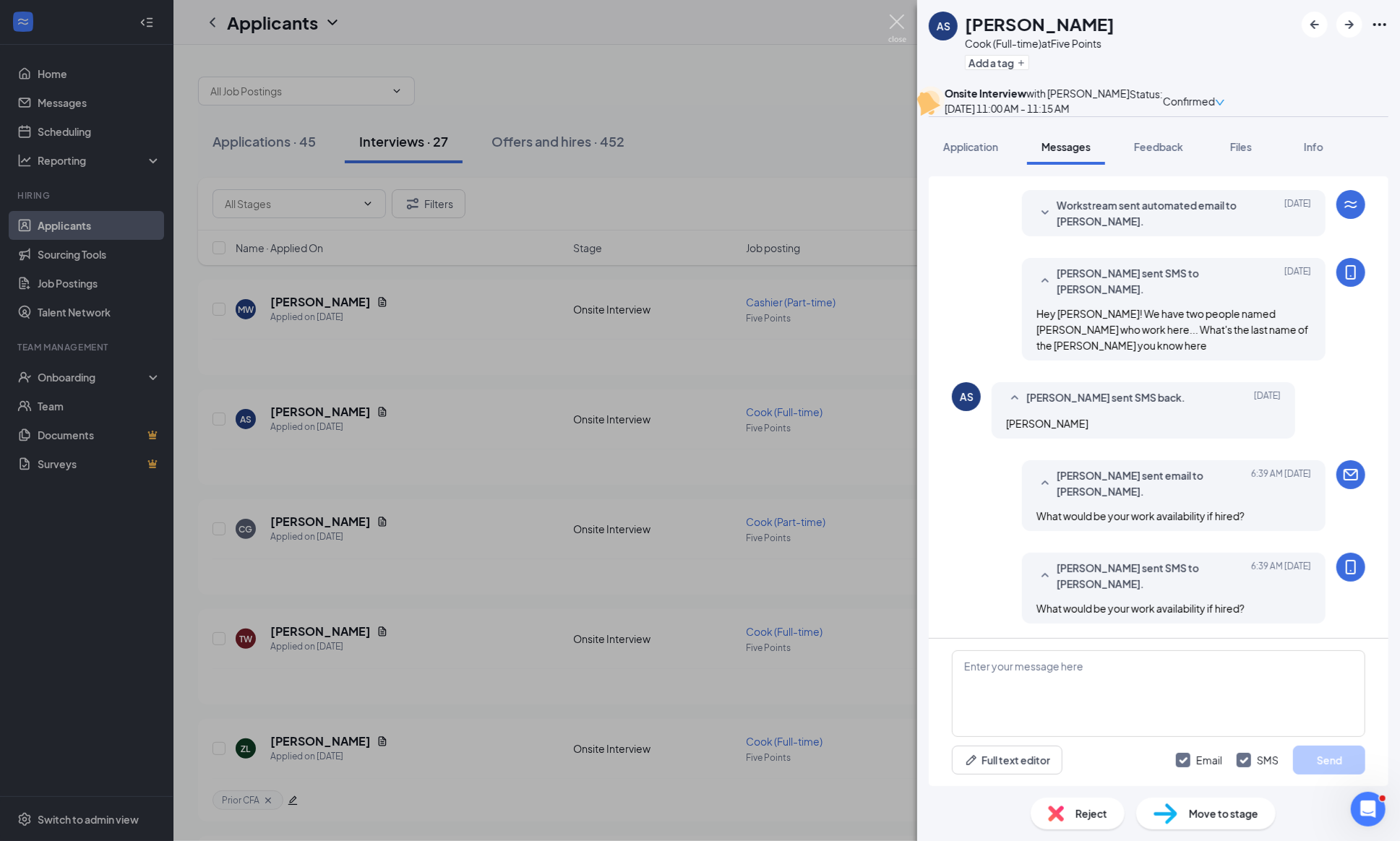
click at [897, 20] on img at bounding box center [896, 29] width 18 height 28
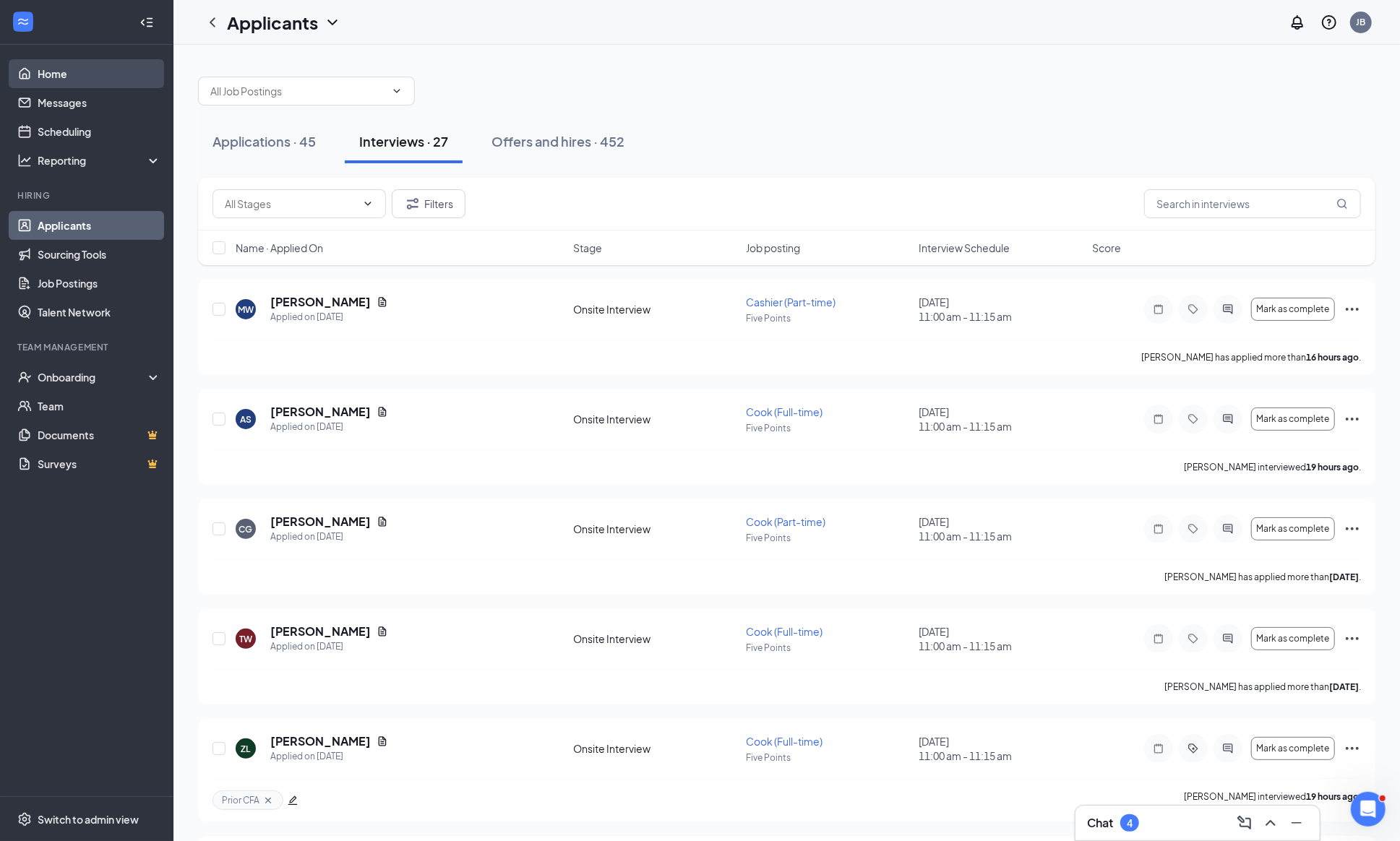
click at [44, 70] on link "Home" at bounding box center [99, 73] width 124 height 29
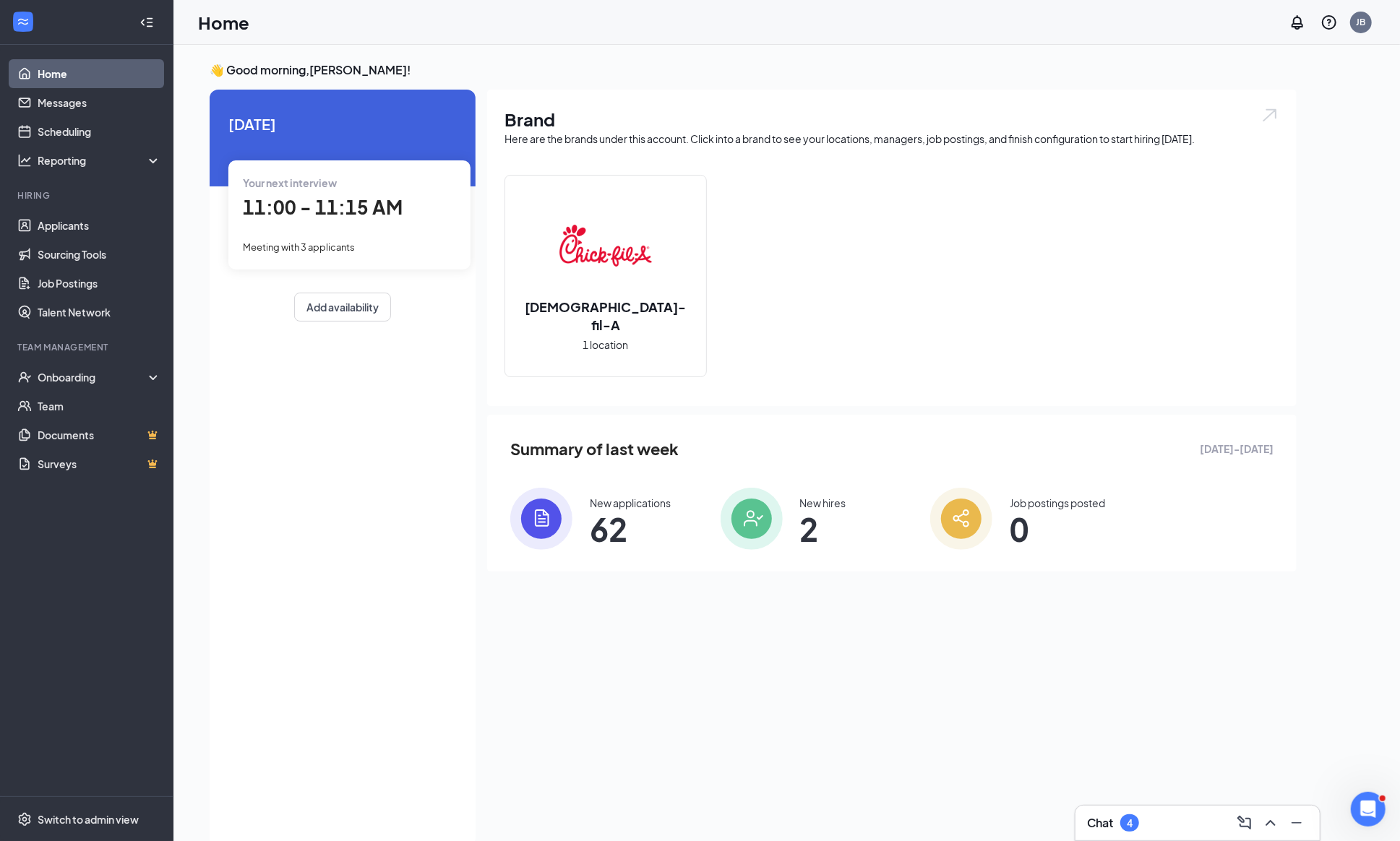
click at [620, 497] on div "New applications" at bounding box center [630, 503] width 81 height 15
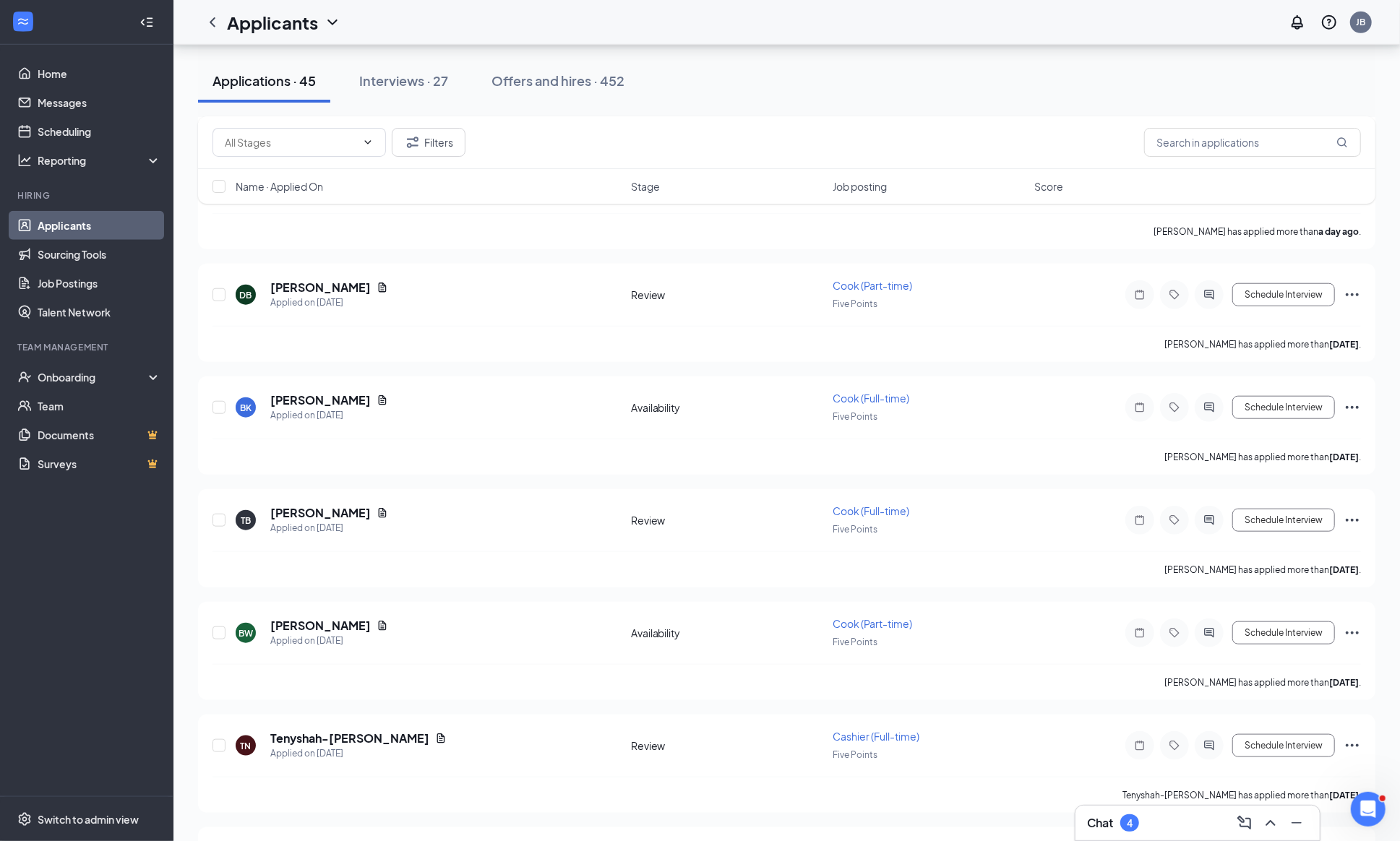
scroll to position [984, 0]
